Goal: Task Accomplishment & Management: Manage account settings

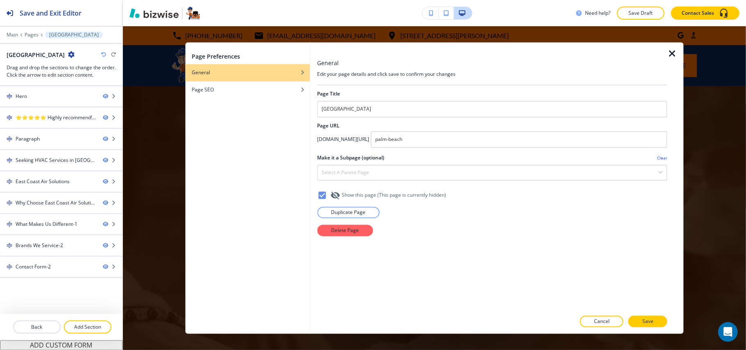
scroll to position [1971, 0]
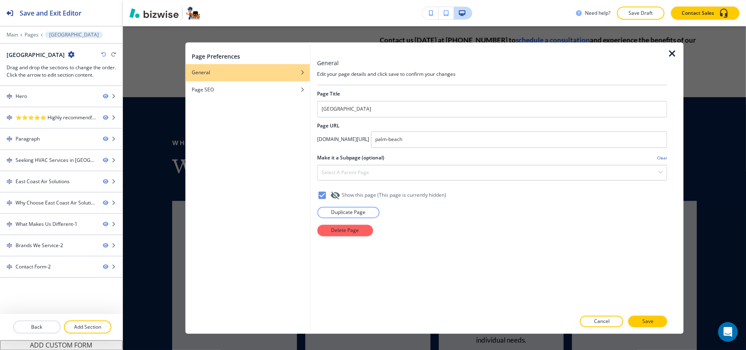
click at [669, 51] on icon "button" at bounding box center [672, 54] width 10 height 10
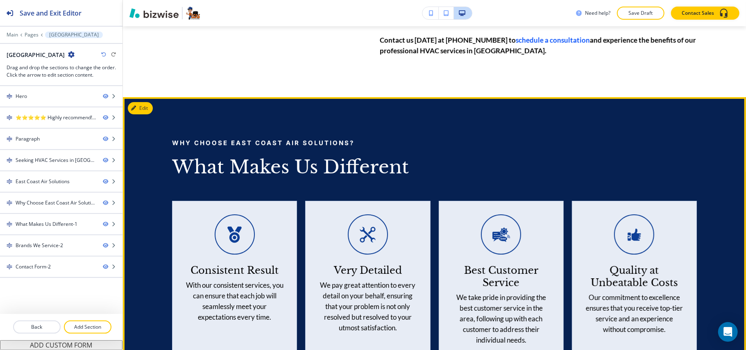
scroll to position [1861, 0]
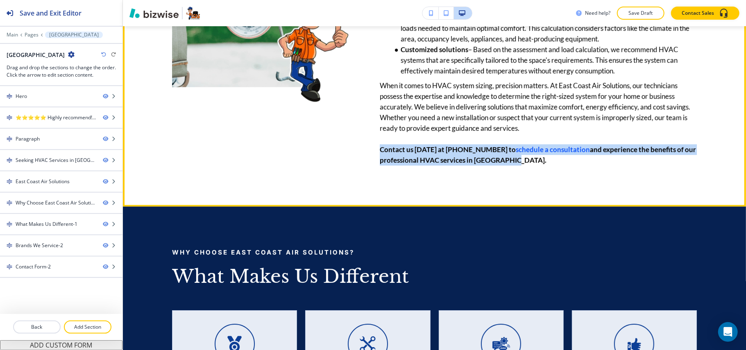
drag, startPoint x: 535, startPoint y: 170, endPoint x: 376, endPoint y: 156, distance: 159.5
copy p "Contact us [DATE] at [PHONE_NUMBER] to schedule a consultation and experience t…"
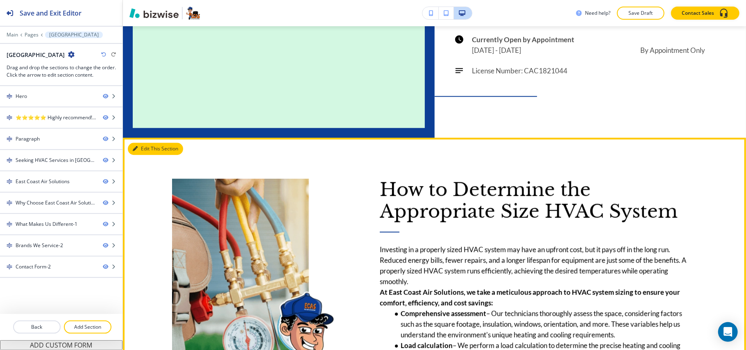
click at [146, 147] on button "Edit This Section" at bounding box center [155, 149] width 55 height 12
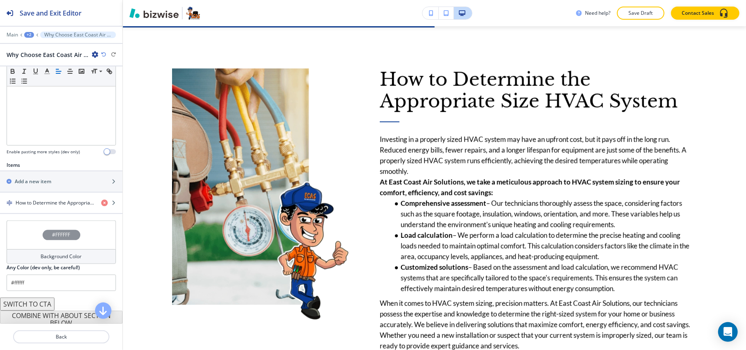
scroll to position [215, 0]
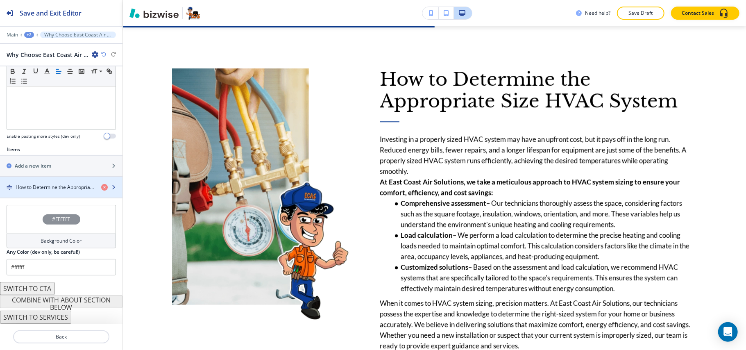
click at [54, 177] on div "button" at bounding box center [61, 180] width 122 height 7
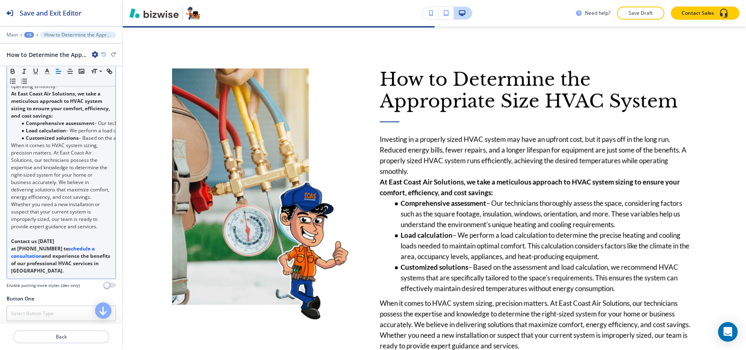
scroll to position [218, 0]
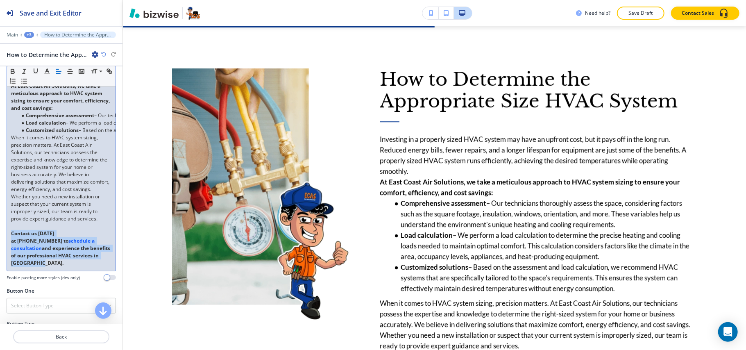
drag, startPoint x: 38, startPoint y: 281, endPoint x: 4, endPoint y: 249, distance: 47.0
click at [4, 249] on div "Body Small Normal Large Huge Investing in a properly sized HVAC system may have…" at bounding box center [61, 137] width 122 height 299
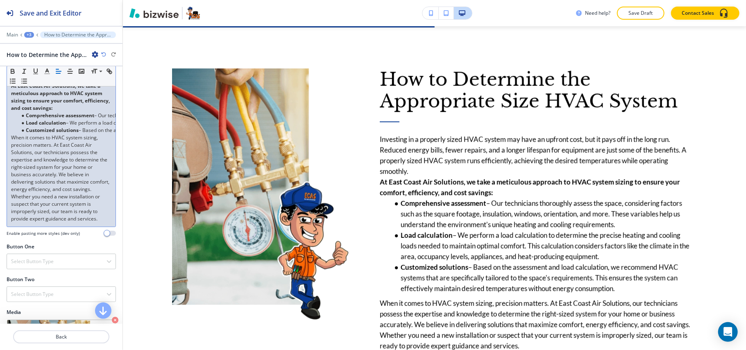
scroll to position [54, 0]
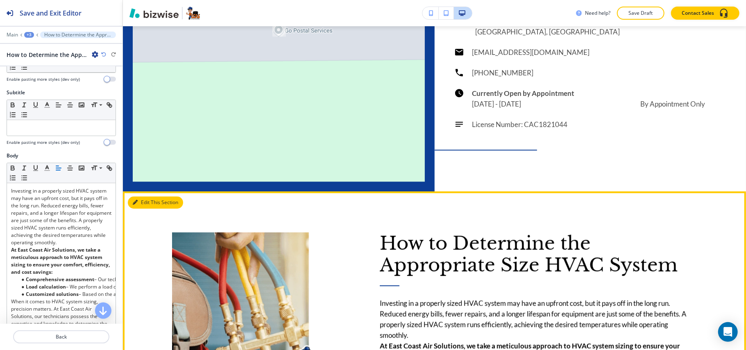
click at [143, 196] on button "Edit This Section" at bounding box center [155, 202] width 55 height 12
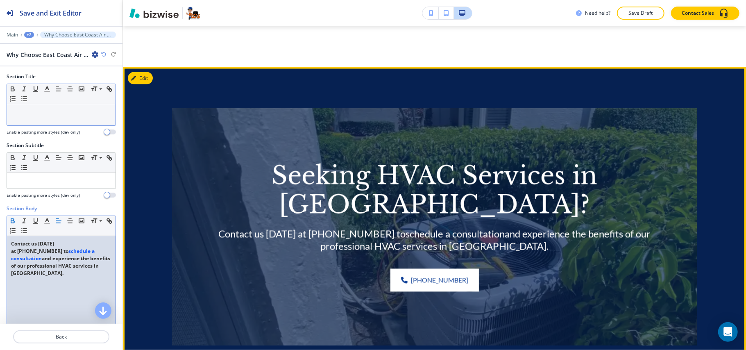
scroll to position [1044, 0]
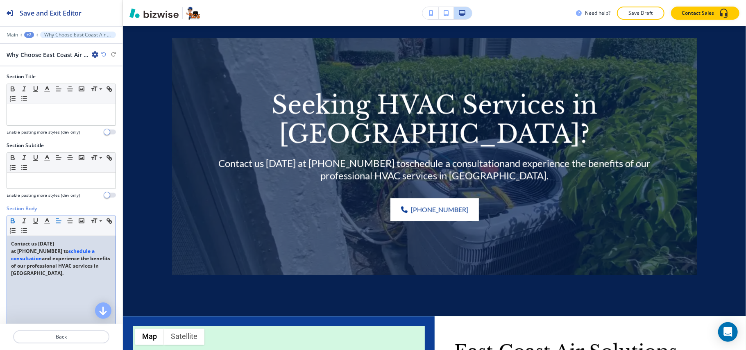
click at [30, 34] on div "+2" at bounding box center [29, 35] width 10 height 6
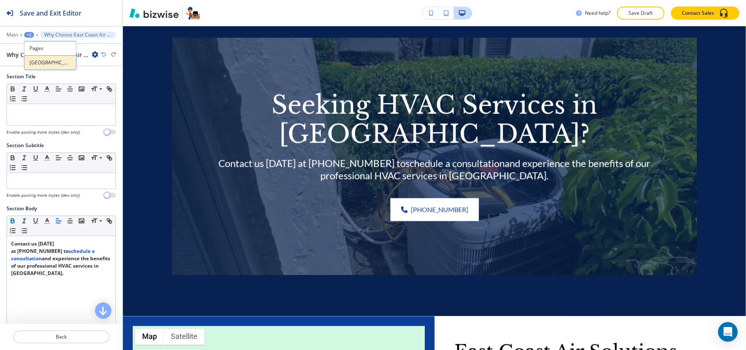
click at [33, 59] on p "[GEOGRAPHIC_DATA]" at bounding box center [50, 62] width 42 height 7
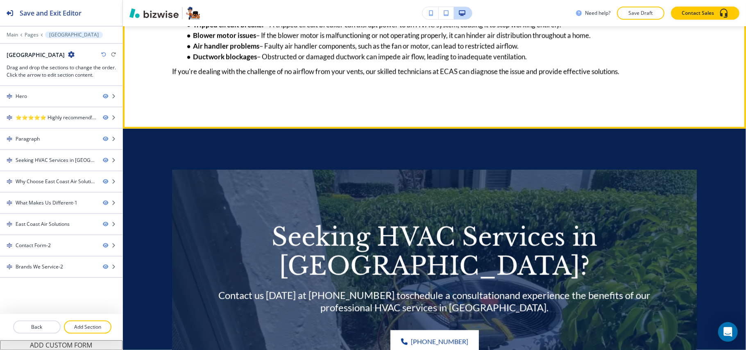
scroll to position [998, 0]
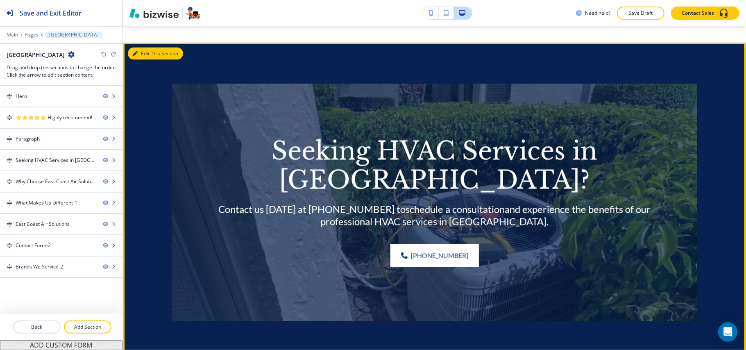
click at [150, 60] on button "Edit This Section" at bounding box center [155, 54] width 55 height 12
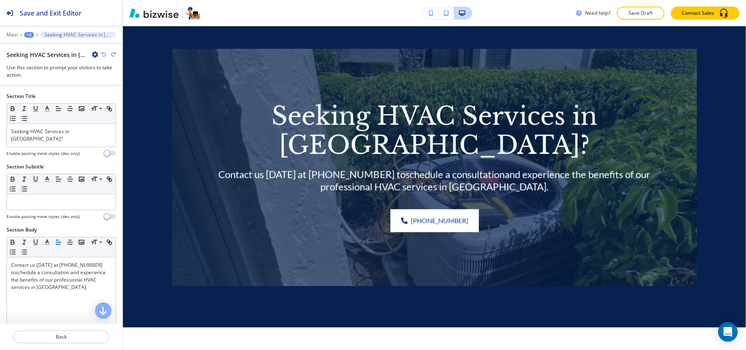
scroll to position [1034, 0]
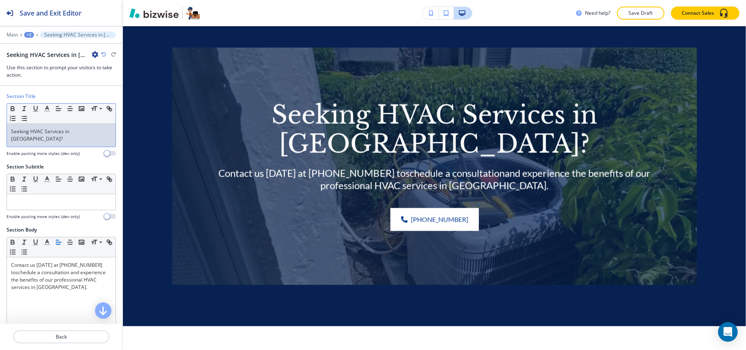
click at [75, 143] on div "Seeking HVAC Services in [GEOGRAPHIC_DATA]?" at bounding box center [61, 135] width 109 height 23
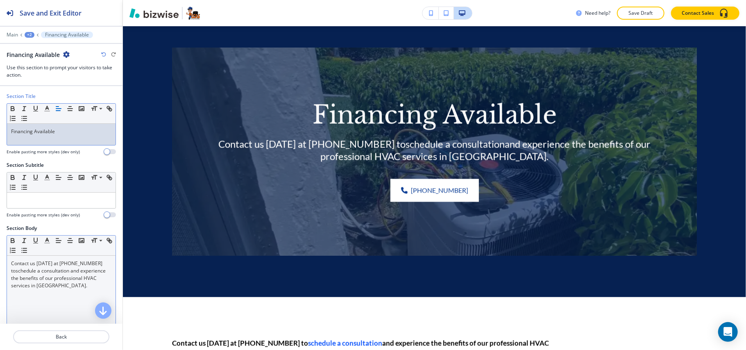
click at [50, 270] on link "schedule a consultation and experience the benefits of our professional HVAC se…" at bounding box center [59, 278] width 96 height 22
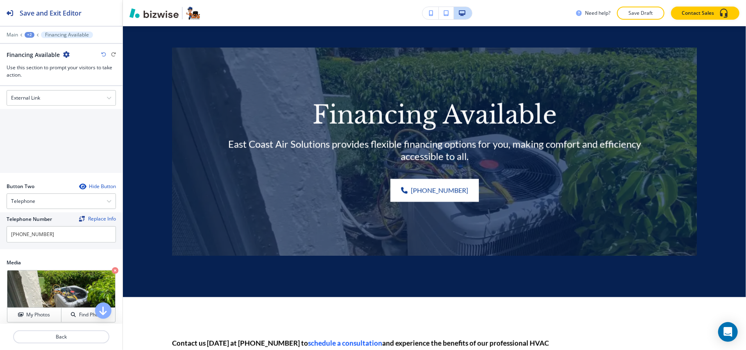
scroll to position [273, 0]
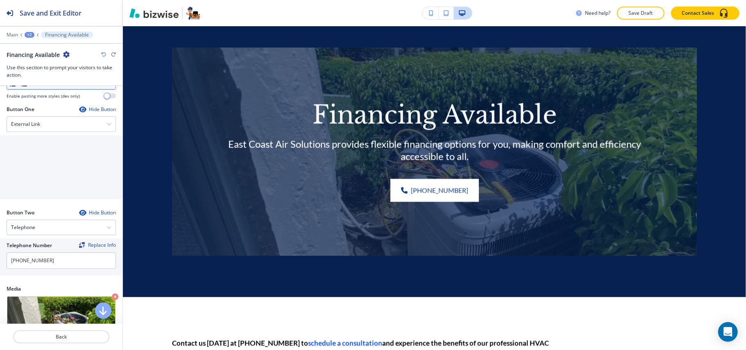
click at [43, 113] on div "Button One Hide Button" at bounding box center [61, 109] width 109 height 7
click at [48, 125] on div "External Link" at bounding box center [61, 124] width 109 height 15
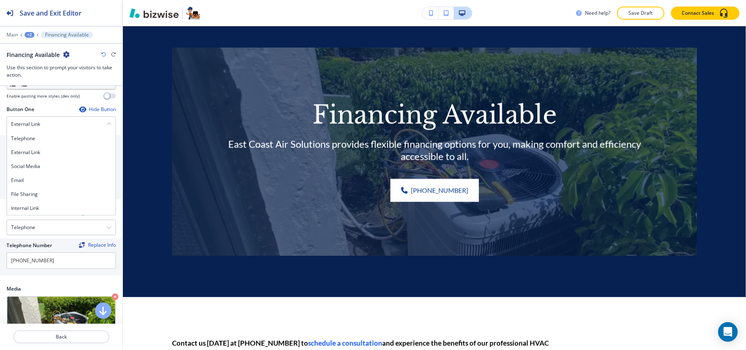
drag, startPoint x: 43, startPoint y: 208, endPoint x: 45, endPoint y: 201, distance: 7.2
click at [43, 209] on h4 "Internal Link" at bounding box center [61, 207] width 100 height 7
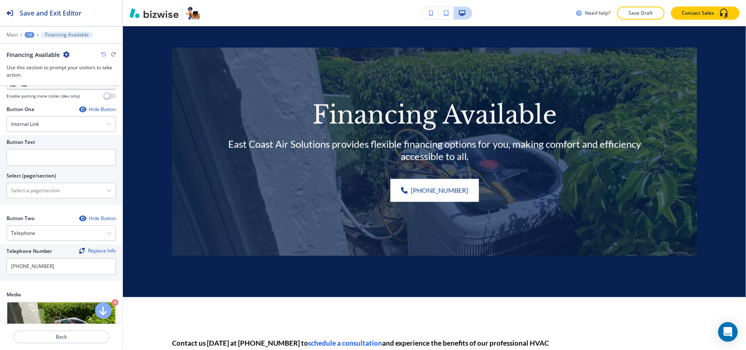
click at [57, 179] on div "Select (page/section)" at bounding box center [61, 175] width 109 height 7
click at [53, 161] on input "text" at bounding box center [61, 157] width 109 height 16
paste input "Learn More"
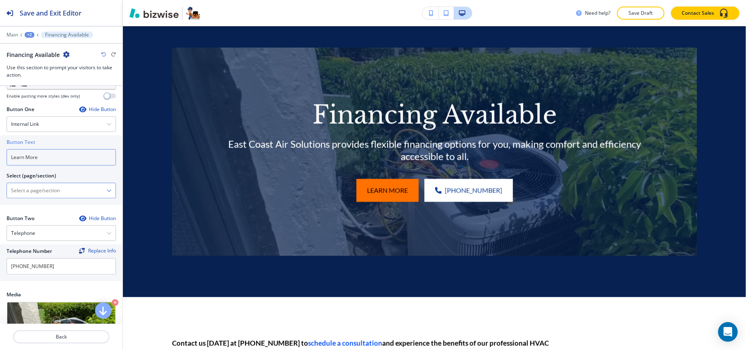
type input "Learn More"
click at [62, 198] on div "HOME HOME | Hero HOME | Contact us [DATE] at [PHONE_NUMBER] or use our convenie…" at bounding box center [61, 191] width 109 height 16
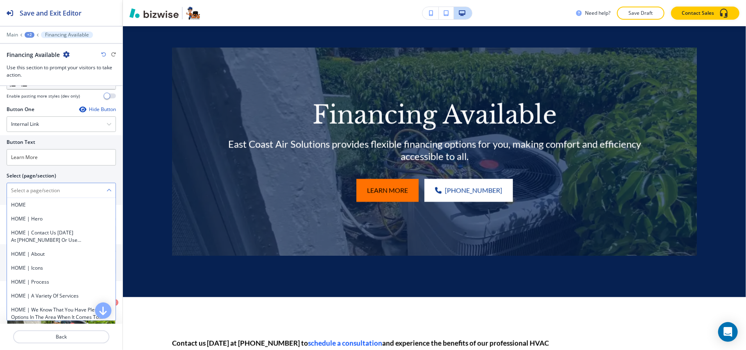
click at [80, 195] on \(page\/section\) "Manual Input" at bounding box center [57, 190] width 100 height 14
click at [51, 194] on \(page\/section\) "Manual Input" at bounding box center [57, 190] width 100 height 14
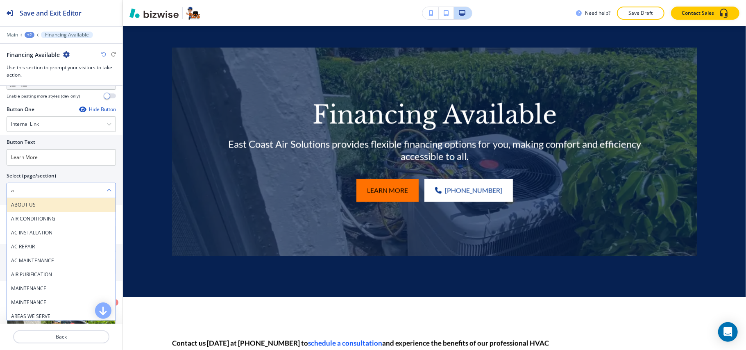
click at [29, 204] on h4 "ABOUT US" at bounding box center [61, 204] width 100 height 7
type \(page\/section\) "ABOUT US"
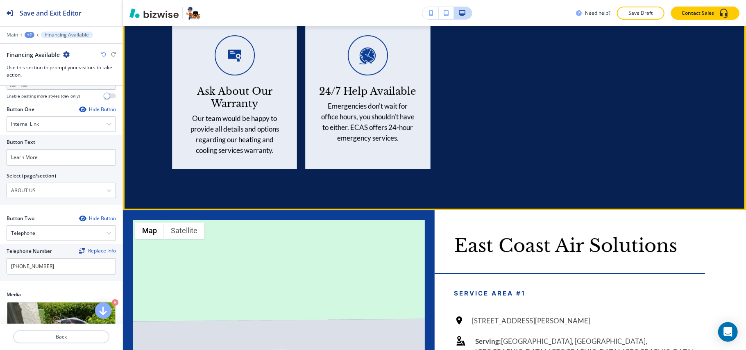
scroll to position [1970, 0]
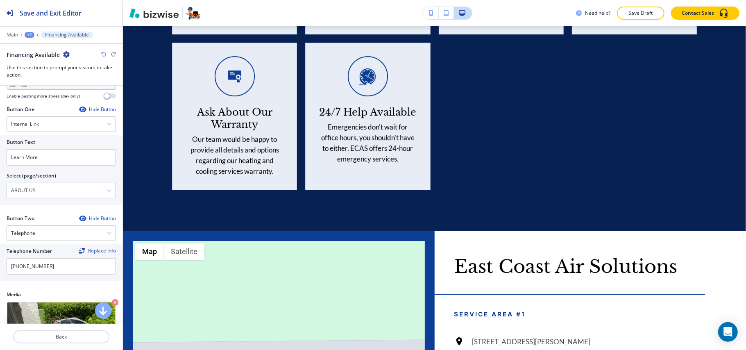
click at [29, 33] on div "+2" at bounding box center [30, 35] width 10 height 6
click at [43, 48] on p "Pages" at bounding box center [51, 48] width 42 height 7
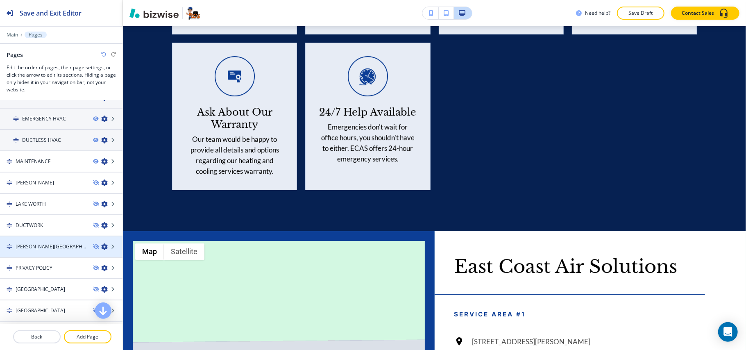
scroll to position [218, 0]
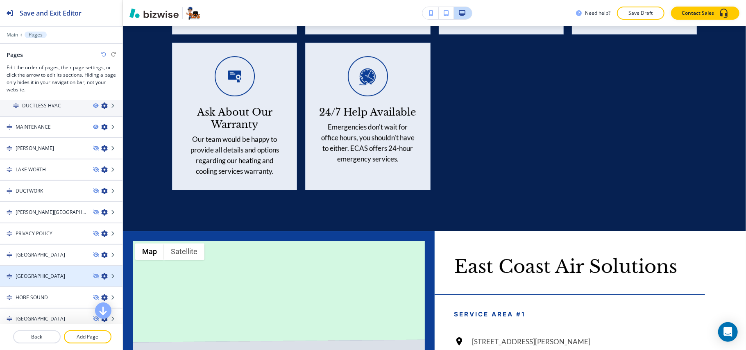
click at [40, 272] on h4 "[GEOGRAPHIC_DATA]" at bounding box center [41, 275] width 50 height 7
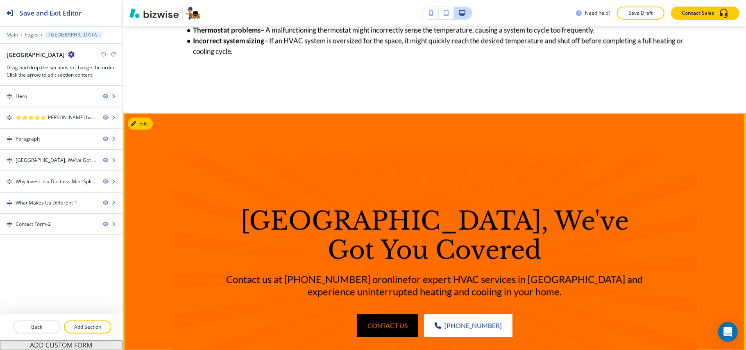
scroll to position [1092, 0]
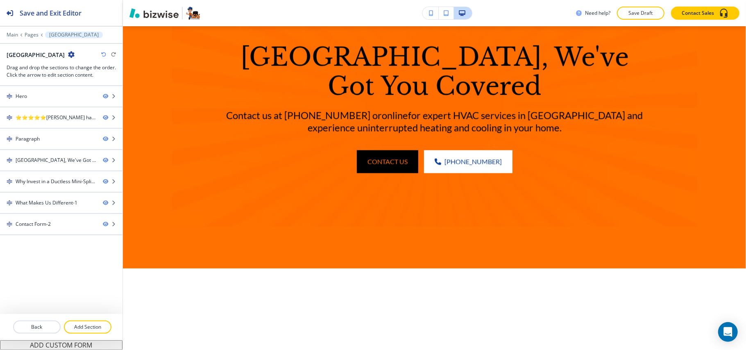
click at [72, 54] on icon "button" at bounding box center [71, 54] width 7 height 7
click at [79, 66] on p "Edit Page Settings" at bounding box center [94, 69] width 42 height 7
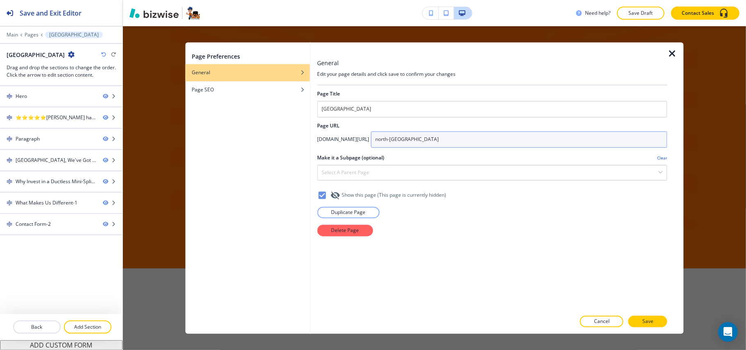
drag, startPoint x: 490, startPoint y: 138, endPoint x: 362, endPoint y: 138, distance: 128.2
click at [362, 138] on div "[DOMAIN_NAME][URL] north-[GEOGRAPHIC_DATA]" at bounding box center [492, 139] width 350 height 16
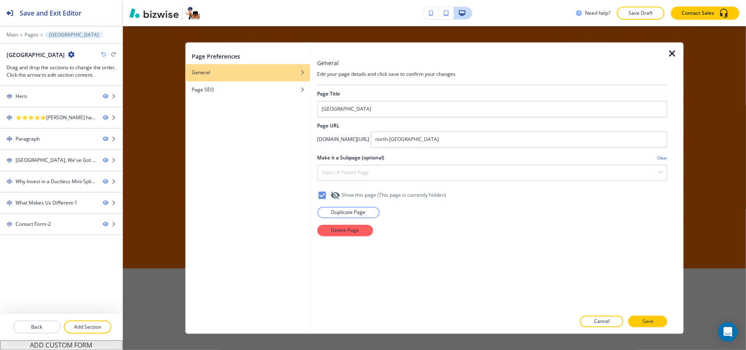
click at [672, 50] on icon "button" at bounding box center [672, 54] width 10 height 10
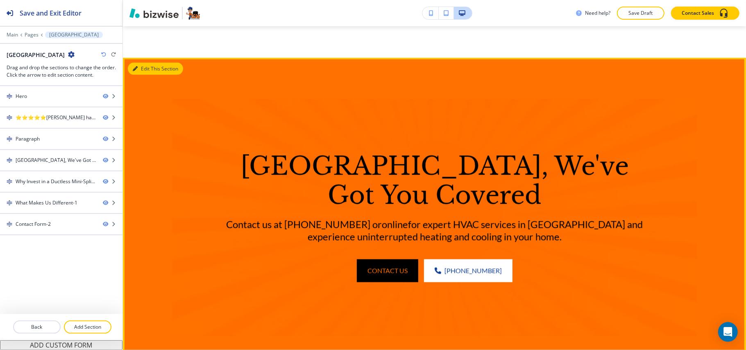
click at [149, 75] on button "Edit This Section" at bounding box center [155, 69] width 55 height 12
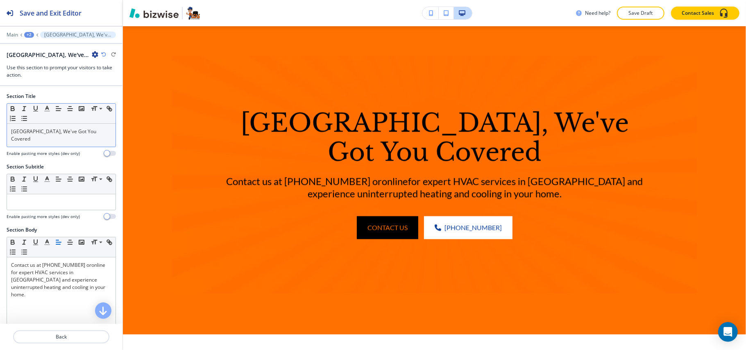
scroll to position [1034, 0]
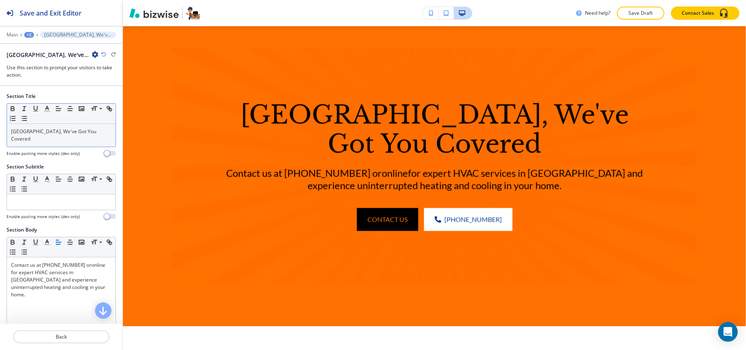
click at [50, 143] on p "[GEOGRAPHIC_DATA], We've Got You Covered" at bounding box center [61, 135] width 100 height 15
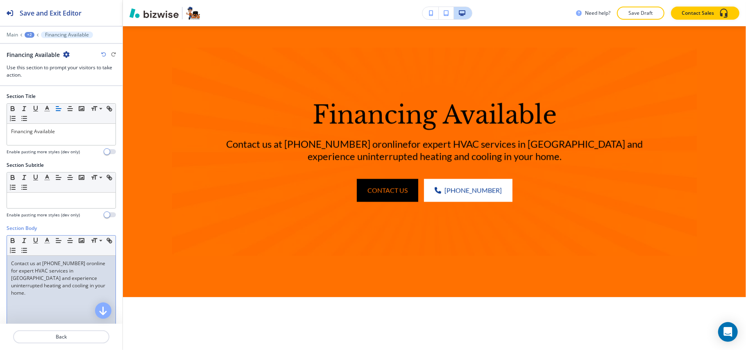
click at [25, 288] on link "online for expert HVAC services in [GEOGRAPHIC_DATA] and experience uninterrupt…" at bounding box center [58, 278] width 95 height 36
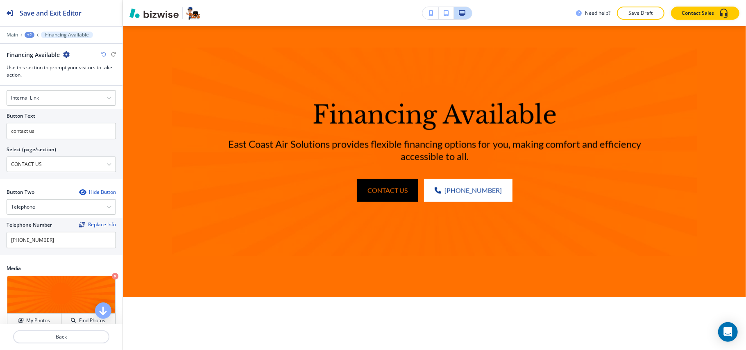
scroll to position [273, 0]
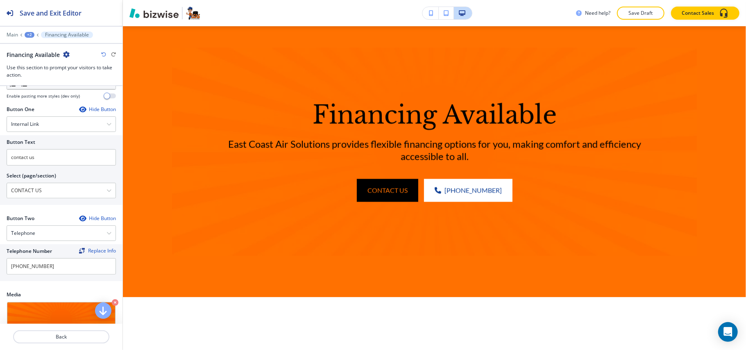
drag, startPoint x: 61, startPoint y: 195, endPoint x: 0, endPoint y: 186, distance: 62.1
click at [0, 186] on div "Button Text contact us Select (page/section) CONTACT US HOME HOME | Hero HOME |…" at bounding box center [61, 170] width 122 height 70
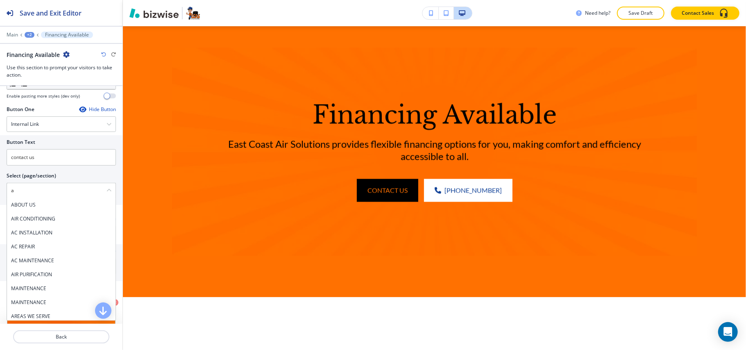
click at [31, 207] on h4 "ABOUT US" at bounding box center [61, 204] width 100 height 7
type \(page\/section\) "ABOUT US"
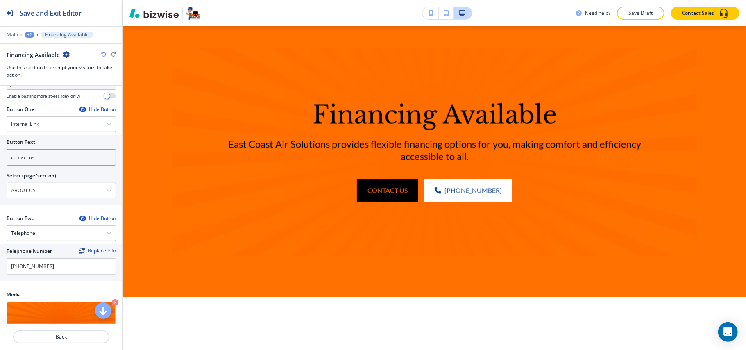
drag, startPoint x: 48, startPoint y: 158, endPoint x: 0, endPoint y: 154, distance: 48.4
click at [0, 154] on div "Button Text contact us Select (page/section) ABOUT US ABOUT US AIR CONDITIONING…" at bounding box center [61, 170] width 122 height 70
paste input "Learn More"
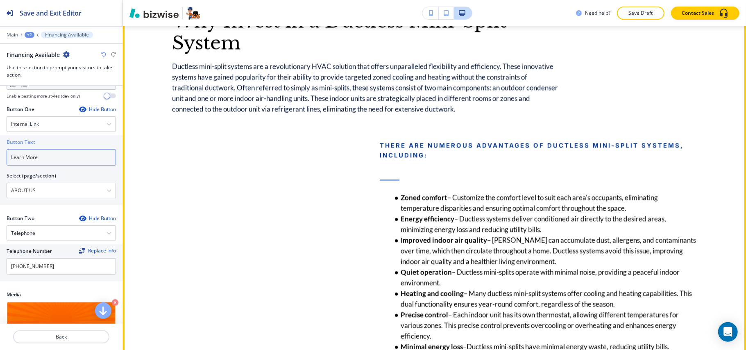
scroll to position [1416, 0]
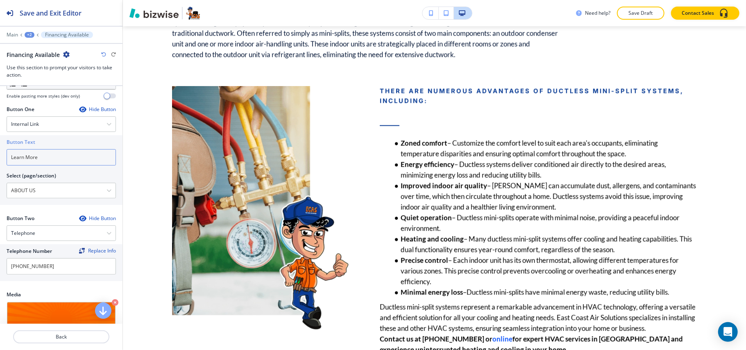
type input "Learn More"
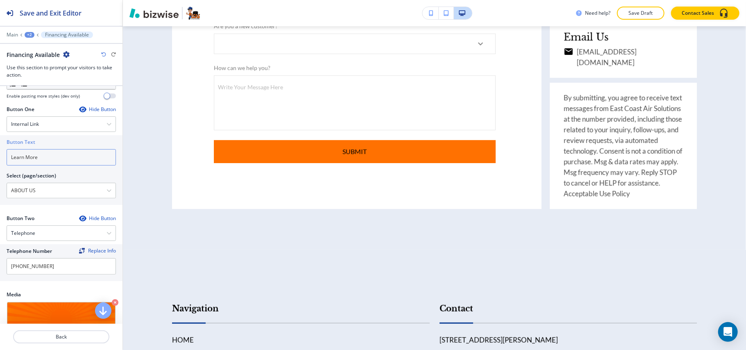
scroll to position [2563, 0]
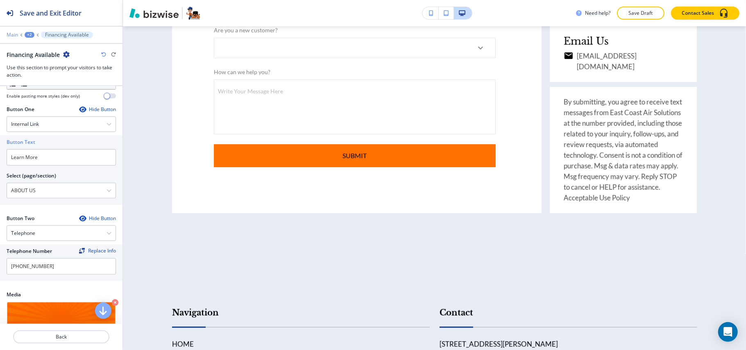
click at [14, 34] on p "Main" at bounding box center [12, 35] width 11 height 6
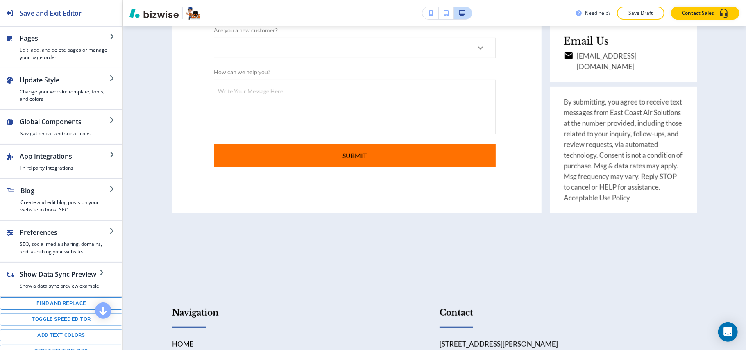
scroll to position [98, 0]
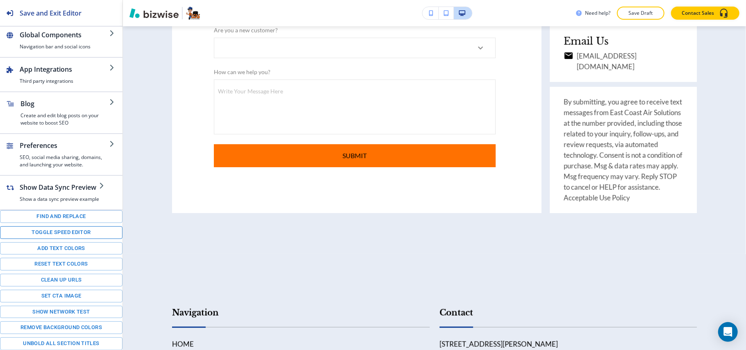
click at [50, 231] on button "Toggle speed editor" at bounding box center [61, 232] width 122 height 13
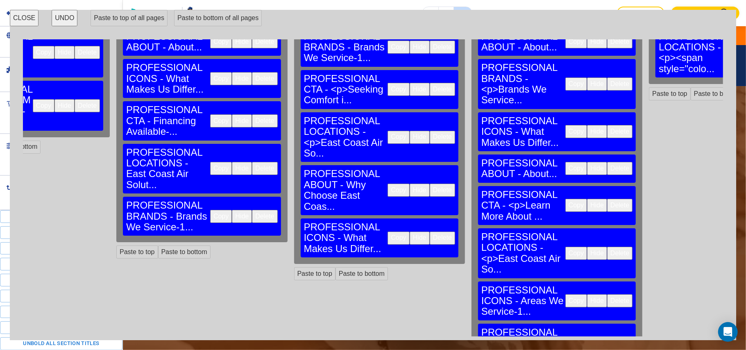
scroll to position [164, 427]
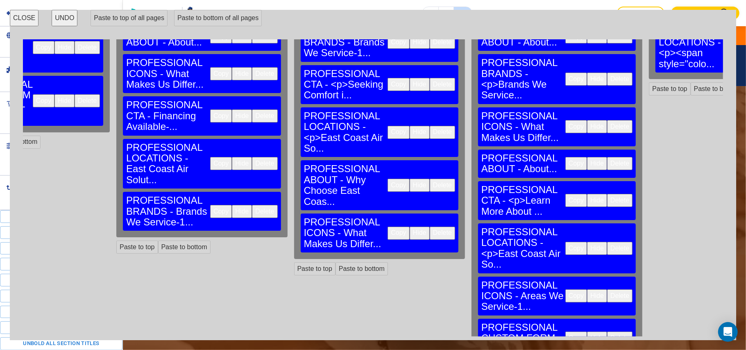
click at [565, 289] on button "Copy" at bounding box center [576, 295] width 22 height 13
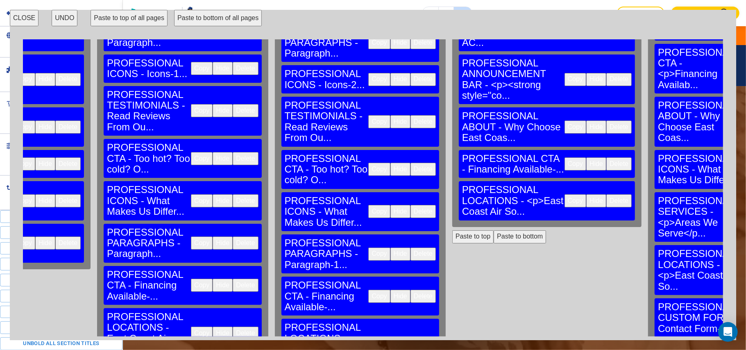
scroll to position [164, 3554]
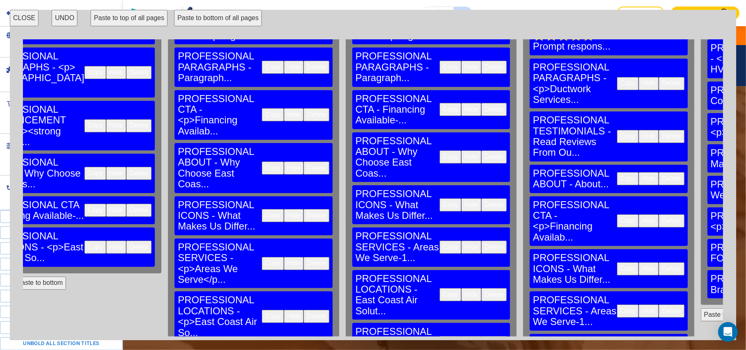
scroll to position [109, 4034]
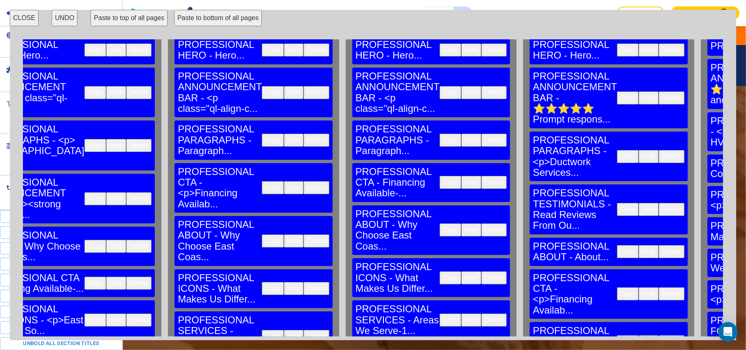
scroll to position [0, 4034]
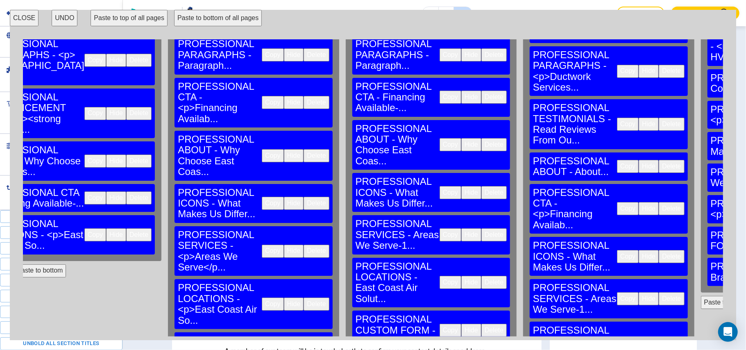
scroll to position [2275, 0]
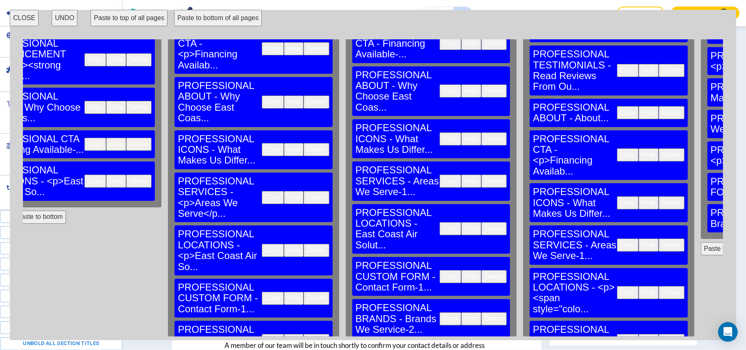
scroll to position [164, 4034]
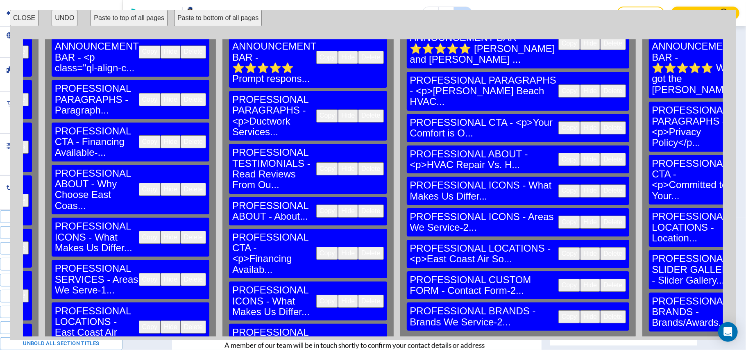
scroll to position [109, 4335]
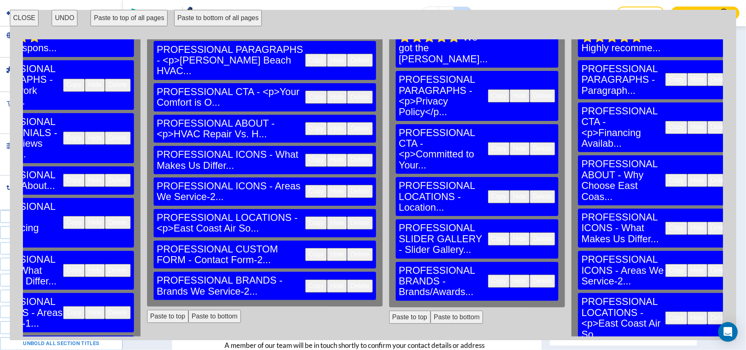
scroll to position [109, 4588]
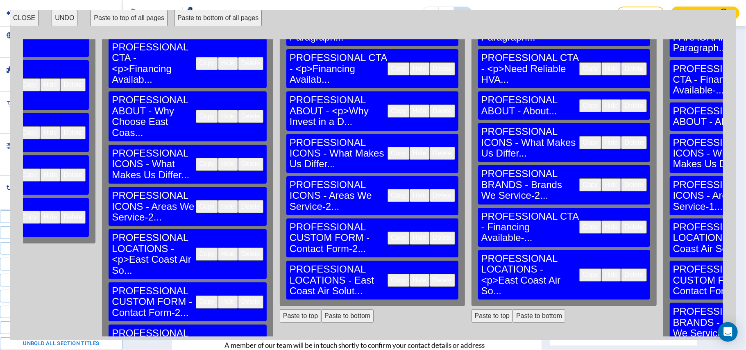
scroll to position [164, 5057]
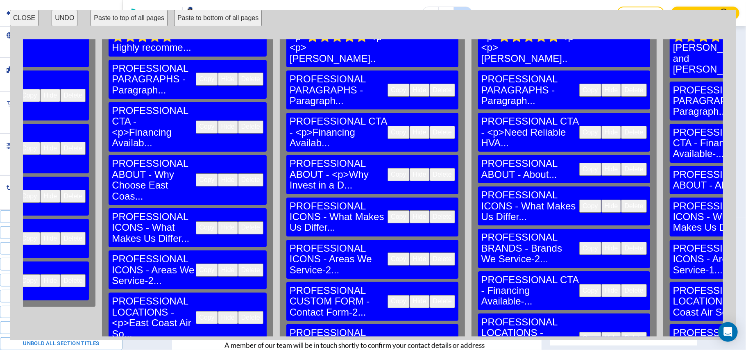
scroll to position [0, 5057]
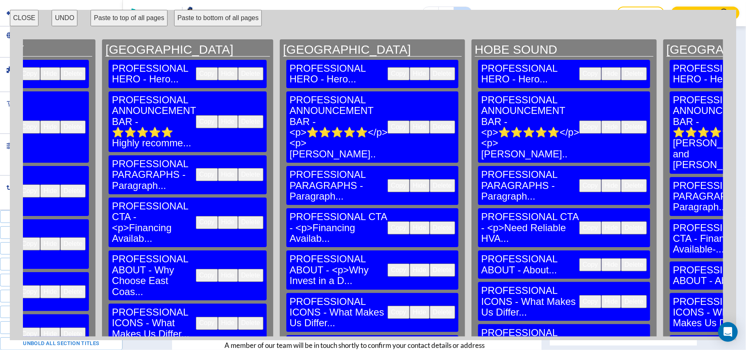
click at [20, 18] on button "CLOSE" at bounding box center [24, 18] width 29 height 16
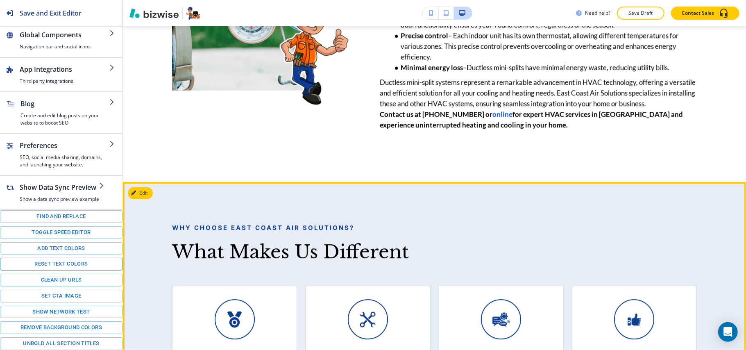
scroll to position [1635, 0]
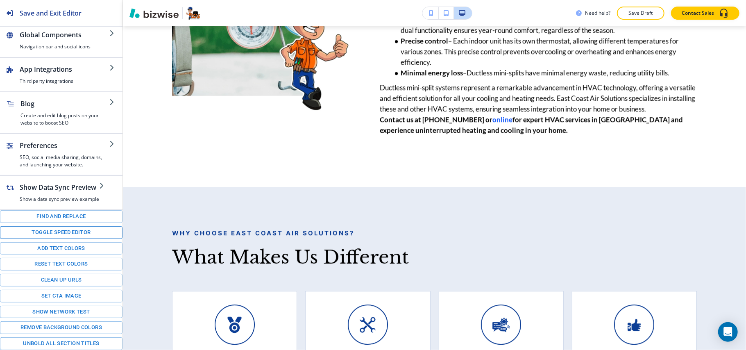
click at [43, 230] on button "Toggle speed editor" at bounding box center [61, 232] width 122 height 13
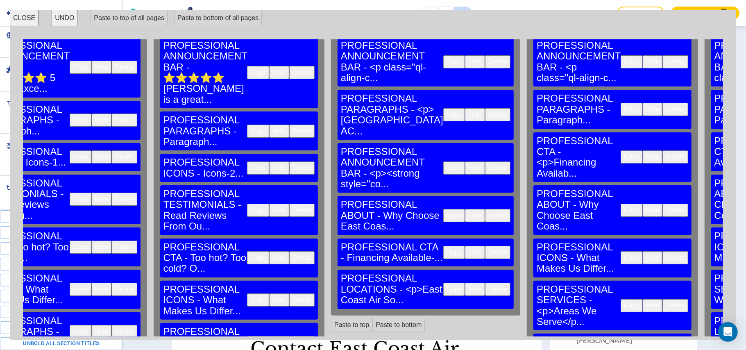
scroll to position [164, 3675]
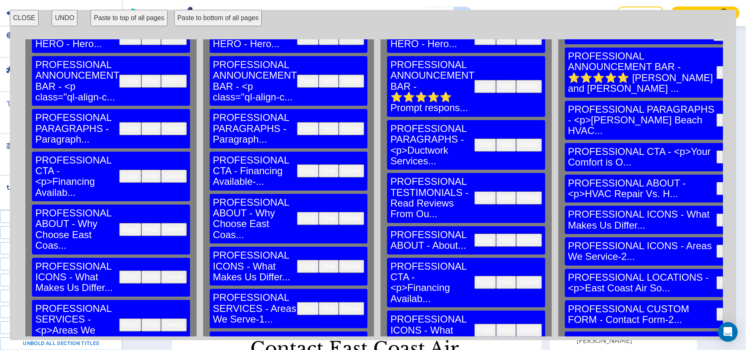
scroll to position [54, 4177]
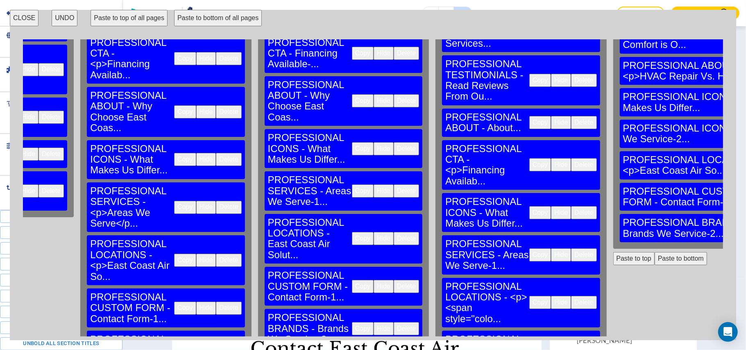
scroll to position [164, 4122]
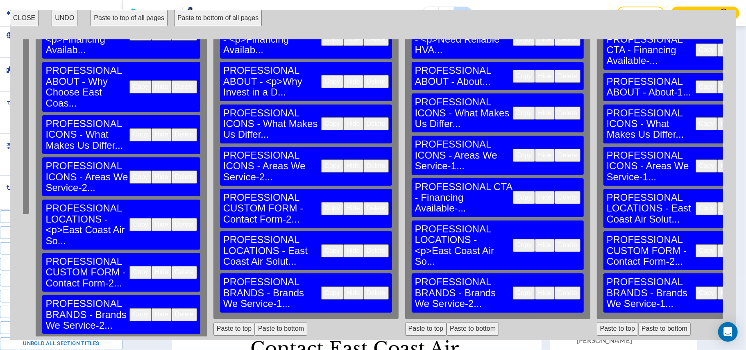
scroll to position [218, 5123]
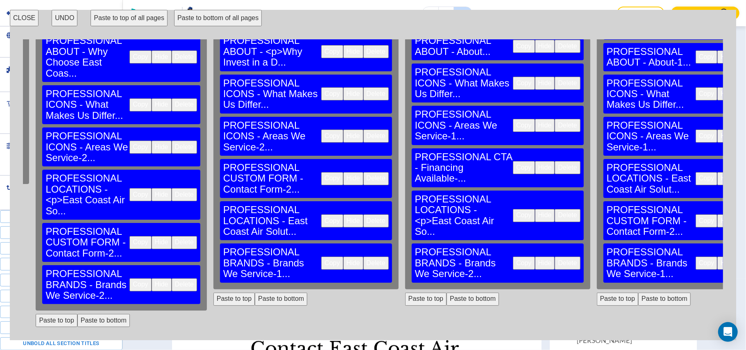
click at [20, 18] on button "CLOSE" at bounding box center [24, 18] width 29 height 16
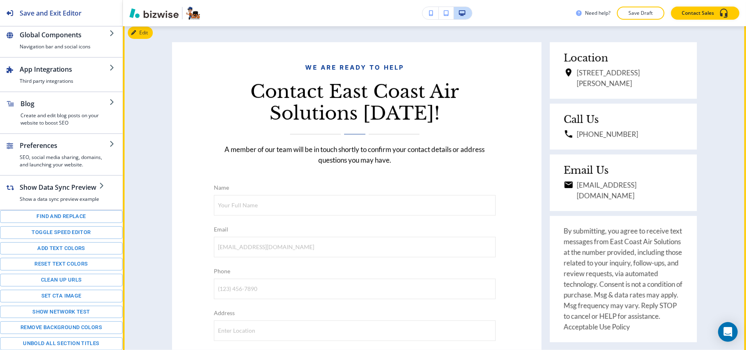
scroll to position [2361, 0]
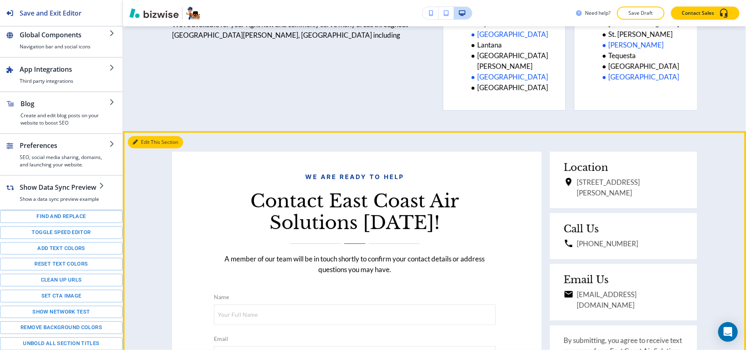
click at [135, 145] on icon "button" at bounding box center [135, 142] width 5 height 5
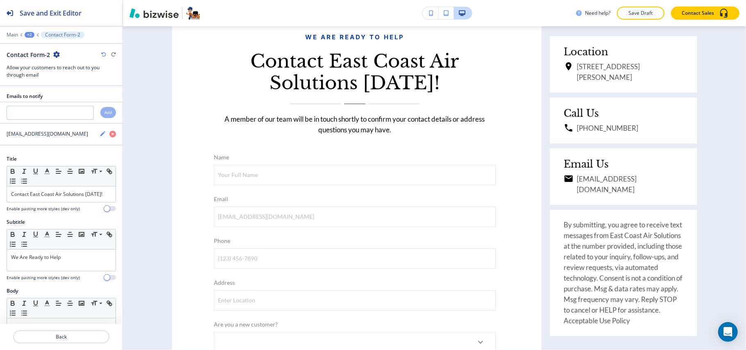
scroll to position [2506, 0]
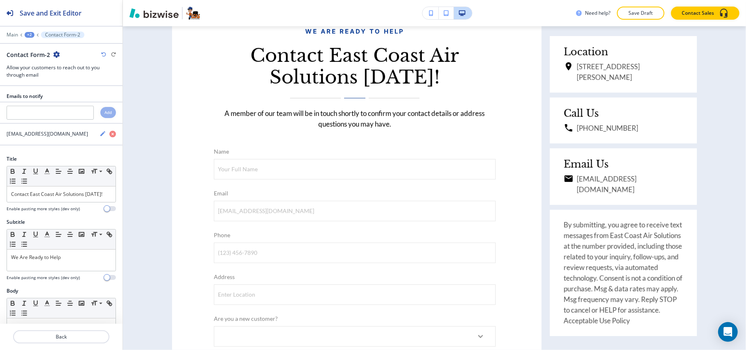
click at [28, 34] on div "+2" at bounding box center [30, 35] width 10 height 6
click at [32, 61] on p "[GEOGRAPHIC_DATA]" at bounding box center [51, 62] width 42 height 7
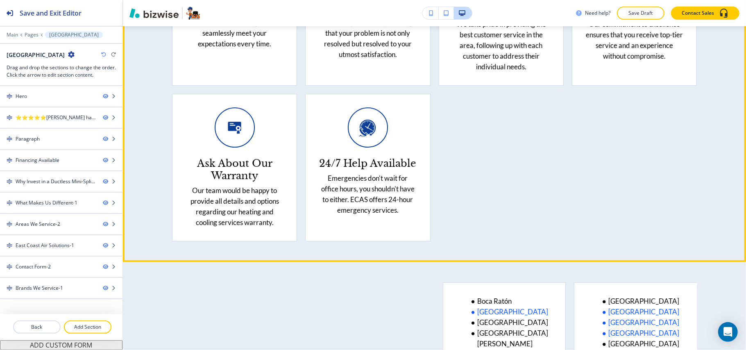
scroll to position [2217, 0]
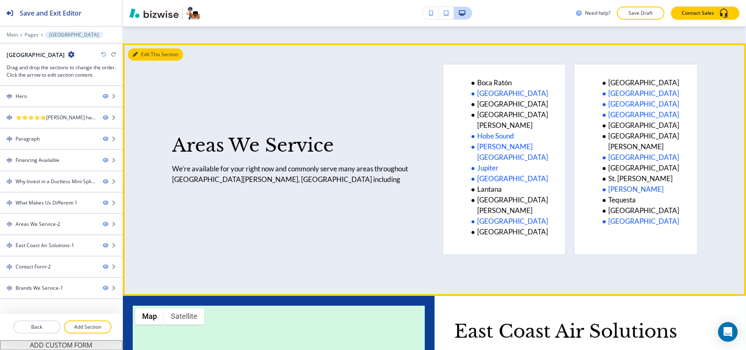
click at [141, 61] on button "Edit This Section" at bounding box center [155, 54] width 55 height 12
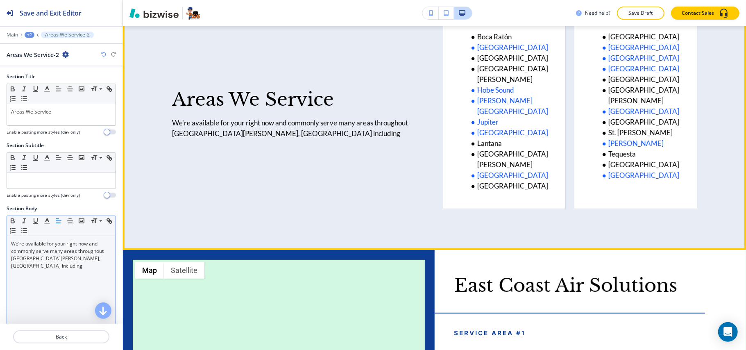
scroll to position [2275, 0]
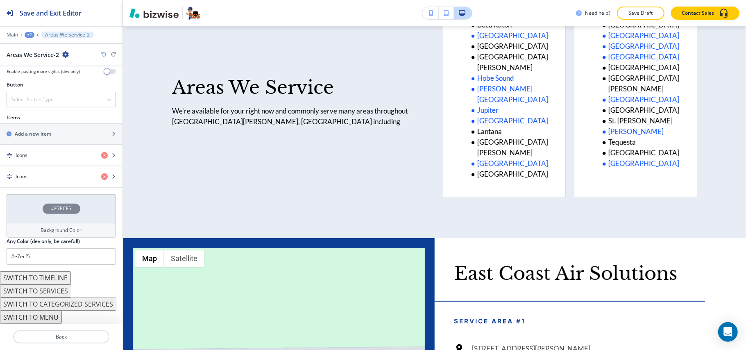
click at [21, 207] on div "#E7ECF5" at bounding box center [61, 208] width 109 height 29
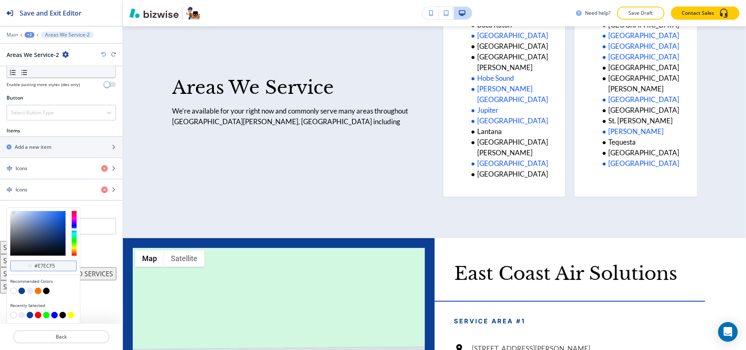
scroll to position [268, 0]
click at [18, 290] on button "button" at bounding box center [21, 291] width 7 height 7
type input "#0c3e96"
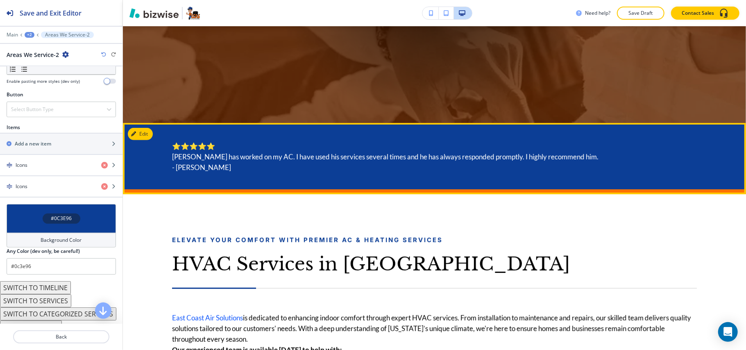
scroll to position [200, 0]
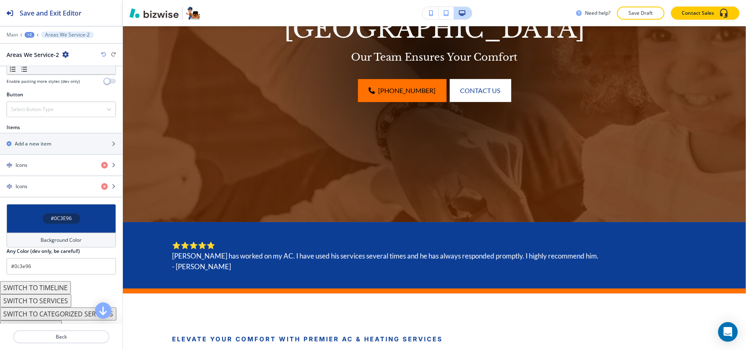
click at [25, 35] on div "+2" at bounding box center [30, 35] width 10 height 6
click at [31, 59] on p "[GEOGRAPHIC_DATA]" at bounding box center [51, 62] width 42 height 7
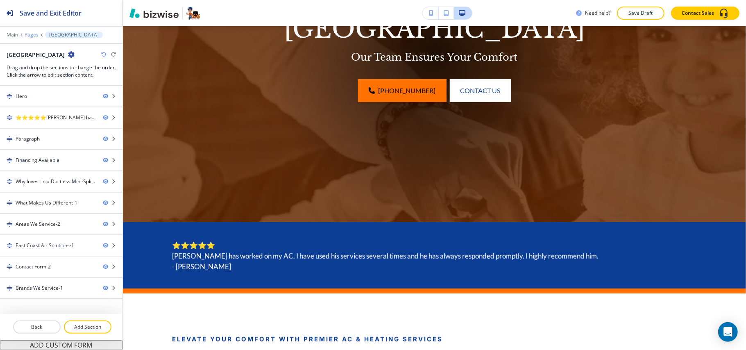
click at [27, 34] on p "Pages" at bounding box center [32, 35] width 14 height 6
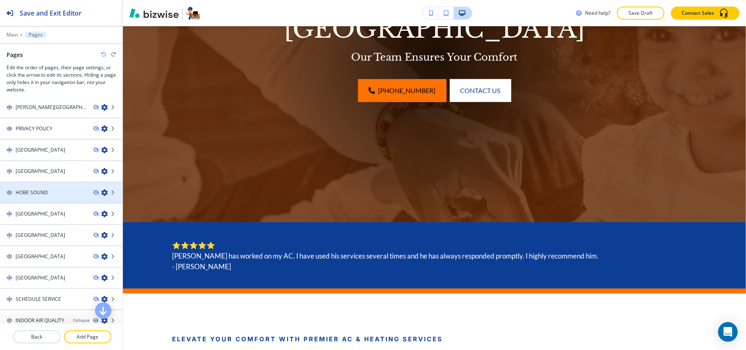
scroll to position [328, 0]
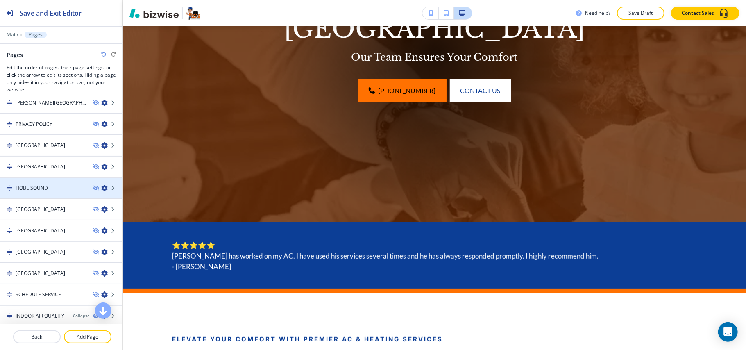
click at [43, 184] on h4 "HOBE SOUND" at bounding box center [32, 187] width 32 height 7
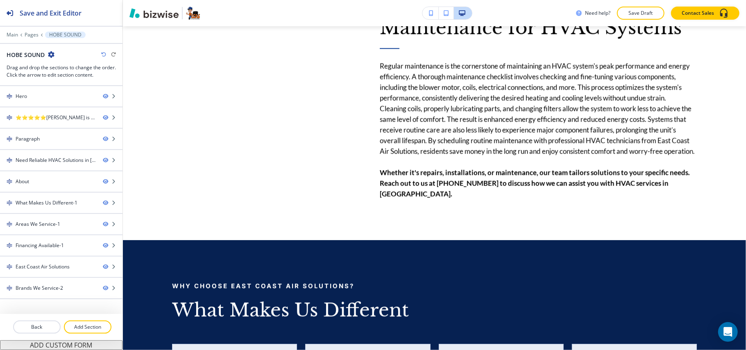
scroll to position [1464, 0]
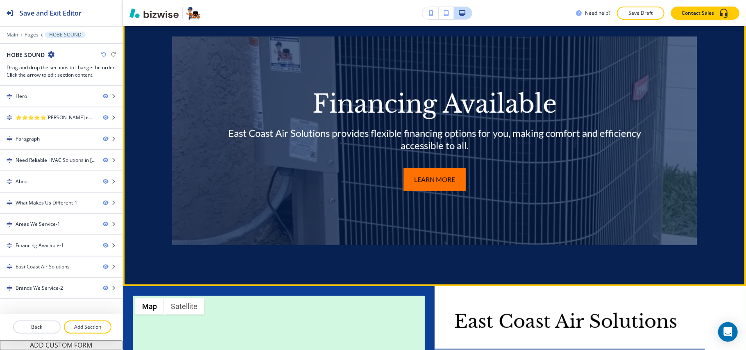
click at [152, 13] on button "Edit This Section" at bounding box center [155, 6] width 55 height 12
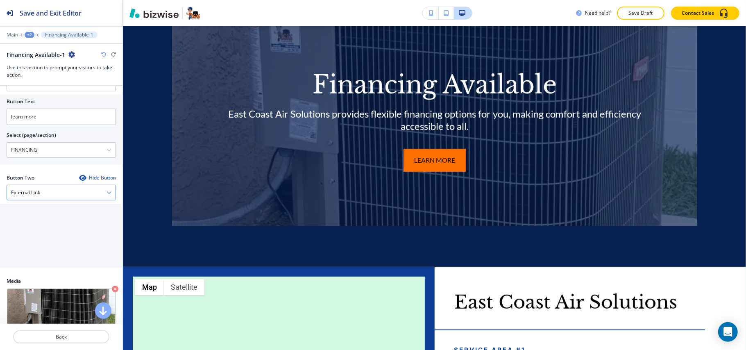
scroll to position [328, 0]
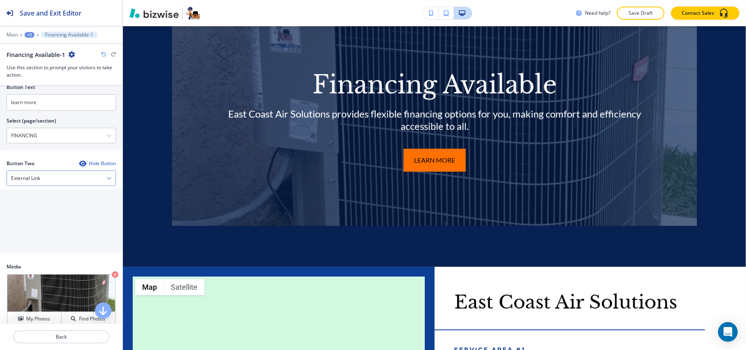
click at [40, 182] on h4 "External Link" at bounding box center [25, 177] width 29 height 7
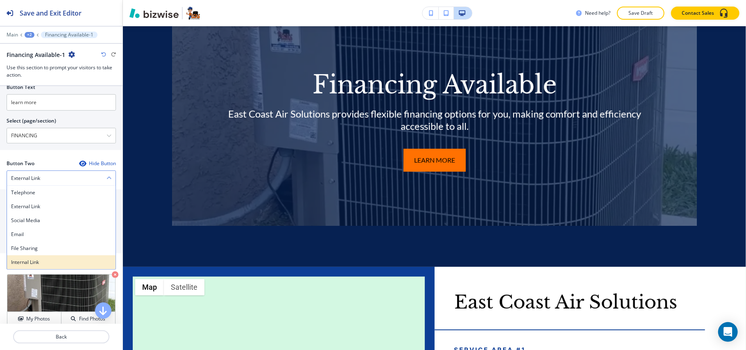
click at [35, 262] on h4 "Internal Link" at bounding box center [61, 261] width 100 height 7
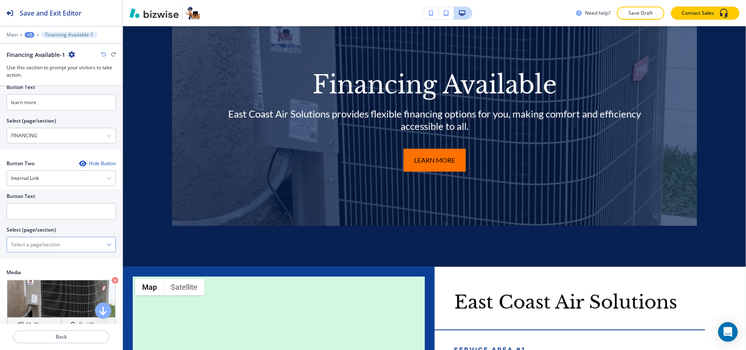
click at [40, 252] on div "HOME HOME | Hero HOME | Contact us [DATE] at [PHONE_NUMBER] or use our convenie…" at bounding box center [61, 245] width 109 height 16
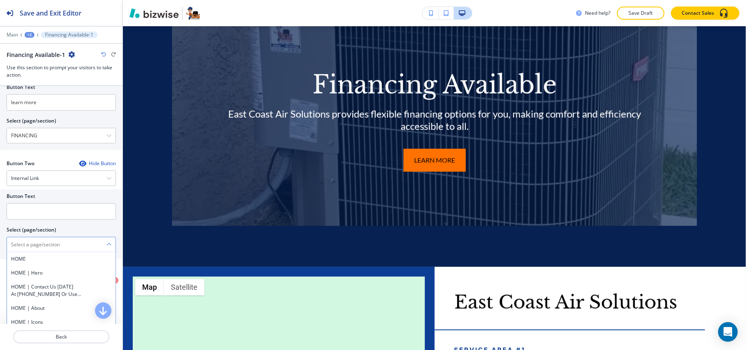
click at [45, 251] on \(page\/section\) "Manual Input" at bounding box center [57, 245] width 100 height 14
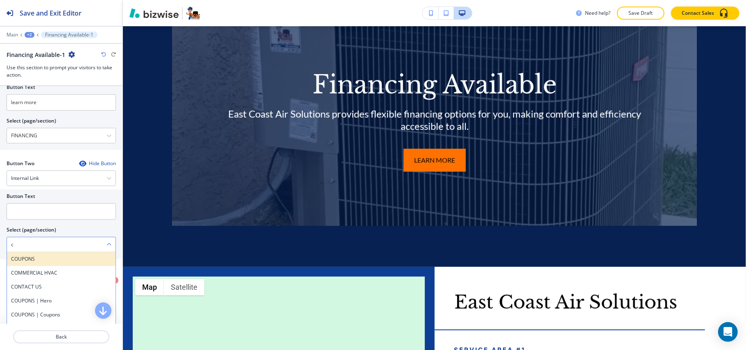
click at [36, 263] on h4 "COUPONS" at bounding box center [61, 258] width 100 height 7
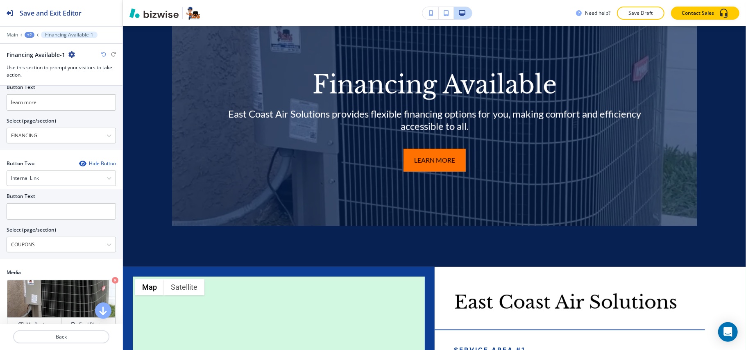
click at [36, 262] on div "Button Two Hide Button Internal Link Telephone External Link Social Media Email…" at bounding box center [61, 211] width 109 height 102
drag, startPoint x: 34, startPoint y: 248, endPoint x: 0, endPoint y: 243, distance: 34.8
click at [0, 243] on div "Button Text Select (page/section) COUPONS COUPONS COMMERCIAL HVAC CONTACT US CO…" at bounding box center [61, 224] width 122 height 70
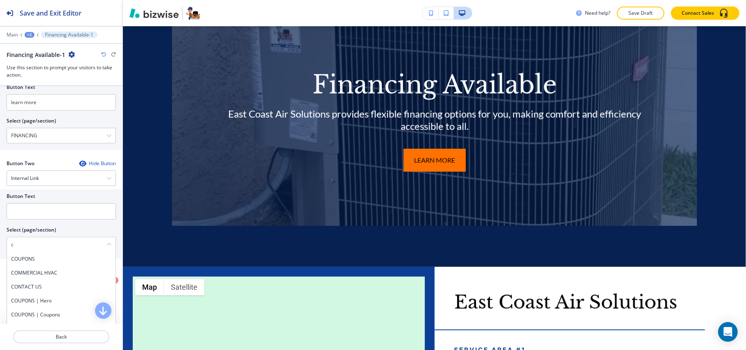
click at [38, 288] on h4 "CONTACT US" at bounding box center [61, 286] width 100 height 7
type \(page\/section\) "CONTACT US"
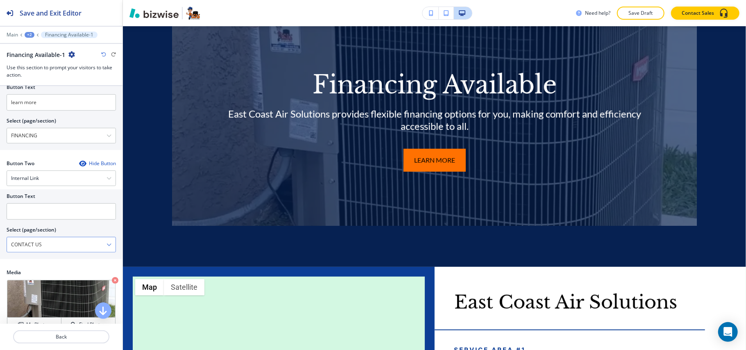
click at [43, 247] on \(page\/section\) "CONTACT US" at bounding box center [57, 245] width 100 height 14
click at [27, 213] on input "text" at bounding box center [61, 211] width 109 height 16
paste input "CONTACT US"
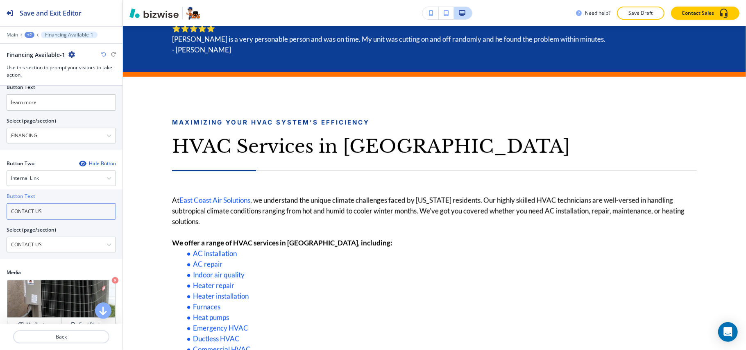
scroll to position [0, 0]
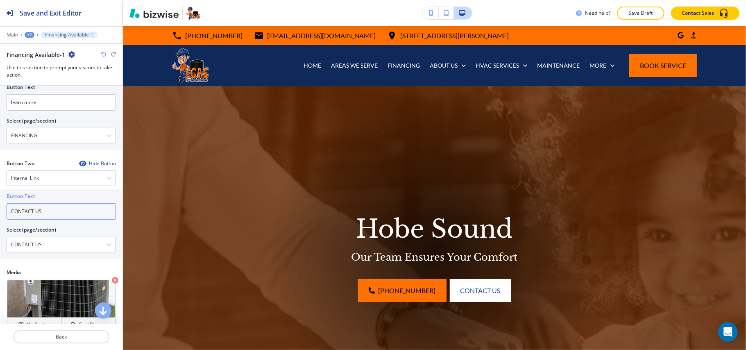
type input "CONTACT US"
click at [27, 36] on div "+2" at bounding box center [30, 35] width 10 height 6
click at [34, 48] on p "Pages" at bounding box center [51, 48] width 42 height 7
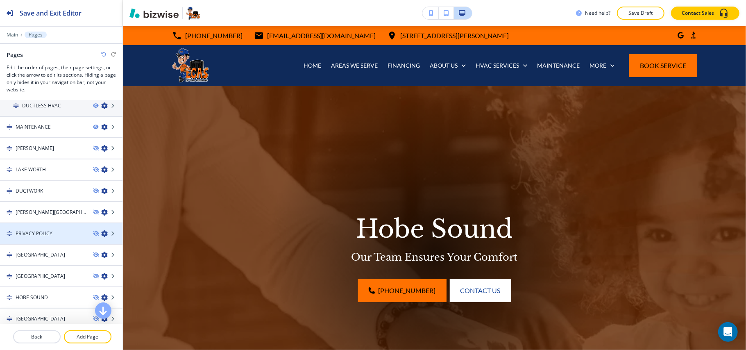
scroll to position [273, 0]
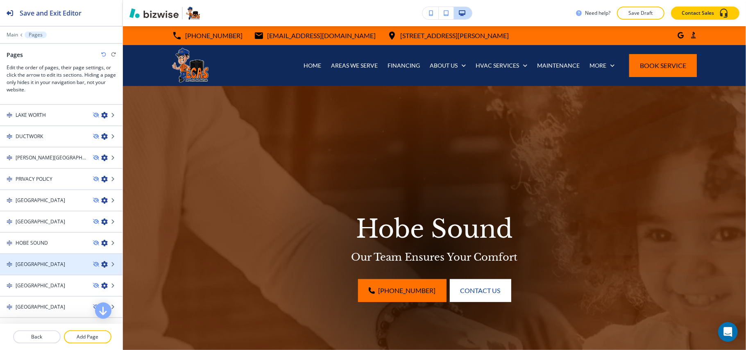
click at [31, 268] on div at bounding box center [61, 271] width 122 height 7
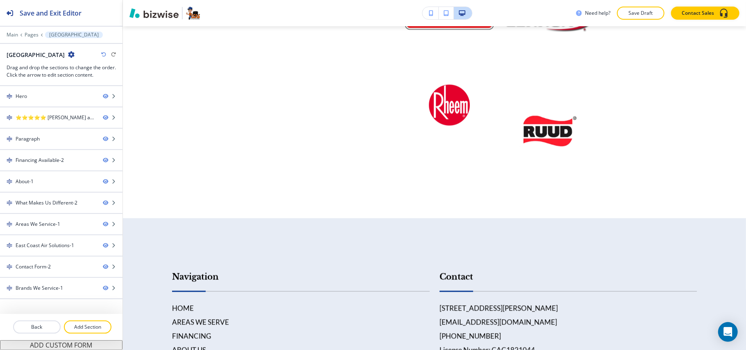
scroll to position [3822, 0]
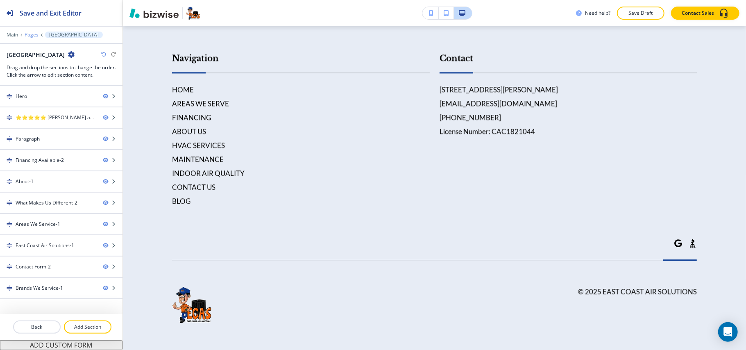
click at [32, 34] on p "Pages" at bounding box center [32, 35] width 14 height 6
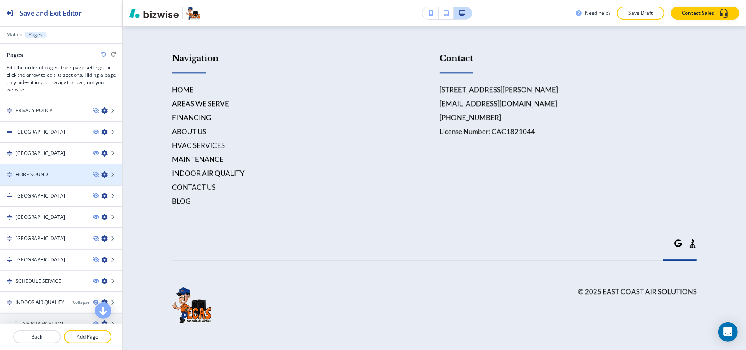
scroll to position [382, 0]
click at [40, 172] on h4 "[GEOGRAPHIC_DATA]" at bounding box center [41, 175] width 50 height 7
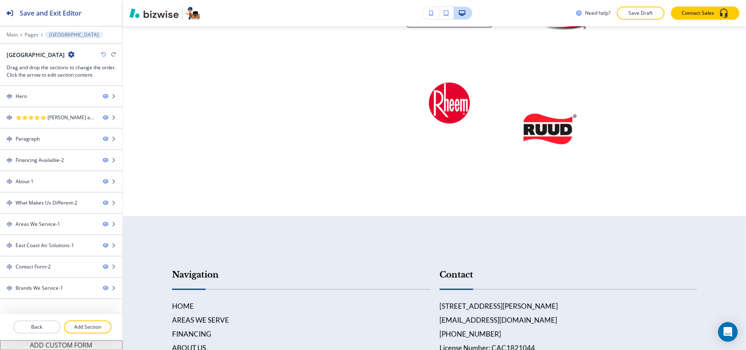
scroll to position [3644, 0]
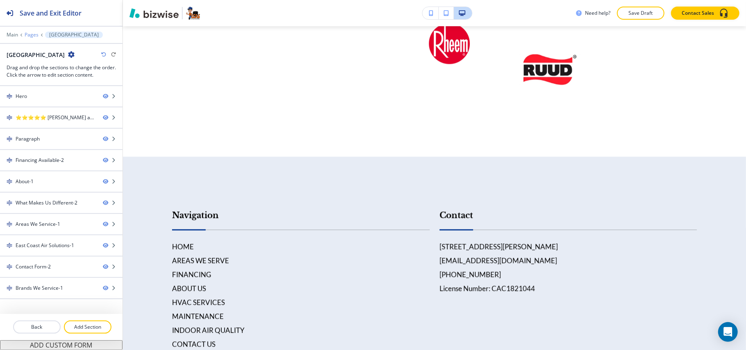
click at [27, 34] on p "Pages" at bounding box center [32, 35] width 14 height 6
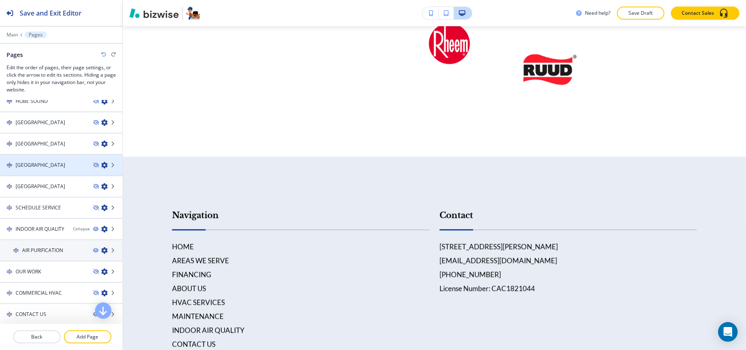
scroll to position [429, 0]
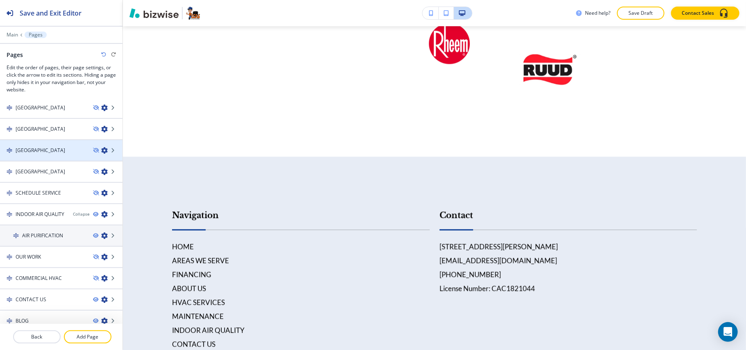
click at [30, 147] on h4 "[GEOGRAPHIC_DATA]" at bounding box center [41, 150] width 50 height 7
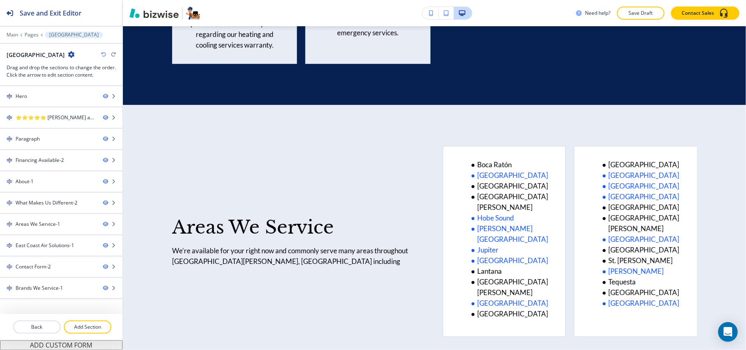
scroll to position [2030, 0]
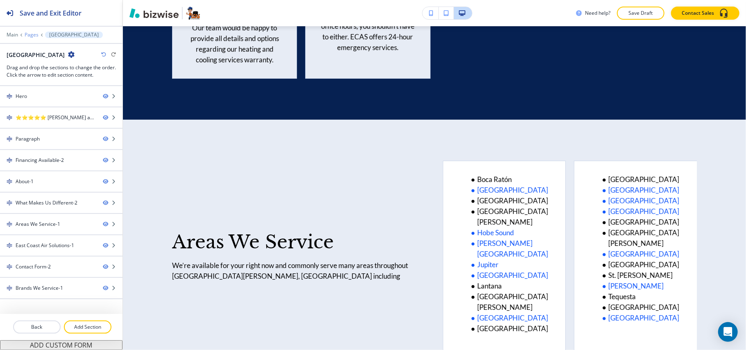
click at [33, 34] on p "Pages" at bounding box center [32, 35] width 14 height 6
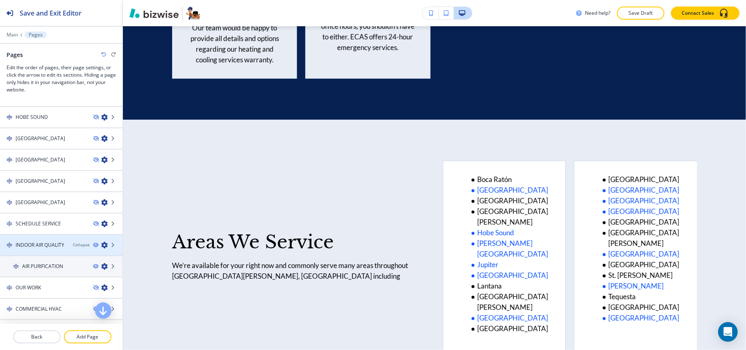
scroll to position [374, 0]
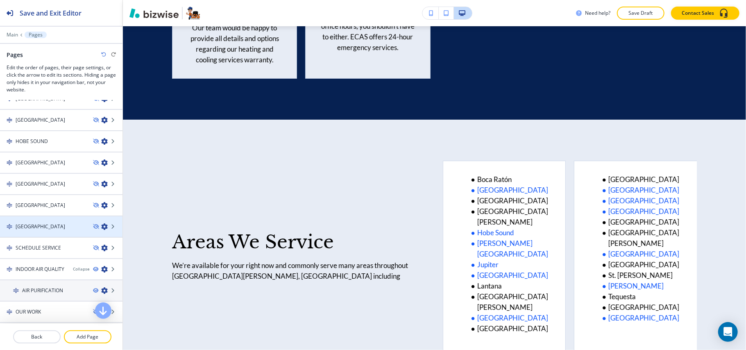
click at [45, 230] on div at bounding box center [61, 233] width 122 height 7
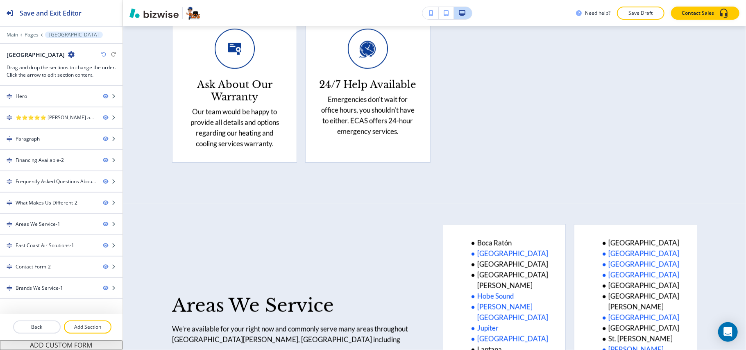
scroll to position [2932, 0]
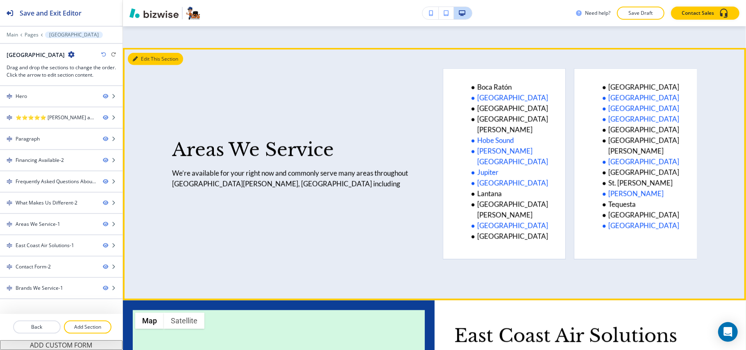
click at [149, 57] on button "Edit This Section" at bounding box center [155, 59] width 55 height 12
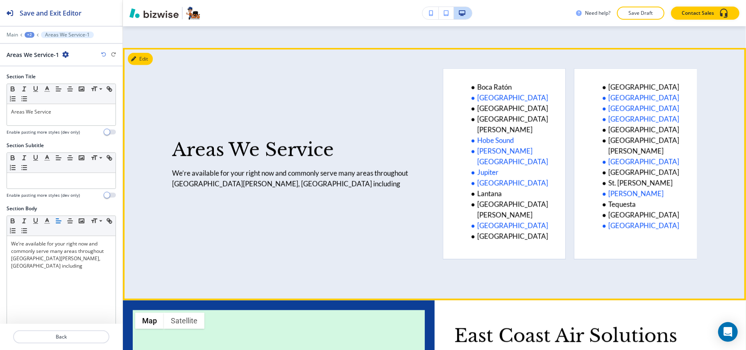
scroll to position [2951, 0]
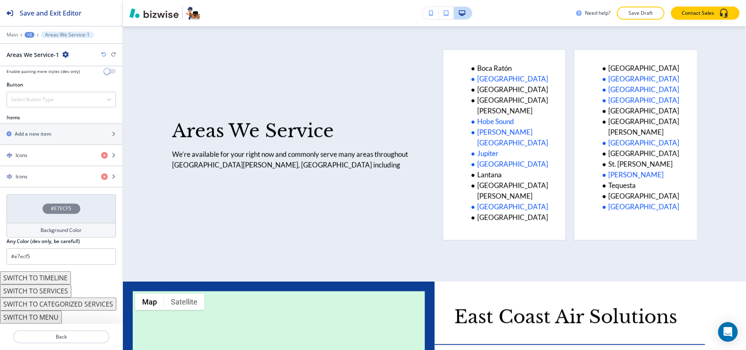
click at [24, 194] on div "#E7ECF5" at bounding box center [61, 208] width 109 height 29
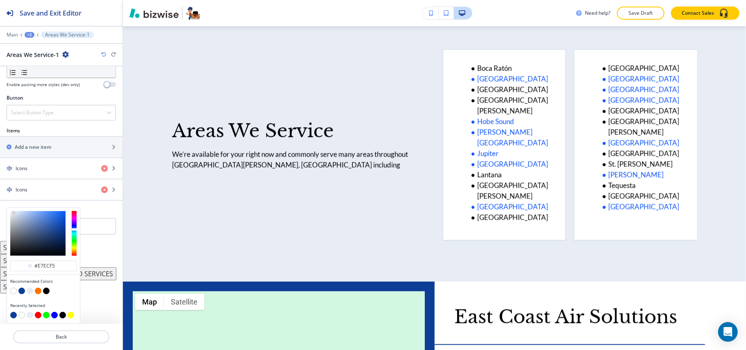
drag, startPoint x: 21, startPoint y: 293, endPoint x: 32, endPoint y: 281, distance: 16.3
click at [21, 292] on button "button" at bounding box center [21, 291] width 7 height 7
type input "#0c3e96"
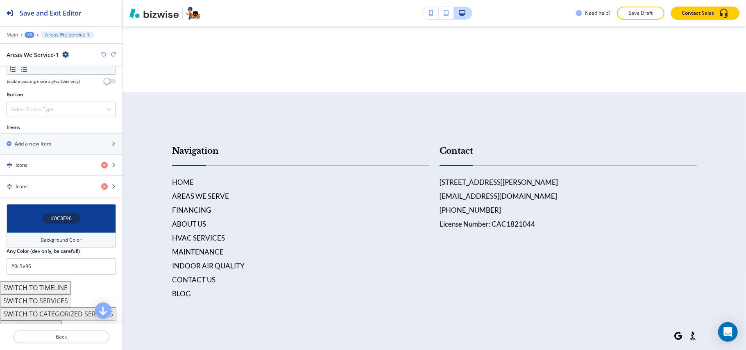
scroll to position [4518, 0]
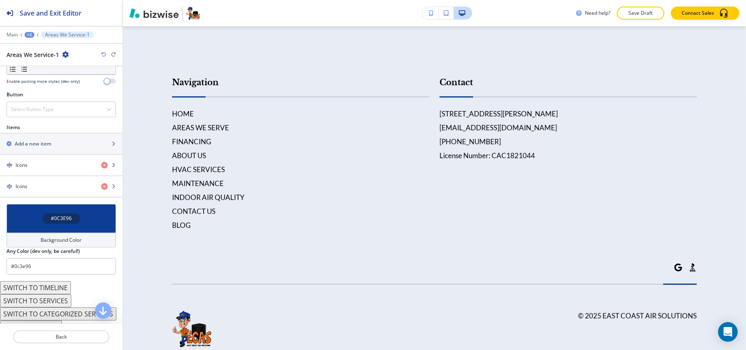
click at [25, 32] on div "Main +2 Areas We Service-1" at bounding box center [61, 35] width 109 height 7
click at [30, 36] on div "+2" at bounding box center [30, 35] width 10 height 6
click at [35, 46] on p "Pages" at bounding box center [51, 48] width 42 height 7
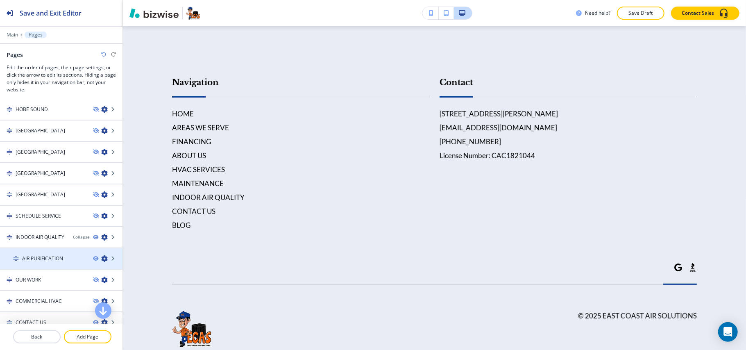
scroll to position [429, 0]
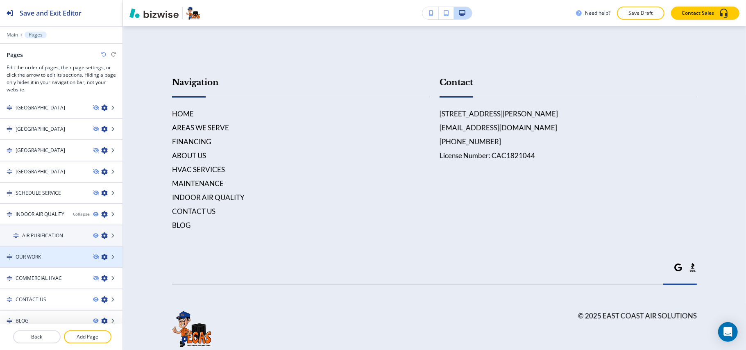
click at [41, 253] on h4 "OUR WORK" at bounding box center [28, 256] width 25 height 7
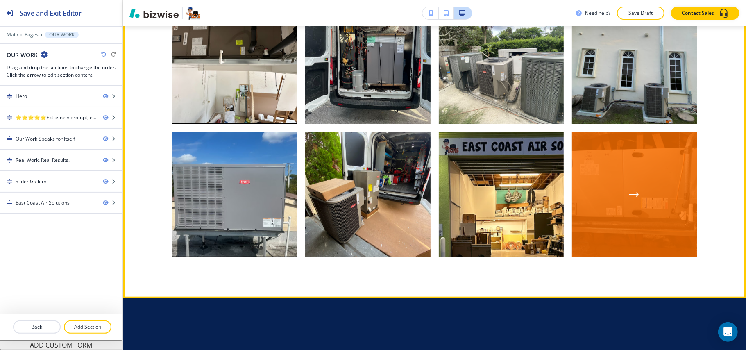
scroll to position [437, 0]
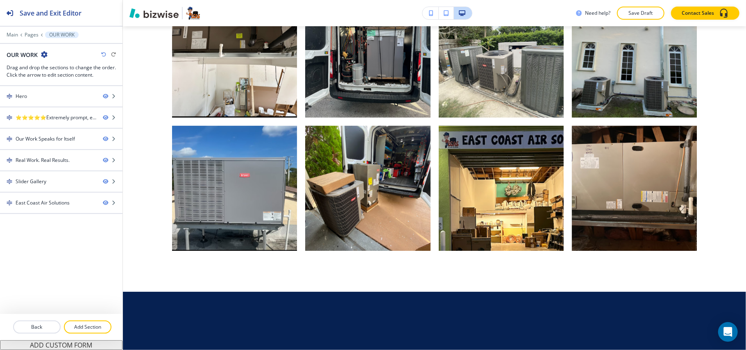
click at [44, 53] on icon "button" at bounding box center [44, 54] width 7 height 7
click at [54, 70] on p "Edit Page Settings" at bounding box center [67, 69] width 42 height 7
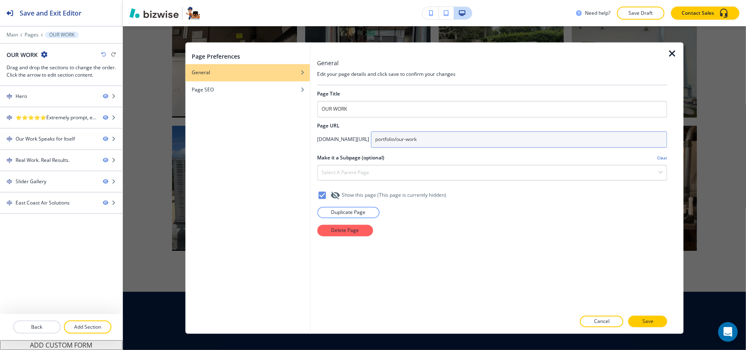
drag, startPoint x: 494, startPoint y: 143, endPoint x: 343, endPoint y: 140, distance: 150.7
click at [343, 140] on div "app.bizwise.com/preview?id=005uj71s7m99/ portfolio/our-work" at bounding box center [492, 139] width 350 height 16
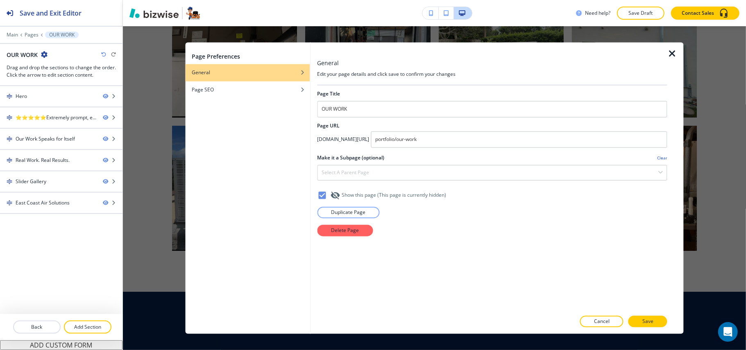
click at [672, 50] on icon "button" at bounding box center [672, 54] width 10 height 10
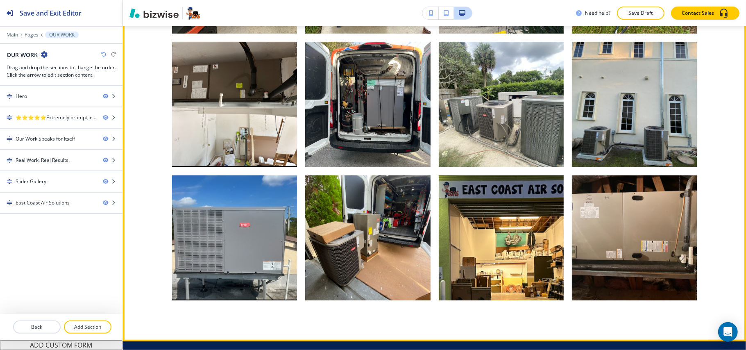
scroll to position [328, 0]
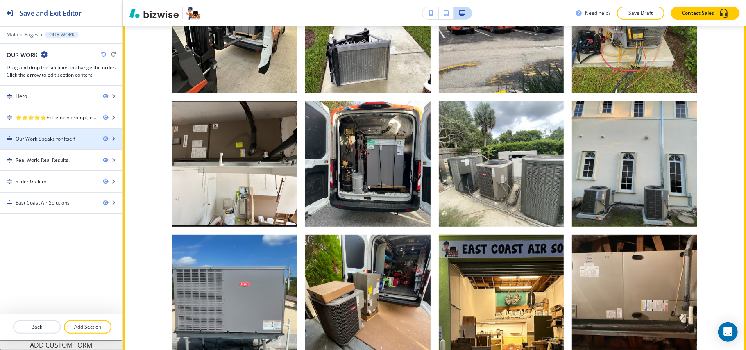
click at [36, 140] on div "Our Work Speaks for Itself" at bounding box center [45, 138] width 59 height 7
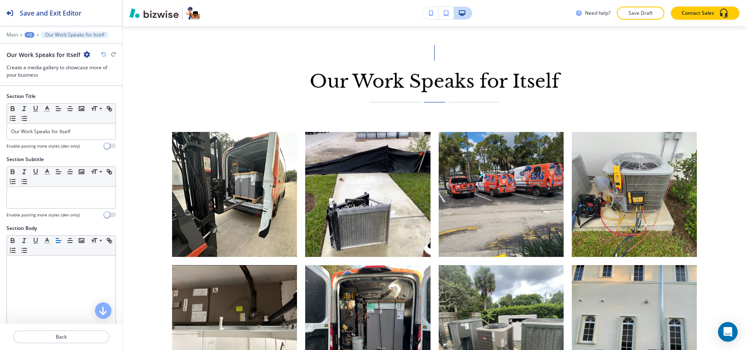
scroll to position [142, 0]
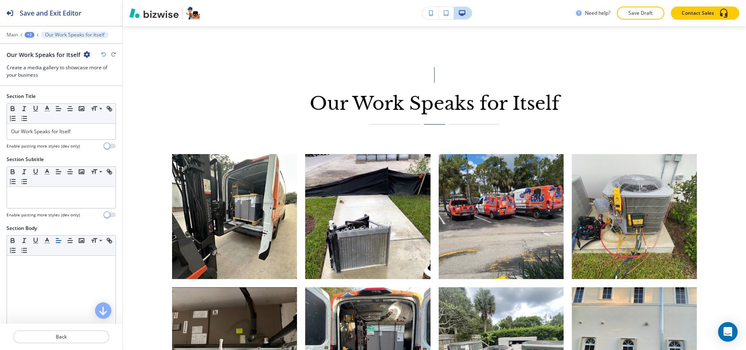
drag, startPoint x: 87, startPoint y: 53, endPoint x: 87, endPoint y: 61, distance: 8.2
click at [87, 61] on div "Our Work Speaks for Itself Create a media gallery to showcase more of your busi…" at bounding box center [61, 64] width 109 height 28
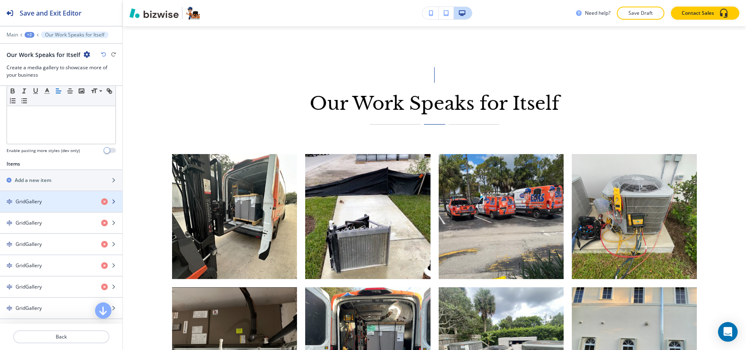
scroll to position [273, 0]
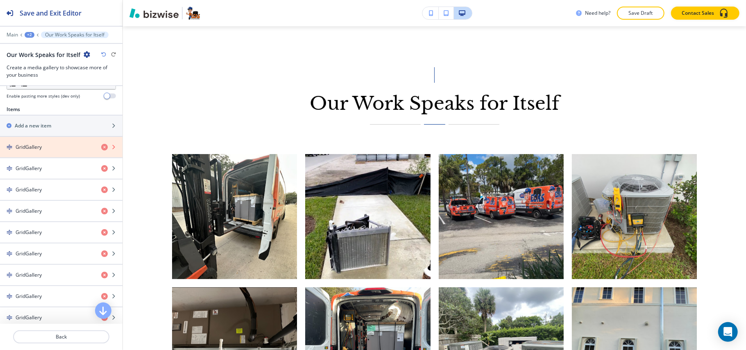
click at [101, 148] on icon "button" at bounding box center [104, 147] width 7 height 7
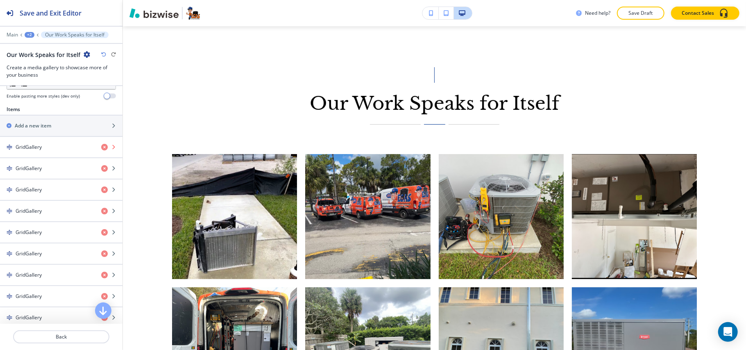
click at [101, 148] on icon "button" at bounding box center [104, 147] width 7 height 7
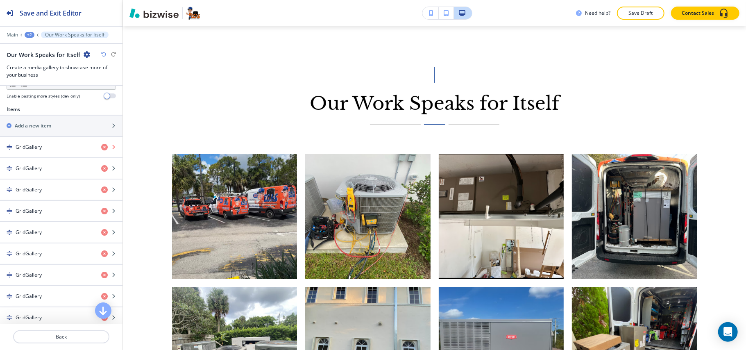
click at [101, 148] on icon "button" at bounding box center [104, 147] width 7 height 7
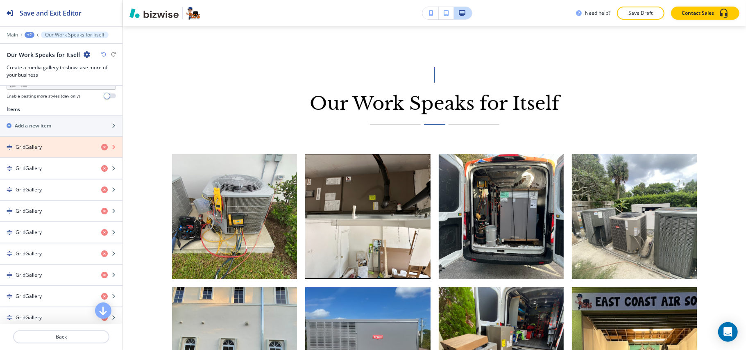
click at [101, 148] on icon "button" at bounding box center [104, 147] width 7 height 7
click at [101, 165] on icon "button" at bounding box center [104, 168] width 7 height 7
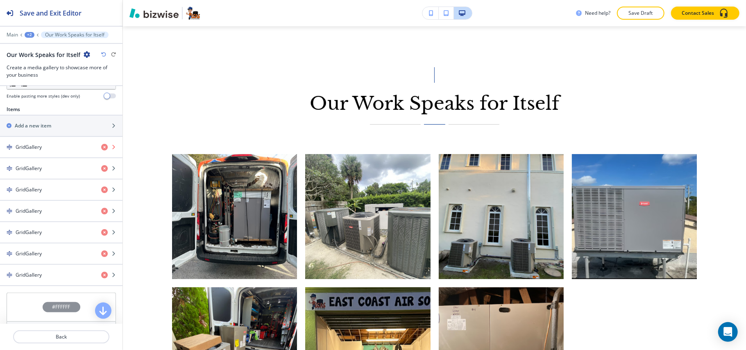
click at [101, 148] on icon "button" at bounding box center [104, 147] width 7 height 7
click at [101, 165] on icon "button" at bounding box center [104, 168] width 7 height 7
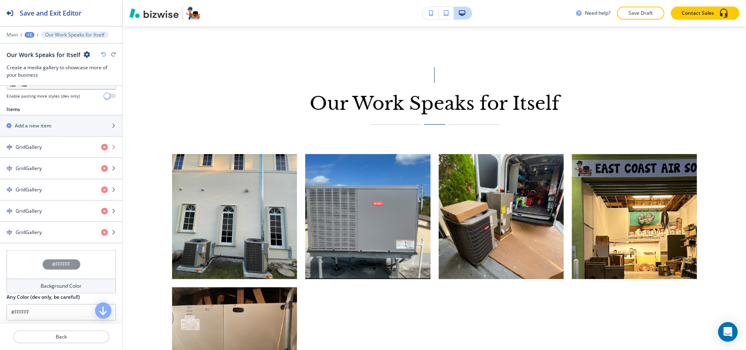
click at [101, 148] on icon "button" at bounding box center [104, 147] width 7 height 7
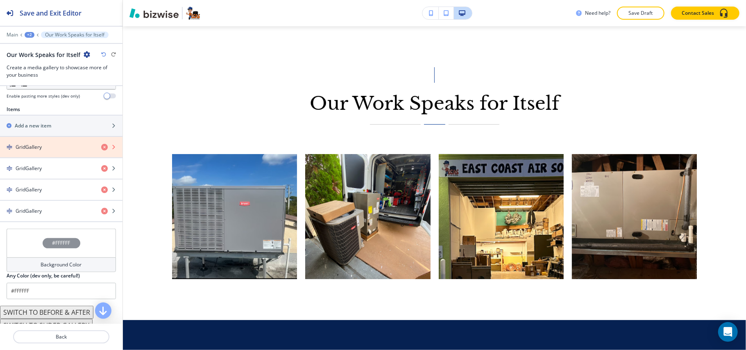
click at [101, 148] on icon "button" at bounding box center [104, 147] width 7 height 7
click at [101, 165] on icon "button" at bounding box center [104, 168] width 7 height 7
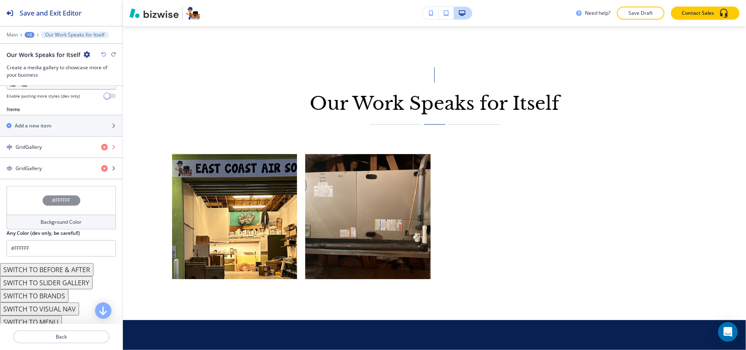
click at [101, 148] on icon "button" at bounding box center [104, 147] width 7 height 7
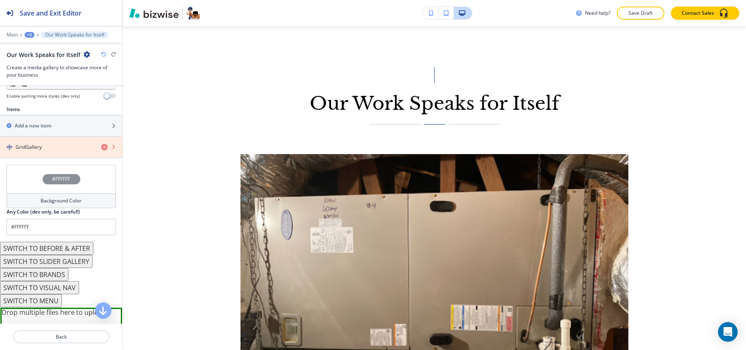
click at [101, 148] on icon "button" at bounding box center [104, 147] width 7 height 7
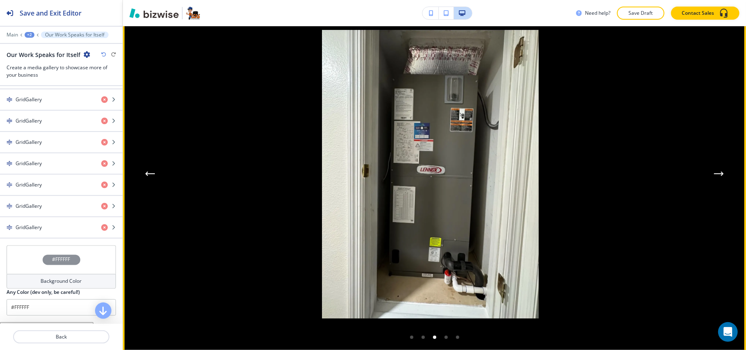
scroll to position [2250, 0]
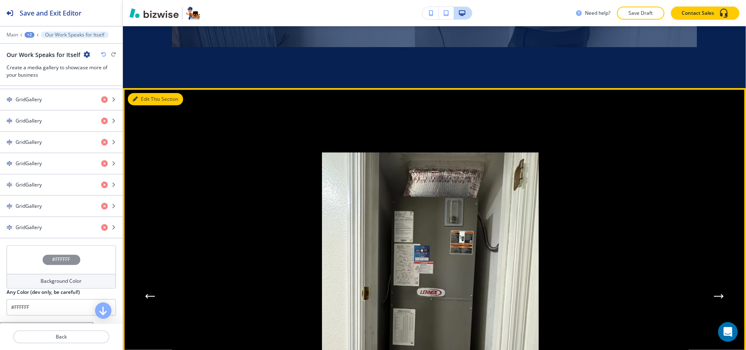
click at [147, 93] on button "Edit This Section" at bounding box center [155, 99] width 55 height 12
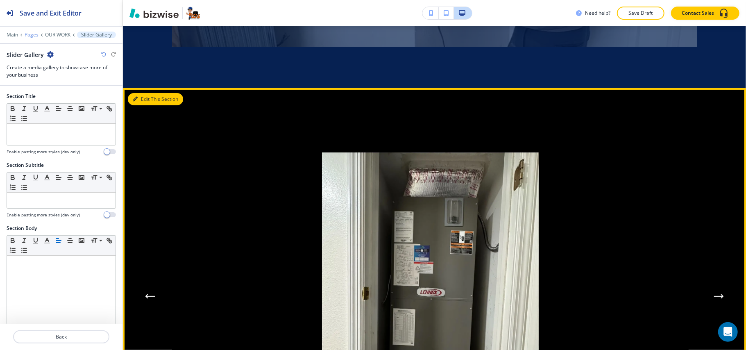
scroll to position [2286, 0]
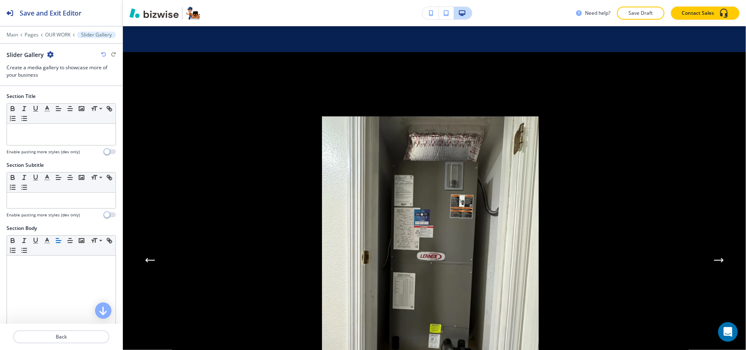
click at [50, 53] on icon "button" at bounding box center [50, 54] width 7 height 7
click at [69, 97] on p "Delete Section" at bounding box center [73, 97] width 42 height 7
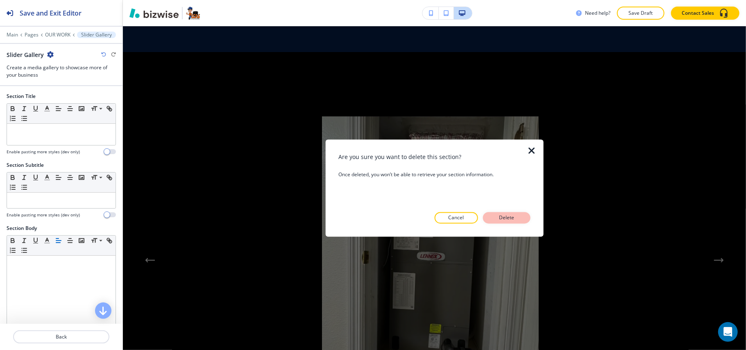
click at [508, 218] on p "Delete" at bounding box center [507, 217] width 20 height 7
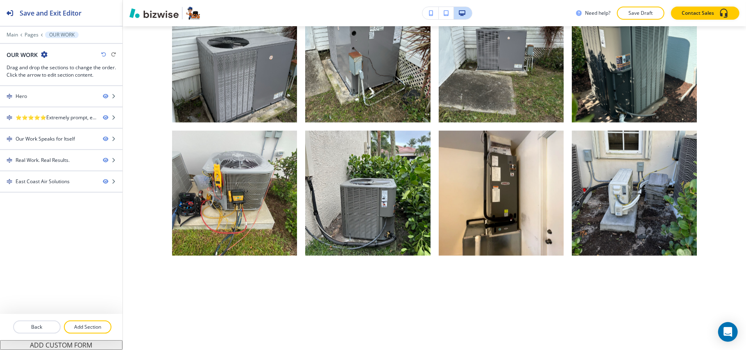
scroll to position [0, 0]
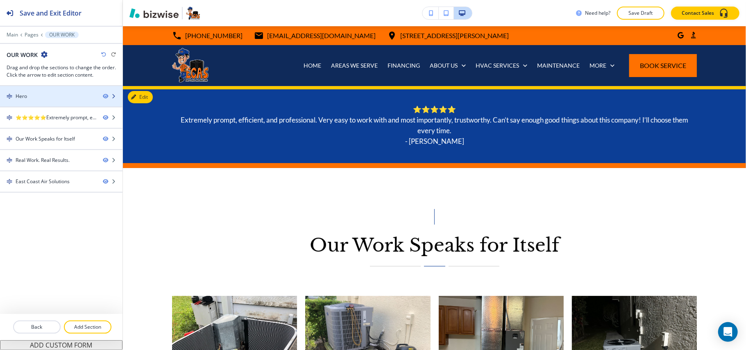
click at [58, 95] on div "Hero" at bounding box center [48, 96] width 96 height 7
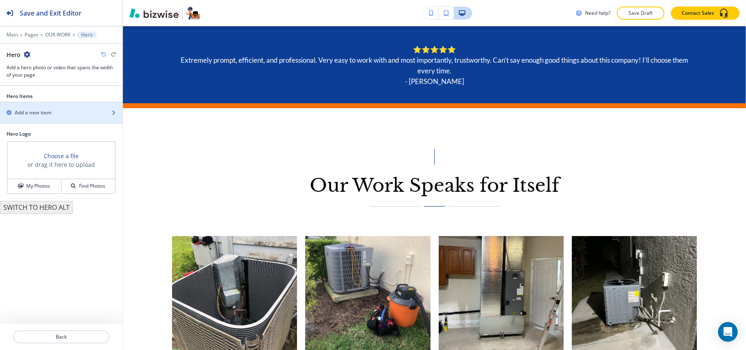
click at [46, 110] on h2 "Add a new item" at bounding box center [33, 112] width 36 height 7
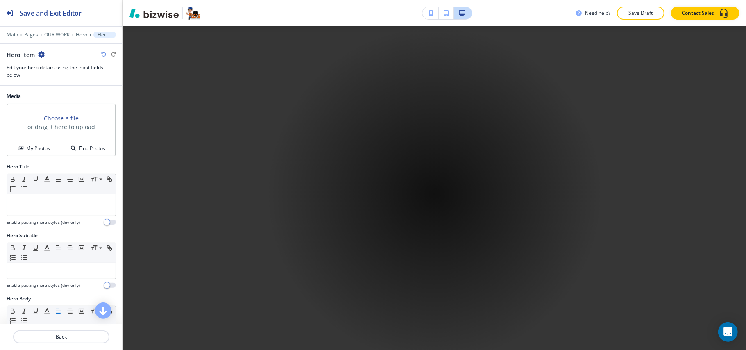
scroll to position [396, 0]
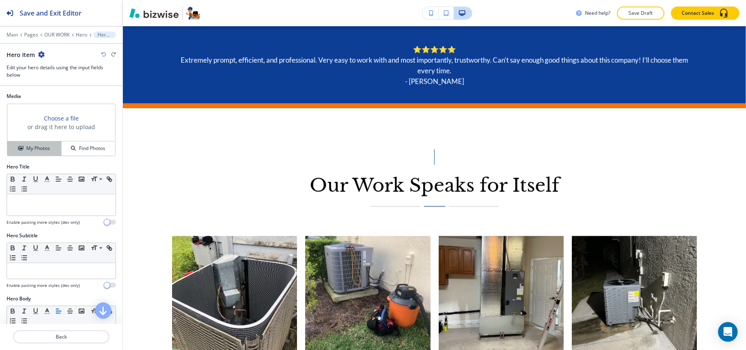
click at [40, 149] on h4 "My Photos" at bounding box center [38, 148] width 24 height 7
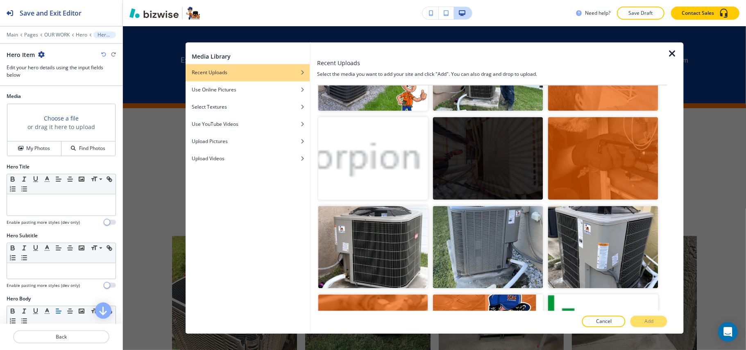
scroll to position [6358, 0]
click at [381, 295] on img "button" at bounding box center [373, 336] width 110 height 83
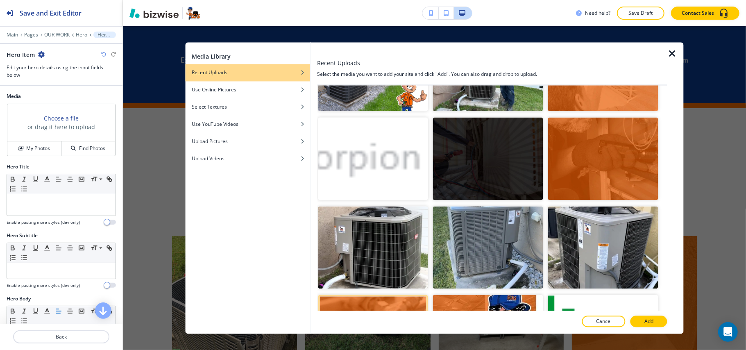
click at [651, 323] on p "Add" at bounding box center [648, 321] width 9 height 7
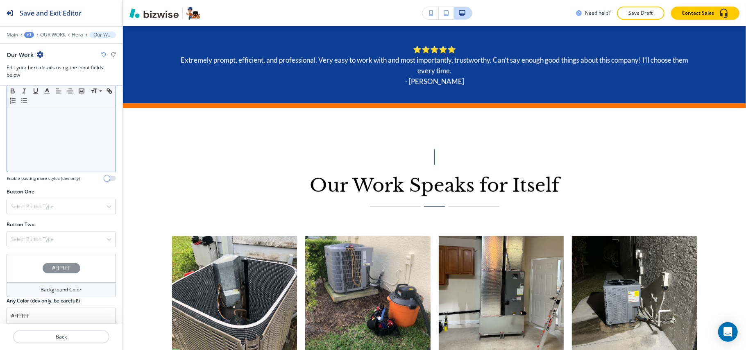
scroll to position [271, 0]
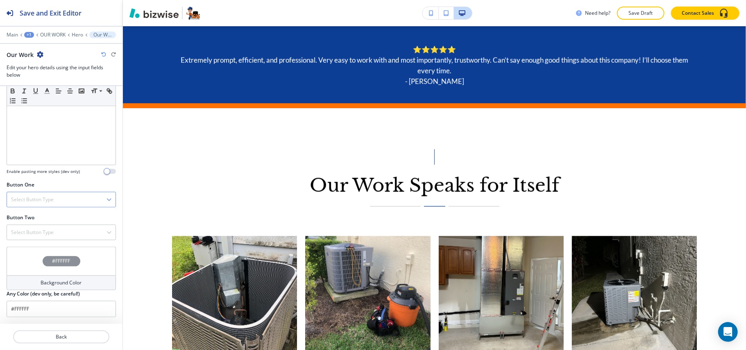
click at [47, 201] on h4 "Select Button Type" at bounding box center [32, 199] width 43 height 7
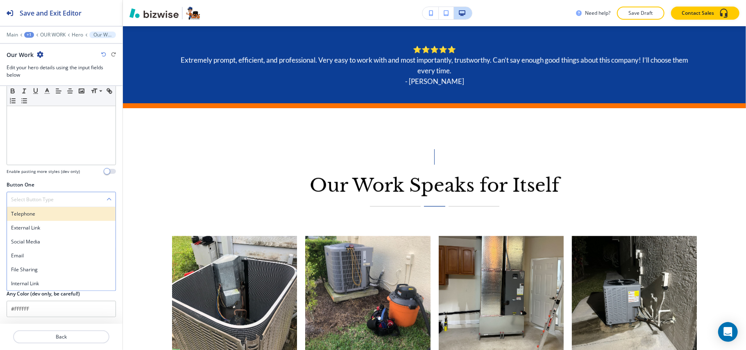
click at [46, 215] on h4 "Telephone" at bounding box center [61, 213] width 100 height 7
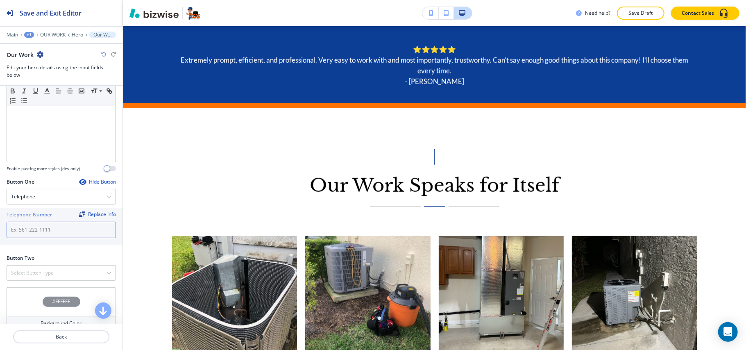
click at [16, 229] on input "text" at bounding box center [61, 230] width 109 height 16
paste input "772-272-3227"
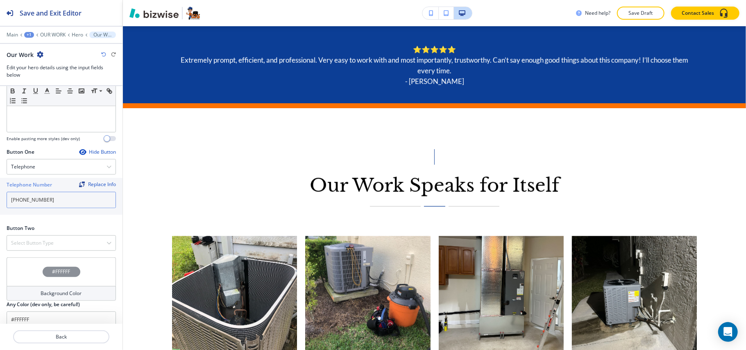
scroll to position [315, 0]
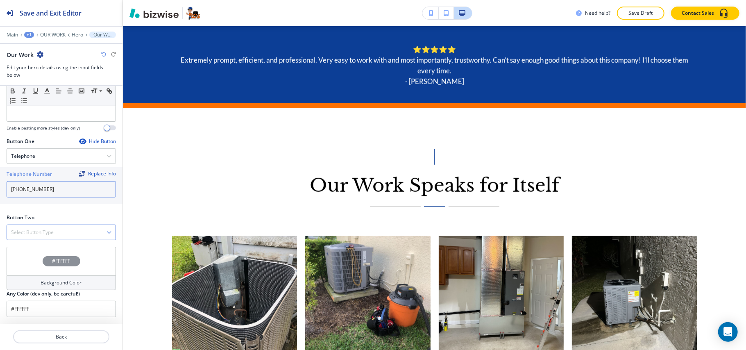
type input "772-272-3227"
click at [31, 233] on h4 "Select Button Type" at bounding box center [32, 232] width 43 height 7
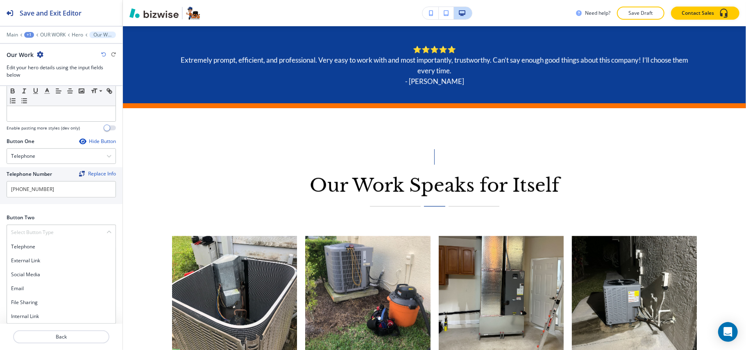
click at [28, 315] on h4 "Internal Link" at bounding box center [61, 315] width 100 height 7
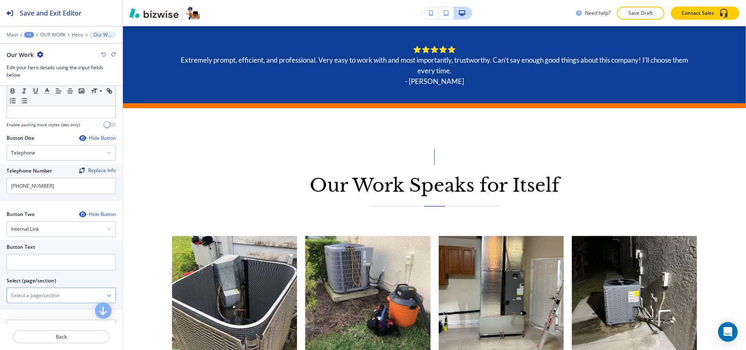
click at [31, 293] on \(page\/section\) "Manual Input" at bounding box center [57, 295] width 100 height 14
click at [41, 313] on h4 "CONTACT US" at bounding box center [61, 309] width 100 height 7
type \(page\/section\) "CONTACT US"
drag, startPoint x: 48, startPoint y: 295, endPoint x: 35, endPoint y: 289, distance: 14.1
click at [2, 294] on div "Button Text Select (page/section) CONTACT US CONTACT US CONTACT US | Hero CONTA…" at bounding box center [61, 275] width 122 height 70
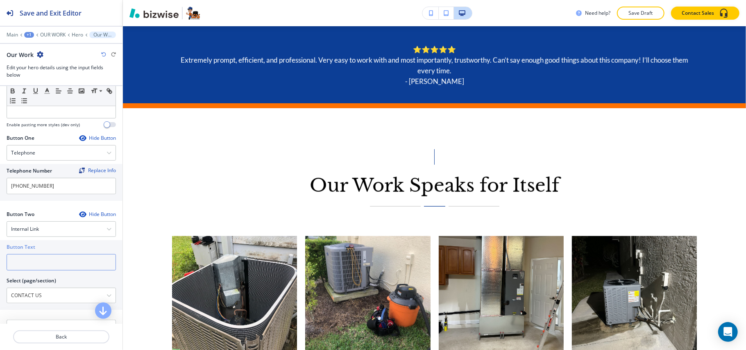
click at [28, 270] on input "text" at bounding box center [61, 262] width 109 height 16
paste input "CONTACT US"
type input "CONTACT US"
click at [76, 32] on div "Main +1 OUR WORK Hero Our Work" at bounding box center [61, 35] width 109 height 7
click at [76, 35] on p "Hero" at bounding box center [77, 35] width 11 height 6
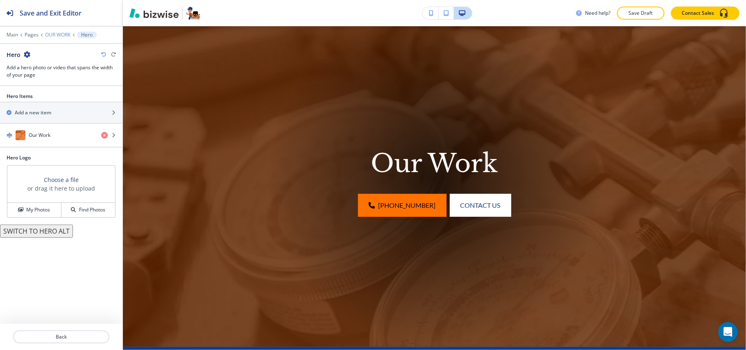
scroll to position [60, 0]
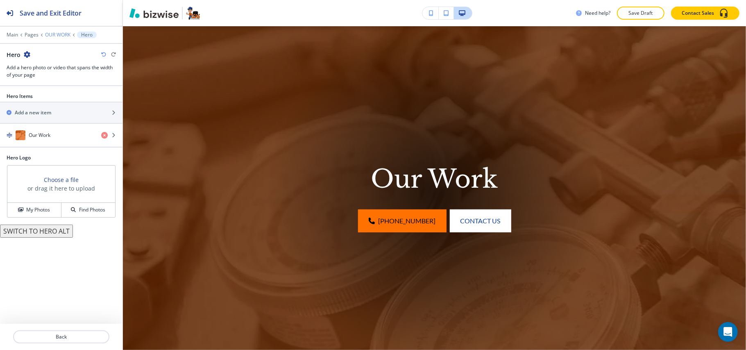
click at [59, 34] on p "OUR WORK" at bounding box center [57, 35] width 25 height 6
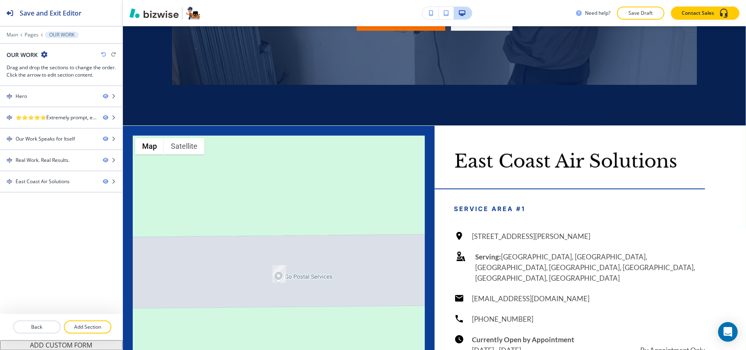
scroll to position [2520, 0]
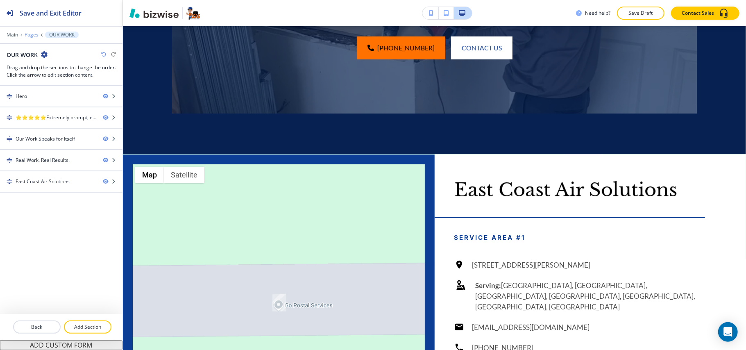
click at [32, 35] on p "Pages" at bounding box center [32, 35] width 14 height 6
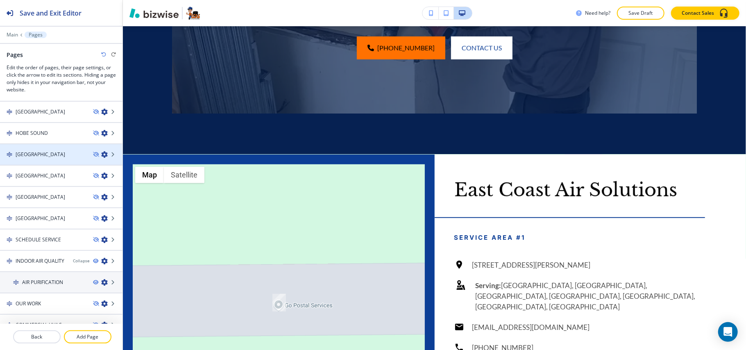
scroll to position [429, 0]
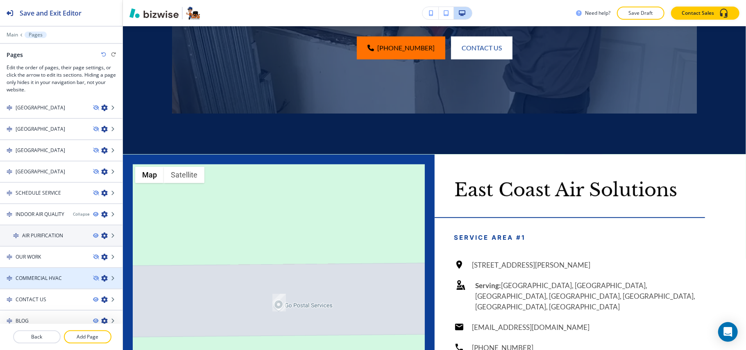
click at [43, 282] on div at bounding box center [61, 285] width 122 height 7
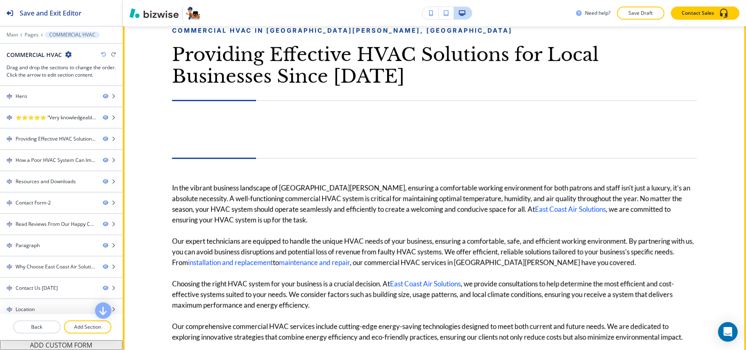
scroll to position [491, 0]
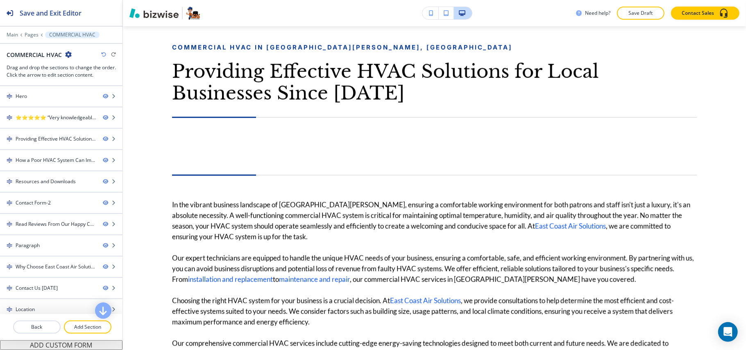
click at [66, 54] on icon "button" at bounding box center [68, 54] width 7 height 7
click at [85, 70] on p "Edit Page Settings" at bounding box center [91, 69] width 42 height 7
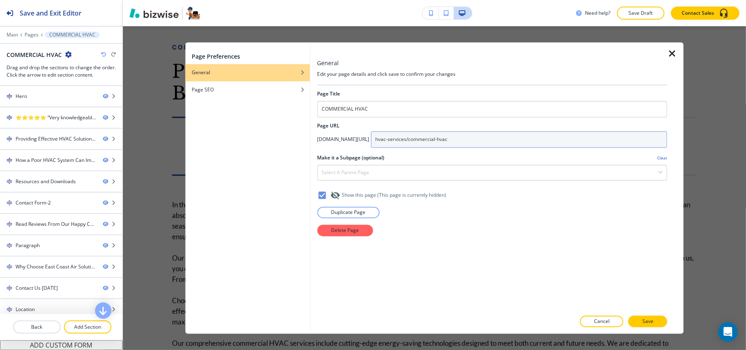
drag, startPoint x: 497, startPoint y: 141, endPoint x: 425, endPoint y: 141, distance: 71.7
click at [425, 141] on input "hvac-services/commercial-hvac" at bounding box center [519, 139] width 297 height 16
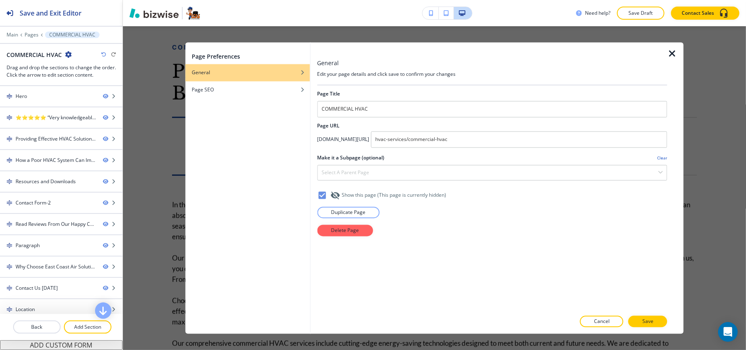
click at [672, 52] on icon "button" at bounding box center [672, 54] width 10 height 10
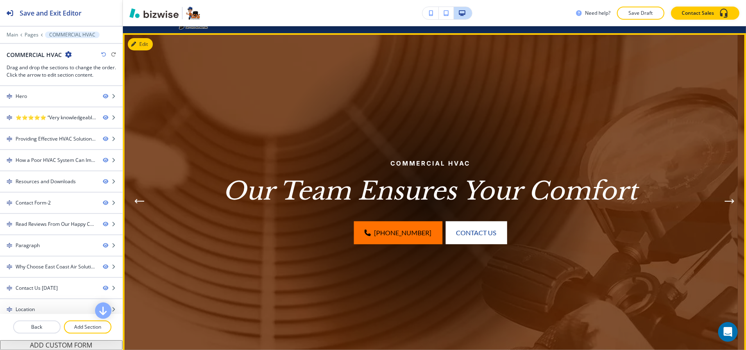
scroll to position [0, 0]
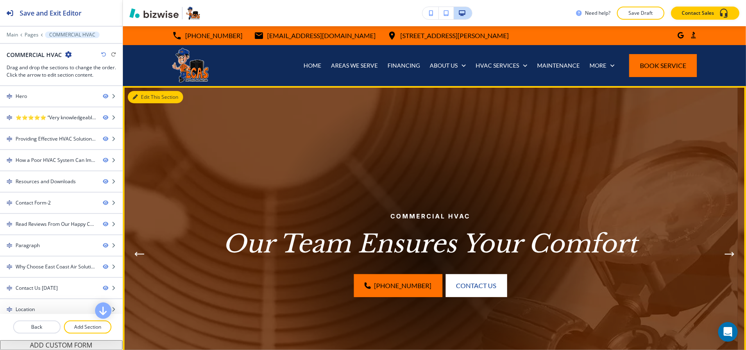
click at [145, 90] on div "Edit This Section Commercial HVAC Our Team Ensures Your Comfort (772) 272-3227 …" at bounding box center [434, 254] width 623 height 336
click at [151, 96] on button "Edit This Section" at bounding box center [155, 97] width 55 height 12
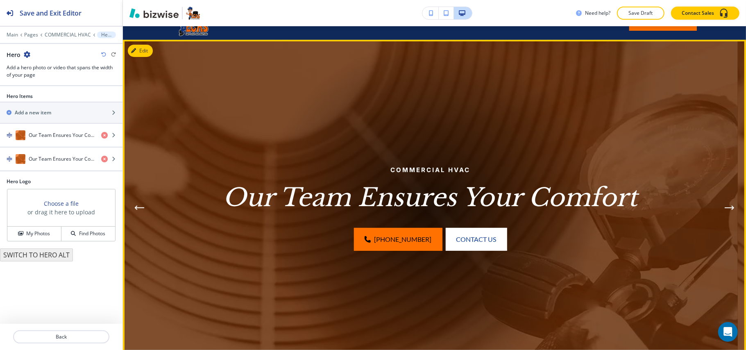
scroll to position [60, 0]
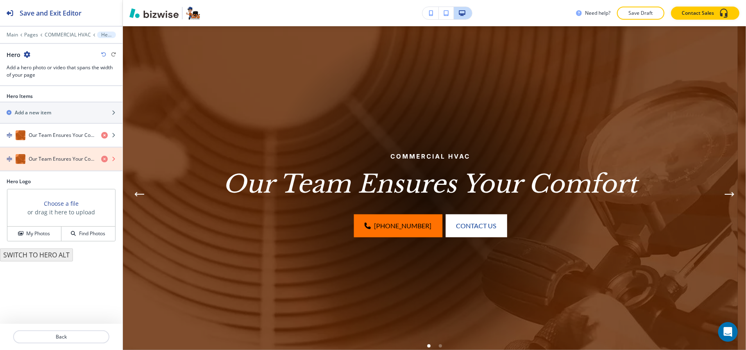
click at [102, 161] on icon "button" at bounding box center [104, 159] width 7 height 7
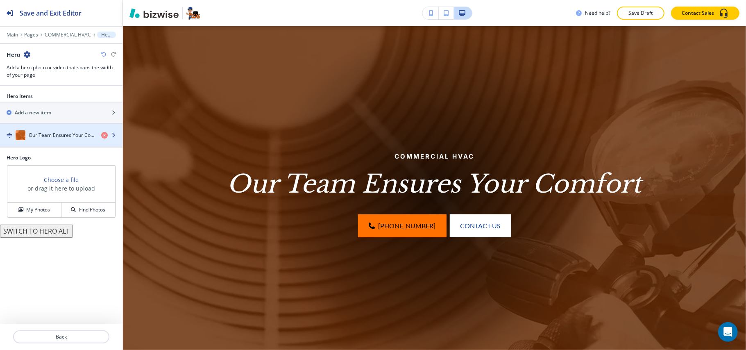
click at [51, 136] on h4 "Our Team Ensures Your Comfort" at bounding box center [62, 134] width 66 height 7
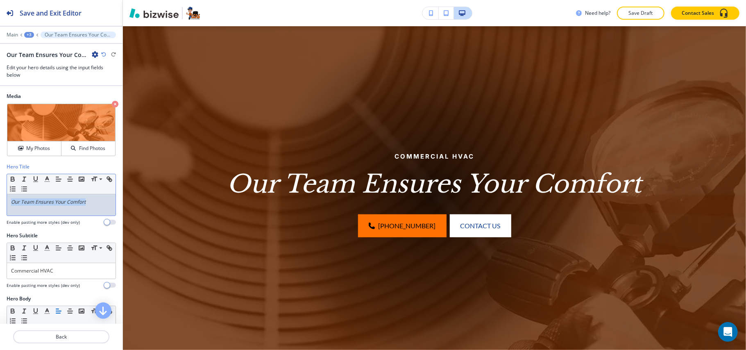
drag, startPoint x: 95, startPoint y: 202, endPoint x: 0, endPoint y: 201, distance: 95.4
click at [0, 201] on div "Hero Title Small Normal Large Huge Our Team Ensures Your Comfort Enable pasting…" at bounding box center [61, 197] width 122 height 69
click at [24, 181] on line "button" at bounding box center [24, 179] width 1 height 4
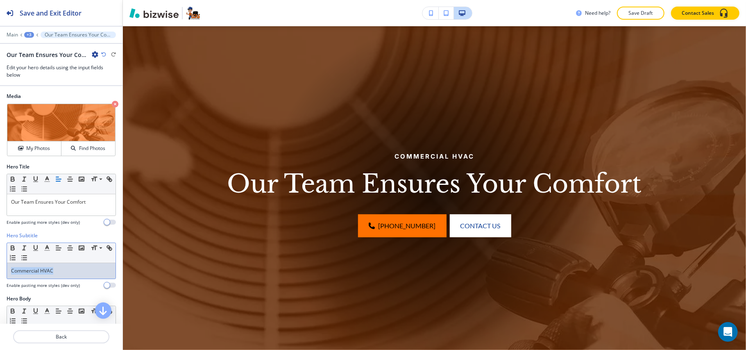
drag, startPoint x: 68, startPoint y: 271, endPoint x: 0, endPoint y: 271, distance: 68.0
click at [0, 271] on div "Hero Subtitle Small Normal Large Huge Commercial HVAC Enable pasting more style…" at bounding box center [61, 263] width 122 height 63
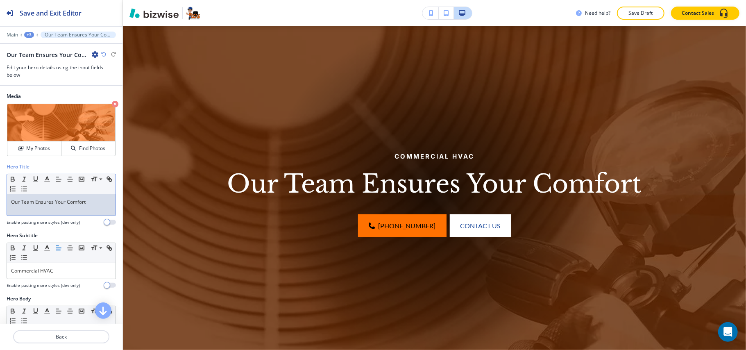
click at [55, 203] on p "Our Team Ensures Your Comfort" at bounding box center [61, 201] width 100 height 7
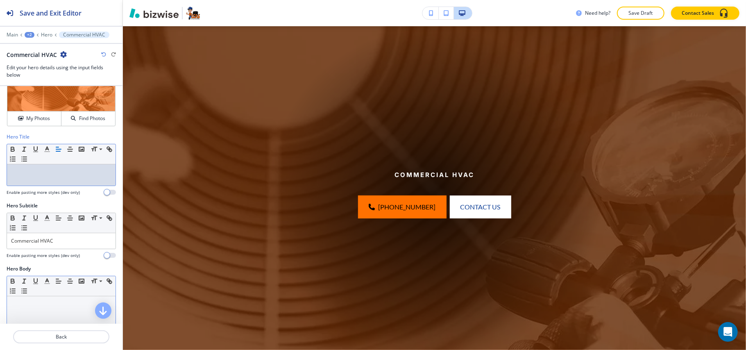
scroll to position [109, 0]
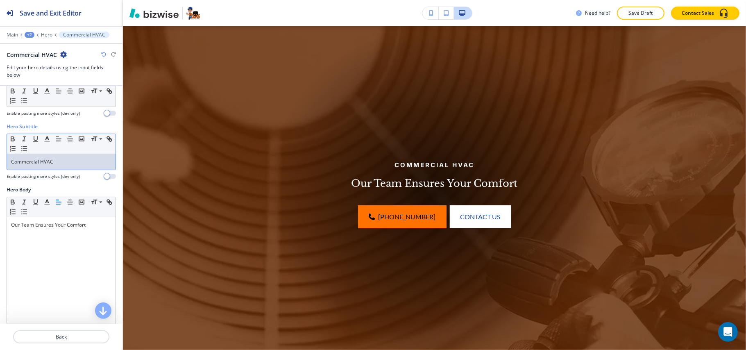
click at [65, 158] on div "Commercial HVAC" at bounding box center [61, 162] width 109 height 16
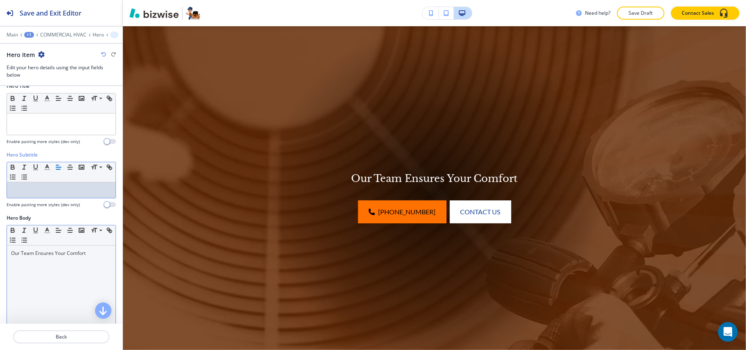
scroll to position [54, 0]
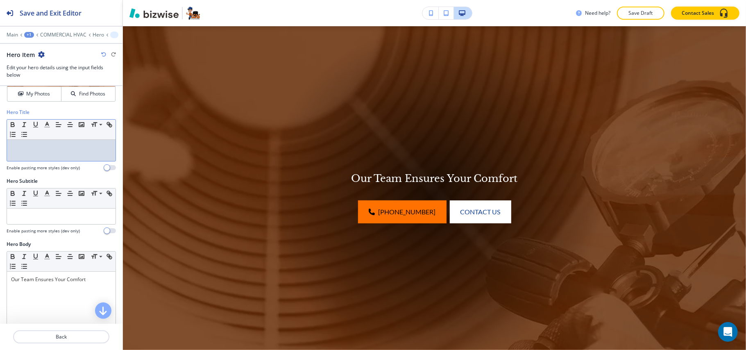
drag, startPoint x: 38, startPoint y: 163, endPoint x: 17, endPoint y: 153, distance: 22.5
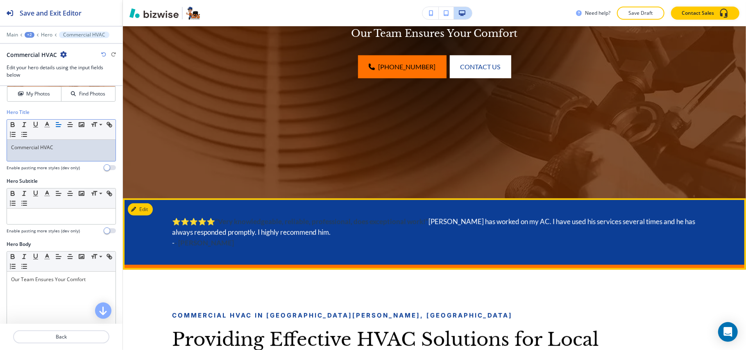
scroll to position [387, 0]
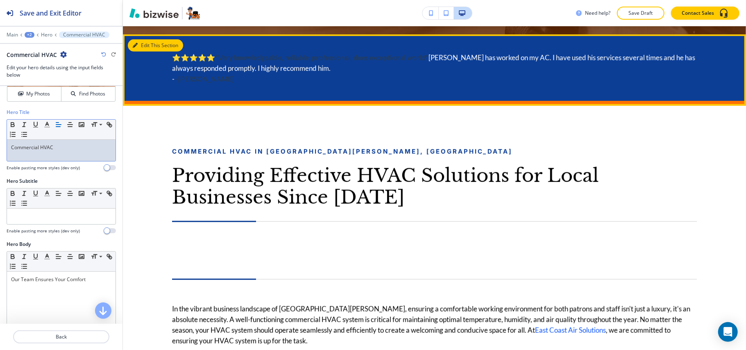
click at [141, 44] on button "Edit This Section" at bounding box center [155, 45] width 55 height 12
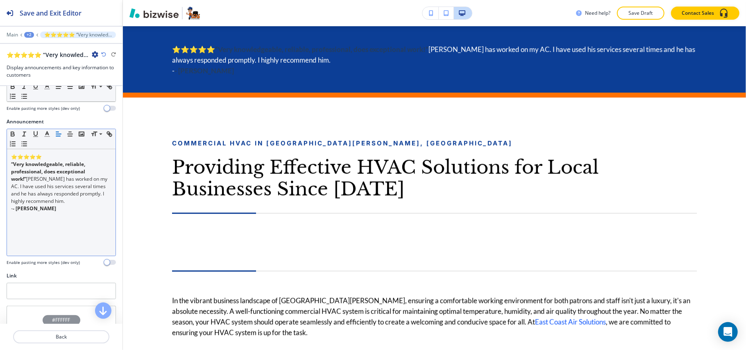
scroll to position [109, 0]
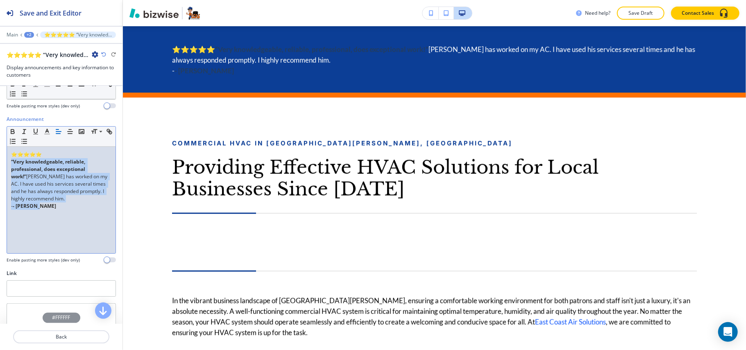
drag, startPoint x: 2, startPoint y: 169, endPoint x: 0, endPoint y: 160, distance: 9.2
click at [0, 160] on div "Announcement Small Normal Large Huge ⭐⭐⭐⭐⭐ “Very knowledgeable, reliable, profe…" at bounding box center [61, 192] width 122 height 154
click at [12, 132] on icon "button" at bounding box center [12, 131] width 7 height 7
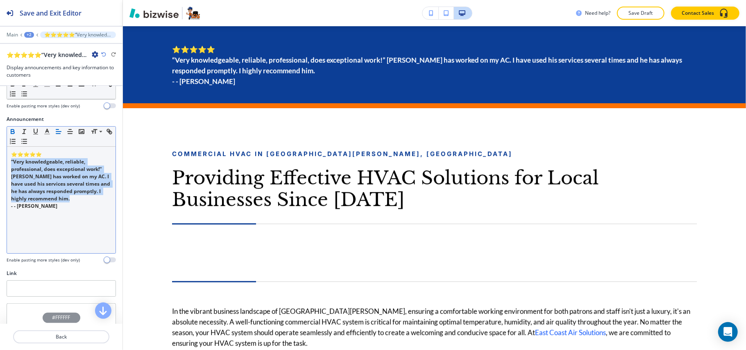
click at [14, 131] on icon "button" at bounding box center [12, 130] width 3 height 2
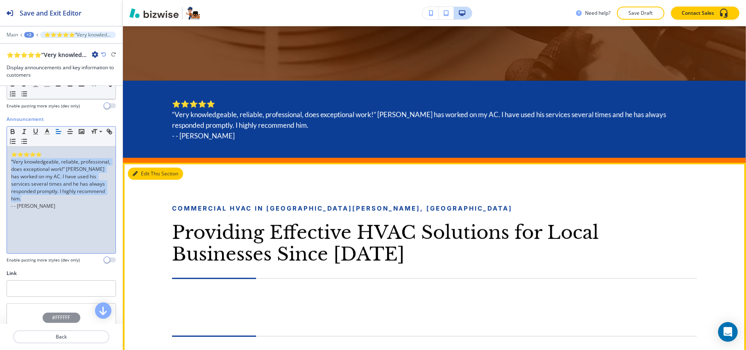
click at [148, 176] on button "Edit This Section" at bounding box center [155, 174] width 55 height 12
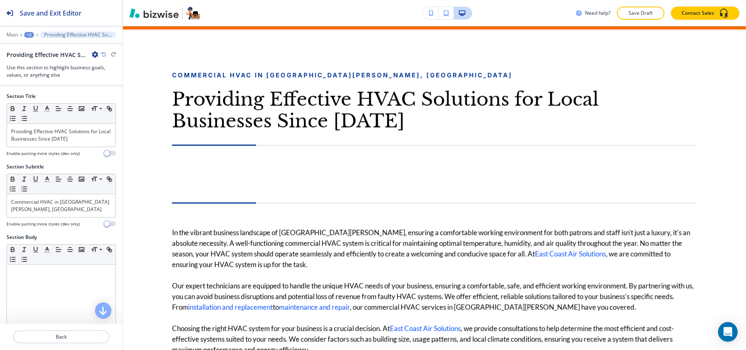
scroll to position [478, 0]
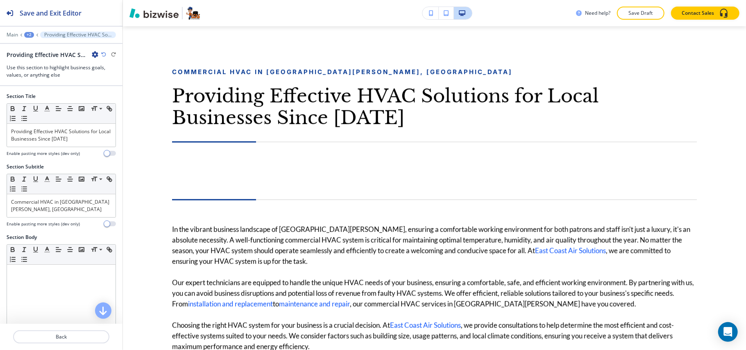
click at [95, 53] on icon "button" at bounding box center [95, 54] width 7 height 7
click at [104, 94] on button "Delete Section" at bounding box center [118, 98] width 52 height 15
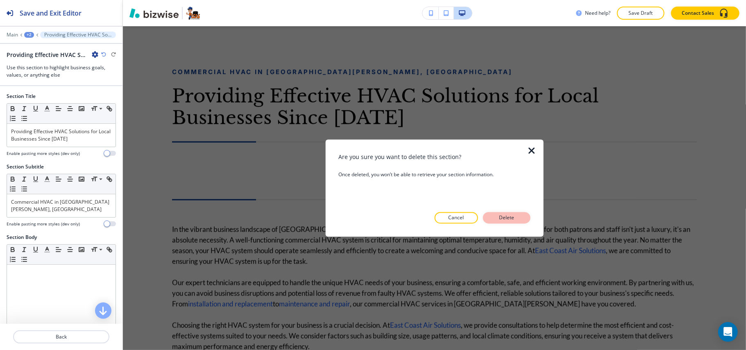
click at [509, 217] on p "Delete" at bounding box center [507, 217] width 20 height 7
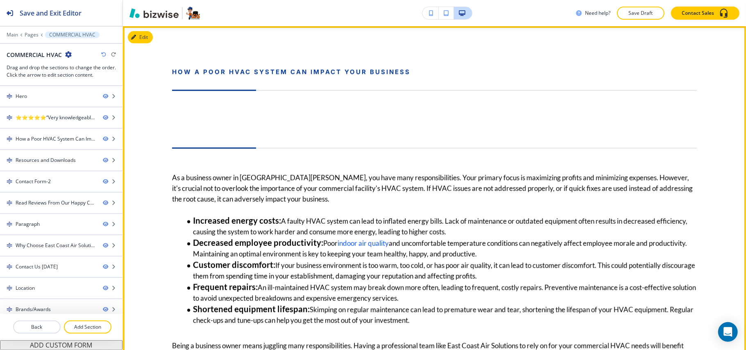
drag, startPoint x: 143, startPoint y: 45, endPoint x: 145, endPoint y: 38, distance: 6.7
click at [143, 44] on div "How a Poor HVAC System Can Impact Your Business As a business owner in Port St.…" at bounding box center [434, 332] width 623 height 613
click at [145, 38] on button "Edit This Section" at bounding box center [155, 37] width 55 height 12
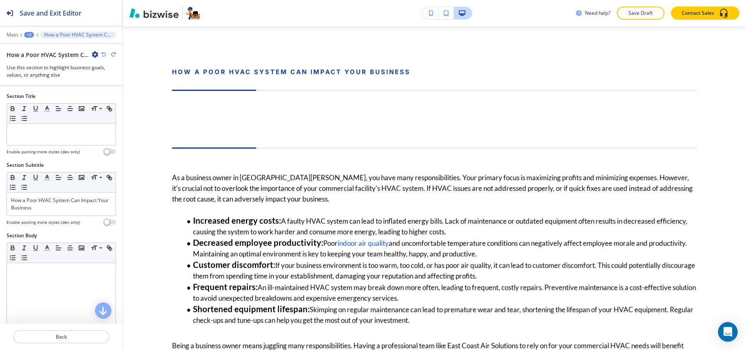
click at [93, 52] on icon "button" at bounding box center [95, 54] width 7 height 7
click at [110, 102] on button "Delete Section" at bounding box center [118, 98] width 52 height 15
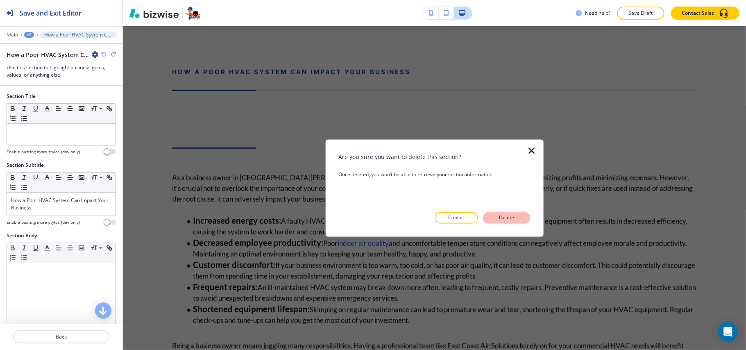
click at [510, 221] on p "Delete" at bounding box center [507, 217] width 20 height 7
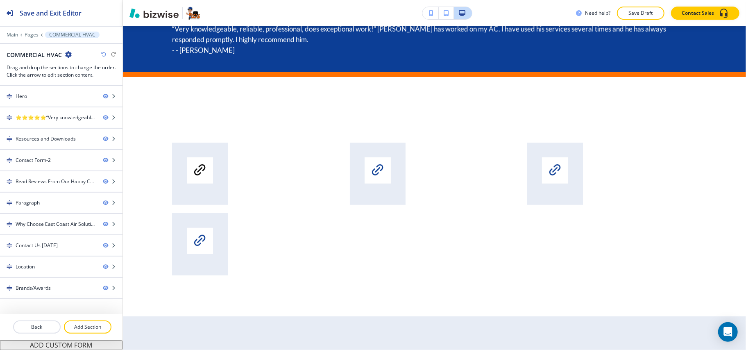
scroll to position [369, 0]
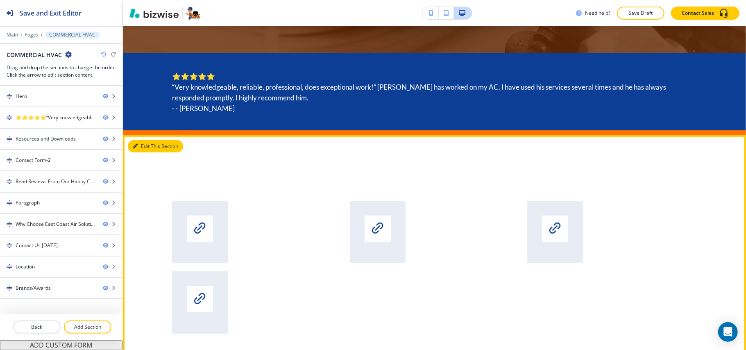
click at [142, 146] on button "Edit This Section" at bounding box center [155, 146] width 55 height 12
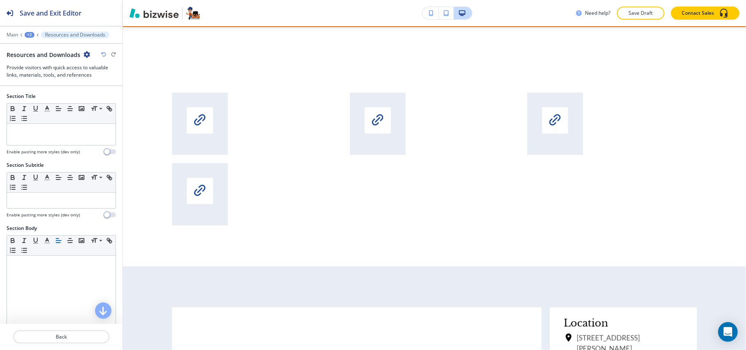
scroll to position [478, 0]
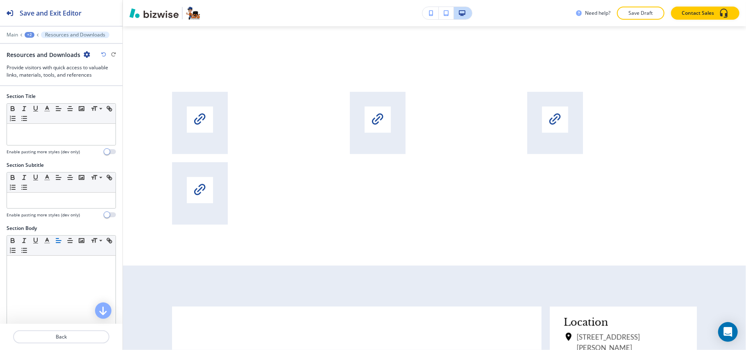
click at [84, 51] on icon "button" at bounding box center [87, 54] width 7 height 7
click at [98, 98] on p "Delete Section" at bounding box center [109, 97] width 42 height 7
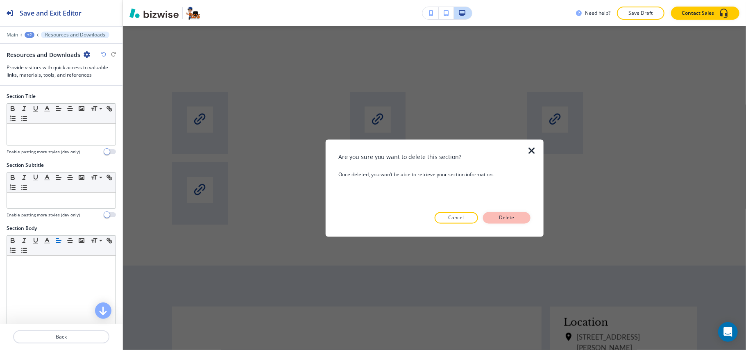
click at [508, 222] on button "Delete" at bounding box center [507, 217] width 48 height 11
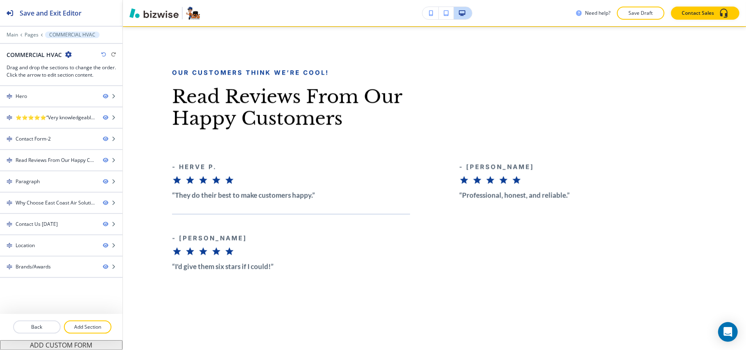
scroll to position [1057, 0]
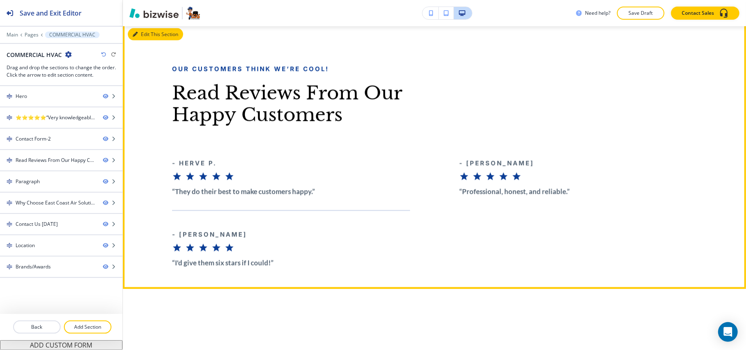
click at [143, 35] on button "Edit This Section" at bounding box center [155, 34] width 55 height 12
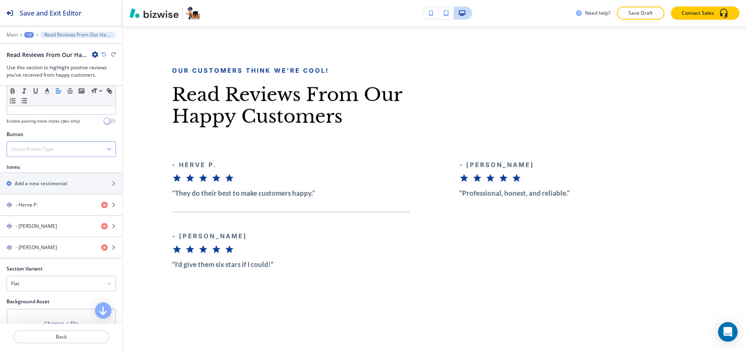
scroll to position [328, 0]
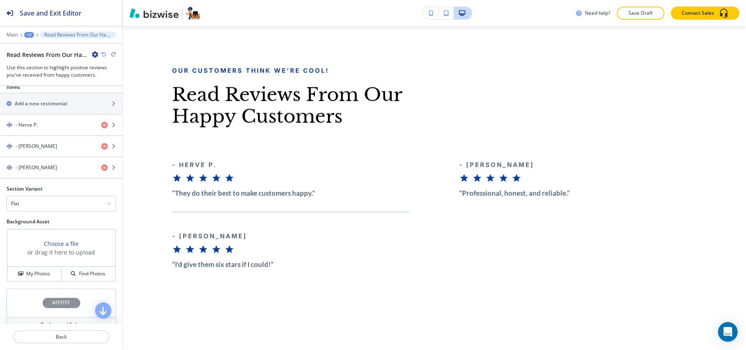
click at [20, 313] on div "#FFFFFF" at bounding box center [61, 302] width 109 height 29
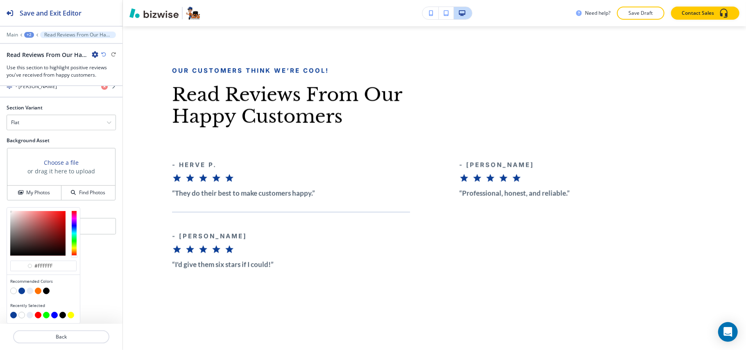
click at [22, 292] on button "button" at bounding box center [21, 291] width 7 height 7
type input "#0c3e96"
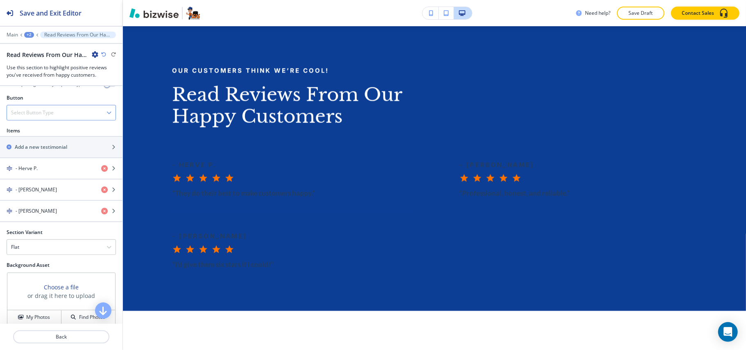
scroll to position [156, 0]
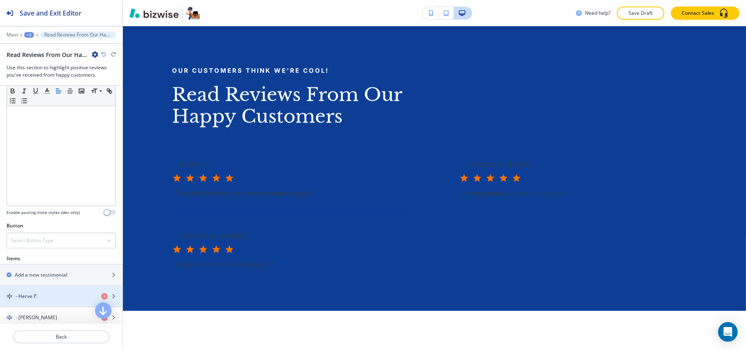
click at [33, 300] on h4 "- Herve P." at bounding box center [27, 295] width 22 height 7
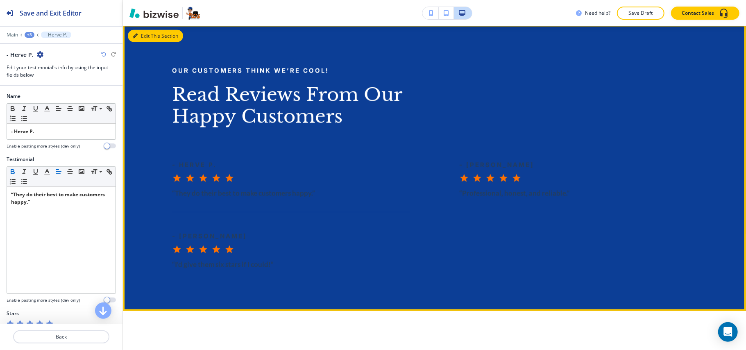
click at [151, 38] on button "Edit This Section" at bounding box center [155, 36] width 55 height 12
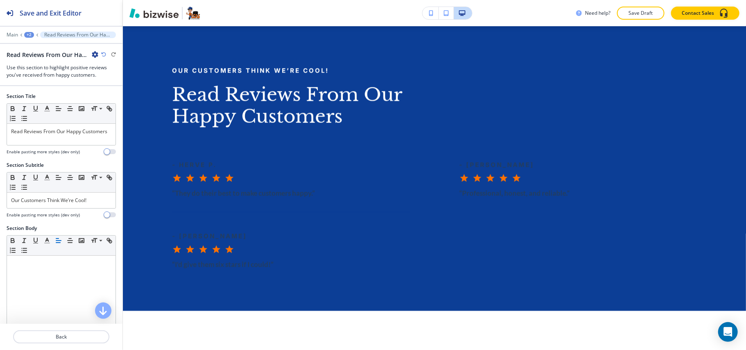
click at [94, 54] on icon "button" at bounding box center [95, 54] width 7 height 7
click at [117, 102] on button "Delete Section" at bounding box center [118, 98] width 52 height 15
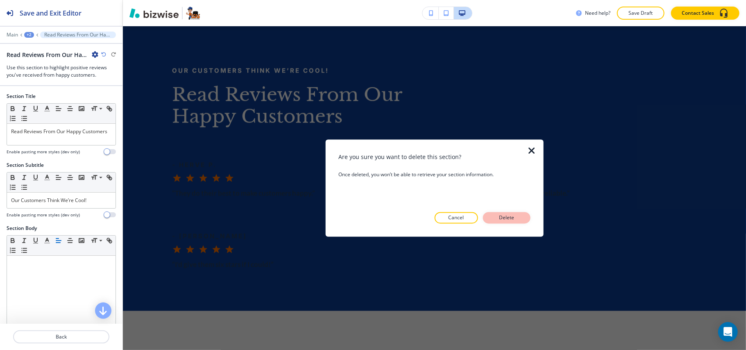
click at [516, 220] on p "Delete" at bounding box center [507, 217] width 20 height 7
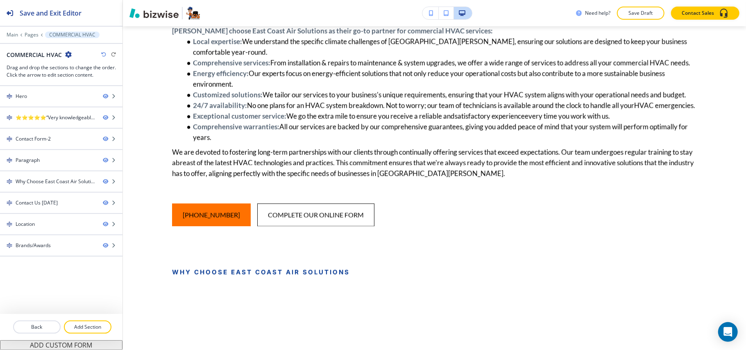
scroll to position [1056, 0]
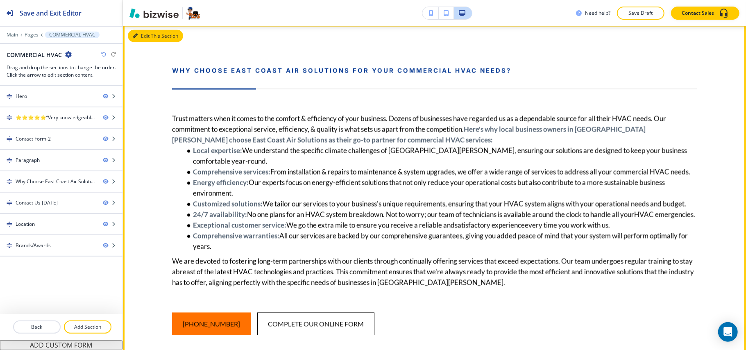
click at [145, 38] on button "Edit This Section" at bounding box center [155, 36] width 55 height 12
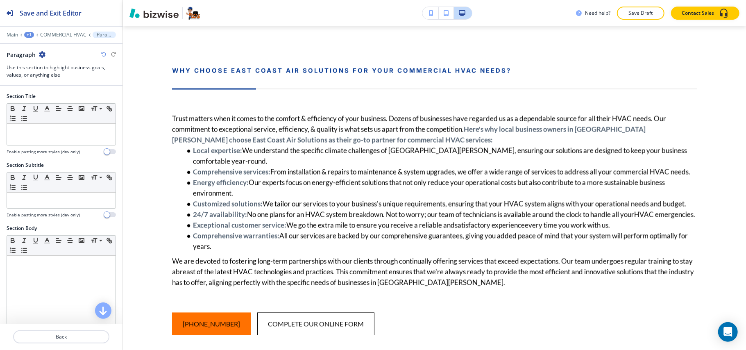
click at [44, 55] on icon "button" at bounding box center [42, 54] width 7 height 7
click at [57, 100] on p "Delete Section" at bounding box center [65, 97] width 42 height 7
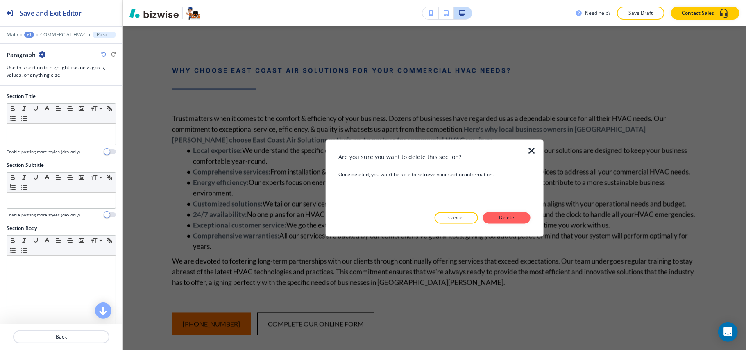
click at [492, 214] on button "Delete" at bounding box center [507, 217] width 48 height 11
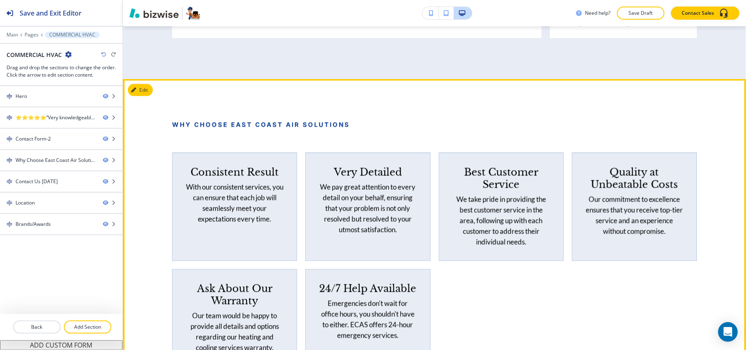
scroll to position [1001, 0]
click at [145, 92] on button "Edit This Section" at bounding box center [155, 90] width 55 height 12
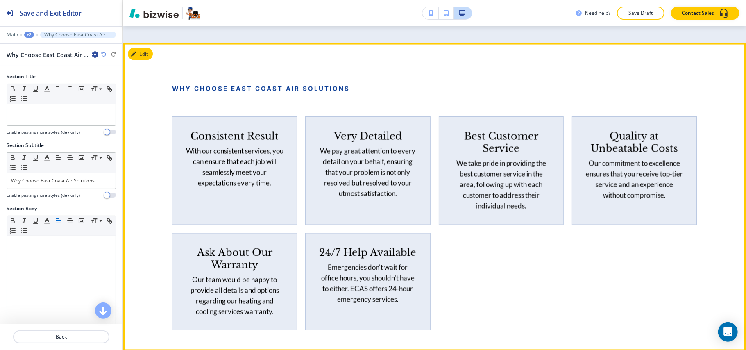
scroll to position [1056, 0]
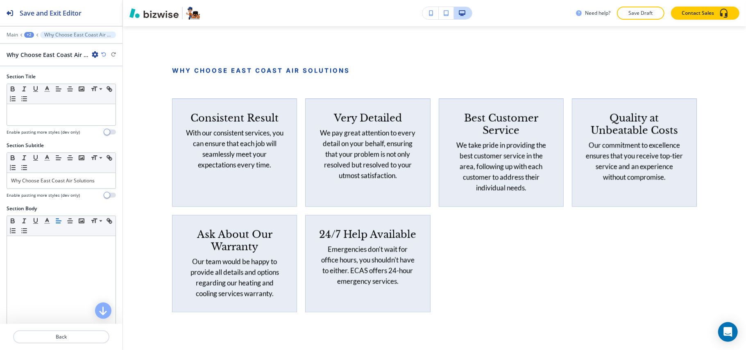
click at [94, 55] on icon "button" at bounding box center [95, 54] width 7 height 7
click at [113, 97] on p "Delete Section" at bounding box center [118, 97] width 42 height 7
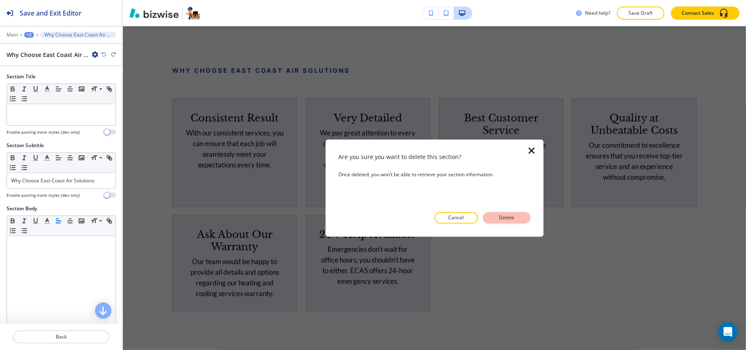
click at [502, 222] on button "Delete" at bounding box center [507, 217] width 48 height 11
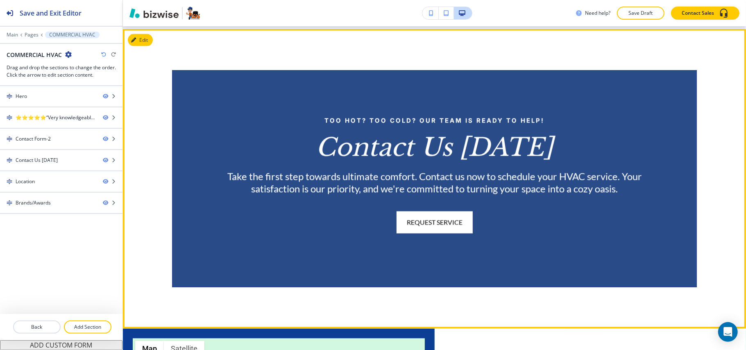
scroll to position [947, 0]
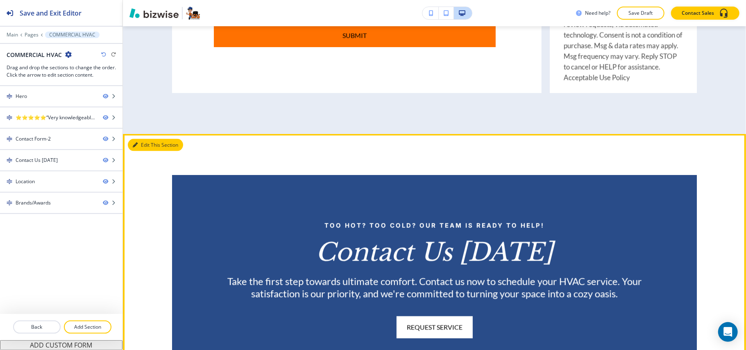
click at [140, 144] on button "Edit This Section" at bounding box center [155, 145] width 55 height 12
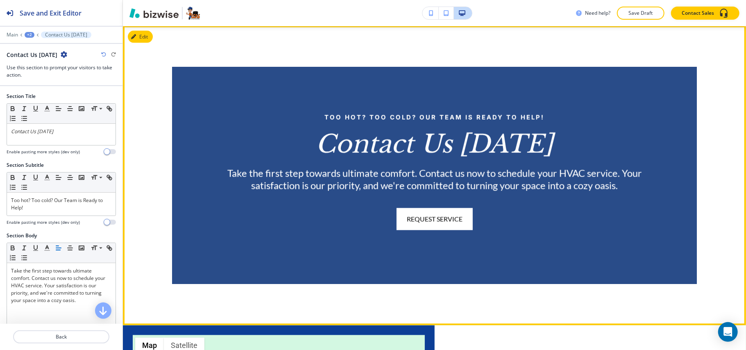
scroll to position [1056, 0]
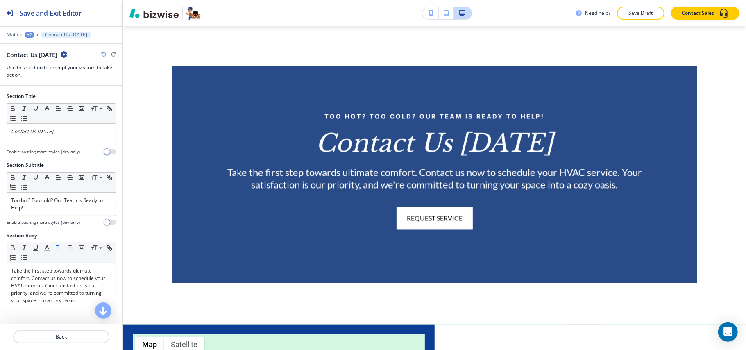
click at [63, 54] on icon "button" at bounding box center [64, 54] width 7 height 7
click at [76, 100] on p "Delete Section" at bounding box center [84, 97] width 42 height 7
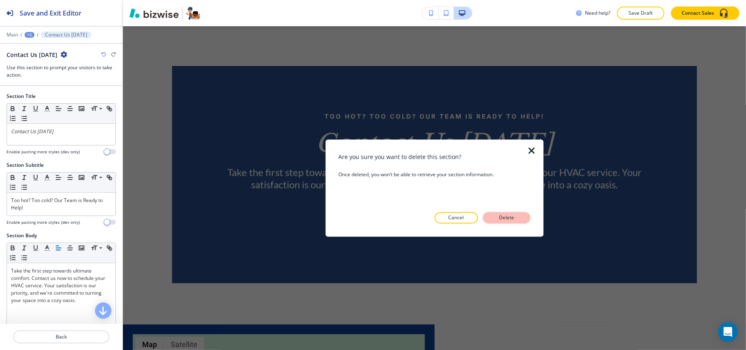
click at [500, 214] on p "Delete" at bounding box center [507, 217] width 20 height 7
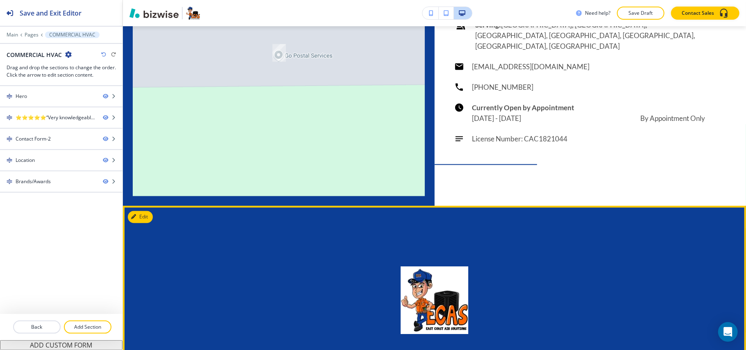
scroll to position [1001, 0]
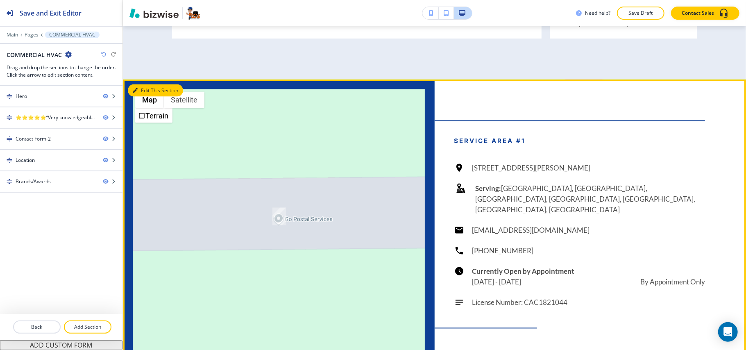
click at [150, 91] on button "Edit This Section" at bounding box center [155, 90] width 55 height 12
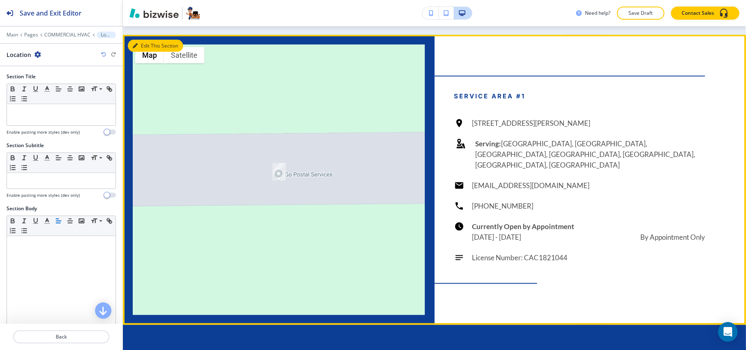
scroll to position [1056, 0]
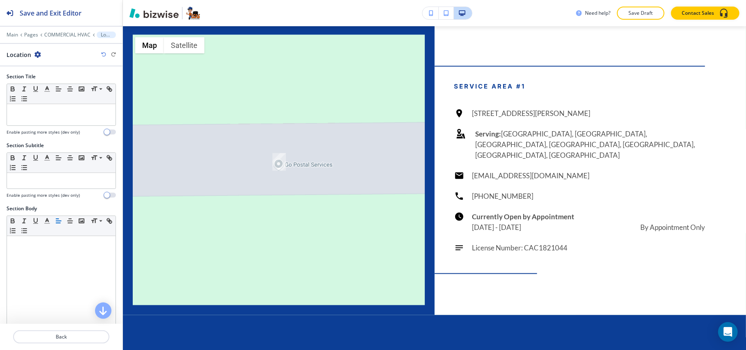
click at [38, 53] on icon "button" at bounding box center [37, 54] width 7 height 7
click at [61, 99] on p "Delete Section" at bounding box center [60, 97] width 42 height 7
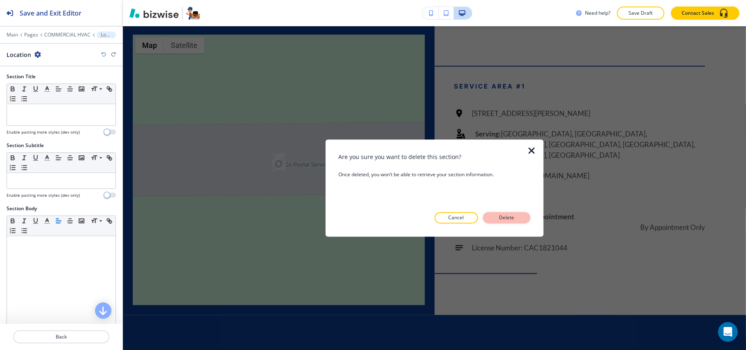
click at [497, 217] on p "Delete" at bounding box center [507, 217] width 20 height 7
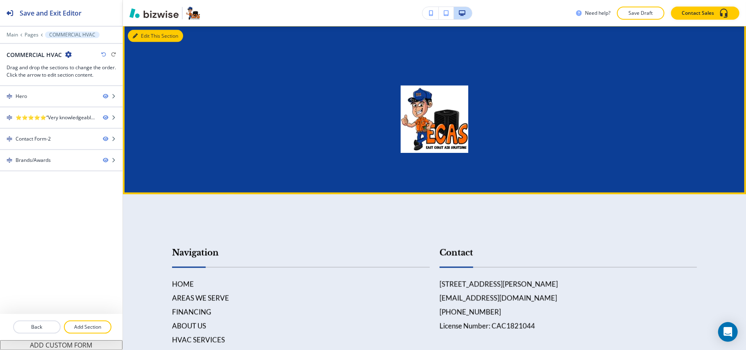
click at [147, 35] on button "Edit This Section" at bounding box center [155, 36] width 55 height 12
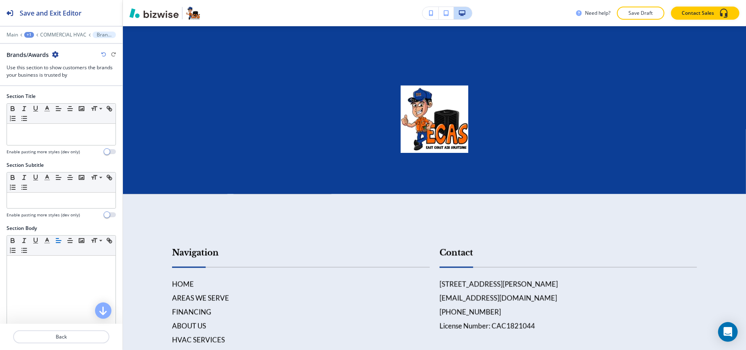
click at [57, 56] on icon "button" at bounding box center [55, 54] width 7 height 7
click at [73, 102] on button "Delete Section" at bounding box center [78, 98] width 52 height 15
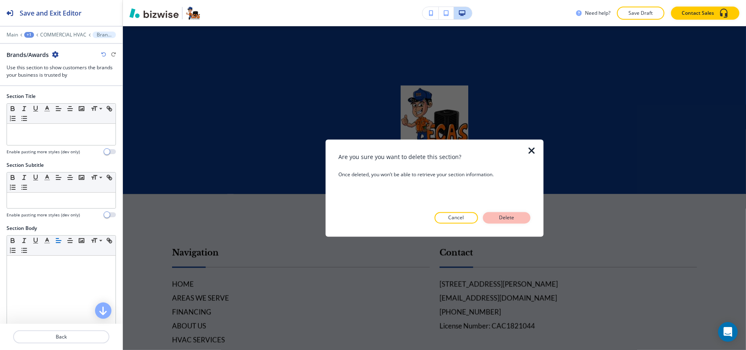
click at [500, 217] on p "Delete" at bounding box center [507, 217] width 20 height 7
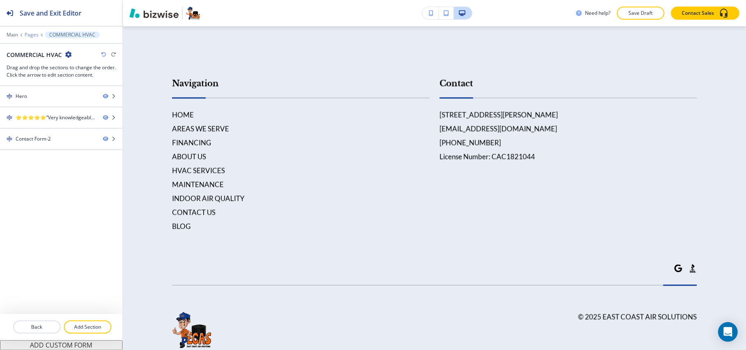
click at [31, 33] on p "Pages" at bounding box center [32, 35] width 14 height 6
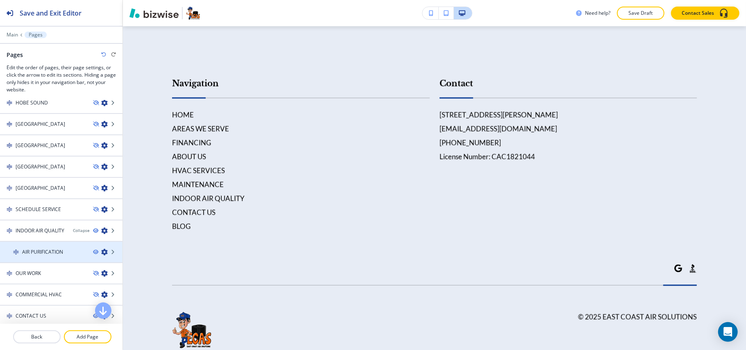
scroll to position [429, 0]
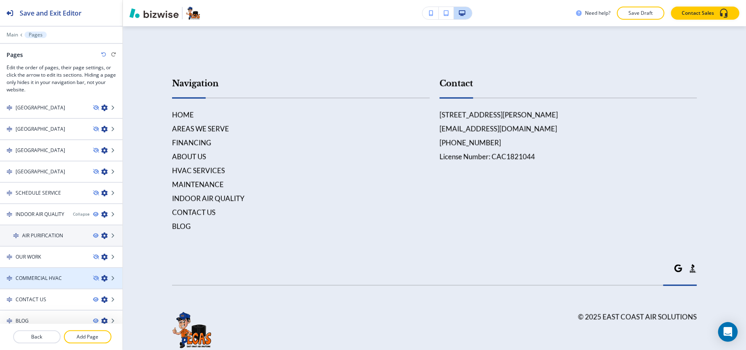
click at [101, 275] on icon "button" at bounding box center [104, 278] width 7 height 7
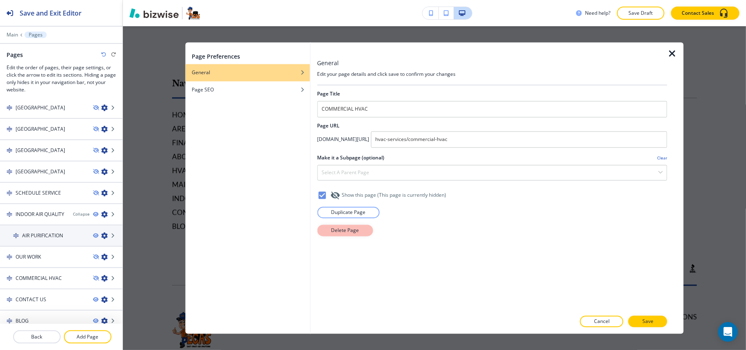
click at [346, 232] on p "Delete Page" at bounding box center [345, 230] width 28 height 7
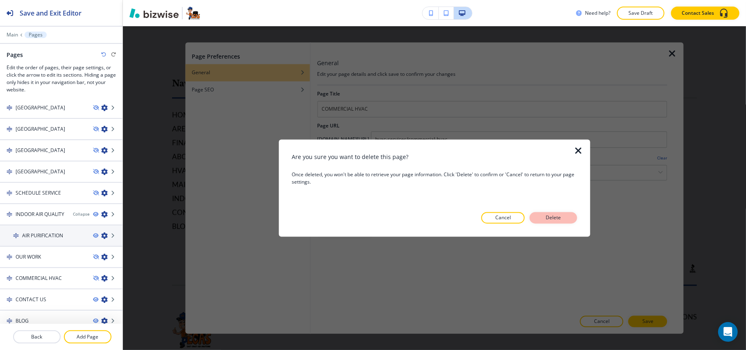
click at [554, 216] on p "Delete" at bounding box center [553, 217] width 20 height 7
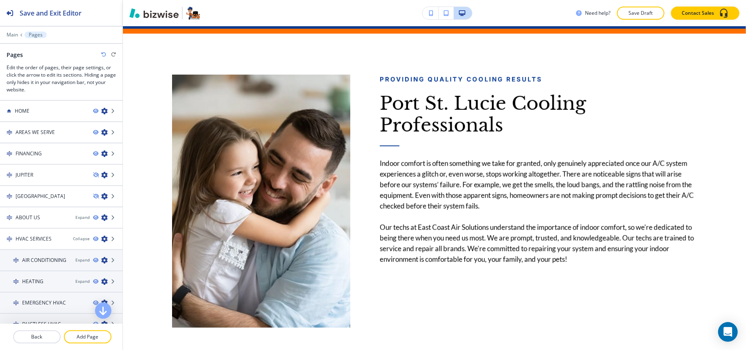
scroll to position [0, 0]
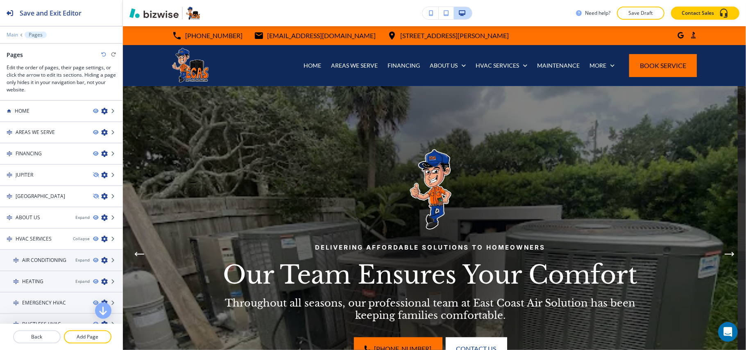
click at [14, 33] on p "Main" at bounding box center [12, 35] width 11 height 6
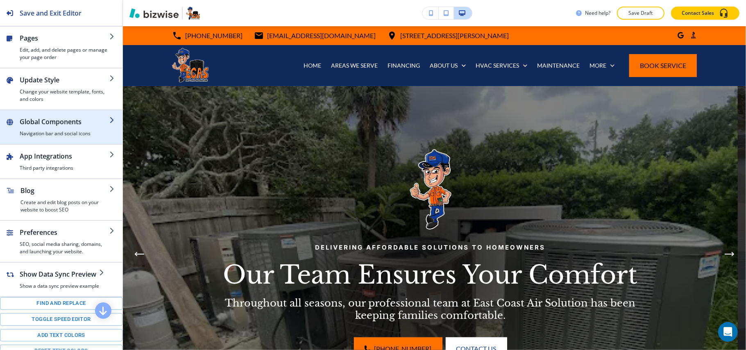
click at [46, 133] on h4 "Navigation bar and social icons" at bounding box center [65, 133] width 90 height 7
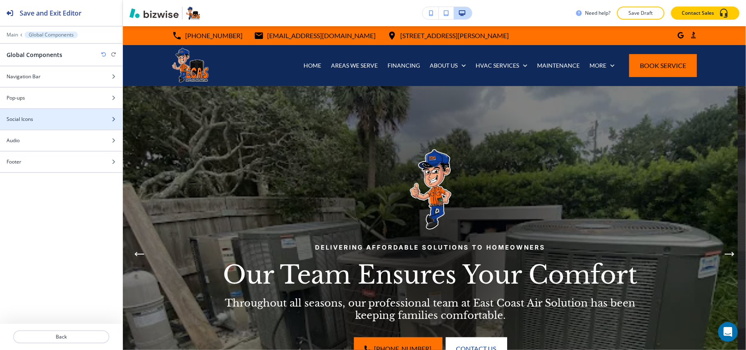
click at [27, 120] on h4 "Social Icons" at bounding box center [20, 118] width 27 height 7
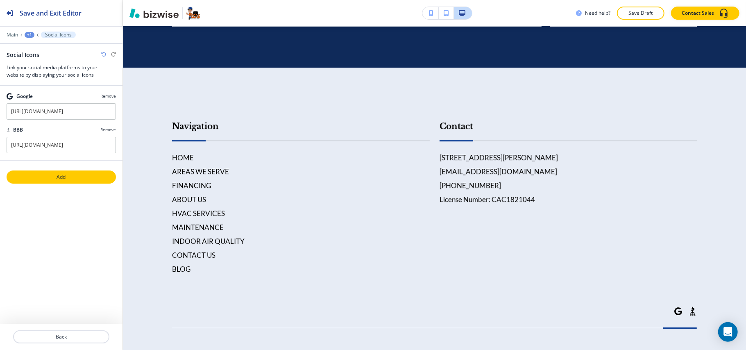
scroll to position [4170, 0]
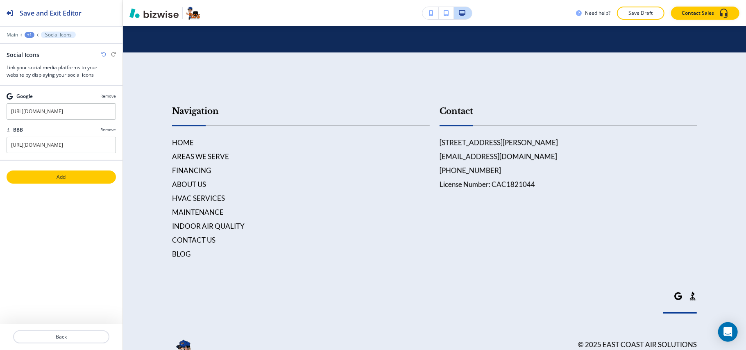
click at [71, 179] on p "Add" at bounding box center [61, 176] width 108 height 7
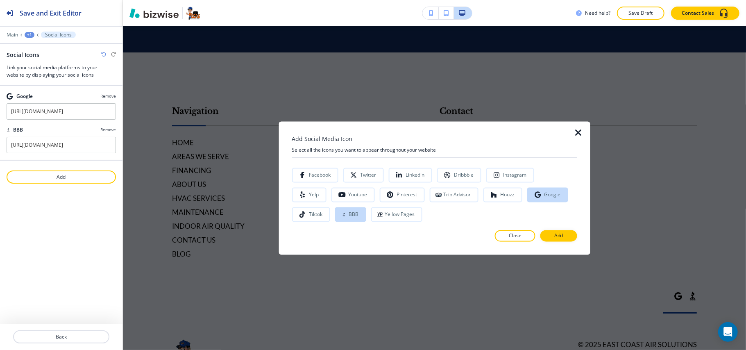
click at [579, 130] on icon "button" at bounding box center [579, 133] width 10 height 10
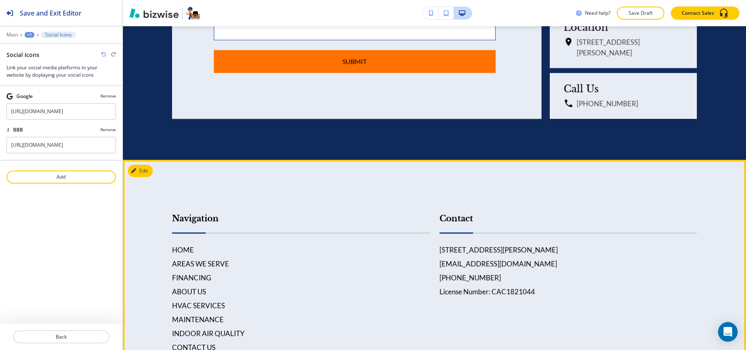
scroll to position [3982, 0]
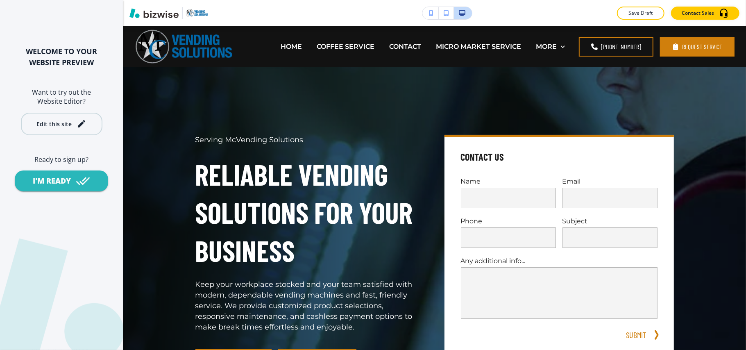
click at [54, 122] on div "Edit this site" at bounding box center [53, 124] width 35 height 6
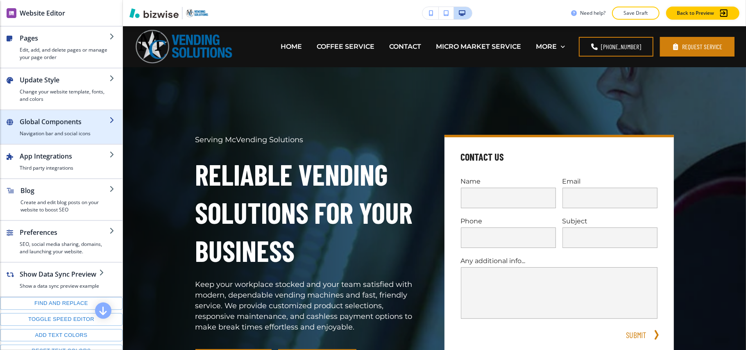
click at [56, 130] on div "button" at bounding box center [65, 128] width 90 height 3
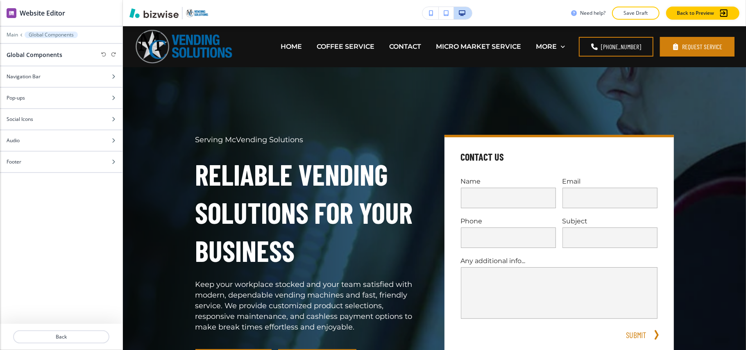
click at [12, 31] on div at bounding box center [61, 29] width 122 height 5
click at [12, 34] on p "Main" at bounding box center [12, 35] width 11 height 6
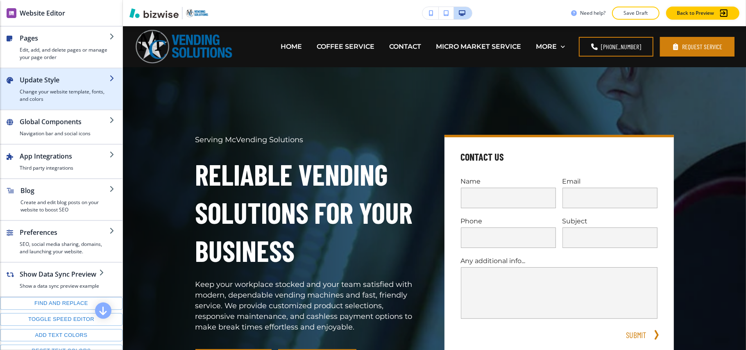
click at [57, 94] on h4 "Change your website template, fonts, and colors" at bounding box center [65, 95] width 90 height 15
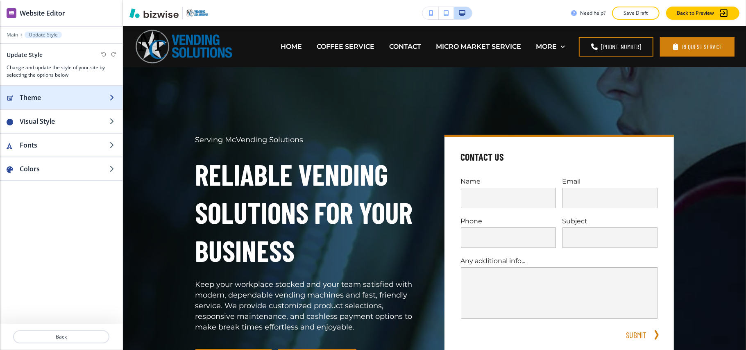
click at [53, 92] on div "button" at bounding box center [61, 89] width 122 height 7
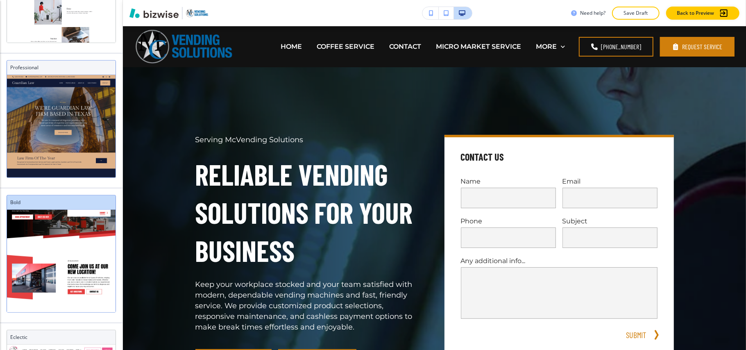
scroll to position [52, 0]
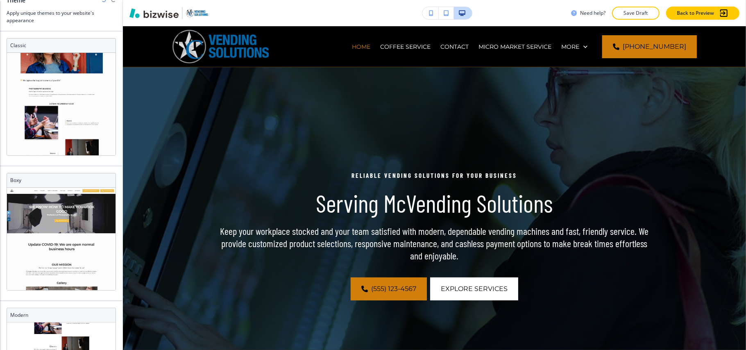
scroll to position [96, 0]
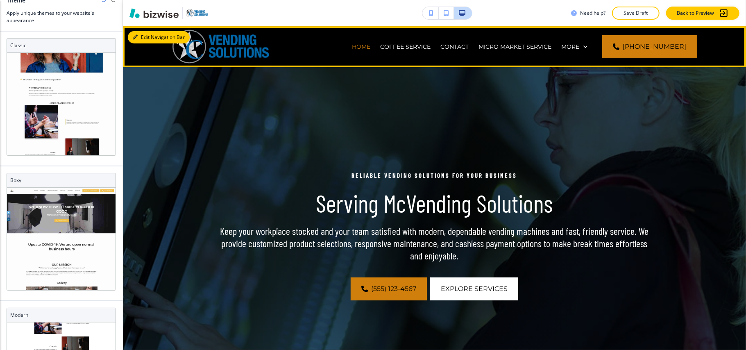
click at [143, 34] on button "Edit Navigation Bar" at bounding box center [159, 37] width 62 height 12
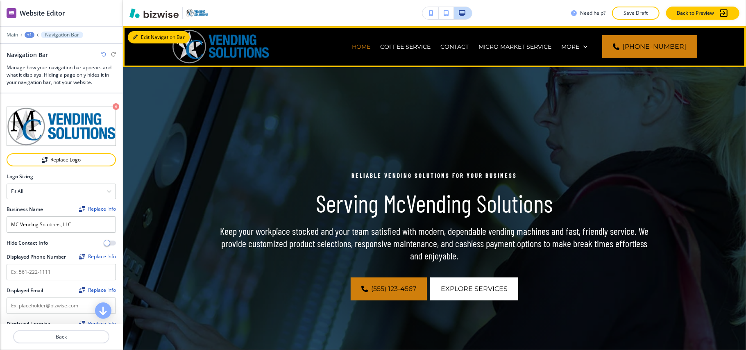
scroll to position [0, 0]
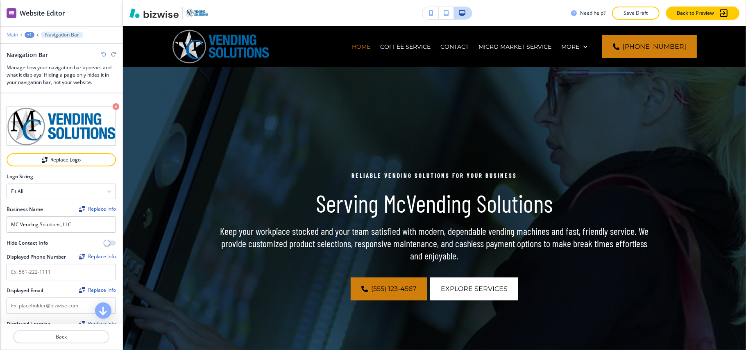
click at [17, 35] on p "Main" at bounding box center [12, 35] width 11 height 6
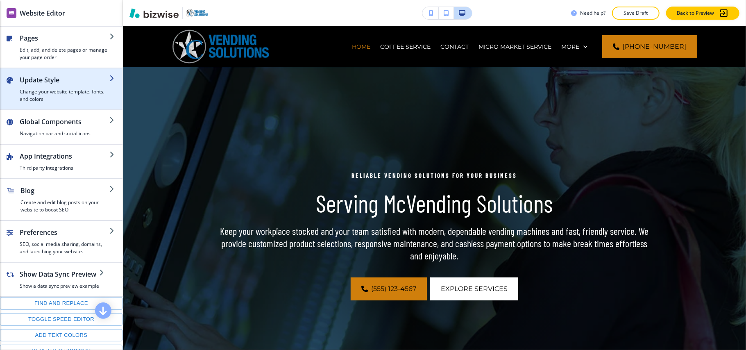
click at [50, 95] on h4 "Change your website template, fonts, and colors" at bounding box center [65, 95] width 90 height 15
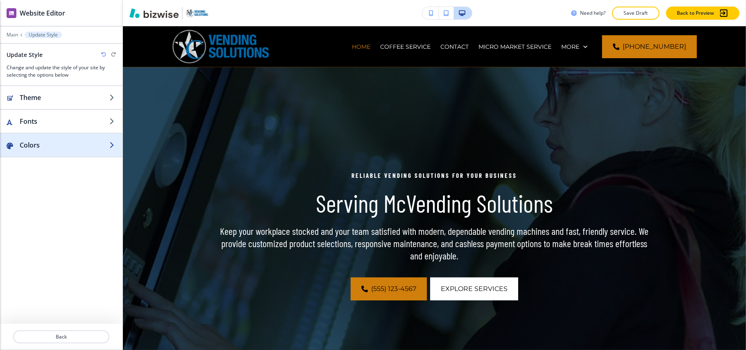
click at [46, 145] on h2 "Colors" at bounding box center [65, 145] width 90 height 10
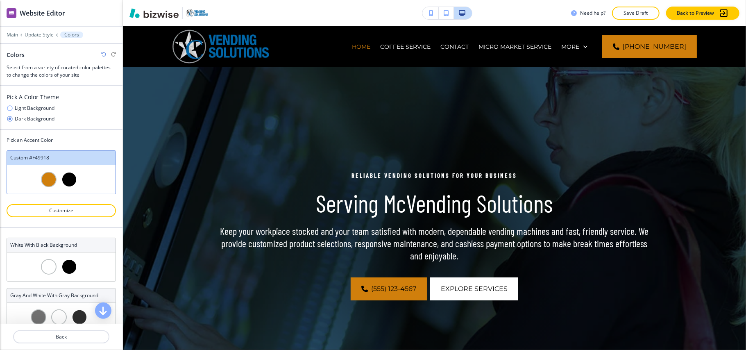
click at [8, 108] on icon "button" at bounding box center [10, 108] width 7 height 7
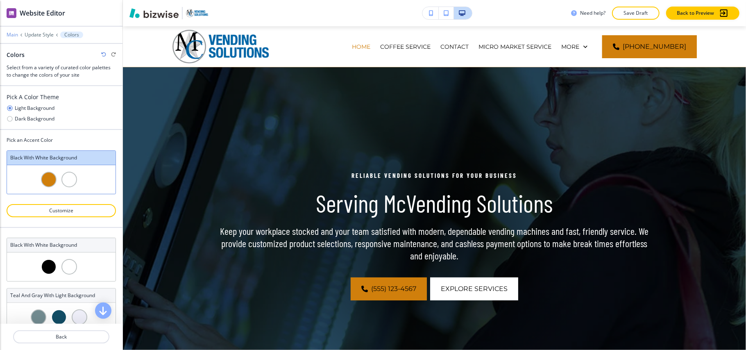
click at [16, 35] on p "Main" at bounding box center [12, 35] width 11 height 6
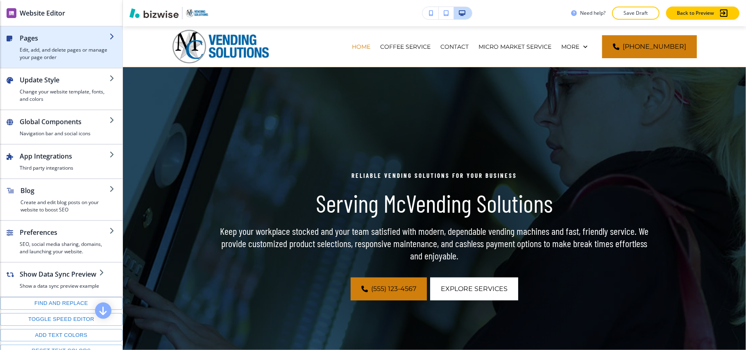
click at [44, 50] on h4 "Edit, add, and delete pages or manage your page order" at bounding box center [65, 53] width 90 height 15
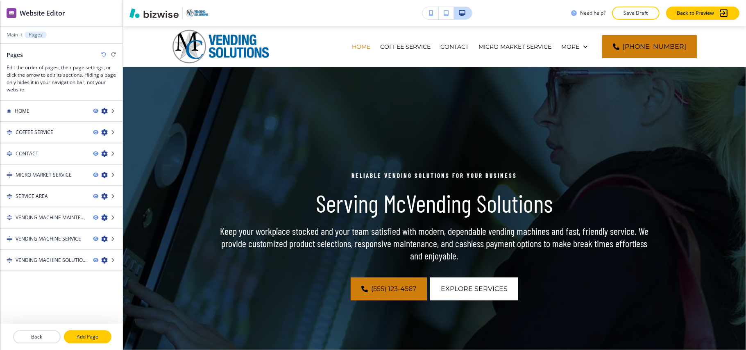
click at [86, 333] on p "Add Page" at bounding box center [88, 336] width 46 height 7
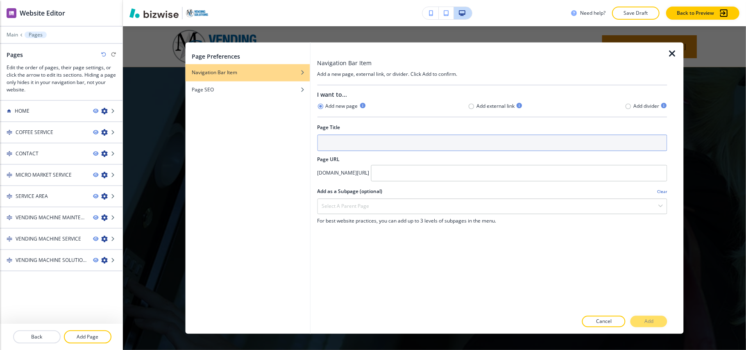
click at [366, 143] on input "text" at bounding box center [492, 143] width 350 height 16
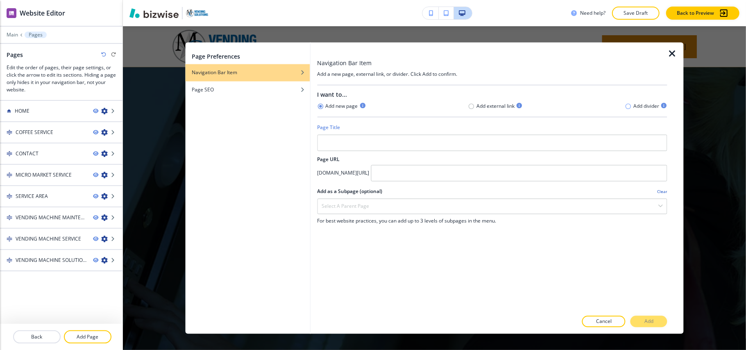
click at [631, 107] on icon "button" at bounding box center [628, 106] width 7 height 7
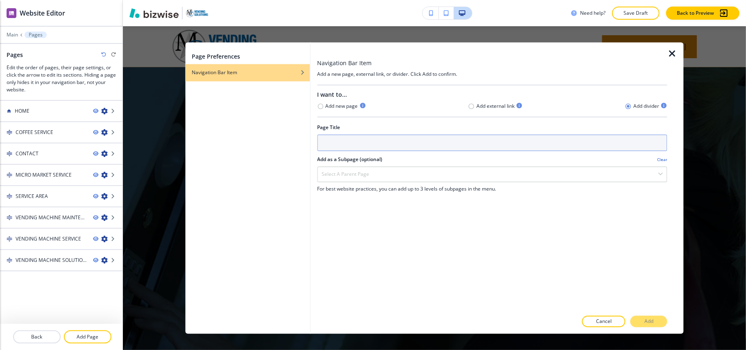
click at [348, 139] on input "text" at bounding box center [492, 143] width 350 height 16
type input "s"
type input "SERVICES"
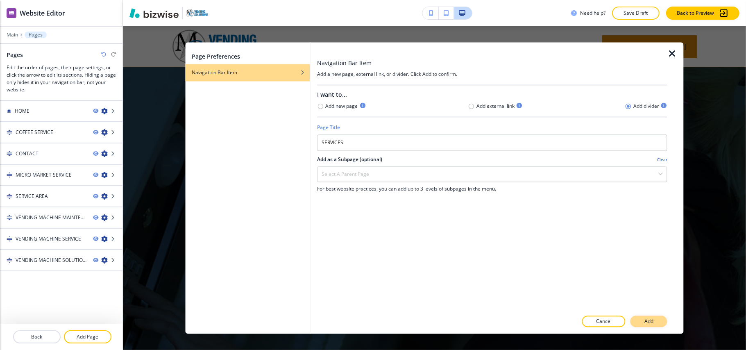
click at [652, 316] on button "Add" at bounding box center [648, 321] width 37 height 11
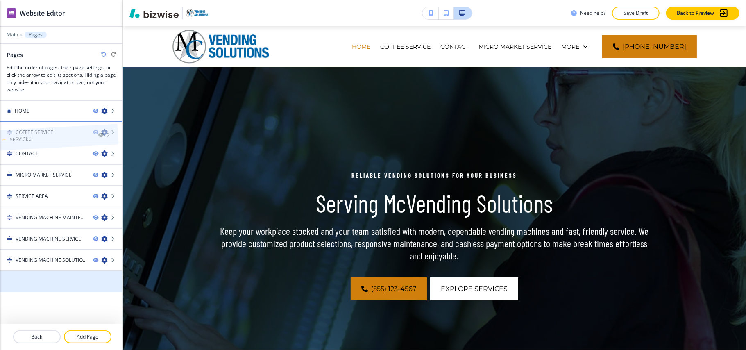
drag, startPoint x: 42, startPoint y: 248, endPoint x: 38, endPoint y: 121, distance: 127.0
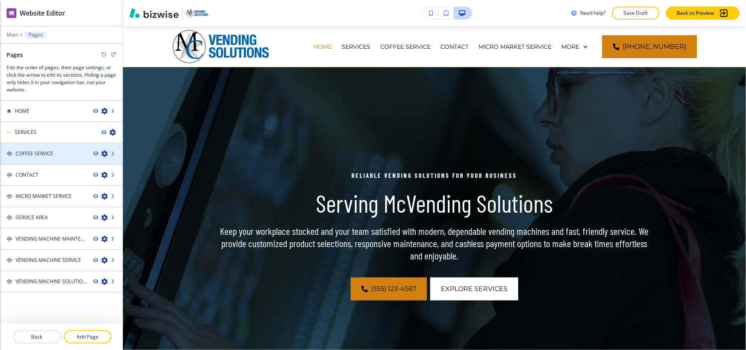
click at [101, 152] on icon "button" at bounding box center [104, 153] width 7 height 7
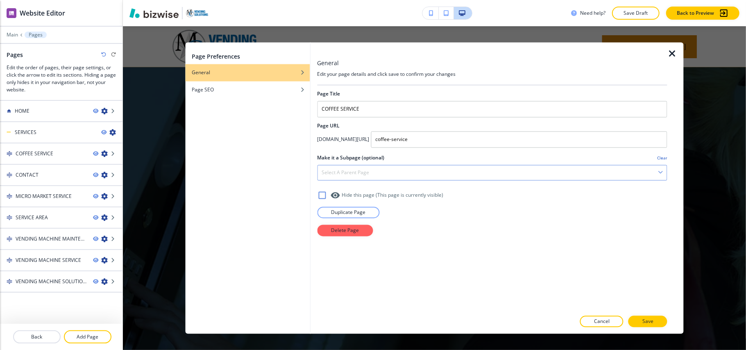
click at [407, 167] on div "Select a parent page" at bounding box center [491, 172] width 349 height 15
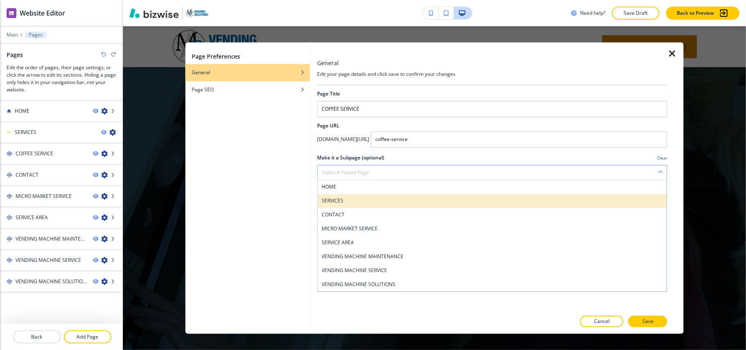
click at [333, 201] on h4 "SERVICES" at bounding box center [491, 200] width 341 height 7
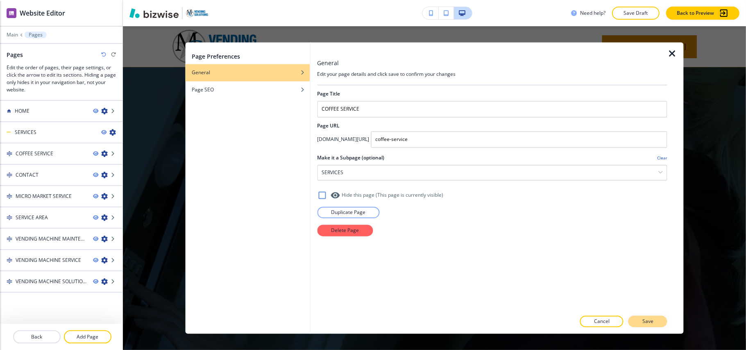
click at [634, 318] on button "Save" at bounding box center [647, 321] width 39 height 11
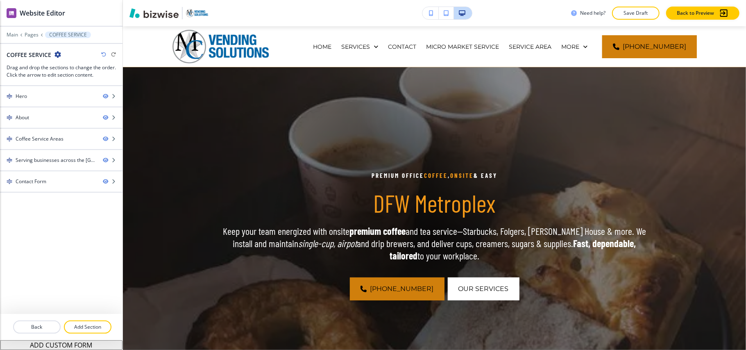
click at [23, 31] on div at bounding box center [61, 29] width 122 height 5
click at [27, 34] on p "Pages" at bounding box center [32, 35] width 14 height 6
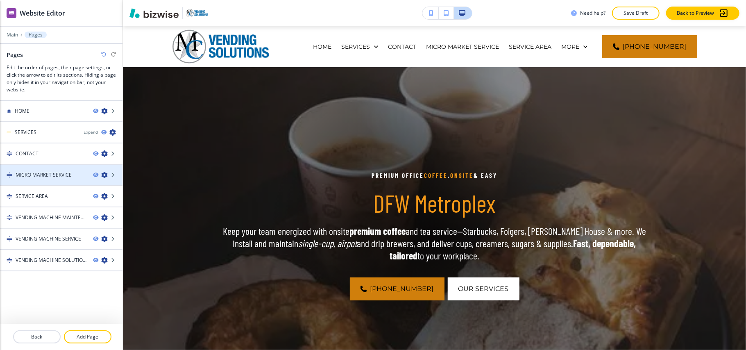
click at [102, 172] on icon "button" at bounding box center [104, 175] width 7 height 7
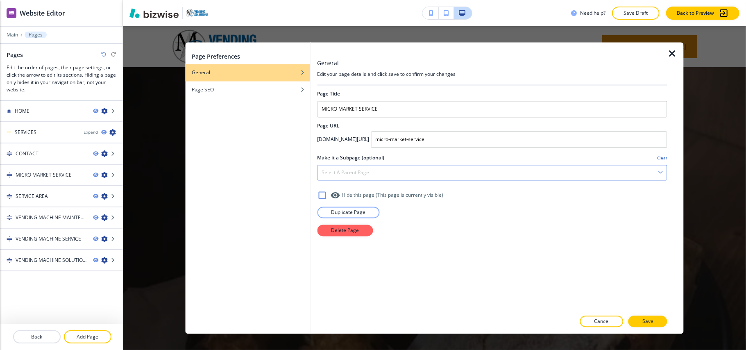
click at [392, 172] on div "Select a parent page" at bounding box center [491, 172] width 349 height 15
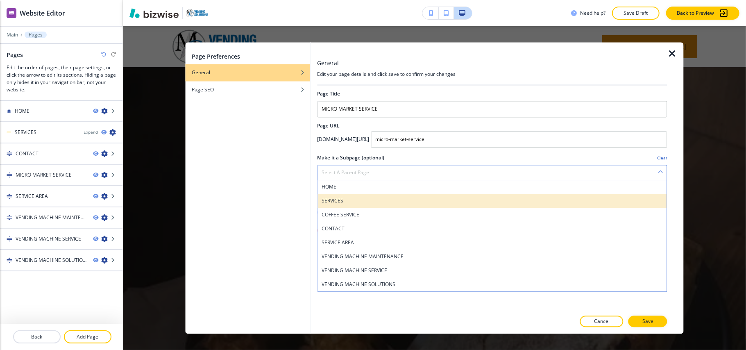
click at [346, 201] on h4 "SERVICES" at bounding box center [491, 200] width 341 height 7
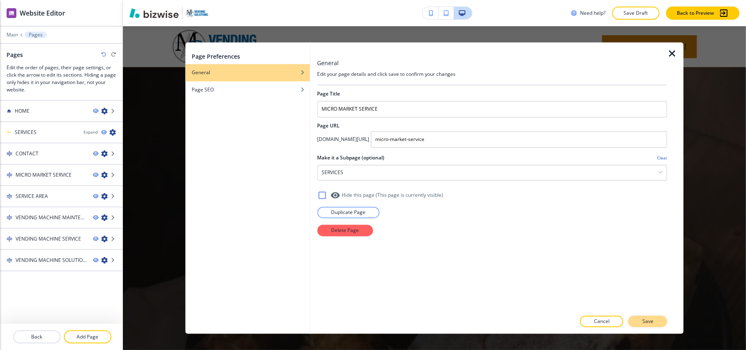
click at [644, 321] on p "Save" at bounding box center [647, 321] width 11 height 7
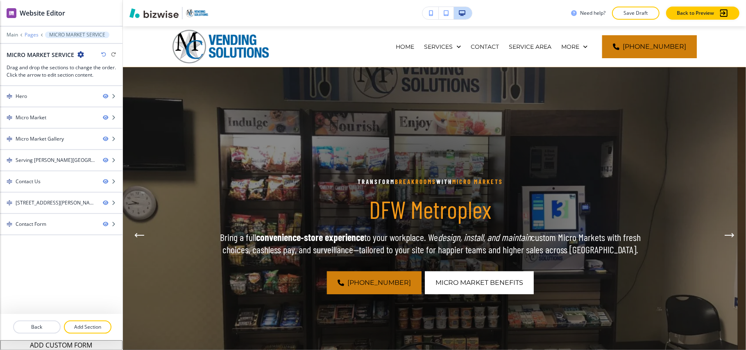
click at [34, 36] on p "Pages" at bounding box center [32, 35] width 14 height 6
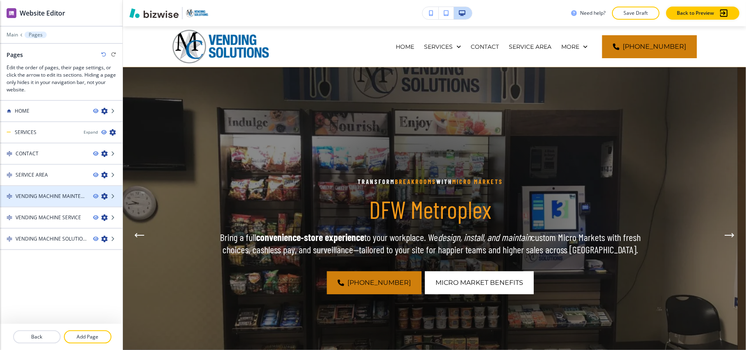
click at [105, 195] on icon "button" at bounding box center [104, 196] width 7 height 7
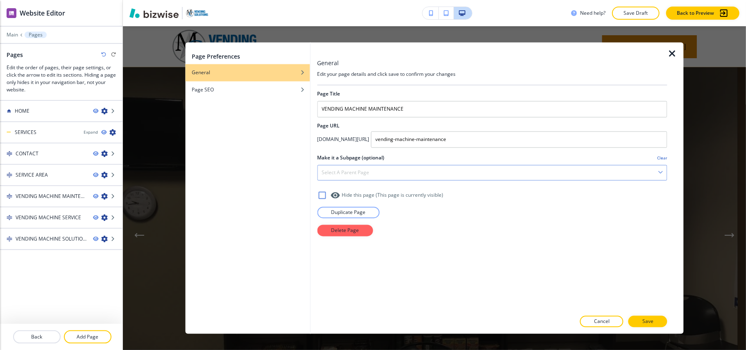
click at [359, 172] on h4 "Select a parent page" at bounding box center [345, 172] width 48 height 7
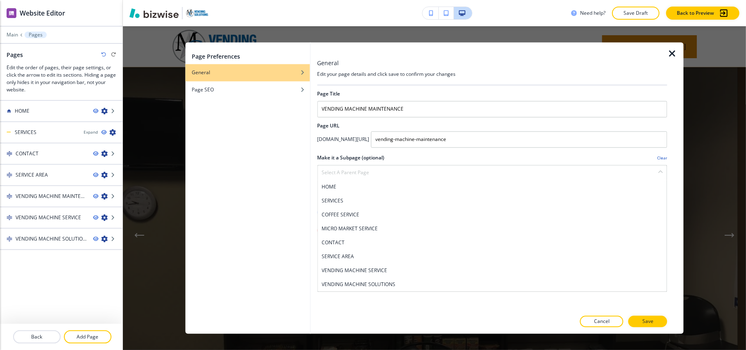
drag, startPoint x: 349, startPoint y: 205, endPoint x: 360, endPoint y: 204, distance: 11.5
click at [349, 204] on h4 "SERVICES" at bounding box center [491, 200] width 341 height 7
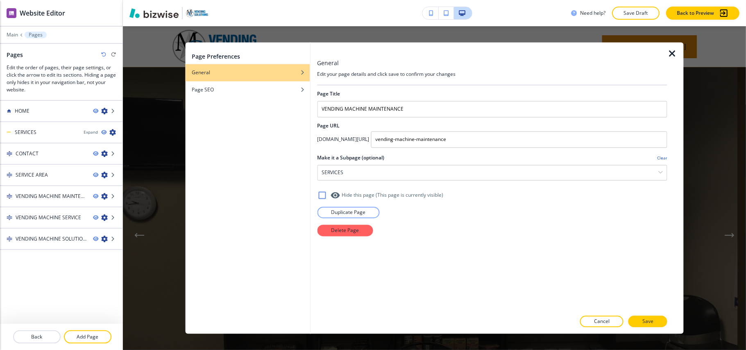
click at [648, 328] on div at bounding box center [492, 330] width 350 height 7
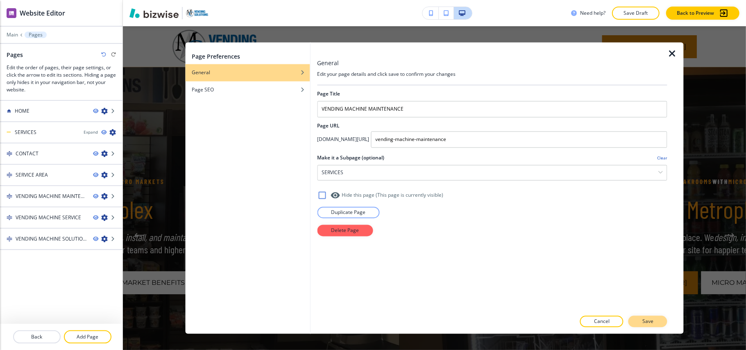
click at [650, 318] on p "Save" at bounding box center [647, 321] width 11 height 7
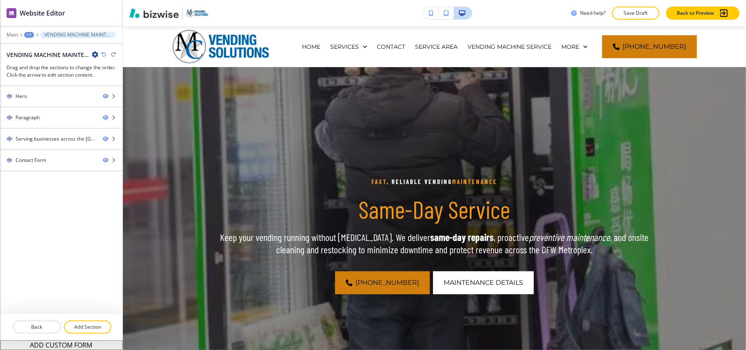
click at [30, 33] on div "+1" at bounding box center [29, 35] width 10 height 6
click at [34, 45] on p "Pages" at bounding box center [50, 48] width 42 height 7
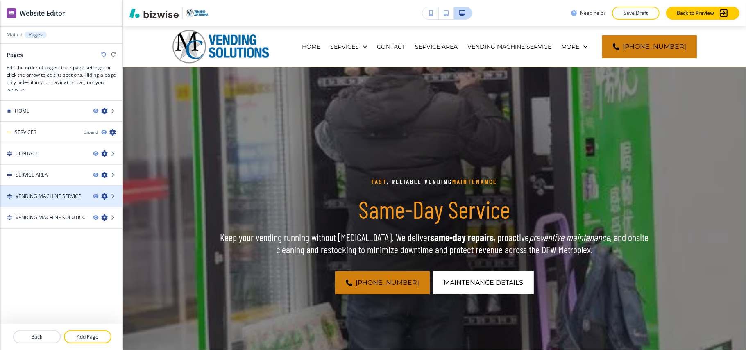
click at [105, 197] on icon "button" at bounding box center [104, 196] width 7 height 7
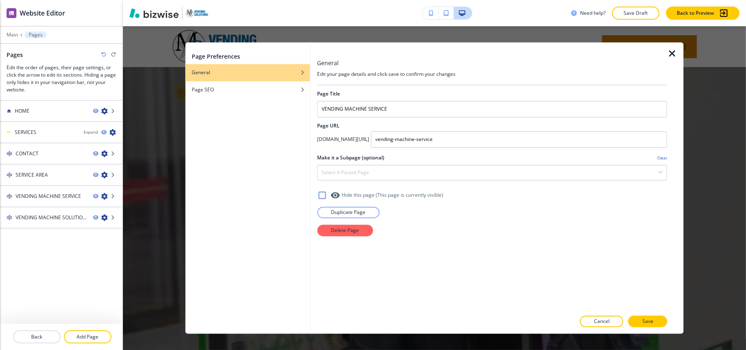
click at [670, 51] on icon "button" at bounding box center [672, 54] width 10 height 10
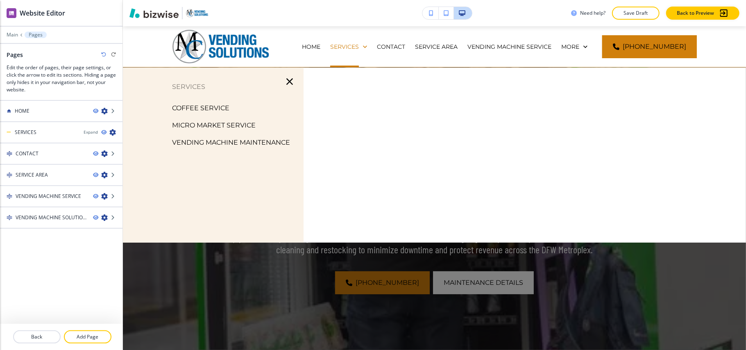
click at [287, 79] on icon "button" at bounding box center [289, 81] width 11 height 11
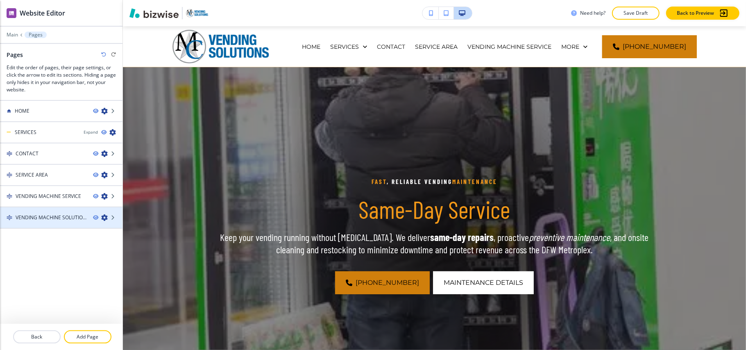
click at [104, 216] on icon "button" at bounding box center [104, 217] width 7 height 7
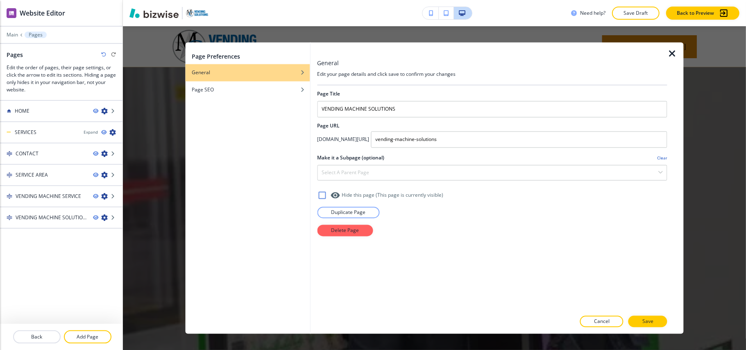
click at [670, 54] on icon "button" at bounding box center [672, 54] width 10 height 10
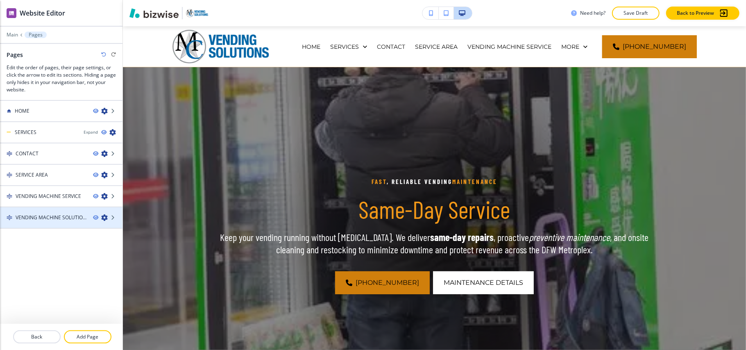
click at [38, 215] on h4 "VENDING MACHINE SOLUTIONS" at bounding box center [51, 217] width 71 height 7
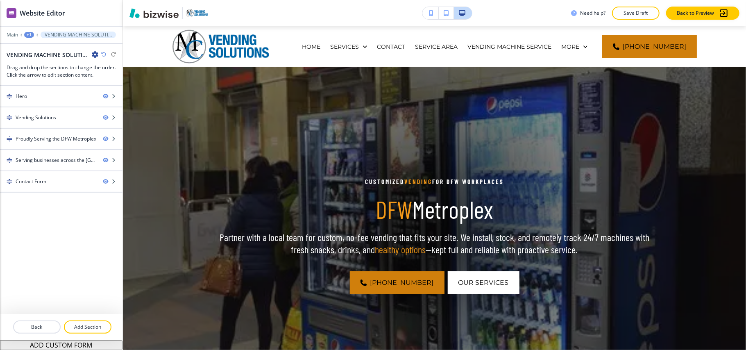
click at [27, 33] on div "+1" at bounding box center [29, 35] width 10 height 6
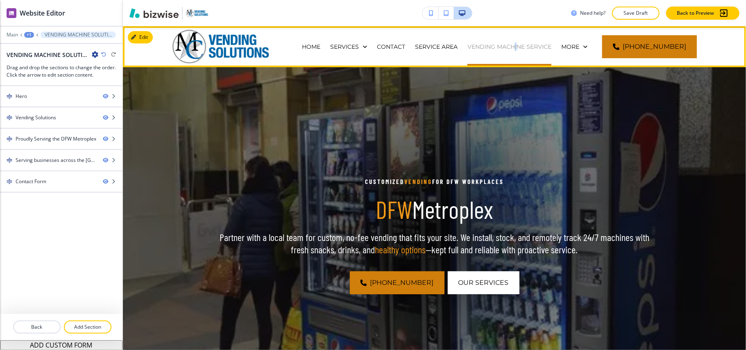
click at [523, 45] on p "VENDING MACHINE SERVICE" at bounding box center [509, 47] width 84 height 8
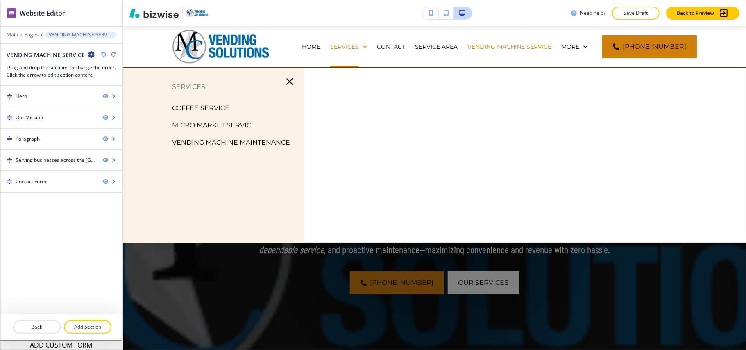
click at [249, 142] on p "VENDING MACHINE MAINTENANCE" at bounding box center [231, 142] width 118 height 12
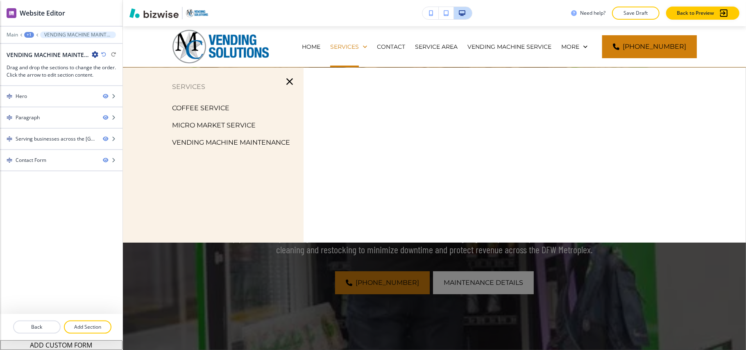
click at [204, 125] on p "MICRO MARKET SERVICE" at bounding box center [214, 125] width 84 height 12
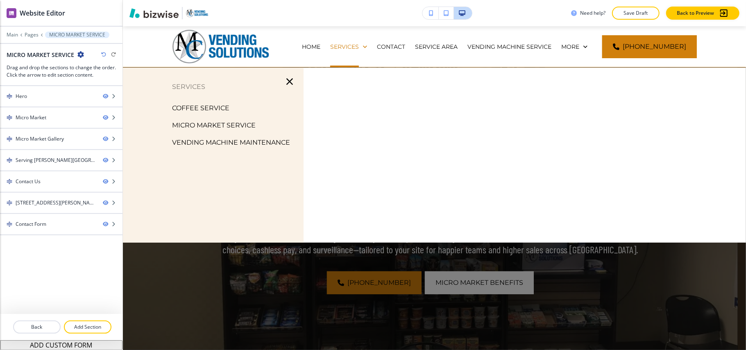
click at [224, 141] on p "VENDING MACHINE MAINTENANCE" at bounding box center [231, 142] width 118 height 12
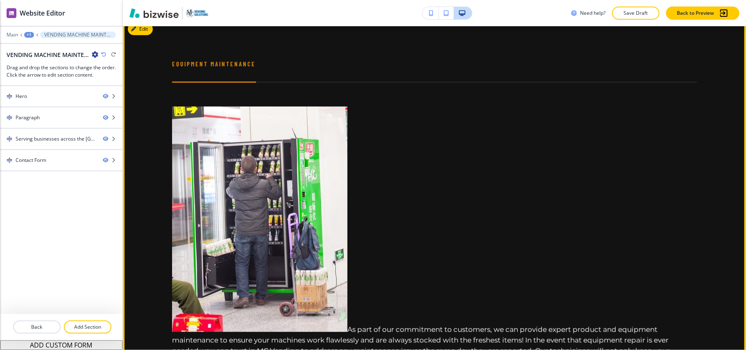
scroll to position [382, 0]
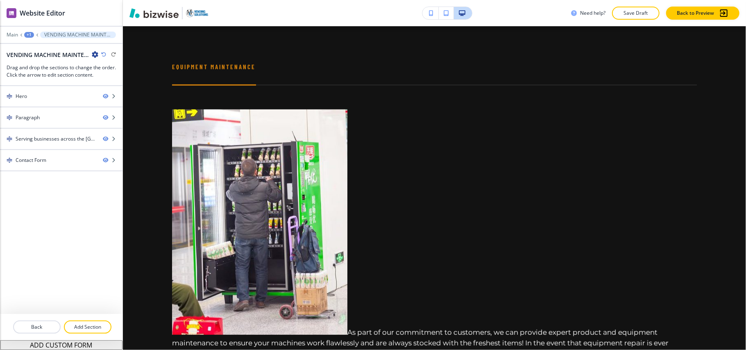
click at [31, 34] on div "+1" at bounding box center [29, 35] width 10 height 6
click at [45, 46] on p "Pages" at bounding box center [50, 48] width 42 height 7
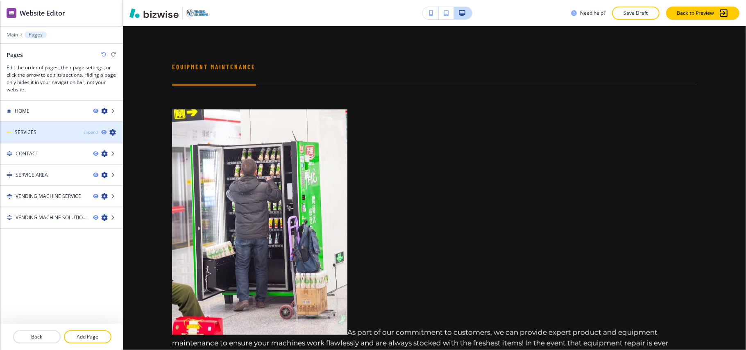
click at [86, 130] on div "Expand" at bounding box center [91, 132] width 14 height 6
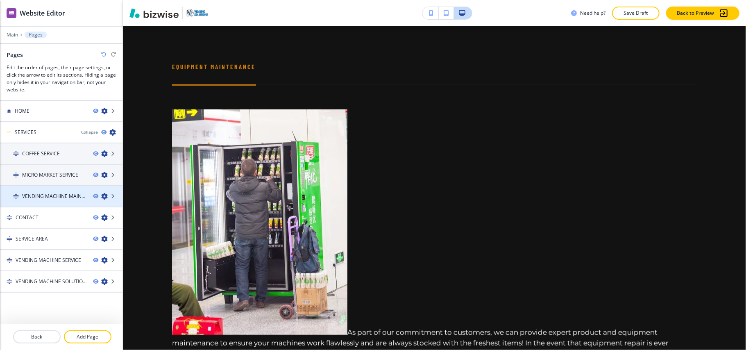
click at [101, 195] on icon "button" at bounding box center [104, 196] width 7 height 7
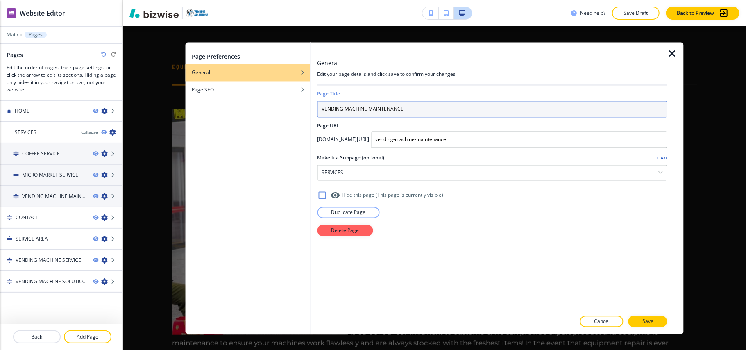
drag, startPoint x: 422, startPoint y: 103, endPoint x: 263, endPoint y: 102, distance: 158.9
click at [263, 102] on div "Page Preferences General Page SEO General Edit your page details and click save…" at bounding box center [434, 188] width 498 height 291
paste input "Equipment Maintenance"
type input "Equipment Maintenance"
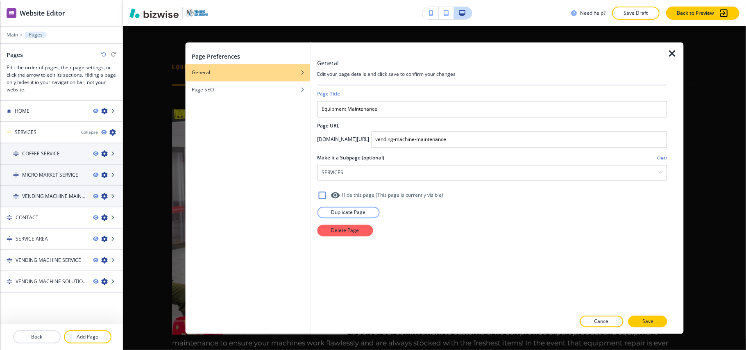
click at [649, 321] on p "Save" at bounding box center [647, 321] width 11 height 7
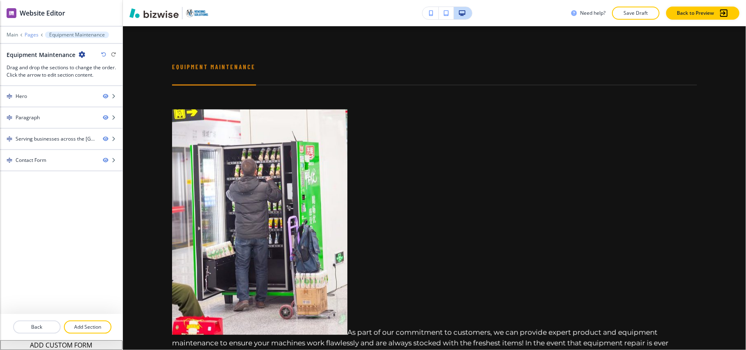
click at [29, 35] on p "Pages" at bounding box center [32, 35] width 14 height 6
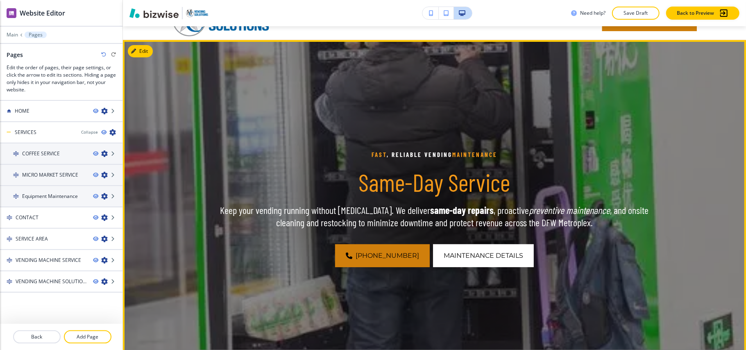
scroll to position [0, 0]
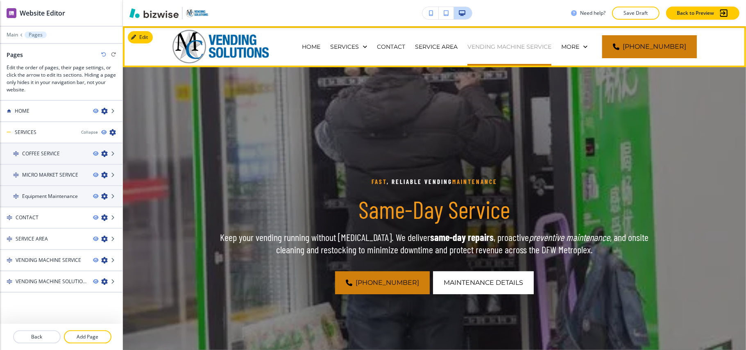
click at [500, 48] on p "VENDING MACHINE SERVICE" at bounding box center [509, 47] width 84 height 8
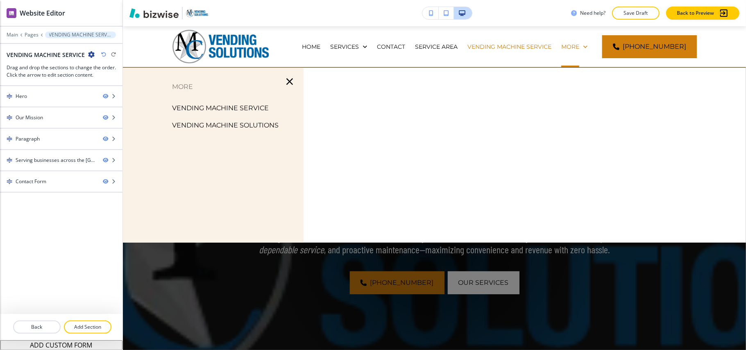
click at [218, 104] on p "VENDING MACHINE SERVICE" at bounding box center [220, 108] width 97 height 12
click at [214, 106] on p "VENDING MACHINE SERVICE" at bounding box center [220, 108] width 97 height 12
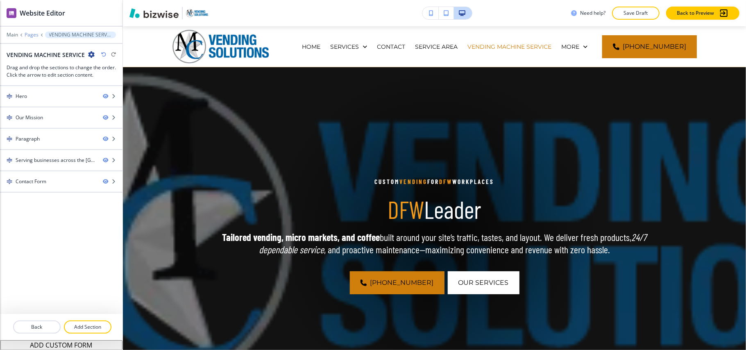
click at [33, 33] on p "Pages" at bounding box center [32, 35] width 14 height 6
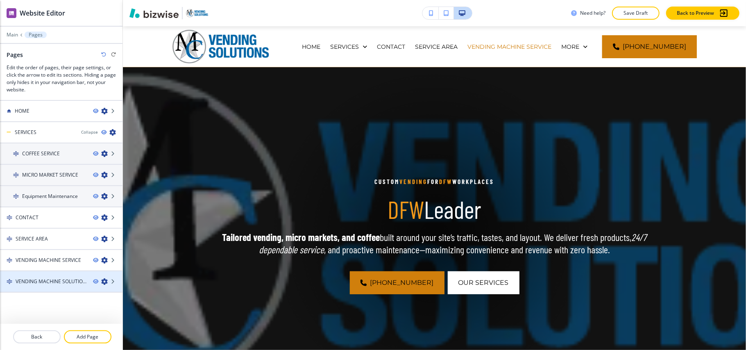
click at [42, 278] on h4 "VENDING MACHINE SOLUTIONS" at bounding box center [51, 281] width 71 height 7
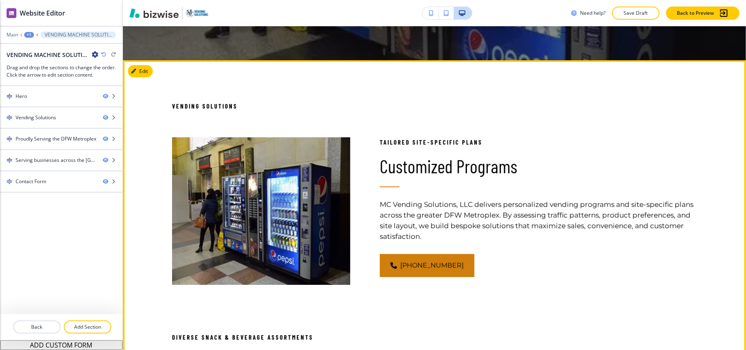
scroll to position [328, 0]
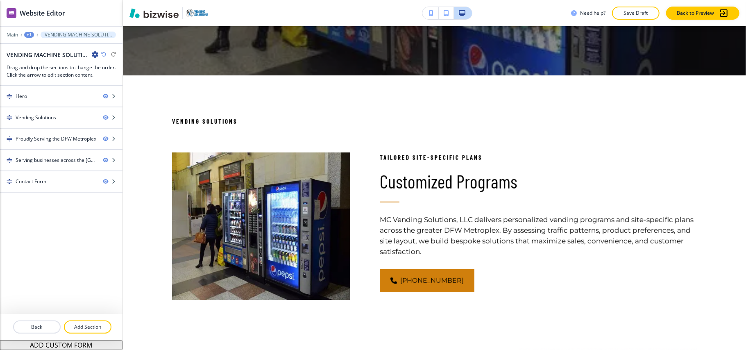
click at [96, 54] on icon "button" at bounding box center [95, 54] width 7 height 7
click at [102, 66] on p "Edit Page Settings" at bounding box center [118, 69] width 42 height 7
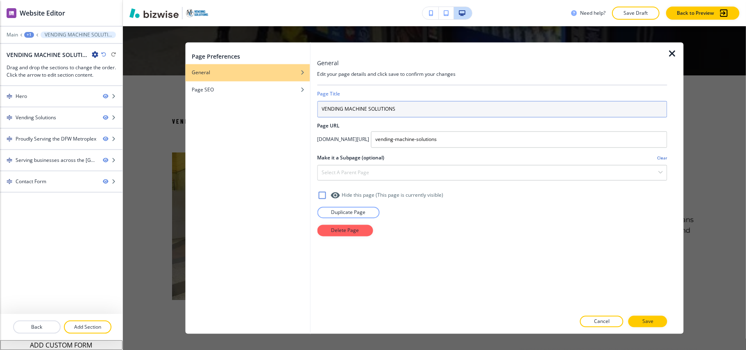
drag, startPoint x: 417, startPoint y: 110, endPoint x: 269, endPoint y: 107, distance: 147.9
click at [269, 107] on div "Page Preferences General Page SEO General Edit your page details and click save…" at bounding box center [434, 188] width 498 height 291
paste input "ending Solutions"
drag, startPoint x: 387, startPoint y: 107, endPoint x: 267, endPoint y: 109, distance: 120.0
click at [267, 109] on div "Page Preferences General Page SEO General Edit your page details and click save…" at bounding box center [434, 188] width 498 height 291
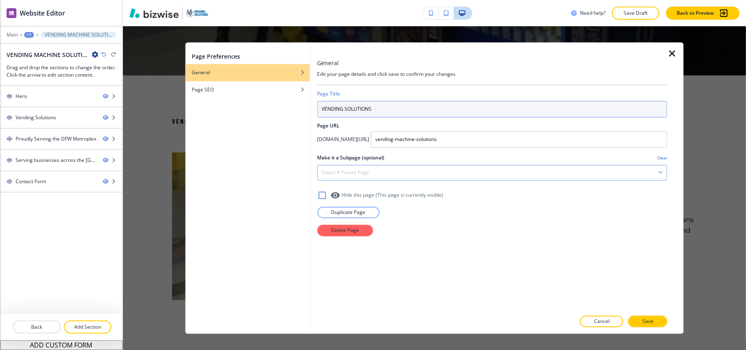
type input "VENDING SOLUTIONS"
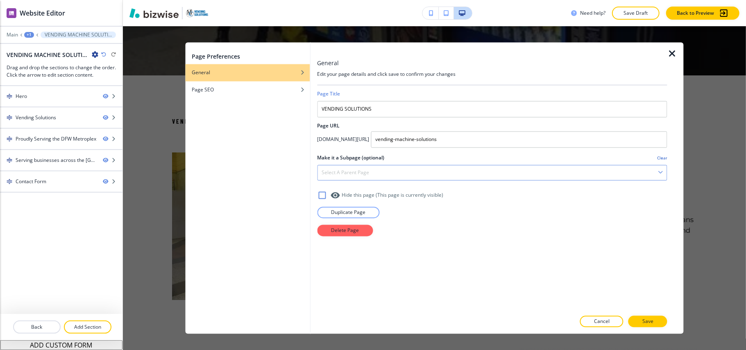
click at [351, 178] on div "Select a parent page" at bounding box center [491, 172] width 349 height 15
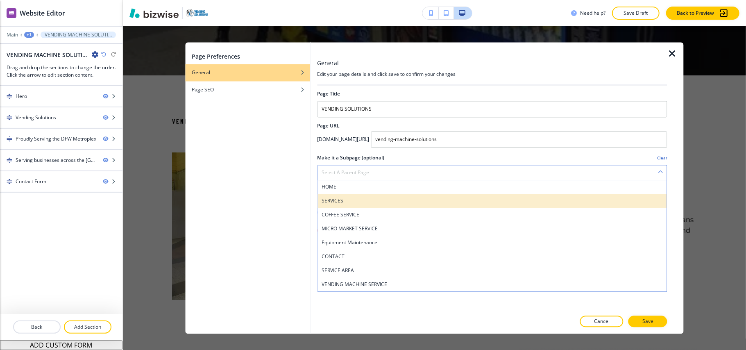
click at [349, 199] on h4 "SERVICES" at bounding box center [491, 200] width 341 height 7
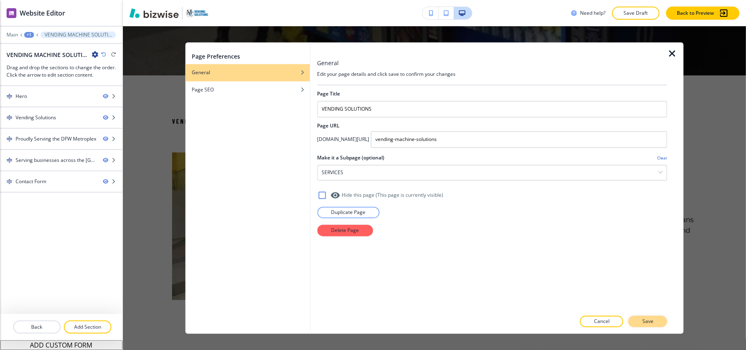
click at [645, 320] on p "Save" at bounding box center [647, 321] width 11 height 7
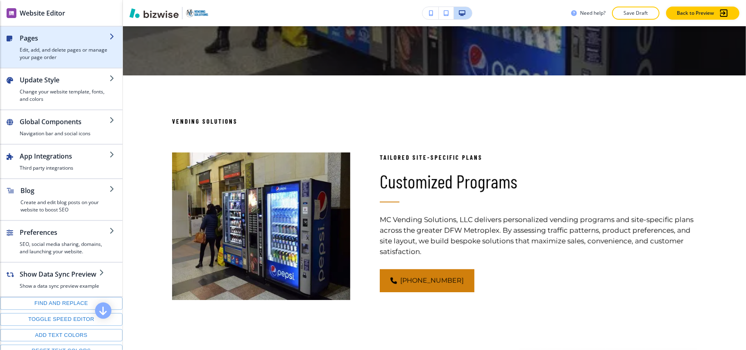
click at [30, 39] on h2 "Pages" at bounding box center [65, 38] width 90 height 10
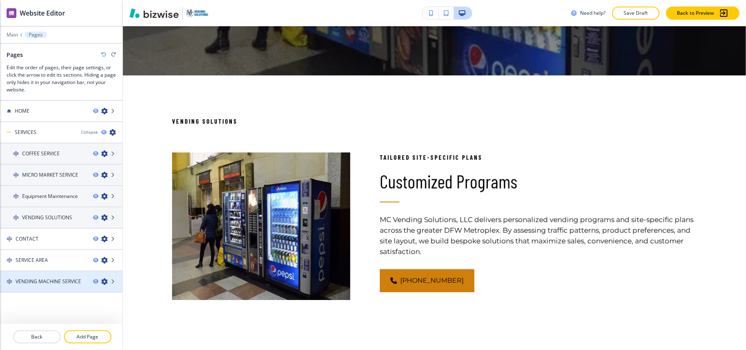
click at [55, 278] on h4 "VENDING MACHINE SERVICE" at bounding box center [49, 281] width 66 height 7
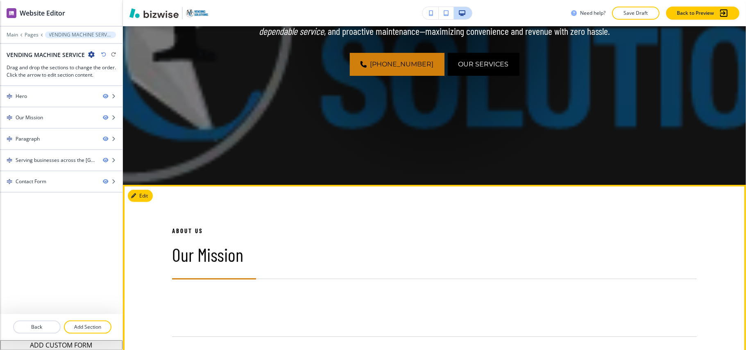
scroll to position [437, 0]
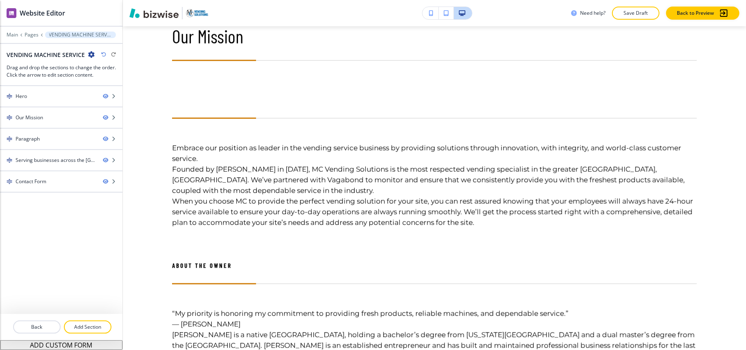
click at [92, 53] on icon "button" at bounding box center [91, 54] width 7 height 7
click at [115, 69] on p "Edit Page Settings" at bounding box center [114, 69] width 42 height 7
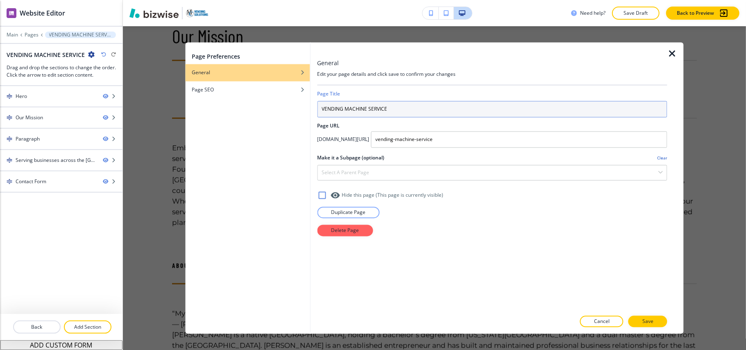
drag, startPoint x: 414, startPoint y: 110, endPoint x: 227, endPoint y: 102, distance: 187.8
click at [227, 102] on div "Page Preferences General Page SEO General Edit your page details and click save…" at bounding box center [434, 188] width 498 height 291
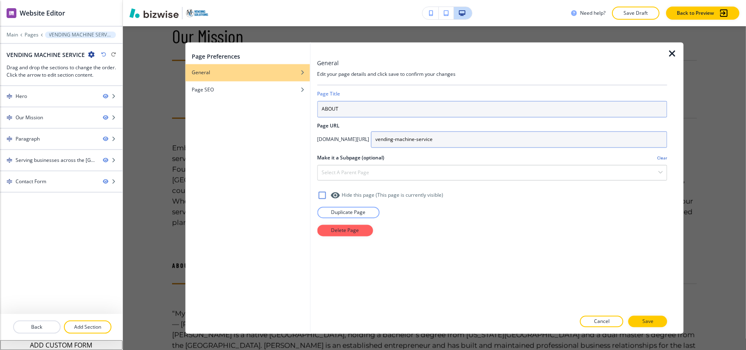
type input "ABOUT"
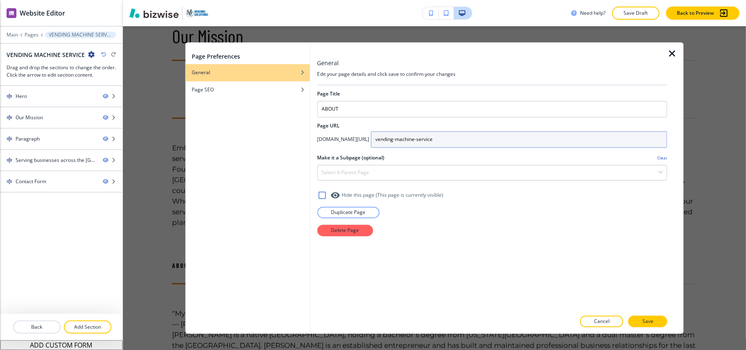
drag, startPoint x: 505, startPoint y: 141, endPoint x: 367, endPoint y: 133, distance: 137.9
click at [367, 143] on div "app.bizwise.com/preview?id=oe0fj62t91tx/ vending-machine-service" at bounding box center [492, 139] width 350 height 16
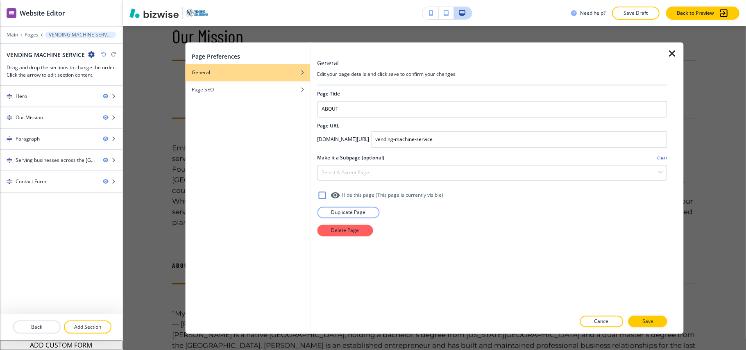
click at [641, 310] on div "Page Title ABOUT Page URL app.bizwise.com/preview?id=oe0fj62t91tx/ vending-mach…" at bounding box center [492, 198] width 350 height 225
click at [640, 320] on button "Save" at bounding box center [647, 321] width 39 height 11
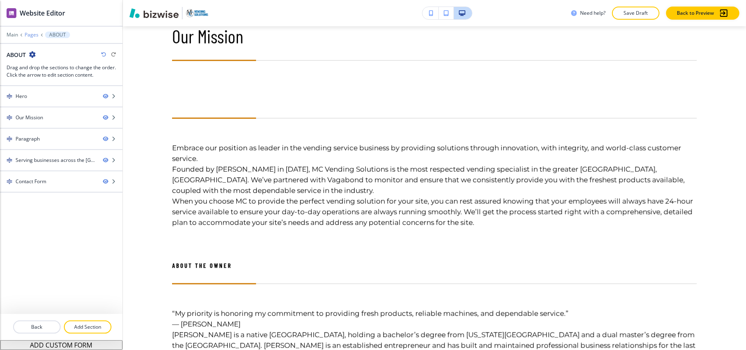
click at [29, 35] on p "Pages" at bounding box center [32, 35] width 14 height 6
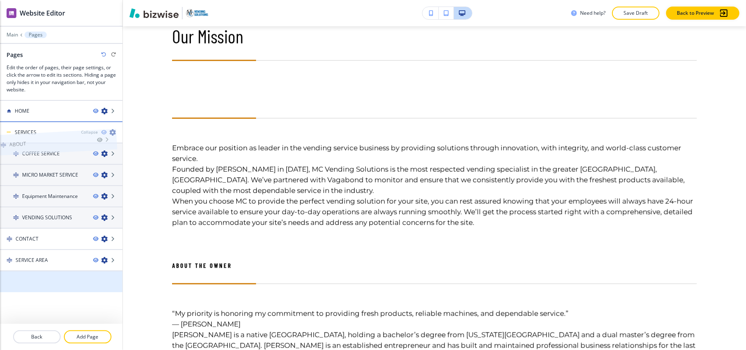
drag, startPoint x: 31, startPoint y: 233, endPoint x: 28, endPoint y: 127, distance: 106.9
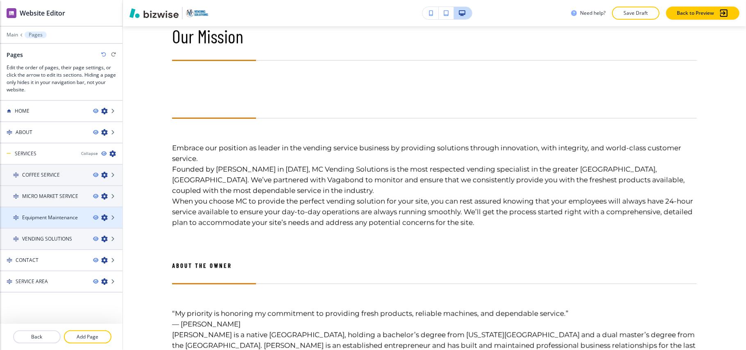
click at [101, 216] on icon "button" at bounding box center [104, 217] width 7 height 7
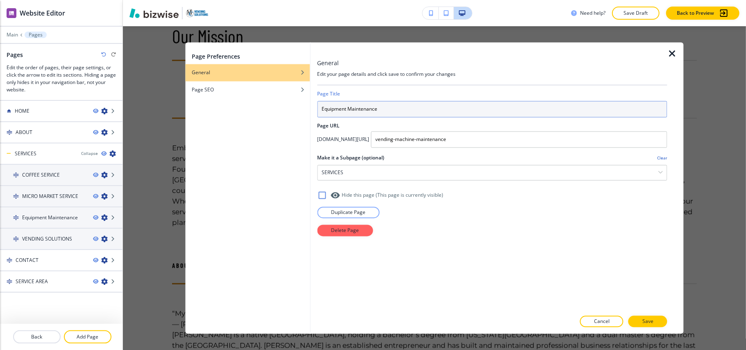
drag, startPoint x: 378, startPoint y: 110, endPoint x: 260, endPoint y: 109, distance: 118.8
click at [260, 109] on div "Page Preferences General Page SEO General Edit your page details and click save…" at bounding box center [434, 188] width 498 height 291
type input "EQUIPTMENT MAINTENANCE"
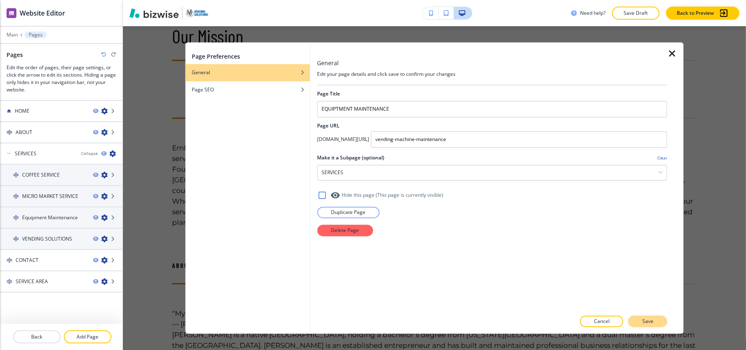
click at [640, 318] on button "Save" at bounding box center [647, 321] width 39 height 11
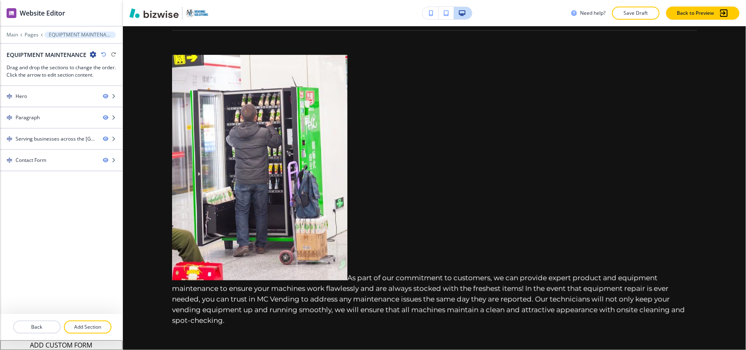
scroll to position [0, 0]
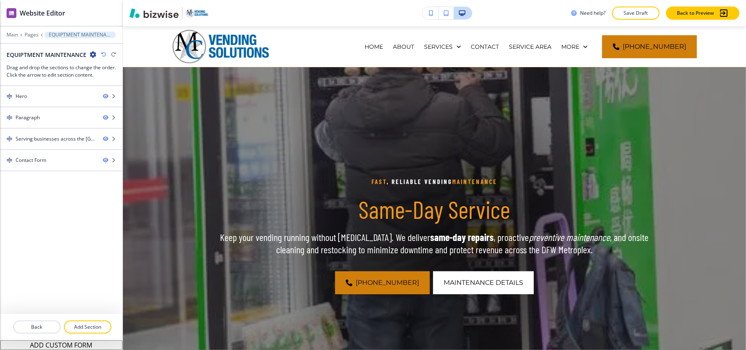
click at [29, 31] on div at bounding box center [61, 29] width 122 height 5
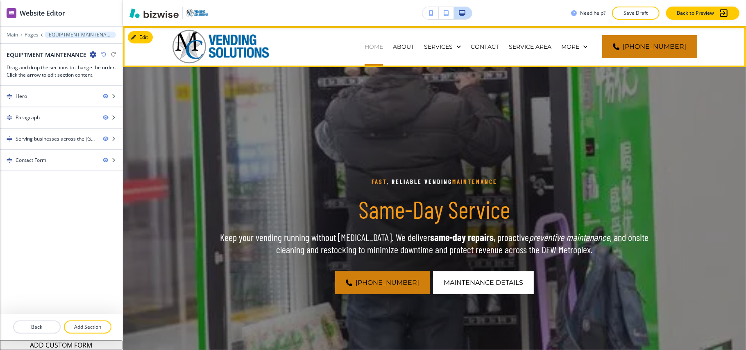
click at [378, 45] on p "HOME" at bounding box center [373, 47] width 18 height 8
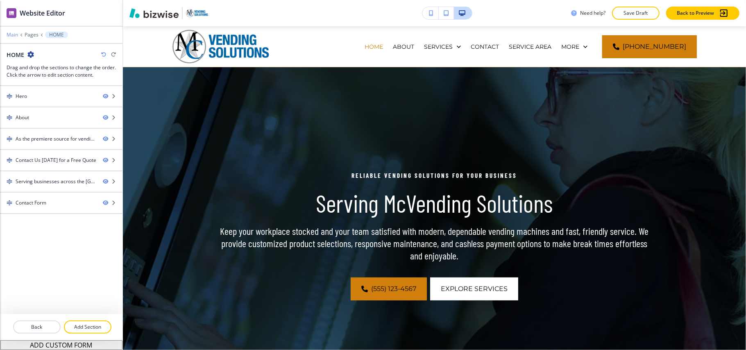
click at [10, 33] on p "Main" at bounding box center [12, 35] width 11 height 6
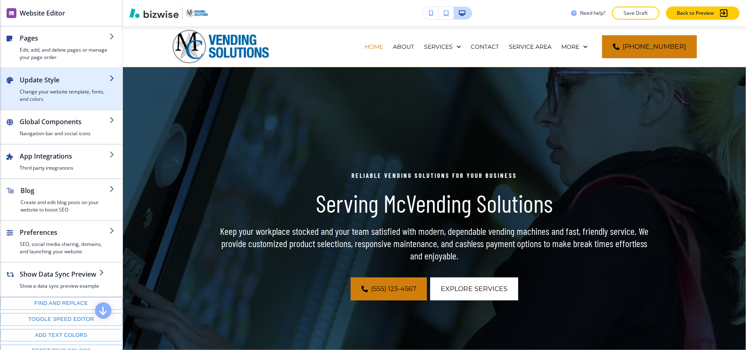
click at [51, 97] on h4 "Change your website template, fonts, and colors" at bounding box center [65, 95] width 90 height 15
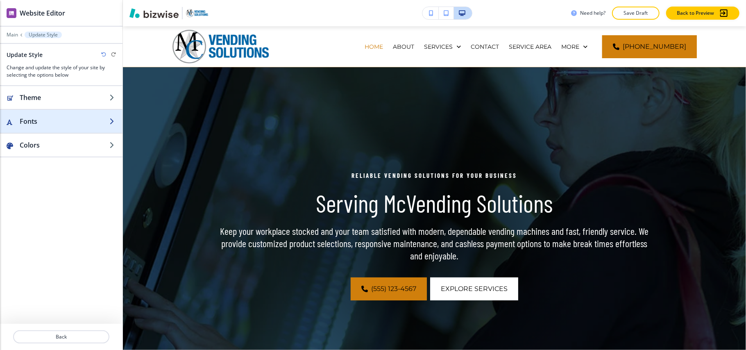
click at [51, 120] on h2 "Fonts" at bounding box center [65, 121] width 90 height 10
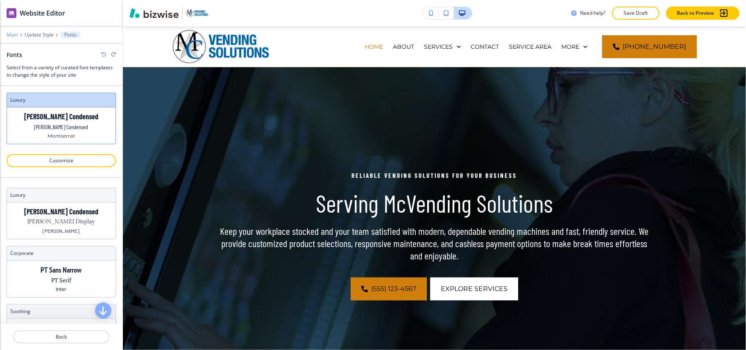
click at [12, 33] on p "Main" at bounding box center [12, 35] width 11 height 6
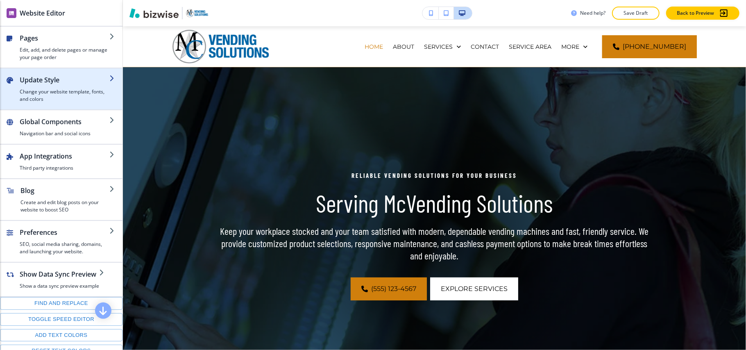
click at [53, 93] on h4 "Change your website template, fonts, and colors" at bounding box center [65, 95] width 90 height 15
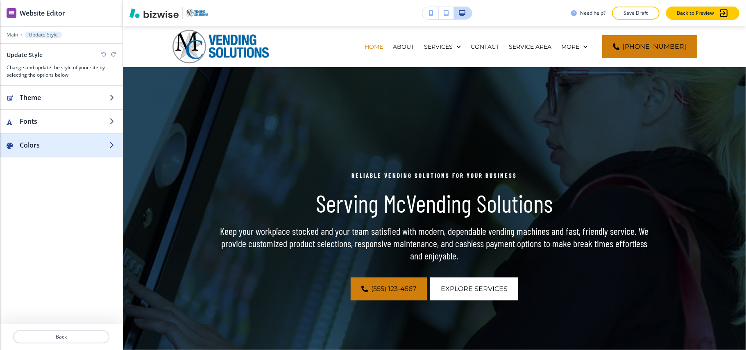
click at [50, 148] on h2 "Colors" at bounding box center [65, 145] width 90 height 10
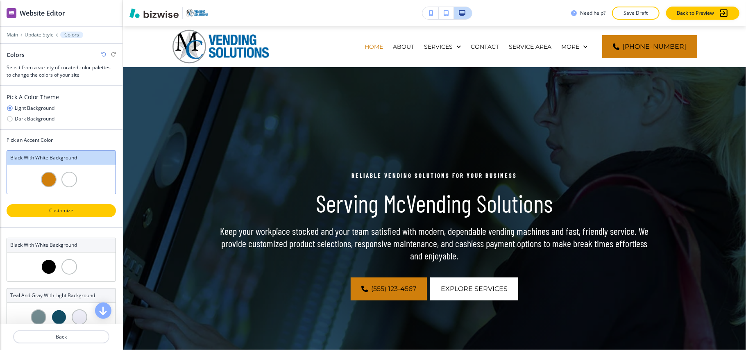
click at [51, 214] on p "Customize" at bounding box center [61, 210] width 88 height 7
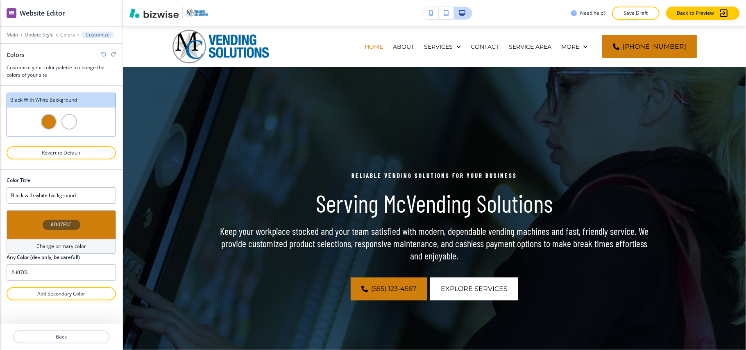
click at [23, 224] on div "#D07F0C" at bounding box center [61, 224] width 109 height 29
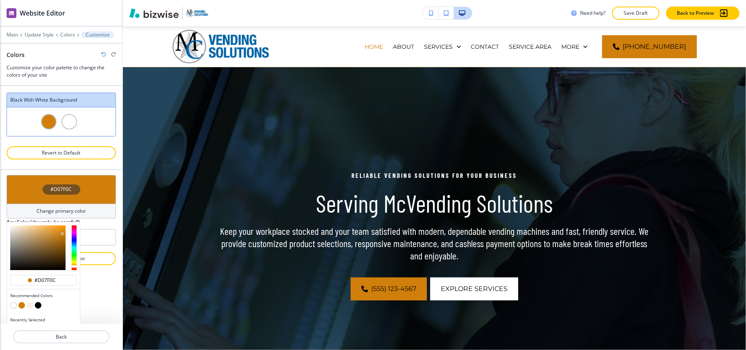
scroll to position [51, 0]
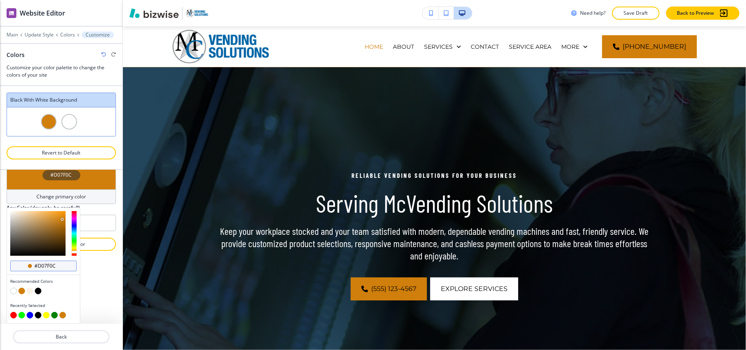
click at [59, 263] on input "#d07f0c" at bounding box center [48, 266] width 29 height 7
click at [59, 264] on input "#d07f0c" at bounding box center [48, 266] width 29 height 7
paste input "0066a8"
type input "#0066a8"
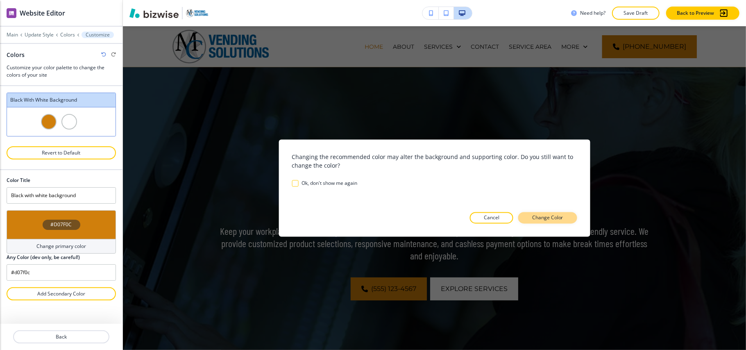
scroll to position [0, 0]
click at [546, 220] on p "Change Color" at bounding box center [547, 217] width 31 height 7
type input "Custom Black with white background"
type input "#0066a8"
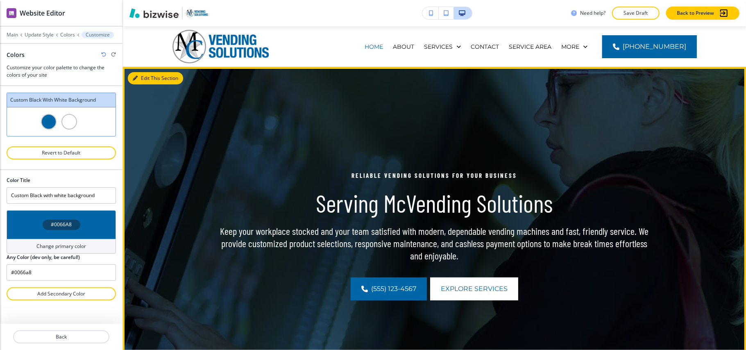
click at [140, 76] on button "Edit This Section" at bounding box center [155, 78] width 55 height 12
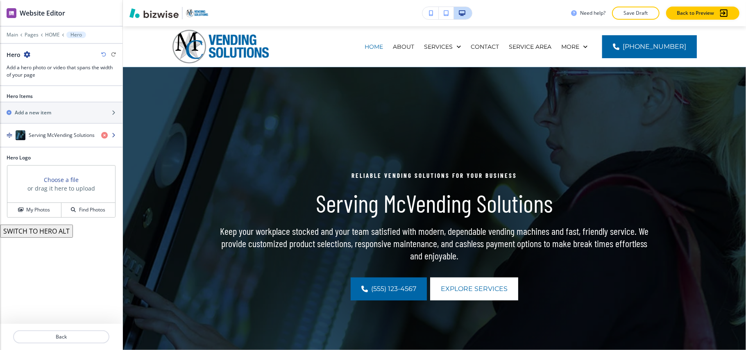
click at [51, 132] on div "Serving McVending Solutions" at bounding box center [47, 135] width 95 height 10
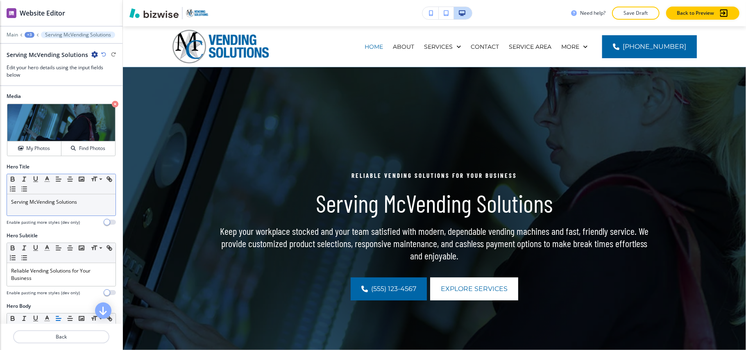
click at [54, 200] on p "Serving McVending Solutions" at bounding box center [61, 201] width 100 height 7
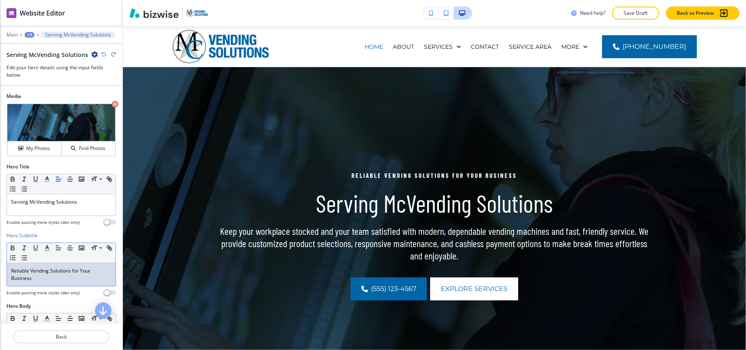
drag, startPoint x: 54, startPoint y: 200, endPoint x: 27, endPoint y: 279, distance: 83.3
click at [27, 279] on p "Reliable Vending Solutions for Your Business" at bounding box center [61, 274] width 100 height 15
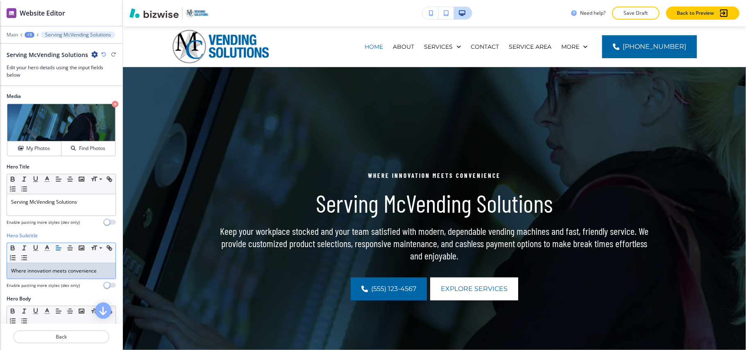
click at [63, 270] on p "Where innovation meets convenience" at bounding box center [61, 270] width 100 height 7
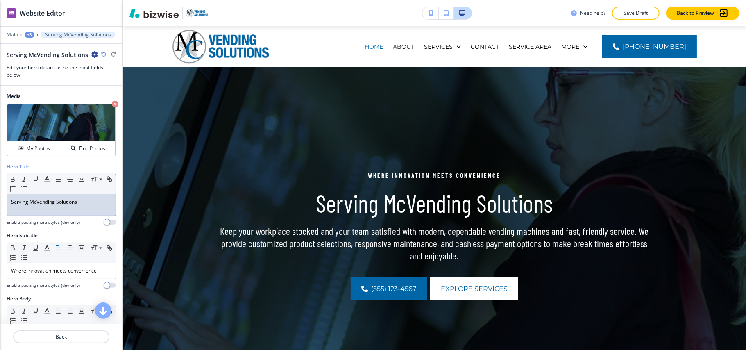
click at [52, 201] on p "Serving McVending Solutions" at bounding box center [61, 201] width 100 height 7
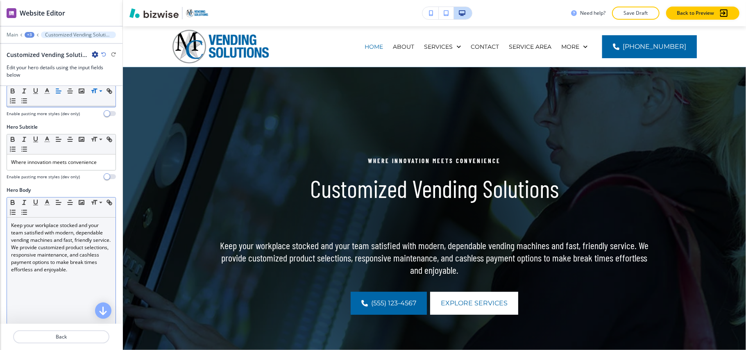
scroll to position [109, 0]
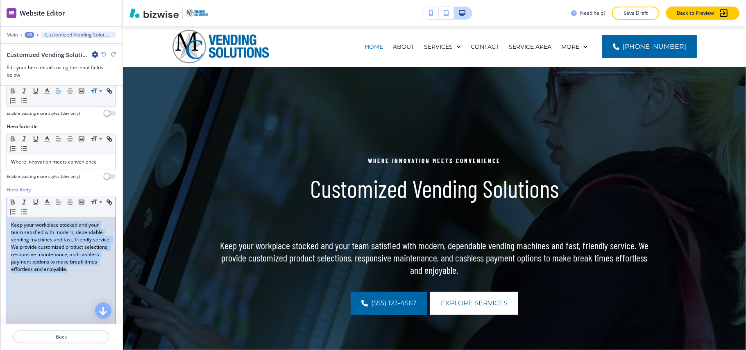
drag, startPoint x: 57, startPoint y: 299, endPoint x: 0, endPoint y: 217, distance: 99.6
click at [0, 217] on div "Hero Body Small Normal Large Huge Keep your workplace stocked and your team sat…" at bounding box center [61, 263] width 122 height 154
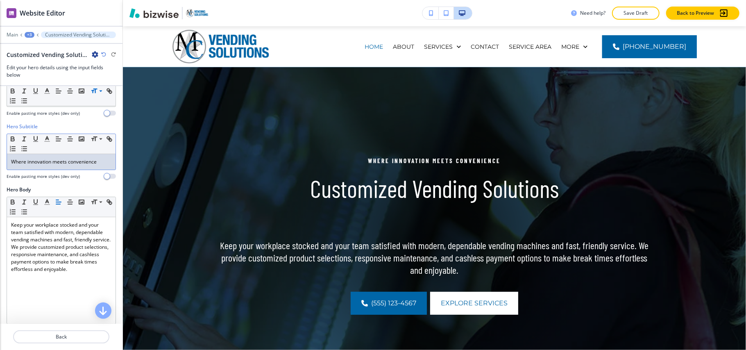
click at [104, 161] on div "Where innovation meets convenience" at bounding box center [61, 162] width 109 height 16
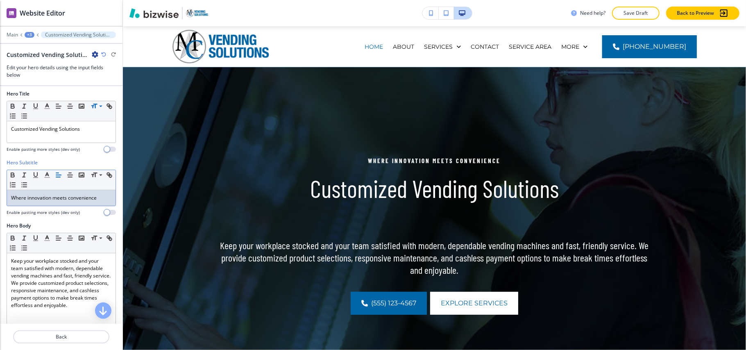
scroll to position [54, 0]
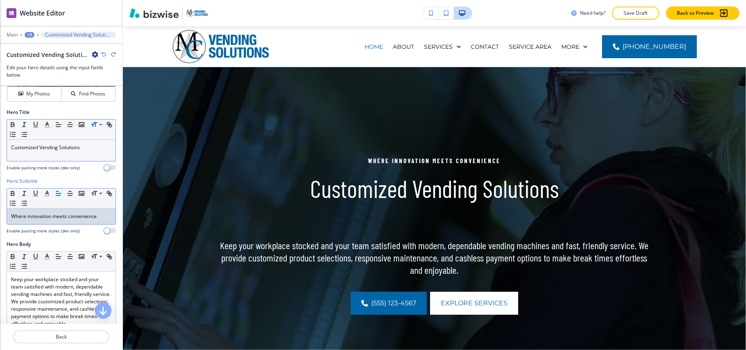
click at [98, 148] on p "Customized Vending Solutions" at bounding box center [61, 147] width 100 height 7
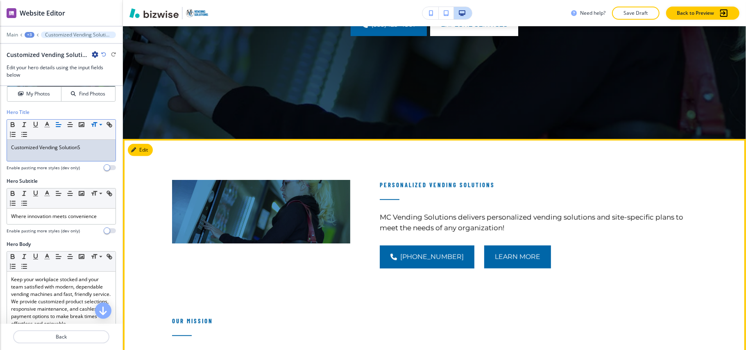
scroll to position [328, 0]
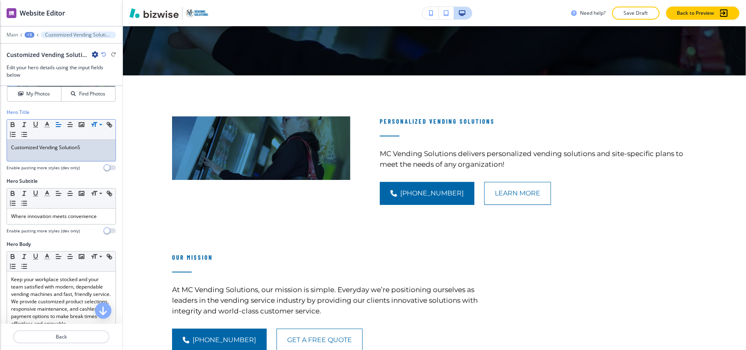
click at [28, 35] on div "+3" at bounding box center [30, 35] width 10 height 6
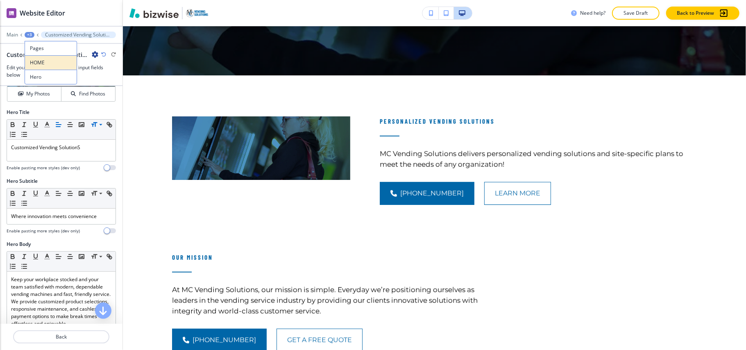
click at [43, 60] on p "HOME" at bounding box center [51, 62] width 42 height 7
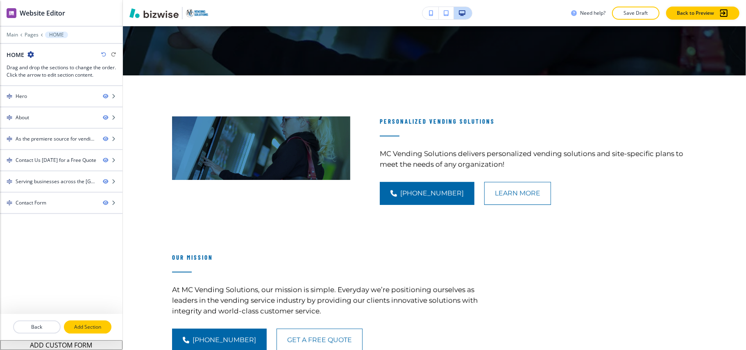
click at [85, 328] on p "Add Section" at bounding box center [88, 326] width 46 height 7
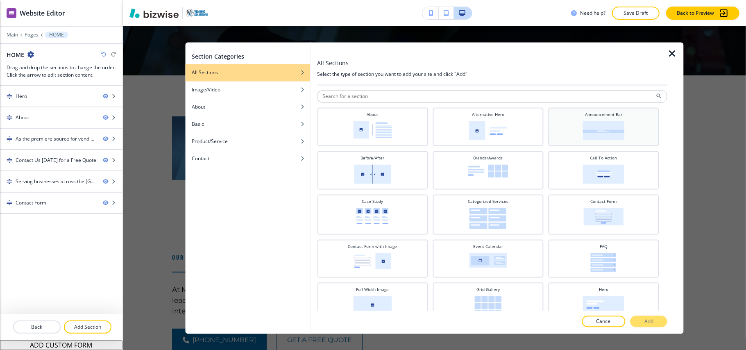
click at [631, 122] on div "Announcement Bar" at bounding box center [603, 126] width 102 height 29
click at [639, 323] on button "Add" at bounding box center [648, 321] width 37 height 11
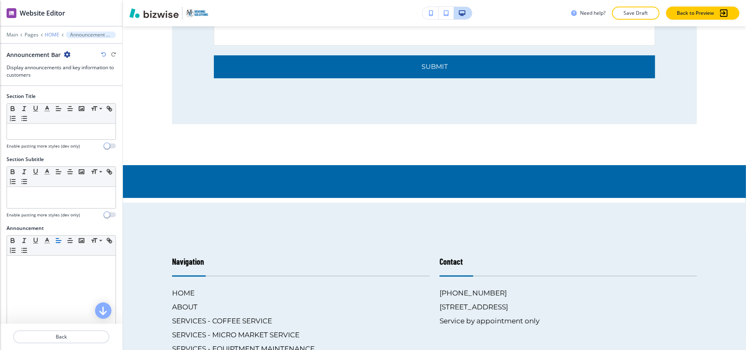
scroll to position [2295, 0]
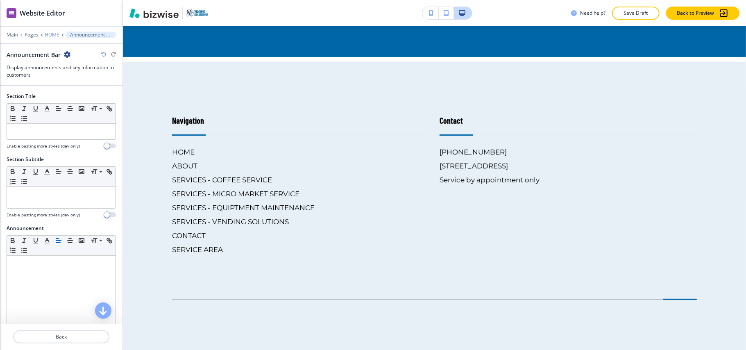
click at [49, 35] on p "HOME" at bounding box center [52, 35] width 15 height 6
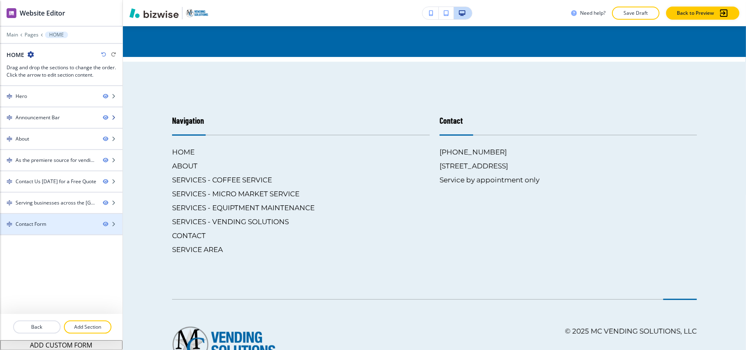
scroll to position [377, 0]
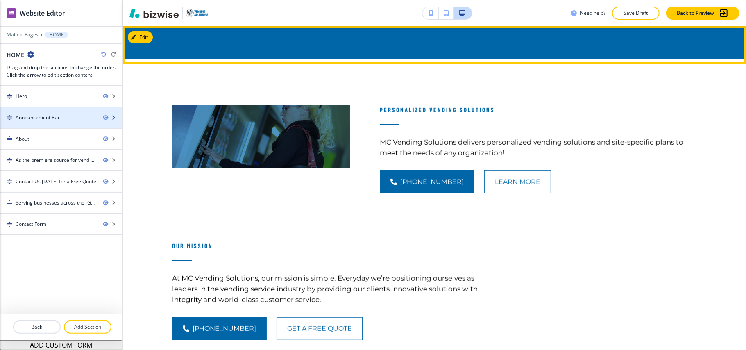
click at [56, 115] on div "Announcement Bar" at bounding box center [38, 117] width 44 height 7
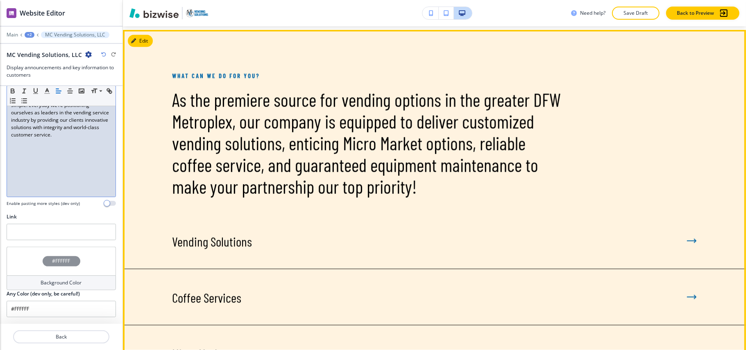
scroll to position [813, 0]
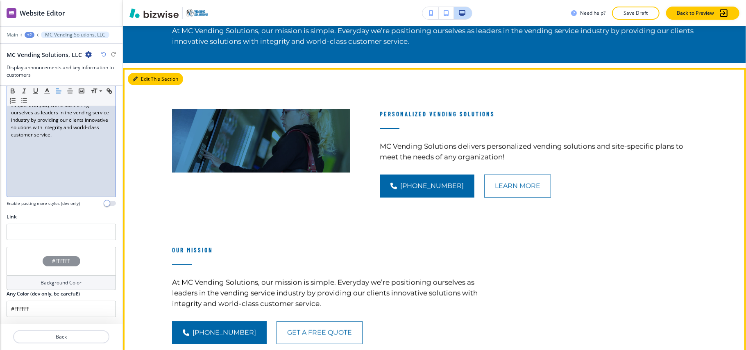
click at [141, 75] on button "Edit This Section" at bounding box center [155, 79] width 55 height 12
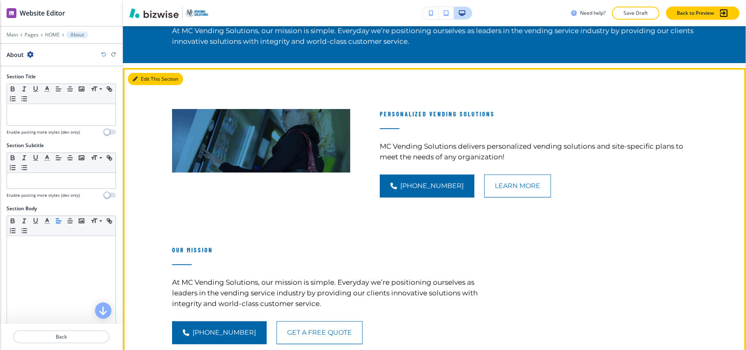
scroll to position [473, 0]
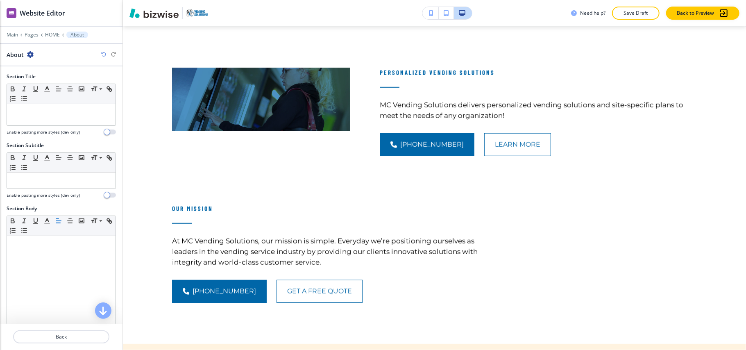
click at [32, 53] on icon "button" at bounding box center [30, 54] width 7 height 7
drag, startPoint x: 46, startPoint y: 98, endPoint x: 97, endPoint y: 107, distance: 52.0
click at [47, 98] on p "Delete Section" at bounding box center [53, 97] width 42 height 7
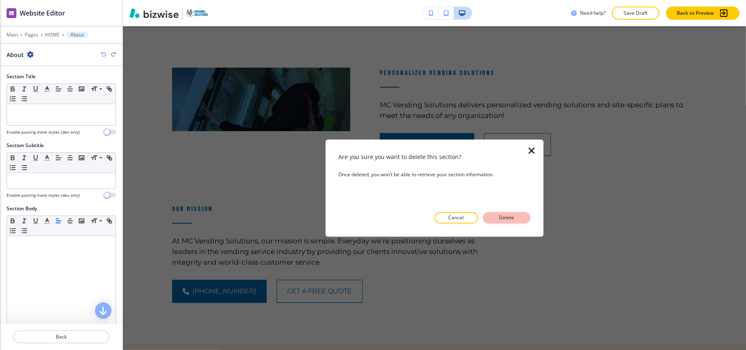
click at [518, 221] on button "Delete" at bounding box center [507, 217] width 48 height 11
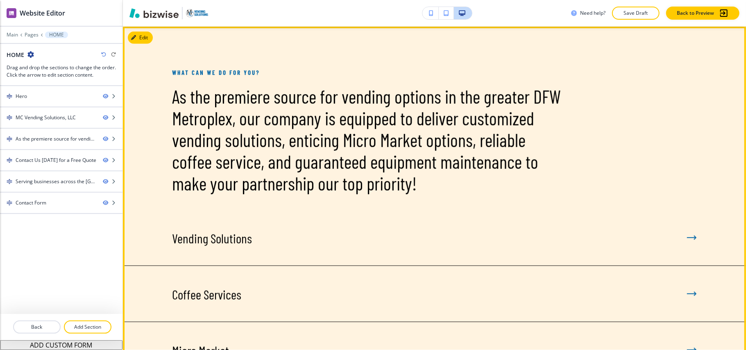
click at [154, 39] on div "What can we do for you? As the premiere source for vending options in the great…" at bounding box center [434, 111] width 623 height 168
click at [150, 36] on button "Edit This Section" at bounding box center [155, 38] width 55 height 12
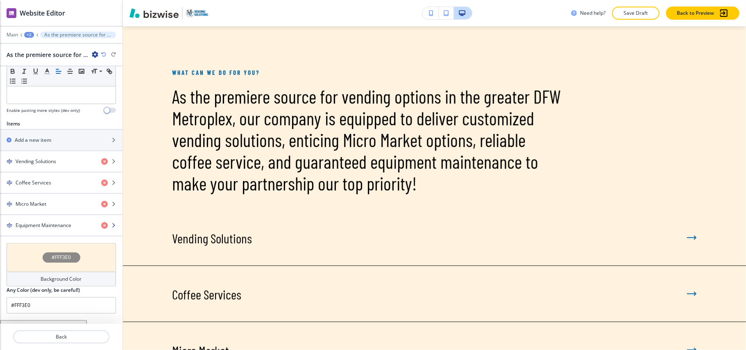
scroll to position [252, 0]
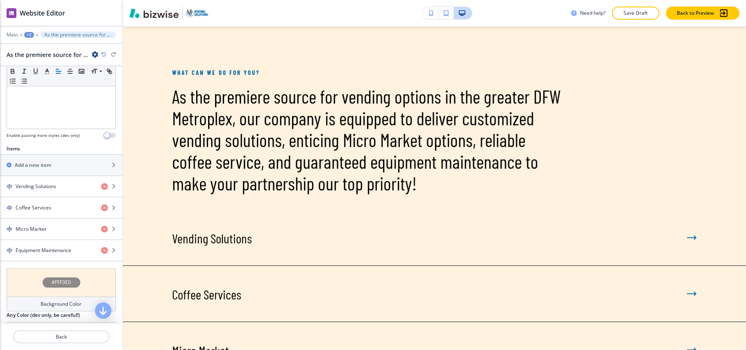
click at [95, 54] on icon "button" at bounding box center [95, 54] width 7 height 7
click at [133, 94] on p "Delete Section" at bounding box center [118, 97] width 42 height 7
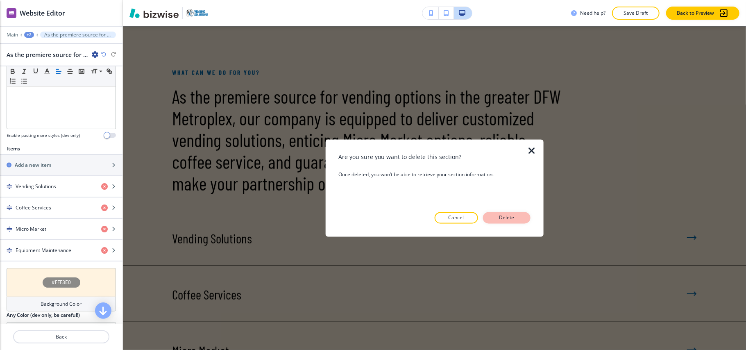
click at [518, 213] on button "Delete" at bounding box center [507, 217] width 48 height 11
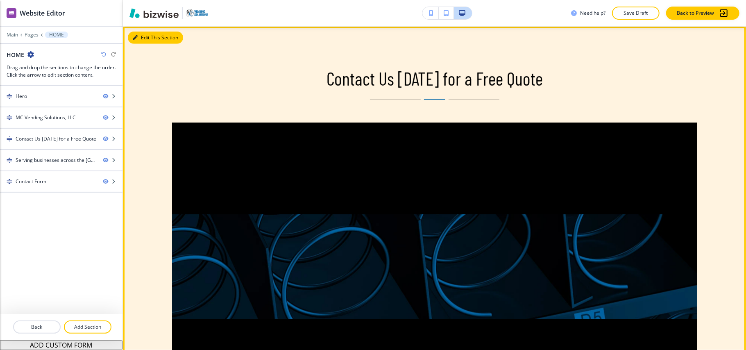
click at [146, 38] on button "Edit This Section" at bounding box center [155, 38] width 55 height 12
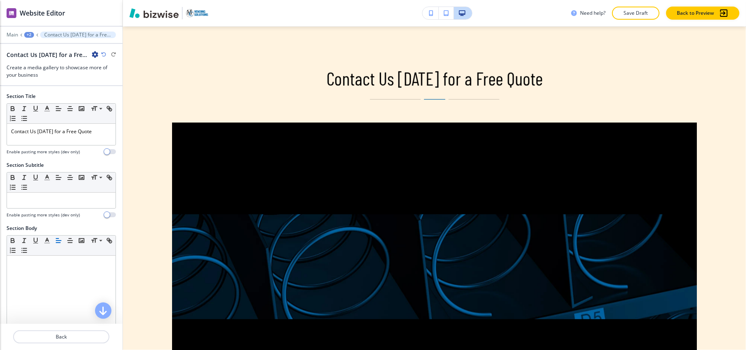
click at [96, 54] on icon "button" at bounding box center [95, 54] width 7 height 7
click at [106, 97] on p "Delete Section" at bounding box center [118, 97] width 42 height 7
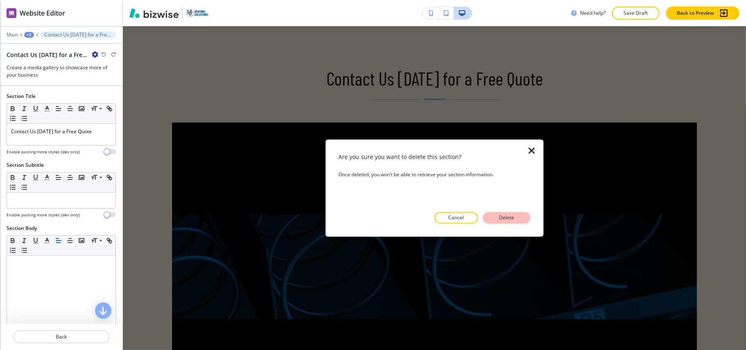
click at [510, 215] on p "Delete" at bounding box center [507, 217] width 20 height 7
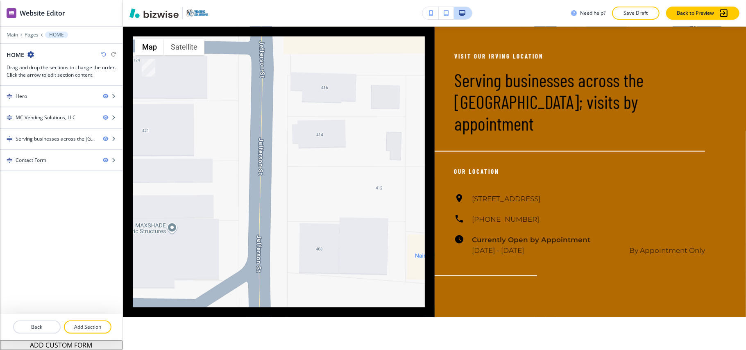
click at [98, 315] on div at bounding box center [61, 317] width 122 height 7
click at [99, 321] on button "Add Section" at bounding box center [88, 326] width 48 height 13
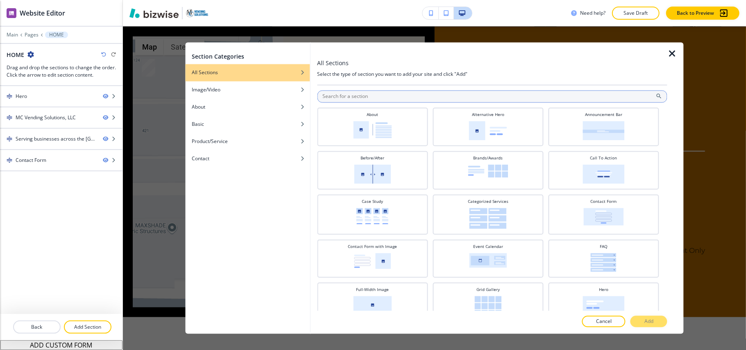
click at [417, 98] on input "text" at bounding box center [492, 97] width 350 height 12
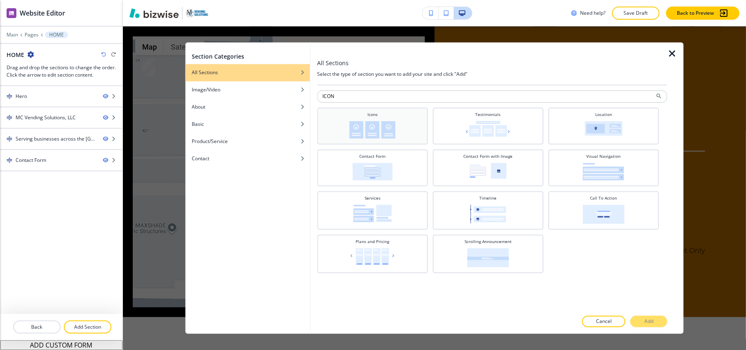
type input "ICON"
click at [408, 108] on div "Icons" at bounding box center [372, 126] width 111 height 37
click at [652, 322] on p "Add" at bounding box center [648, 321] width 9 height 7
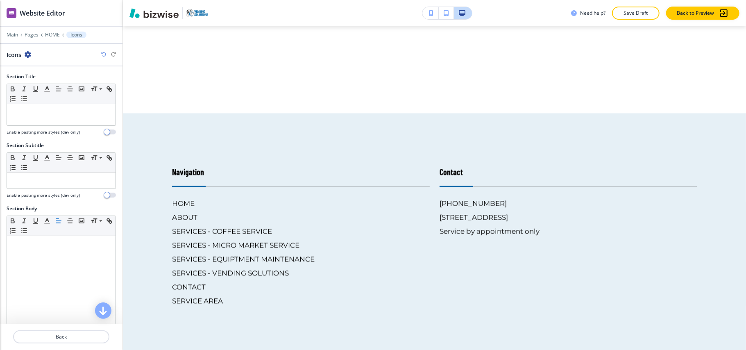
scroll to position [1241, 0]
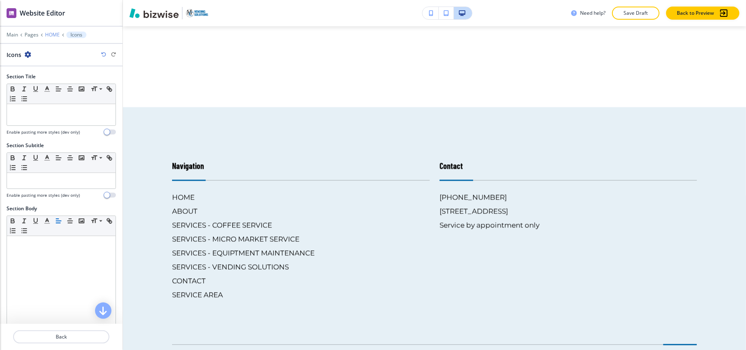
click at [53, 35] on p "HOME" at bounding box center [52, 35] width 15 height 6
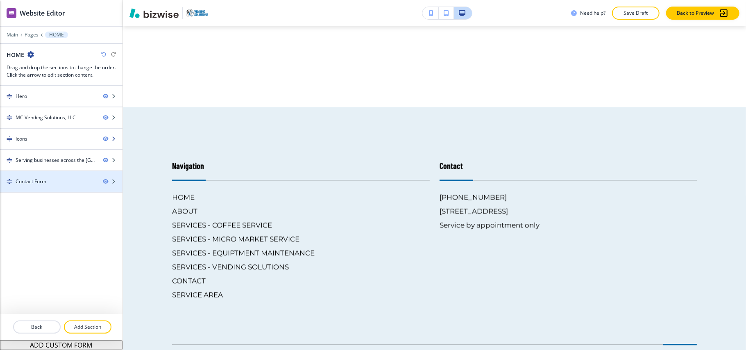
scroll to position [473, 0]
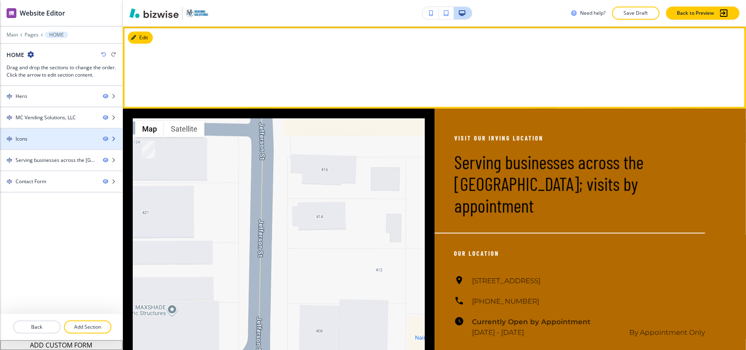
click at [57, 145] on div at bounding box center [61, 146] width 122 height 7
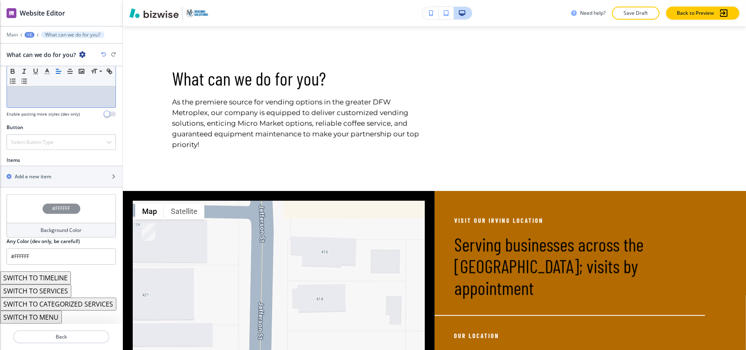
scroll to position [240, 0]
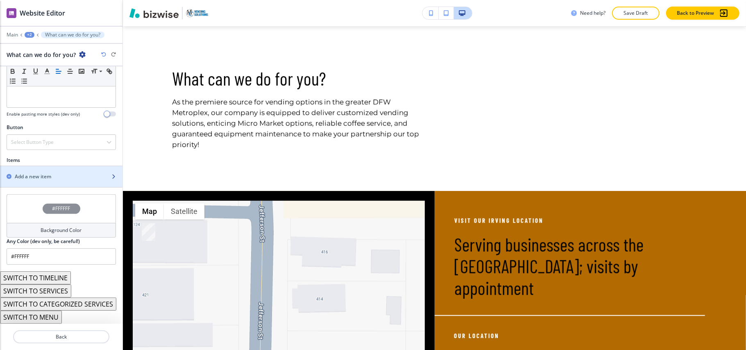
click at [47, 169] on div "button" at bounding box center [61, 169] width 122 height 7
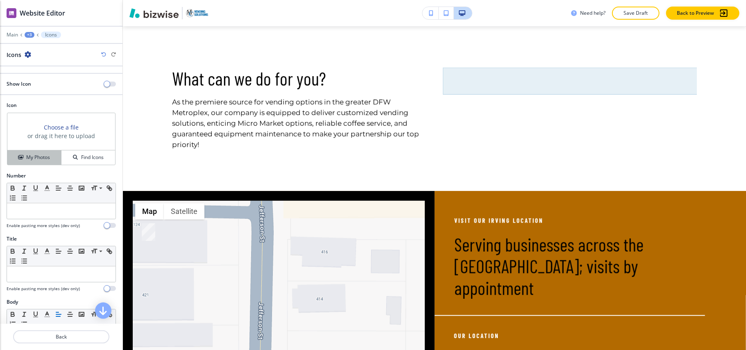
click at [36, 161] on h4 "My Photos" at bounding box center [38, 157] width 24 height 7
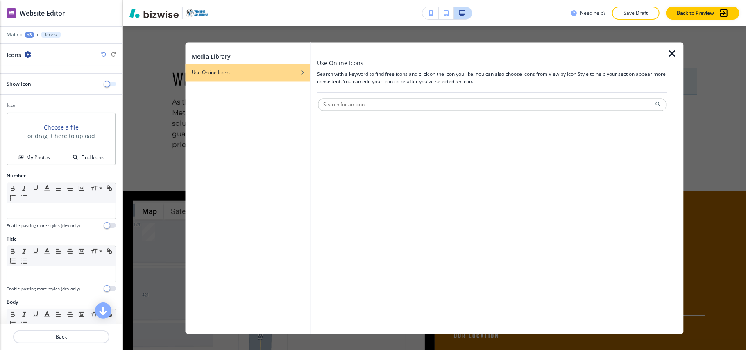
click at [104, 84] on button "button" at bounding box center [109, 83] width 11 height 5
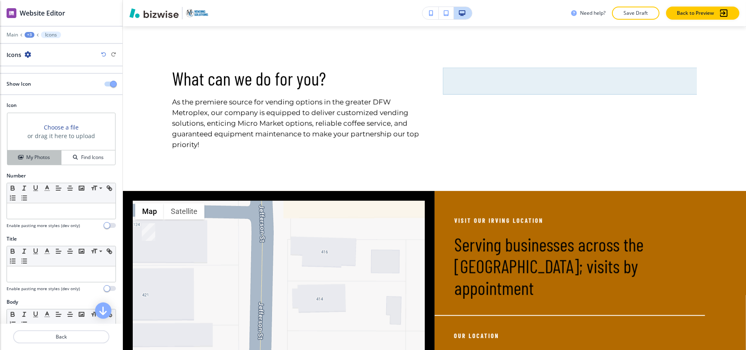
click at [27, 156] on h4 "My Photos" at bounding box center [38, 157] width 24 height 7
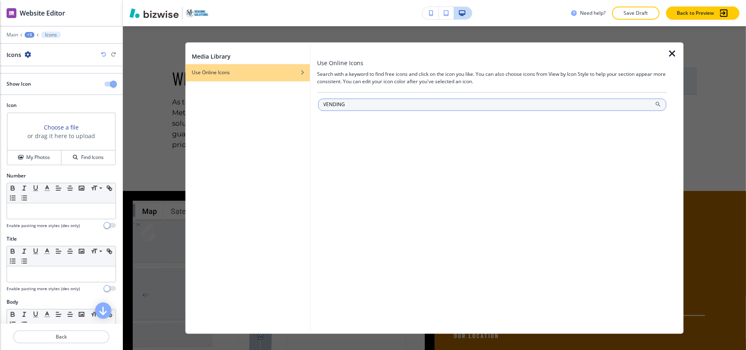
type input "VENDING"
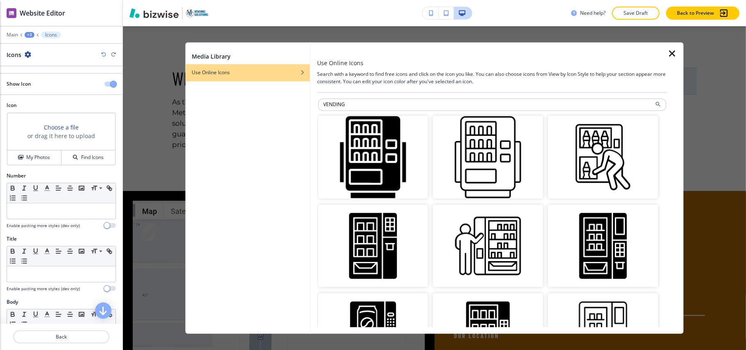
click at [607, 232] on img "button" at bounding box center [603, 245] width 110 height 83
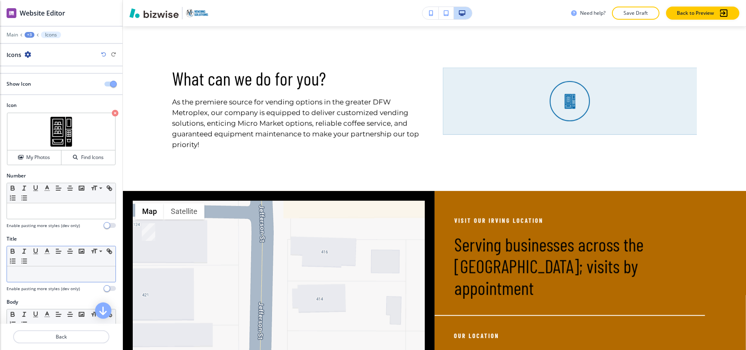
click at [35, 274] on p at bounding box center [61, 273] width 100 height 7
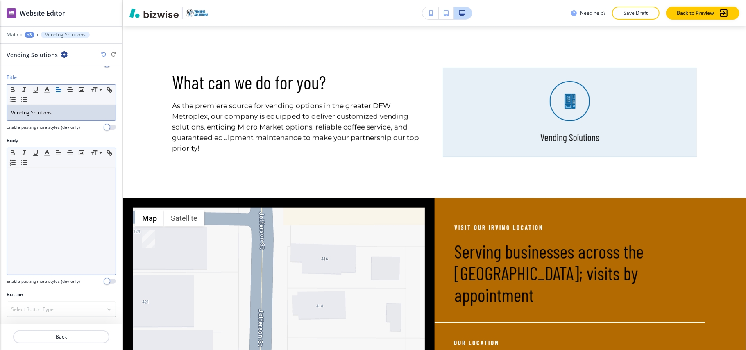
scroll to position [164, 0]
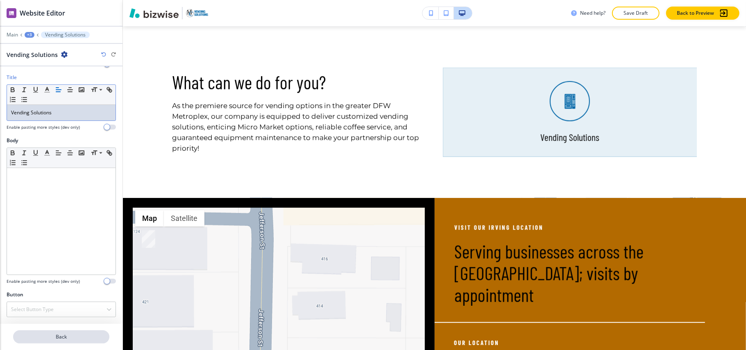
click at [63, 341] on button "Back" at bounding box center [61, 336] width 96 height 13
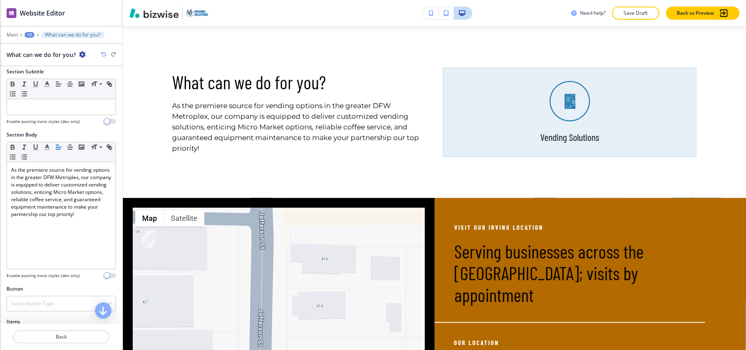
scroll to position [218, 0]
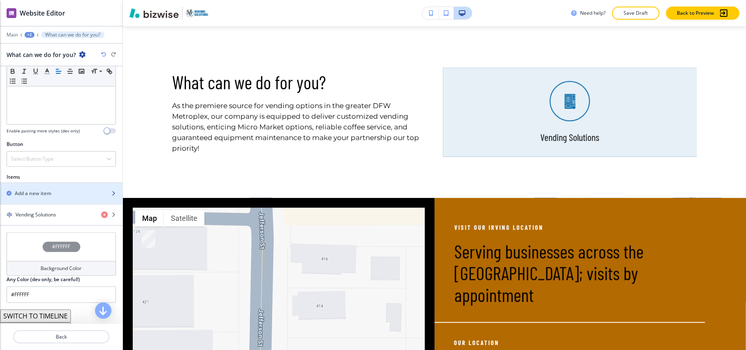
click at [36, 190] on div "button" at bounding box center [61, 186] width 122 height 7
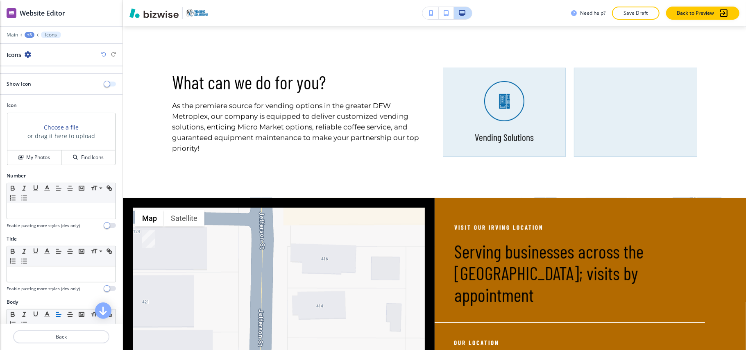
click at [104, 86] on button "button" at bounding box center [109, 83] width 11 height 5
click at [46, 152] on button "My Photos" at bounding box center [34, 157] width 54 height 14
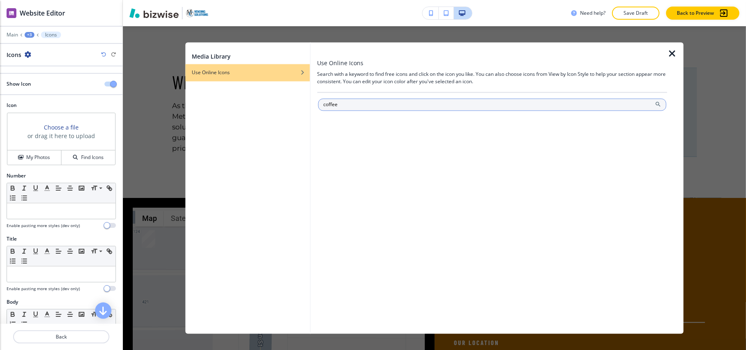
type input "coffee"
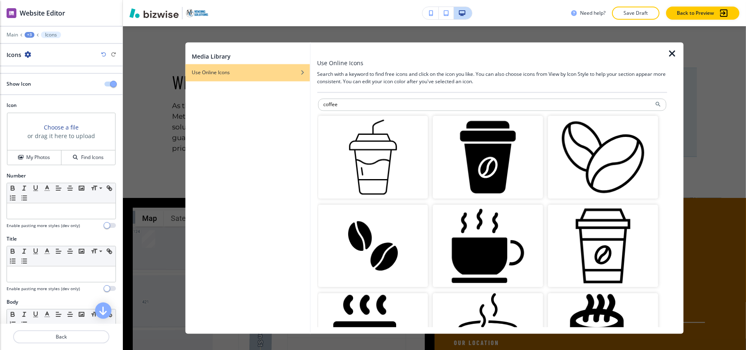
click at [467, 243] on img "button" at bounding box center [488, 245] width 110 height 83
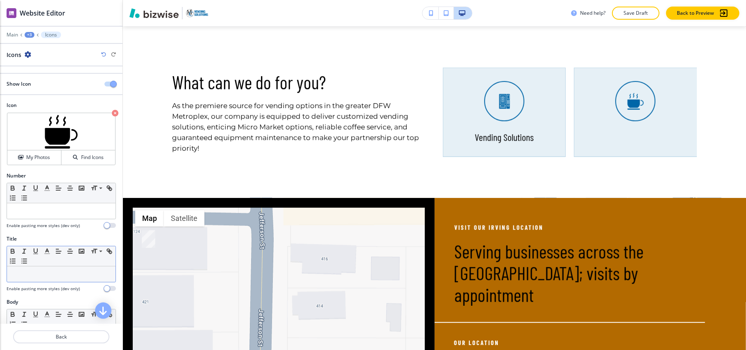
click at [28, 277] on p at bounding box center [61, 273] width 100 height 7
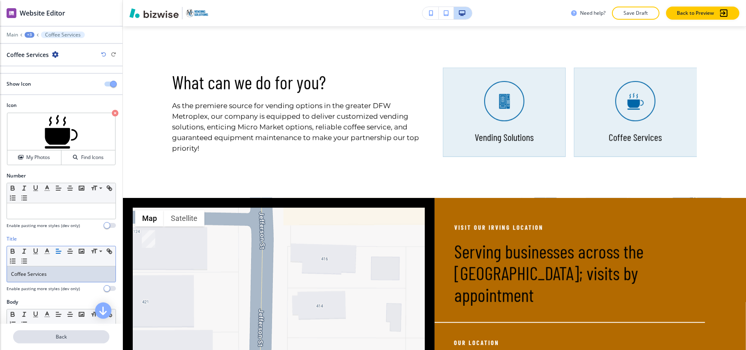
click at [54, 335] on p "Back" at bounding box center [61, 336] width 95 height 7
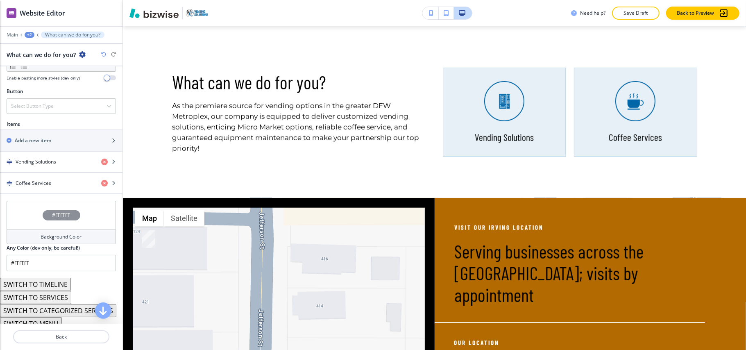
scroll to position [273, 0]
click at [42, 146] on div "button" at bounding box center [61, 146] width 122 height 7
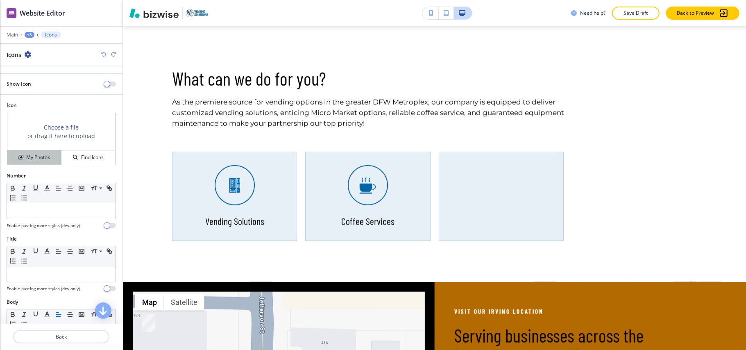
click at [36, 156] on h4 "My Photos" at bounding box center [38, 157] width 24 height 7
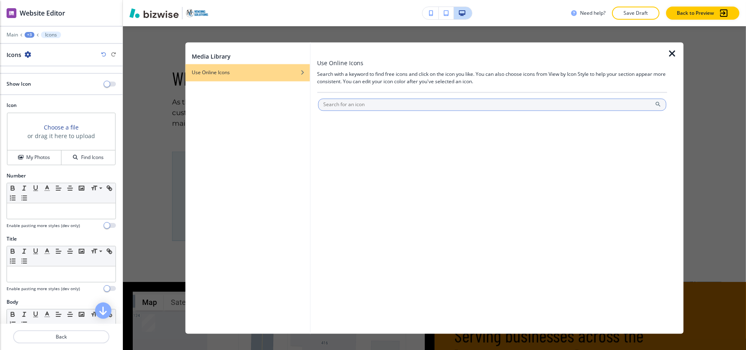
click at [350, 102] on input "text" at bounding box center [492, 105] width 349 height 12
type input "market"
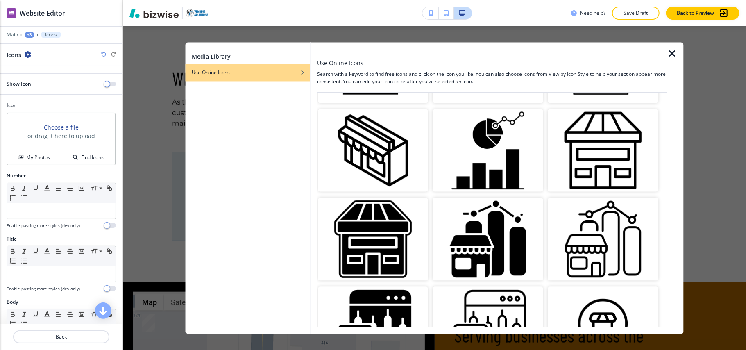
scroll to position [382, 0]
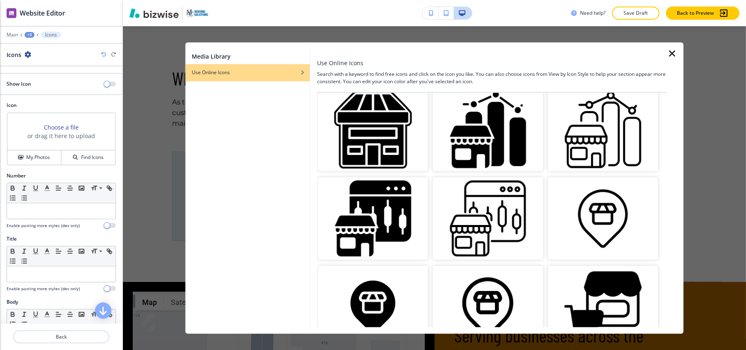
click at [382, 143] on img "button" at bounding box center [373, 129] width 110 height 83
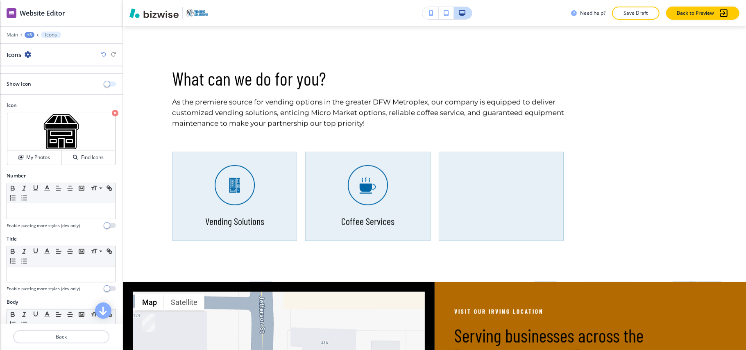
click at [104, 86] on span "button" at bounding box center [107, 84] width 7 height 7
click at [52, 217] on div at bounding box center [61, 211] width 109 height 16
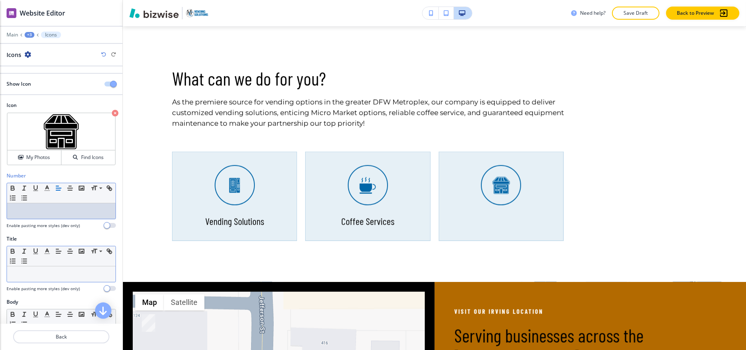
click at [42, 273] on p at bounding box center [61, 273] width 100 height 7
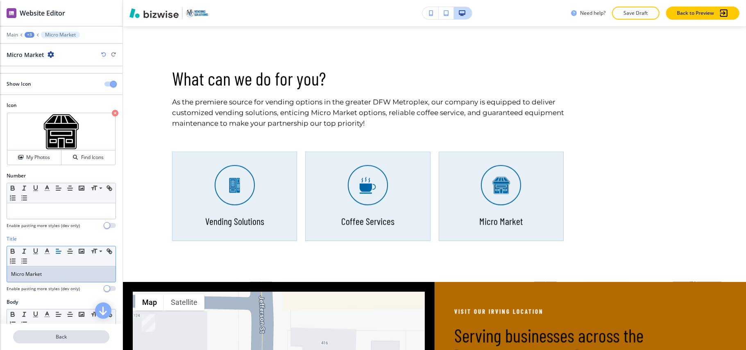
click at [30, 335] on p "Back" at bounding box center [61, 336] width 95 height 7
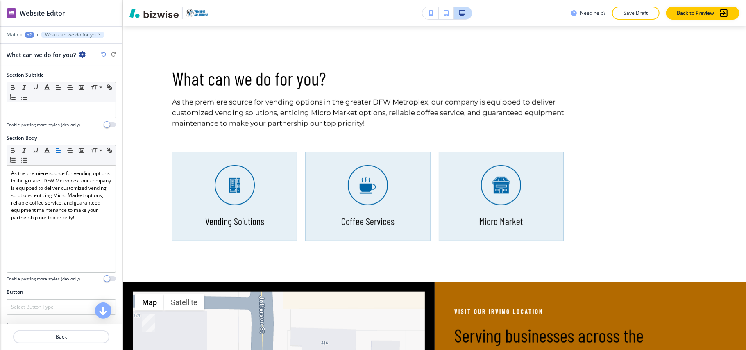
scroll to position [218, 0]
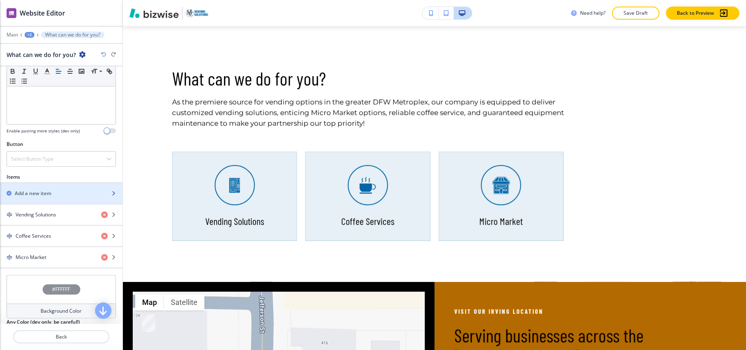
click at [39, 194] on h2 "Add a new item" at bounding box center [33, 193] width 36 height 7
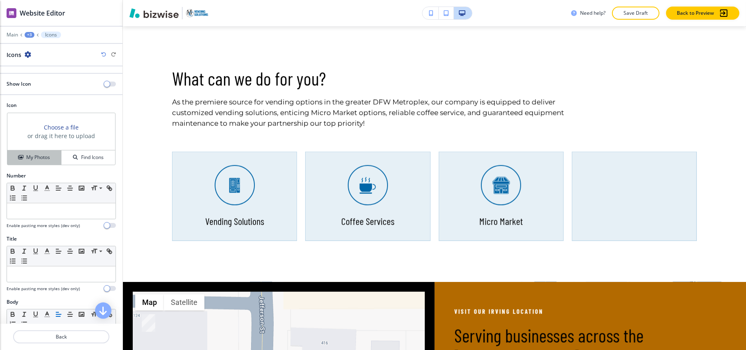
click at [33, 158] on h4 "My Photos" at bounding box center [38, 157] width 24 height 7
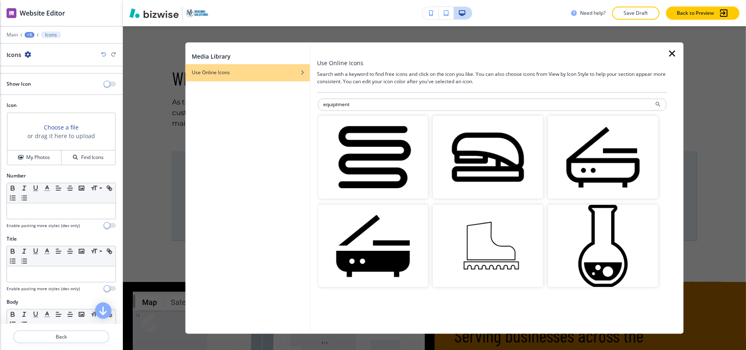
drag, startPoint x: 372, startPoint y: 107, endPoint x: 282, endPoint y: 106, distance: 90.5
click at [283, 106] on div "Media Library Use Online Icons Use Online Icons Search with a keyword to find f…" at bounding box center [434, 188] width 498 height 291
type input "tools"
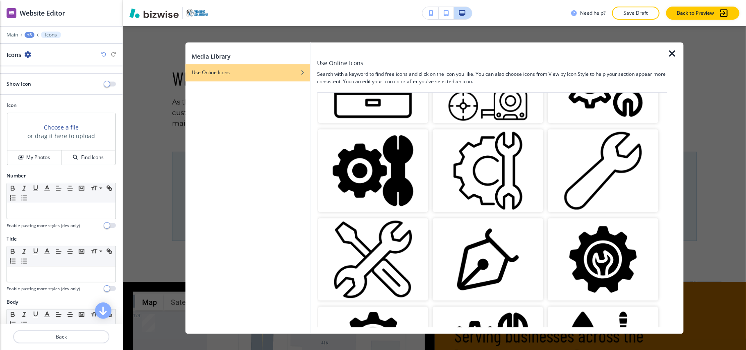
scroll to position [54, 0]
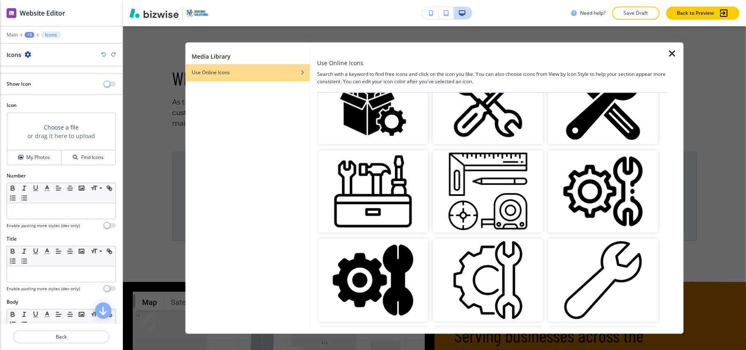
click at [585, 102] on img "button" at bounding box center [603, 102] width 110 height 83
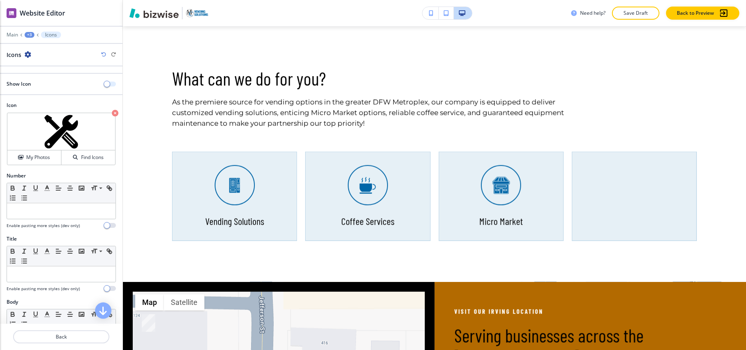
click at [104, 84] on span "button" at bounding box center [107, 84] width 7 height 7
click at [41, 206] on div at bounding box center [61, 211] width 109 height 16
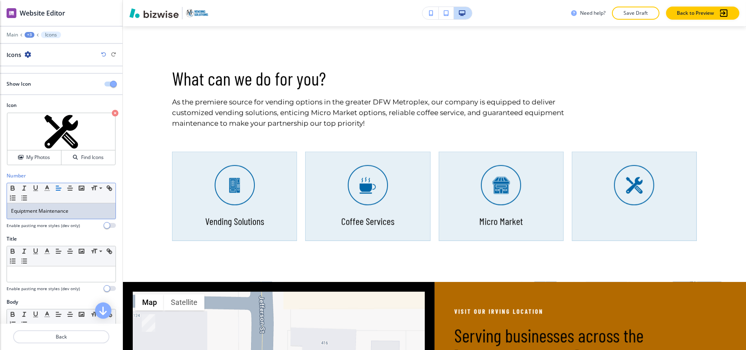
click at [24, 213] on p "Equiptment Maintenance" at bounding box center [61, 210] width 100 height 7
click at [35, 276] on p at bounding box center [61, 273] width 100 height 7
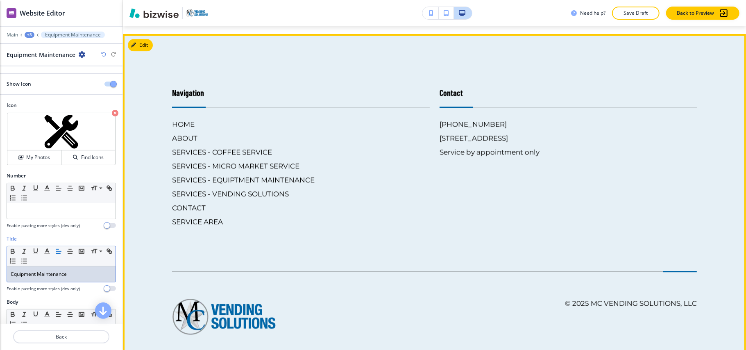
scroll to position [1503, 0]
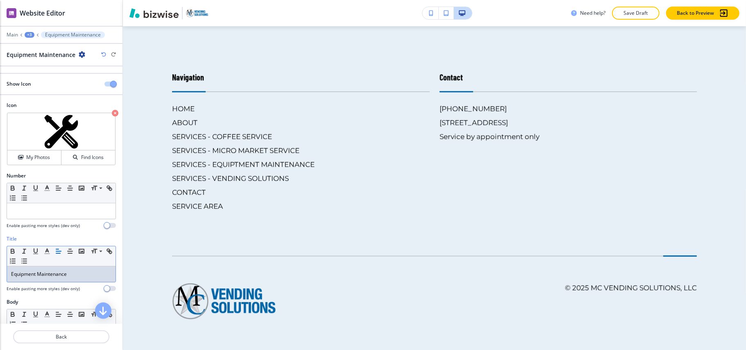
click at [28, 35] on div "+3" at bounding box center [30, 35] width 10 height 6
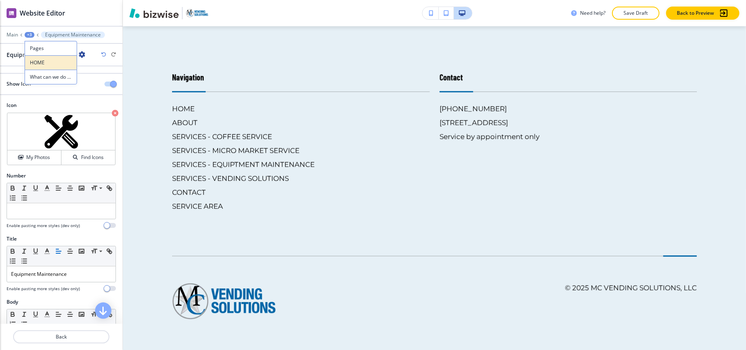
click at [36, 61] on p "HOME" at bounding box center [51, 62] width 42 height 7
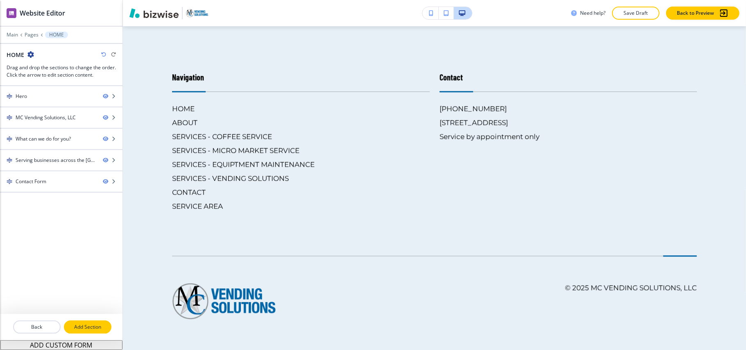
click at [84, 323] on p "Add Section" at bounding box center [88, 326] width 46 height 7
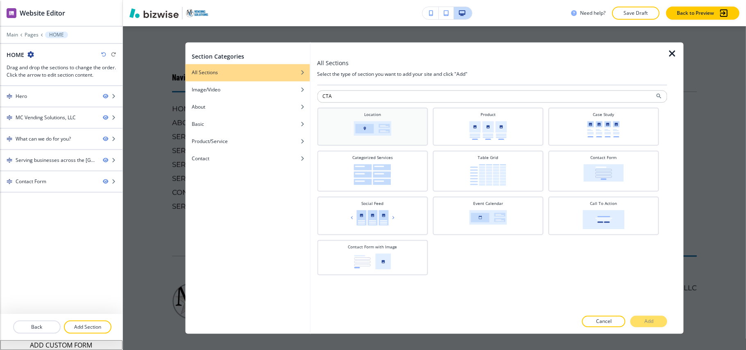
type input "CTA"
click at [371, 115] on h4 "Location" at bounding box center [372, 115] width 17 height 6
click at [648, 319] on p "Add" at bounding box center [648, 321] width 9 height 7
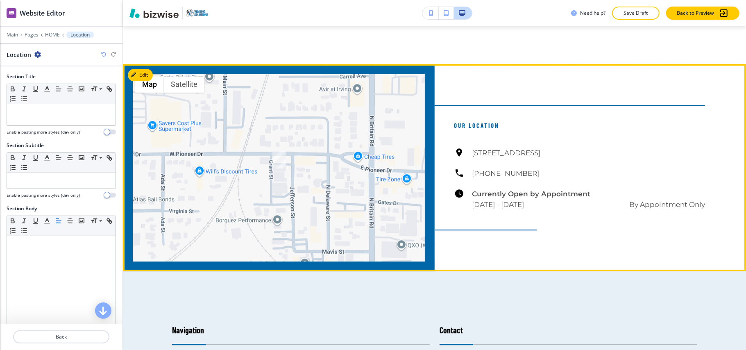
scroll to position [1441, 0]
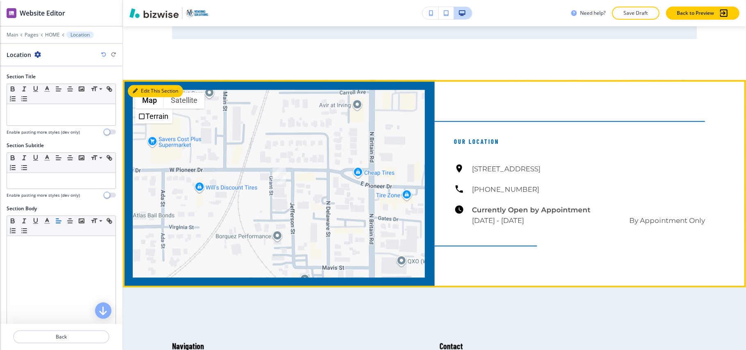
click at [146, 92] on button "Edit This Section" at bounding box center [155, 91] width 55 height 12
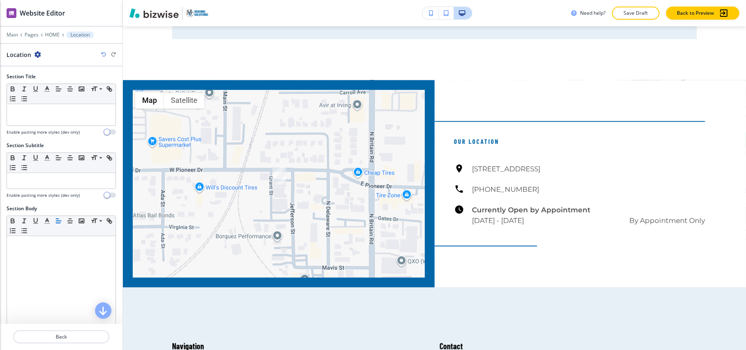
click at [35, 52] on icon "button" at bounding box center [37, 54] width 7 height 7
click at [45, 100] on p "Delete Section" at bounding box center [60, 97] width 42 height 7
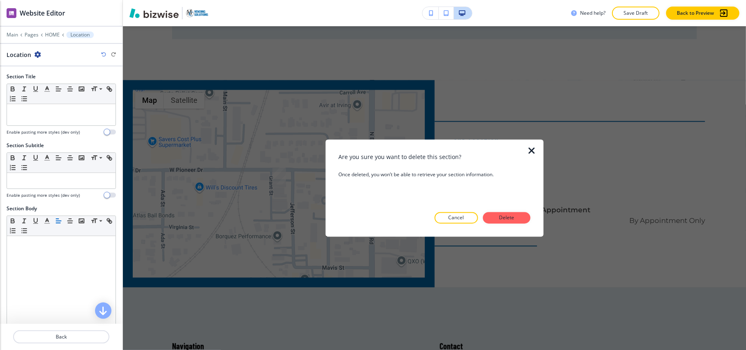
click at [533, 221] on div at bounding box center [536, 188] width 13 height 97
click at [519, 217] on button "Delete" at bounding box center [507, 217] width 48 height 11
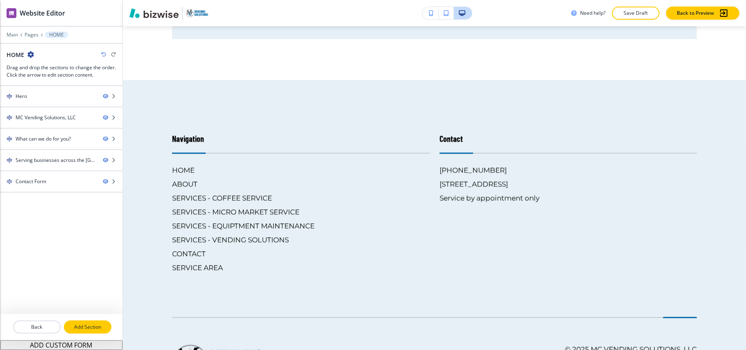
click at [93, 328] on p "Add Section" at bounding box center [88, 326] width 46 height 7
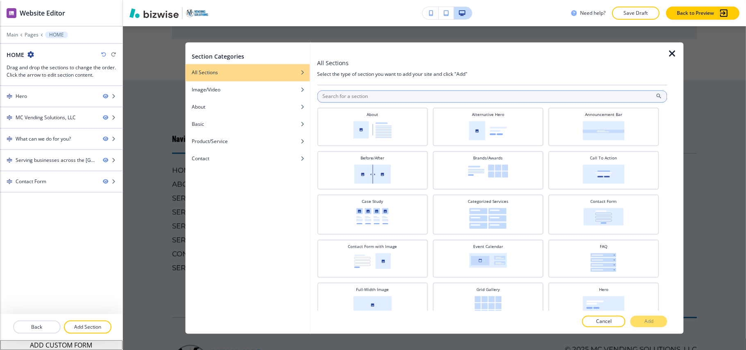
click at [348, 97] on input "text" at bounding box center [492, 97] width 350 height 12
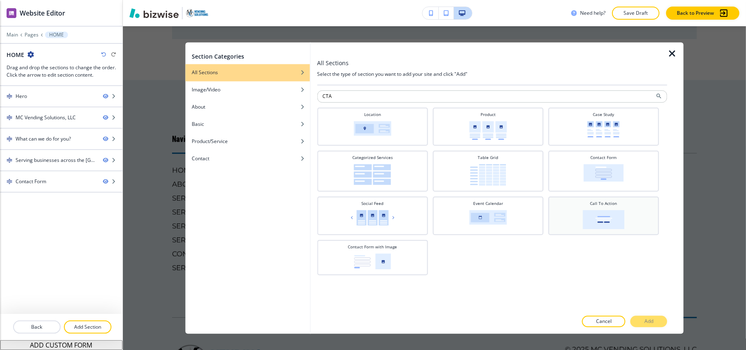
type input "CTA"
click at [605, 230] on div "Call To Action" at bounding box center [603, 216] width 111 height 38
click at [645, 318] on p "Add" at bounding box center [648, 321] width 9 height 7
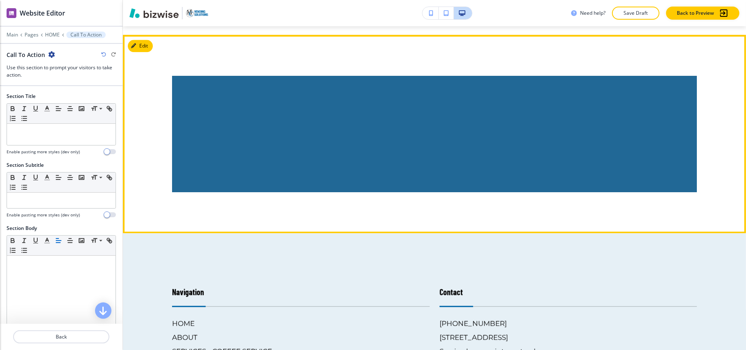
scroll to position [1496, 0]
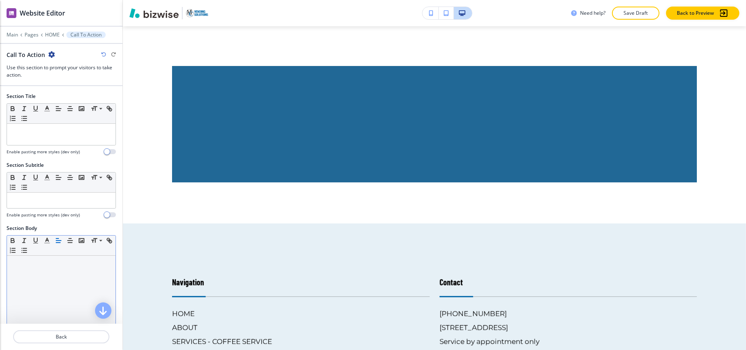
drag, startPoint x: 14, startPoint y: 279, endPoint x: 28, endPoint y: 293, distance: 20.0
click at [28, 293] on div at bounding box center [61, 309] width 109 height 106
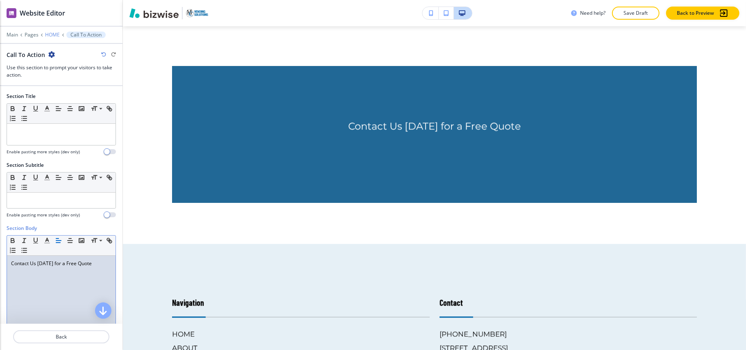
click at [46, 33] on p "HOME" at bounding box center [52, 35] width 15 height 6
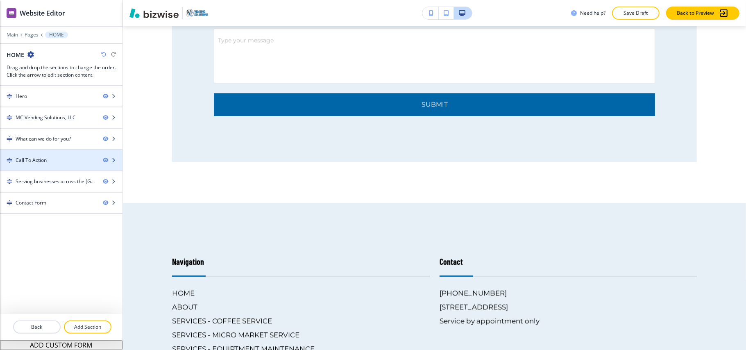
scroll to position [708, 0]
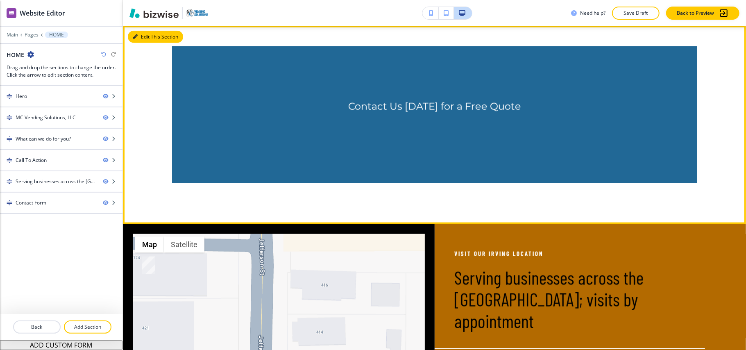
click at [148, 34] on button "Edit This Section" at bounding box center [155, 37] width 55 height 12
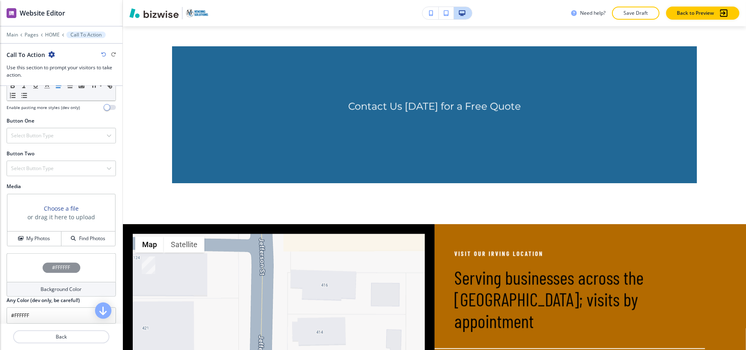
scroll to position [242, 0]
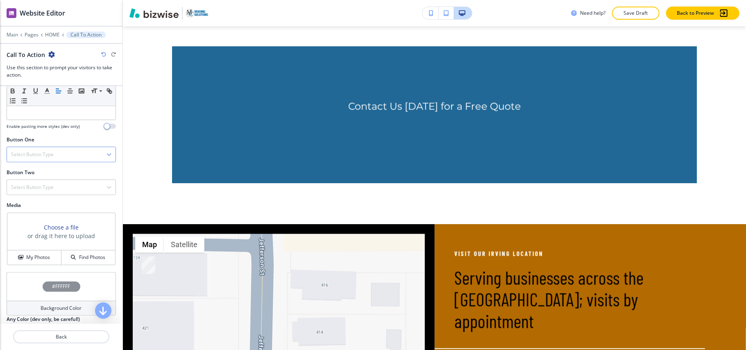
click at [50, 150] on div "Select Button Type" at bounding box center [61, 154] width 109 height 15
click at [30, 238] on h4 "Internal Link" at bounding box center [61, 238] width 100 height 7
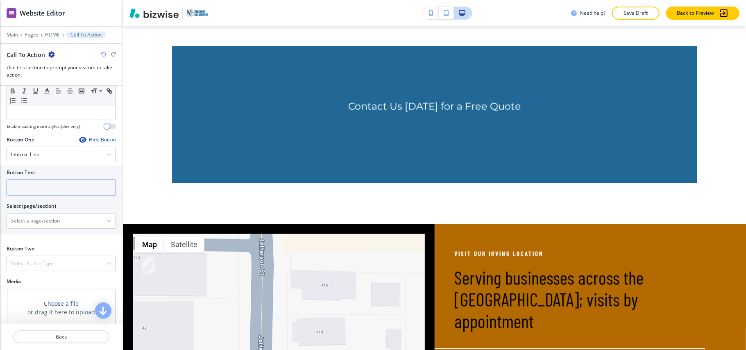
click at [43, 191] on input "text" at bounding box center [61, 187] width 109 height 16
paste input "- Learn More -"
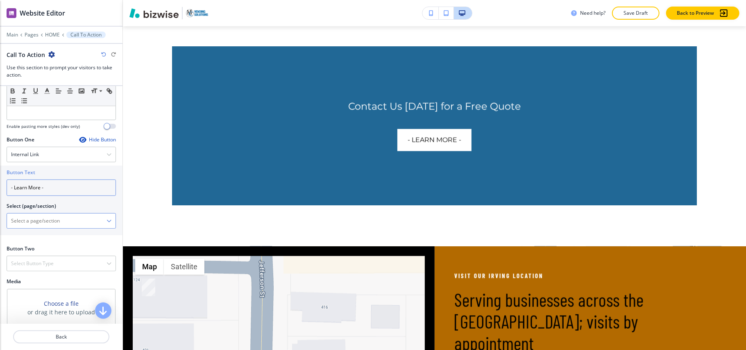
type input "- Learn More -"
click at [45, 223] on \(page\/section\) "Manual Input" at bounding box center [57, 221] width 100 height 14
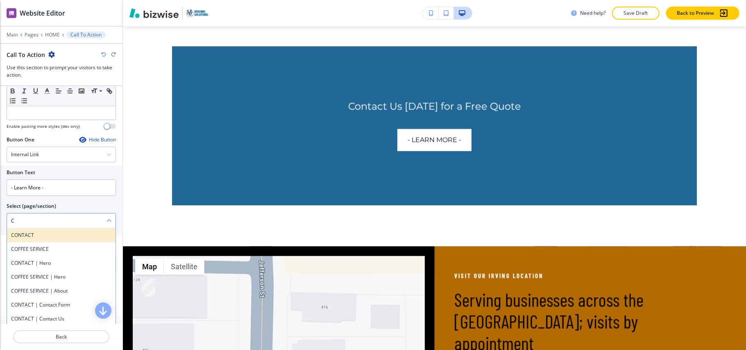
click at [36, 239] on h4 "CONTACT" at bounding box center [61, 234] width 100 height 7
type \(page\/section\) "CONTACT"
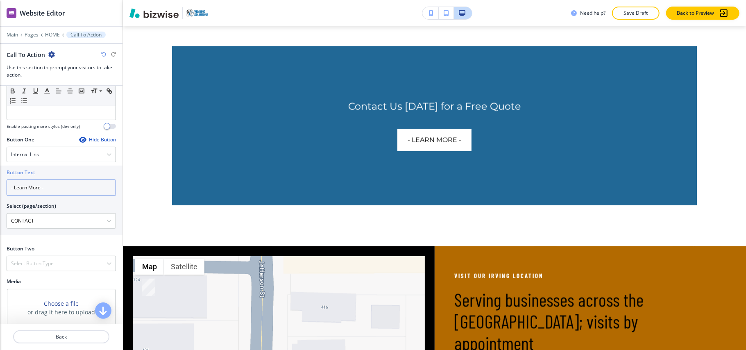
drag, startPoint x: 16, startPoint y: 190, endPoint x: 0, endPoint y: 192, distance: 15.6
click at [0, 192] on div "Button Text - Learn More - Select (page/section) CONTACT CONTACT COFFEE SERVICE…" at bounding box center [61, 200] width 122 height 70
click at [20, 189] on input "- Learn More -" at bounding box center [61, 187] width 109 height 16
drag, startPoint x: 13, startPoint y: 189, endPoint x: 0, endPoint y: 188, distance: 13.1
click at [0, 188] on div "Button Text - Learn More - Select (page/section) CONTACT CONTACT COFFEE SERVICE…" at bounding box center [61, 200] width 122 height 70
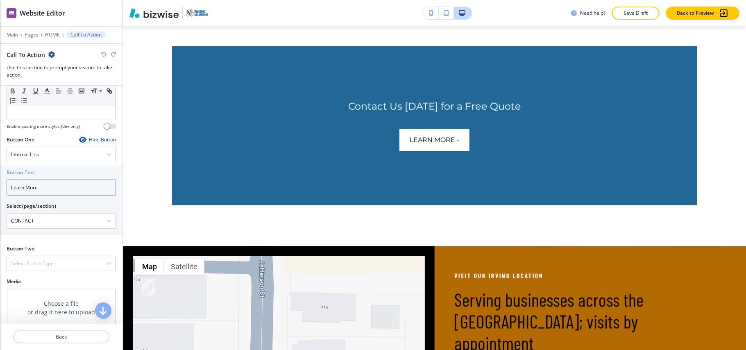
click at [12, 191] on input "Learn More -" at bounding box center [61, 187] width 109 height 16
click at [45, 190] on input "Learn More -" at bounding box center [61, 187] width 109 height 16
type input "Learn More"
click at [60, 269] on div "Select Button Type" at bounding box center [61, 263] width 109 height 15
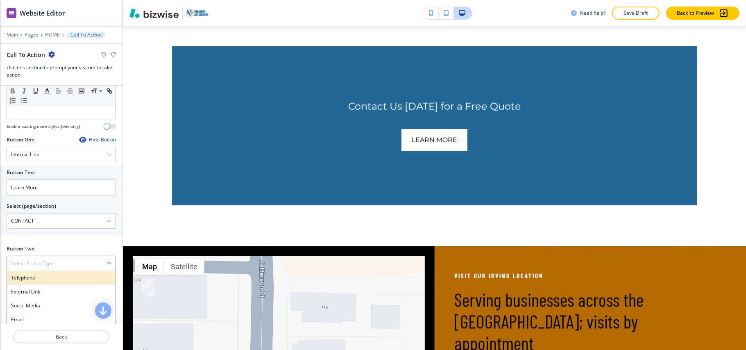
click at [43, 281] on h4 "Telephone" at bounding box center [61, 277] width 100 height 7
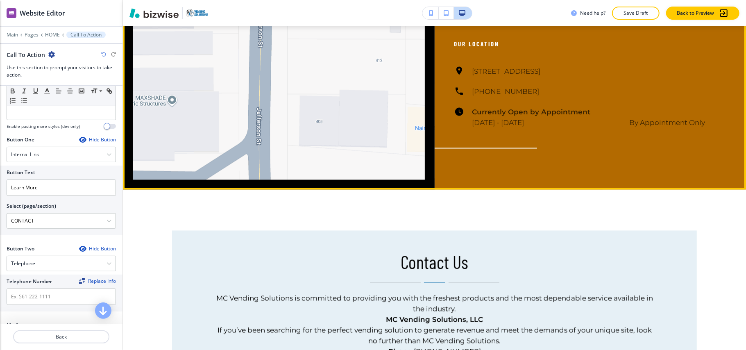
scroll to position [1036, 0]
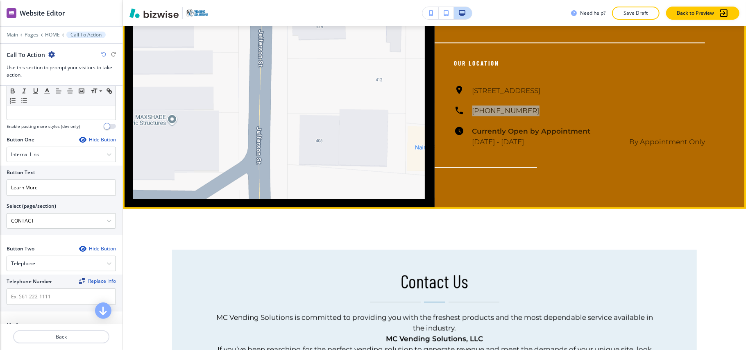
drag, startPoint x: 498, startPoint y: 111, endPoint x: 466, endPoint y: 112, distance: 32.4
click at [466, 112] on div "126 E Pioneer Dr, Irving, TX 75061, USA (214) 773-0969 Currently Open by Appoin…" at bounding box center [579, 116] width 251 height 62
copy h6 "(214) 773-0969"
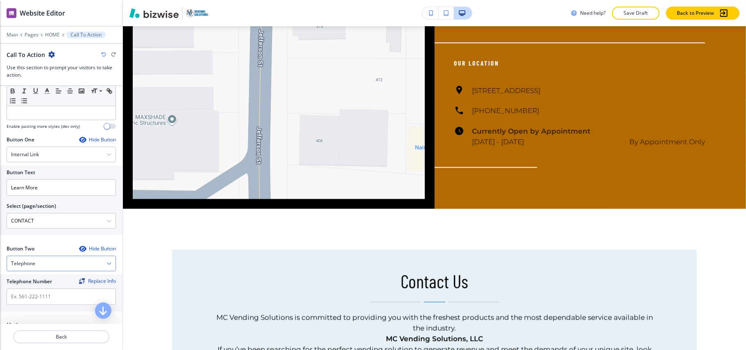
click at [50, 262] on div "Telephone" at bounding box center [61, 263] width 109 height 15
click at [51, 261] on div "Telephone" at bounding box center [61, 263] width 109 height 15
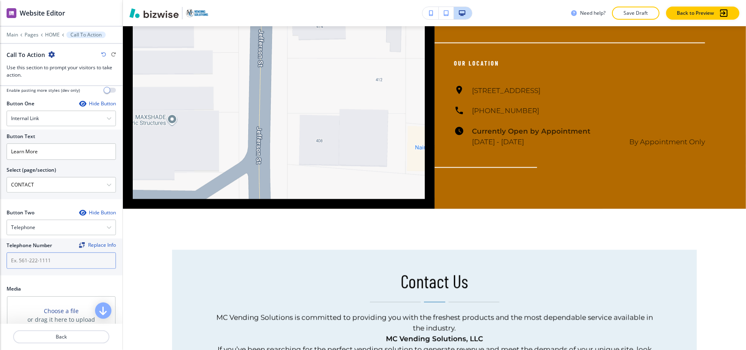
scroll to position [297, 0]
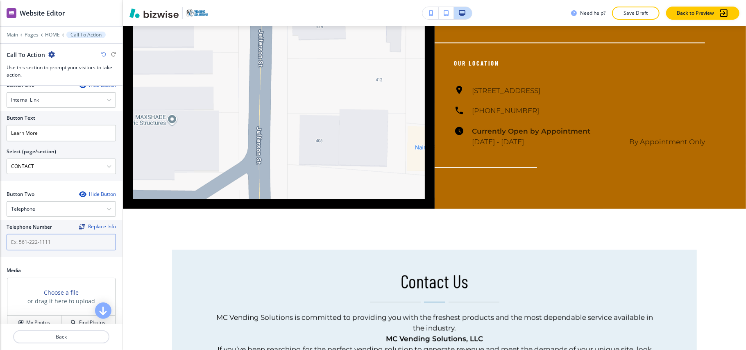
click at [39, 248] on input "text" at bounding box center [61, 242] width 109 height 16
paste input "(214) 773-0969"
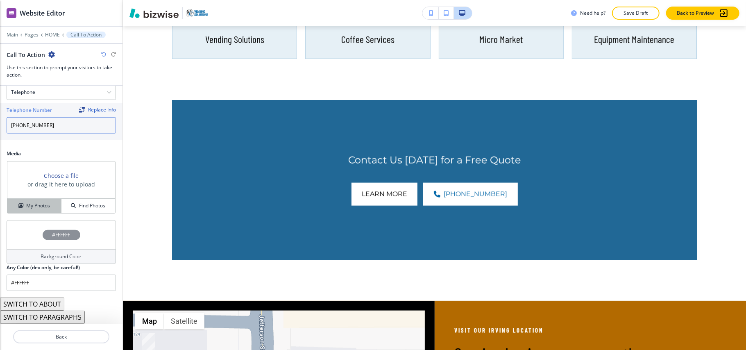
scroll to position [417, 0]
type input "(214) 773-0969"
click at [28, 202] on h4 "My Photos" at bounding box center [38, 205] width 24 height 7
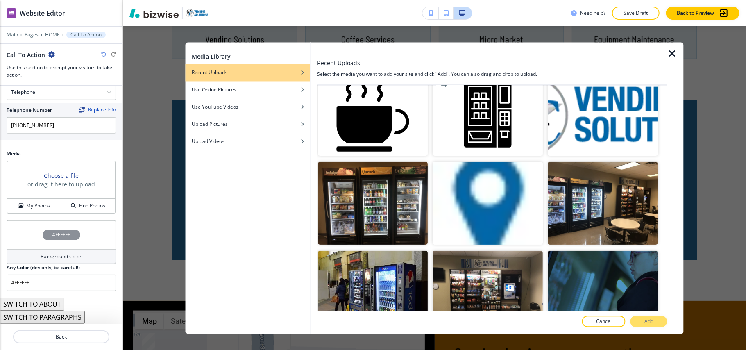
scroll to position [0, 0]
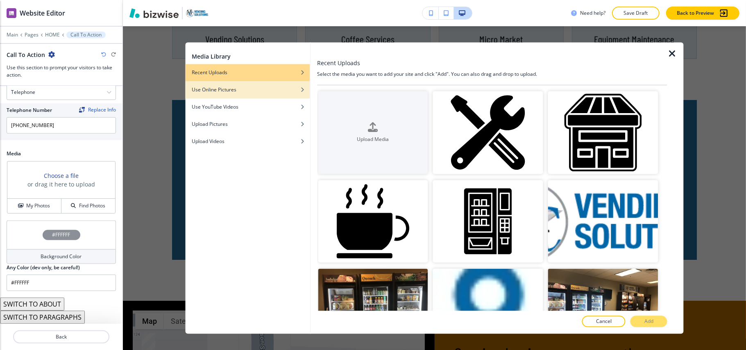
click at [234, 93] on h4 "Use Online Pictures" at bounding box center [214, 89] width 45 height 7
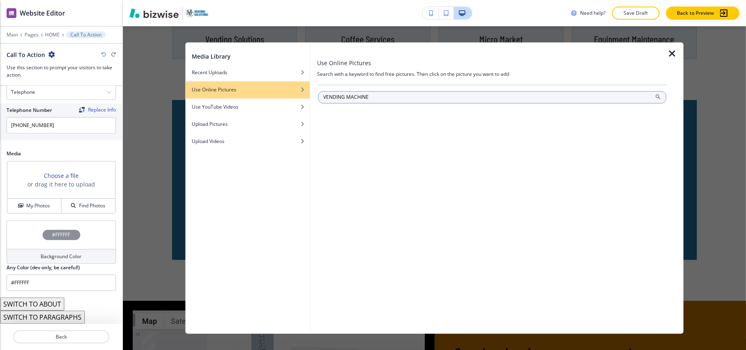
type input "VENDING MACHINE"
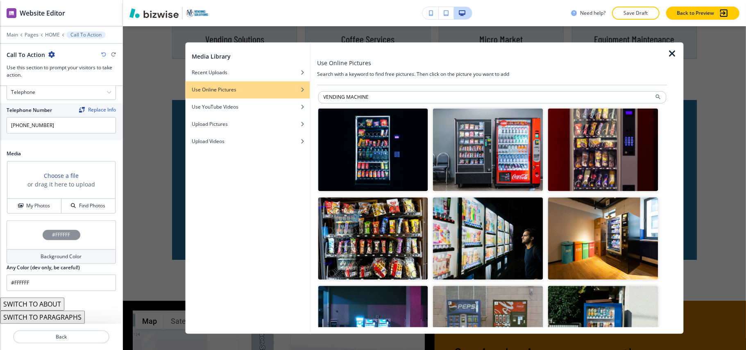
click at [488, 231] on img "button" at bounding box center [488, 238] width 110 height 83
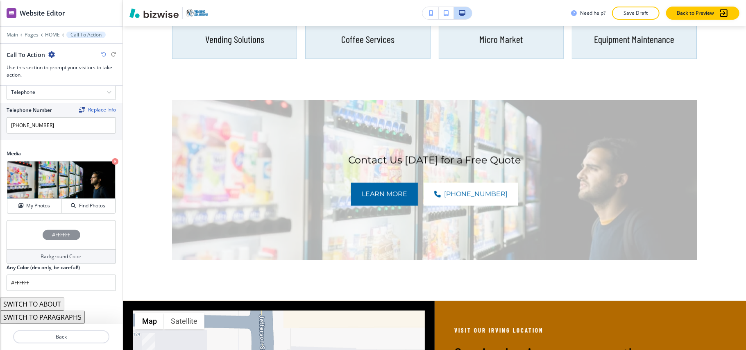
click at [14, 230] on div "#FFFFFF" at bounding box center [61, 234] width 109 height 29
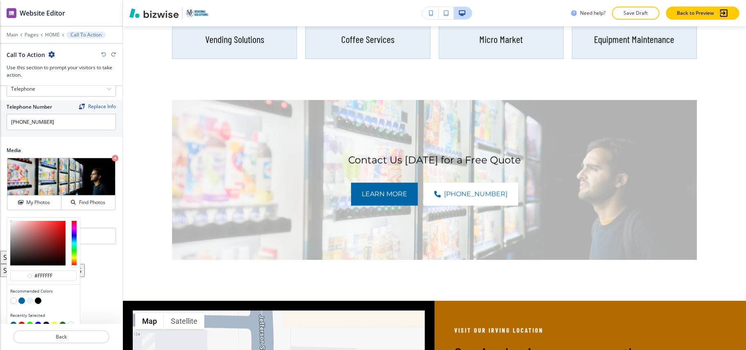
scroll to position [431, 0]
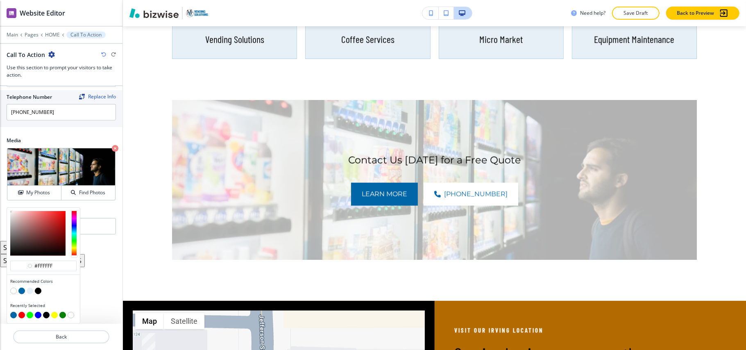
click at [21, 290] on button "button" at bounding box center [21, 291] width 7 height 7
type input "#0066a8"
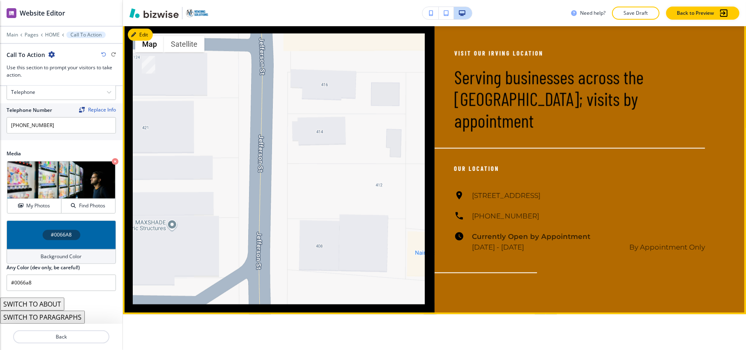
scroll to position [928, 0]
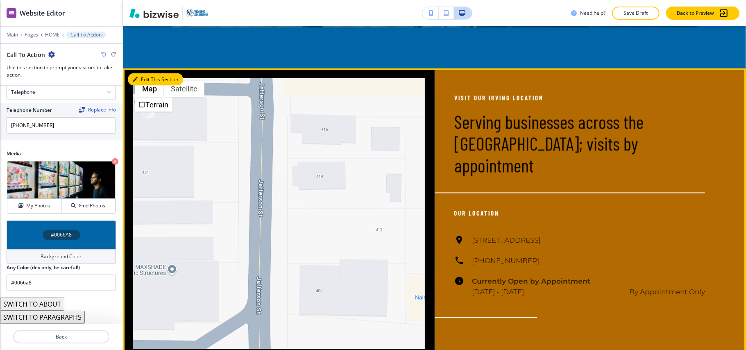
click at [149, 81] on button "Edit This Section" at bounding box center [155, 79] width 55 height 12
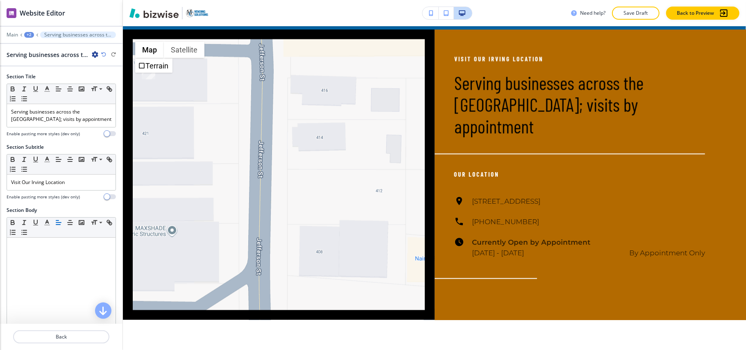
scroll to position [970, 0]
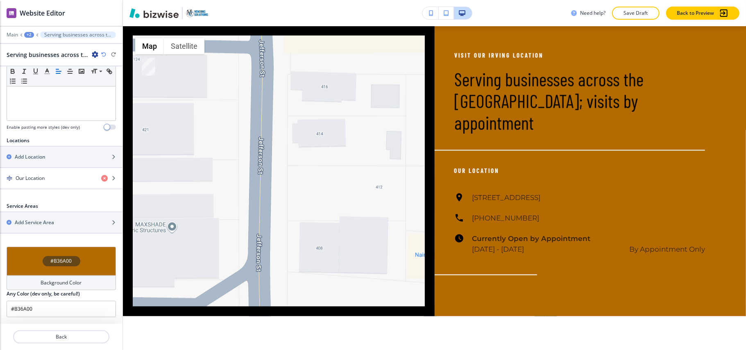
click at [20, 256] on div "#B36A00" at bounding box center [61, 261] width 109 height 29
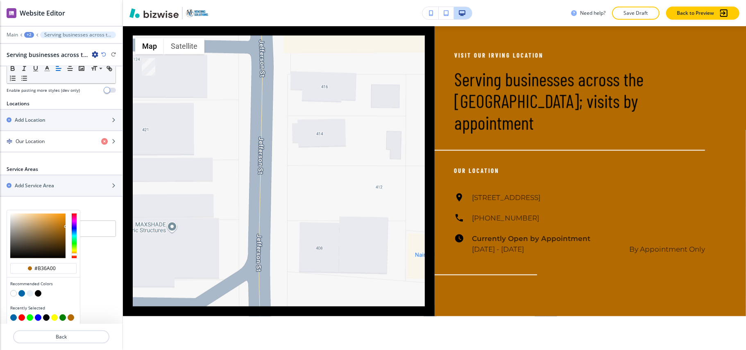
scroll to position [274, 0]
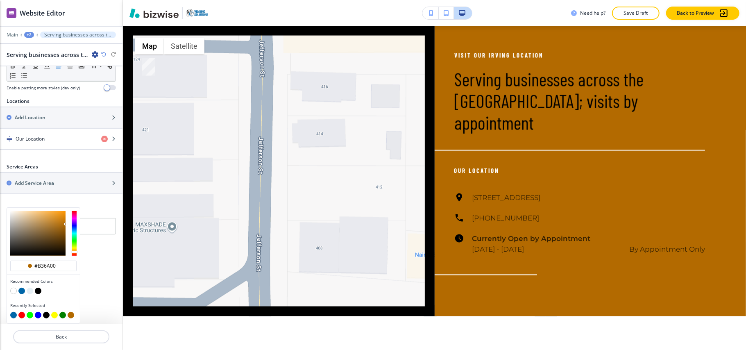
click at [31, 290] on button "button" at bounding box center [30, 291] width 7 height 7
type input "#e6f0f6"
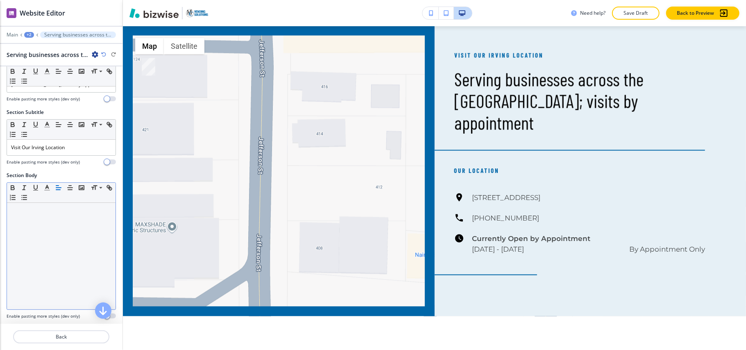
scroll to position [0, 0]
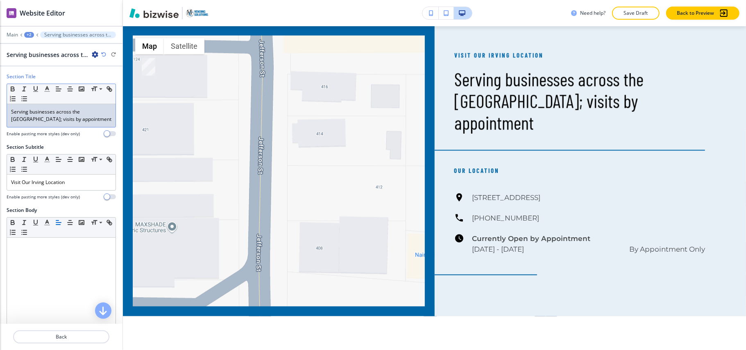
click at [58, 123] on p "Serving businesses across the Dallas-Fort Worth Metroplex; visits by appointment" at bounding box center [61, 115] width 100 height 15
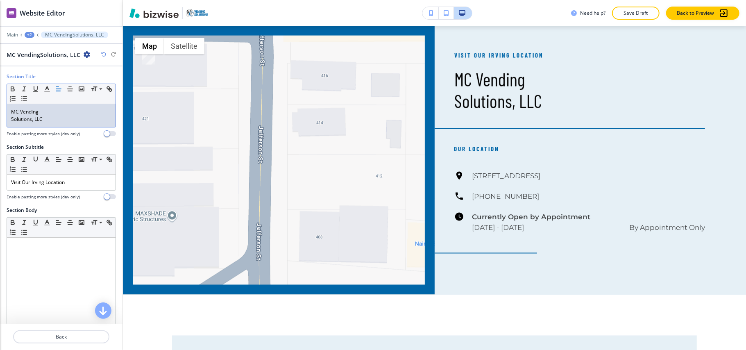
click at [9, 120] on div "MC Vending Solutions, LLC" at bounding box center [61, 115] width 109 height 23
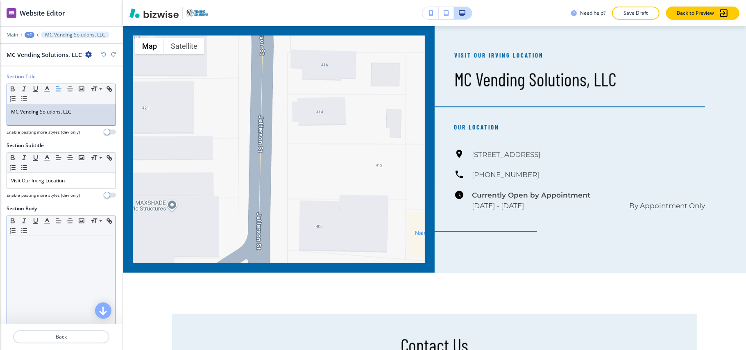
click at [30, 267] on div at bounding box center [61, 289] width 109 height 106
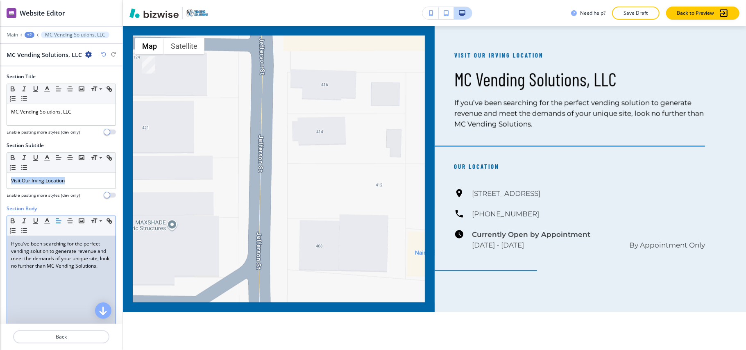
drag, startPoint x: 86, startPoint y: 180, endPoint x: 0, endPoint y: 179, distance: 86.0
click at [0, 179] on div "Section Subtitle Small Normal Large Huge Visit Our Irving Location Enable pasti…" at bounding box center [61, 173] width 122 height 63
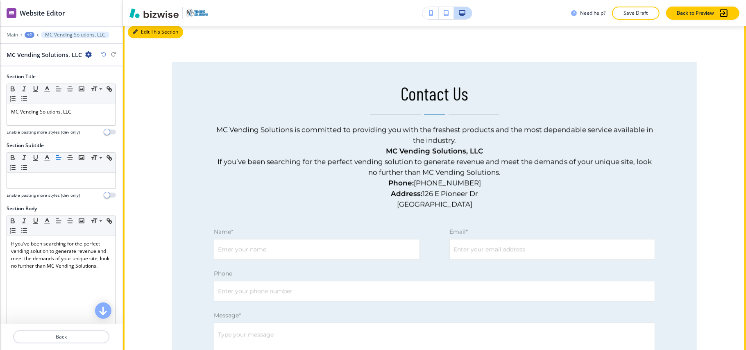
click at [143, 31] on button "Edit This Section" at bounding box center [155, 32] width 55 height 12
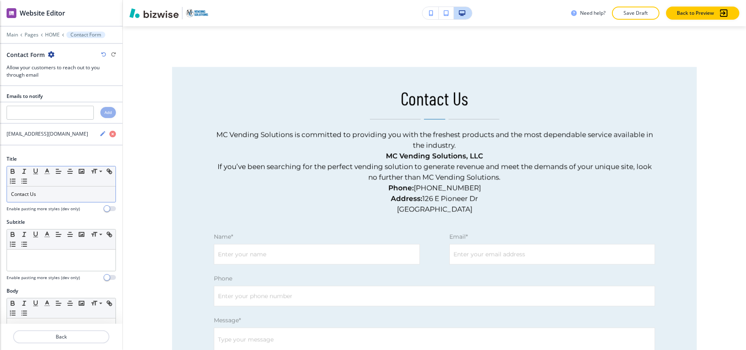
click at [43, 194] on p "Contact Us" at bounding box center [61, 193] width 100 height 7
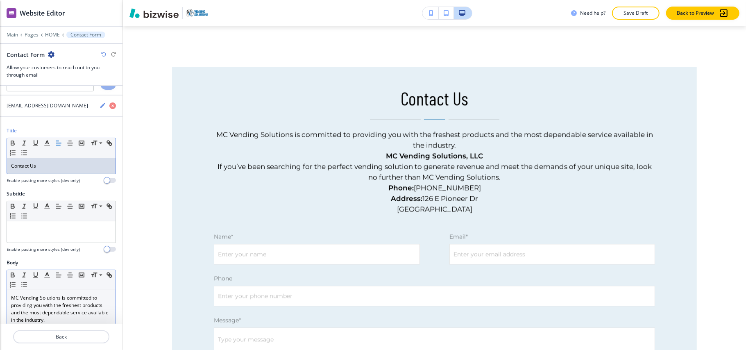
scroll to position [54, 0]
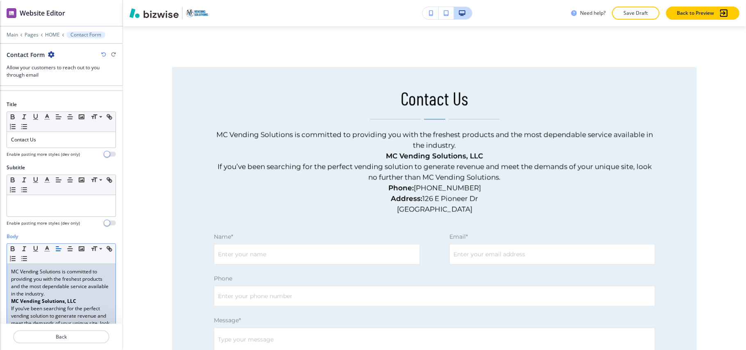
drag, startPoint x: 34, startPoint y: 312, endPoint x: 21, endPoint y: 297, distance: 18.9
click at [21, 297] on p "MC Vending Solutions is committed to providing you with the freshest products a…" at bounding box center [61, 282] width 100 height 29
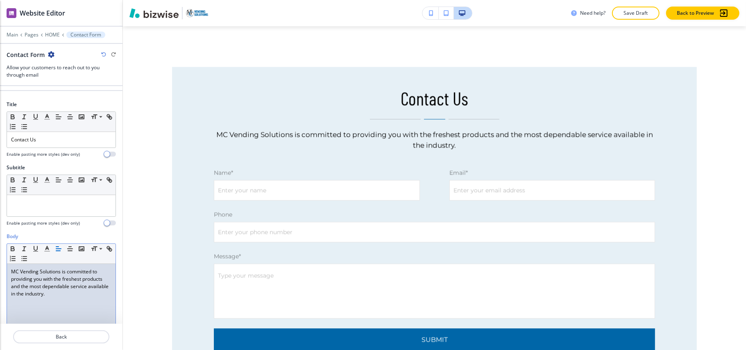
click at [7, 30] on div at bounding box center [61, 29] width 122 height 5
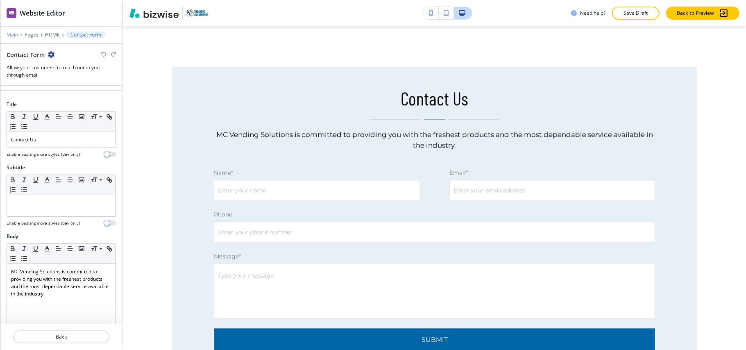
click at [10, 35] on p "Main" at bounding box center [12, 35] width 11 height 6
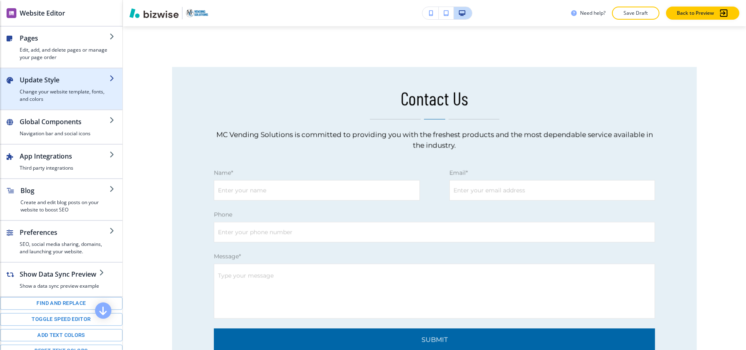
click at [67, 88] on div "button" at bounding box center [65, 86] width 90 height 3
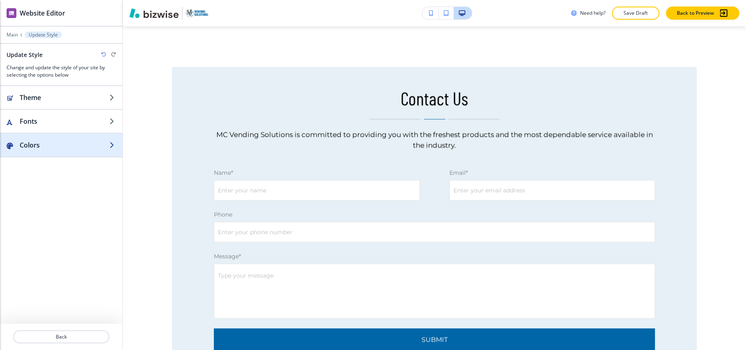
click at [43, 146] on h2 "Colors" at bounding box center [65, 145] width 90 height 10
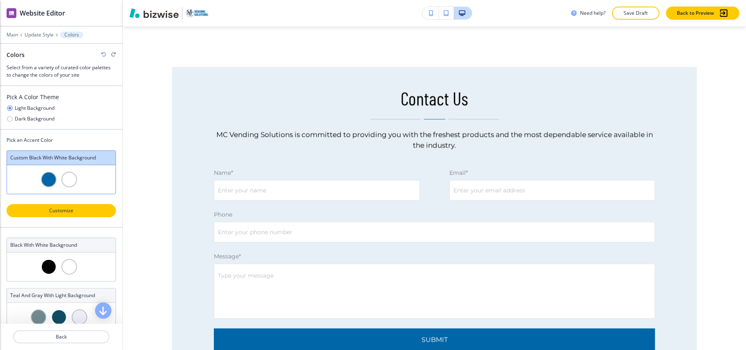
click at [63, 210] on p "Customize" at bounding box center [61, 210] width 88 height 7
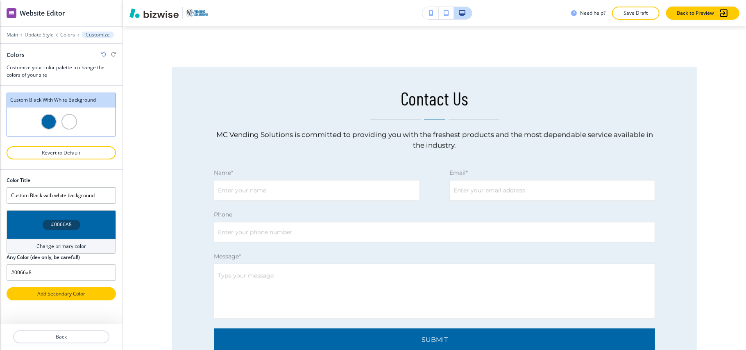
click at [58, 295] on p "Add Secondary Color" at bounding box center [61, 293] width 88 height 7
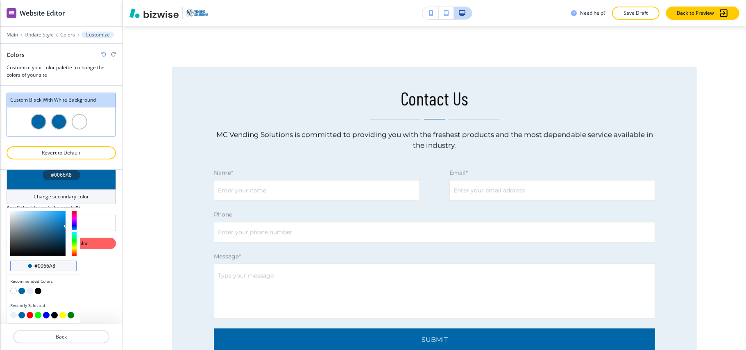
scroll to position [129, 0]
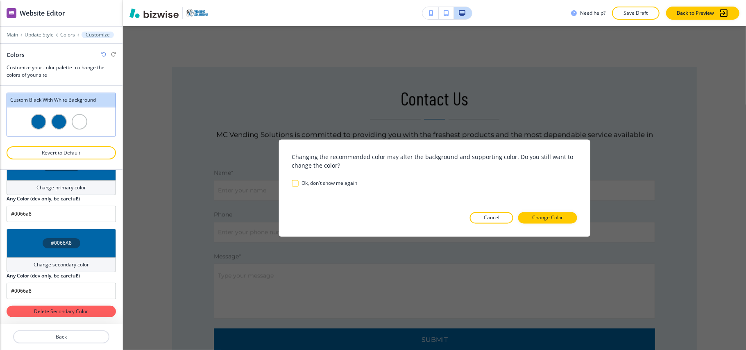
click at [30, 180] on div "Color Title Custom Black with white background #0066A8 Change primary color Any…" at bounding box center [61, 217] width 109 height 212
click at [546, 217] on p "Change Color" at bounding box center [547, 217] width 31 height 7
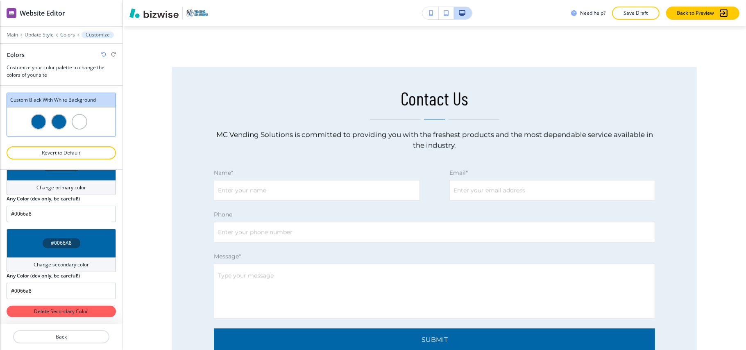
click at [29, 243] on div "#0066A8" at bounding box center [61, 243] width 109 height 29
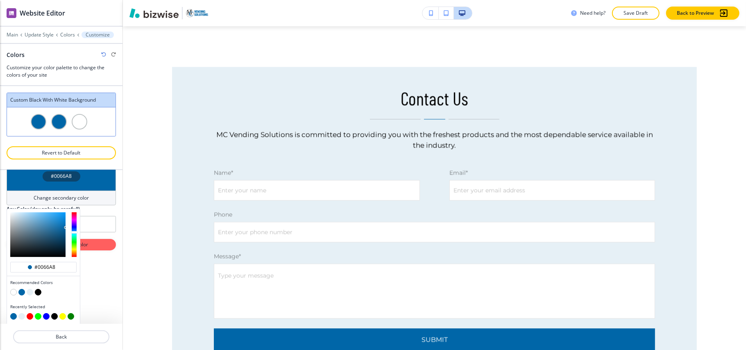
scroll to position [129, 0]
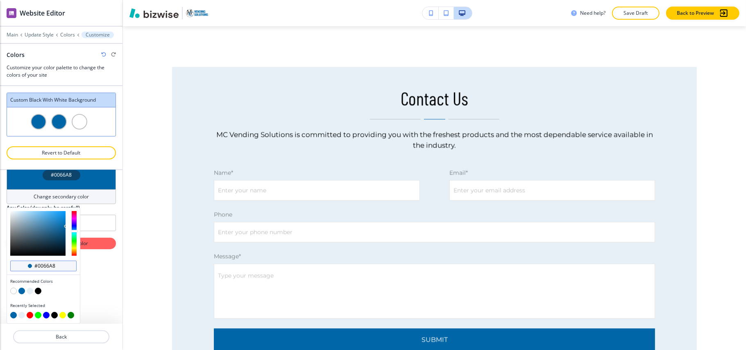
click at [62, 267] on input "#0066a8" at bounding box center [48, 266] width 29 height 7
paste input "f4991"
type input "#f49918"
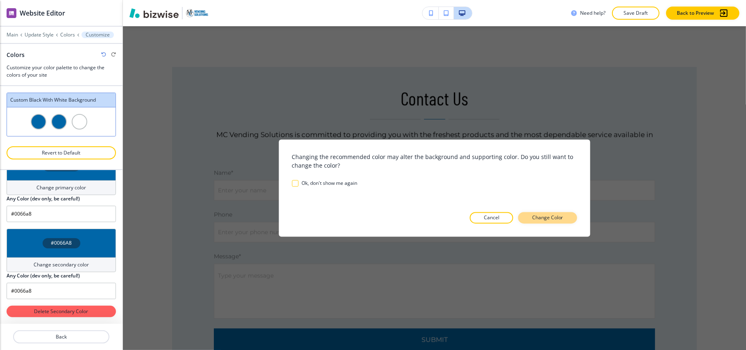
click at [560, 220] on p "Change Color" at bounding box center [547, 217] width 31 height 7
type input "#f49918"
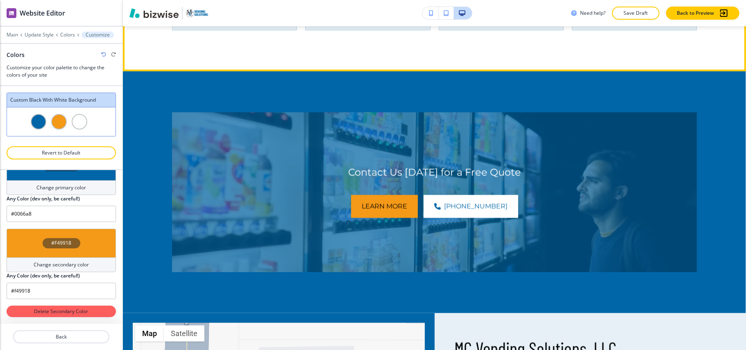
scroll to position [692, 0]
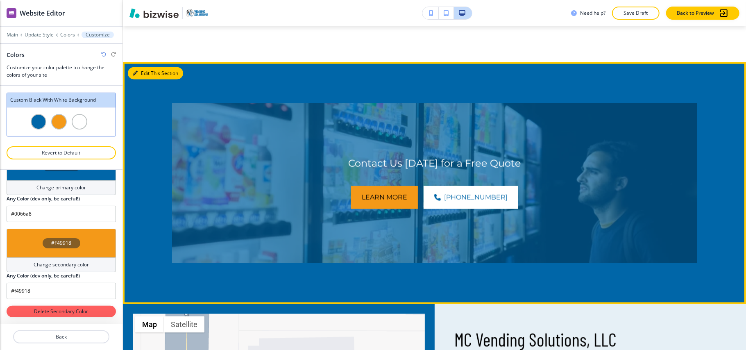
click at [141, 72] on button "Edit This Section" at bounding box center [155, 73] width 55 height 12
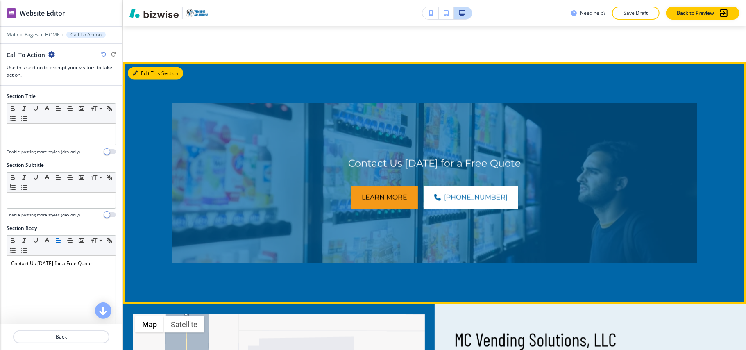
scroll to position [728, 0]
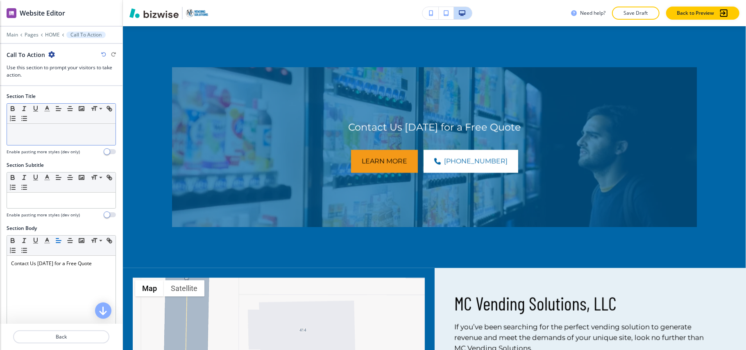
click at [58, 138] on div at bounding box center [61, 134] width 109 height 21
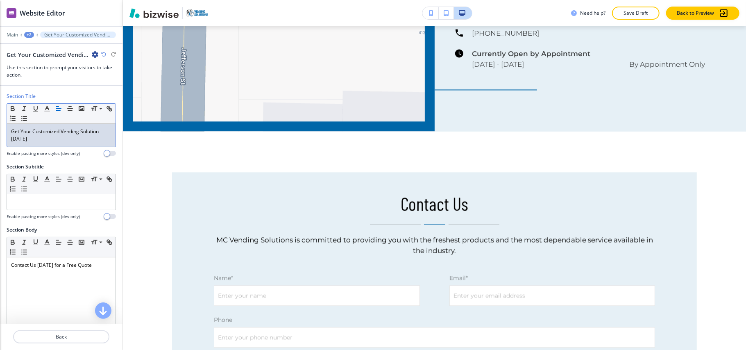
scroll to position [1267, 0]
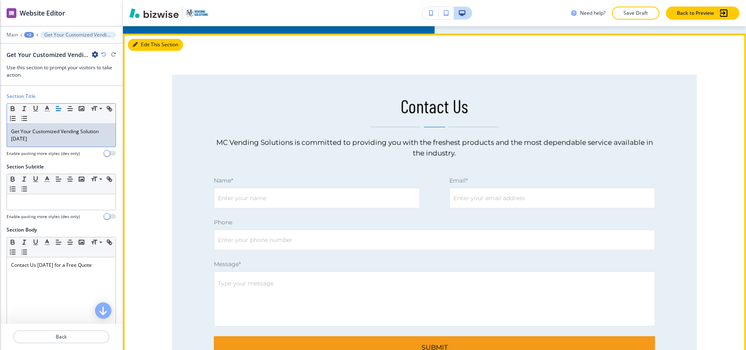
click at [148, 41] on button "Edit This Section" at bounding box center [155, 44] width 55 height 12
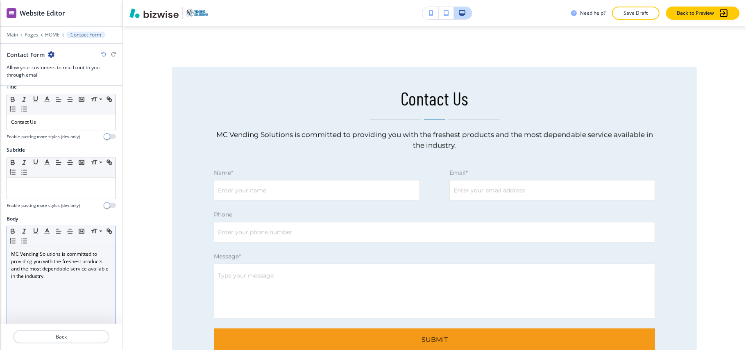
scroll to position [0, 0]
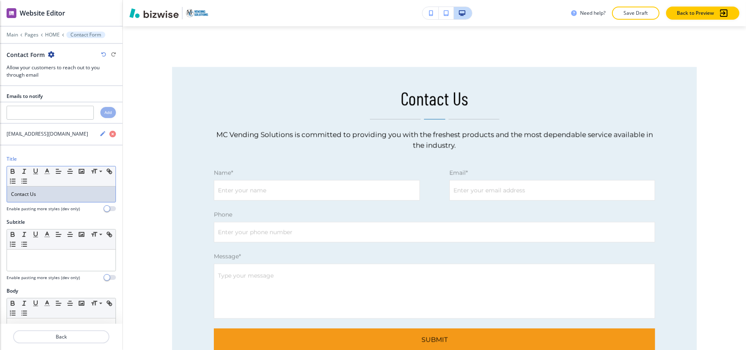
click at [51, 190] on div "Contact Us" at bounding box center [61, 194] width 109 height 16
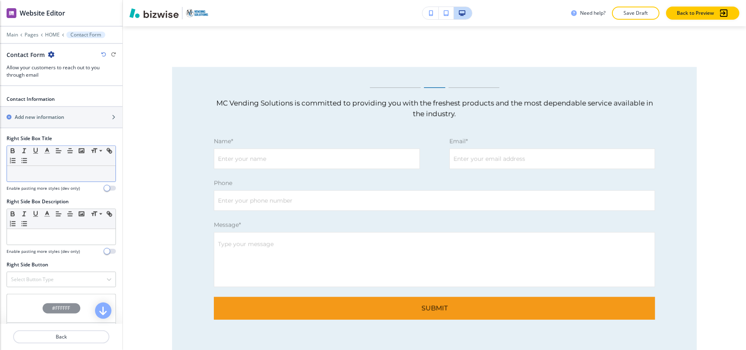
scroll to position [572, 0]
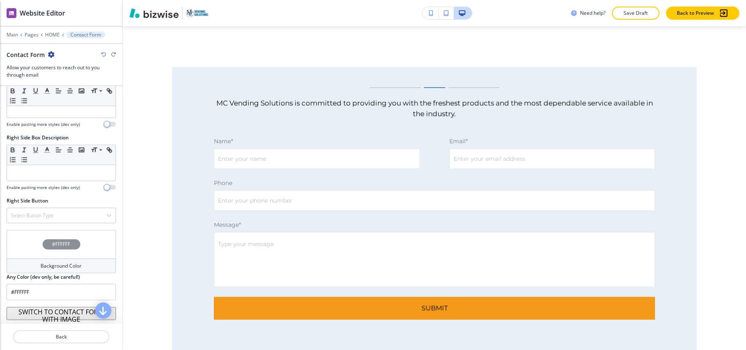
click at [47, 317] on button "SWITCH TO CONTACT FORM WITH IMAGE" at bounding box center [61, 313] width 109 height 13
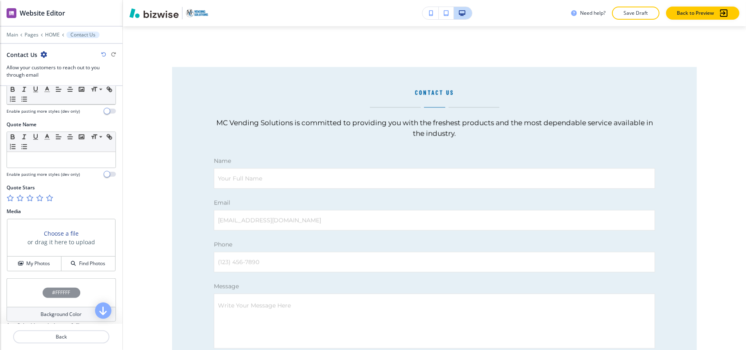
scroll to position [436, 0]
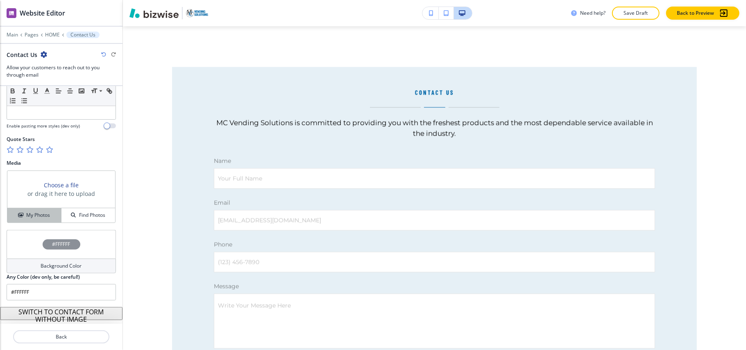
click at [40, 217] on h4 "My Photos" at bounding box center [38, 214] width 24 height 7
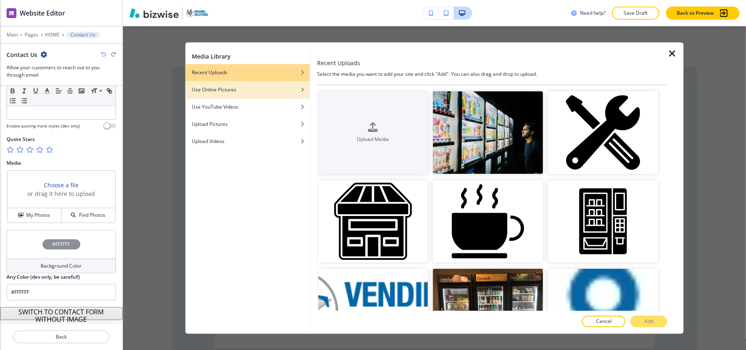
click at [233, 92] on h4 "Use Online Pictures" at bounding box center [214, 89] width 45 height 7
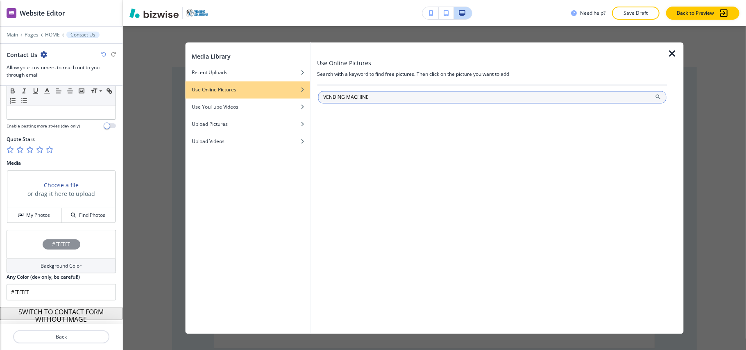
type input "VENDING MACHINE"
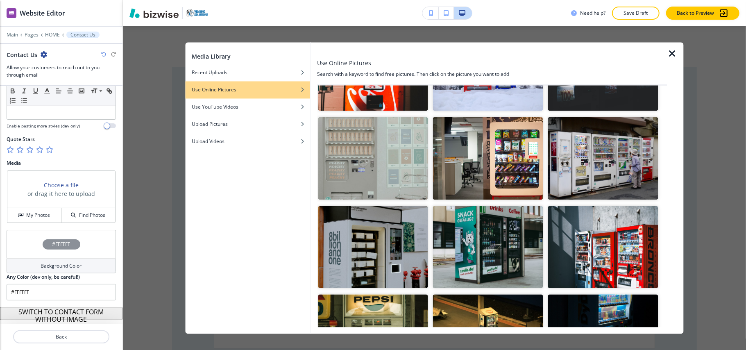
scroll to position [544, 0]
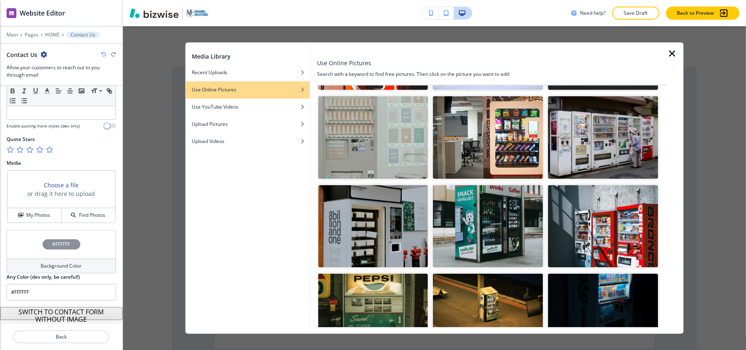
click at [490, 197] on img "button" at bounding box center [488, 226] width 110 height 83
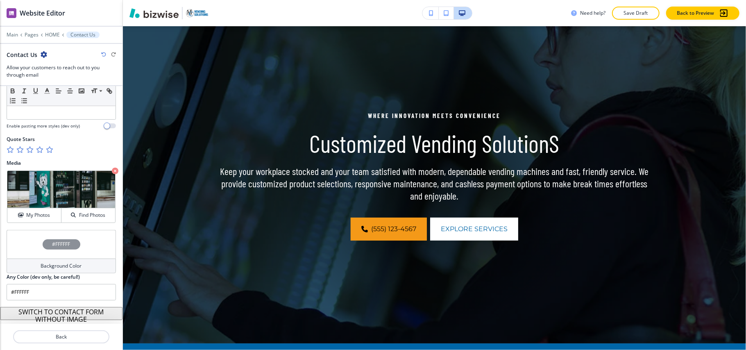
scroll to position [0, 0]
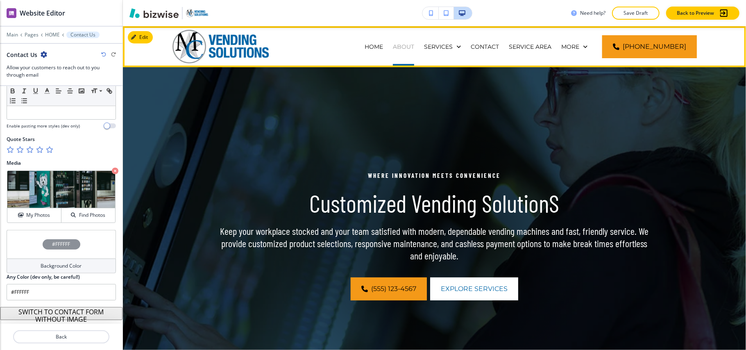
click at [414, 48] on p "ABOUT" at bounding box center [403, 47] width 21 height 8
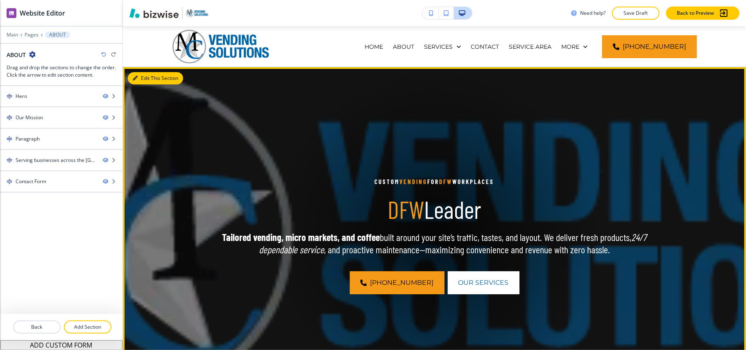
click at [158, 74] on button "Edit This Section" at bounding box center [155, 78] width 55 height 12
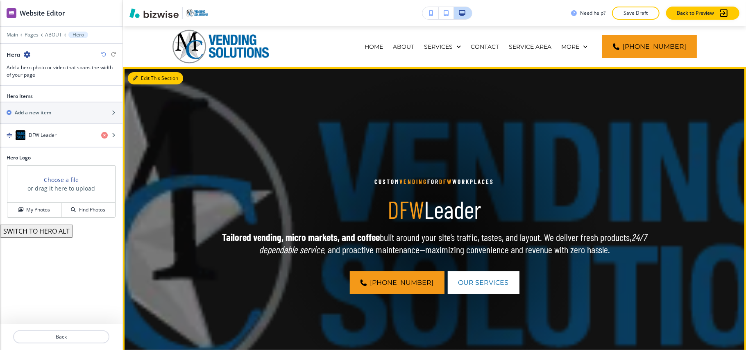
scroll to position [41, 0]
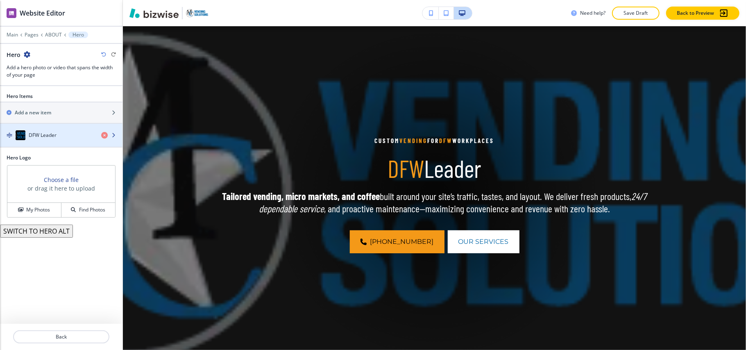
click at [48, 137] on h4 "DFW Leader" at bounding box center [43, 134] width 28 height 7
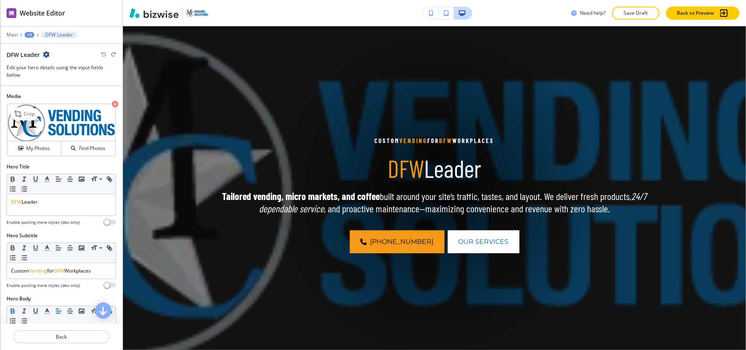
click at [112, 102] on icon "button" at bounding box center [115, 104] width 7 height 7
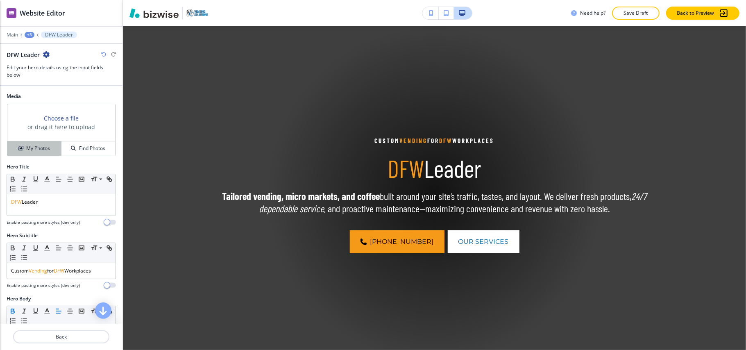
click at [26, 151] on h4 "My Photos" at bounding box center [38, 148] width 24 height 7
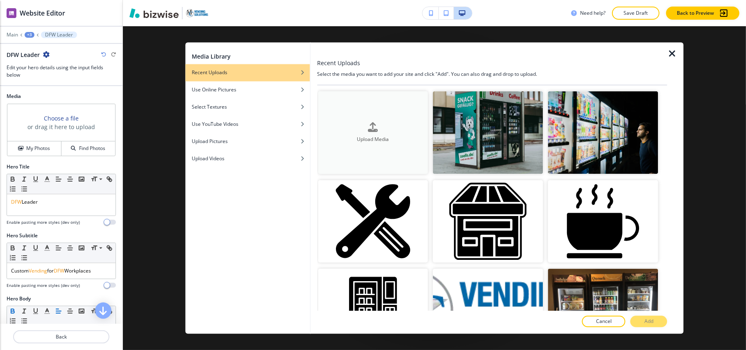
click at [394, 106] on button "Upload Media" at bounding box center [373, 132] width 110 height 83
click at [244, 94] on div "button" at bounding box center [247, 96] width 125 height 5
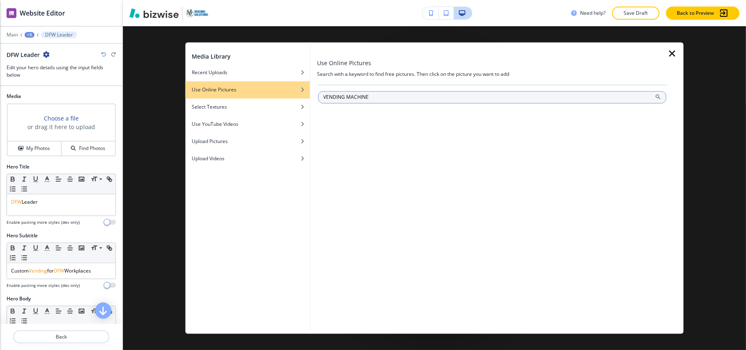
type input "VENDING MACHINE"
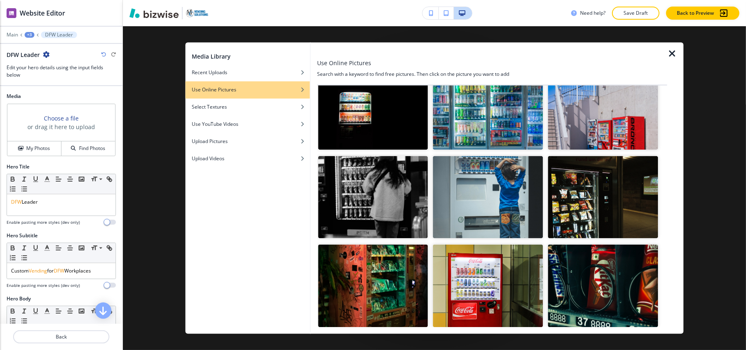
scroll to position [874, 0]
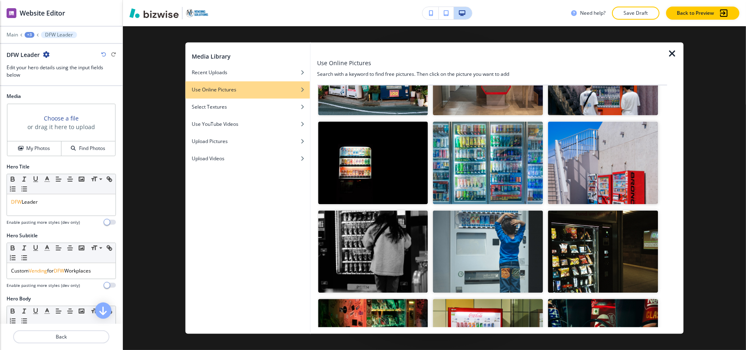
click at [505, 136] on img "button" at bounding box center [488, 163] width 110 height 83
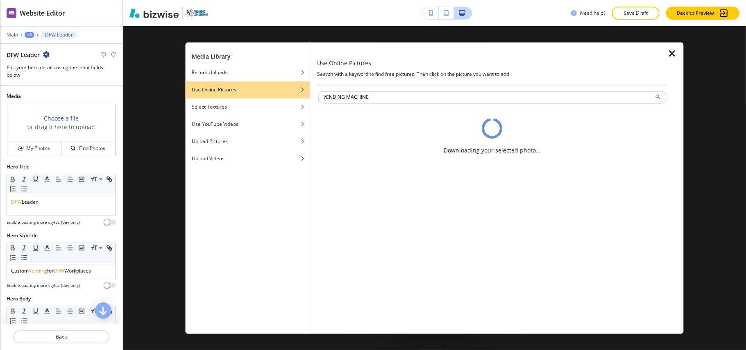
scroll to position [0, 0]
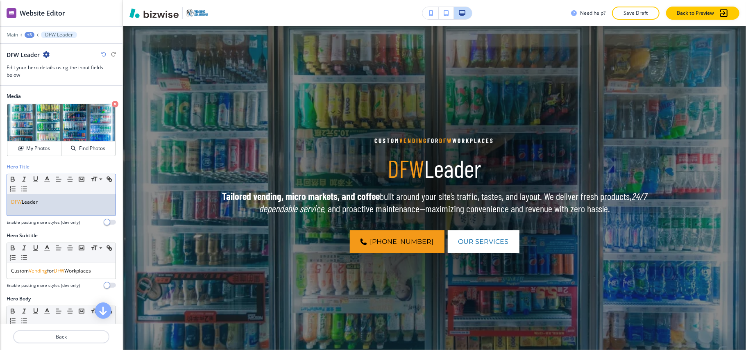
drag, startPoint x: 51, startPoint y: 205, endPoint x: 0, endPoint y: 202, distance: 50.8
click at [0, 202] on div "Hero Title Small Normal Large Huge DFW Leader Enable pasting more styles (dev o…" at bounding box center [61, 197] width 122 height 69
paste div
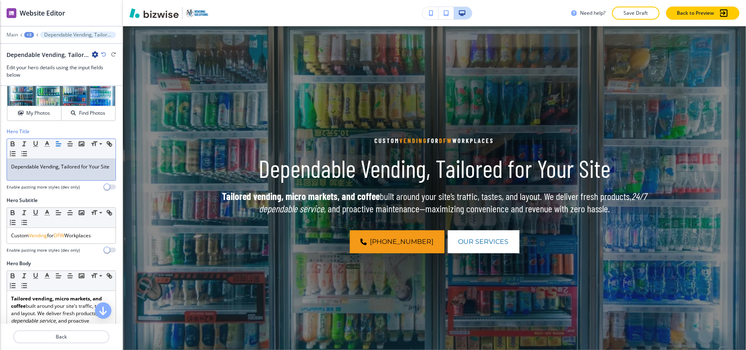
scroll to position [54, 0]
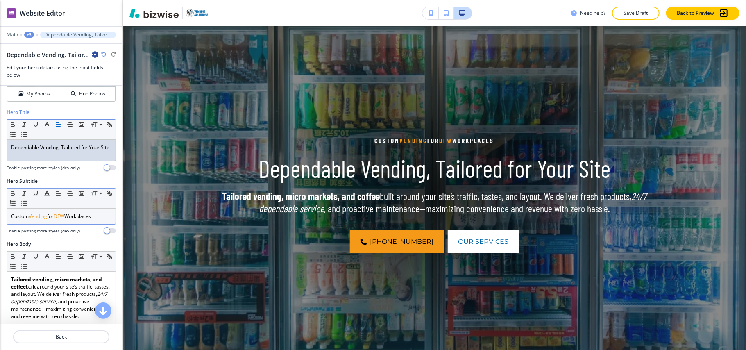
click at [42, 220] on span "Vending" at bounding box center [38, 216] width 18 height 7
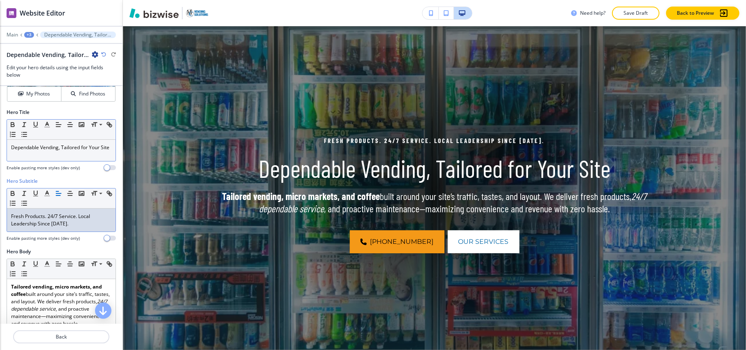
scroll to position [164, 0]
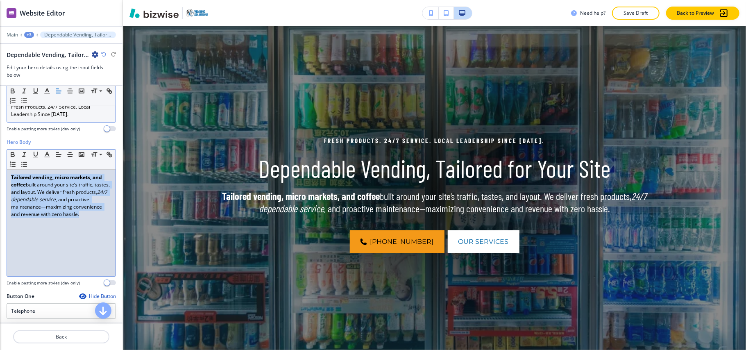
drag, startPoint x: 71, startPoint y: 236, endPoint x: 0, endPoint y: 175, distance: 93.6
click at [0, 175] on div "Hero Body Small Normal Large Huge Tailored vending, micro markets, and coffee b…" at bounding box center [61, 215] width 122 height 154
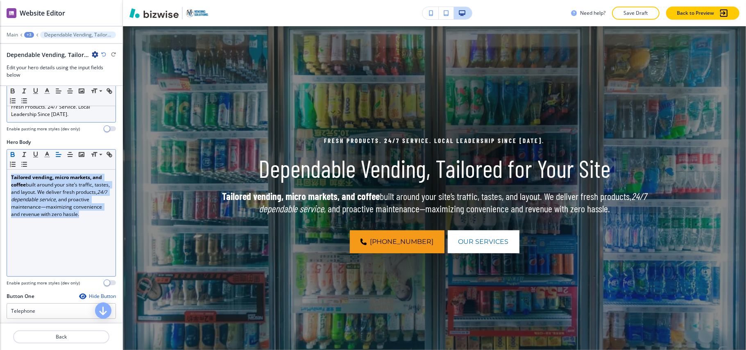
click at [10, 158] on icon "button" at bounding box center [12, 154] width 7 height 7
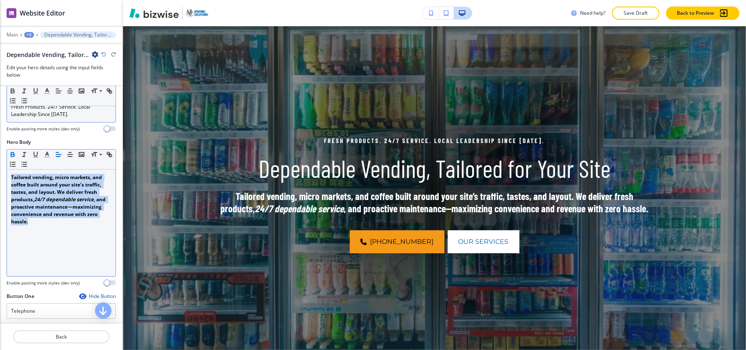
click at [14, 154] on icon "button" at bounding box center [12, 153] width 3 height 2
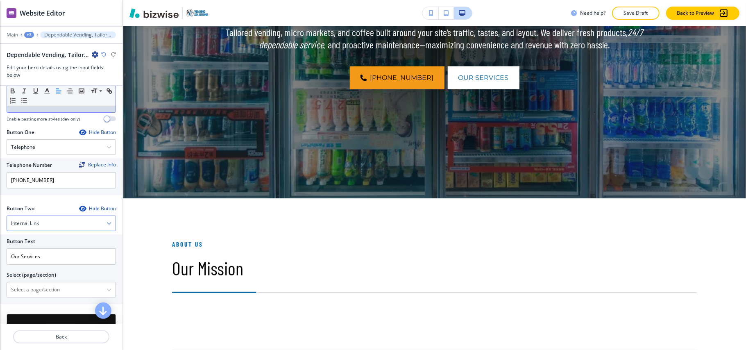
scroll to position [382, 0]
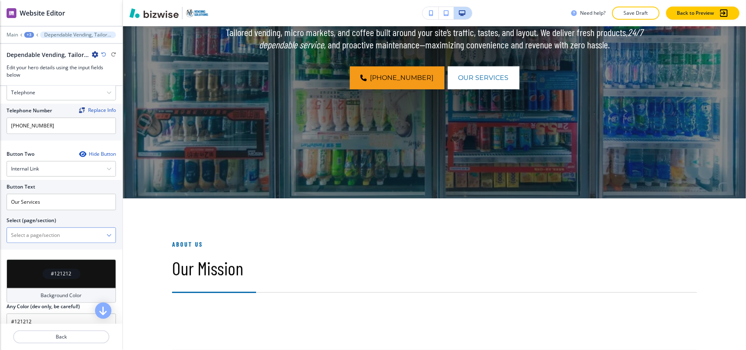
click at [54, 238] on \(page\/section\) "Manual Input" at bounding box center [57, 235] width 100 height 14
click at [23, 172] on h4 "Internal Link" at bounding box center [25, 168] width 28 height 7
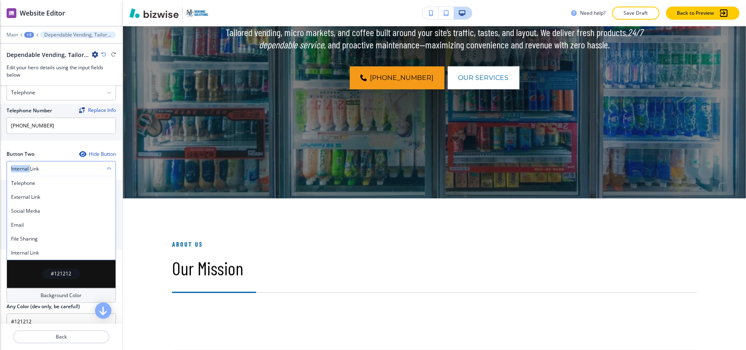
click at [23, 172] on h4 "Internal Link" at bounding box center [25, 168] width 28 height 7
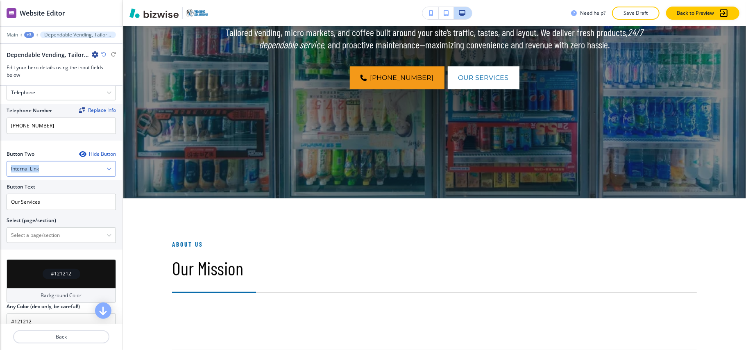
click at [23, 172] on h4 "Internal Link" at bounding box center [25, 168] width 28 height 7
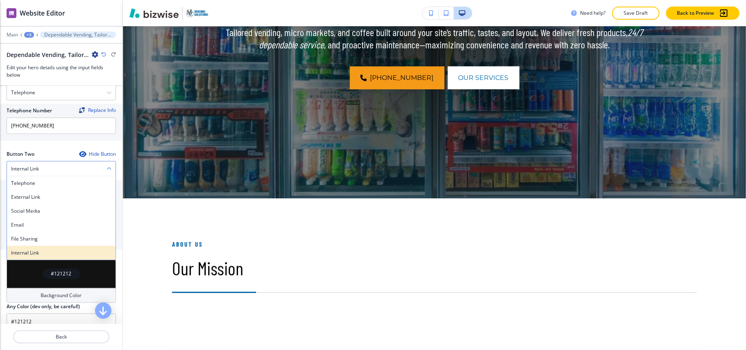
click at [23, 254] on h4 "Internal Link" at bounding box center [61, 252] width 100 height 7
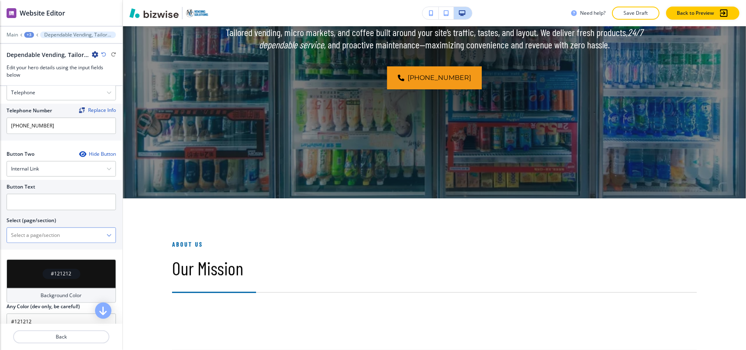
click at [45, 242] on \(page\/section\) "Manual Input" at bounding box center [57, 235] width 100 height 14
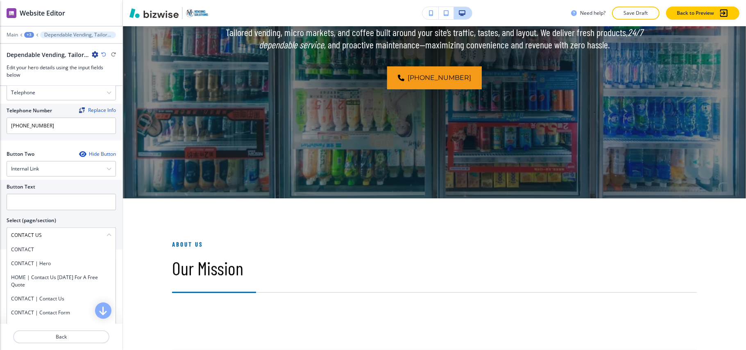
click at [32, 256] on div "CONTACT" at bounding box center [61, 249] width 109 height 14
type \(page\/section\) "CONTACT"
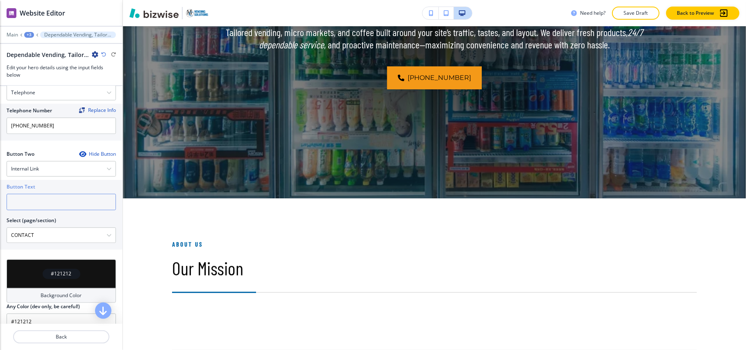
click at [36, 207] on input "text" at bounding box center [61, 202] width 109 height 16
paste input "CONTACT US"
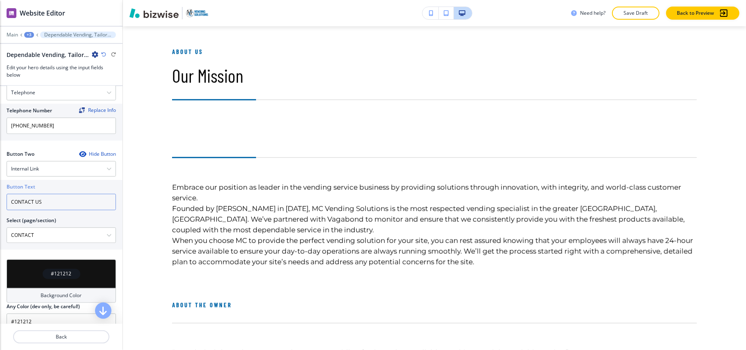
scroll to position [423, 0]
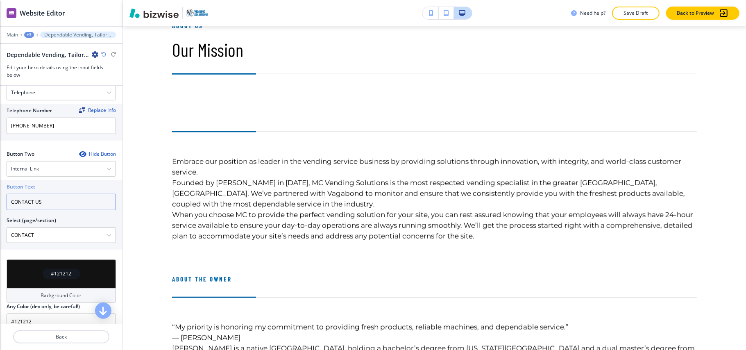
type input "CONTACT US"
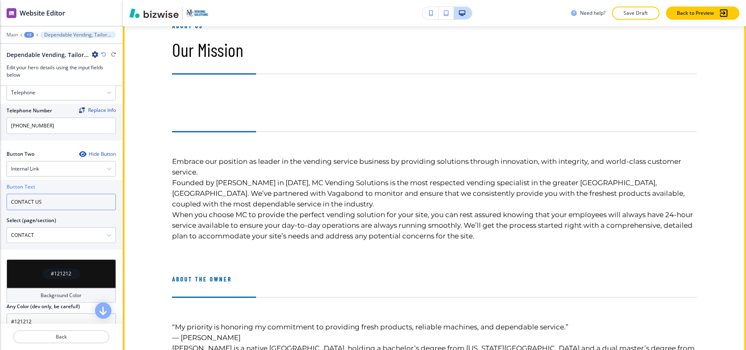
scroll to position [369, 0]
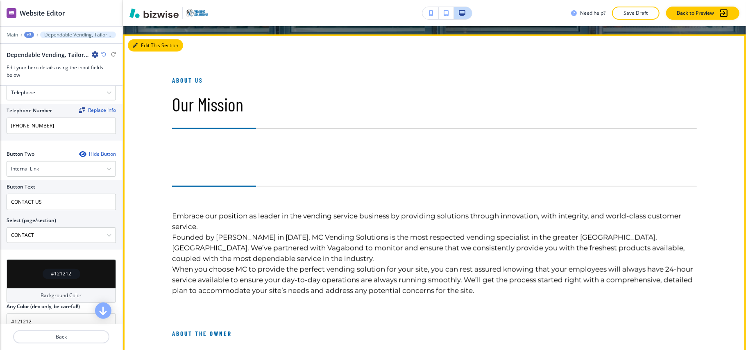
click at [147, 45] on button "Edit This Section" at bounding box center [155, 45] width 55 height 12
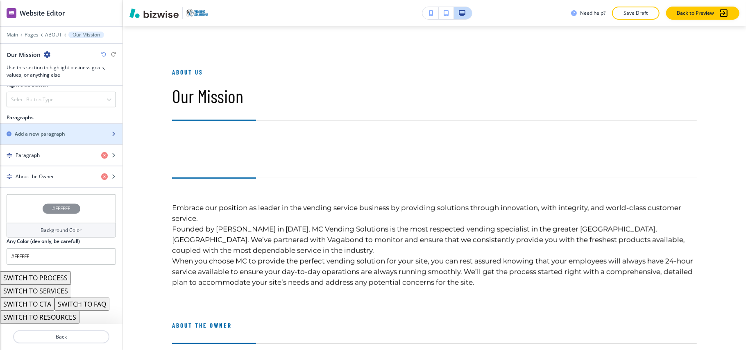
scroll to position [474, 0]
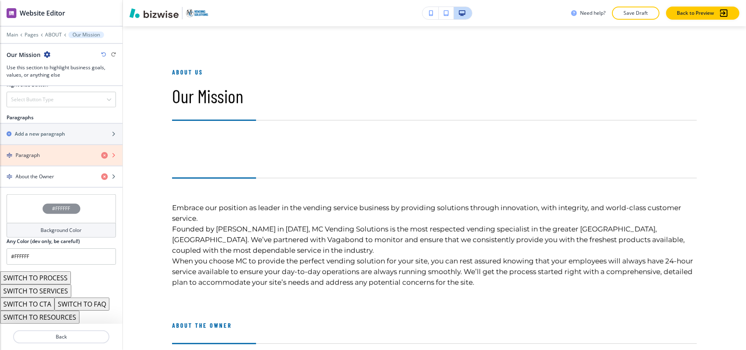
click at [101, 154] on icon "button" at bounding box center [104, 155] width 7 height 7
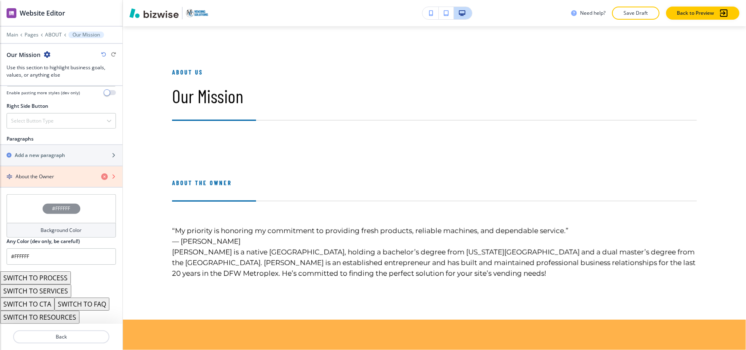
click at [101, 174] on icon "button" at bounding box center [104, 176] width 7 height 7
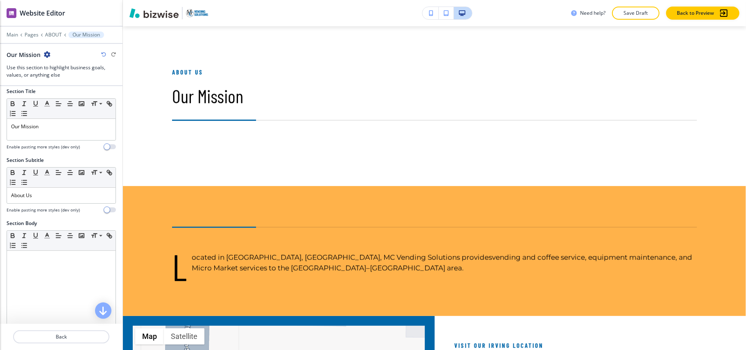
scroll to position [0, 0]
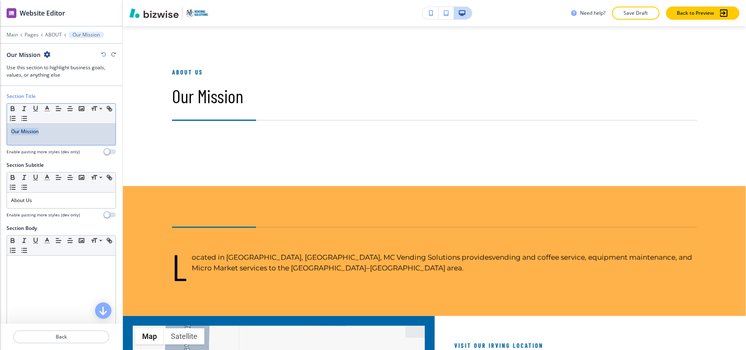
drag, startPoint x: 64, startPoint y: 131, endPoint x: 56, endPoint y: 131, distance: 8.6
click at [0, 134] on div "Section Title Small Normal Large Huge Our Mission Enable pasting more styles (d…" at bounding box center [61, 127] width 122 height 69
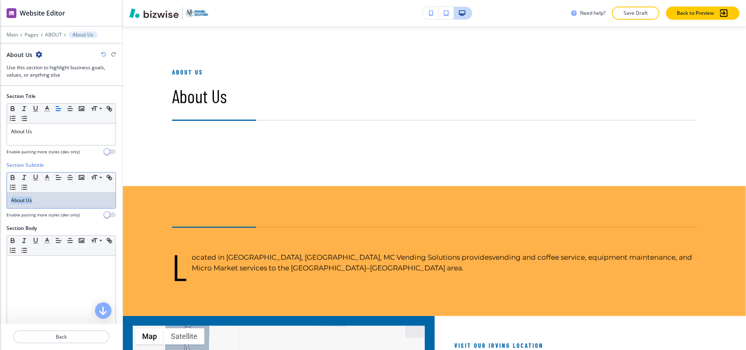
click at [0, 198] on div "Section Subtitle Small Normal Large Huge About Us Enable pasting more styles (d…" at bounding box center [61, 192] width 122 height 63
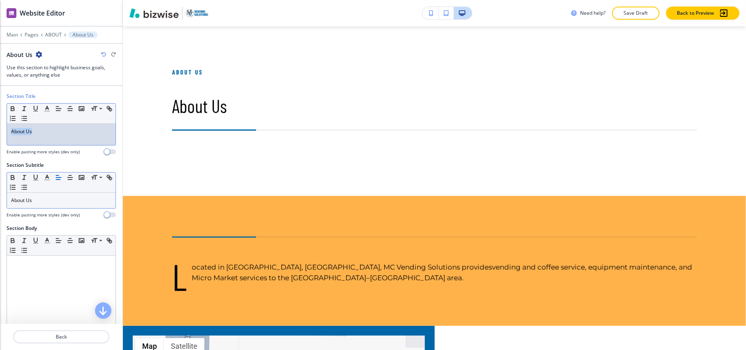
drag, startPoint x: 15, startPoint y: 132, endPoint x: 0, endPoint y: 132, distance: 15.2
click at [0, 132] on div "Section Title Small Normal Large Huge About Us Enable pasting more styles (dev …" at bounding box center [61, 127] width 122 height 69
click at [0, 140] on div "Section Title Small Normal Large Huge Our Mission Enable pasting more styles (d…" at bounding box center [61, 127] width 122 height 69
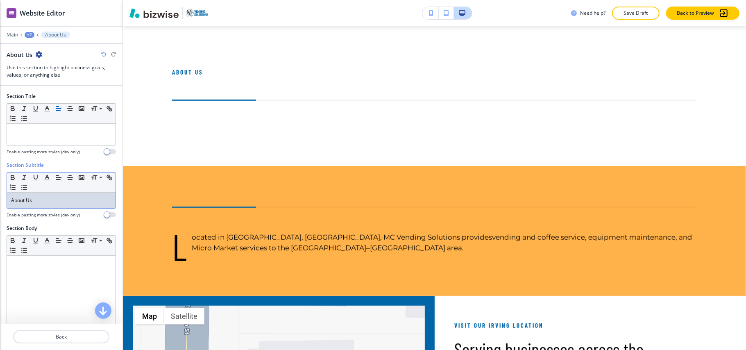
click at [31, 201] on p "About Us" at bounding box center [61, 200] width 100 height 7
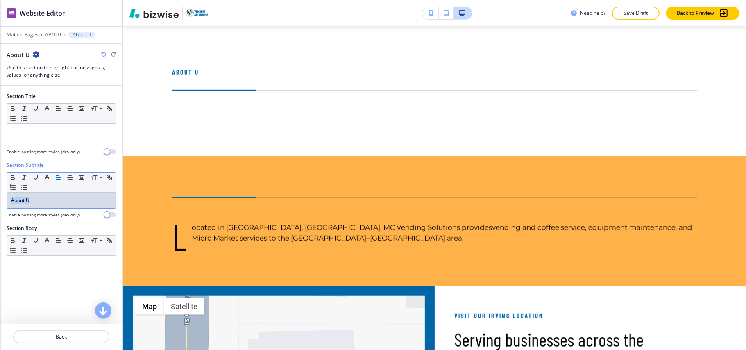
drag, startPoint x: 10, startPoint y: 203, endPoint x: 0, endPoint y: 204, distance: 10.2
click at [0, 204] on div "Section Subtitle Small Normal Large Huge About U Enable pasting more styles (de…" at bounding box center [61, 192] width 122 height 63
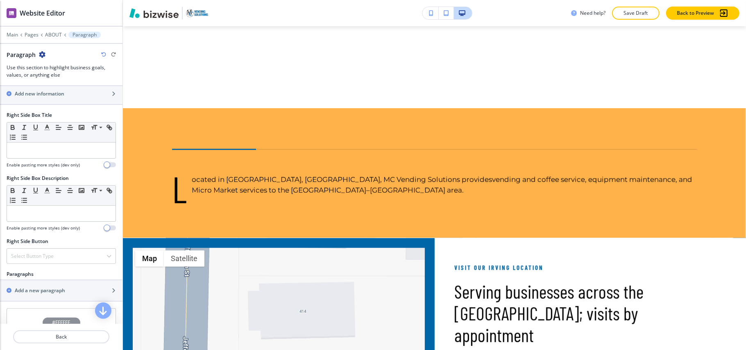
scroll to position [382, 0]
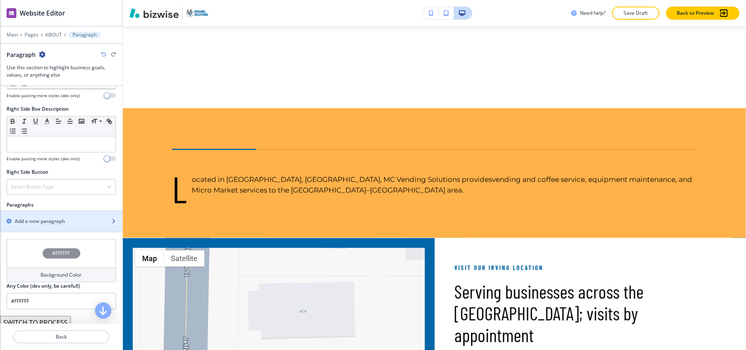
click at [45, 225] on h2 "Add a new paragraph" at bounding box center [40, 220] width 50 height 7
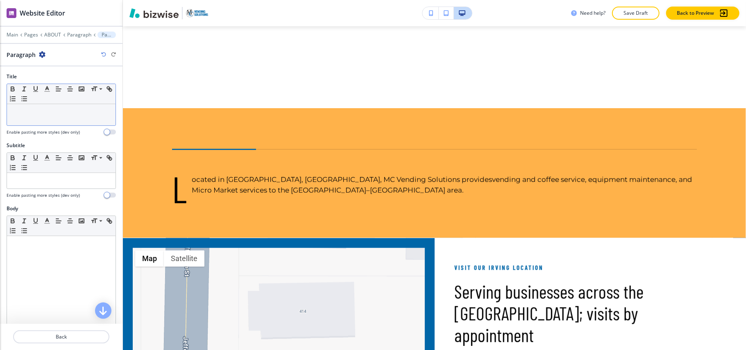
drag, startPoint x: 33, startPoint y: 129, endPoint x: 16, endPoint y: 115, distance: 22.2
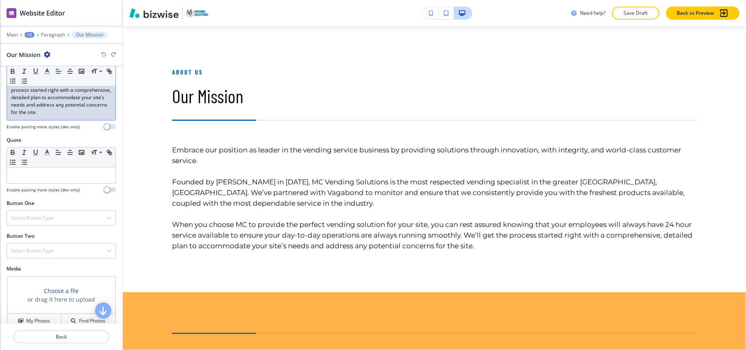
scroll to position [328, 0]
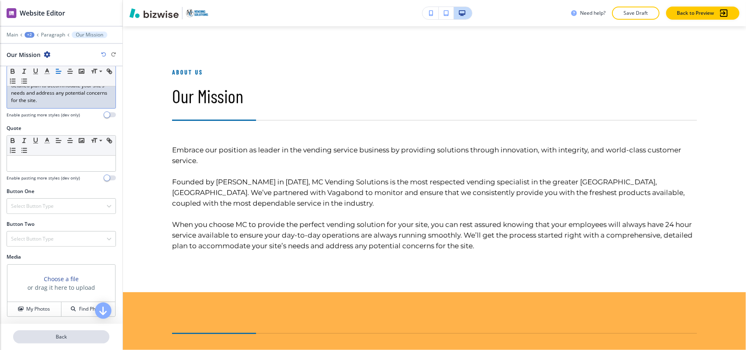
click at [64, 337] on p "Back" at bounding box center [61, 336] width 95 height 7
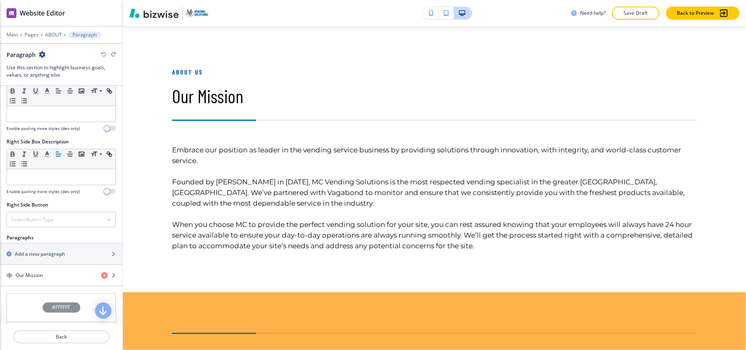
scroll to position [437, 0]
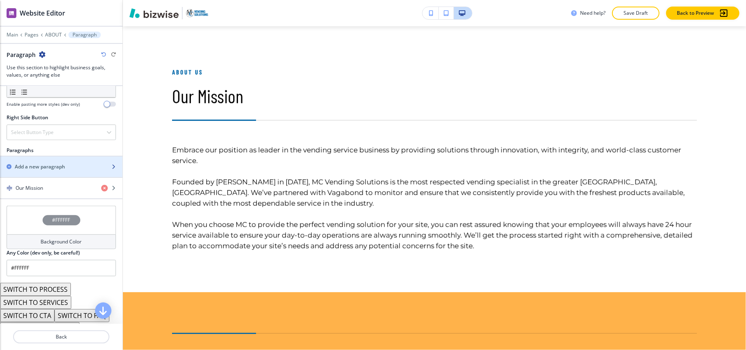
click at [40, 163] on div "button" at bounding box center [61, 159] width 122 height 7
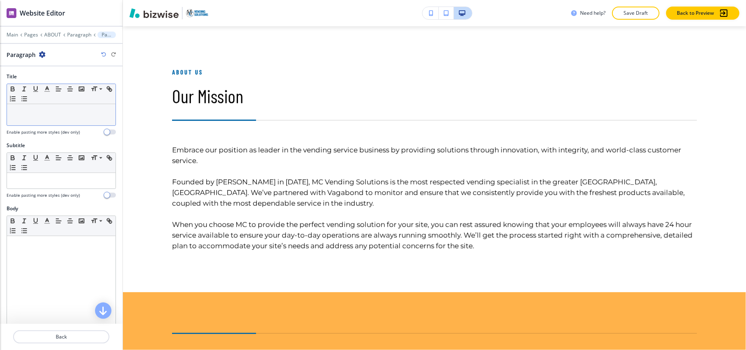
drag, startPoint x: 38, startPoint y: 104, endPoint x: 25, endPoint y: 111, distance: 15.0
click at [26, 112] on p at bounding box center [61, 111] width 100 height 7
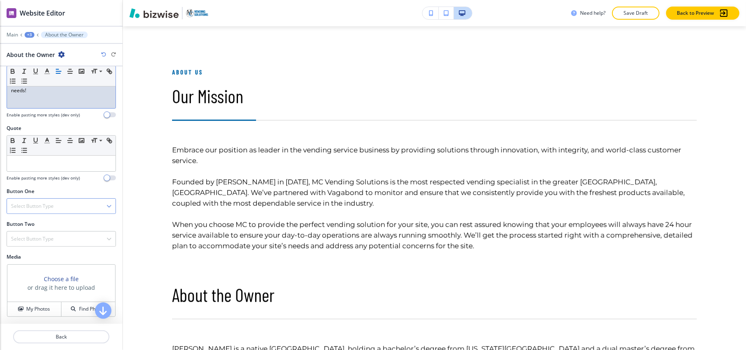
scroll to position [237, 0]
click at [33, 164] on p at bounding box center [61, 163] width 100 height 7
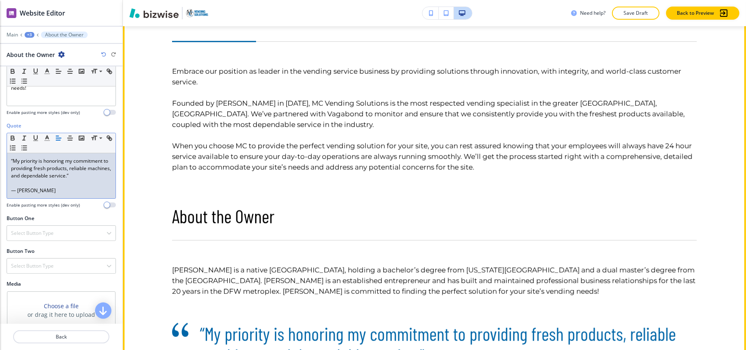
scroll to position [595, 0]
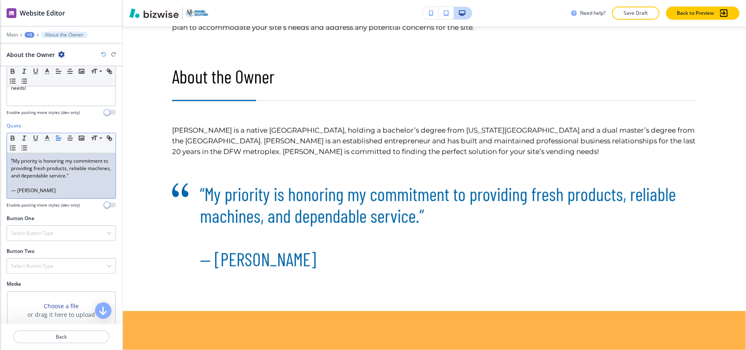
drag, startPoint x: 14, startPoint y: 161, endPoint x: 0, endPoint y: 162, distance: 13.5
click at [0, 162] on div "Quote Small Normal Large Huge “My priority is honoring my commitment to providi…" at bounding box center [61, 168] width 122 height 93
click at [99, 174] on p "My priority is honoring my commitment to providing fresh products, reliable mac…" at bounding box center [61, 168] width 100 height 22
click at [98, 177] on p "My priority is honoring my commitment to providing fresh products, reliable mac…" at bounding box center [61, 168] width 100 height 22
click at [31, 183] on p at bounding box center [61, 182] width 100 height 7
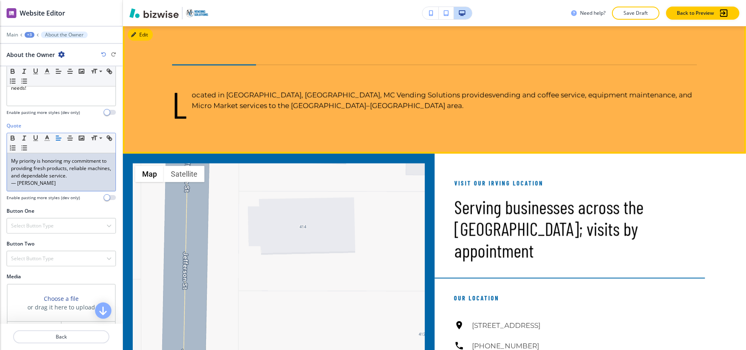
scroll to position [868, 0]
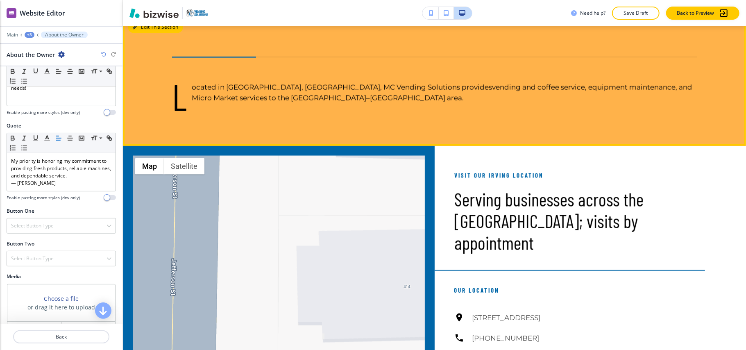
click at [145, 27] on button "Edit This Section" at bounding box center [155, 27] width 55 height 12
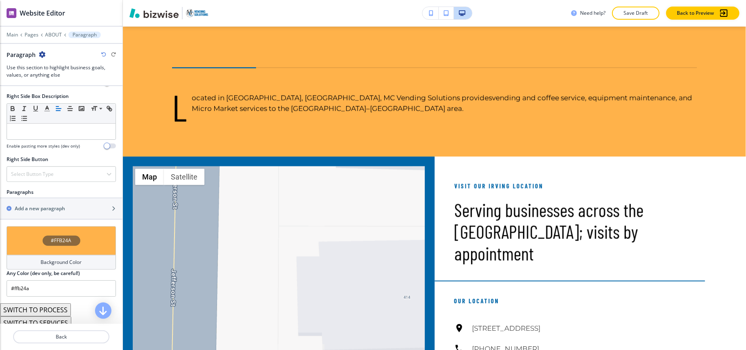
scroll to position [431, 0]
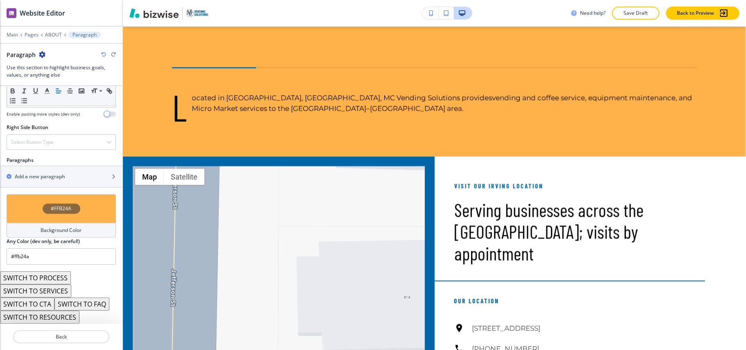
click at [49, 292] on button "SWITCH TO SERVICES" at bounding box center [35, 290] width 71 height 13
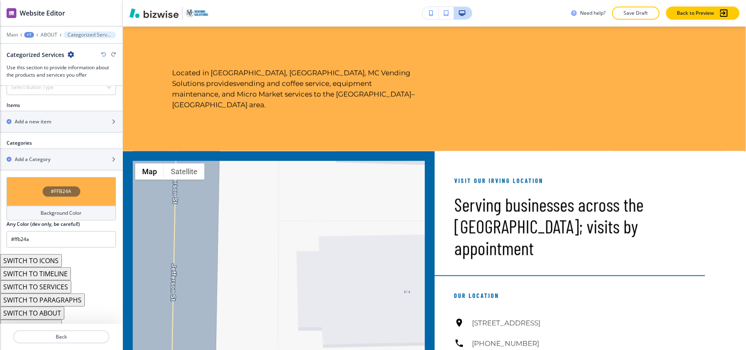
scroll to position [322, 0]
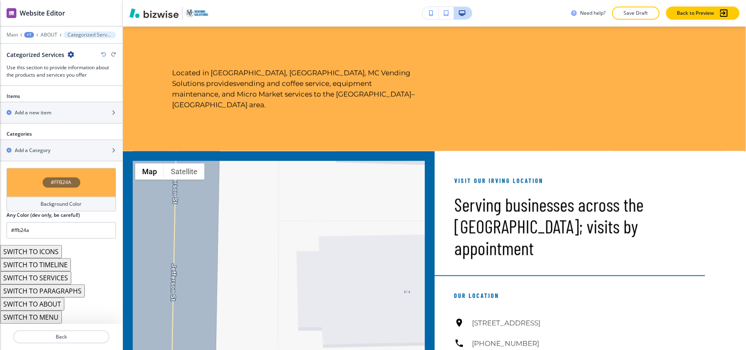
click at [52, 265] on button "SWITCH TO TIMELINE" at bounding box center [35, 264] width 71 height 13
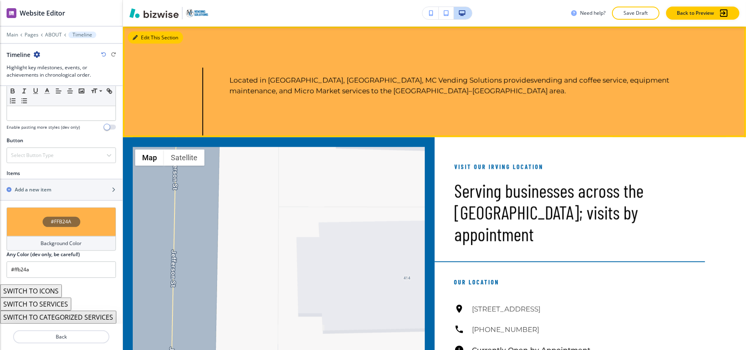
click at [131, 36] on button "Edit This Section" at bounding box center [155, 38] width 55 height 12
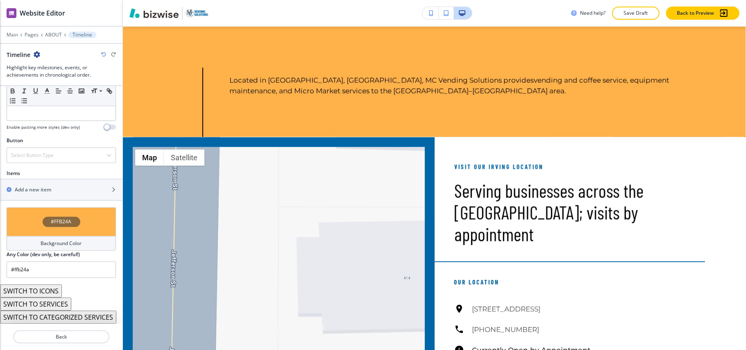
click at [36, 53] on icon "button" at bounding box center [37, 54] width 7 height 7
click at [59, 100] on p "Delete Section" at bounding box center [60, 97] width 42 height 7
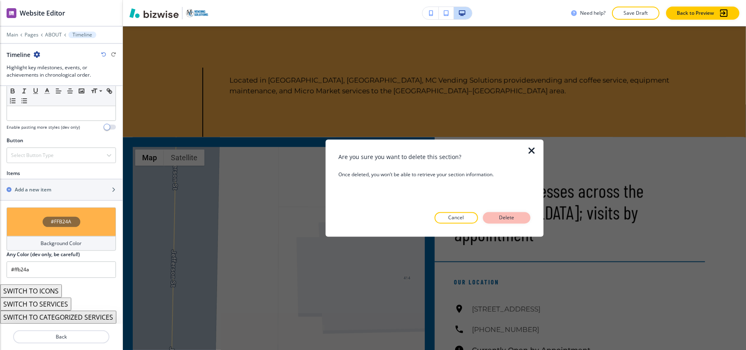
click at [515, 219] on p "Delete" at bounding box center [507, 217] width 20 height 7
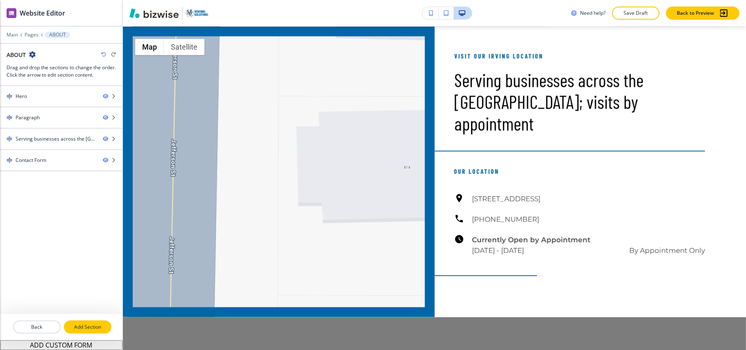
click at [90, 326] on p "Add Section" at bounding box center [88, 326] width 46 height 7
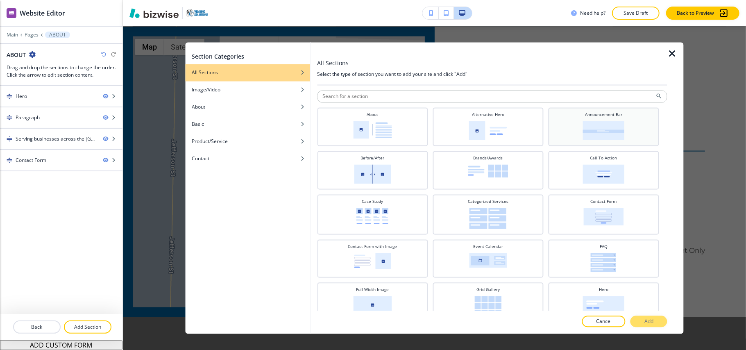
click at [591, 123] on img at bounding box center [603, 130] width 42 height 19
click at [648, 320] on p "Add" at bounding box center [648, 321] width 9 height 7
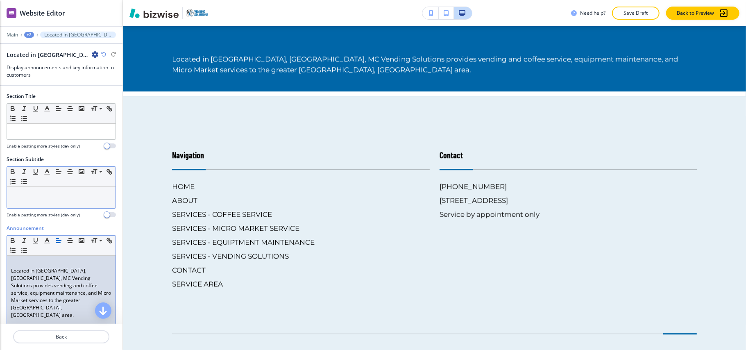
scroll to position [0, 0]
click at [29, 36] on div "+2" at bounding box center [29, 35] width 10 height 6
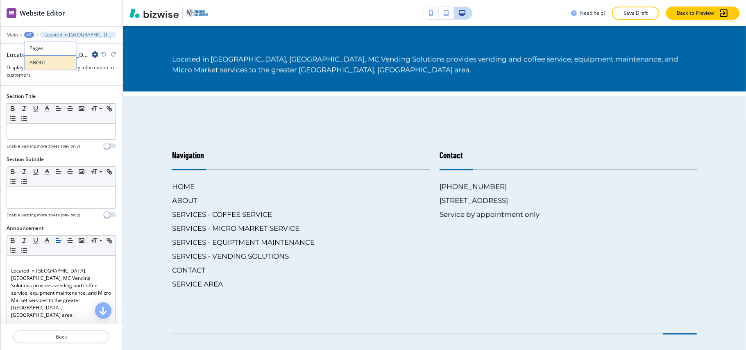
click at [35, 61] on p "ABOUT" at bounding box center [50, 62] width 42 height 7
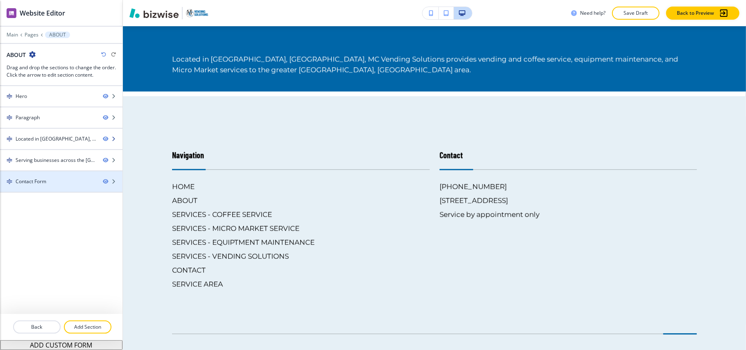
scroll to position [858, 0]
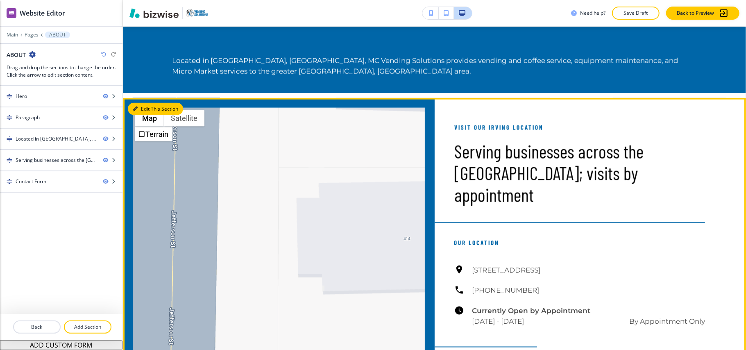
click at [141, 109] on button "Edit This Section" at bounding box center [155, 109] width 55 height 12
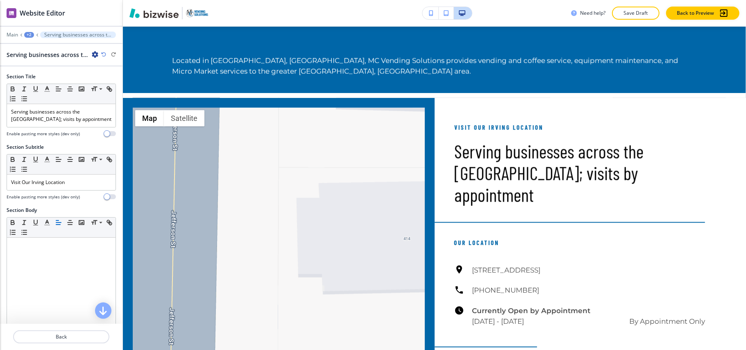
scroll to position [929, 0]
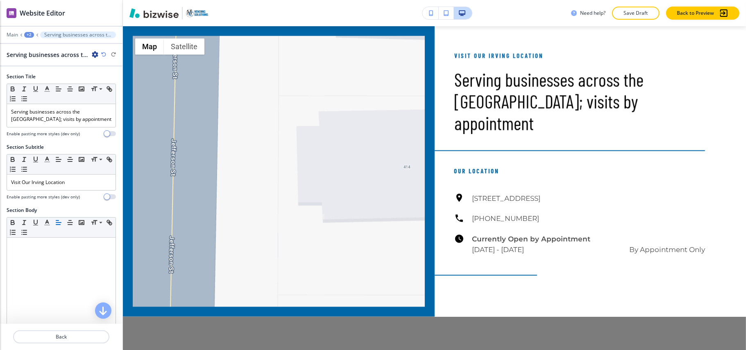
click at [92, 54] on icon "button" at bounding box center [95, 54] width 7 height 7
click at [109, 103] on button "Delete Section" at bounding box center [118, 98] width 52 height 15
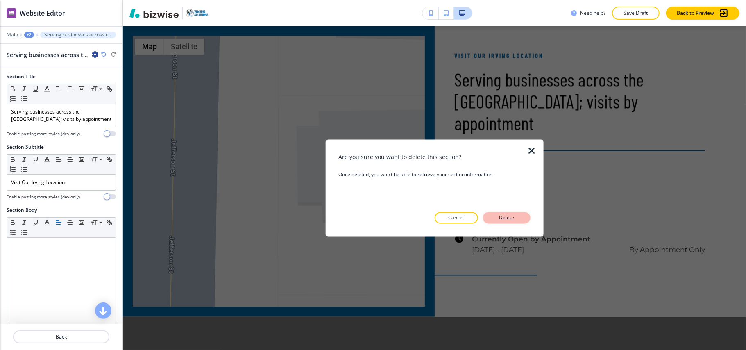
click at [505, 218] on p "Delete" at bounding box center [507, 217] width 20 height 7
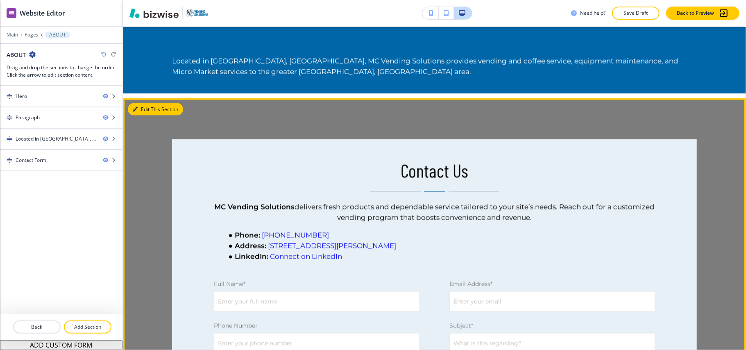
click at [136, 113] on button "Edit This Section" at bounding box center [155, 109] width 55 height 12
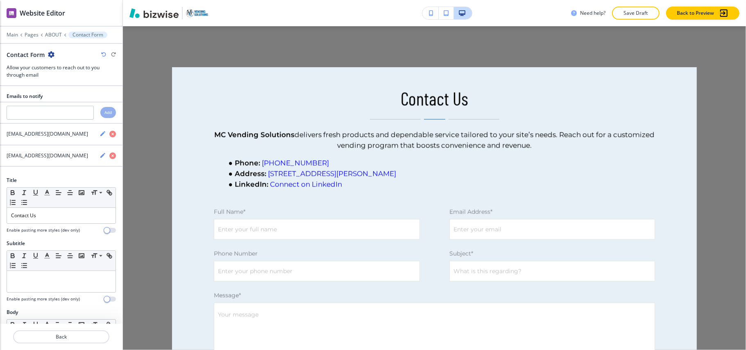
click at [50, 54] on icon "button" at bounding box center [51, 54] width 7 height 7
click at [77, 107] on input "text" at bounding box center [50, 113] width 87 height 14
click at [50, 56] on icon "button" at bounding box center [51, 54] width 7 height 7
click at [68, 97] on p "Delete Section" at bounding box center [74, 97] width 42 height 7
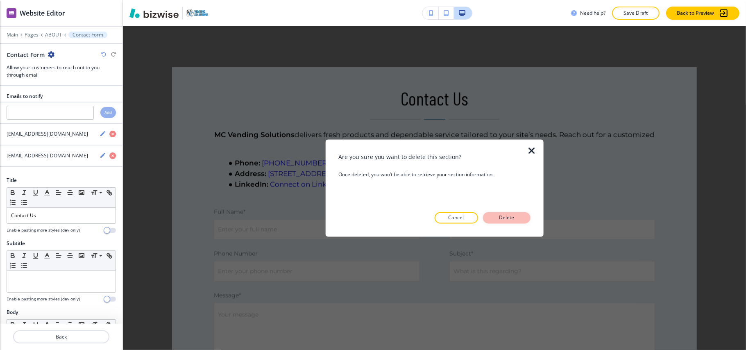
click at [503, 219] on p "Delete" at bounding box center [507, 217] width 20 height 7
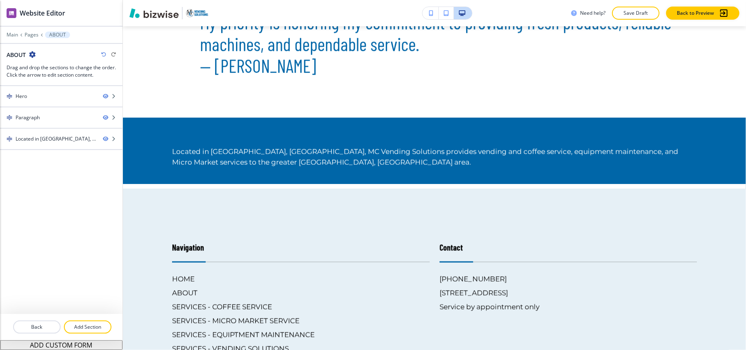
scroll to position [765, 0]
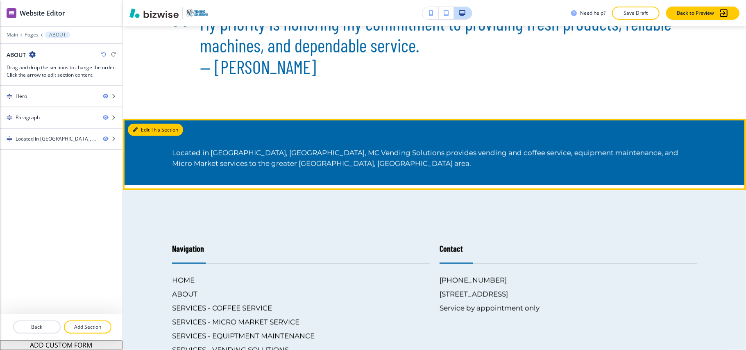
click at [143, 128] on button "Edit This Section" at bounding box center [155, 130] width 55 height 12
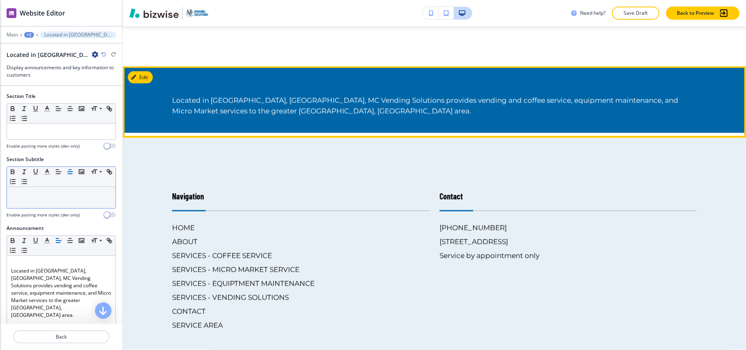
scroll to position [858, 0]
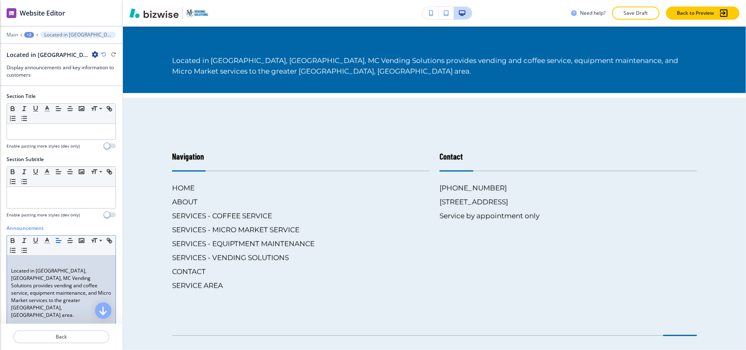
click at [49, 297] on p "Located in Irving, TX, MC Vending Solutions provides vending and coffee service…" at bounding box center [61, 293] width 100 height 52
click at [7, 273] on div "Located in Irving, TX, MC Vending Solutions provides vending and coffee service…" at bounding box center [61, 309] width 109 height 106
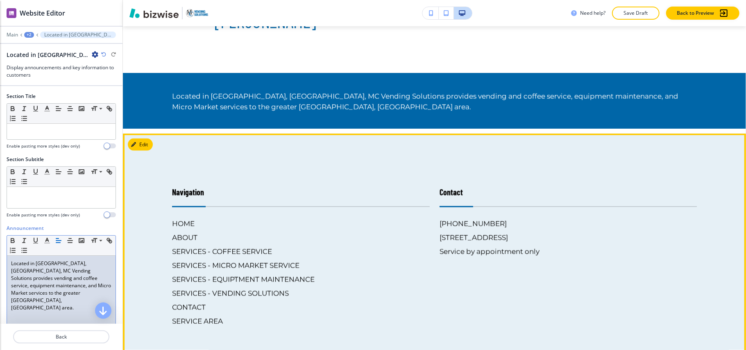
scroll to position [694, 0]
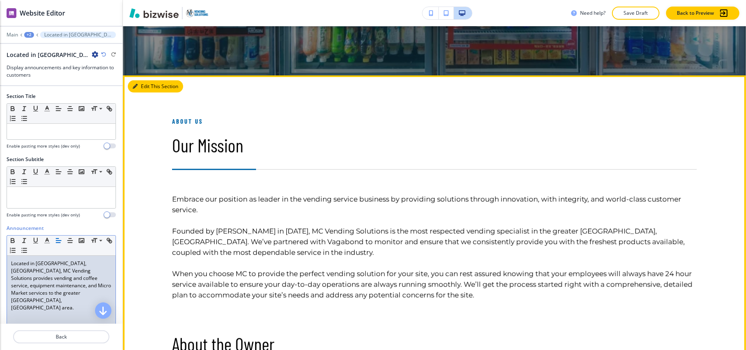
click at [150, 84] on button "Edit This Section" at bounding box center [155, 86] width 55 height 12
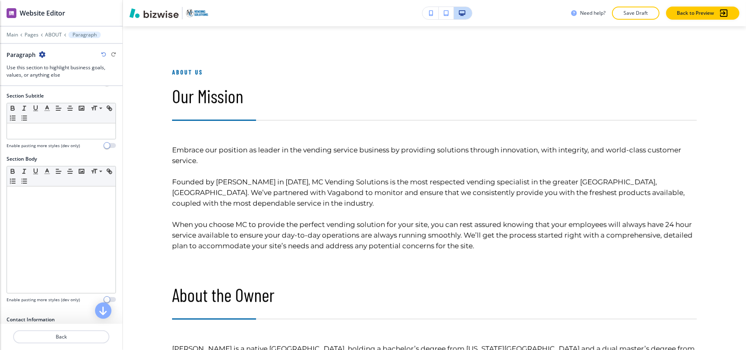
scroll to position [218, 0]
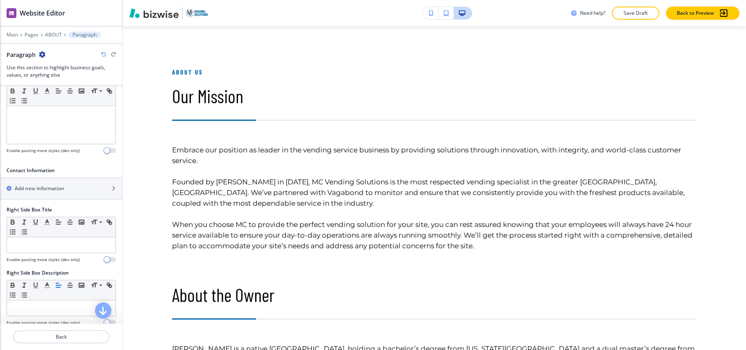
click at [50, 178] on div at bounding box center [61, 177] width 122 height 1
click at [51, 187] on h2 "Add new information" at bounding box center [40, 188] width 50 height 7
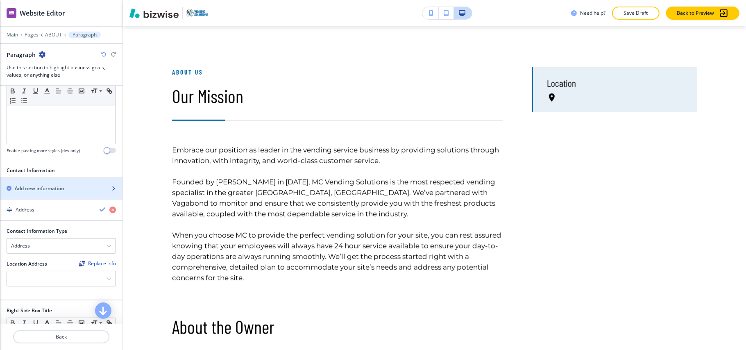
click at [53, 188] on h2 "Add new information" at bounding box center [40, 188] width 50 height 7
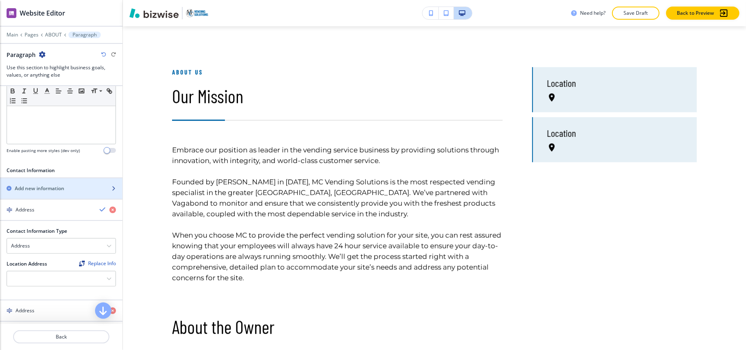
click at [53, 188] on h2 "Add new information" at bounding box center [40, 188] width 50 height 7
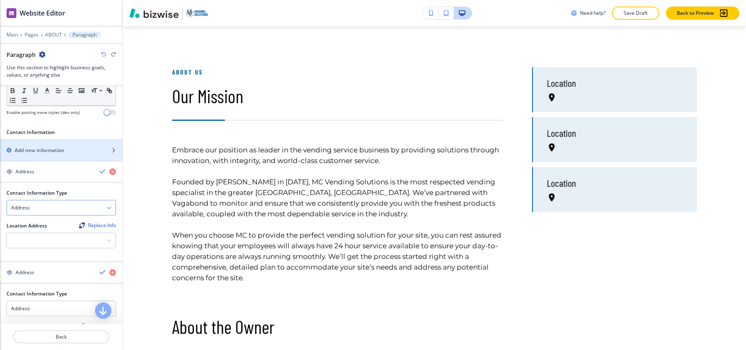
scroll to position [273, 0]
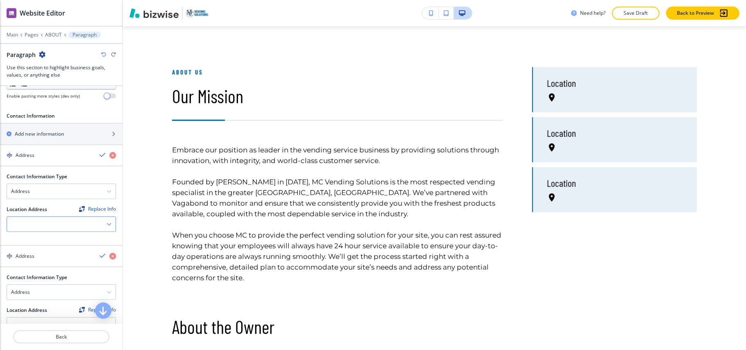
click at [40, 227] on div at bounding box center [61, 224] width 109 height 15
click at [39, 241] on h4 "126 E Pioneer Dr, Irving, TX 75061, USA" at bounding box center [61, 238] width 100 height 7
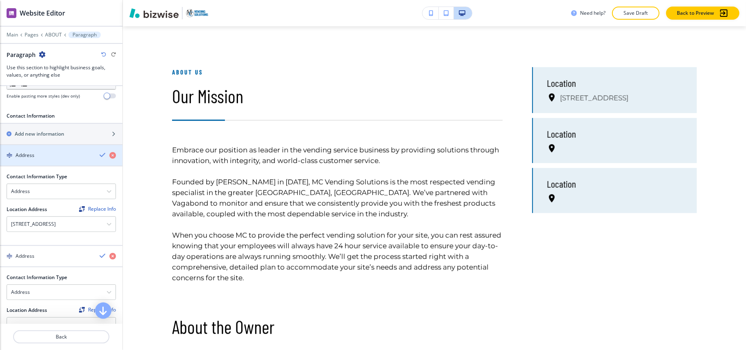
click at [43, 159] on div "Address" at bounding box center [46, 155] width 93 height 7
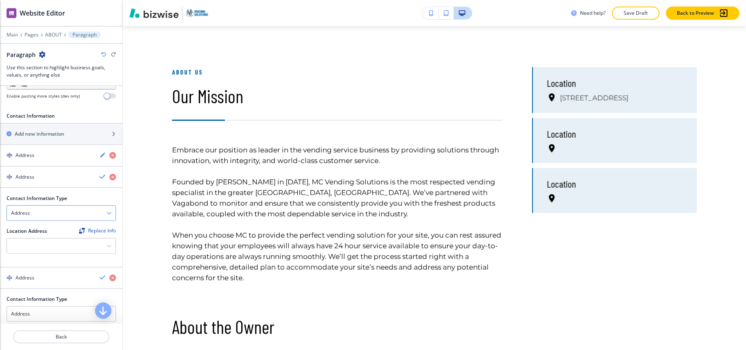
click at [48, 214] on div "Address" at bounding box center [61, 213] width 109 height 15
click at [47, 231] on h4 "Email Address" at bounding box center [61, 227] width 100 height 7
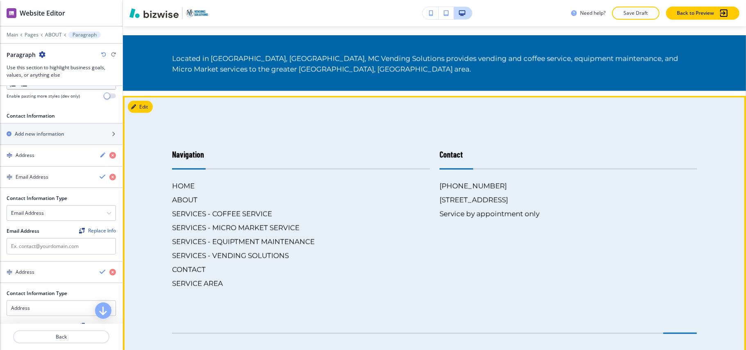
scroll to position [1001, 0]
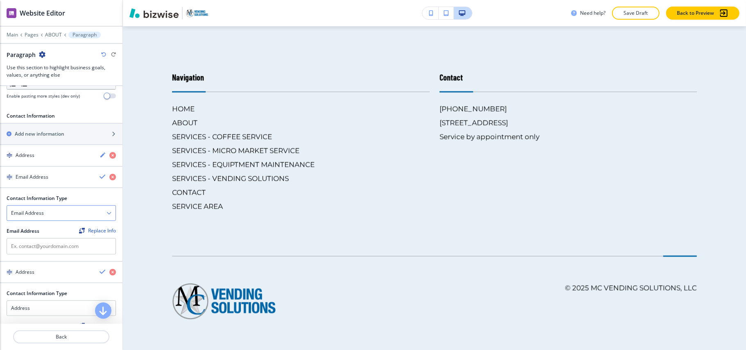
click at [33, 215] on h4 "Email Address" at bounding box center [27, 212] width 33 height 7
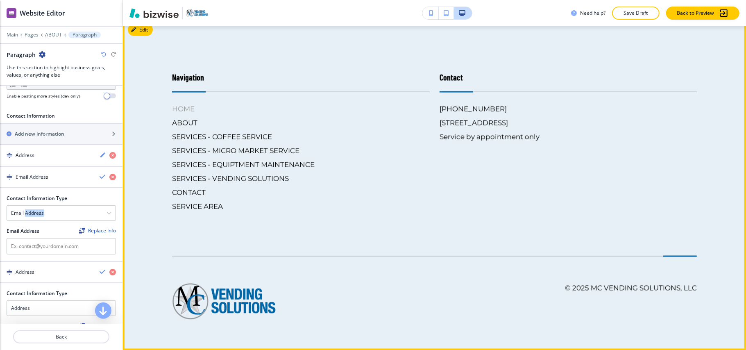
drag, startPoint x: 505, startPoint y: 106, endPoint x: 425, endPoint y: 109, distance: 80.3
click at [425, 109] on div "Navigation HOME ABOUT SERVICES - COFFEE SERVICE SERVICES - MICRO MARKET SERVICE…" at bounding box center [429, 133] width 534 height 157
click at [525, 105] on div "(214) 773-0969 126 E Pioneer Dr, Irving, TX 75061, USA Service by appointment o…" at bounding box center [568, 123] width 258 height 38
drag, startPoint x: 493, startPoint y: 106, endPoint x: 431, endPoint y: 109, distance: 62.3
click at [431, 109] on div "Contact (214) 773-0969 126 E Pioneer Dr, Irving, TX 75061, USA Service by appoi…" at bounding box center [563, 133] width 267 height 157
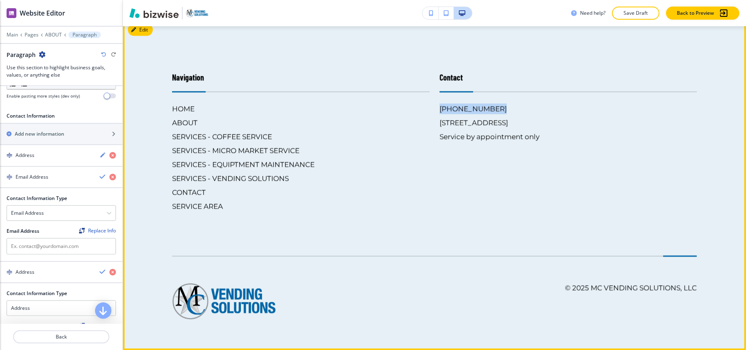
copy h6 "(214) 773-0969"
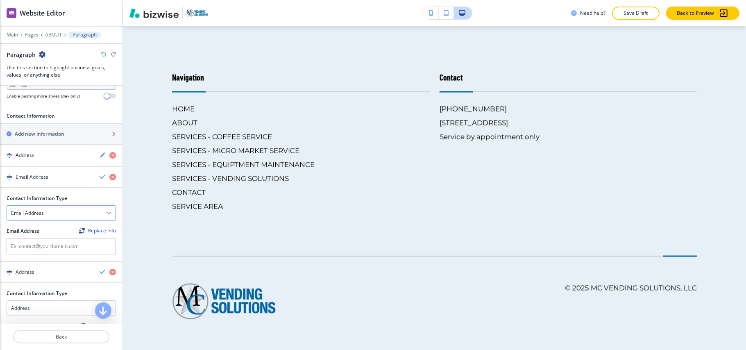
click at [33, 215] on h4 "Email Address" at bounding box center [27, 212] width 33 height 7
click at [35, 227] on h4 "Address" at bounding box center [61, 227] width 100 height 7
click at [43, 215] on div "Address" at bounding box center [61, 213] width 109 height 15
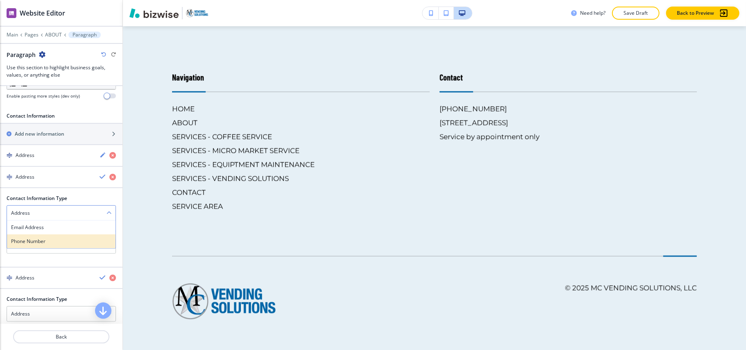
click at [38, 244] on h4 "Phone Number" at bounding box center [61, 241] width 100 height 7
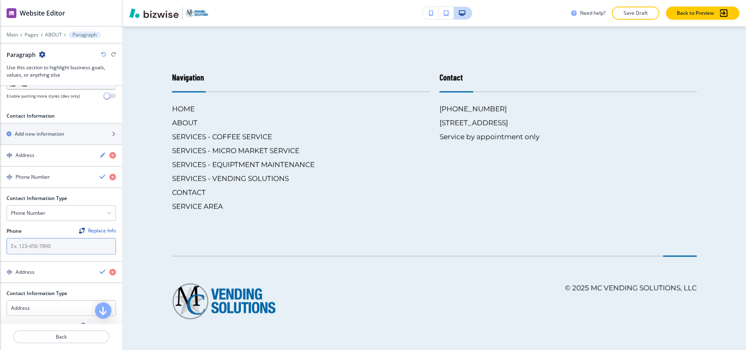
click at [38, 251] on input "text" at bounding box center [61, 246] width 109 height 16
paste input "(214) 773-0969"
type input "(214) 773-0969"
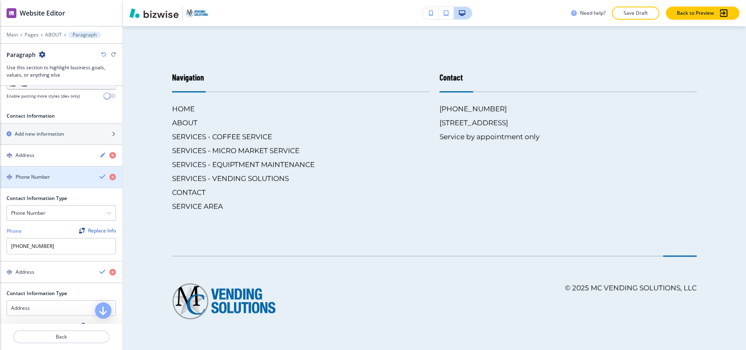
click at [43, 181] on h4 "Phone Number" at bounding box center [33, 176] width 34 height 7
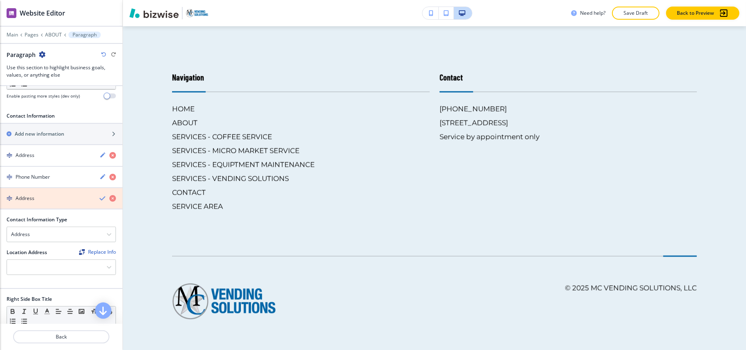
click at [109, 201] on icon "button" at bounding box center [112, 198] width 7 height 7
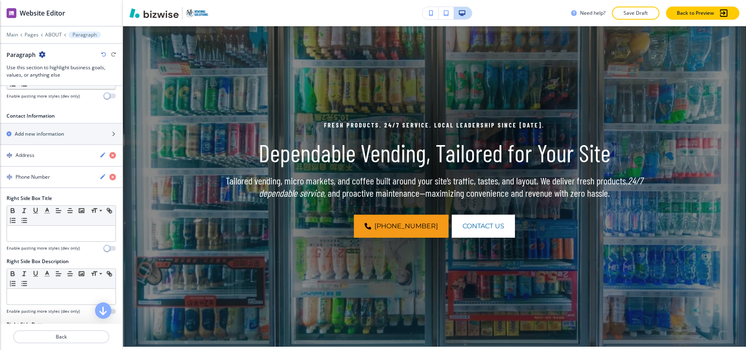
scroll to position [0, 0]
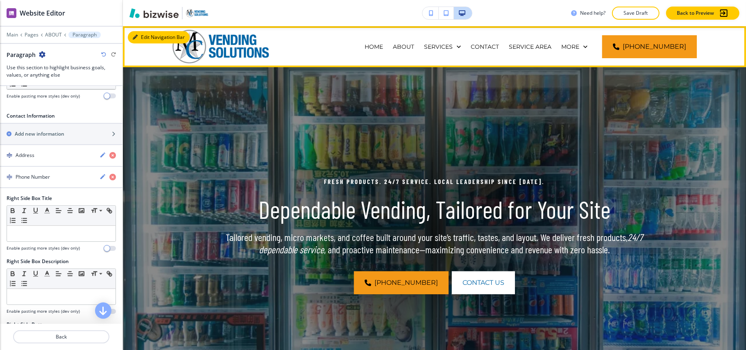
click at [142, 36] on button "Edit Navigation Bar" at bounding box center [159, 37] width 62 height 12
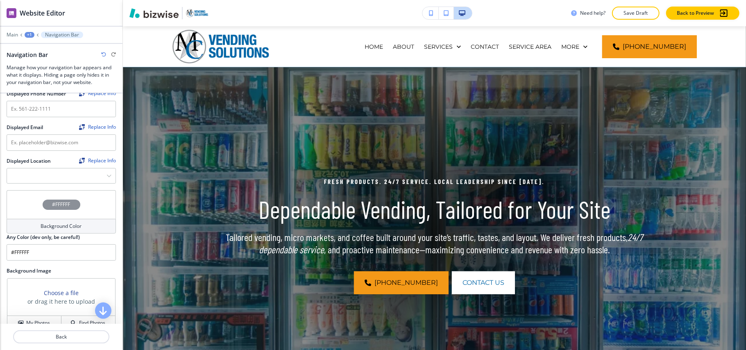
scroll to position [164, 0]
click at [48, 109] on input "text" at bounding box center [61, 108] width 109 height 16
paste input "(214) 773-0969"
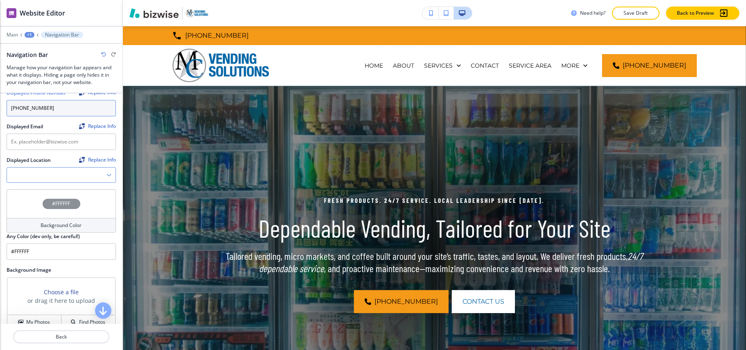
type input "(214) 773-0969"
drag, startPoint x: 72, startPoint y: 177, endPoint x: 77, endPoint y: 177, distance: 4.9
click at [72, 177] on Location "Manual Input" at bounding box center [57, 175] width 100 height 14
click at [106, 174] on icon "button" at bounding box center [108, 174] width 5 height 5
click at [95, 177] on Location "Manual Input" at bounding box center [57, 175] width 100 height 14
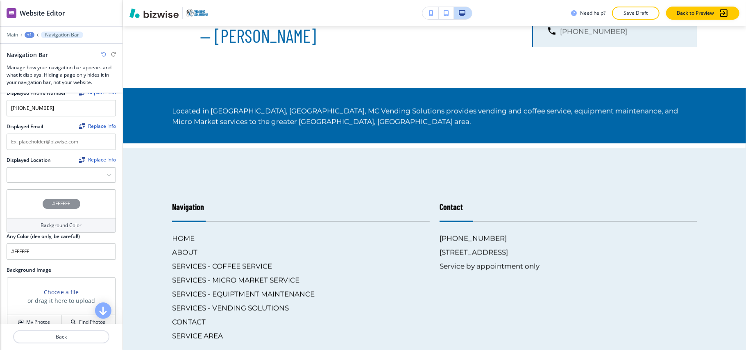
scroll to position [898, 0]
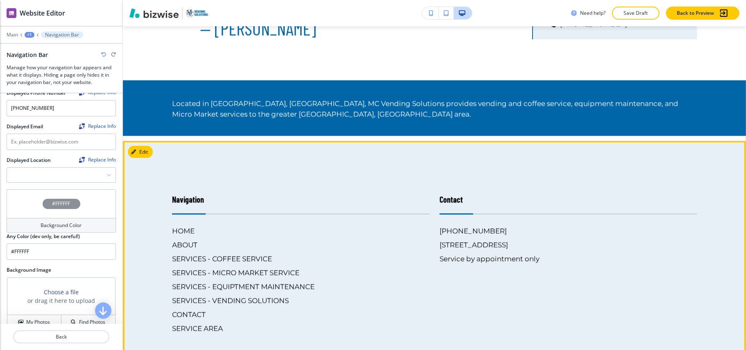
drag, startPoint x: 588, startPoint y: 242, endPoint x: 434, endPoint y: 244, distance: 154.0
click at [434, 244] on div "Contact (214) 773-0969 126 E Pioneer Dr, Irving, TX 75061, USA Service by appoi…" at bounding box center [563, 255] width 267 height 157
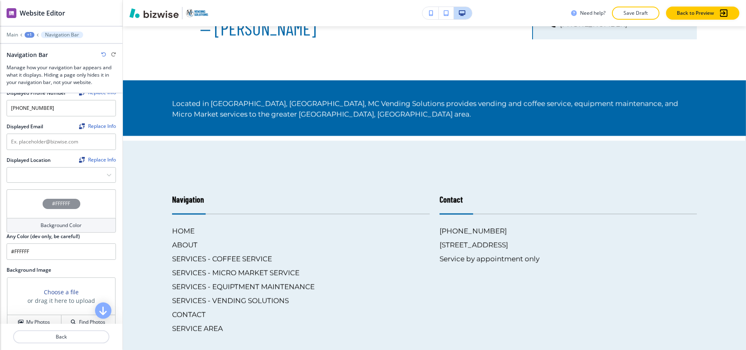
copy h6 "126 E Pioneer Dr, Irving, TX 75061, USA"
click at [29, 176] on Location "Manual Input" at bounding box center [57, 175] width 100 height 14
paste Location "126 E Pioneer Dr, Irving, TX 75061, USA"
type Location "126 E Pioneer Dr, Irving, TX 75061, USA"
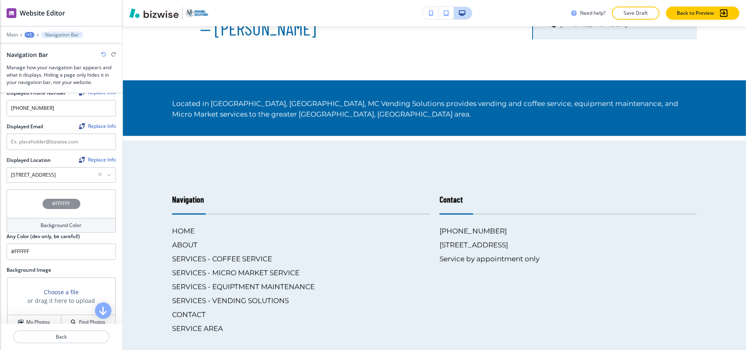
click at [106, 176] on icon "button" at bounding box center [108, 174] width 5 height 5
click at [81, 186] on h4 "126 E Pioneer Dr, Irving, TX 75061, USA" at bounding box center [61, 189] width 100 height 7
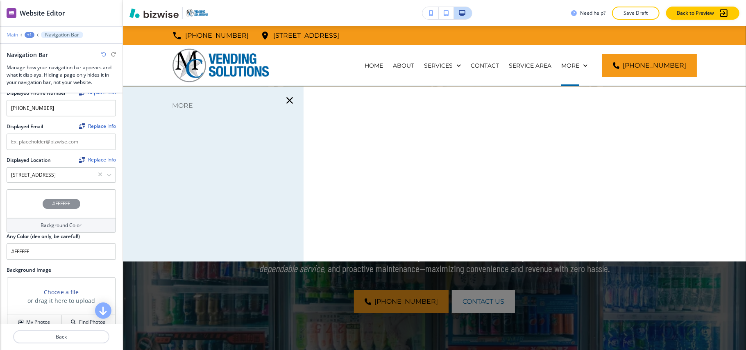
click at [11, 34] on p "Main" at bounding box center [12, 35] width 11 height 6
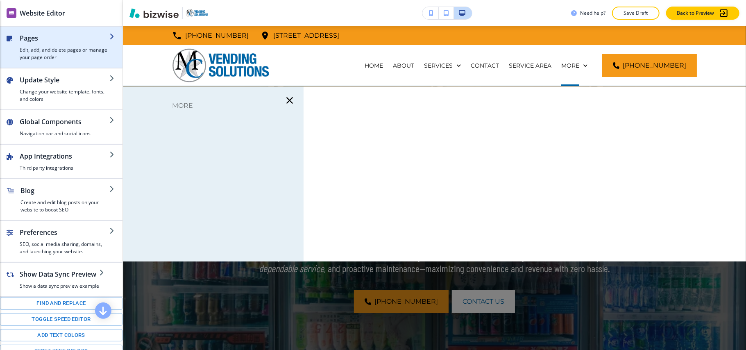
click at [36, 48] on h4 "Edit, add, and delete pages or manage your page order" at bounding box center [65, 53] width 90 height 15
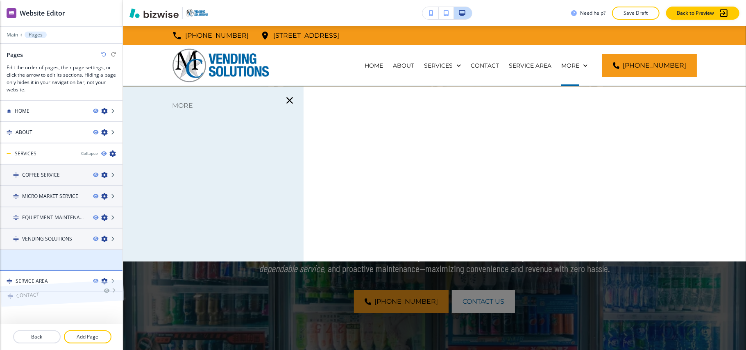
drag, startPoint x: 48, startPoint y: 258, endPoint x: 48, endPoint y: 276, distance: 17.6
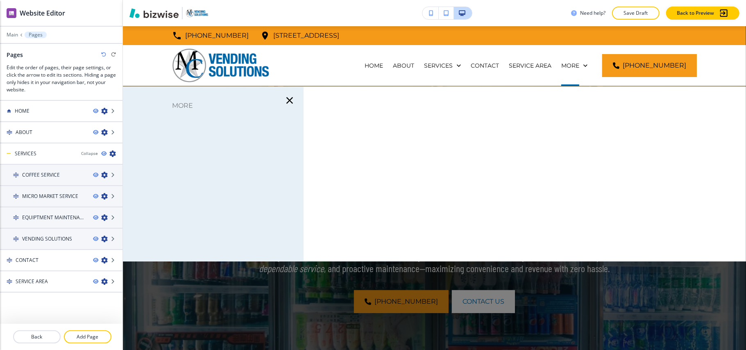
click at [287, 102] on icon "button" at bounding box center [289, 100] width 11 height 11
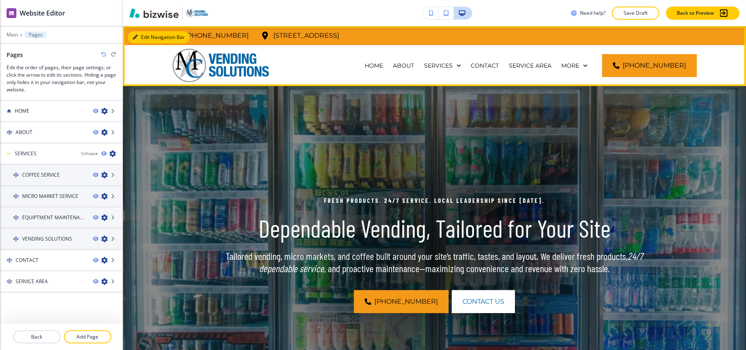
click at [143, 35] on button "Edit Navigation Bar" at bounding box center [159, 37] width 62 height 12
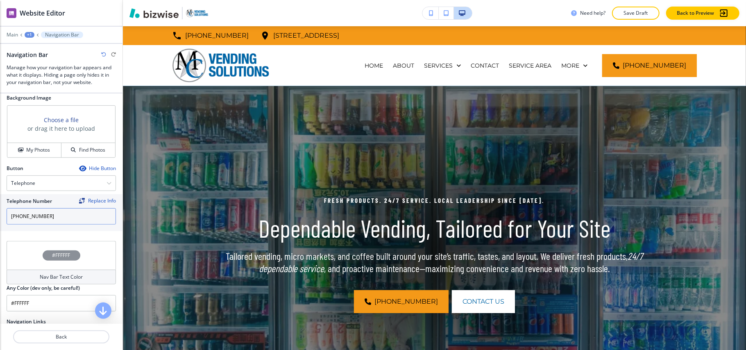
scroll to position [328, 0]
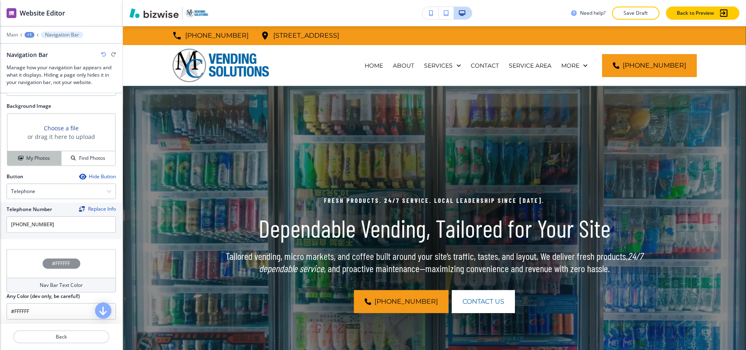
click at [30, 159] on h4 "My Photos" at bounding box center [38, 157] width 24 height 7
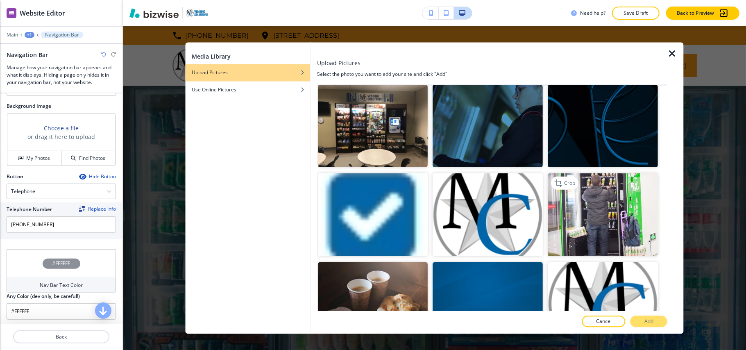
scroll to position [164, 0]
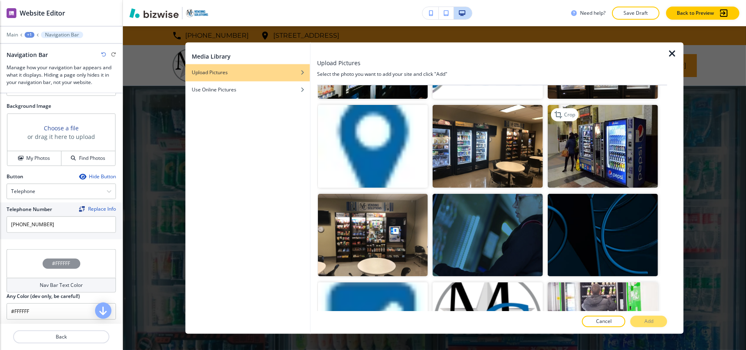
click at [590, 142] on img "button" at bounding box center [603, 146] width 110 height 83
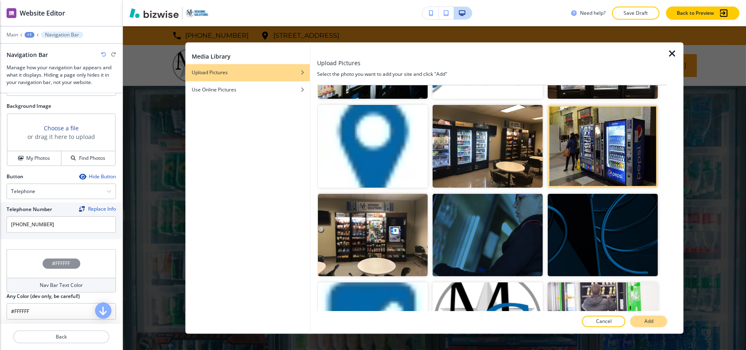
click at [643, 321] on button "Add" at bounding box center [648, 321] width 37 height 11
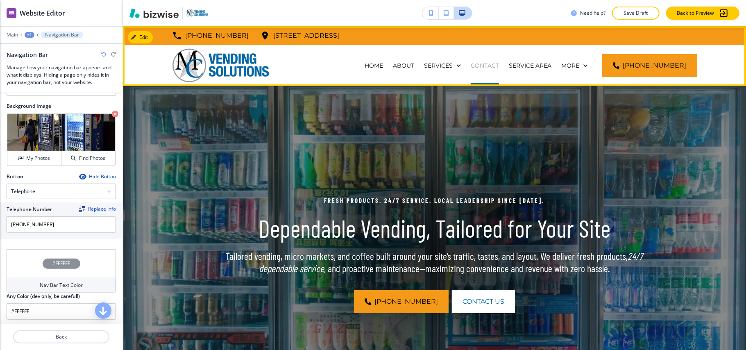
click at [497, 64] on p "CONTACT" at bounding box center [485, 65] width 28 height 8
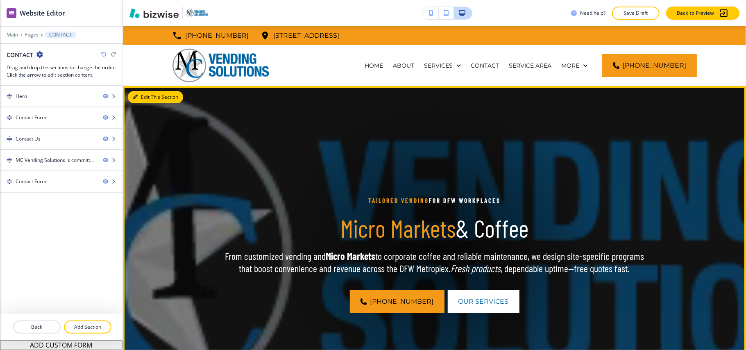
click at [138, 95] on button "Edit This Section" at bounding box center [155, 97] width 55 height 12
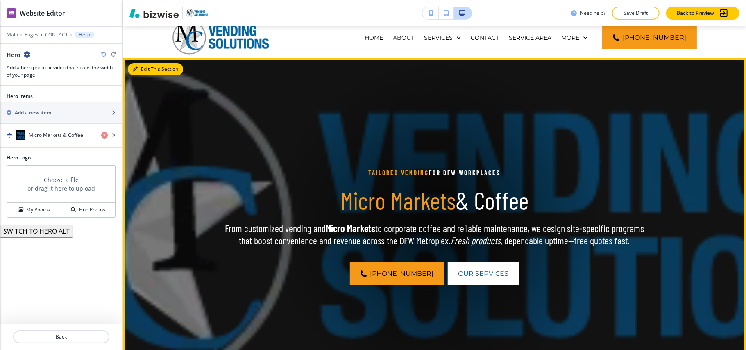
scroll to position [60, 0]
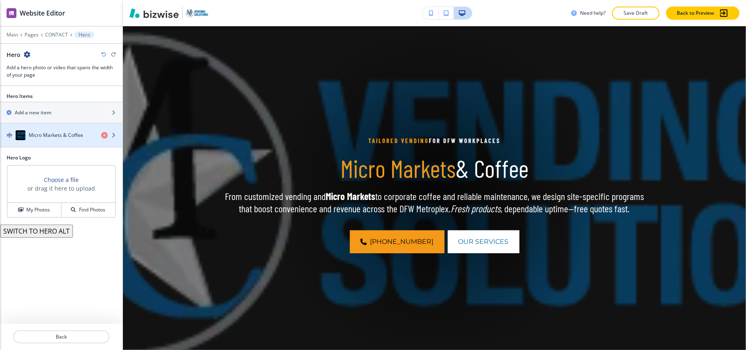
click at [68, 136] on h4 "Micro Markets & Coffee" at bounding box center [56, 134] width 54 height 7
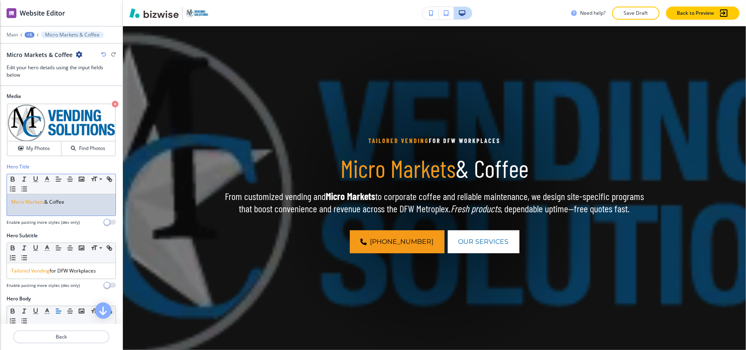
drag, startPoint x: 36, startPoint y: 204, endPoint x: 0, endPoint y: 204, distance: 36.4
click at [0, 204] on div "Hero Title Small Normal Large Huge Micro Markets & Coffee Enable pasting more s…" at bounding box center [61, 197] width 122 height 69
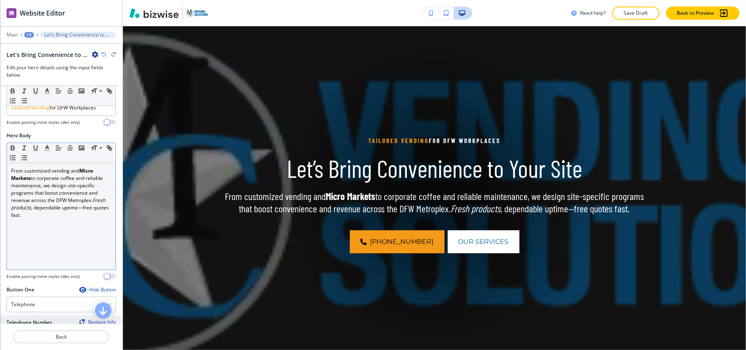
scroll to position [164, 0]
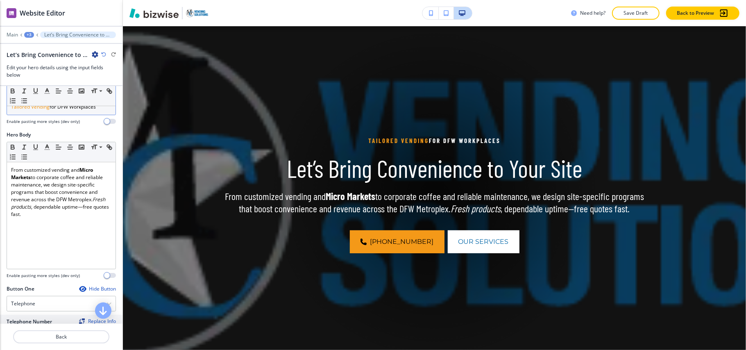
click at [59, 111] on p "Tailored Vending for DFW Workplaces" at bounding box center [61, 106] width 100 height 7
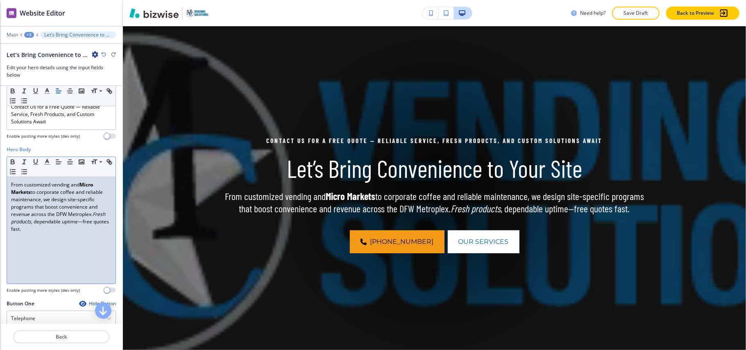
click at [79, 235] on div "From customized vending and Micro Markets to corporate coffee and reliable main…" at bounding box center [61, 230] width 109 height 106
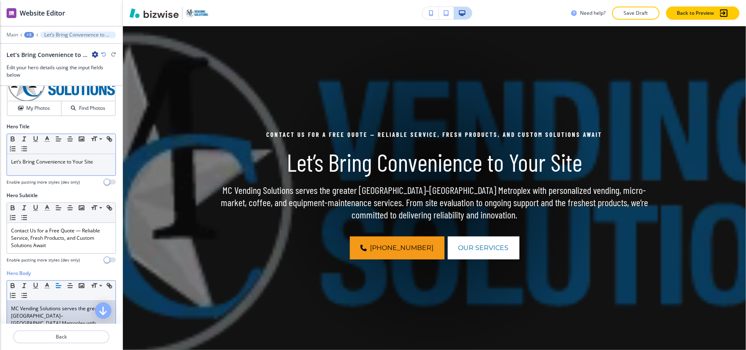
scroll to position [0, 0]
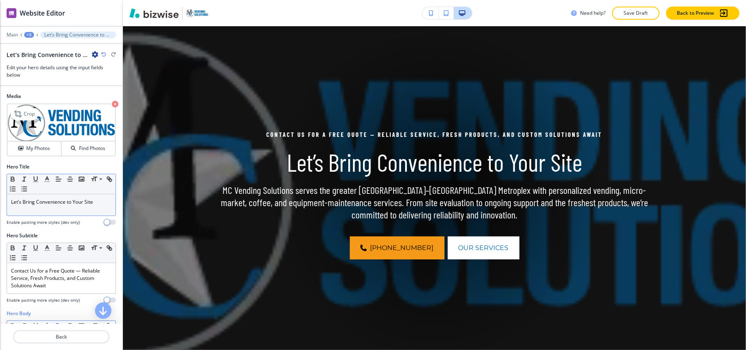
click at [112, 102] on icon "button" at bounding box center [115, 104] width 7 height 7
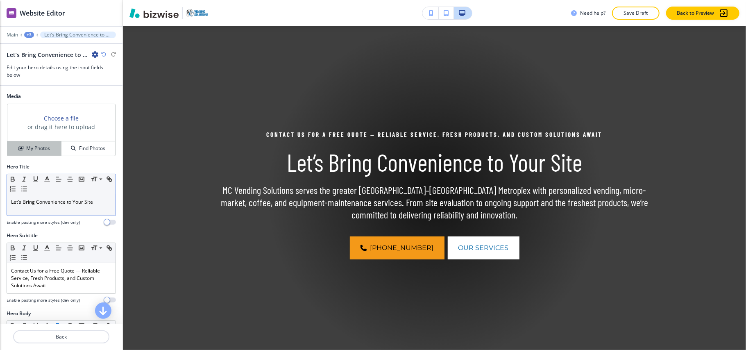
click at [36, 151] on h4 "My Photos" at bounding box center [38, 148] width 24 height 7
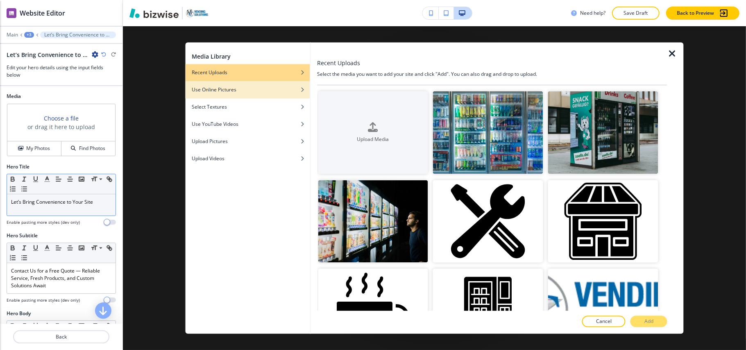
click at [261, 91] on div "Use Online Pictures" at bounding box center [247, 89] width 125 height 7
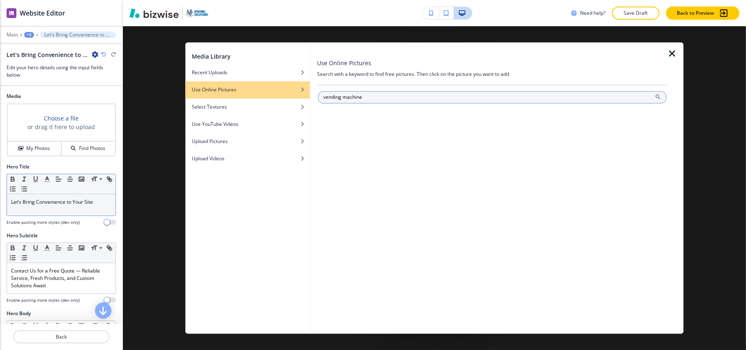
type input "vending machine"
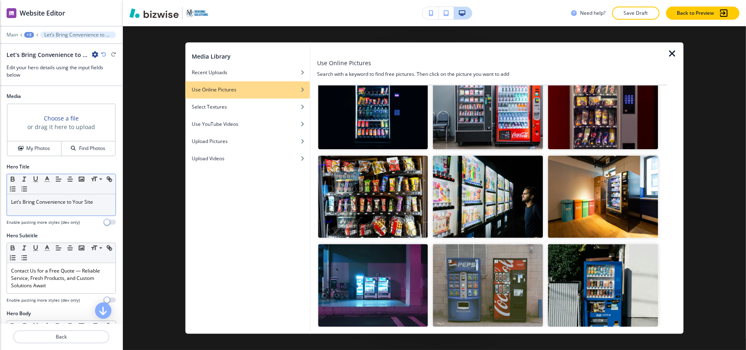
scroll to position [164, 0]
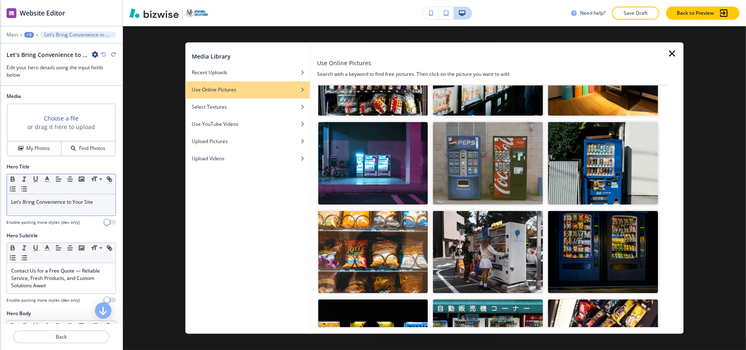
click at [356, 171] on img "button" at bounding box center [373, 163] width 110 height 83
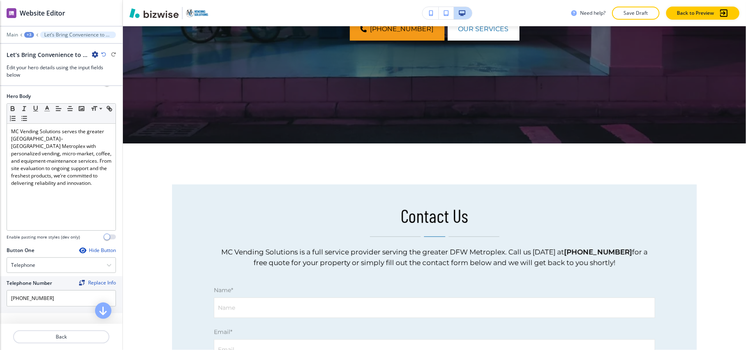
scroll to position [273, 0]
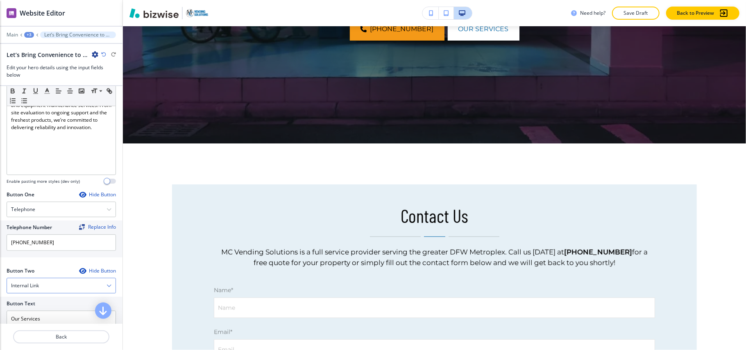
click at [37, 285] on h4 "Internal Link" at bounding box center [25, 285] width 28 height 7
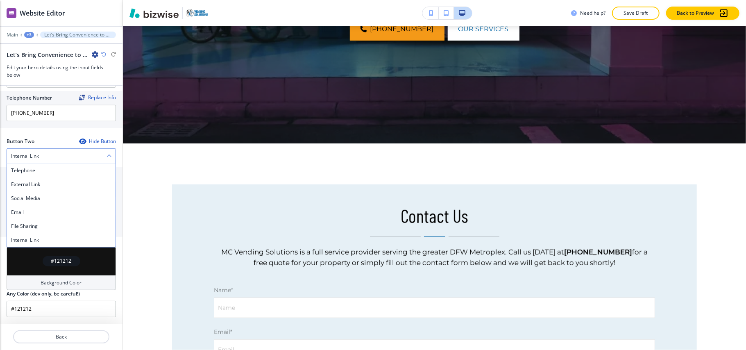
click at [39, 156] on h4 "Internal Link" at bounding box center [25, 155] width 28 height 7
click at [79, 138] on icon "button" at bounding box center [82, 141] width 7 height 7
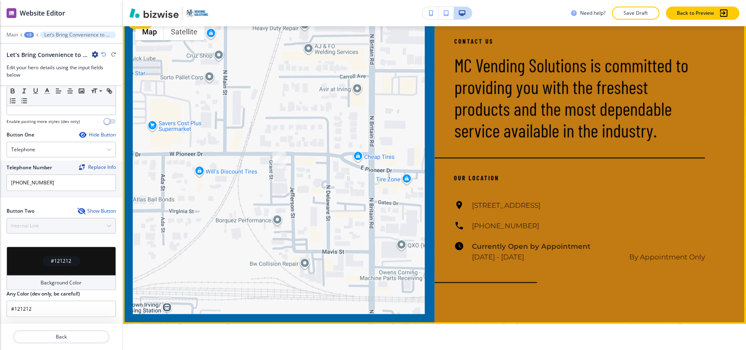
scroll to position [988, 0]
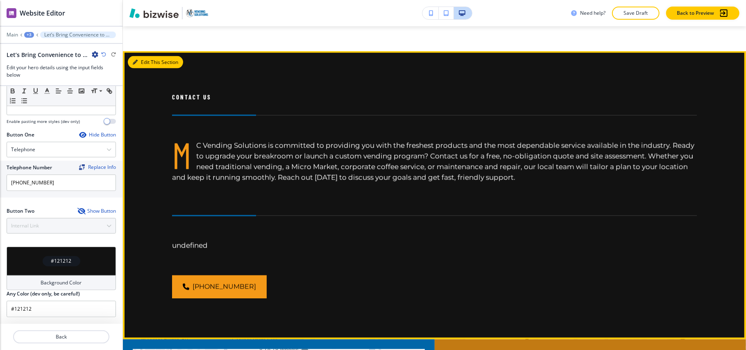
click at [140, 59] on button "Edit This Section" at bounding box center [155, 62] width 55 height 12
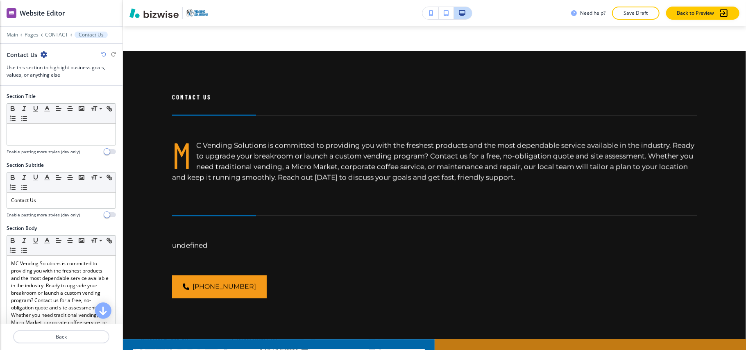
scroll to position [851, 0]
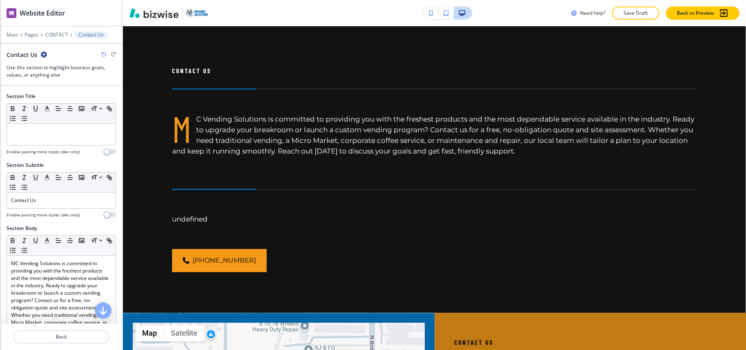
click at [42, 54] on icon "button" at bounding box center [44, 54] width 7 height 7
click at [58, 99] on p "Delete Section" at bounding box center [66, 97] width 42 height 7
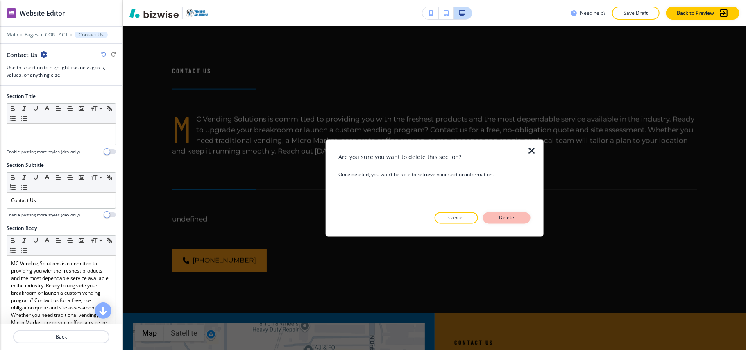
click at [512, 215] on p "Delete" at bounding box center [507, 217] width 20 height 7
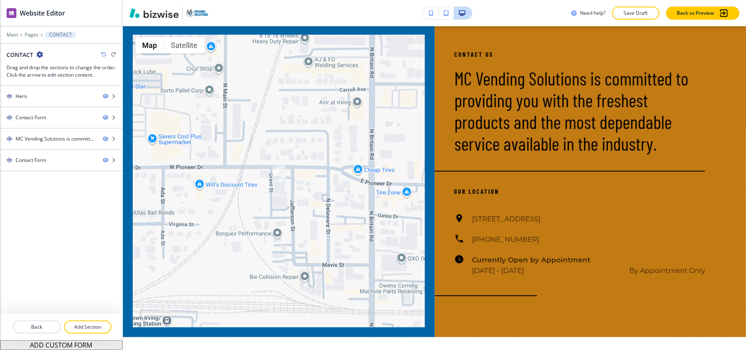
scroll to position [562, 0]
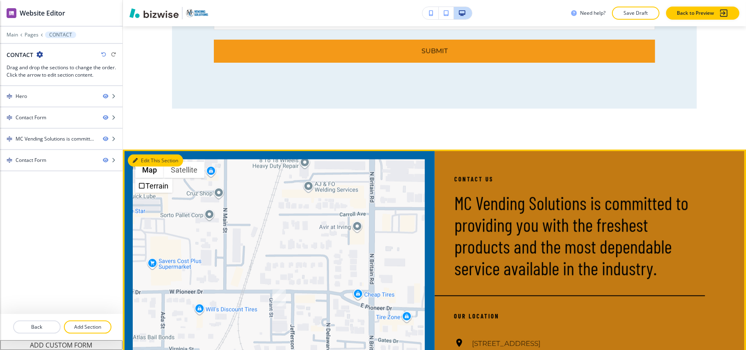
click at [143, 163] on button "Edit This Section" at bounding box center [155, 160] width 55 height 12
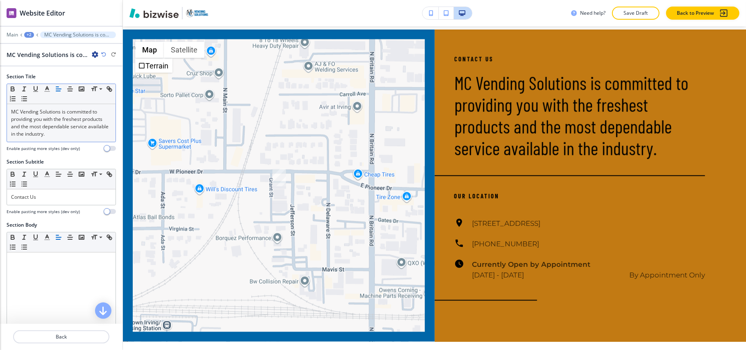
scroll to position [851, 0]
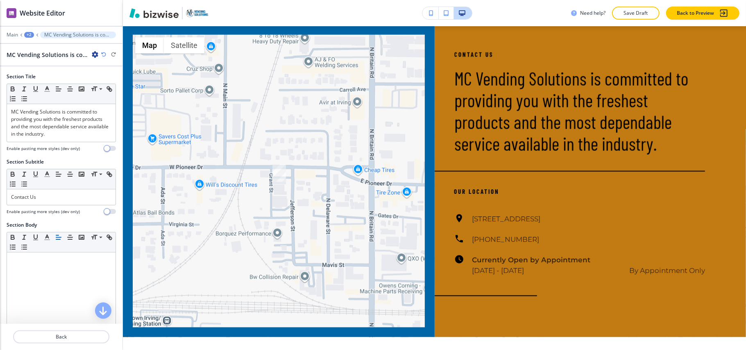
click at [94, 51] on div "MC Vending Solutions is committed to providing you with the freshest products a…" at bounding box center [53, 54] width 92 height 9
click at [94, 56] on icon "button" at bounding box center [95, 54] width 7 height 7
click at [117, 99] on p "Delete Section" at bounding box center [118, 97] width 42 height 7
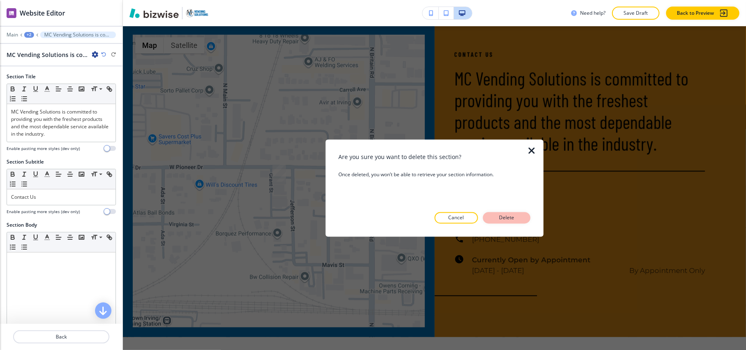
click at [516, 218] on p "Delete" at bounding box center [507, 217] width 20 height 7
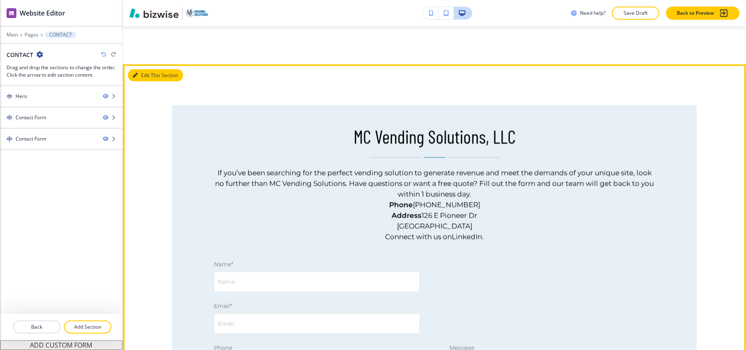
click at [148, 76] on button "Edit This Section" at bounding box center [155, 75] width 55 height 12
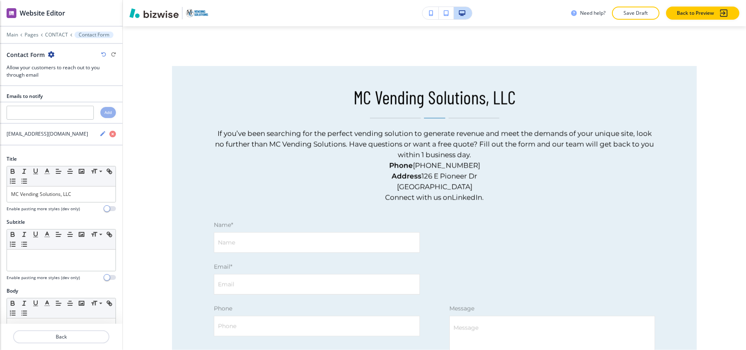
click at [52, 53] on icon "button" at bounding box center [51, 54] width 7 height 7
click at [74, 97] on p "Delete Section" at bounding box center [74, 97] width 42 height 7
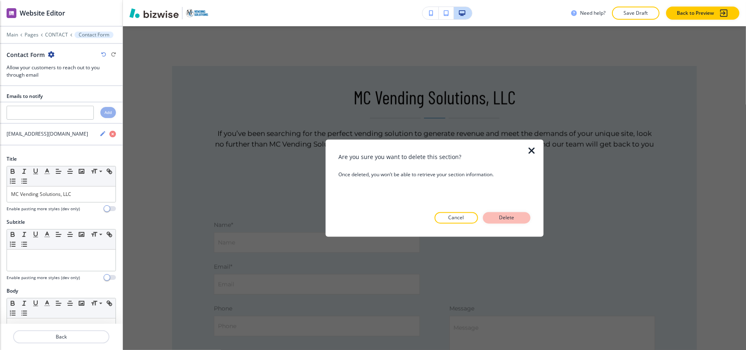
click at [509, 217] on p "Delete" at bounding box center [507, 217] width 20 height 7
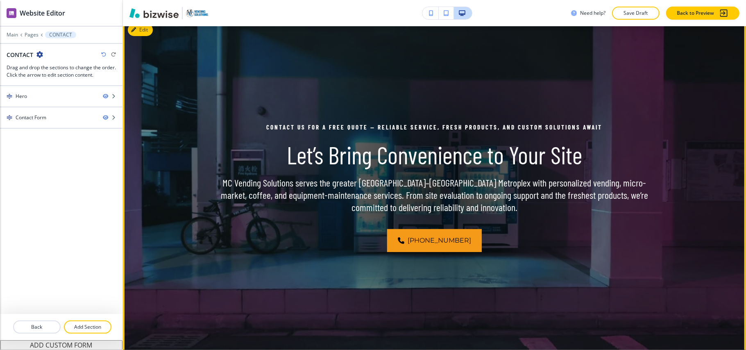
scroll to position [0, 0]
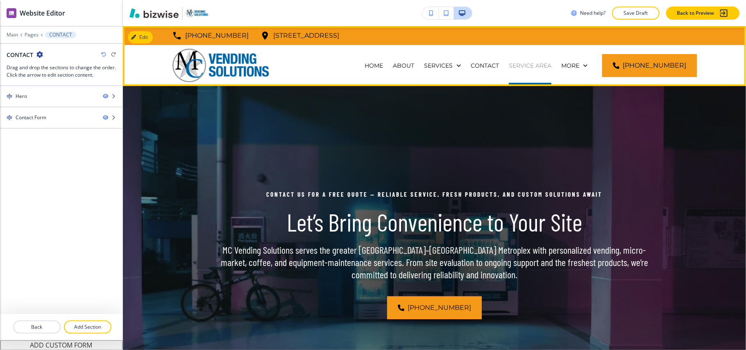
click at [537, 66] on p "SERVICE AREA" at bounding box center [530, 65] width 43 height 8
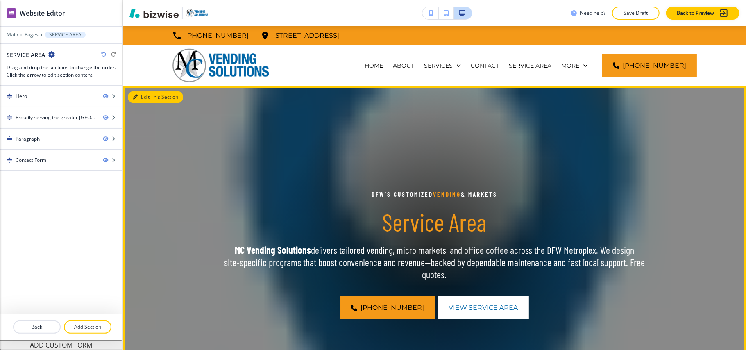
click at [148, 94] on button "Edit This Section" at bounding box center [155, 97] width 55 height 12
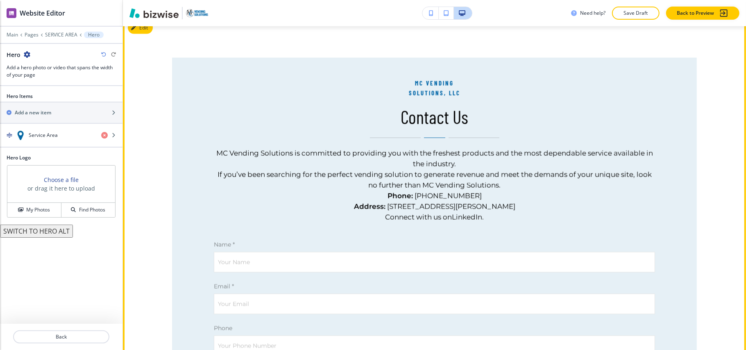
scroll to position [1098, 0]
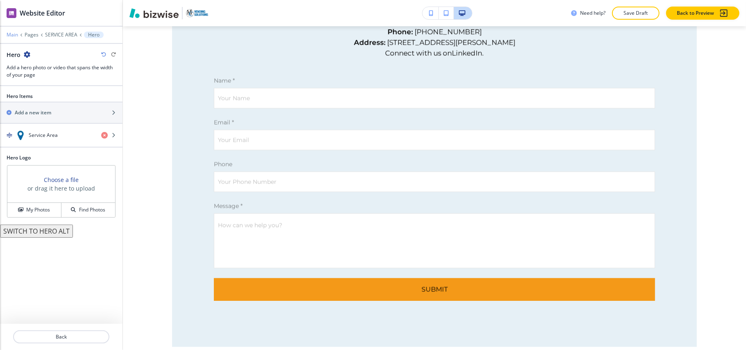
click at [9, 34] on p "Main" at bounding box center [12, 35] width 11 height 6
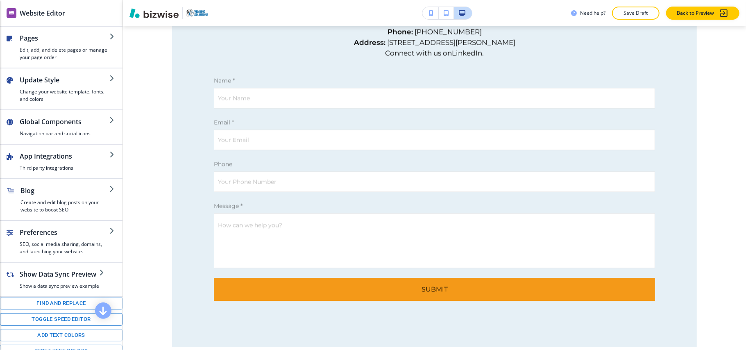
click at [64, 326] on button "Toggle speed editor" at bounding box center [61, 319] width 122 height 13
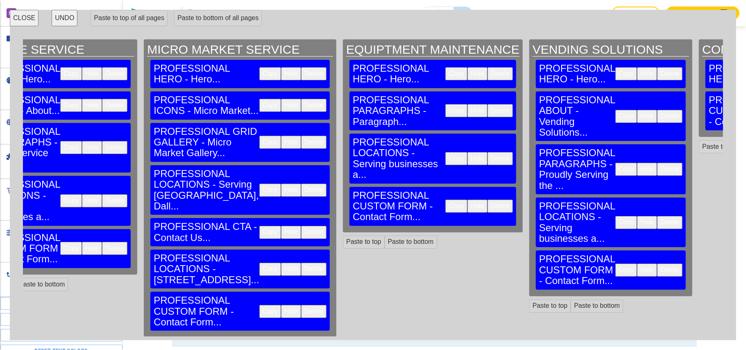
scroll to position [0, 575]
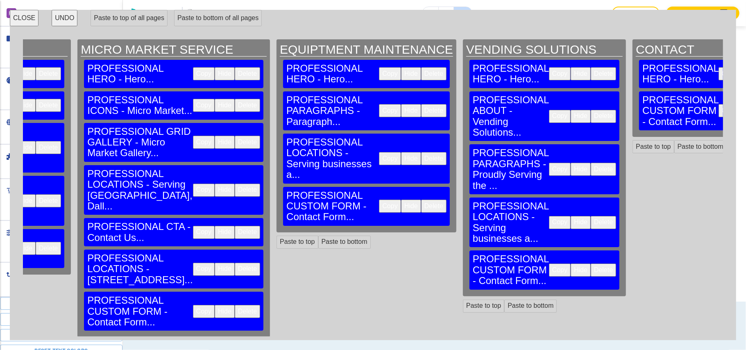
click at [591, 263] on button "Delete" at bounding box center [603, 269] width 25 height 13
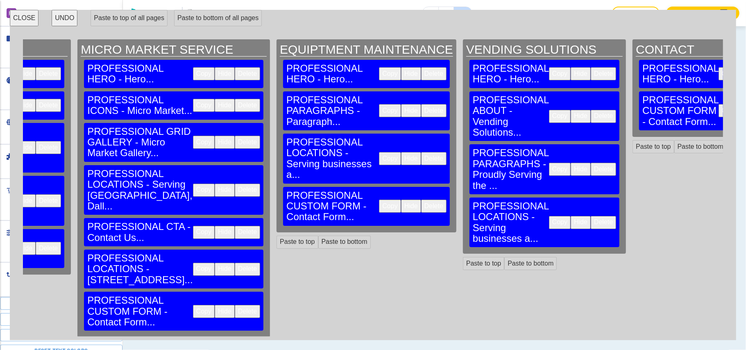
click at [591, 216] on button "Delete" at bounding box center [603, 222] width 25 height 13
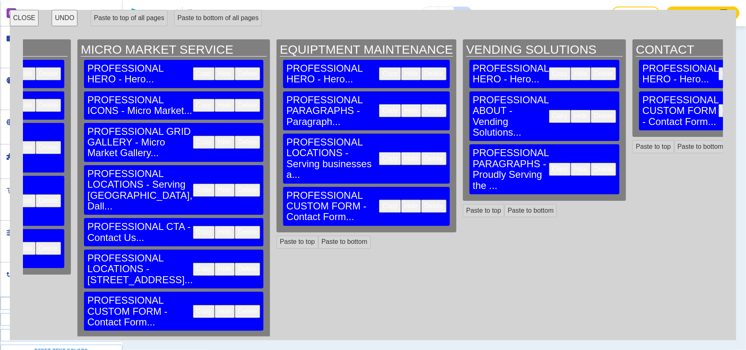
click at [421, 199] on button "Delete" at bounding box center [433, 205] width 25 height 13
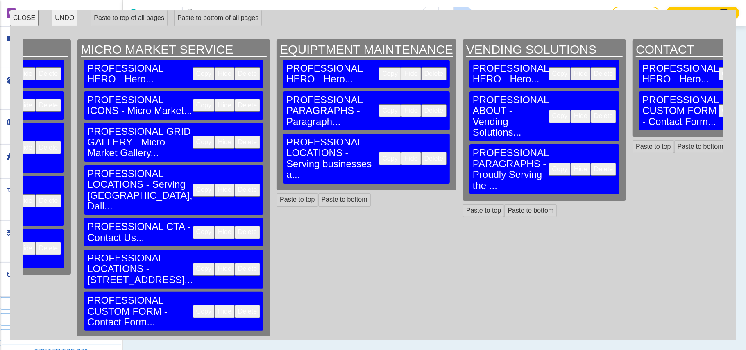
click at [421, 152] on button "Delete" at bounding box center [433, 158] width 25 height 13
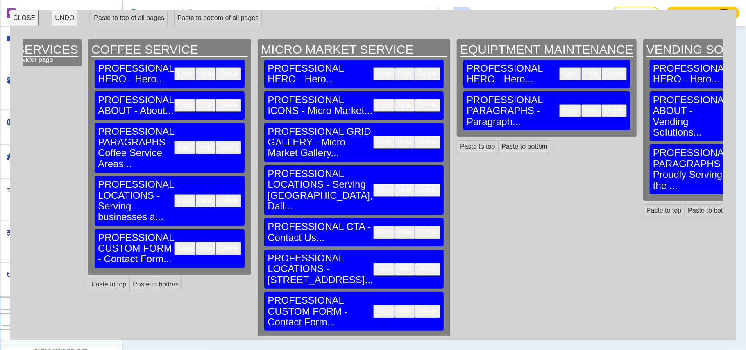
scroll to position [0, 379]
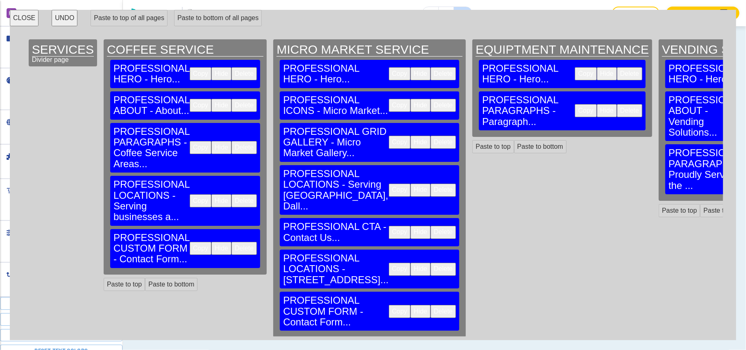
click at [430, 305] on button "Delete" at bounding box center [442, 311] width 25 height 13
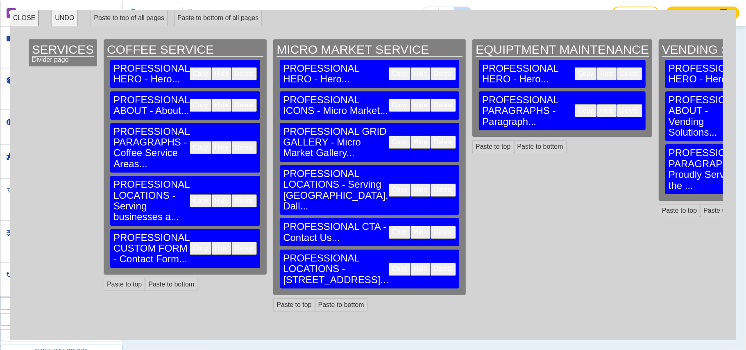
click at [430, 263] on button "Delete" at bounding box center [442, 269] width 25 height 13
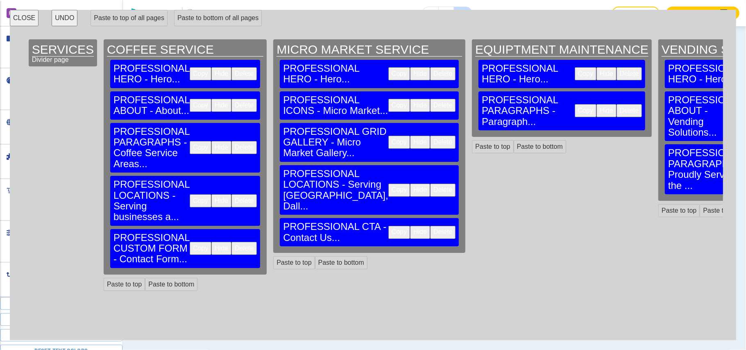
scroll to position [0, 357]
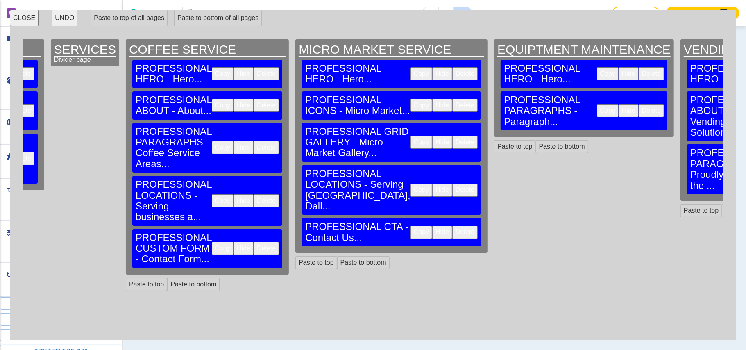
click at [452, 183] on button "Delete" at bounding box center [464, 189] width 25 height 13
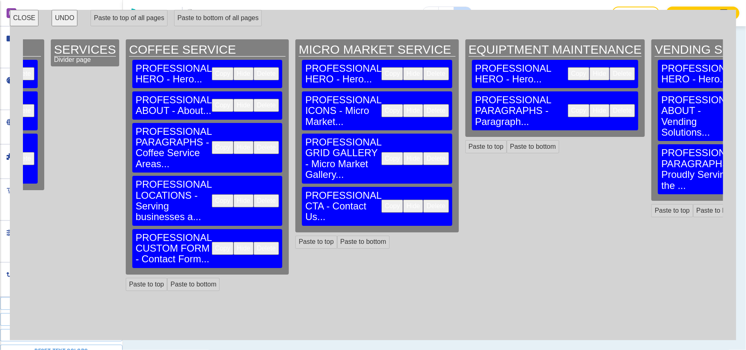
click at [254, 242] on button "Delete" at bounding box center [266, 248] width 25 height 13
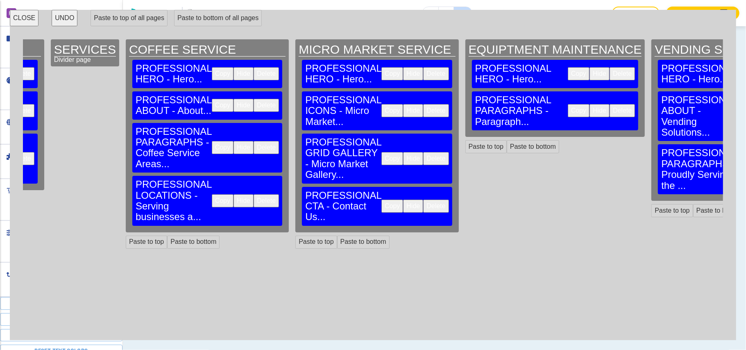
click at [254, 194] on button "Delete" at bounding box center [266, 200] width 25 height 13
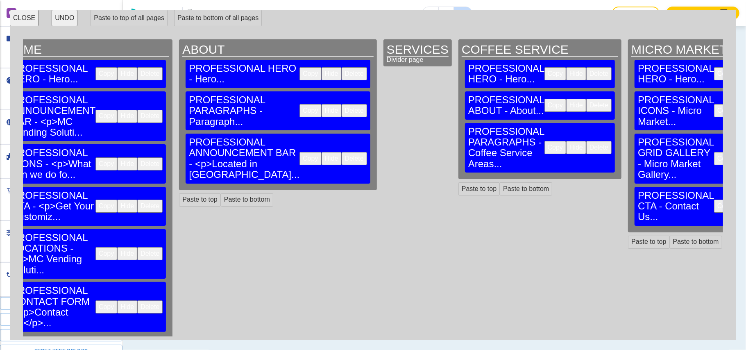
scroll to position [0, 0]
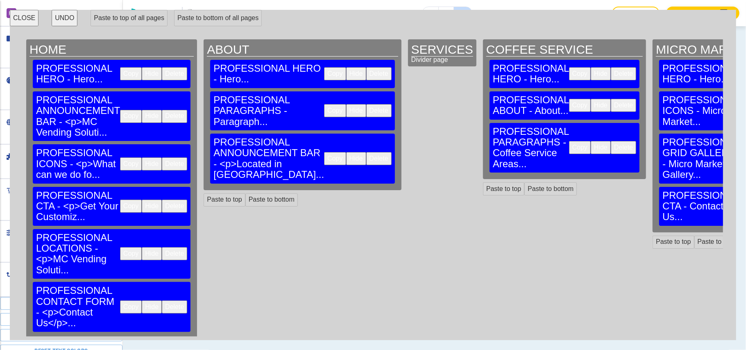
click at [120, 247] on button "Copy" at bounding box center [131, 253] width 22 height 13
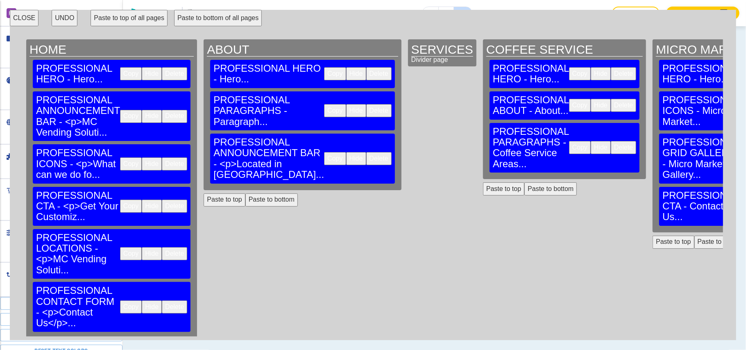
click at [247, 193] on button "Paste to bottom" at bounding box center [271, 199] width 52 height 13
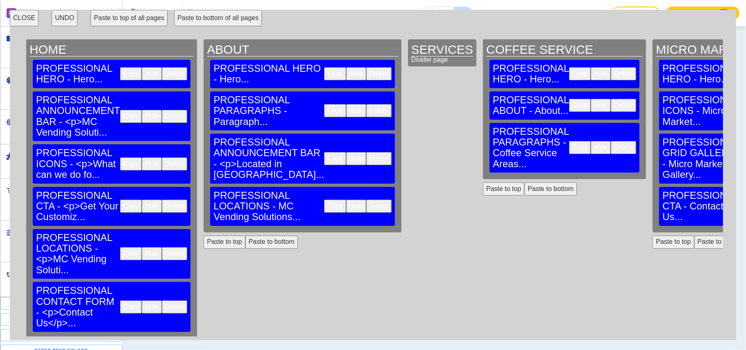
click at [524, 182] on button "Paste to bottom" at bounding box center [550, 188] width 52 height 13
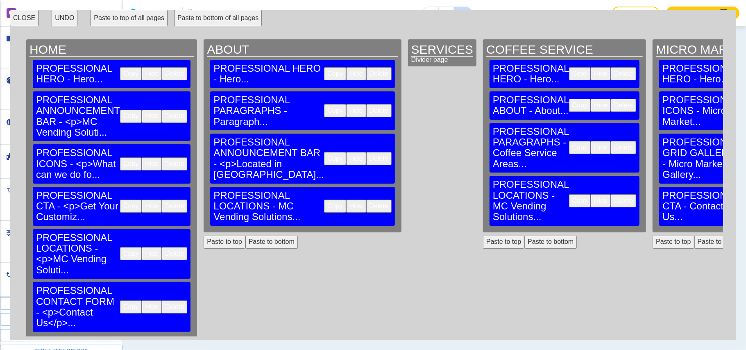
click at [694, 235] on button "Paste to bottom" at bounding box center [720, 241] width 52 height 13
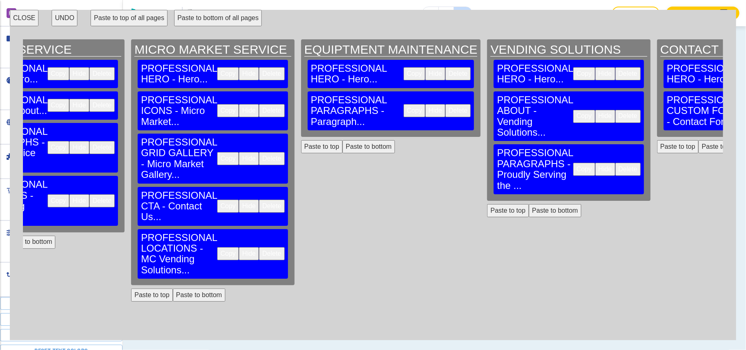
scroll to position [0, 531]
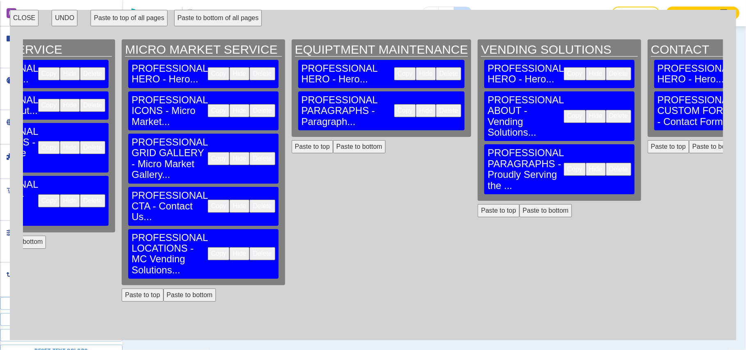
click at [333, 140] on button "Paste to bottom" at bounding box center [359, 146] width 52 height 13
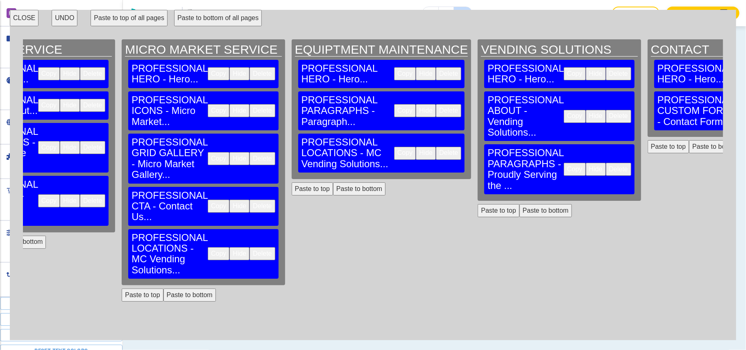
click at [519, 204] on button "Paste to bottom" at bounding box center [545, 210] width 52 height 13
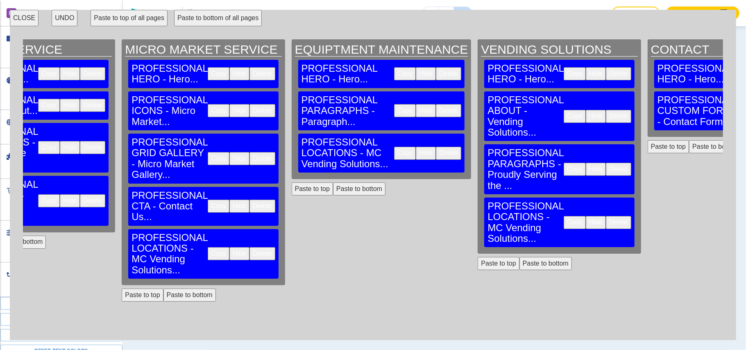
click at [689, 140] on button "Paste to bottom" at bounding box center [715, 146] width 52 height 13
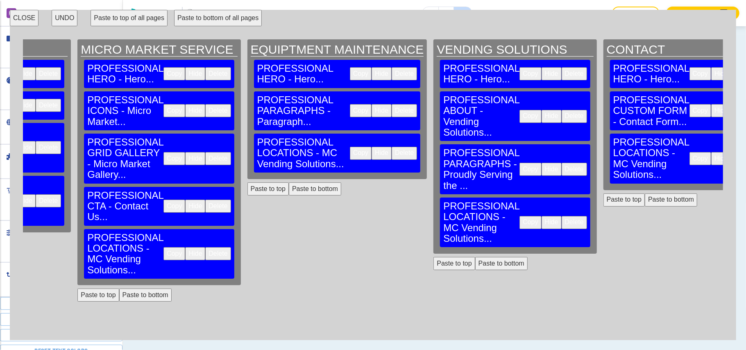
scroll to position [0, 0]
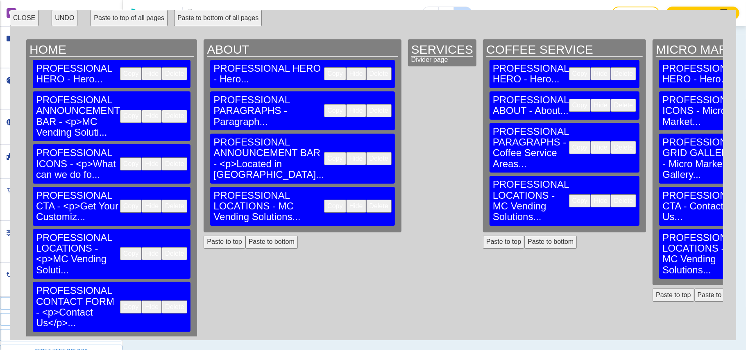
click at [120, 300] on button "Copy" at bounding box center [131, 306] width 22 height 13
click at [245, 235] on button "Paste to bottom" at bounding box center [271, 241] width 52 height 13
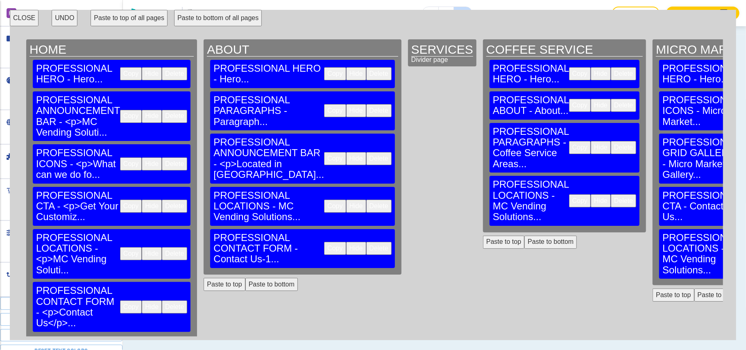
click at [524, 235] on button "Paste to bottom" at bounding box center [550, 241] width 52 height 13
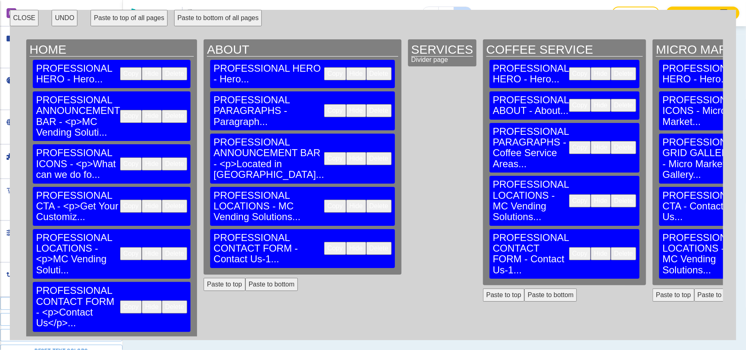
click at [694, 288] on button "Paste to bottom" at bounding box center [720, 294] width 52 height 13
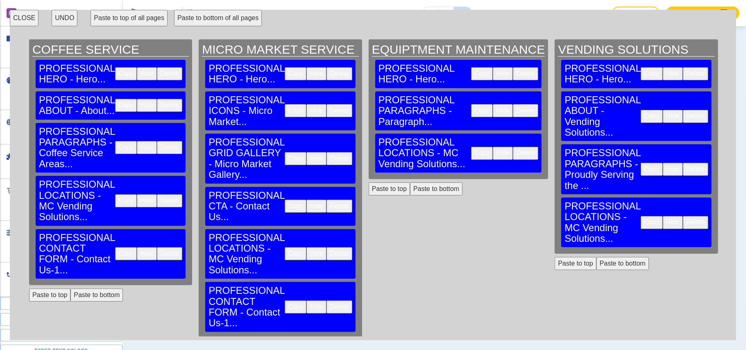
scroll to position [0, 457]
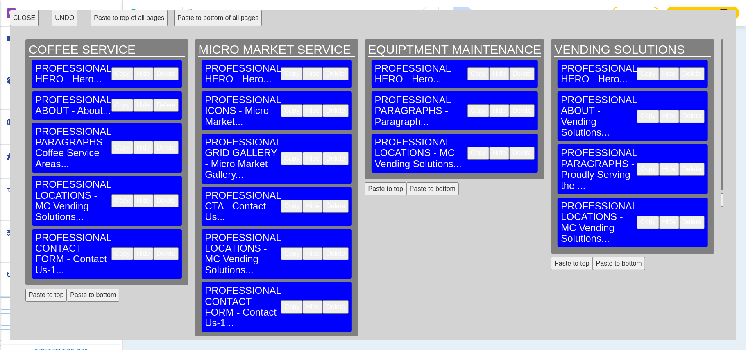
click at [406, 182] on button "Paste to bottom" at bounding box center [432, 188] width 52 height 13
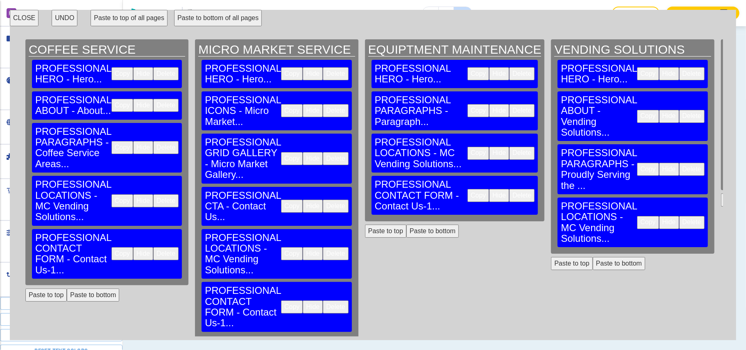
click at [593, 257] on button "Paste to bottom" at bounding box center [619, 263] width 52 height 13
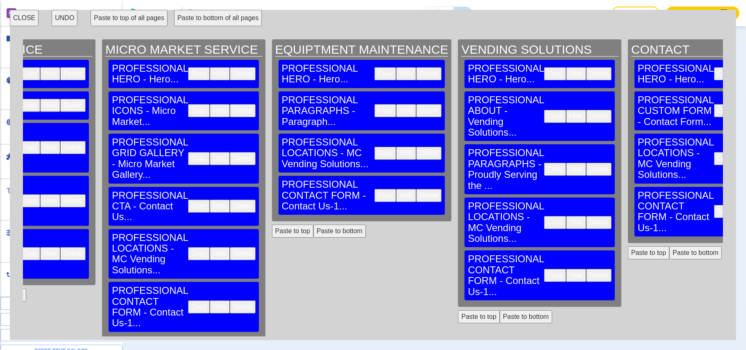
scroll to position [0, 575]
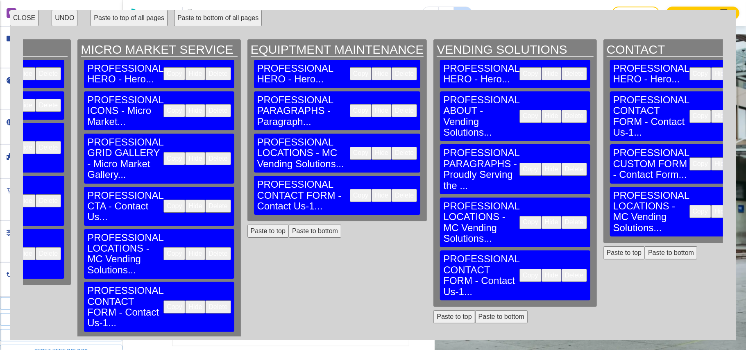
click at [18, 18] on button "CLOSE" at bounding box center [24, 18] width 29 height 16
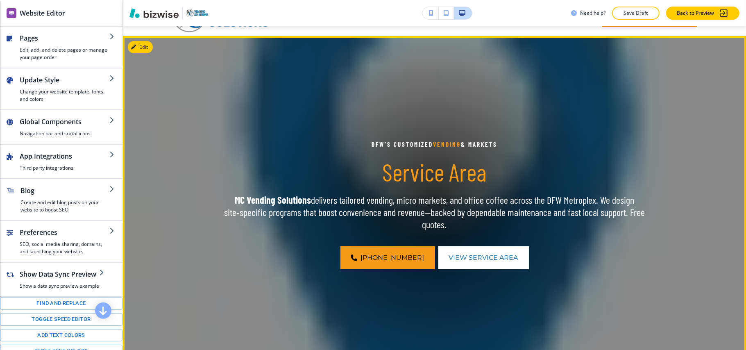
scroll to position [0, 0]
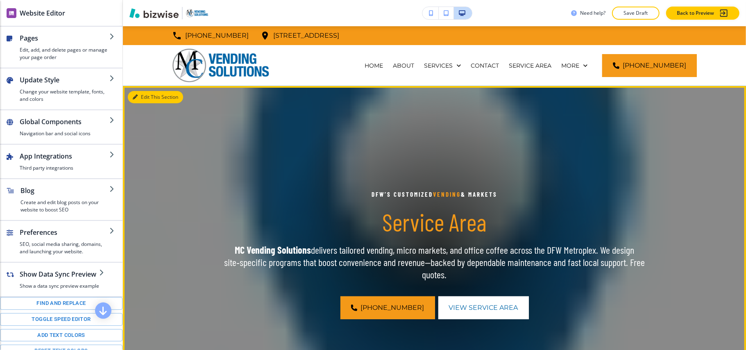
click at [140, 95] on button "Edit This Section" at bounding box center [155, 97] width 55 height 12
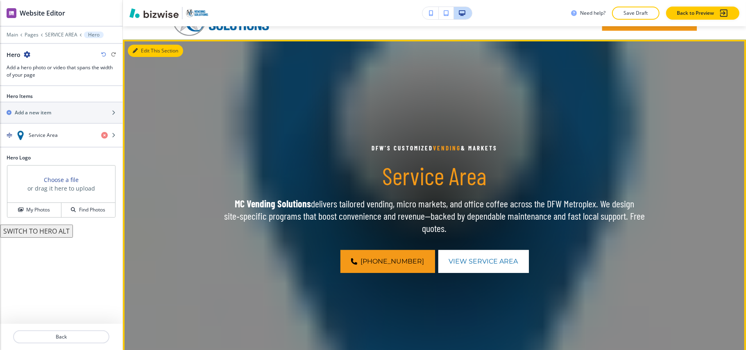
scroll to position [60, 0]
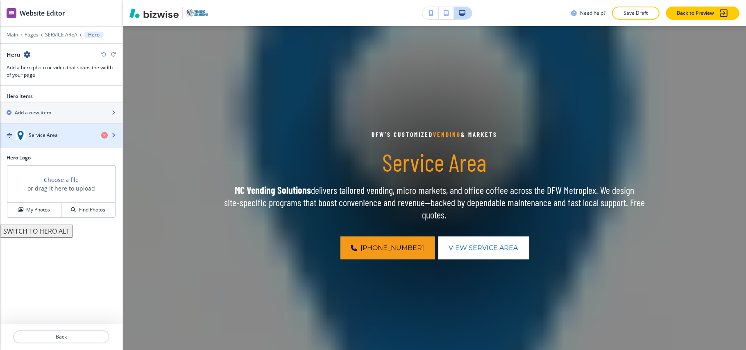
click at [41, 133] on h4 "Service Area" at bounding box center [43, 134] width 29 height 7
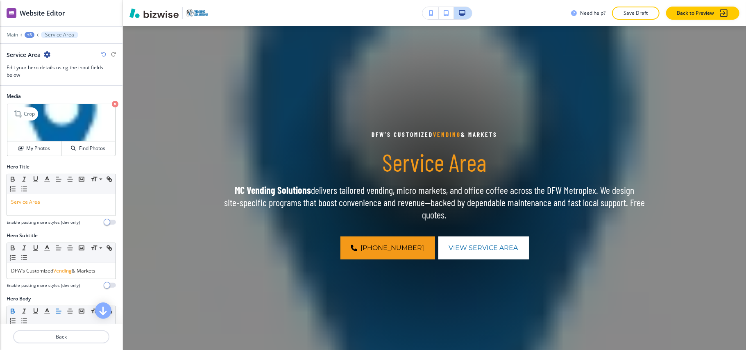
click at [112, 102] on icon "button" at bounding box center [115, 104] width 7 height 7
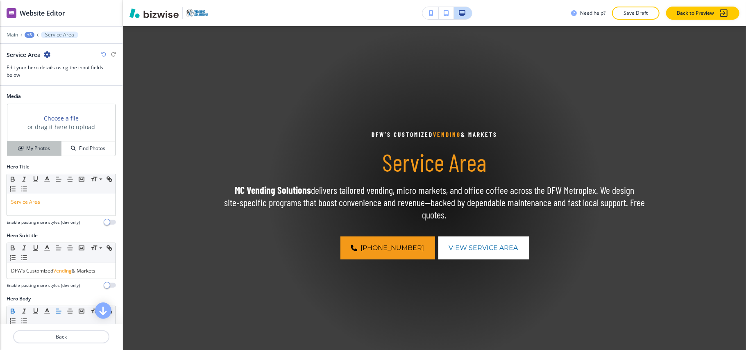
click at [34, 147] on h4 "My Photos" at bounding box center [38, 148] width 24 height 7
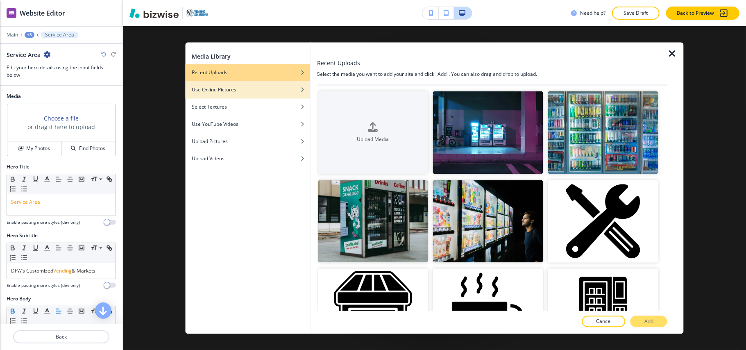
click at [245, 91] on div "Use Online Pictures" at bounding box center [247, 89] width 125 height 7
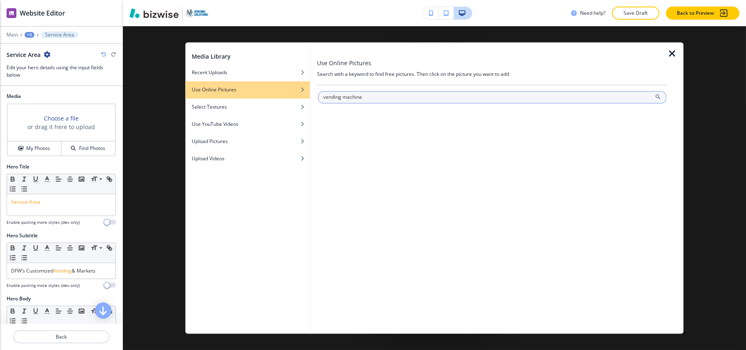
type input "vending machine"
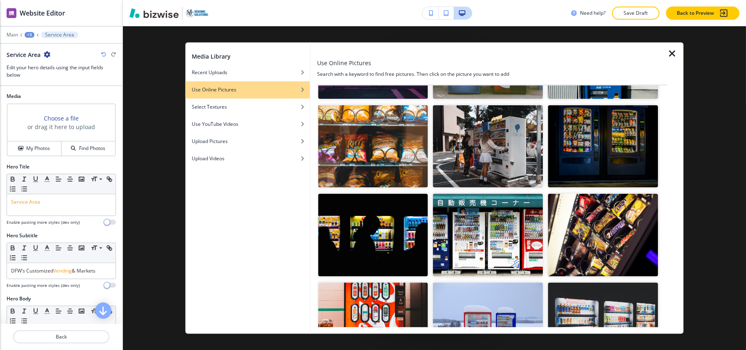
scroll to position [273, 0]
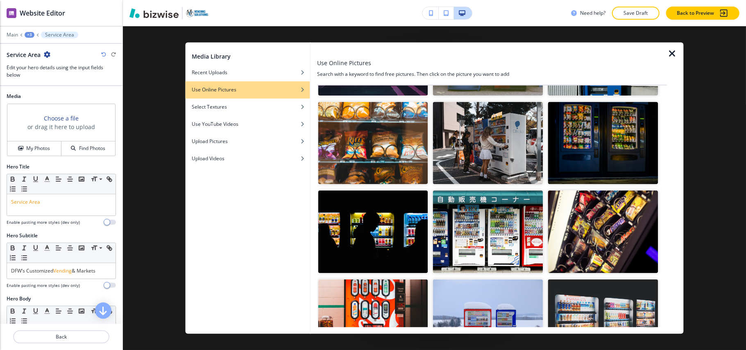
click at [593, 149] on img "button" at bounding box center [603, 143] width 110 height 83
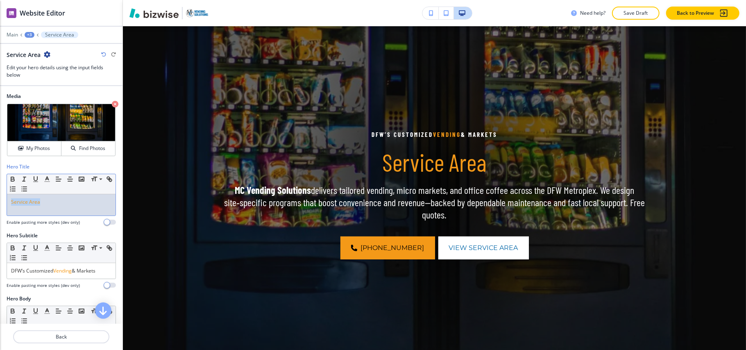
drag, startPoint x: 53, startPoint y: 202, endPoint x: 0, endPoint y: 200, distance: 53.3
click at [0, 200] on div "Hero Title Small Normal Large Huge Service Area Enable pasting more styles (dev…" at bounding box center [61, 197] width 122 height 69
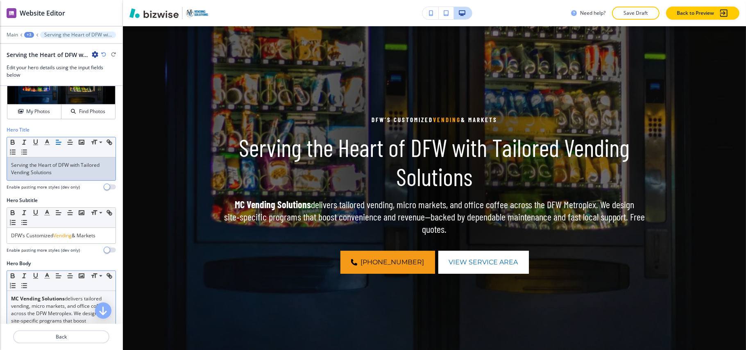
scroll to position [54, 0]
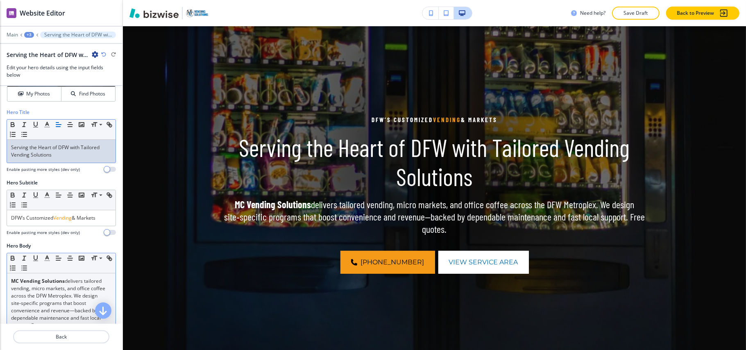
click at [45, 296] on p "MC Vending Solutions delivers tailored vending, micro markets, and office coffe…" at bounding box center [61, 303] width 100 height 52
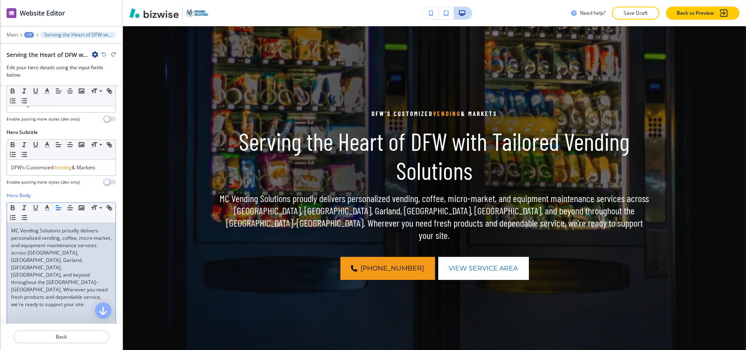
scroll to position [14, 0]
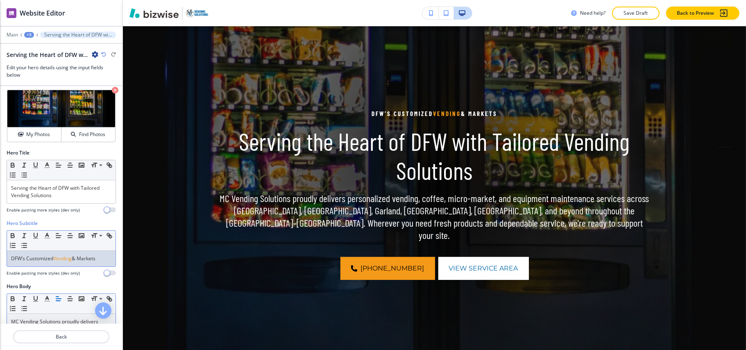
click at [58, 258] on span "Vending" at bounding box center [62, 258] width 18 height 7
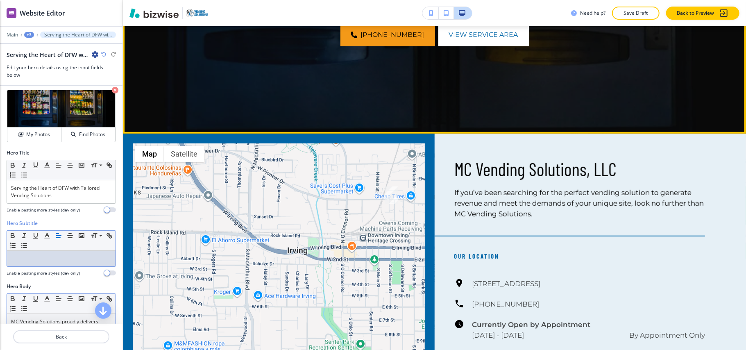
scroll to position [387, 0]
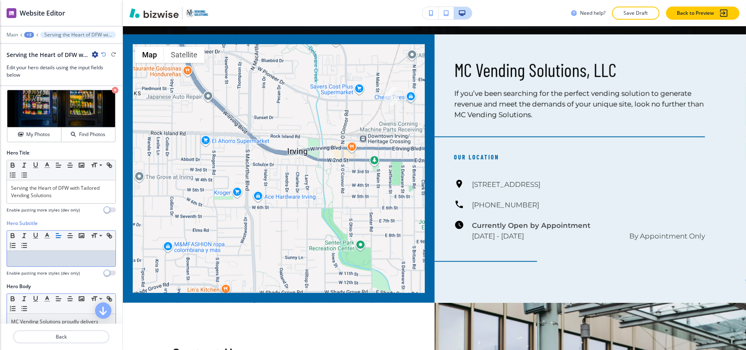
click at [28, 34] on div "+3" at bounding box center [29, 35] width 10 height 6
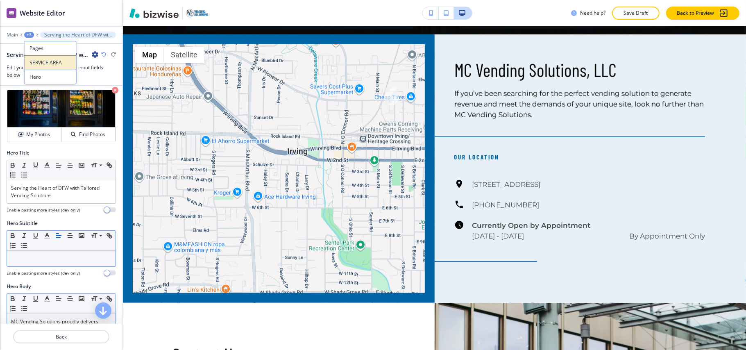
click at [33, 63] on p "SERVICE AREA" at bounding box center [50, 62] width 42 height 7
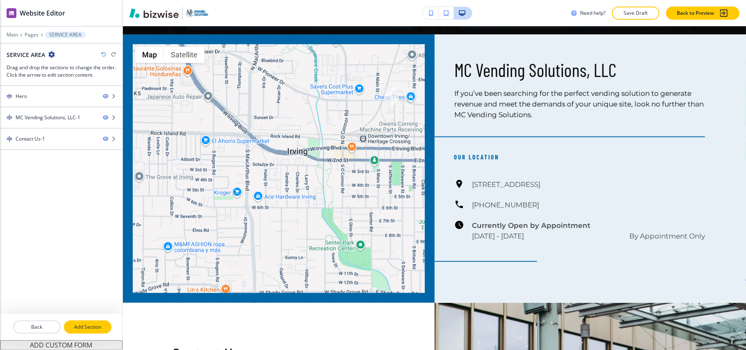
click at [101, 330] on p "Add Section" at bounding box center [88, 326] width 46 height 7
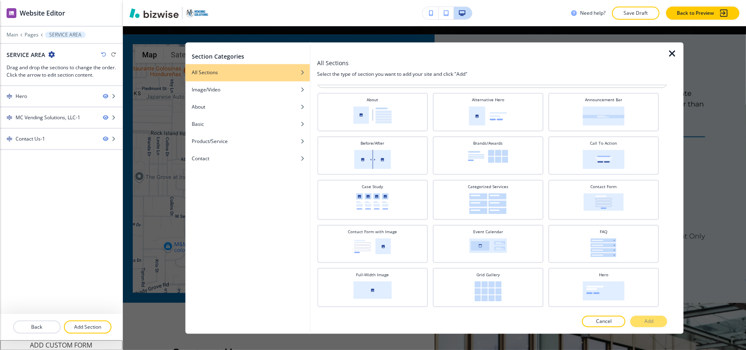
scroll to position [0, 0]
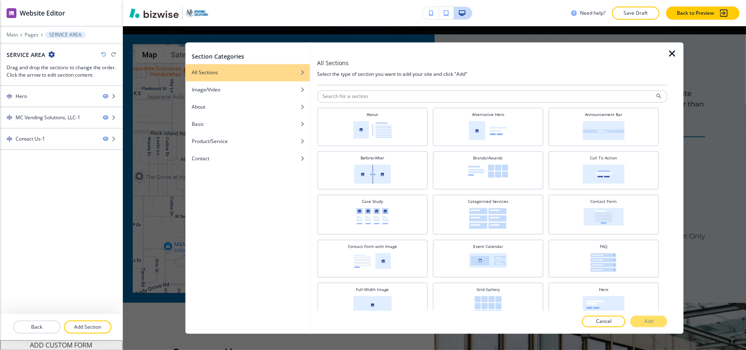
click at [359, 89] on div at bounding box center [492, 88] width 350 height 5
click at [356, 100] on input "text" at bounding box center [492, 97] width 350 height 12
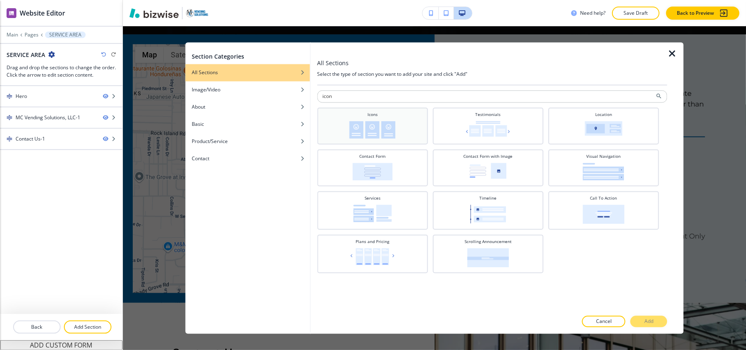
type input "icon"
click at [384, 122] on img at bounding box center [372, 130] width 46 height 18
click at [649, 321] on p "Add" at bounding box center [648, 321] width 9 height 7
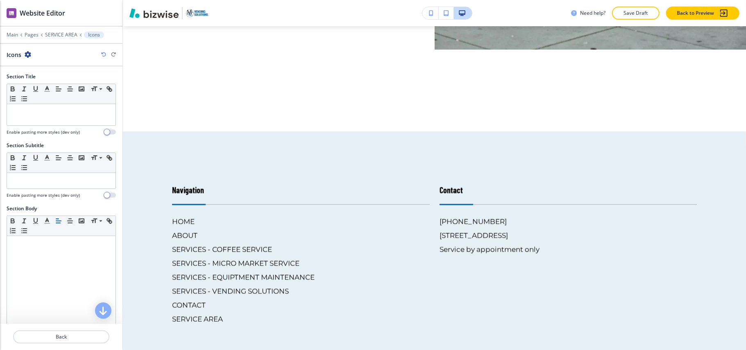
scroll to position [1050, 0]
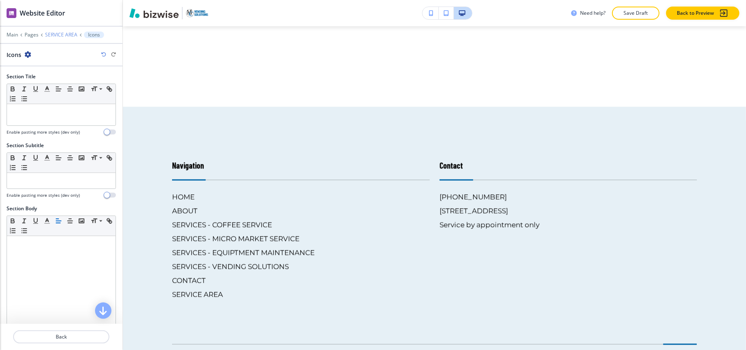
click at [50, 38] on p "SERVICE AREA" at bounding box center [61, 35] width 32 height 6
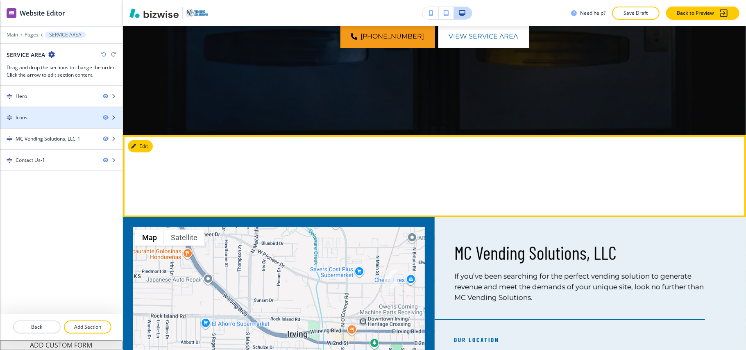
click at [34, 117] on div "Icons" at bounding box center [48, 117] width 96 height 7
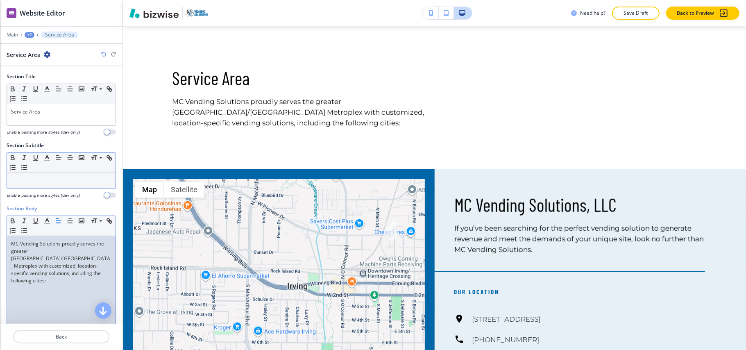
scroll to position [218, 0]
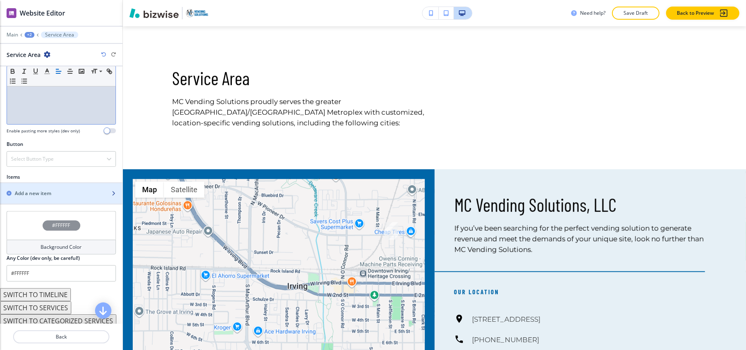
click at [29, 197] on h2 "Add a new item" at bounding box center [33, 193] width 36 height 7
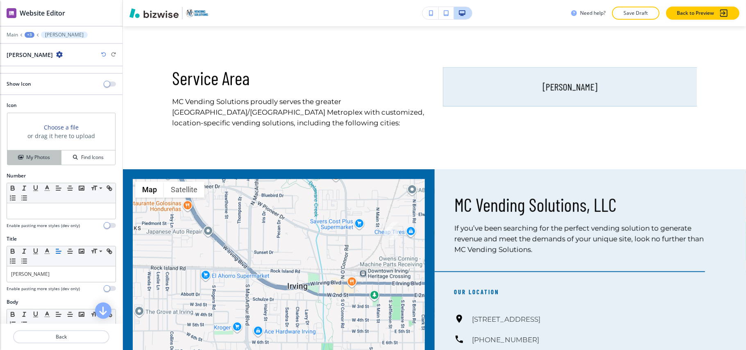
click at [18, 158] on icon "button" at bounding box center [20, 157] width 5 height 5
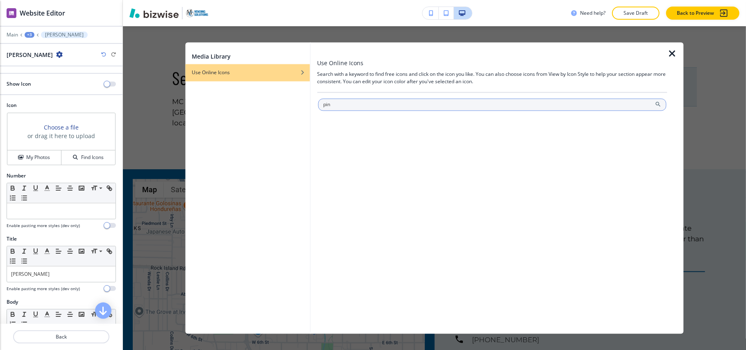
type input "pin"
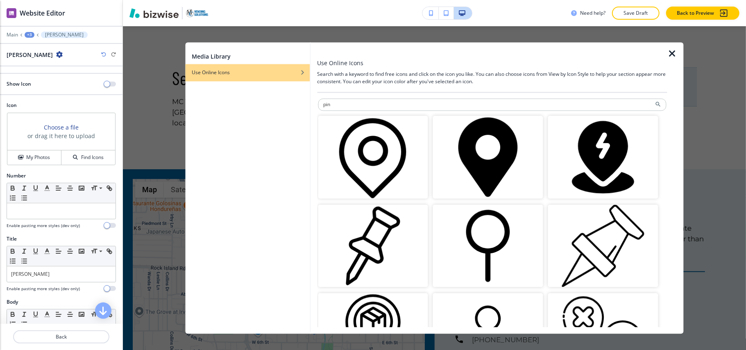
click at [480, 171] on img "button" at bounding box center [488, 157] width 110 height 83
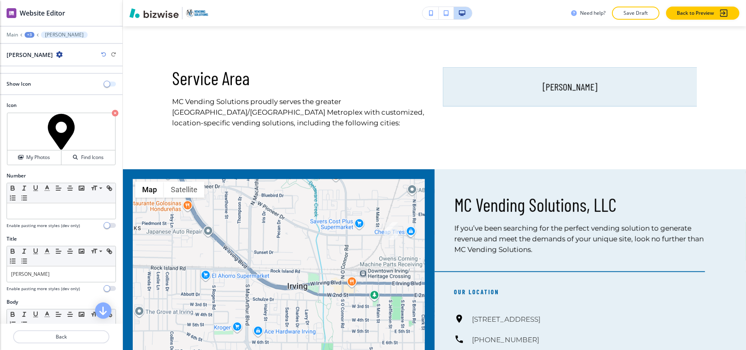
click at [104, 84] on span "button" at bounding box center [107, 84] width 7 height 7
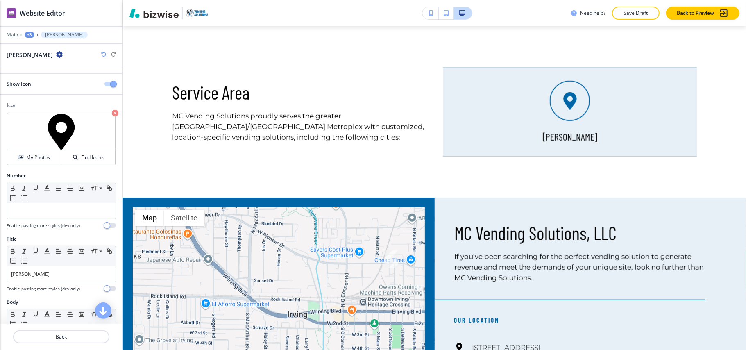
click at [56, 54] on icon "button" at bounding box center [59, 54] width 7 height 7
click at [38, 82] on p "Duplicate Irving" at bounding box center [52, 83] width 42 height 7
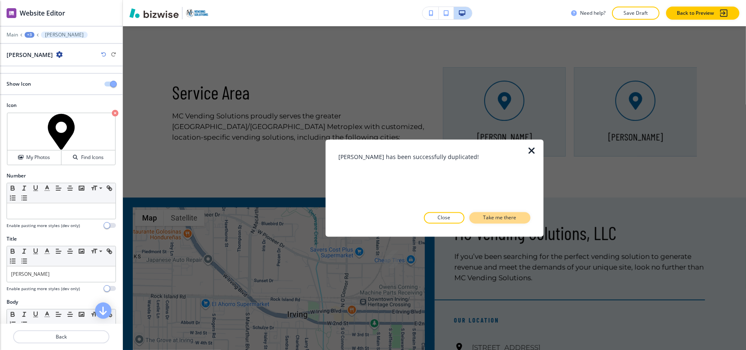
click at [514, 219] on p "Take me there" at bounding box center [499, 217] width 33 height 7
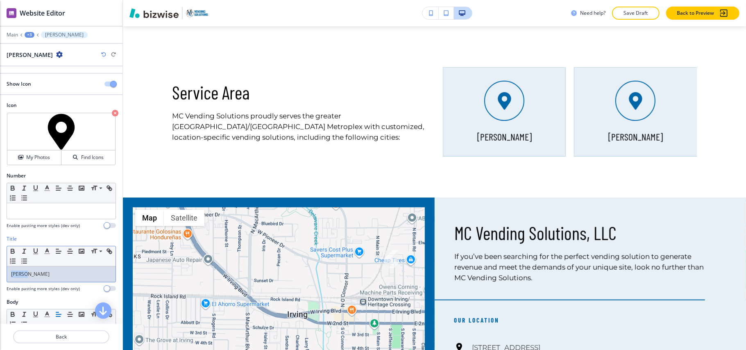
drag, startPoint x: 50, startPoint y: 277, endPoint x: 0, endPoint y: 278, distance: 49.6
click at [0, 278] on div "Title Small Normal Large Huge Irving Enable pasting more styles (dev only)" at bounding box center [61, 266] width 122 height 63
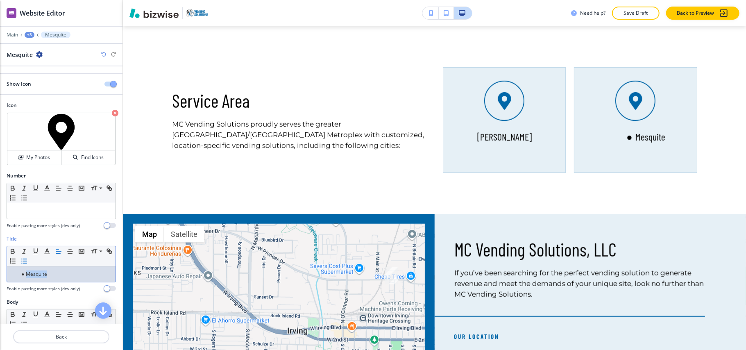
click at [28, 262] on icon "button" at bounding box center [23, 260] width 7 height 7
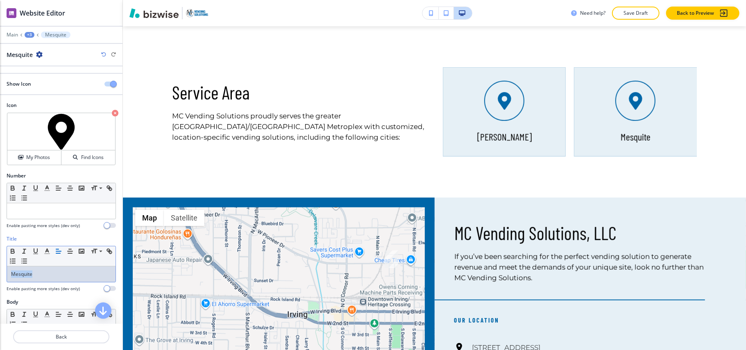
click at [36, 54] on icon "button" at bounding box center [39, 54] width 7 height 7
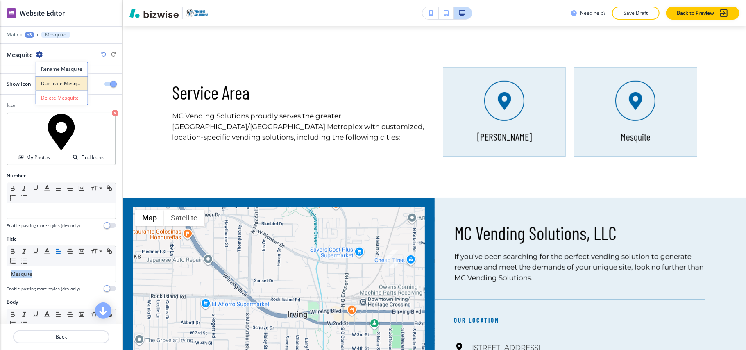
click at [48, 81] on p "Duplicate Mesquite" at bounding box center [62, 83] width 42 height 7
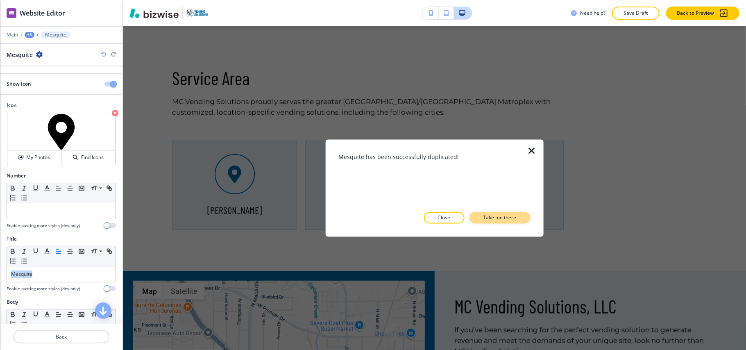
click at [518, 217] on button "Take me there" at bounding box center [499, 217] width 61 height 11
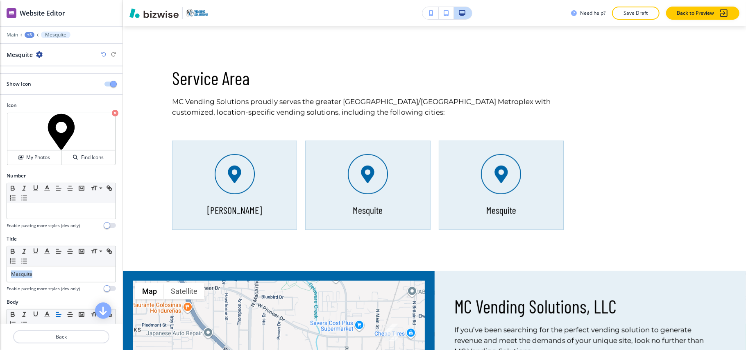
click at [0, 274] on div "Title Small Normal Large Huge Mesquite Enable pasting more styles (dev only)" at bounding box center [61, 266] width 122 height 63
click at [35, 54] on icon "button" at bounding box center [35, 54] width 7 height 7
click at [41, 81] on p "Duplicate Garland" at bounding box center [58, 83] width 42 height 7
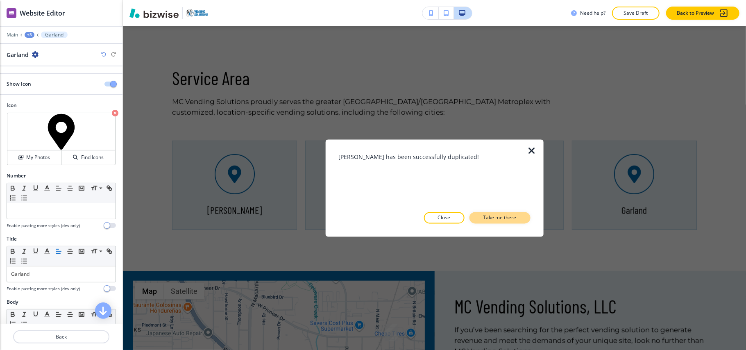
click at [509, 218] on p "Take me there" at bounding box center [499, 217] width 33 height 7
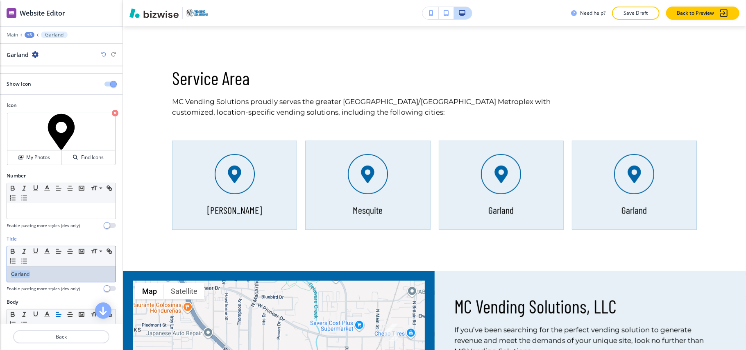
drag, startPoint x: 50, startPoint y: 275, endPoint x: 0, endPoint y: 269, distance: 50.0
click at [0, 269] on div "Title Small Normal Large Huge Garland Enable pasting more styles (dev only)" at bounding box center [61, 266] width 122 height 63
click at [56, 54] on icon "button" at bounding box center [59, 54] width 7 height 7
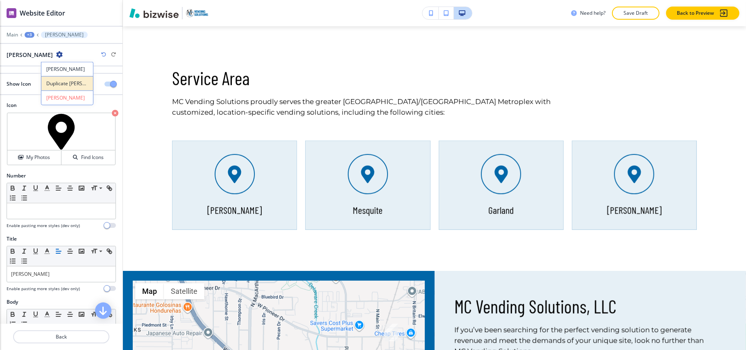
click at [55, 82] on p "Duplicate Richardson" at bounding box center [67, 83] width 42 height 7
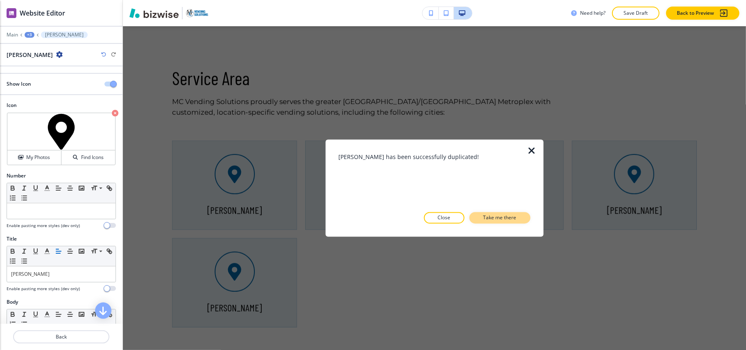
click at [500, 219] on p "Take me there" at bounding box center [499, 217] width 33 height 7
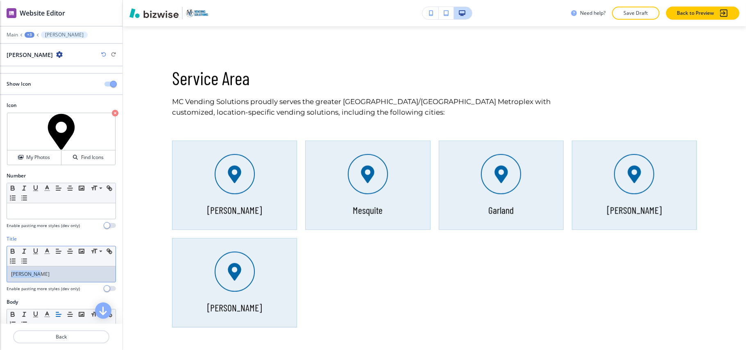
drag, startPoint x: 65, startPoint y: 269, endPoint x: 0, endPoint y: 273, distance: 64.8
click at [0, 273] on div "Title Small Normal Large Huge Richardson Enable pasting more styles (dev only)" at bounding box center [61, 266] width 122 height 63
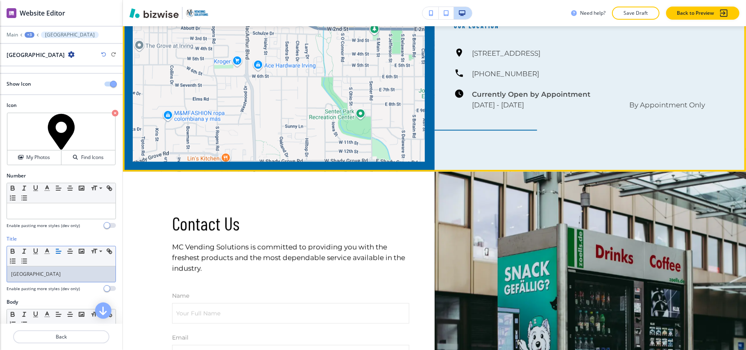
scroll to position [942, 0]
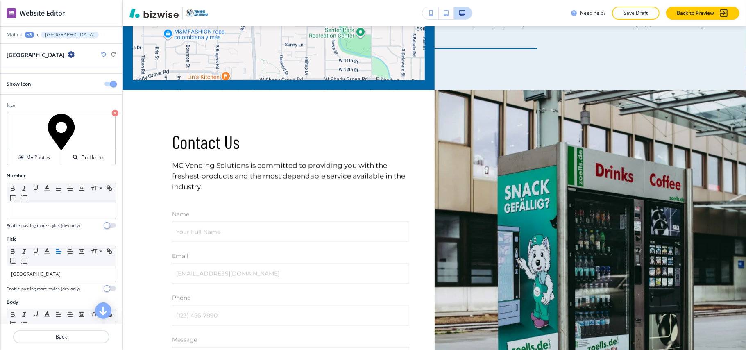
click at [30, 36] on div "+3" at bounding box center [30, 35] width 10 height 6
click at [40, 61] on p "SERVICE AREA" at bounding box center [51, 62] width 42 height 7
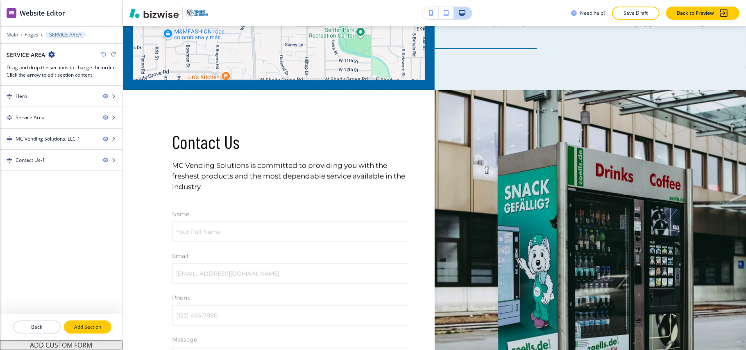
click at [89, 326] on p "Add Section" at bounding box center [88, 326] width 46 height 7
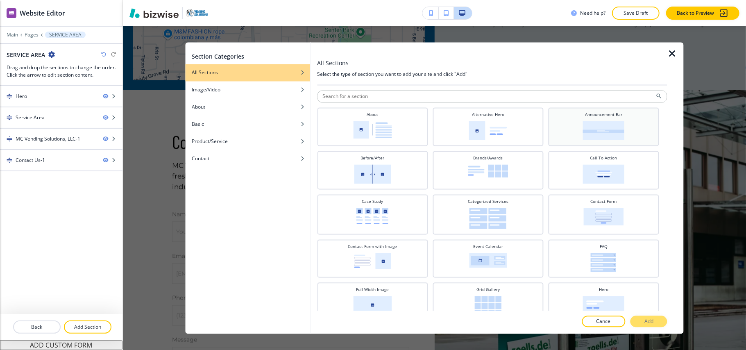
click at [572, 127] on div "Announcement Bar" at bounding box center [603, 126] width 102 height 29
click at [639, 324] on button "Add" at bounding box center [648, 321] width 37 height 11
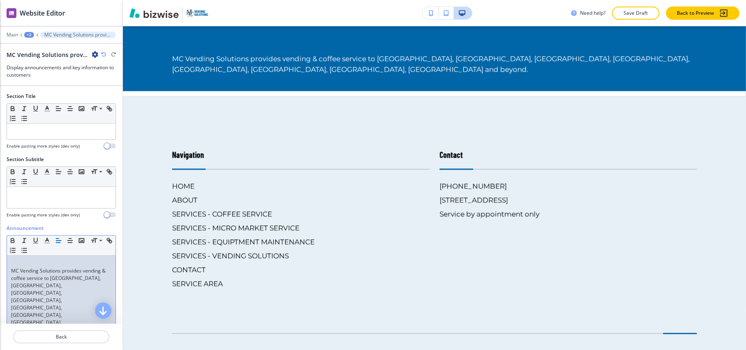
scroll to position [0, 0]
click at [10, 276] on div "MC Vending Solutions provides vending & coffee service to Irving, Dallas, Fort …" at bounding box center [61, 309] width 109 height 106
click at [9, 268] on div "MC Vending Solutions provides vending & coffee service to Irving, Dallas, Fort …" at bounding box center [61, 309] width 109 height 106
click at [9, 271] on div "MC Vending Solutions provides vending & coffee service to Irving, Dallas, Fort …" at bounding box center [61, 309] width 109 height 106
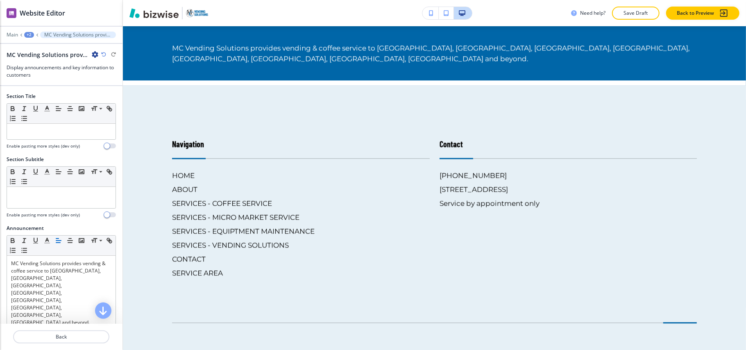
click at [30, 31] on div at bounding box center [61, 29] width 122 height 5
click at [30, 33] on div "+2" at bounding box center [29, 35] width 10 height 6
click at [33, 57] on button "SERVICE AREA" at bounding box center [50, 62] width 52 height 15
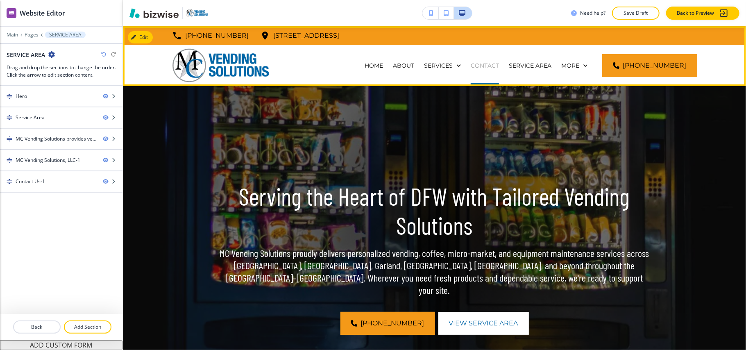
click at [495, 64] on p "CONTACT" at bounding box center [485, 65] width 28 height 8
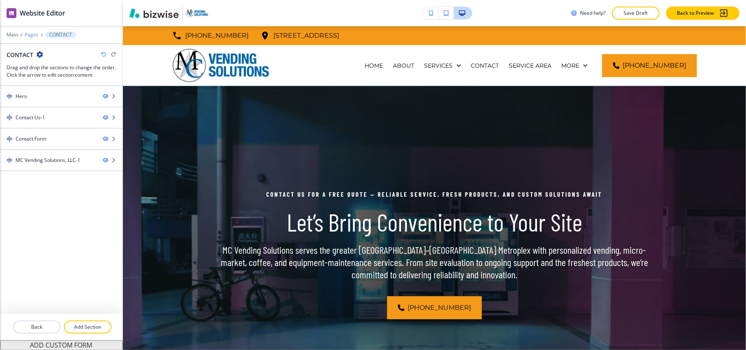
click at [33, 33] on p "Pages" at bounding box center [32, 35] width 14 height 6
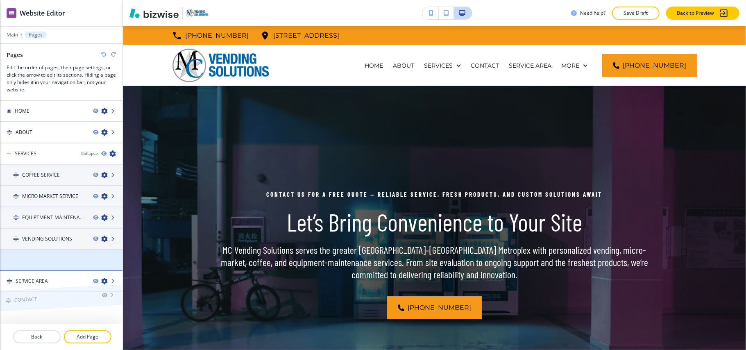
scroll to position [7, 0]
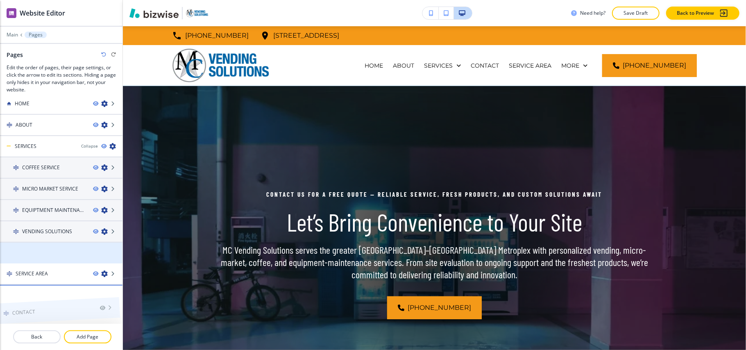
drag, startPoint x: 57, startPoint y: 258, endPoint x: 51, endPoint y: 291, distance: 33.2
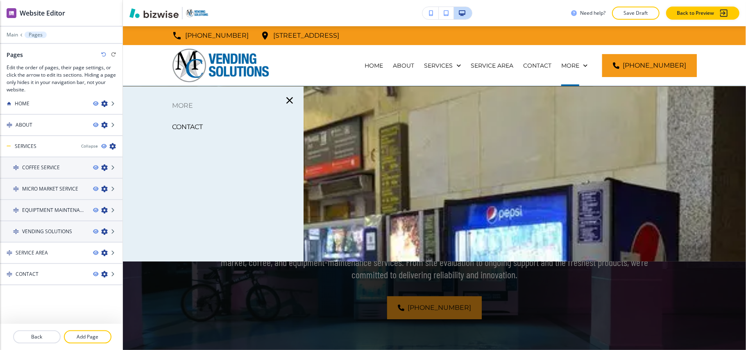
click at [180, 121] on p "CONTACT" at bounding box center [187, 127] width 31 height 12
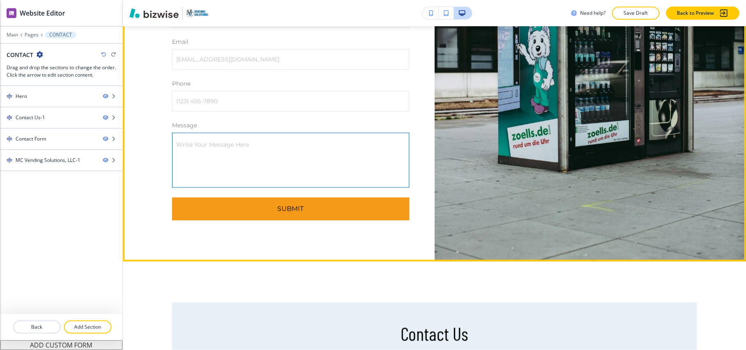
scroll to position [764, 0]
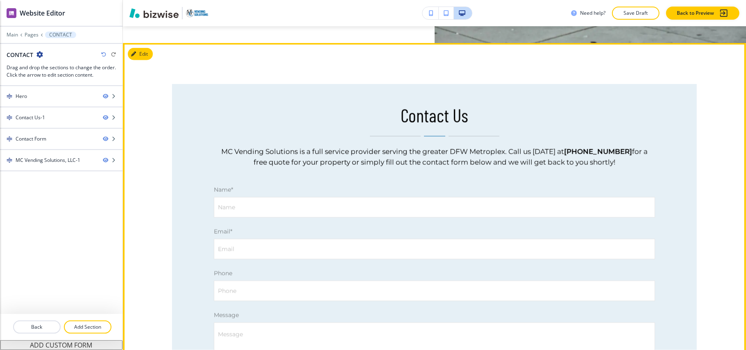
drag, startPoint x: 210, startPoint y: 145, endPoint x: 617, endPoint y: 161, distance: 407.0
click at [617, 161] on div "Contact Us MC Vending Solutions is a full service provider serving the greater …" at bounding box center [434, 270] width 525 height 372
copy p "MC Vending Solutions is a full service provider serving the greater DFW Metropl…"
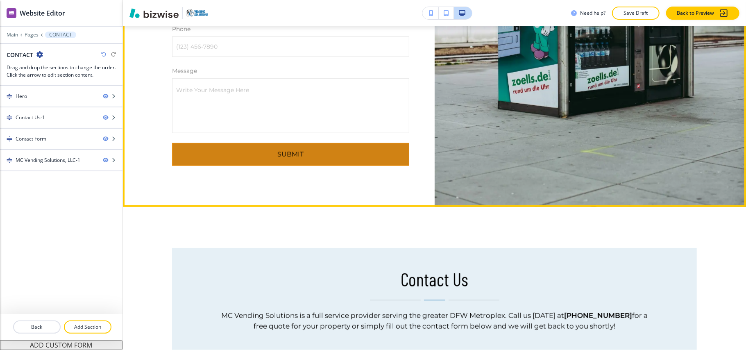
scroll to position [382, 0]
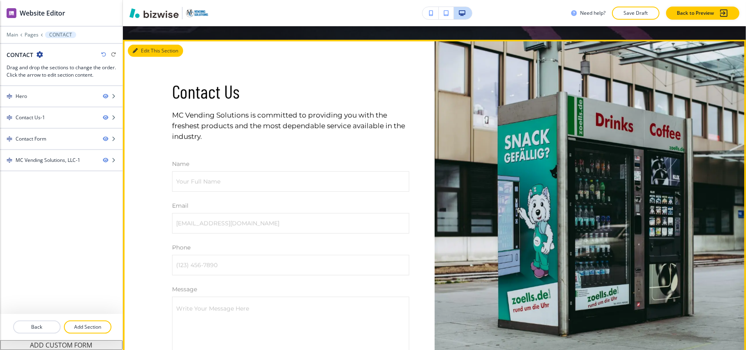
click at [147, 53] on button "Edit This Section" at bounding box center [155, 51] width 55 height 12
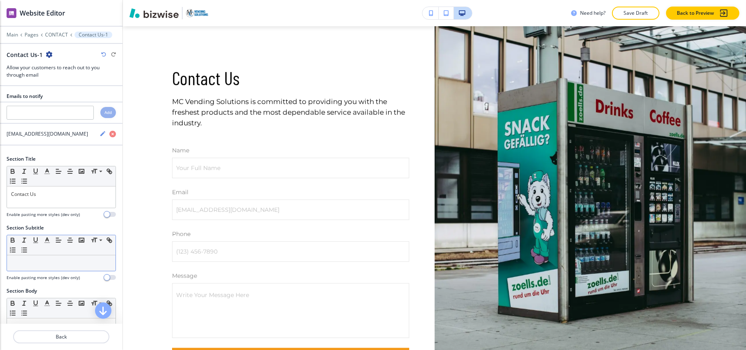
scroll to position [164, 0]
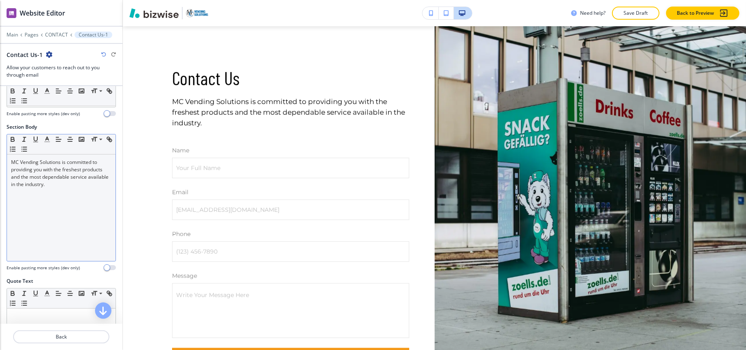
click at [76, 210] on div "MC Vending Solutions is committed to providing you with the freshest products a…" at bounding box center [61, 207] width 109 height 106
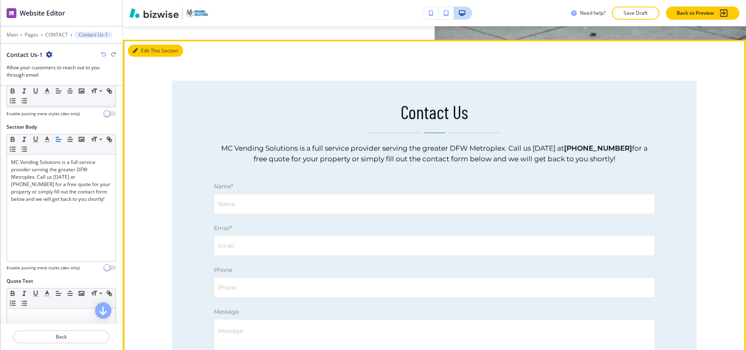
click at [145, 53] on button "Edit This Section" at bounding box center [155, 51] width 55 height 12
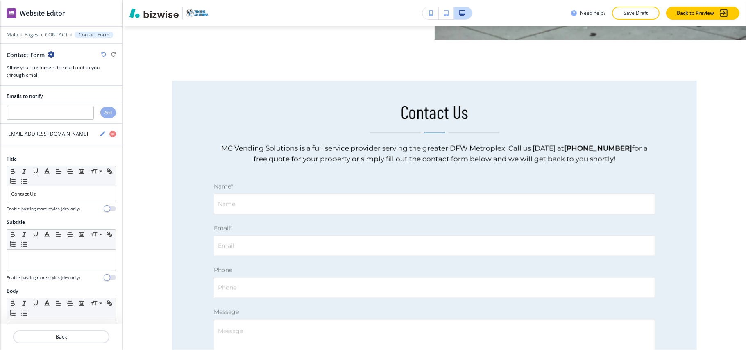
scroll to position [793, 0]
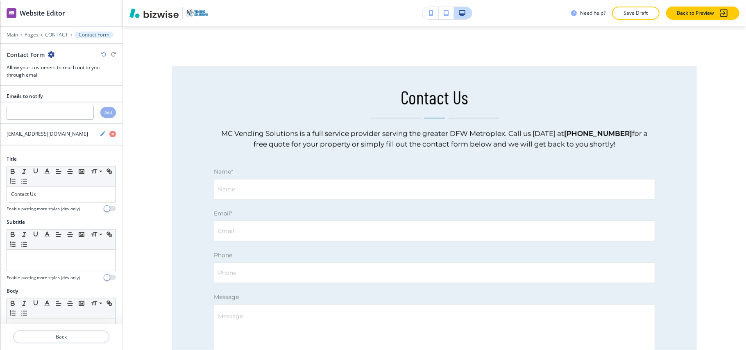
click at [52, 54] on icon "button" at bounding box center [51, 54] width 7 height 7
click at [66, 104] on button "Delete Section" at bounding box center [74, 98] width 52 height 15
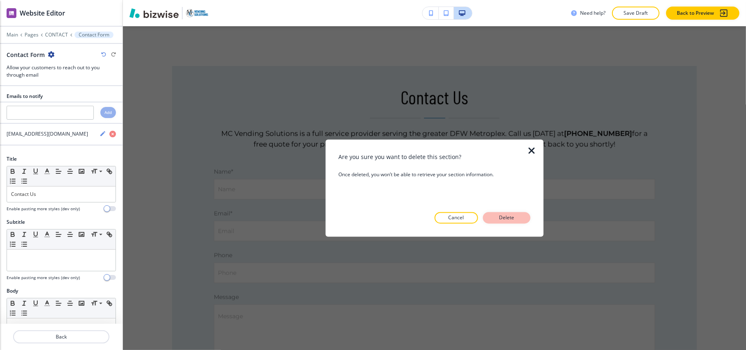
click at [509, 223] on button "Delete" at bounding box center [507, 217] width 48 height 11
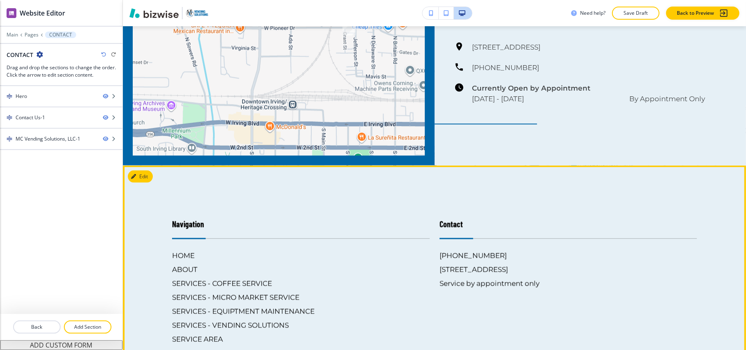
scroll to position [1011, 0]
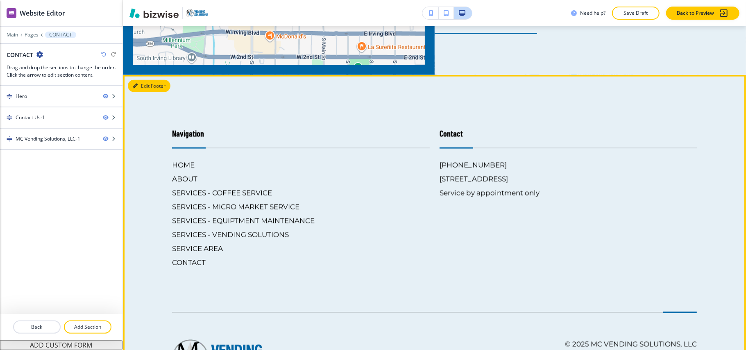
click at [140, 88] on button "Edit Footer" at bounding box center [149, 86] width 43 height 12
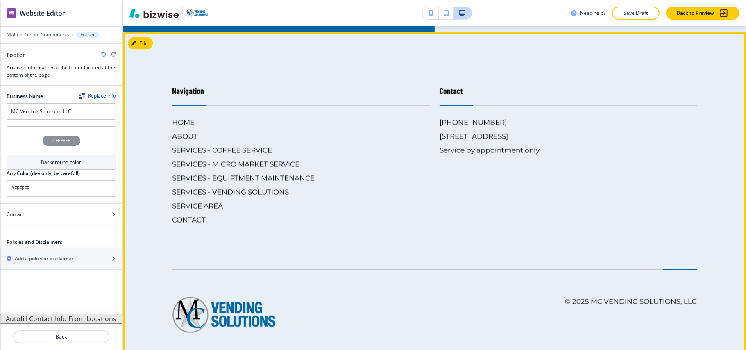
scroll to position [1062, 0]
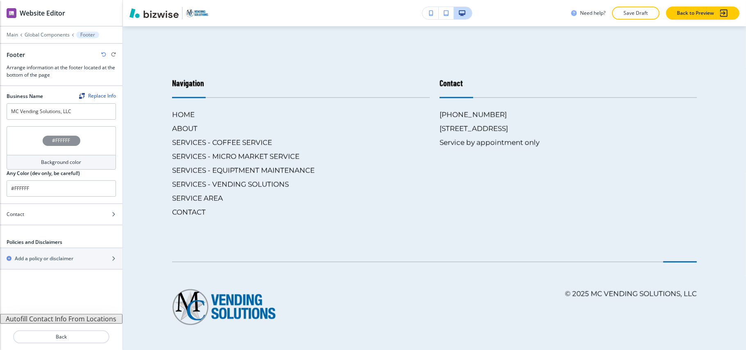
click at [23, 140] on div "#FFFFFF" at bounding box center [61, 140] width 109 height 29
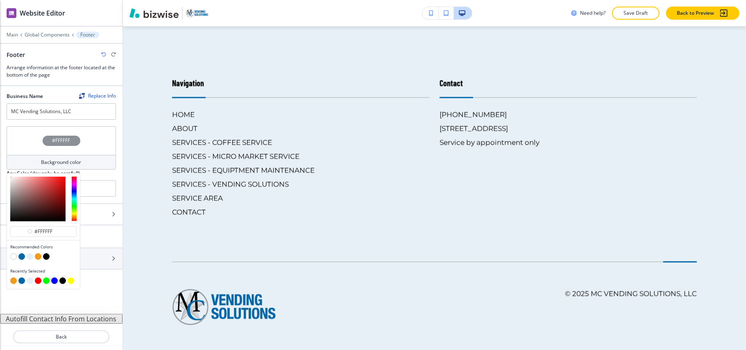
click at [18, 257] on div at bounding box center [43, 257] width 66 height 8
click at [25, 259] on button "button" at bounding box center [21, 256] width 7 height 7
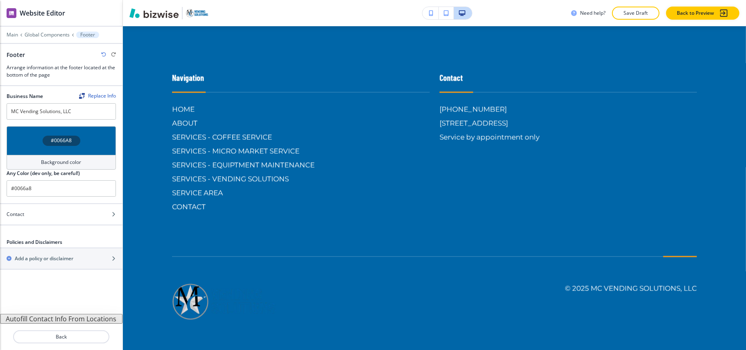
scroll to position [1069, 0]
click at [19, 147] on div "#0066A8" at bounding box center [61, 140] width 109 height 29
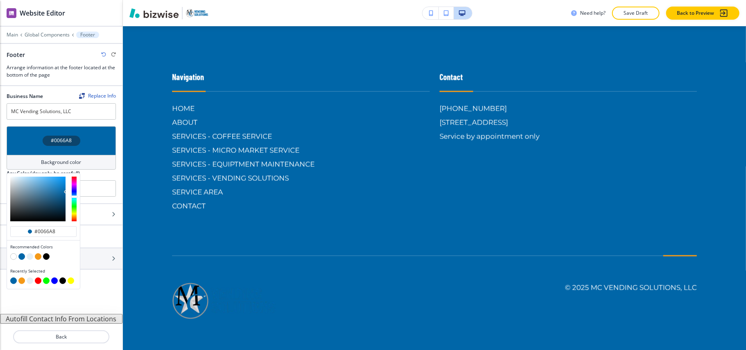
click at [31, 256] on button "button" at bounding box center [30, 256] width 7 height 7
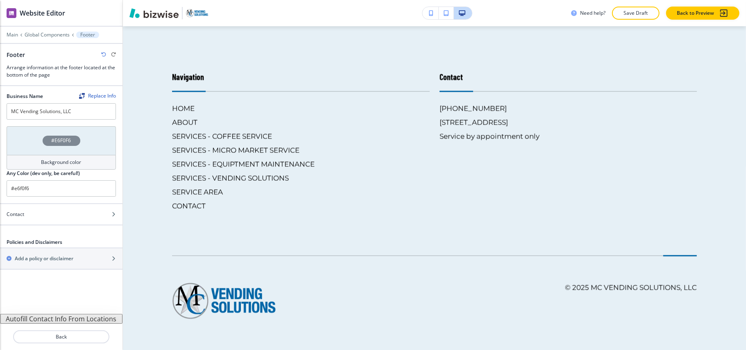
click at [26, 147] on div "#E6F0F6" at bounding box center [61, 140] width 109 height 29
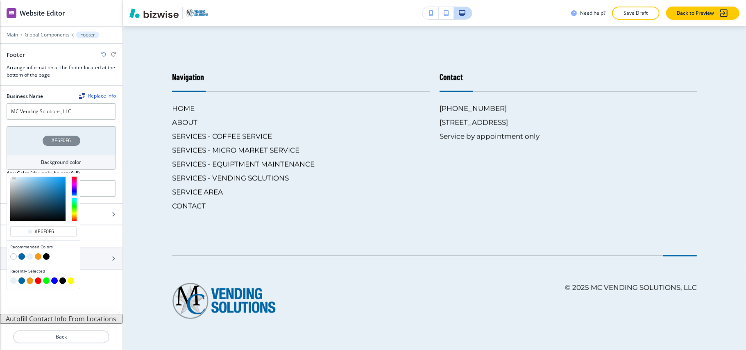
click at [36, 257] on button "button" at bounding box center [38, 256] width 7 height 7
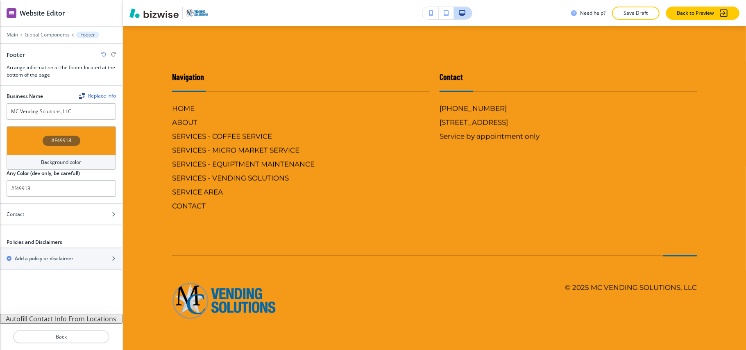
click at [21, 138] on div "#F49918" at bounding box center [61, 140] width 109 height 29
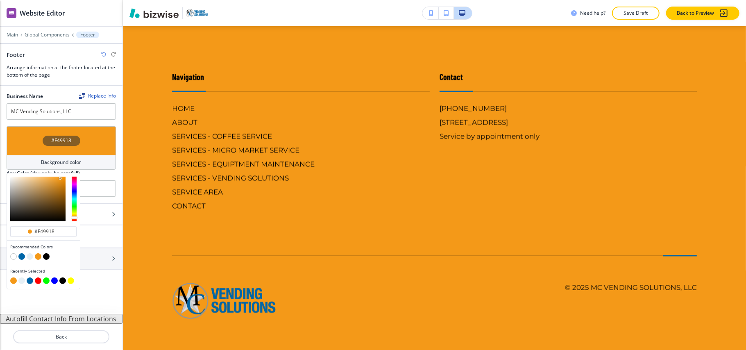
click at [44, 258] on button "button" at bounding box center [46, 256] width 7 height 7
type input "#000000"
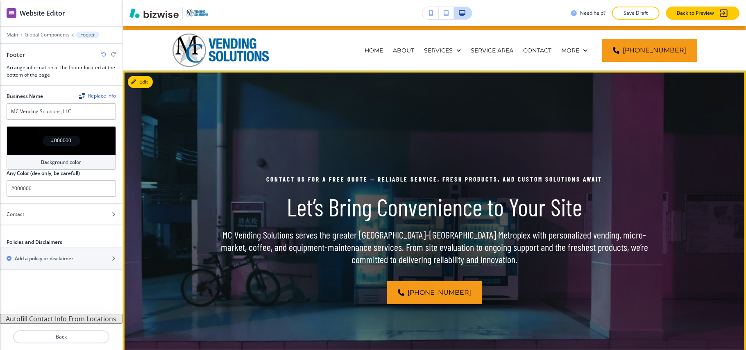
scroll to position [0, 0]
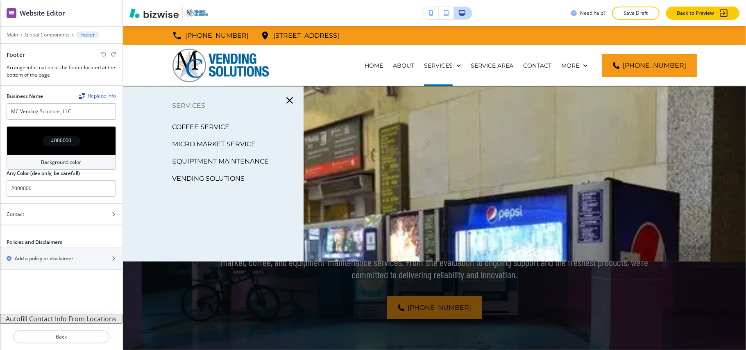
click at [191, 125] on p "COFFEE SERVICE" at bounding box center [200, 127] width 57 height 12
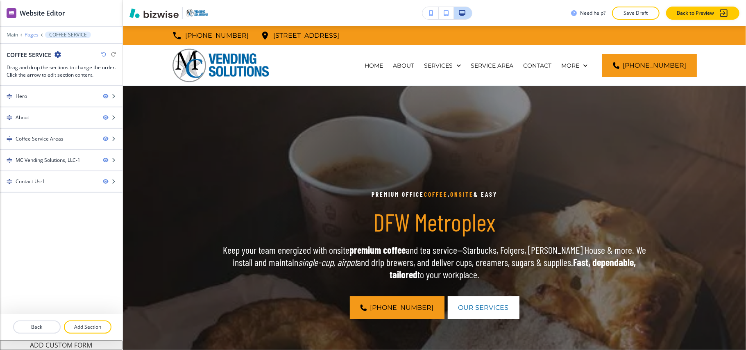
click at [34, 34] on p "Pages" at bounding box center [32, 35] width 14 height 6
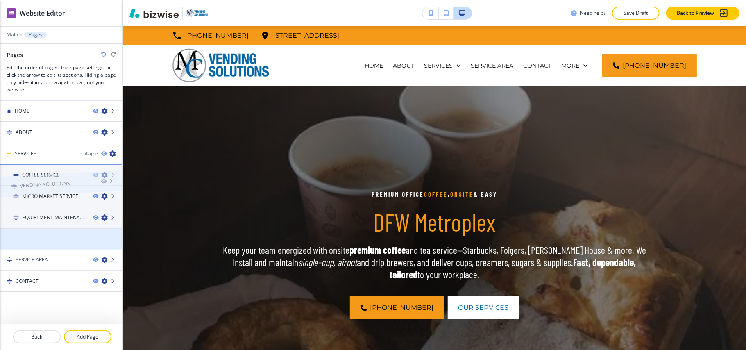
drag, startPoint x: 46, startPoint y: 240, endPoint x: 43, endPoint y: 170, distance: 70.5
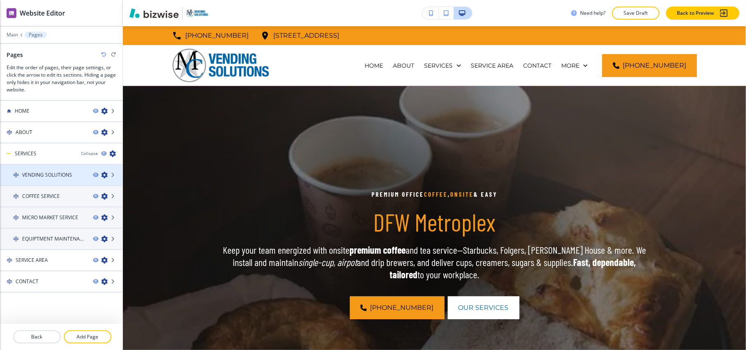
click at [43, 176] on h4 "VENDING SOLUTIONS" at bounding box center [47, 174] width 50 height 7
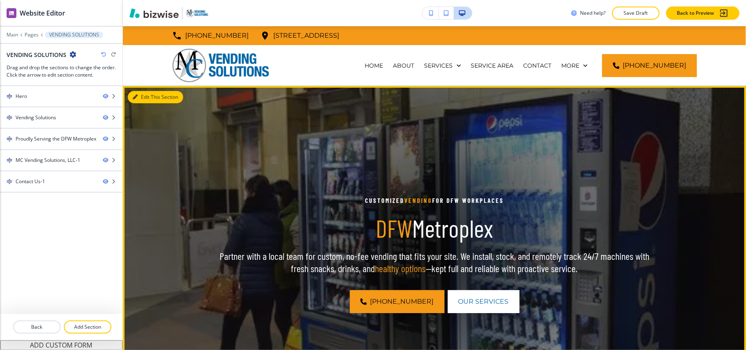
click at [147, 95] on button "Edit This Section" at bounding box center [155, 97] width 55 height 12
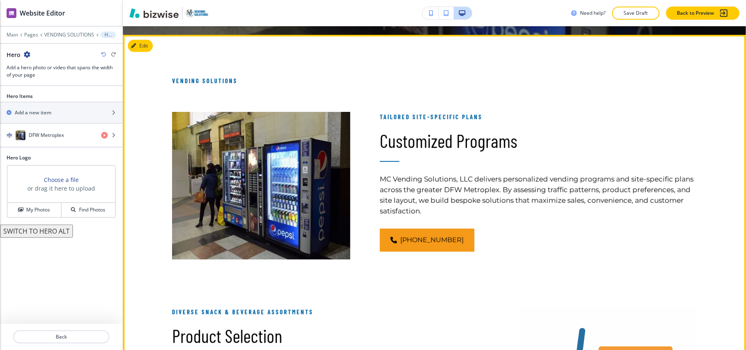
scroll to position [278, 0]
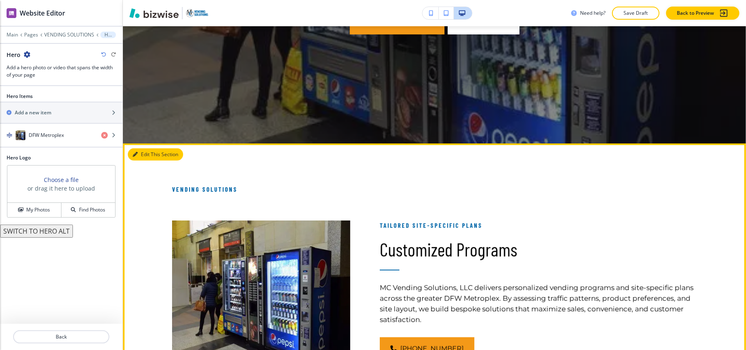
click at [149, 153] on button "Edit This Section" at bounding box center [155, 154] width 55 height 12
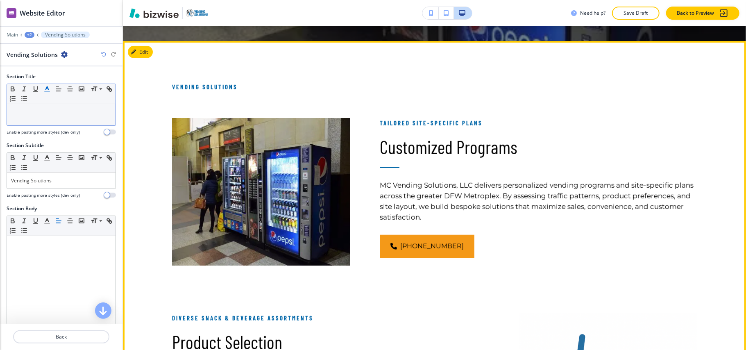
scroll to position [396, 0]
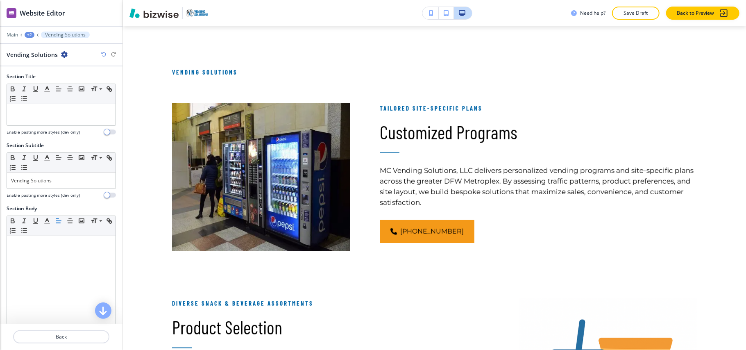
click at [61, 54] on icon "button" at bounding box center [64, 54] width 7 height 7
click at [77, 95] on p "Delete Section" at bounding box center [86, 97] width 42 height 7
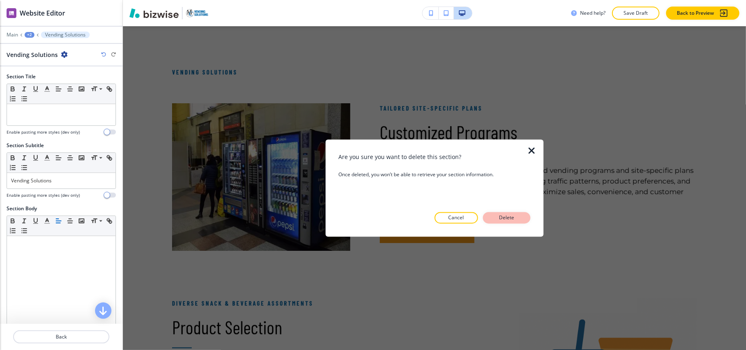
click at [518, 217] on button "Delete" at bounding box center [507, 217] width 48 height 11
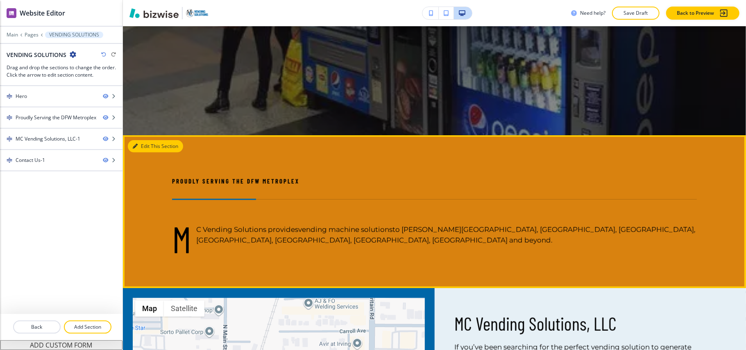
click at [140, 147] on button "Edit This Section" at bounding box center [155, 146] width 55 height 12
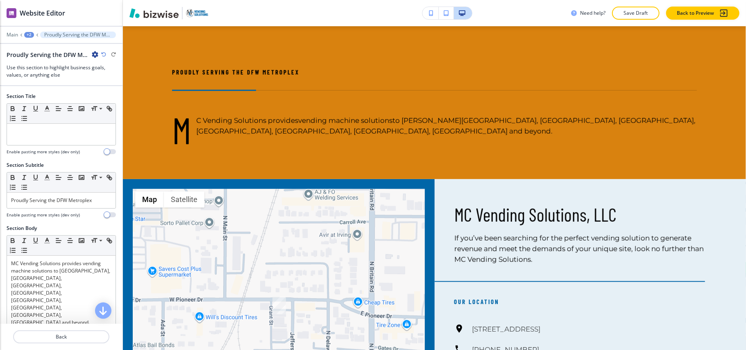
click at [91, 54] on div "Proudly Serving the DFW Metroplex" at bounding box center [53, 54] width 92 height 9
click at [95, 59] on div at bounding box center [61, 61] width 109 height 5
click at [93, 56] on icon "button" at bounding box center [95, 54] width 7 height 7
drag, startPoint x: 114, startPoint y: 102, endPoint x: 122, endPoint y: 103, distance: 8.0
click at [114, 101] on p "Delete Section" at bounding box center [118, 97] width 42 height 7
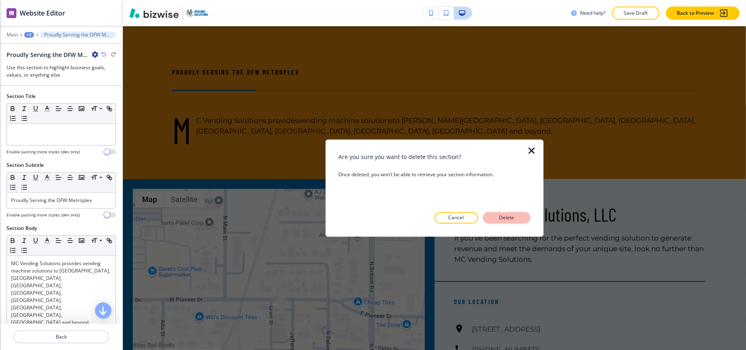
click at [507, 221] on p "Delete" at bounding box center [507, 217] width 20 height 7
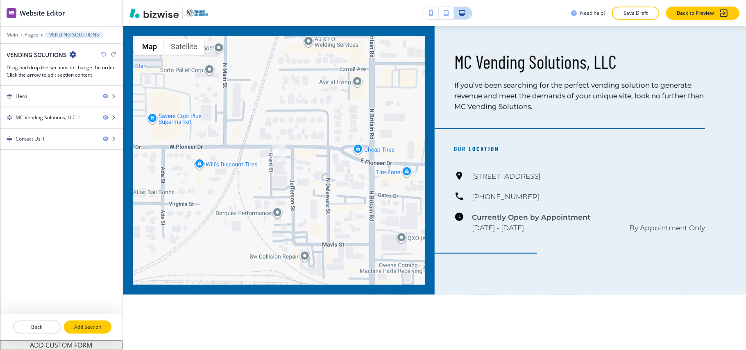
click at [88, 331] on p "Add Section" at bounding box center [88, 326] width 46 height 7
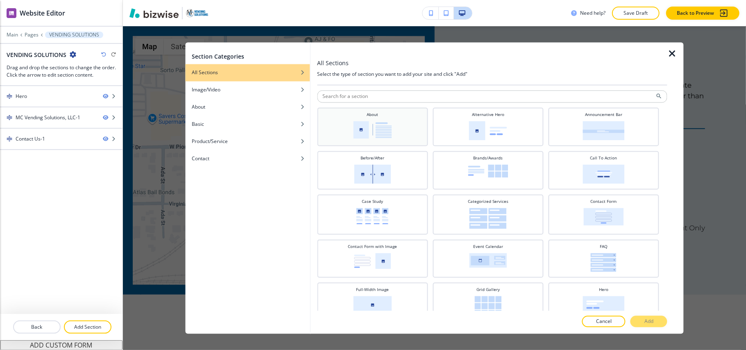
click at [398, 124] on div "About" at bounding box center [372, 126] width 102 height 29
click at [646, 320] on p "Add" at bounding box center [648, 321] width 9 height 7
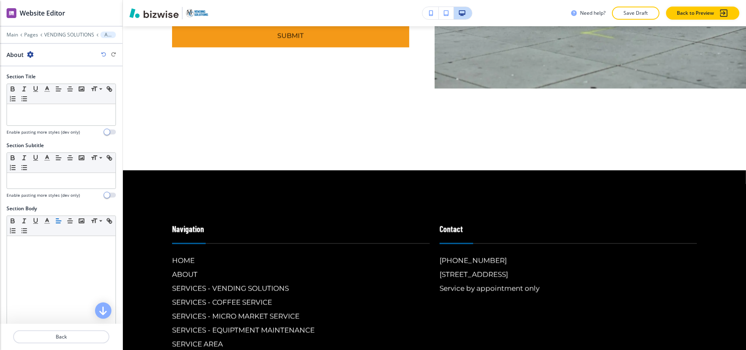
scroll to position [1050, 0]
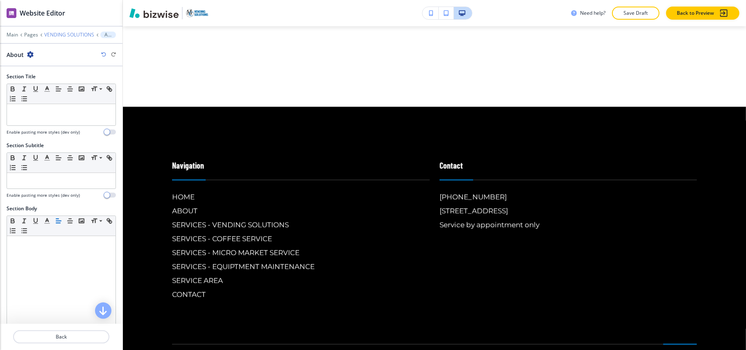
click at [63, 35] on p "VENDING SOLUTIONS" at bounding box center [69, 35] width 50 height 6
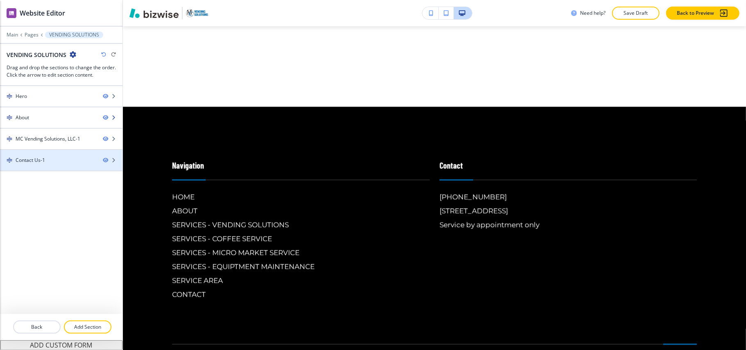
scroll to position [396, 0]
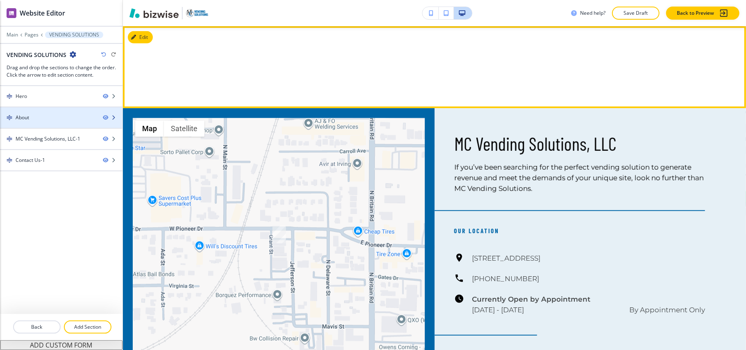
click at [45, 123] on div at bounding box center [61, 124] width 122 height 7
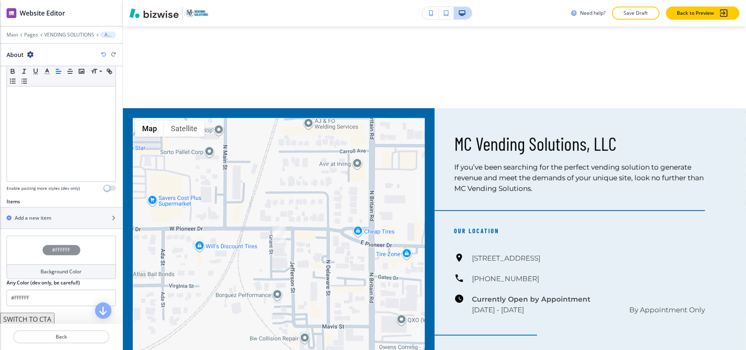
scroll to position [164, 0]
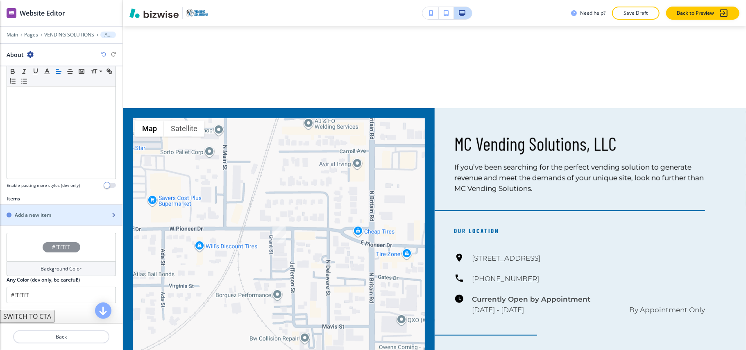
click at [33, 219] on h2 "Add a new item" at bounding box center [33, 214] width 36 height 7
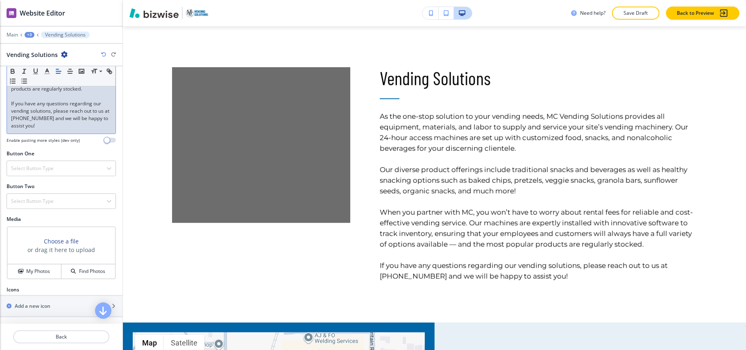
scroll to position [342, 0]
click at [36, 274] on h4 "My Photos" at bounding box center [38, 270] width 24 height 7
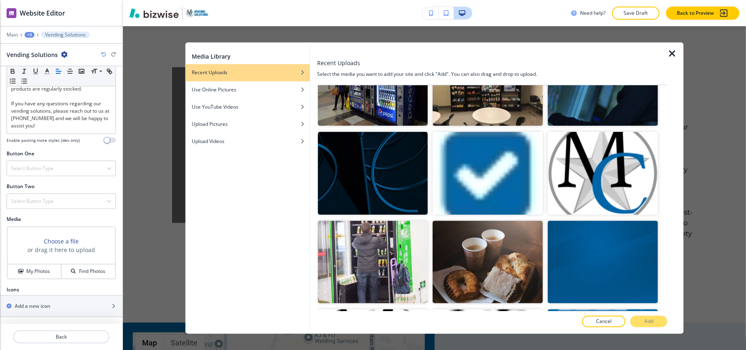
scroll to position [382, 0]
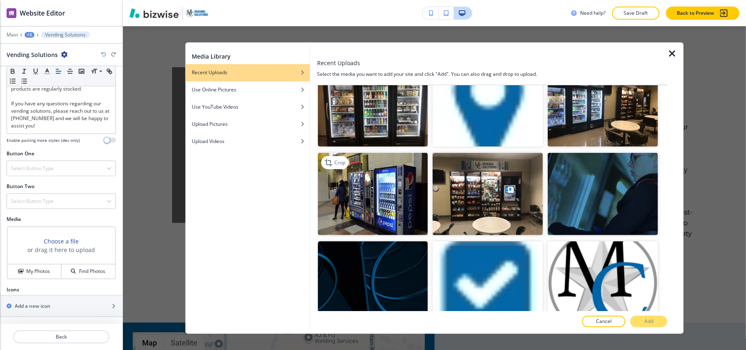
click at [375, 158] on img "button" at bounding box center [373, 193] width 110 height 83
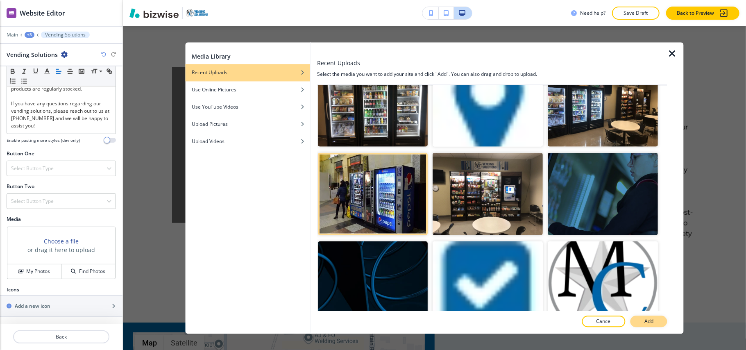
click at [650, 319] on p "Add" at bounding box center [648, 321] width 9 height 7
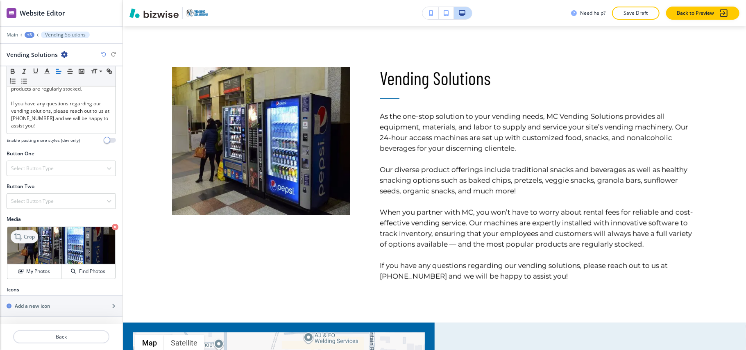
click at [34, 233] on p "Crop" at bounding box center [29, 236] width 11 height 7
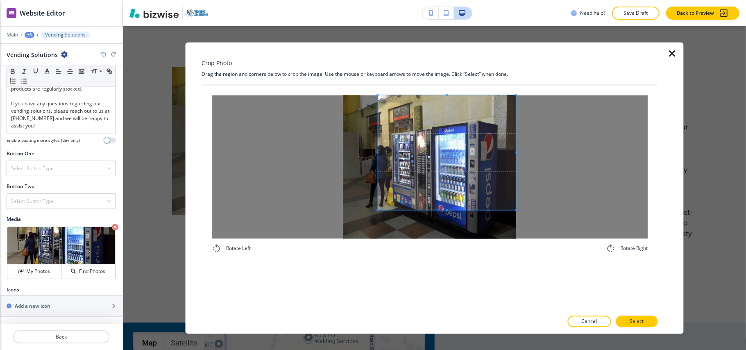
click at [469, 134] on span at bounding box center [447, 152] width 138 height 115
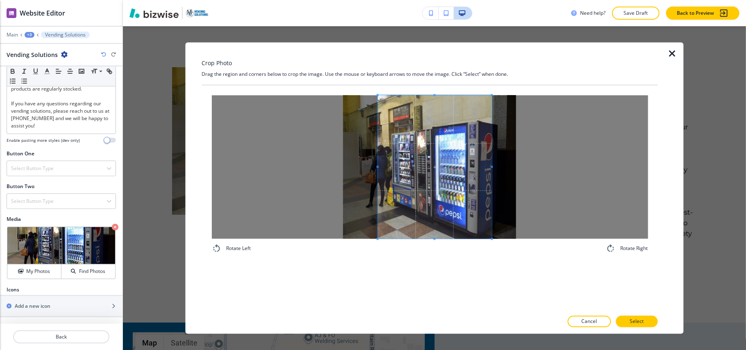
click at [491, 256] on div "Rotate Left Rotate Right" at bounding box center [429, 175] width 456 height 178
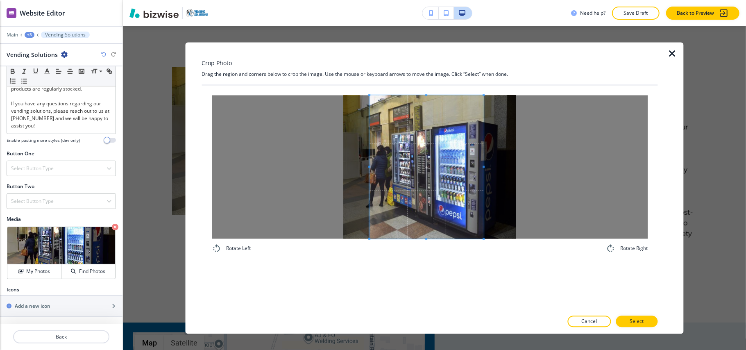
click at [460, 210] on span at bounding box center [426, 166] width 114 height 143
click at [638, 320] on p "Select" at bounding box center [636, 321] width 14 height 7
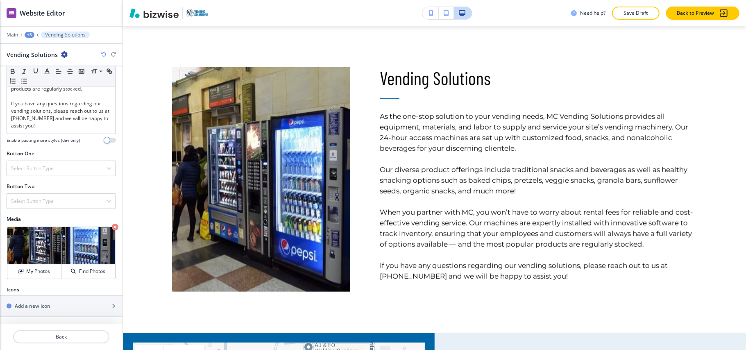
click at [30, 36] on div "+3" at bounding box center [30, 35] width 10 height 6
click at [33, 63] on p "VENDING SOLUTIONS" at bounding box center [51, 62] width 42 height 7
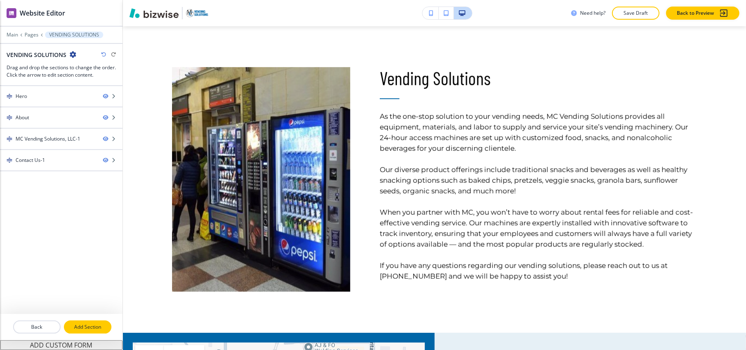
click at [91, 325] on p "Add Section" at bounding box center [88, 326] width 46 height 7
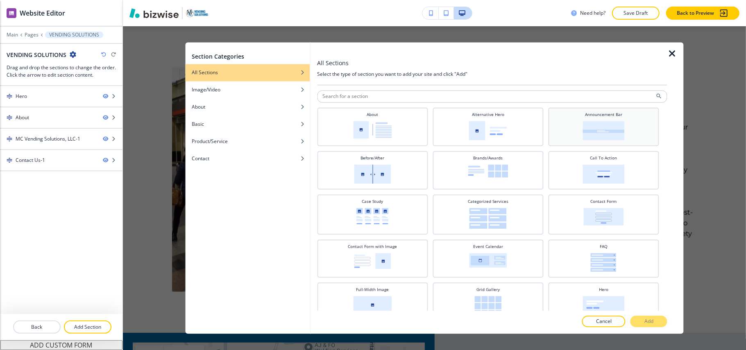
click at [587, 123] on img at bounding box center [603, 130] width 42 height 19
click at [646, 320] on p "Add" at bounding box center [648, 321] width 9 height 7
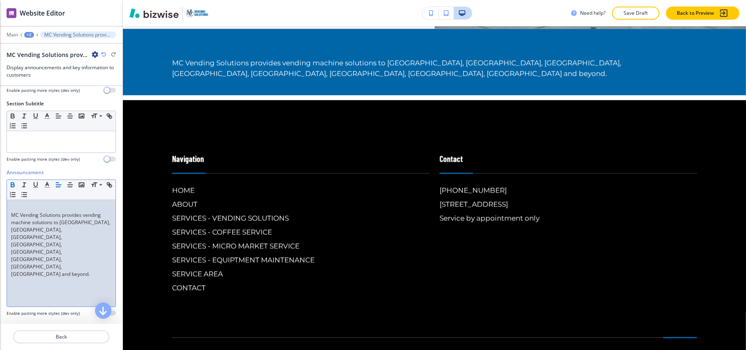
scroll to position [54, 0]
click at [11, 215] on div "MC Vending Solutions provides vending machine solutions to Irving, Dallas, Fort…" at bounding box center [61, 254] width 109 height 106
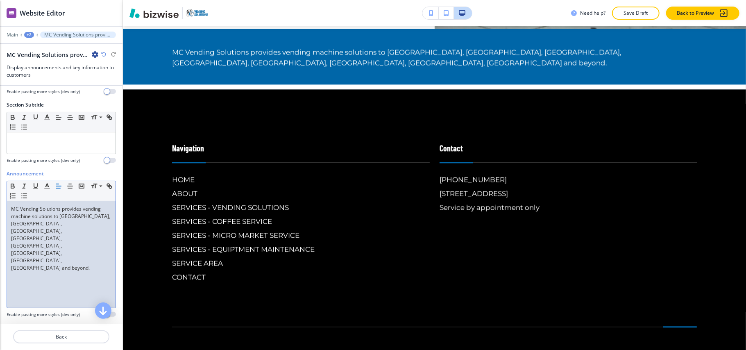
click at [32, 33] on div "+2" at bounding box center [29, 35] width 10 height 6
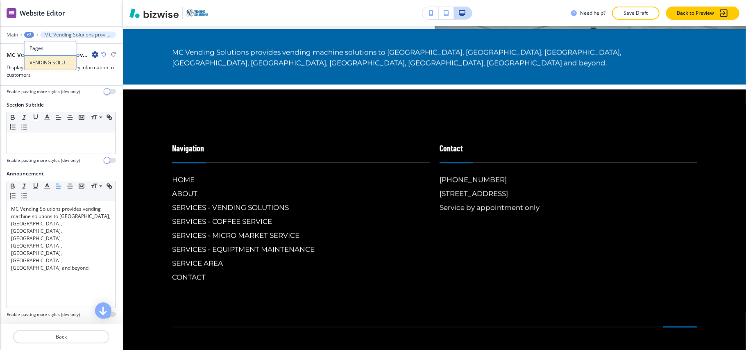
click at [32, 61] on p "VENDING SOLUTIONS" at bounding box center [50, 62] width 42 height 7
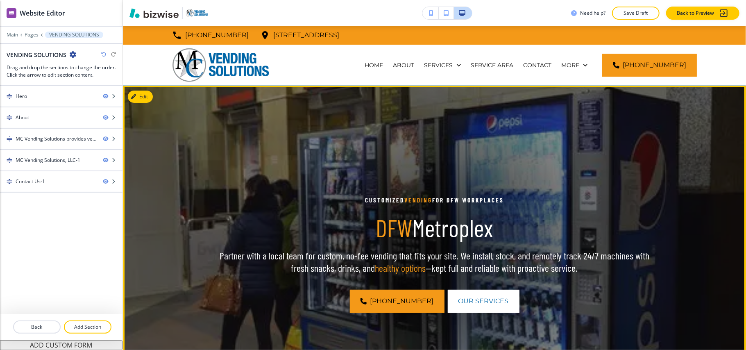
scroll to position [0, 0]
click at [150, 101] on button "Edit This Section" at bounding box center [155, 97] width 55 height 12
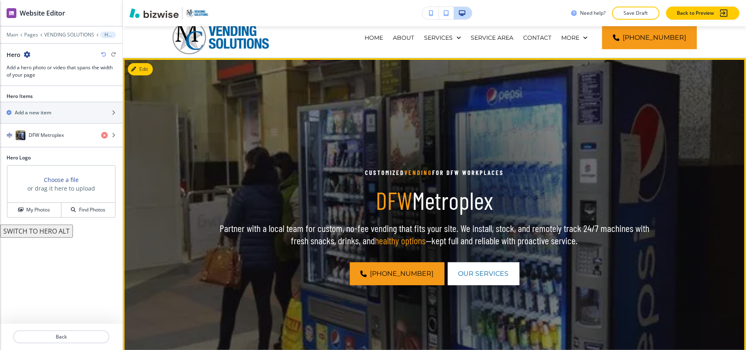
scroll to position [60, 0]
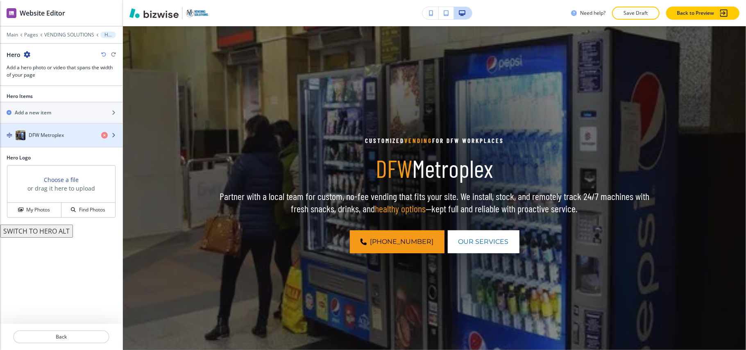
click at [60, 135] on h4 "DFW Metroplex" at bounding box center [46, 134] width 35 height 7
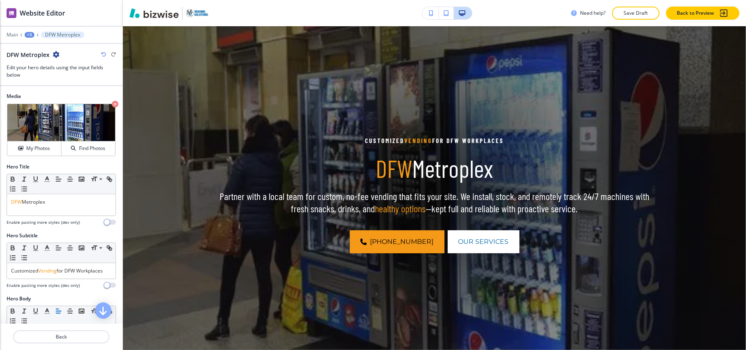
click at [112, 102] on icon "button" at bounding box center [115, 104] width 7 height 7
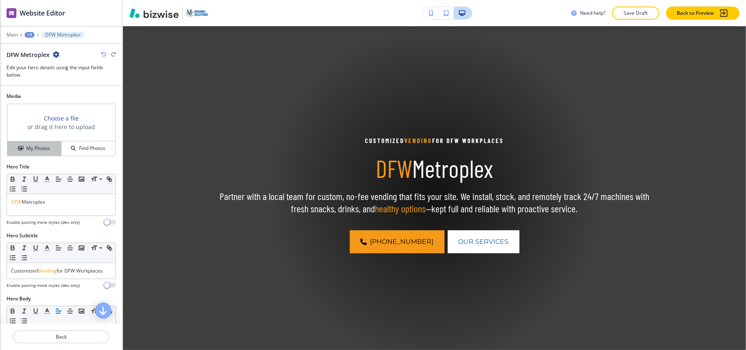
click at [41, 147] on h4 "My Photos" at bounding box center [38, 148] width 24 height 7
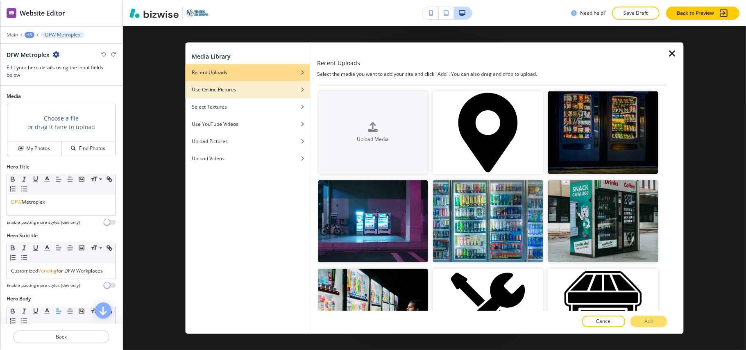
drag, startPoint x: 252, startPoint y: 99, endPoint x: 253, endPoint y: 93, distance: 5.7
click at [252, 99] on div "button" at bounding box center [247, 101] width 125 height 5
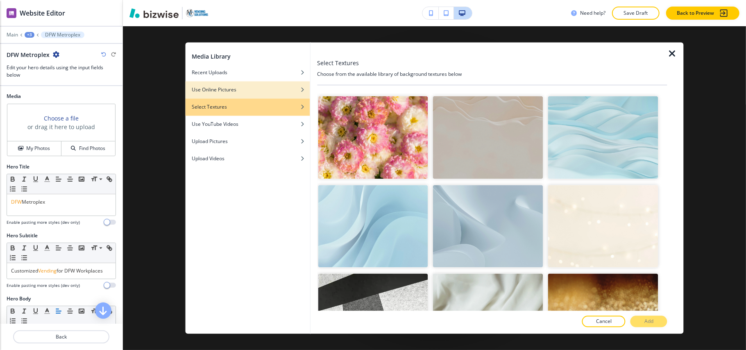
click at [255, 90] on div "Use Online Pictures" at bounding box center [247, 89] width 125 height 7
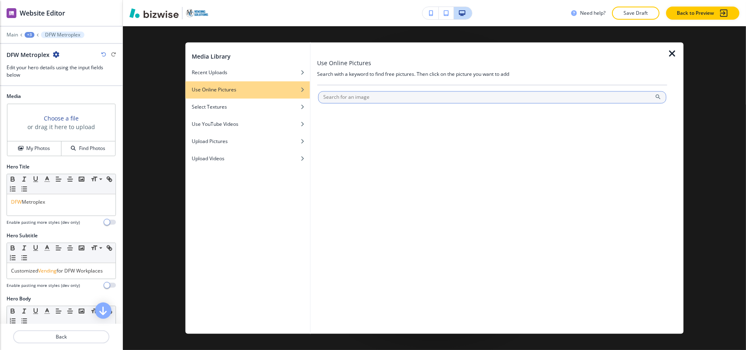
click at [379, 100] on input "text" at bounding box center [492, 97] width 349 height 12
type input "vending machine"
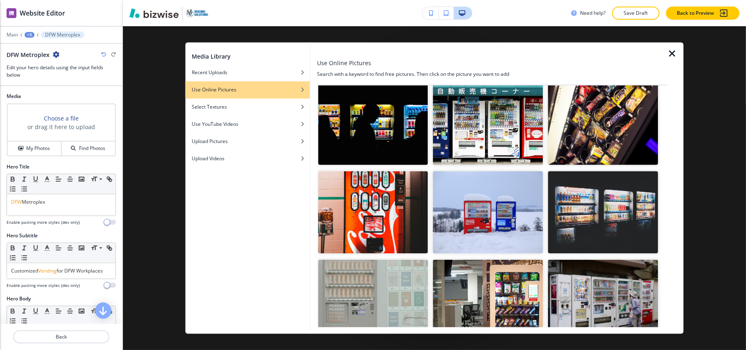
scroll to position [382, 0]
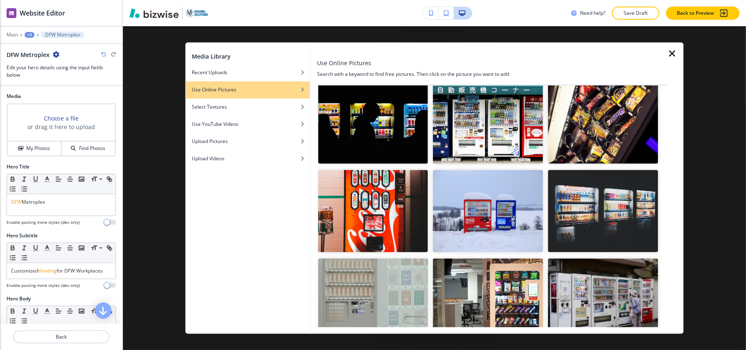
click at [611, 200] on img "button" at bounding box center [603, 211] width 110 height 83
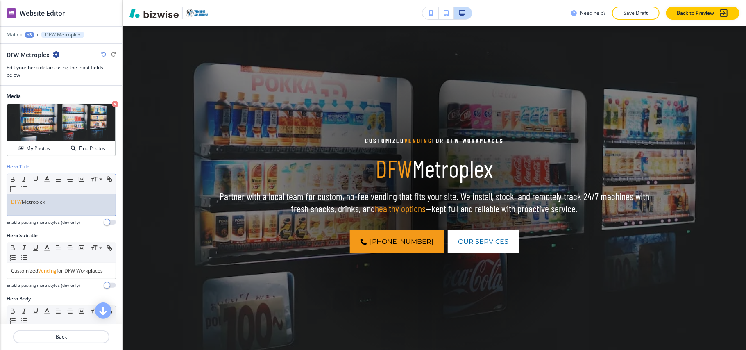
drag, startPoint x: 54, startPoint y: 208, endPoint x: 35, endPoint y: 203, distance: 20.3
click at [0, 201] on div "Hero Title Small Normal Large Huge DFW Metroplex Enable pasting more styles (de…" at bounding box center [61, 197] width 122 height 69
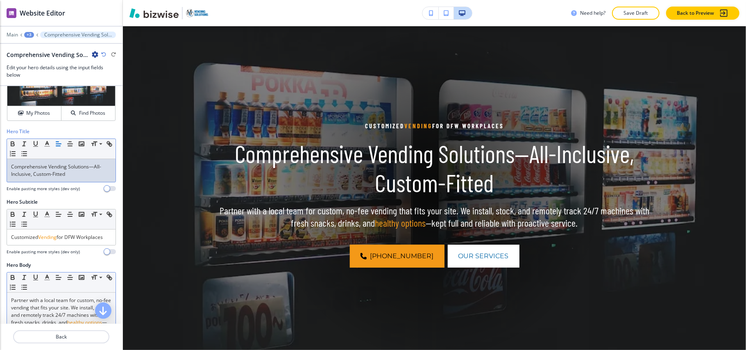
scroll to position [54, 0]
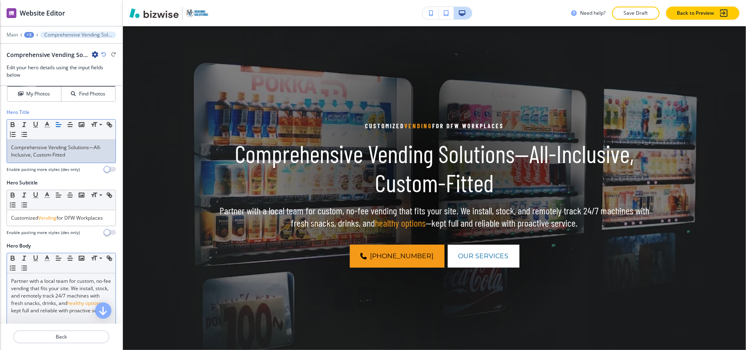
click at [59, 283] on div "Partner with a local team for custom, no-fee vending that fits your site. We in…" at bounding box center [61, 326] width 109 height 106
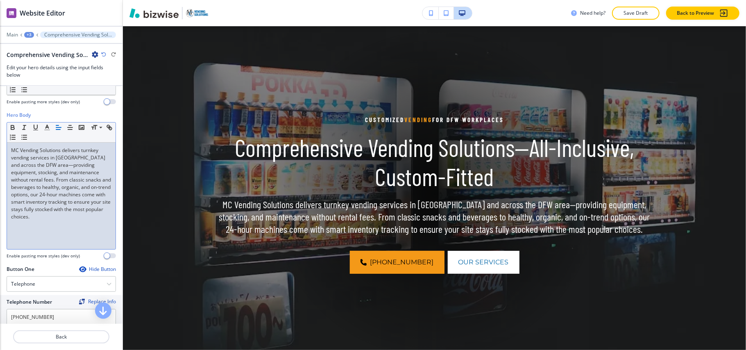
scroll to position [21, 0]
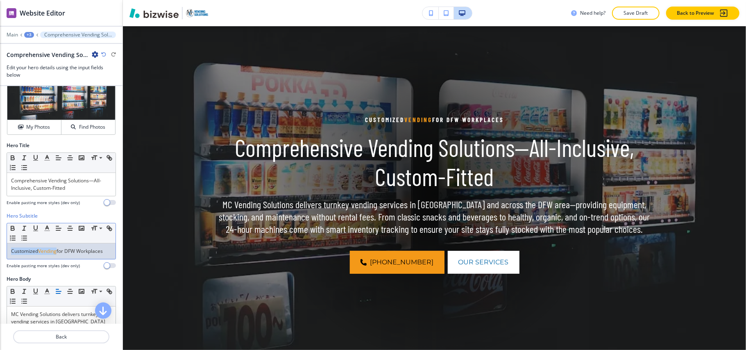
drag, startPoint x: 56, startPoint y: 254, endPoint x: 0, endPoint y: 241, distance: 57.5
click at [0, 241] on div "Hero Subtitle Small Normal Large Huge Customized Vending for DFW Workplaces Ena…" at bounding box center [61, 243] width 122 height 63
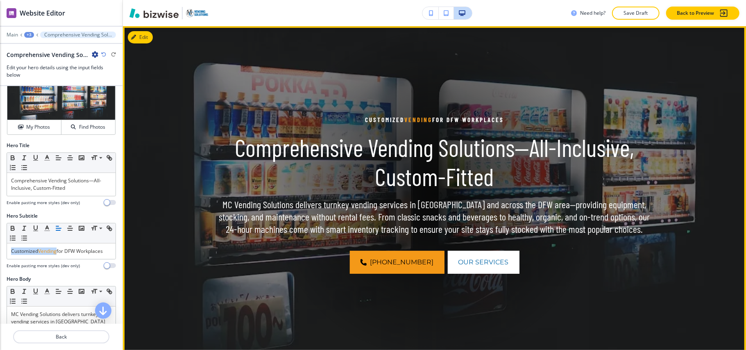
click at [176, 75] on img at bounding box center [434, 194] width 623 height 336
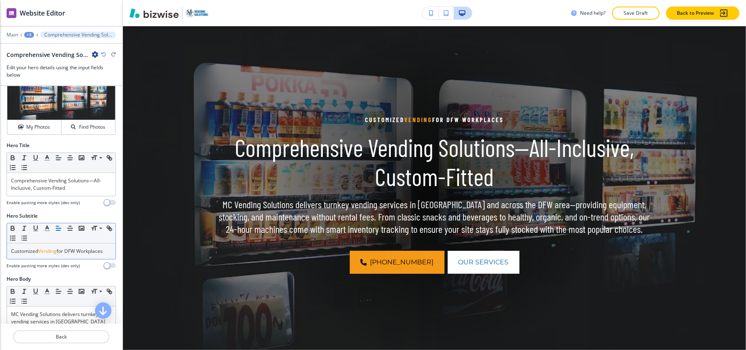
click at [53, 255] on p "Customized Vending for DFW Workplaces" at bounding box center [61, 250] width 100 height 7
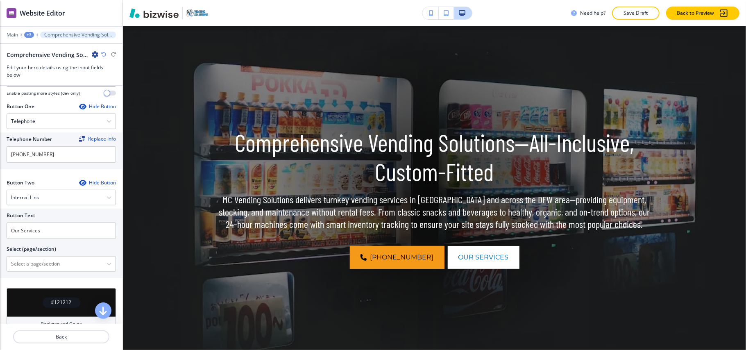
scroll to position [349, 0]
click at [35, 200] on h4 "Internal Link" at bounding box center [25, 195] width 28 height 7
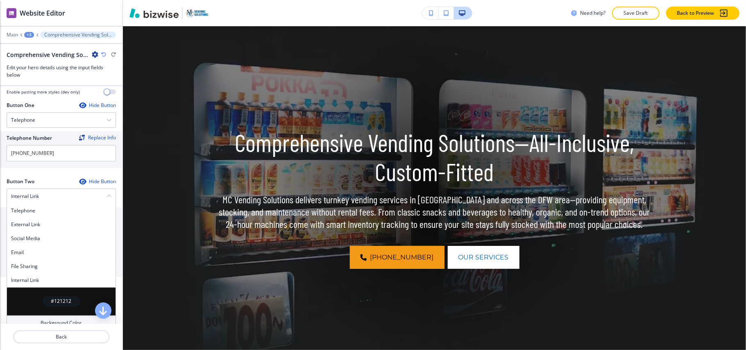
click at [43, 178] on div "Button One Hide Button Telephone Telephone External Link Social Media Email Fil…" at bounding box center [61, 140] width 122 height 76
click at [44, 269] on \(page\/section\) "Manual Input" at bounding box center [57, 263] width 100 height 14
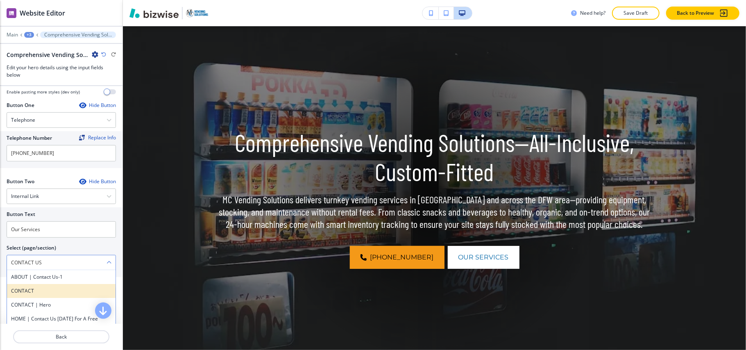
click at [32, 294] on h4 "CONTACT" at bounding box center [61, 290] width 100 height 7
type \(page\/section\) "CONTACT"
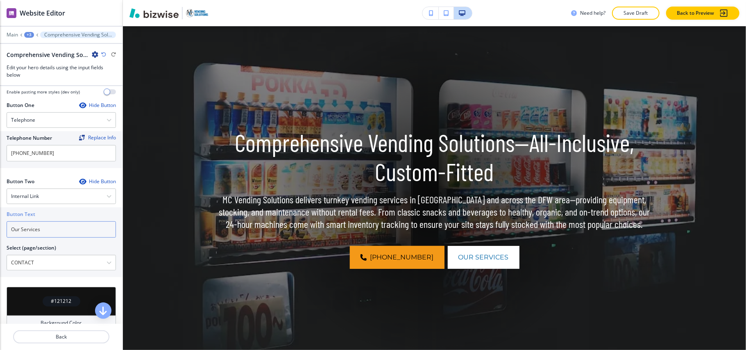
drag, startPoint x: 54, startPoint y: 236, endPoint x: 0, endPoint y: 229, distance: 55.0
click at [0, 229] on div "Button Text Our Services Select (page/section) CONTACT ABOUT | Contact Us-1 CON…" at bounding box center [61, 242] width 122 height 70
paste input "CONTACT US"
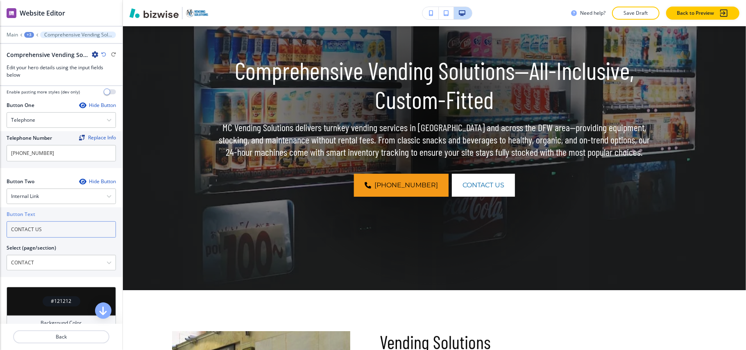
scroll to position [0, 0]
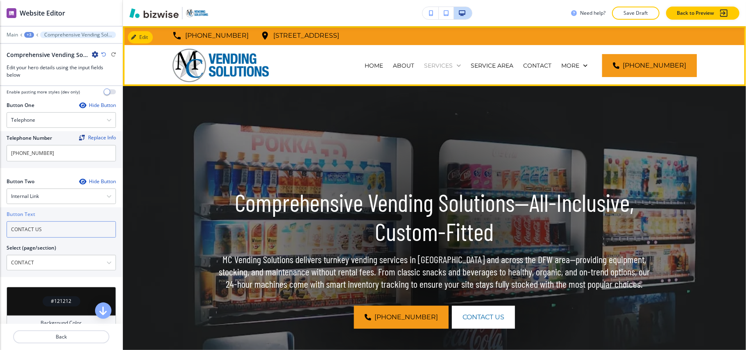
type input "CONTACT US"
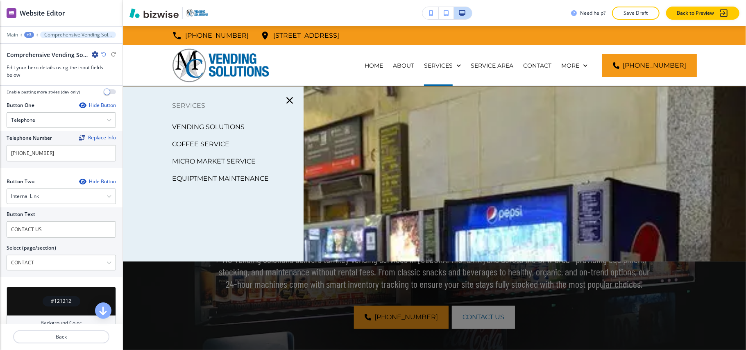
click at [202, 143] on p "COFFEE SERVICE" at bounding box center [200, 144] width 57 height 12
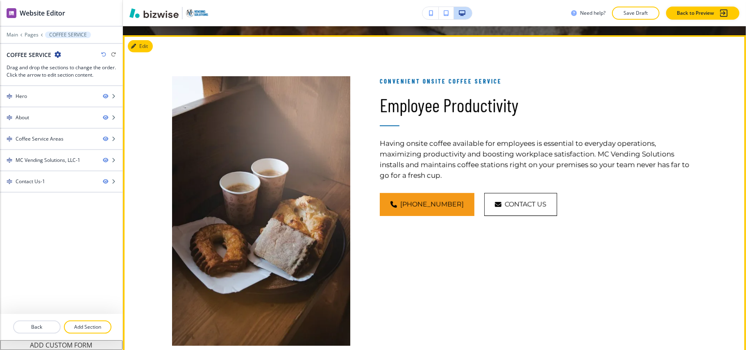
scroll to position [382, 0]
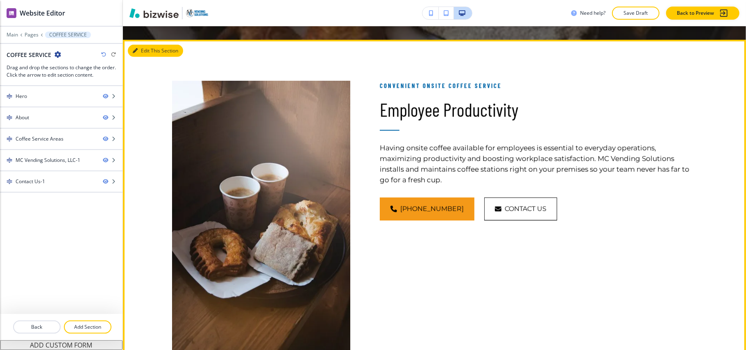
click at [136, 47] on button "Edit This Section" at bounding box center [155, 51] width 55 height 12
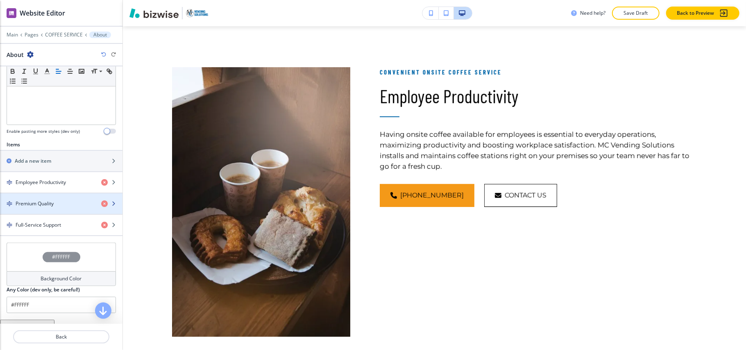
scroll to position [218, 0]
click at [101, 204] on icon "button" at bounding box center [104, 203] width 7 height 7
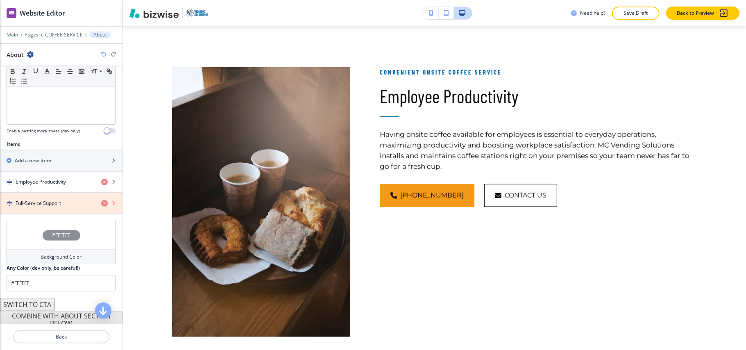
click at [101, 205] on icon "button" at bounding box center [104, 203] width 7 height 7
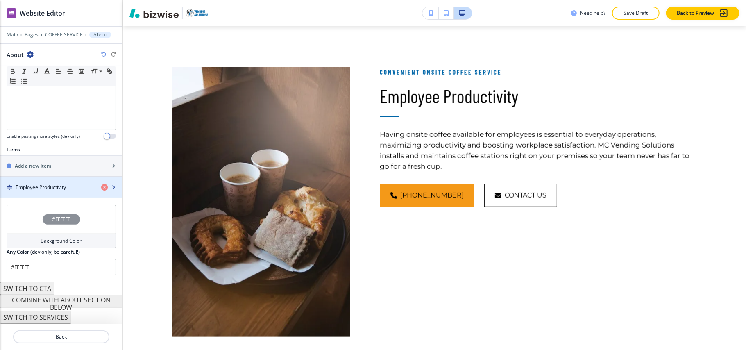
click at [51, 189] on h4 "Employee Productivity" at bounding box center [41, 186] width 50 height 7
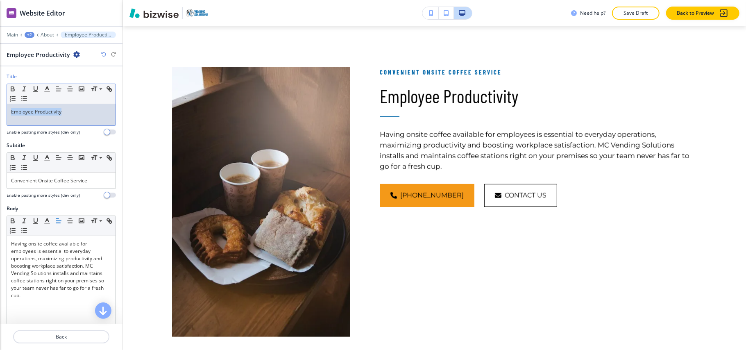
drag, startPoint x: 86, startPoint y: 111, endPoint x: 59, endPoint y: 112, distance: 27.1
click at [2, 106] on div "Title Small Normal Large Huge Employee Productivity Enable pasting more styles …" at bounding box center [61, 107] width 122 height 69
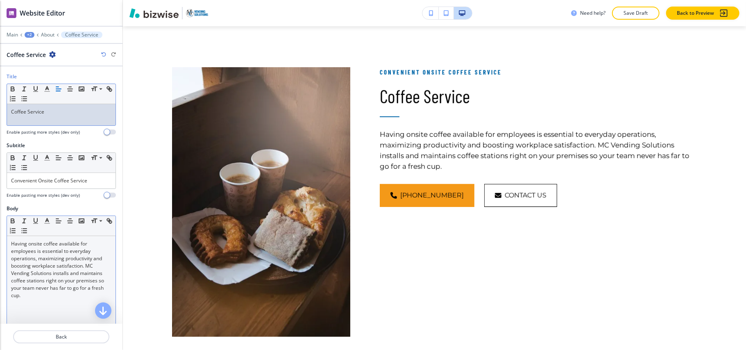
click at [39, 287] on p "Having onsite coffee available for employees is essential to everyday operation…" at bounding box center [61, 269] width 100 height 59
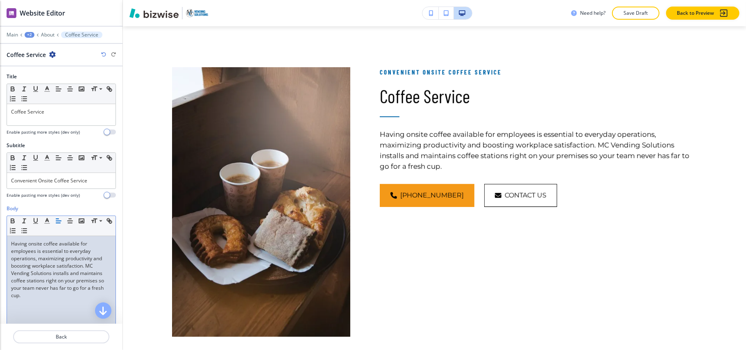
scroll to position [0, 0]
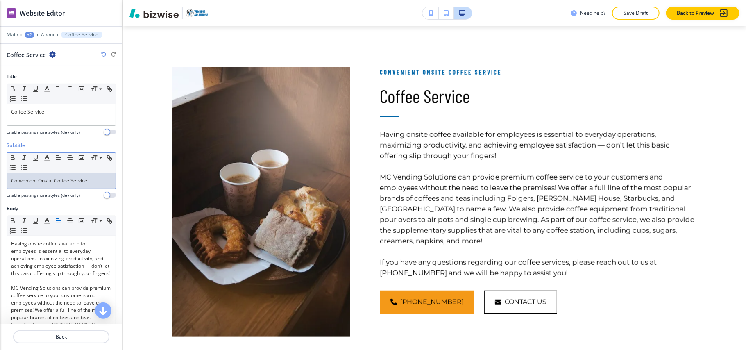
click at [84, 181] on p "Convenient Onsite Coffee Service" at bounding box center [61, 180] width 100 height 7
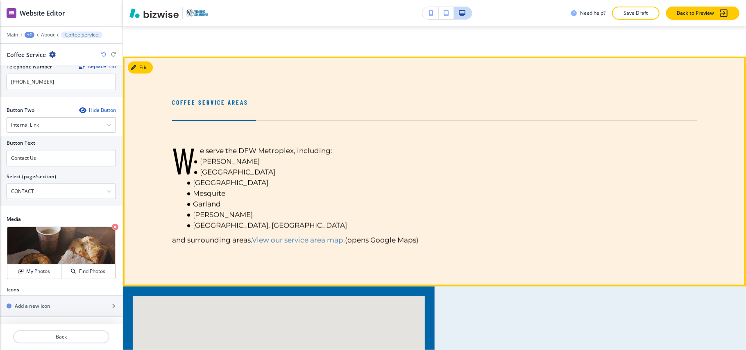
scroll to position [723, 0]
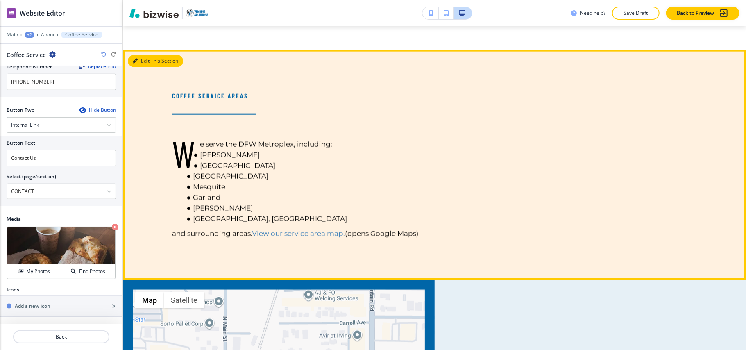
click at [139, 56] on button "Edit This Section" at bounding box center [155, 61] width 55 height 12
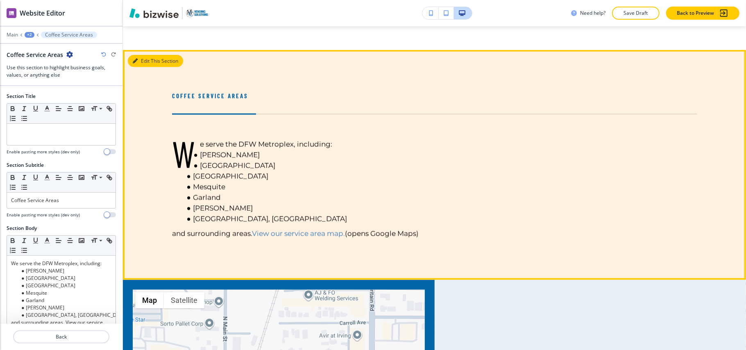
scroll to position [743, 0]
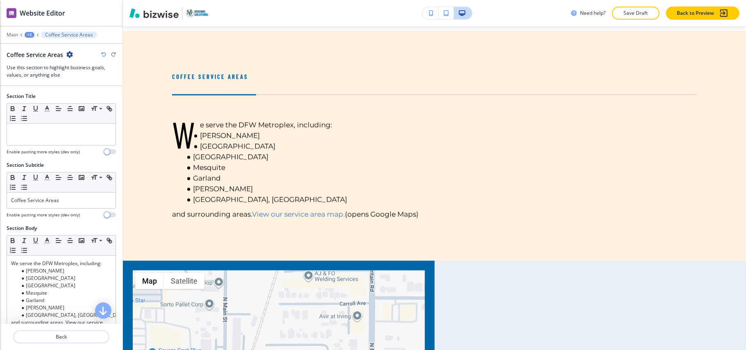
click at [73, 53] on div "Coffee Service Areas" at bounding box center [61, 54] width 109 height 9
drag, startPoint x: 71, startPoint y: 52, endPoint x: 79, endPoint y: 45, distance: 11.0
click at [70, 53] on icon "button" at bounding box center [69, 54] width 7 height 7
click at [93, 94] on p "Delete Section" at bounding box center [92, 97] width 42 height 7
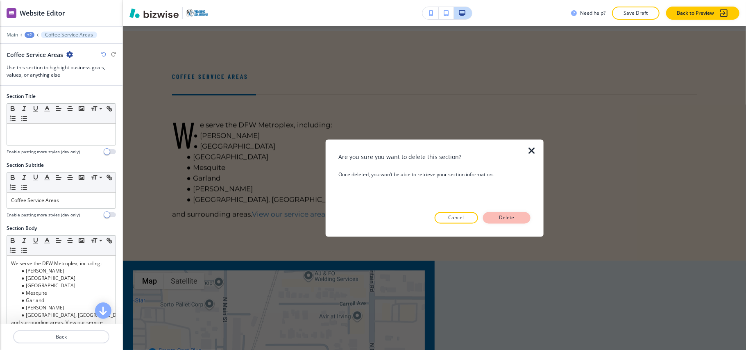
click at [512, 217] on p "Delete" at bounding box center [507, 217] width 20 height 7
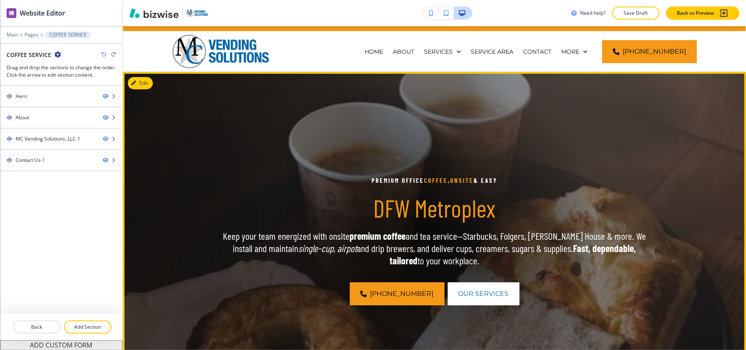
scroll to position [0, 0]
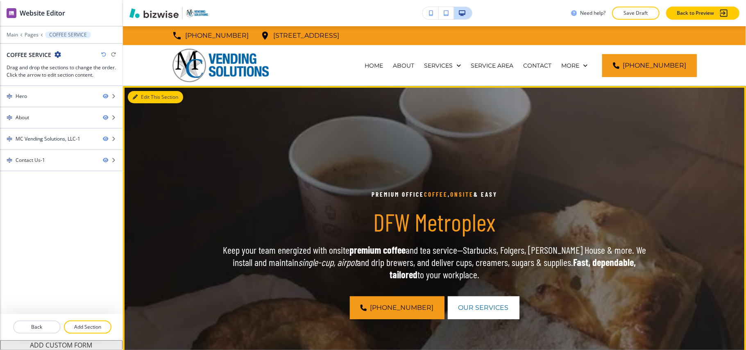
click at [149, 96] on button "Edit This Section" at bounding box center [155, 97] width 55 height 12
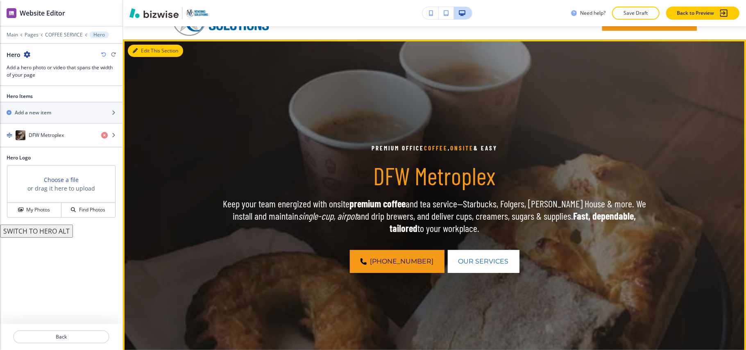
scroll to position [60, 0]
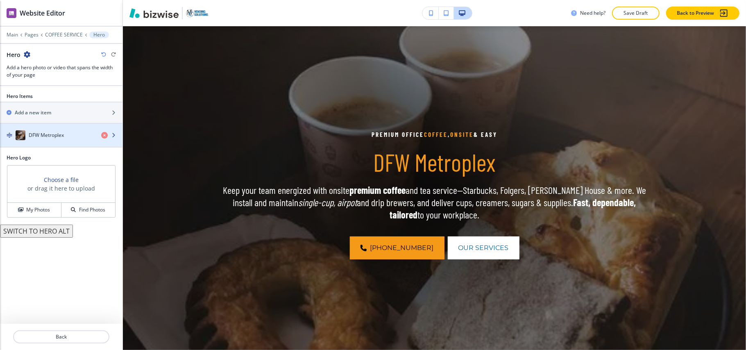
click at [33, 134] on h4 "DFW Metroplex" at bounding box center [46, 134] width 35 height 7
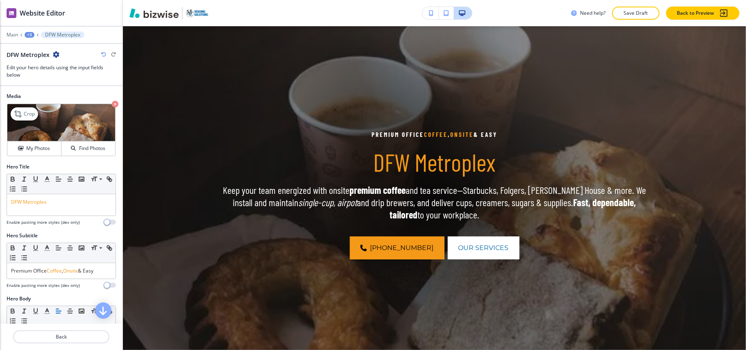
click at [112, 104] on icon "button" at bounding box center [115, 104] width 7 height 7
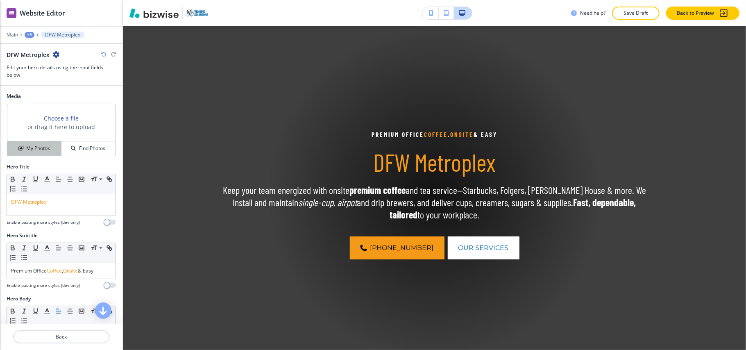
click at [36, 146] on h4 "My Photos" at bounding box center [38, 148] width 24 height 7
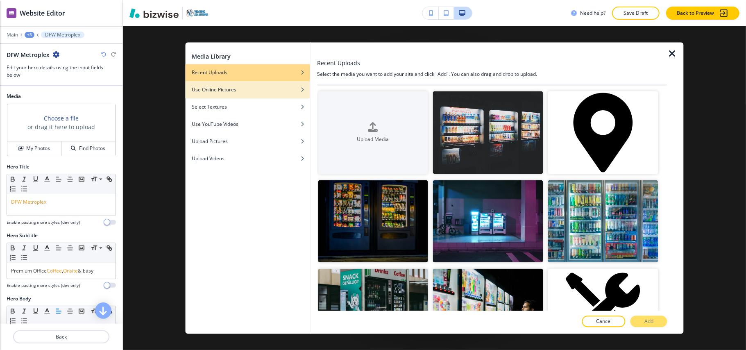
click at [251, 92] on div "Use Online Pictures" at bounding box center [247, 89] width 125 height 7
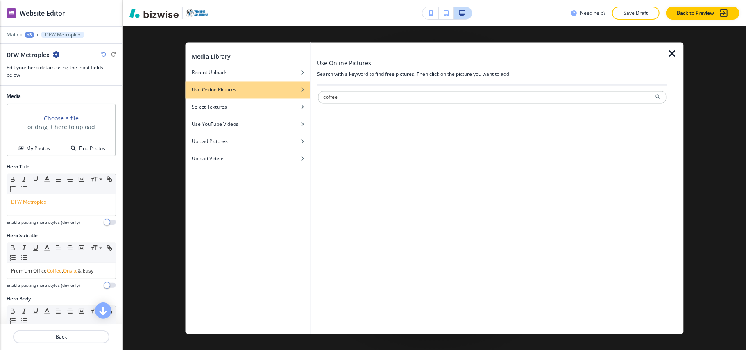
type input "coffee"
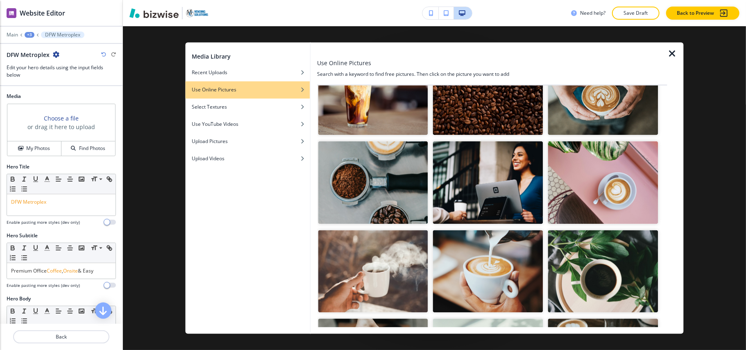
scroll to position [164, 0]
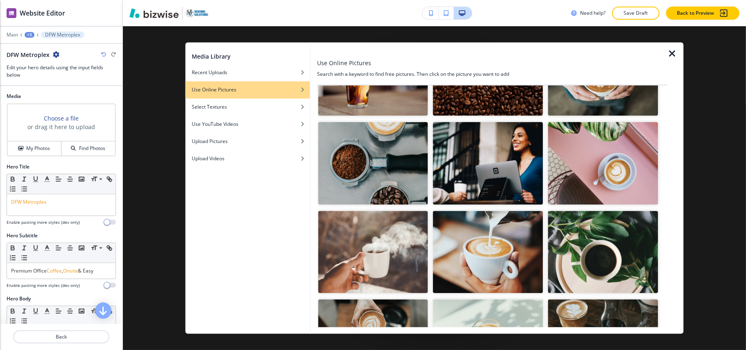
click at [385, 247] on img "button" at bounding box center [373, 252] width 110 height 83
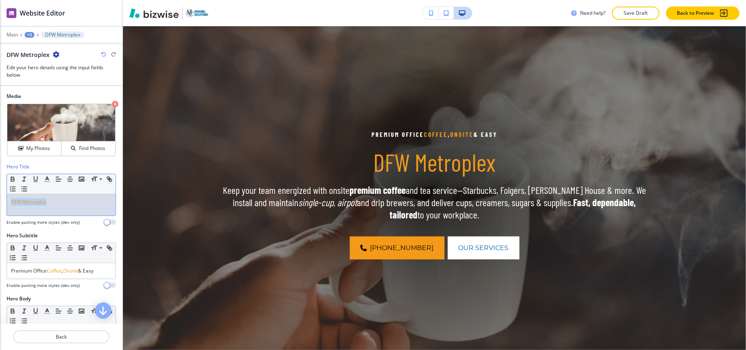
drag, startPoint x: 66, startPoint y: 204, endPoint x: 0, endPoint y: 204, distance: 66.3
click at [0, 204] on div "Hero Title Small Normal Large Huge DFW Metroplex Enable pasting more styles (de…" at bounding box center [61, 197] width 122 height 69
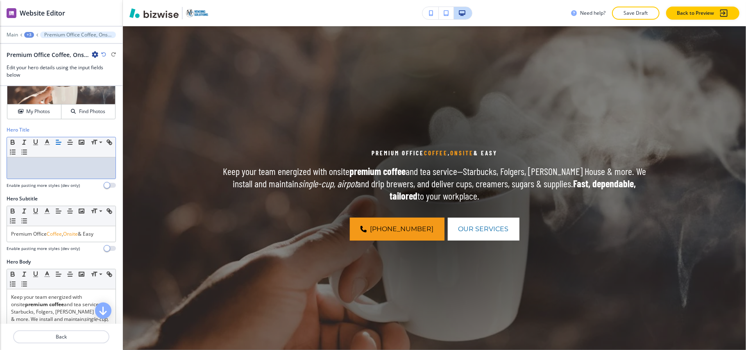
scroll to position [54, 0]
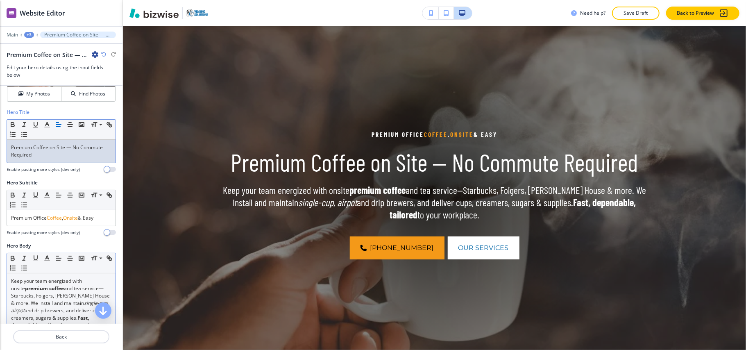
click at [30, 308] on p "Keep your team energized with onsite premium coffee and tea service—Starbucks, …" at bounding box center [61, 303] width 100 height 52
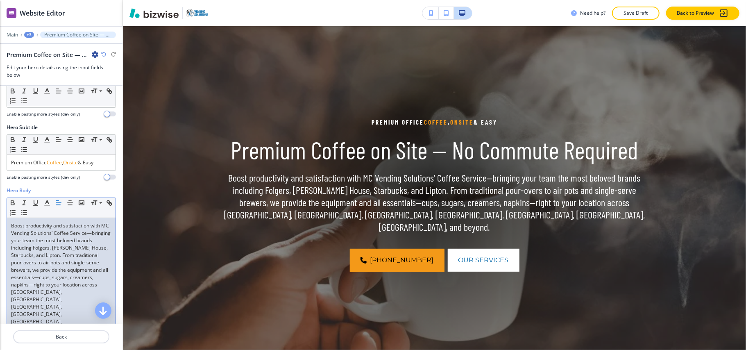
scroll to position [14, 0]
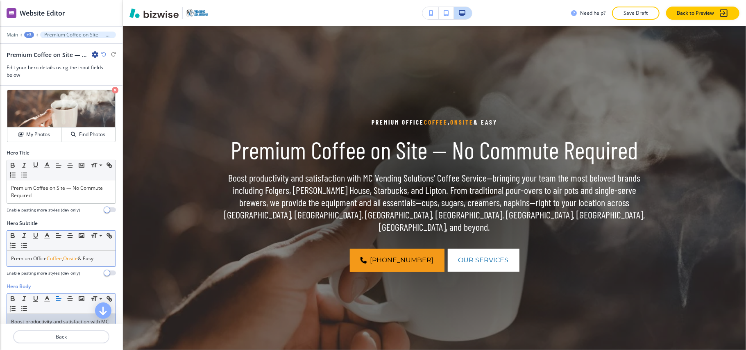
click at [60, 264] on div "Premium Office Coffee , Onsite & Easy" at bounding box center [61, 259] width 109 height 16
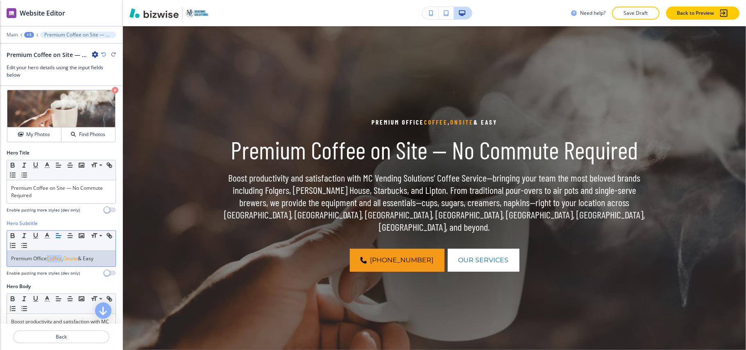
click at [60, 264] on div "Premium Office Coffee , Onsite & Easy" at bounding box center [61, 259] width 109 height 16
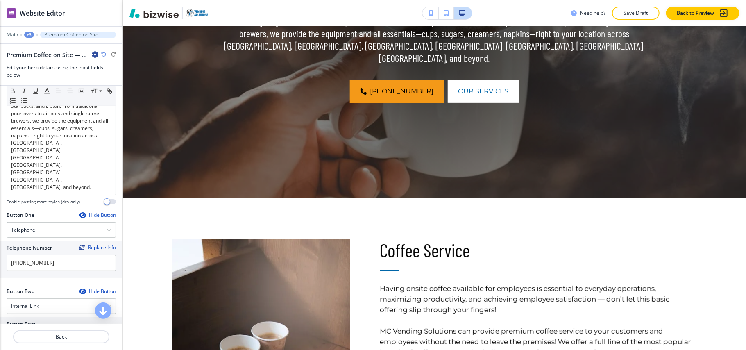
scroll to position [392, 0]
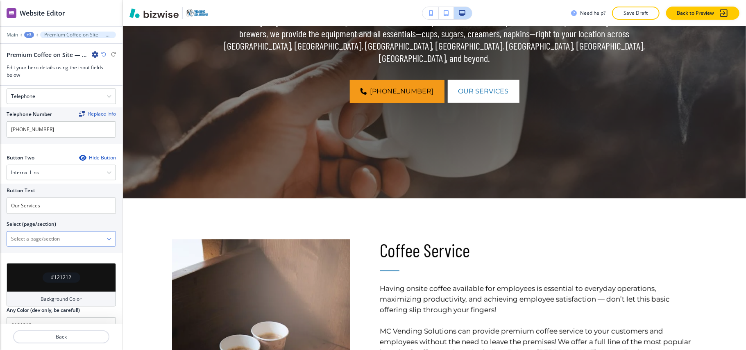
click at [56, 232] on \(page\/section\) "Manual Input" at bounding box center [57, 239] width 100 height 14
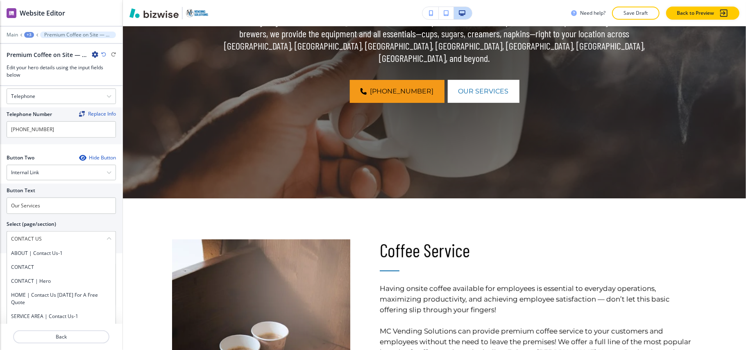
click at [35, 263] on h4 "CONTACT" at bounding box center [61, 266] width 100 height 7
type \(page\/section\) "CONTACT"
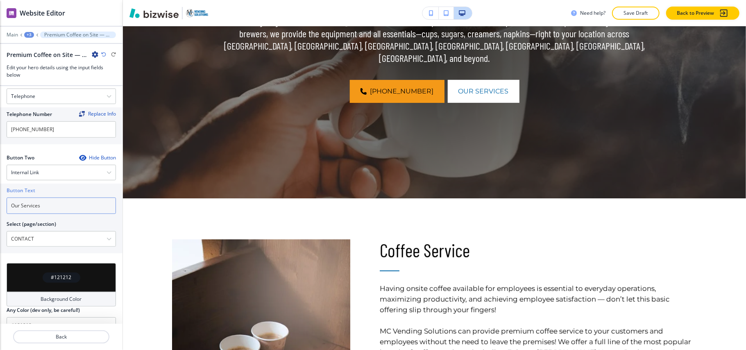
click at [38, 197] on input "Our Services" at bounding box center [61, 205] width 109 height 16
drag, startPoint x: 54, startPoint y: 186, endPoint x: 0, endPoint y: 182, distance: 54.2
click at [0, 183] on div "Button Text Our Services Select (page/section) CONTACT ABOUT | Contact Us-1 CON…" at bounding box center [61, 218] width 122 height 70
paste input "CONTACT US"
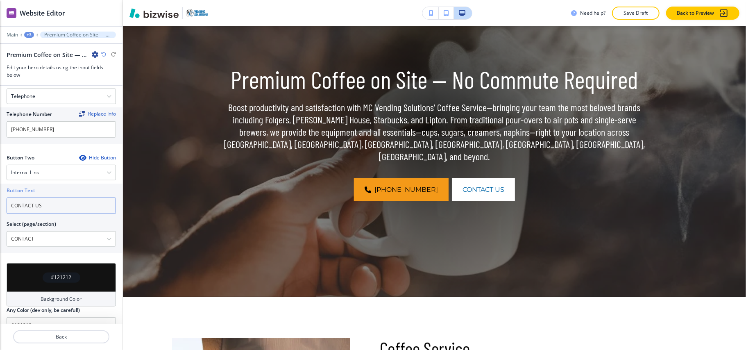
scroll to position [0, 0]
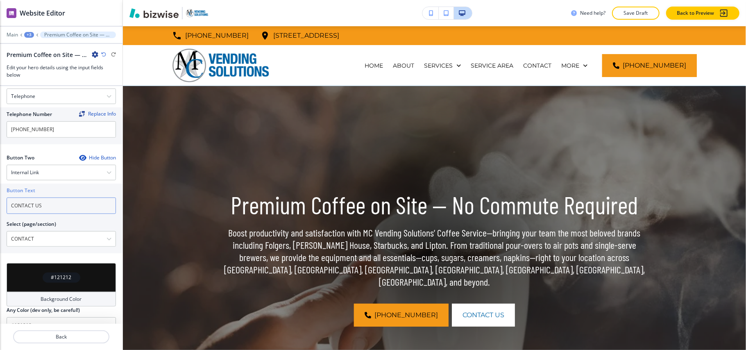
type input "CONTACT US"
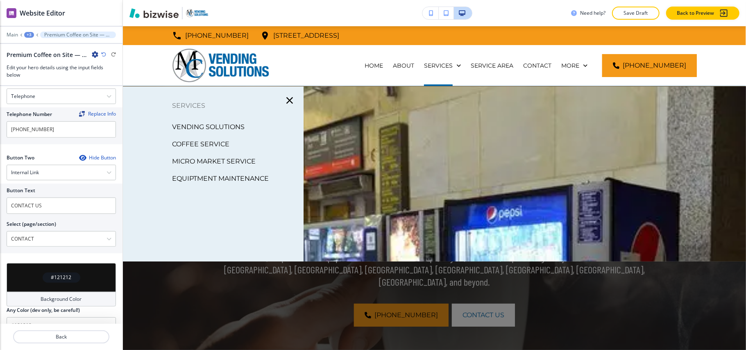
click at [240, 161] on p "MICRO MARKET SERVICE" at bounding box center [214, 161] width 84 height 12
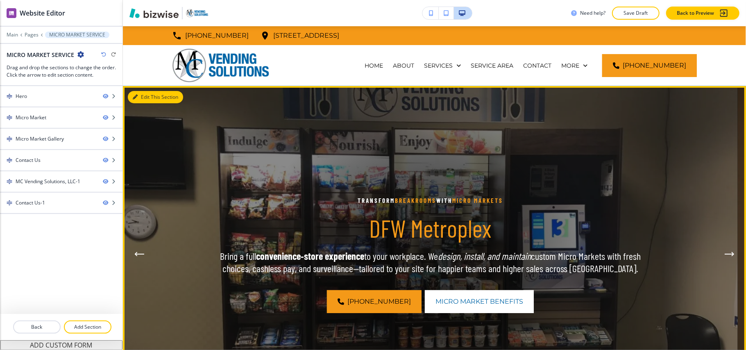
click at [138, 98] on button "Edit This Section" at bounding box center [155, 97] width 55 height 12
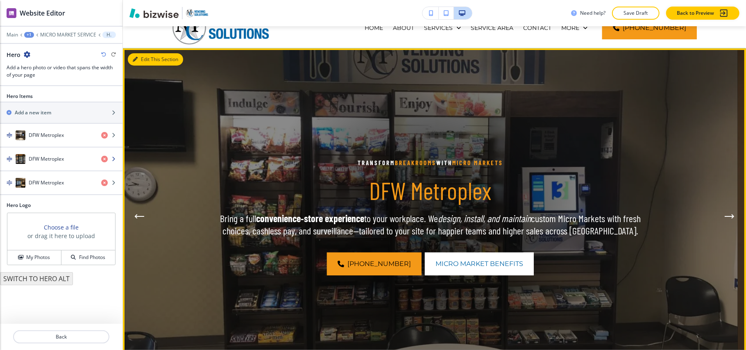
scroll to position [60, 0]
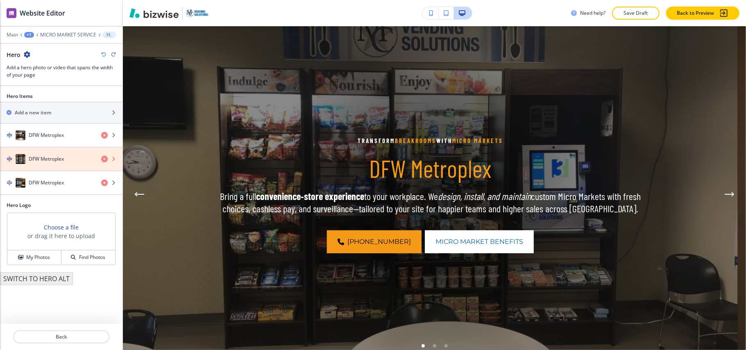
click at [105, 161] on icon "button" at bounding box center [104, 159] width 7 height 7
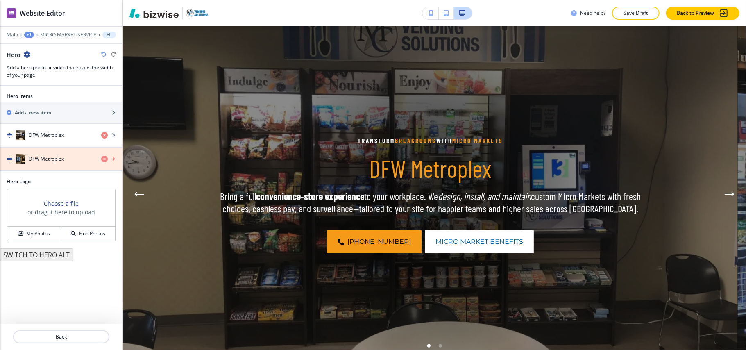
click at [105, 161] on icon "button" at bounding box center [104, 159] width 7 height 7
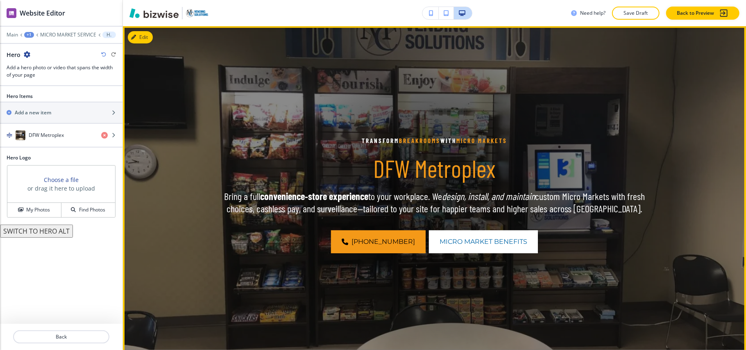
click at [145, 38] on button "Edit" at bounding box center [140, 37] width 25 height 12
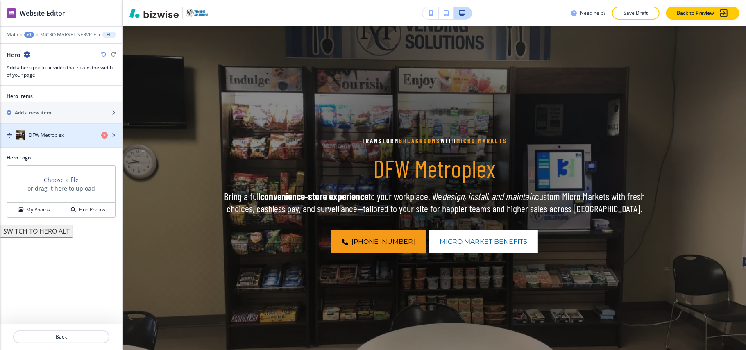
click at [46, 136] on h4 "DFW Metroplex" at bounding box center [46, 134] width 35 height 7
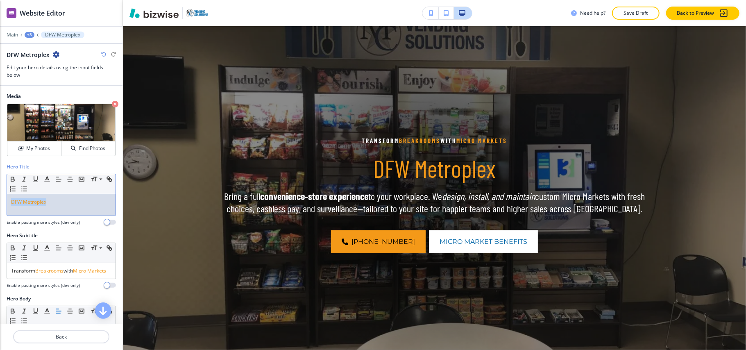
drag, startPoint x: 70, startPoint y: 207, endPoint x: 0, endPoint y: 202, distance: 70.6
click at [0, 202] on div "Hero Title Small Normal Large Huge DFW Metroplex Enable pasting more styles (de…" at bounding box center [61, 197] width 122 height 69
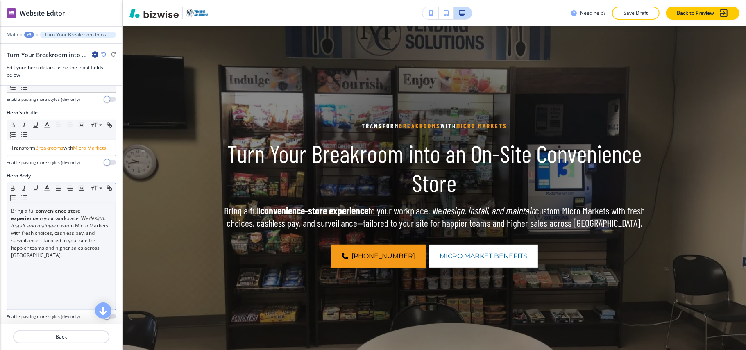
scroll to position [164, 0]
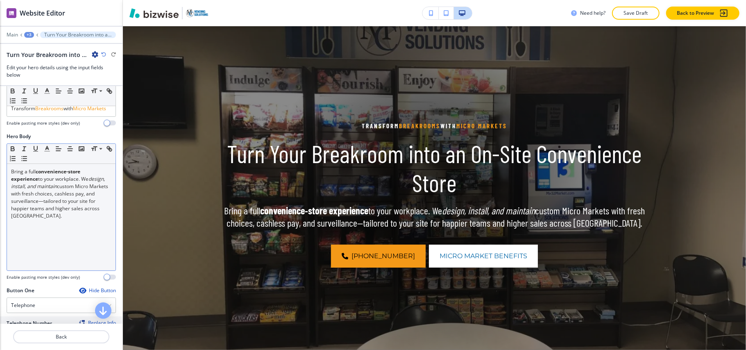
click at [48, 270] on div "Bring a full convenience‑store experience to your workplace. We design, install…" at bounding box center [61, 217] width 109 height 106
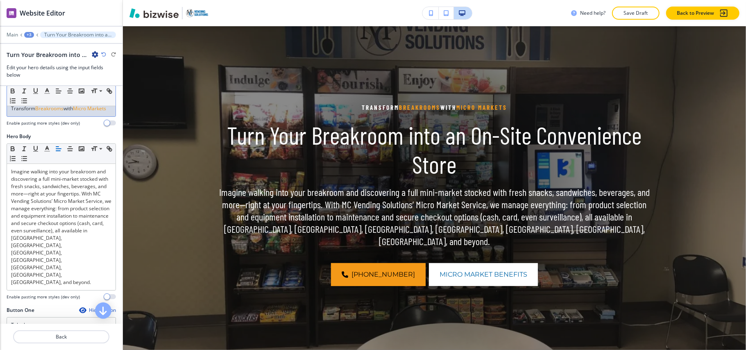
click at [50, 112] on p "Transform Breakrooms with Micro Markets" at bounding box center [61, 108] width 100 height 7
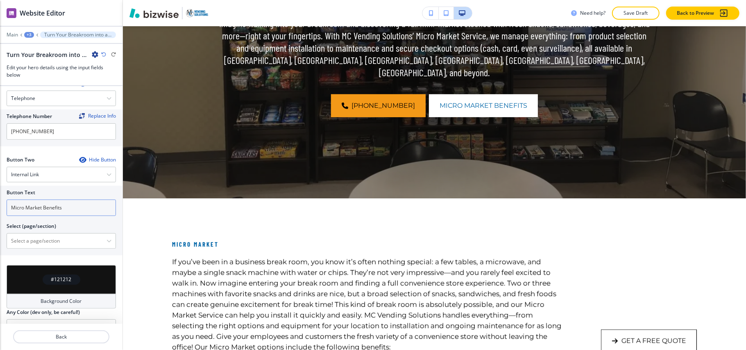
scroll to position [392, 0]
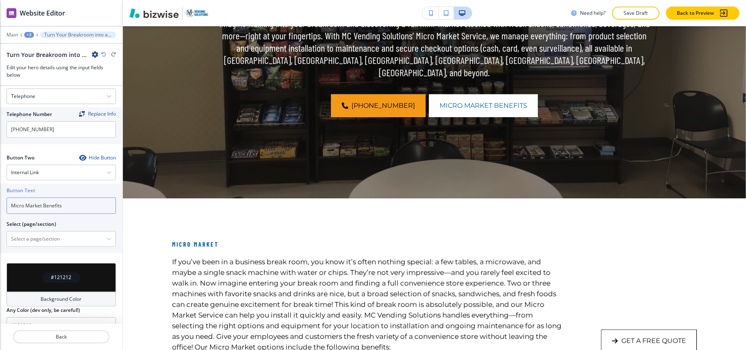
drag, startPoint x: 74, startPoint y: 184, endPoint x: 0, endPoint y: 182, distance: 74.2
click at [0, 183] on div "Button Text Micro Market Benefits Select (page/section) HOME HOME | Hero HOME |…" at bounding box center [61, 218] width 122 height 70
click at [36, 231] on div "Button Text Micro Market Benefits Select (page/section) HOME HOME | Hero HOME |…" at bounding box center [61, 218] width 122 height 70
click at [36, 232] on \(page\/section\) "Manual Input" at bounding box center [57, 239] width 100 height 14
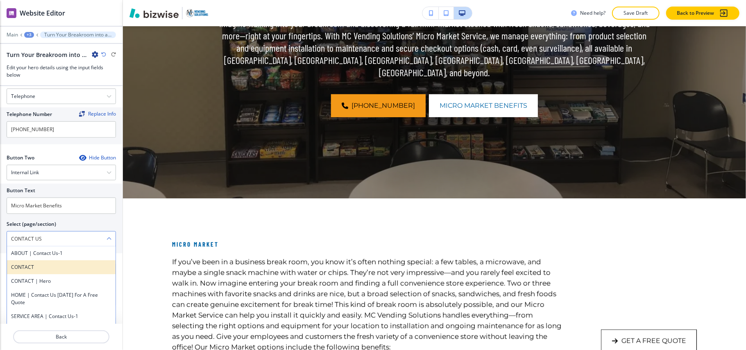
click at [41, 263] on h4 "CONTACT" at bounding box center [61, 266] width 100 height 7
type \(page\/section\) "CONTACT"
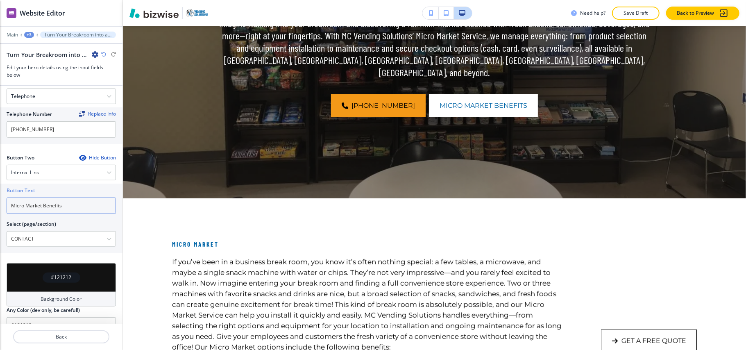
drag, startPoint x: 76, startPoint y: 190, endPoint x: 0, endPoint y: 177, distance: 77.2
click at [0, 183] on div "Button Text Micro Market Benefits Select (page/section) CONTACT ABOUT | Contact…" at bounding box center [61, 218] width 122 height 70
paste input "CONTACT US"
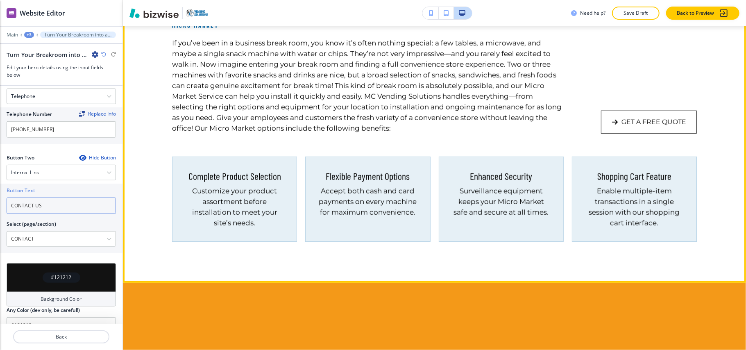
scroll to position [387, 0]
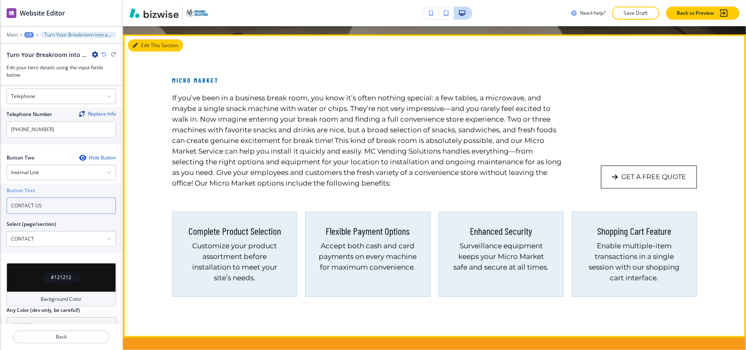
type input "CONTACT US"
click at [146, 46] on button "Edit This Section" at bounding box center [155, 45] width 55 height 12
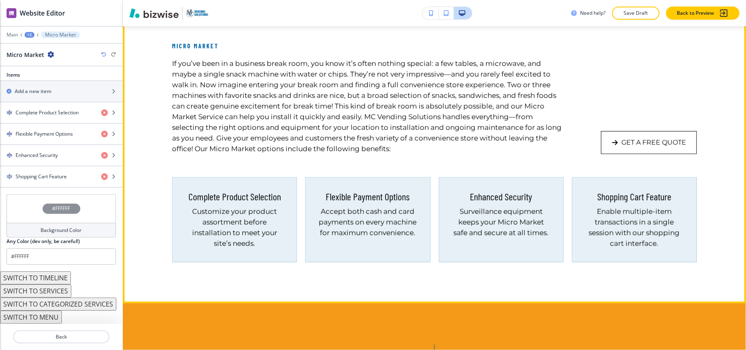
scroll to position [396, 0]
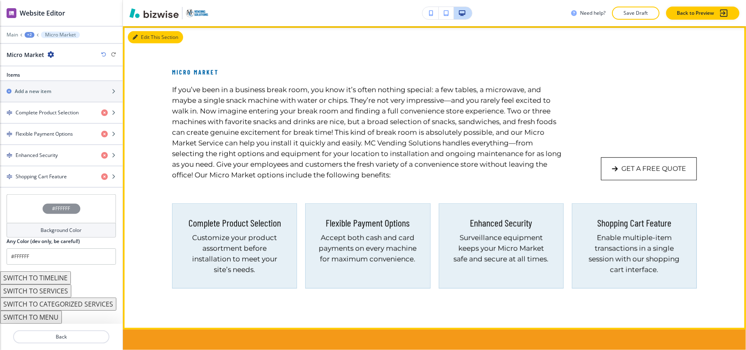
click at [141, 34] on button "Edit This Section" at bounding box center [155, 37] width 55 height 12
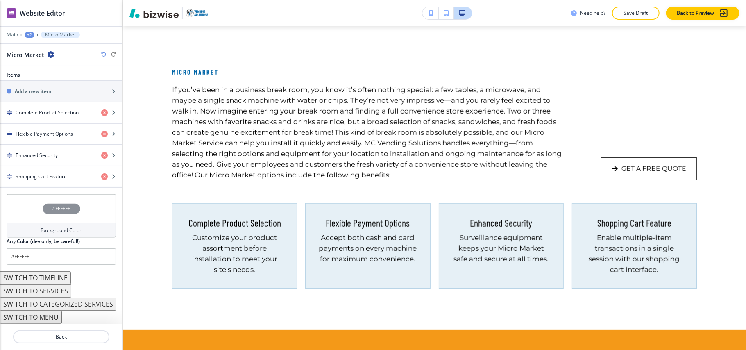
click at [51, 54] on icon "button" at bounding box center [51, 54] width 7 height 7
click at [76, 100] on p "Delete Section" at bounding box center [73, 97] width 42 height 7
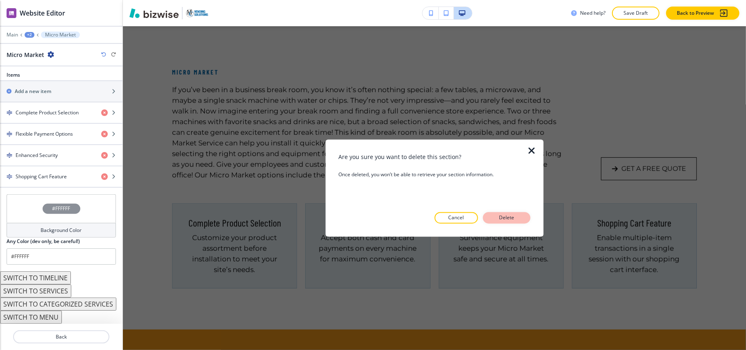
click at [512, 214] on p "Delete" at bounding box center [507, 217] width 20 height 7
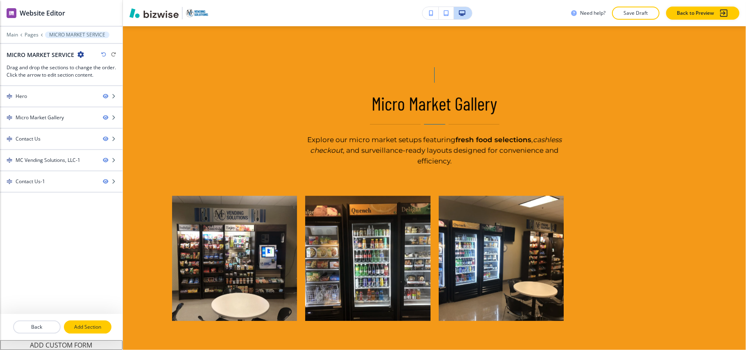
click at [95, 329] on p "Add Section" at bounding box center [88, 326] width 46 height 7
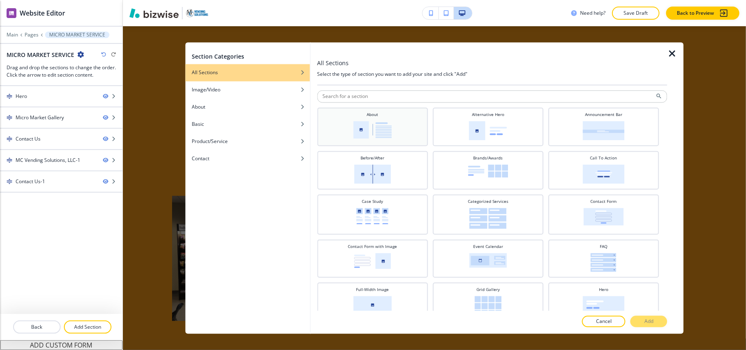
click at [364, 139] on div "About" at bounding box center [372, 126] width 102 height 29
click at [641, 316] on button "Add" at bounding box center [648, 321] width 37 height 11
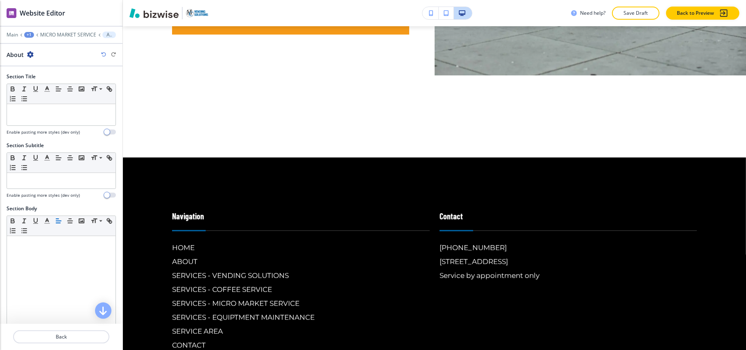
scroll to position [1648, 0]
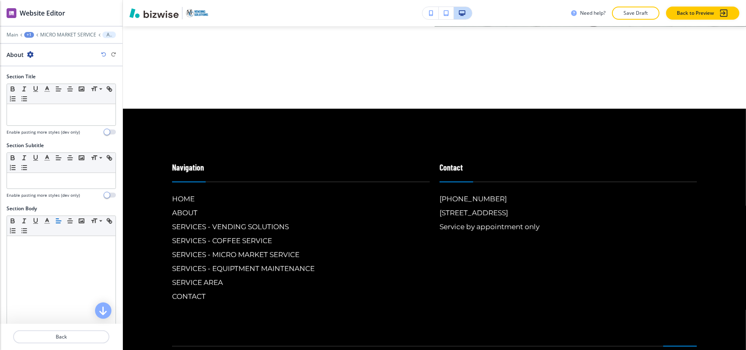
click at [56, 30] on div at bounding box center [61, 29] width 122 height 5
click at [56, 32] on div "Main +1 MICRO MARKET SERVICE About" at bounding box center [61, 35] width 109 height 7
click at [67, 34] on p "MICRO MARKET SERVICE" at bounding box center [68, 35] width 56 height 6
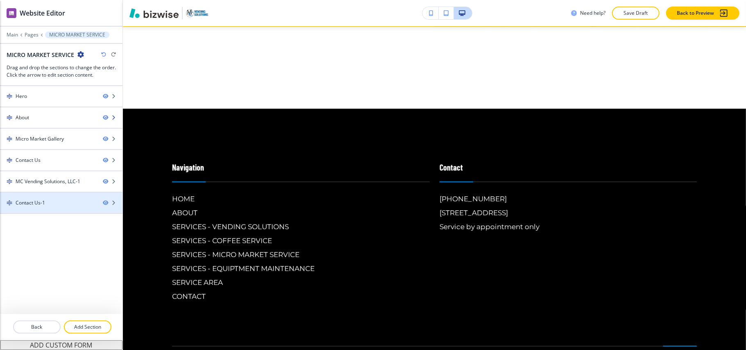
scroll to position [396, 0]
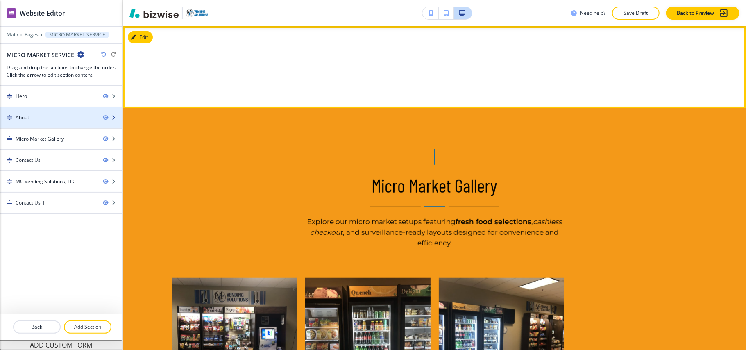
click at [50, 120] on div "About" at bounding box center [48, 117] width 96 height 7
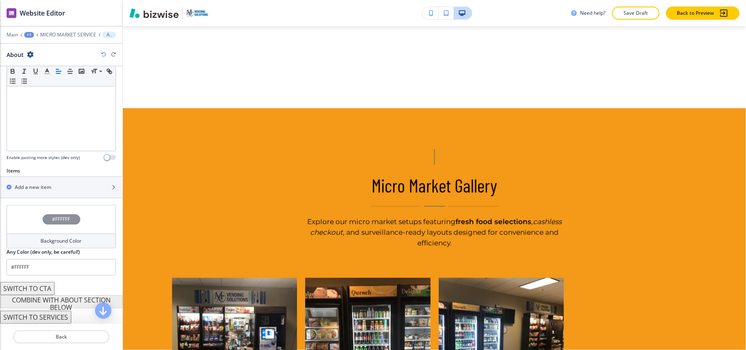
scroll to position [194, 0]
click at [40, 183] on h2 "Add a new item" at bounding box center [33, 186] width 36 height 7
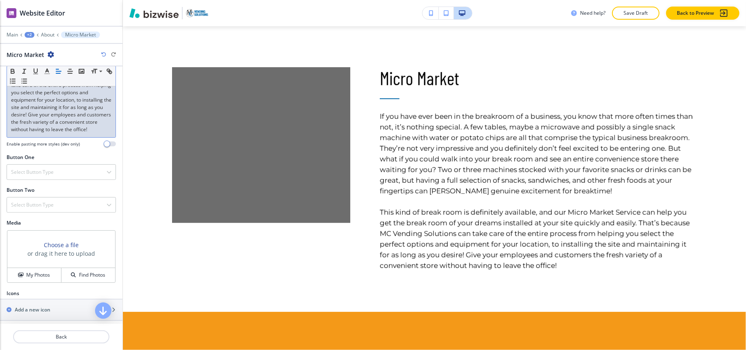
scroll to position [349, 0]
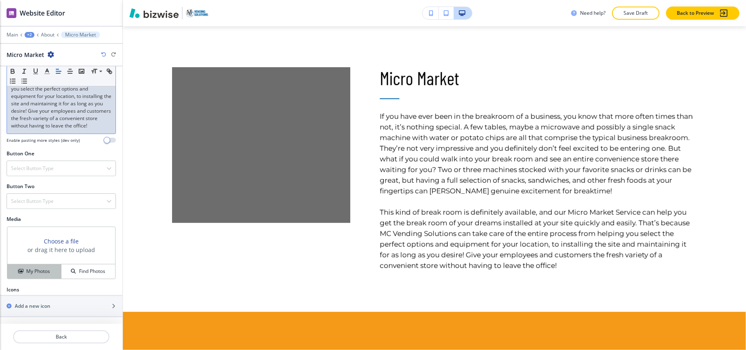
click at [33, 269] on h4 "My Photos" at bounding box center [38, 270] width 24 height 7
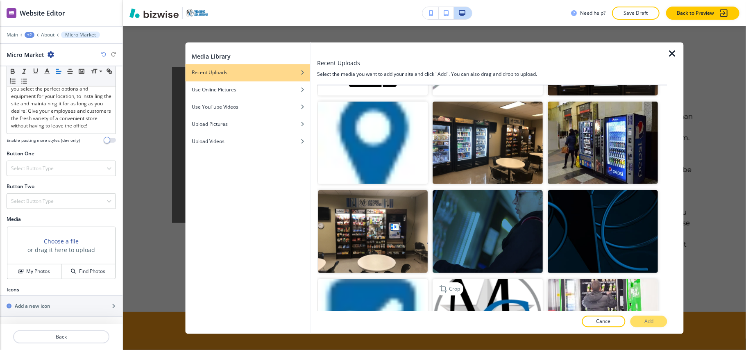
scroll to position [351, 0]
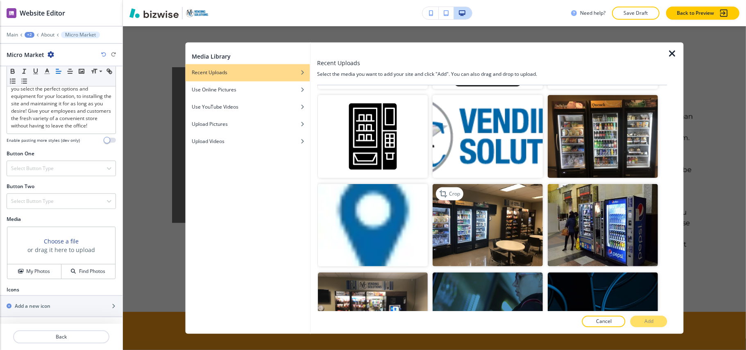
click at [521, 226] on img "button" at bounding box center [488, 224] width 110 height 83
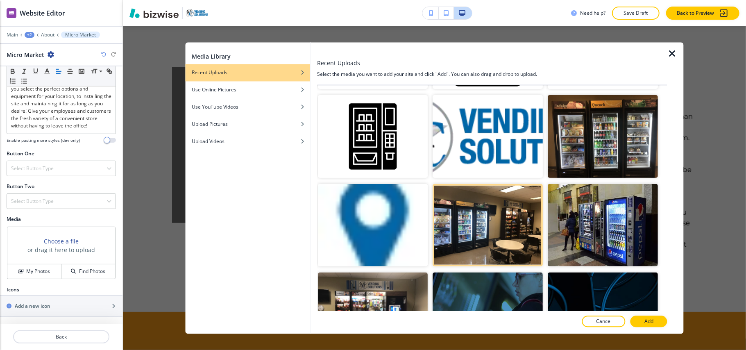
drag, startPoint x: 649, startPoint y: 313, endPoint x: 644, endPoint y: 314, distance: 4.9
click at [649, 313] on div at bounding box center [492, 313] width 350 height 5
click at [641, 317] on button "Add" at bounding box center [648, 321] width 37 height 11
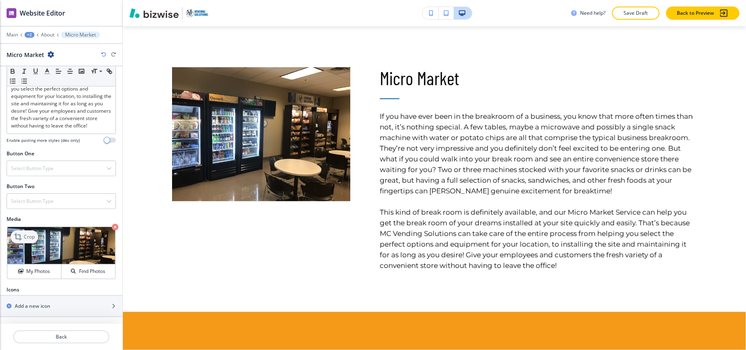
click at [20, 236] on icon at bounding box center [17, 236] width 7 height 7
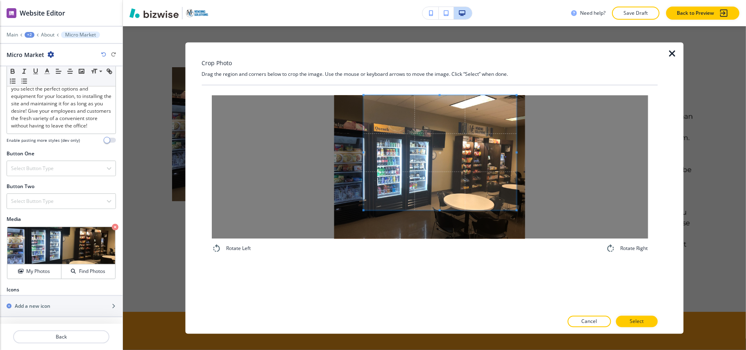
click at [432, 136] on span at bounding box center [439, 152] width 153 height 115
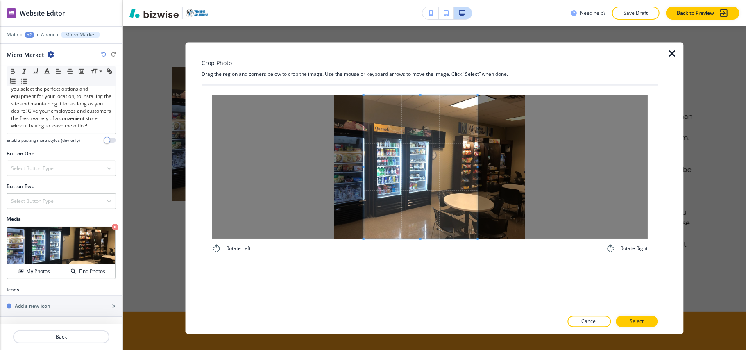
click at [475, 254] on div "Rotate Left Rotate Right" at bounding box center [429, 175] width 456 height 178
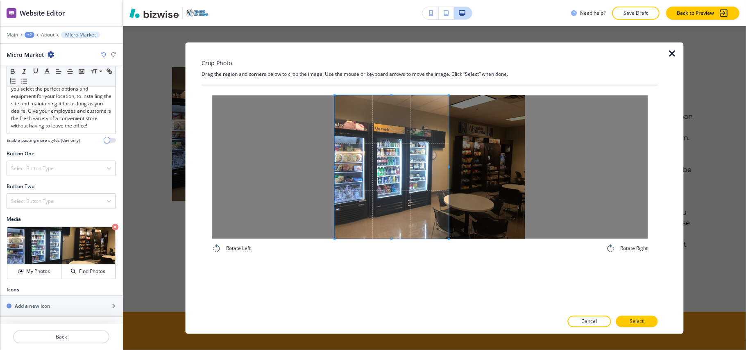
click at [397, 198] on span at bounding box center [392, 166] width 114 height 143
click at [632, 326] on button "Select" at bounding box center [637, 321] width 42 height 11
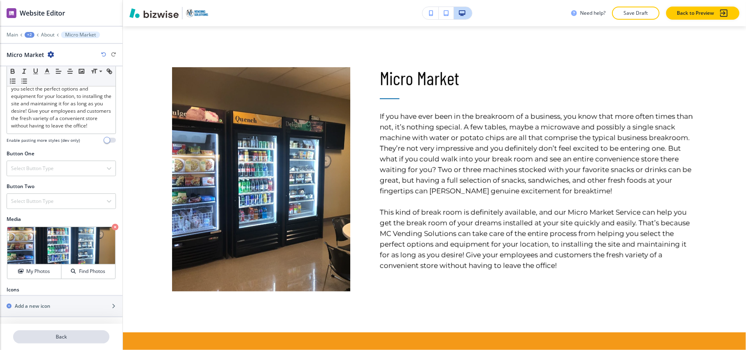
click at [56, 337] on p "Back" at bounding box center [61, 336] width 95 height 7
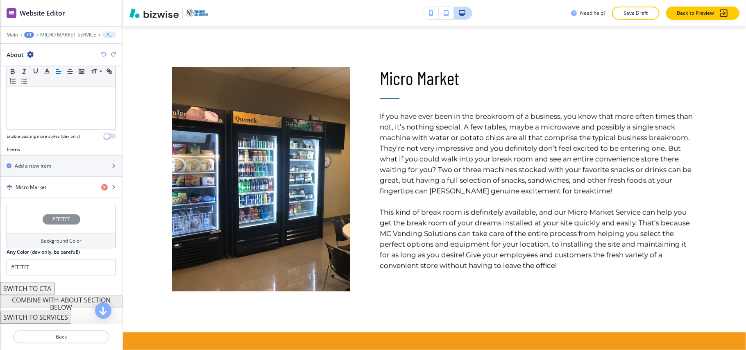
scroll to position [215, 0]
click at [41, 161] on div "button" at bounding box center [61, 159] width 122 height 7
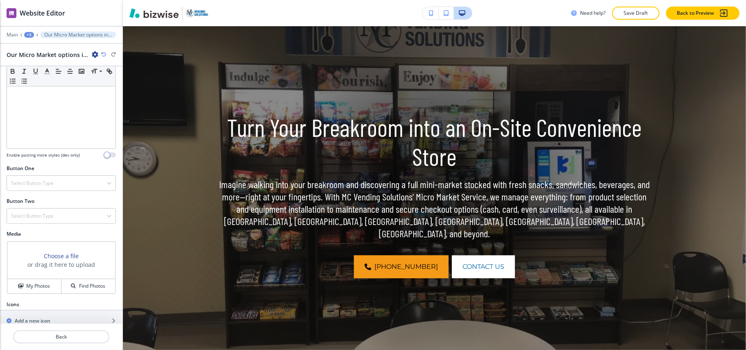
scroll to position [213, 0]
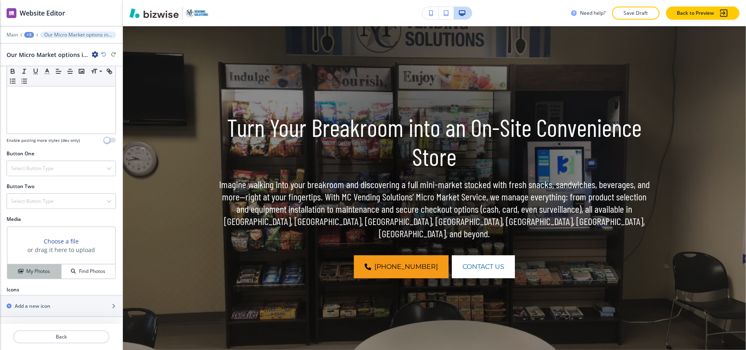
click at [35, 266] on button "My Photos" at bounding box center [34, 271] width 54 height 14
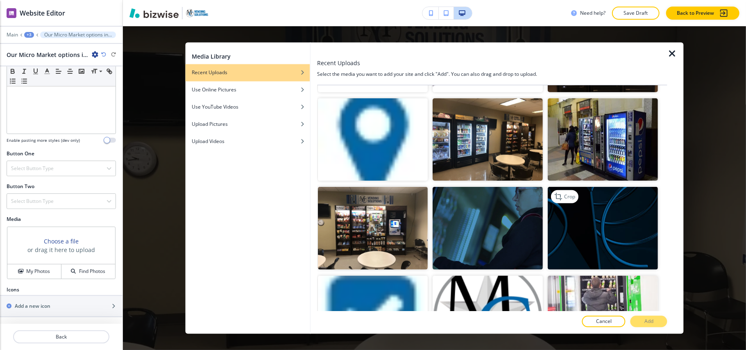
scroll to position [328, 0]
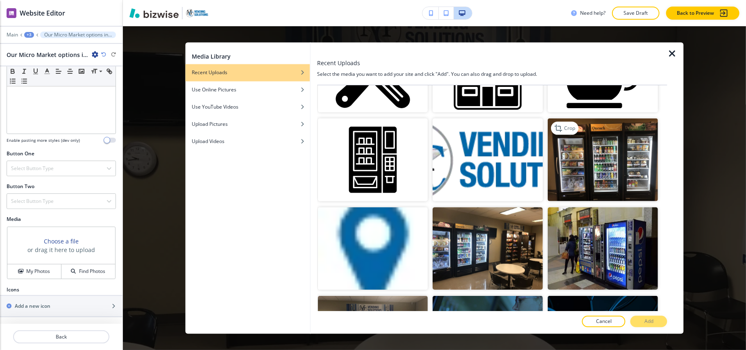
click at [587, 174] on img "button" at bounding box center [603, 159] width 110 height 83
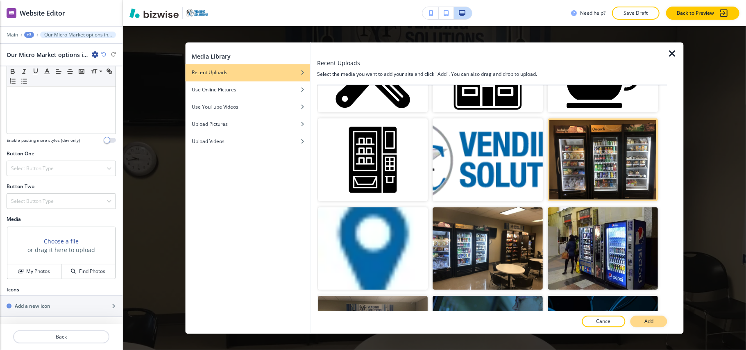
click at [647, 316] on button "Add" at bounding box center [648, 321] width 37 height 11
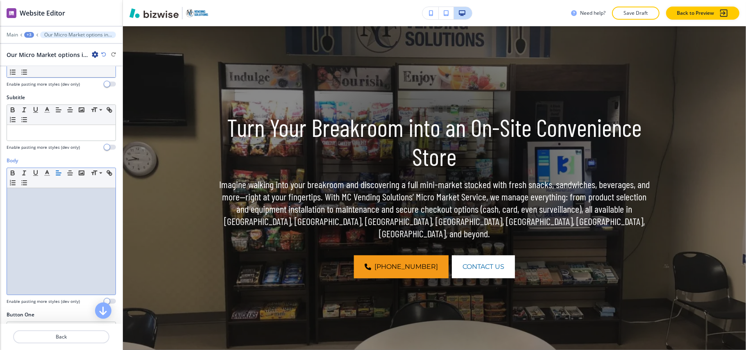
scroll to position [0, 0]
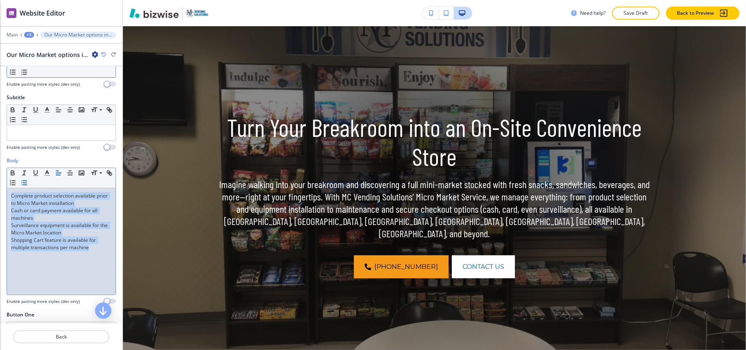
click at [28, 186] on icon "button" at bounding box center [23, 182] width 7 height 7
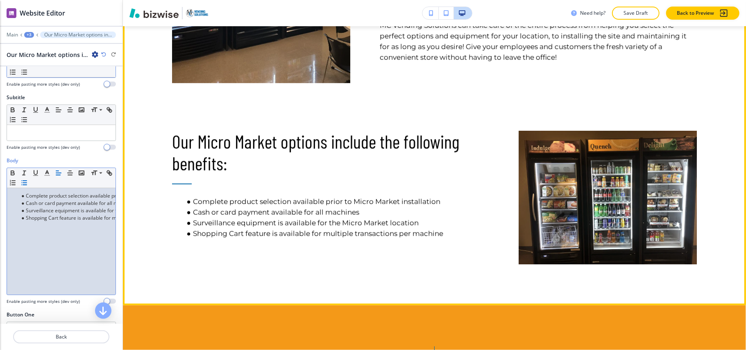
scroll to position [609, 0]
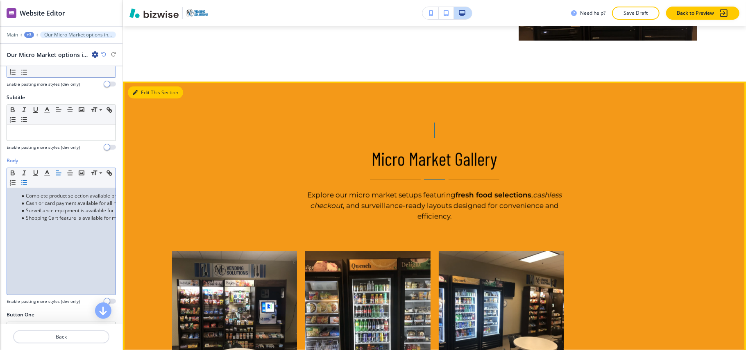
click at [153, 87] on button "Edit This Section" at bounding box center [155, 92] width 55 height 12
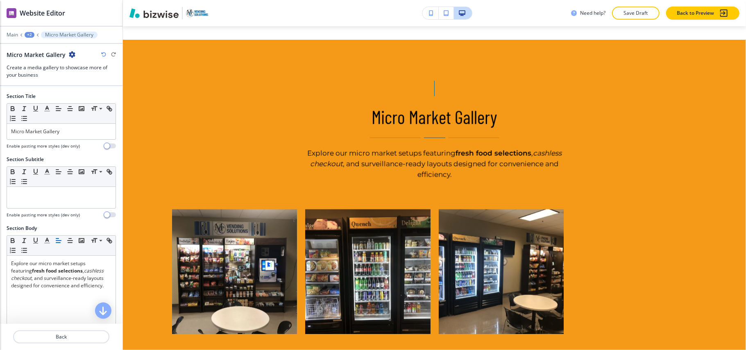
scroll to position [876, 0]
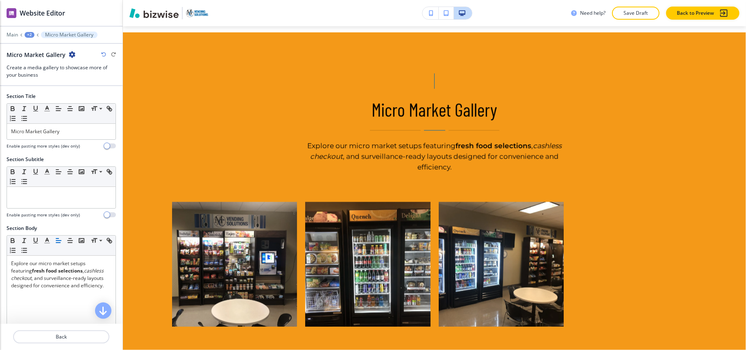
click at [69, 54] on icon "button" at bounding box center [72, 54] width 7 height 7
click at [86, 98] on p "Delete Section" at bounding box center [95, 97] width 42 height 7
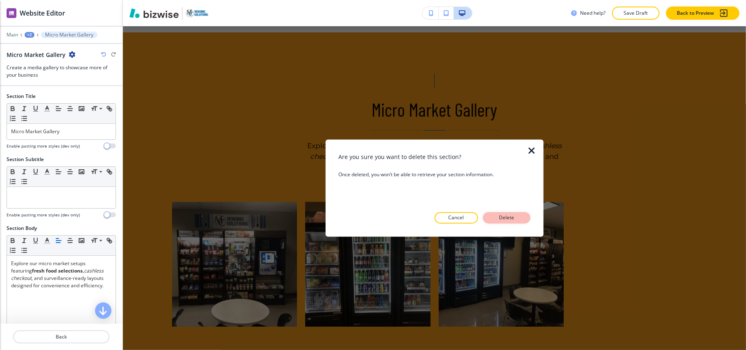
click at [500, 217] on p "Delete" at bounding box center [507, 217] width 20 height 7
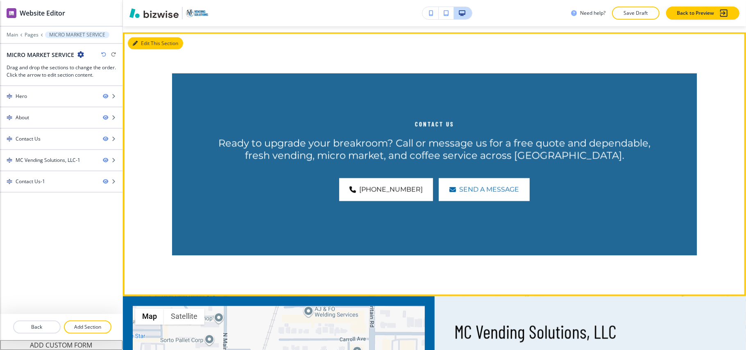
click at [143, 37] on button "Edit This Section" at bounding box center [155, 43] width 55 height 12
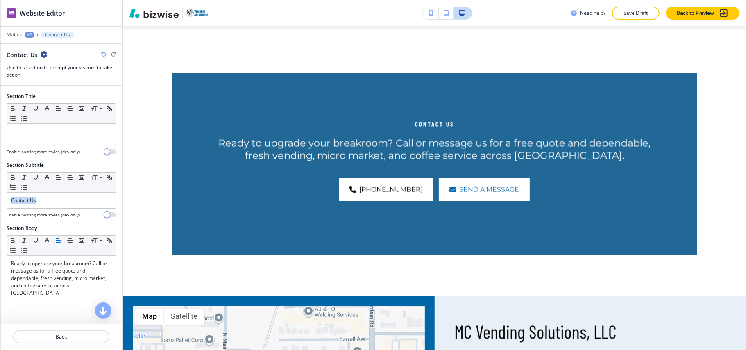
drag, startPoint x: 66, startPoint y: 201, endPoint x: 0, endPoint y: 199, distance: 65.6
click at [0, 199] on div "Section Subtitle Small Normal Large Huge Contact Us Enable pasting more styles …" at bounding box center [61, 192] width 122 height 63
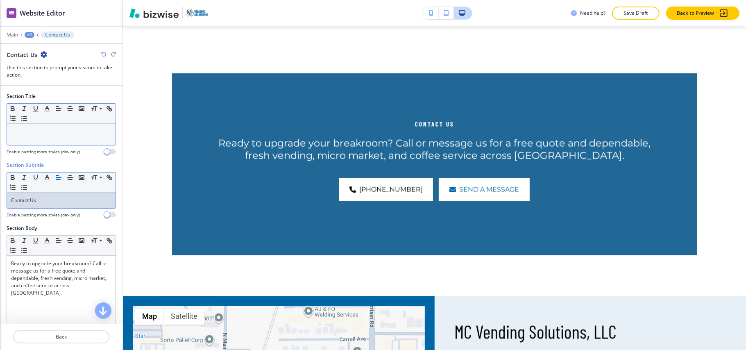
drag, startPoint x: 63, startPoint y: 201, endPoint x: 34, endPoint y: 146, distance: 62.3
click at [33, 142] on div at bounding box center [61, 134] width 109 height 21
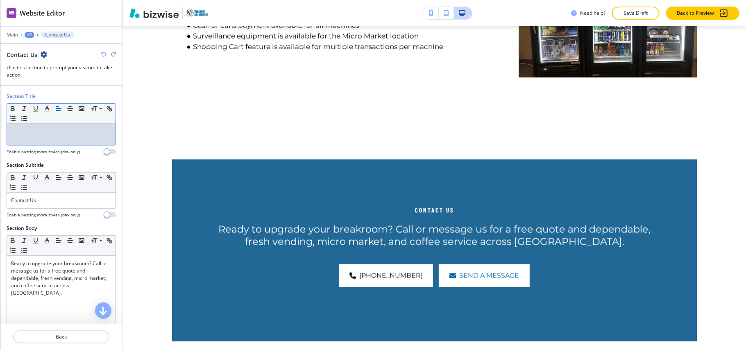
scroll to position [775, 0]
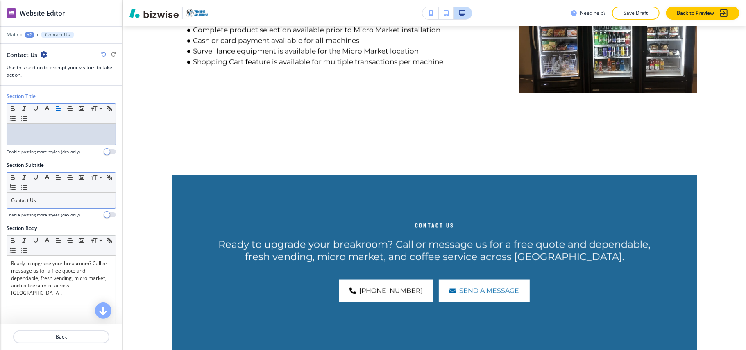
click at [57, 200] on p "Contact Us" at bounding box center [61, 200] width 100 height 7
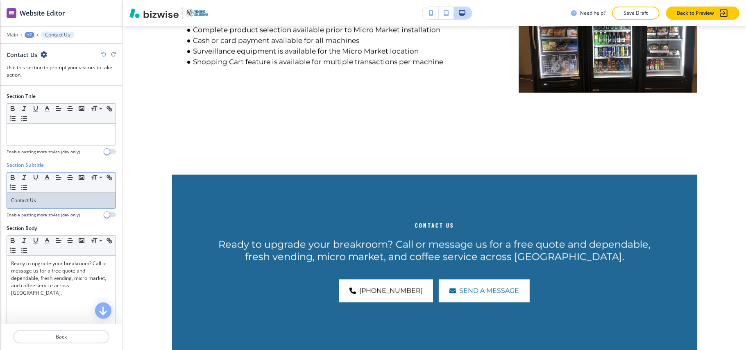
drag, startPoint x: 57, startPoint y: 200, endPoint x: 369, endPoint y: 111, distance: 324.6
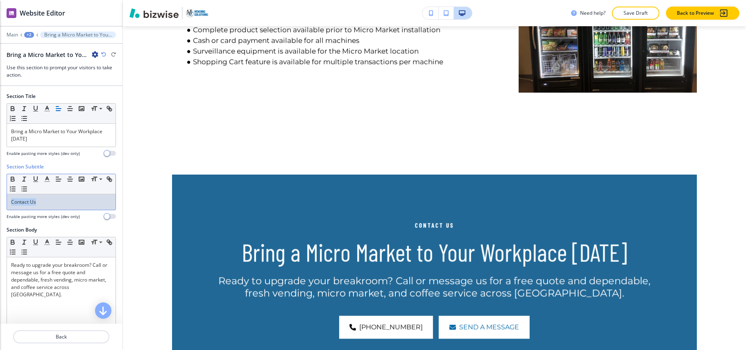
drag, startPoint x: 49, startPoint y: 206, endPoint x: 0, endPoint y: 200, distance: 49.4
click at [0, 200] on div "Section Subtitle Small Normal Large Huge Contact Us Enable pasting more styles …" at bounding box center [61, 194] width 122 height 63
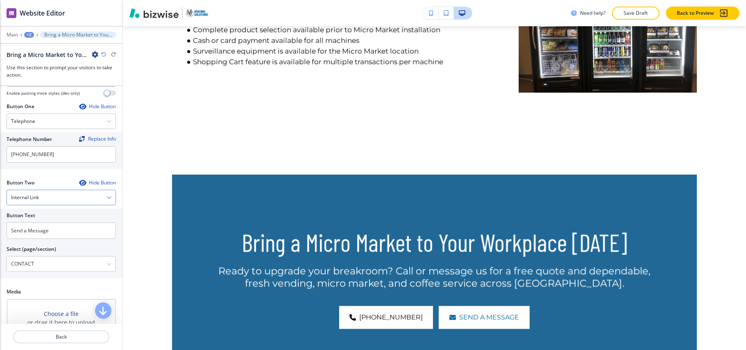
scroll to position [382, 0]
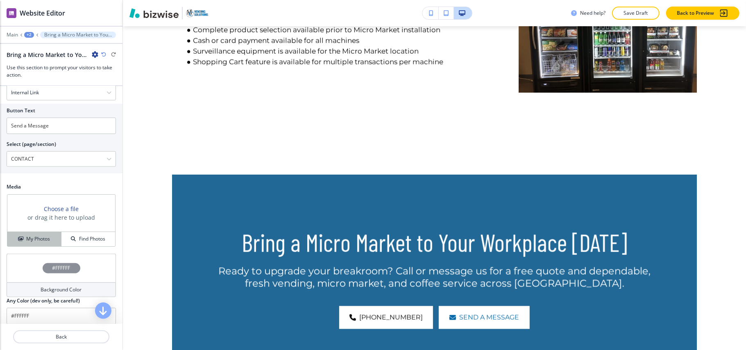
click at [36, 242] on h4 "My Photos" at bounding box center [38, 238] width 24 height 7
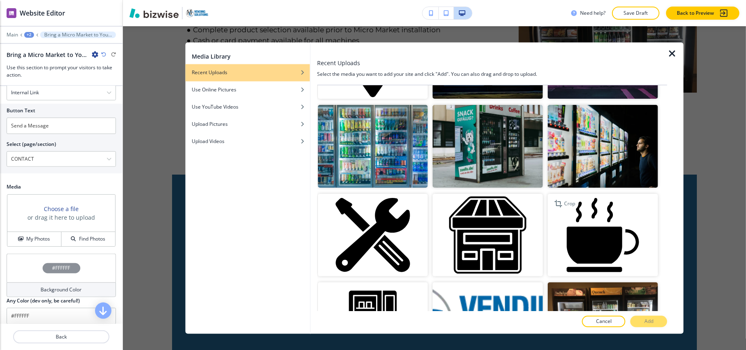
scroll to position [218, 0]
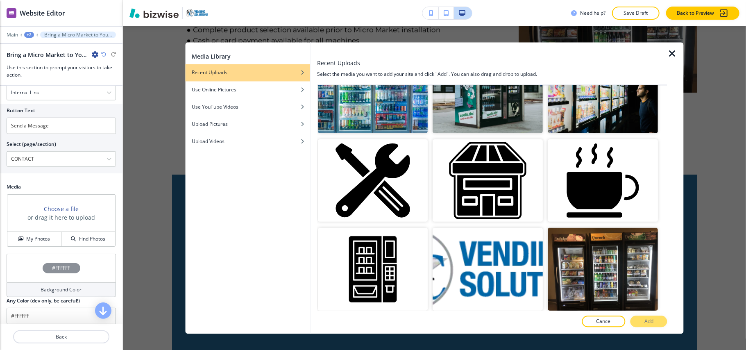
click at [627, 112] on img "button" at bounding box center [603, 91] width 110 height 83
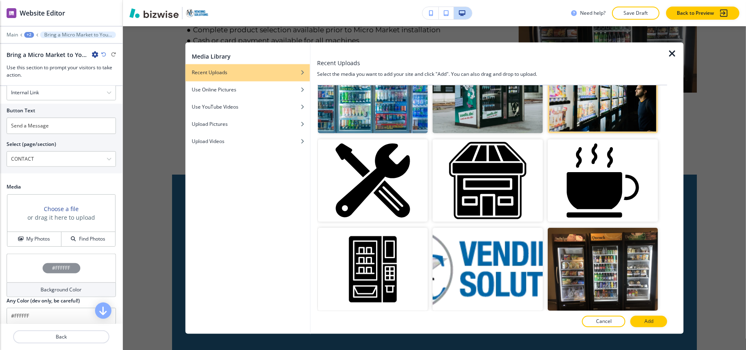
click at [639, 322] on button "Add" at bounding box center [648, 321] width 37 height 11
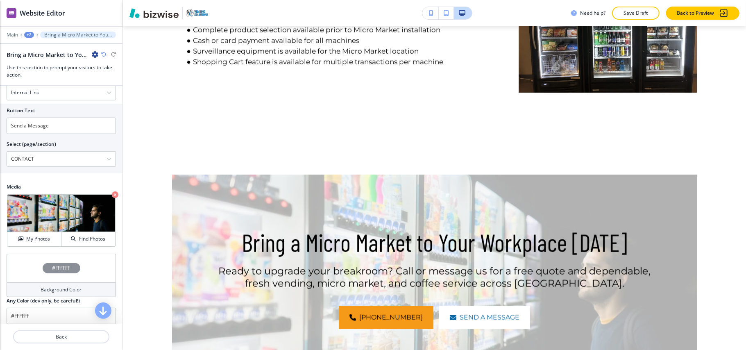
click at [38, 274] on div "#FFFFFF" at bounding box center [61, 268] width 109 height 29
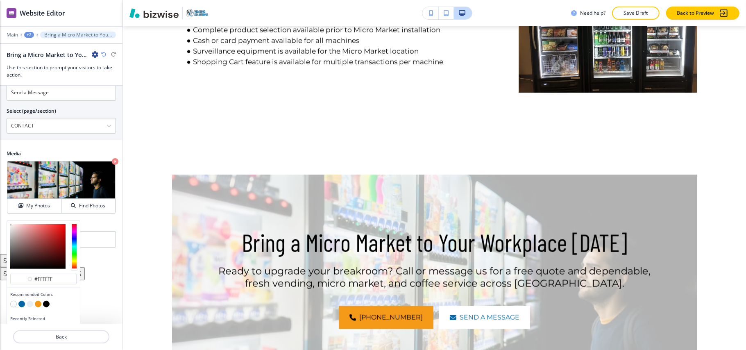
scroll to position [432, 0]
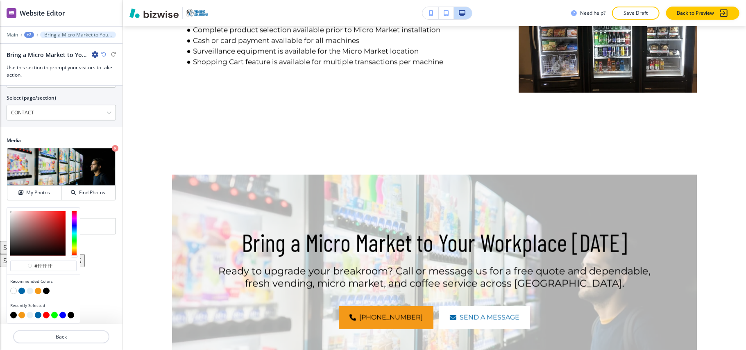
click at [23, 287] on div at bounding box center [43, 285] width 66 height 3
click at [20, 288] on button "button" at bounding box center [21, 291] width 7 height 7
type input "#0066a8"
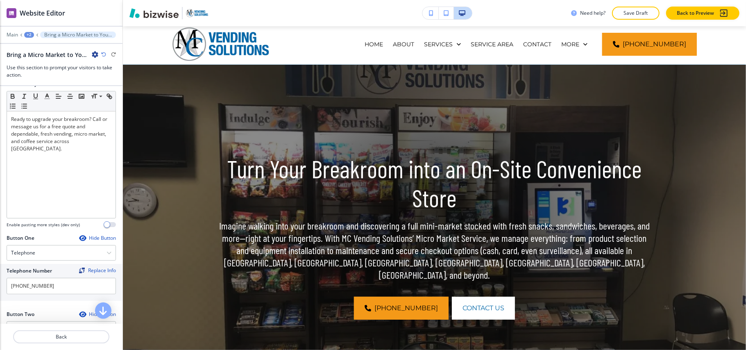
scroll to position [0, 0]
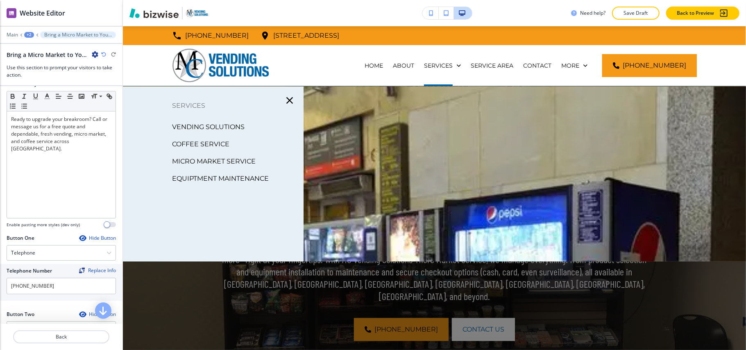
click at [212, 179] on p "EQUIPTMENT MAINTENANCE" at bounding box center [220, 178] width 97 height 12
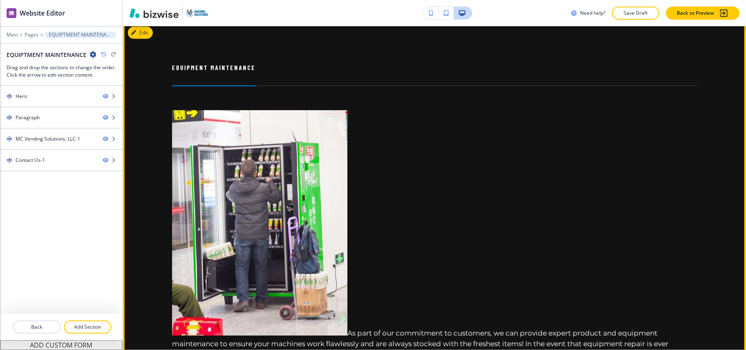
scroll to position [382, 0]
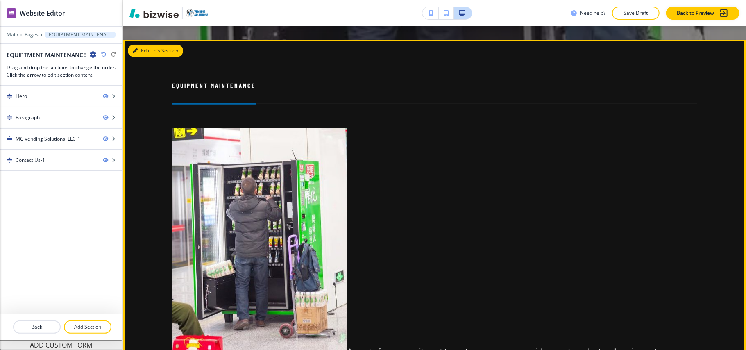
click at [148, 48] on button "Edit This Section" at bounding box center [155, 51] width 55 height 12
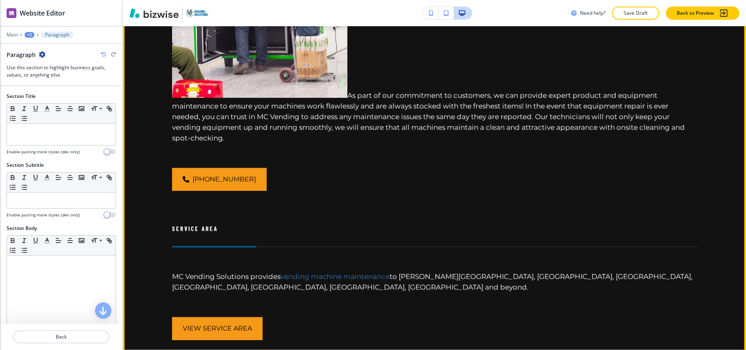
scroll to position [778, 0]
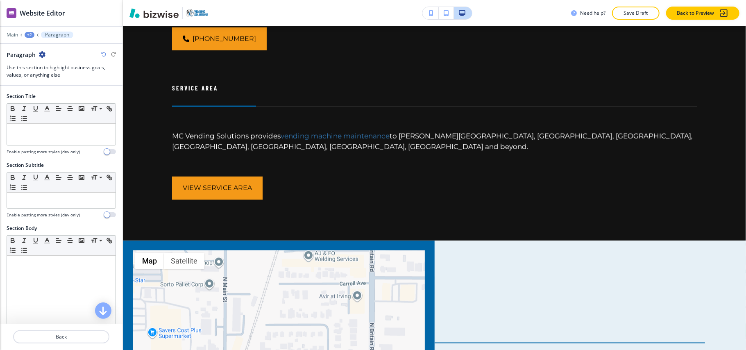
click at [43, 53] on icon "button" at bounding box center [42, 54] width 7 height 7
click at [59, 104] on button "Delete Section" at bounding box center [65, 98] width 52 height 15
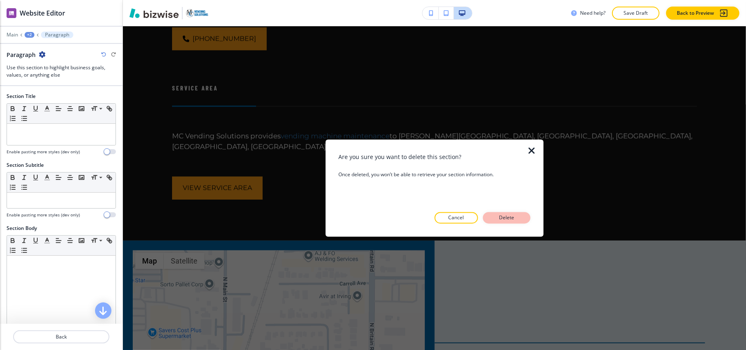
click at [510, 221] on p "Delete" at bounding box center [507, 217] width 20 height 7
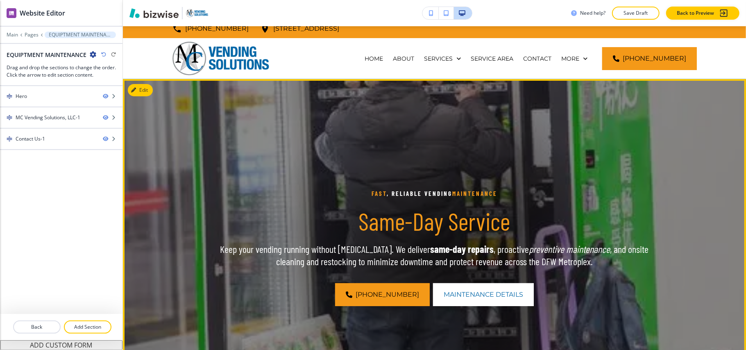
scroll to position [7, 0]
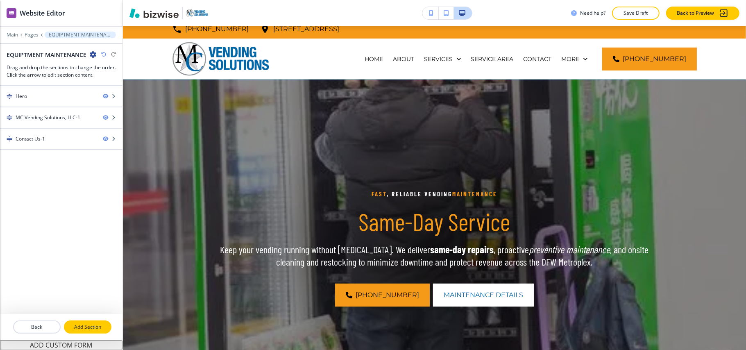
click at [99, 328] on p "Add Section" at bounding box center [88, 326] width 46 height 7
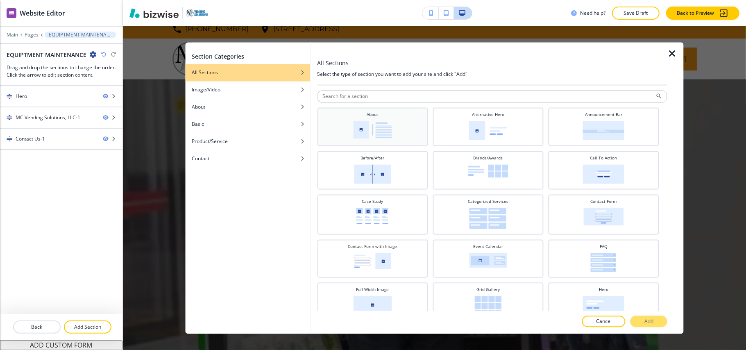
click at [389, 130] on img at bounding box center [372, 130] width 38 height 18
click at [651, 320] on p "Add" at bounding box center [648, 321] width 9 height 7
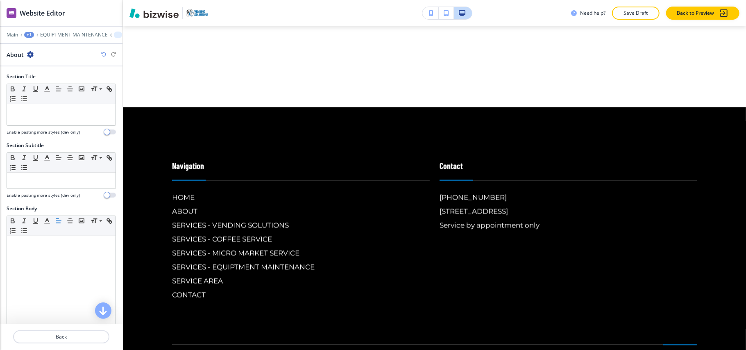
scroll to position [1050, 0]
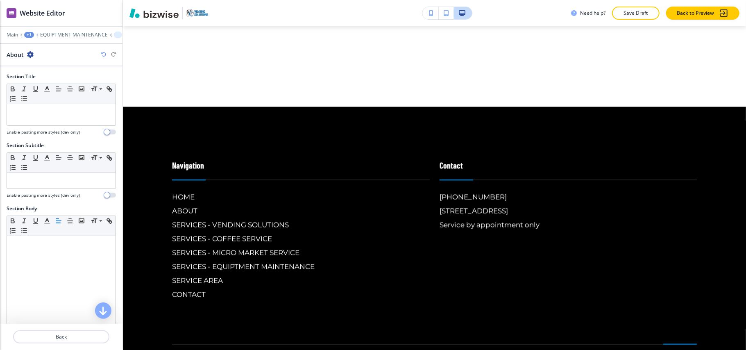
click at [61, 31] on div at bounding box center [61, 29] width 122 height 5
click at [61, 35] on p "EQUIPTMENT MAINTENANCE" at bounding box center [74, 35] width 68 height 6
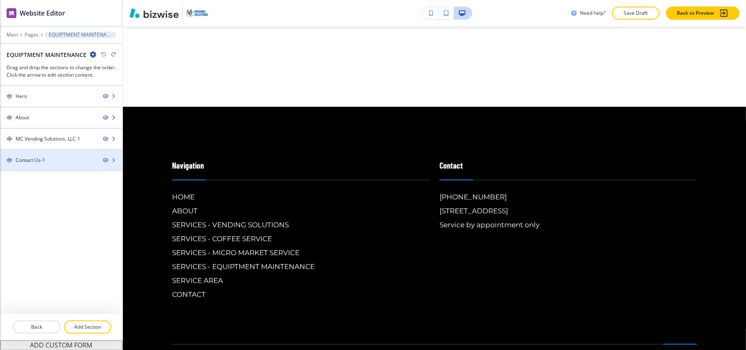
scroll to position [396, 0]
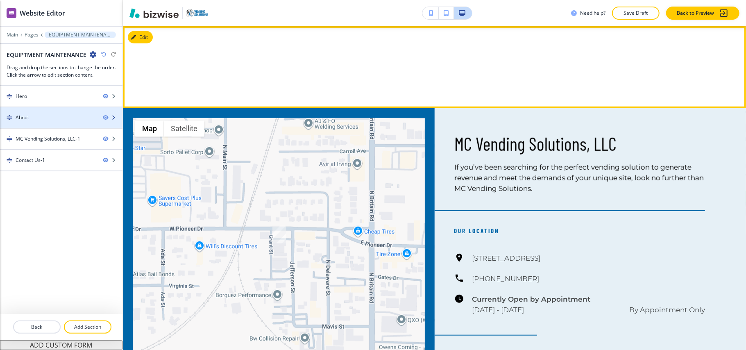
click at [39, 114] on div at bounding box center [61, 110] width 122 height 7
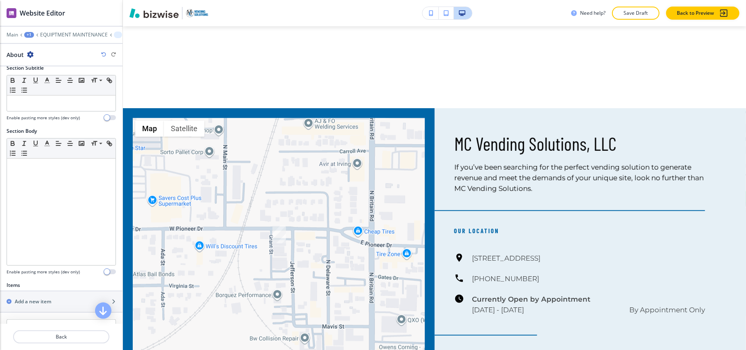
scroll to position [194, 0]
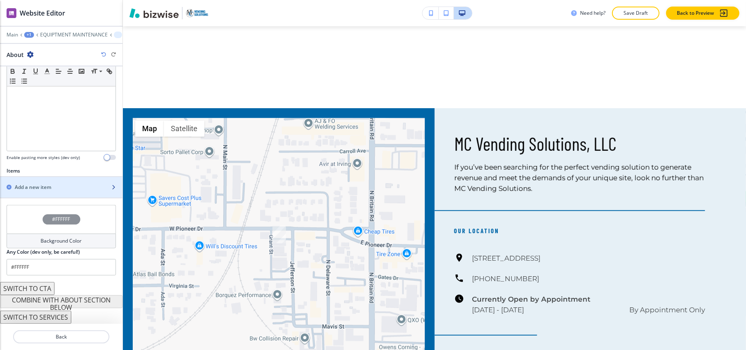
click at [49, 192] on div "button" at bounding box center [61, 194] width 122 height 7
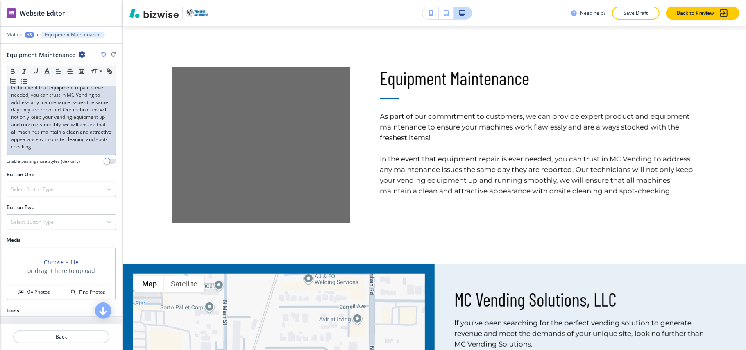
scroll to position [239, 0]
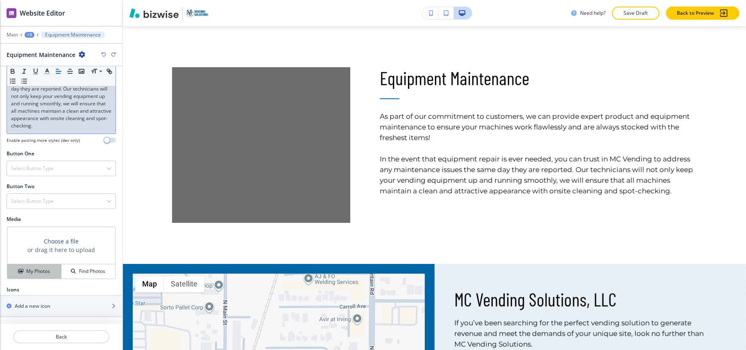
click at [29, 267] on h4 "My Photos" at bounding box center [38, 270] width 24 height 7
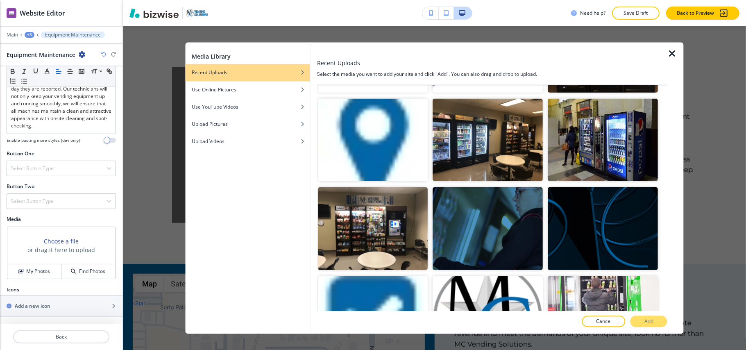
scroll to position [546, 0]
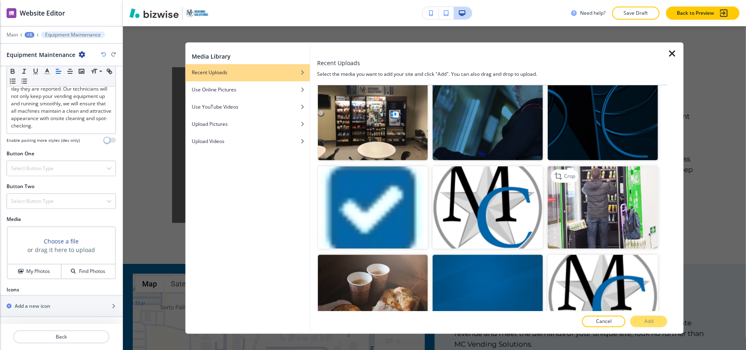
click at [596, 194] on img "button" at bounding box center [603, 207] width 110 height 83
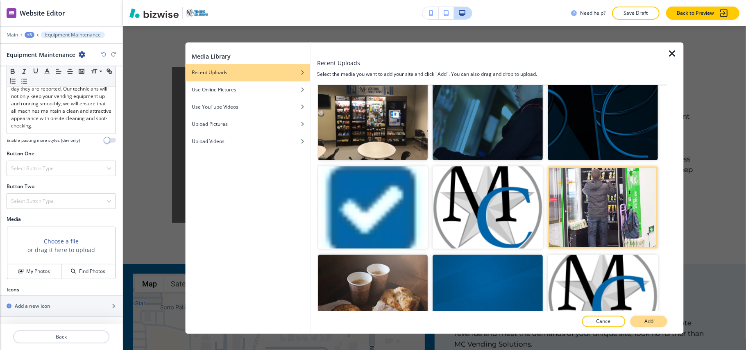
click at [641, 317] on button "Add" at bounding box center [648, 321] width 37 height 11
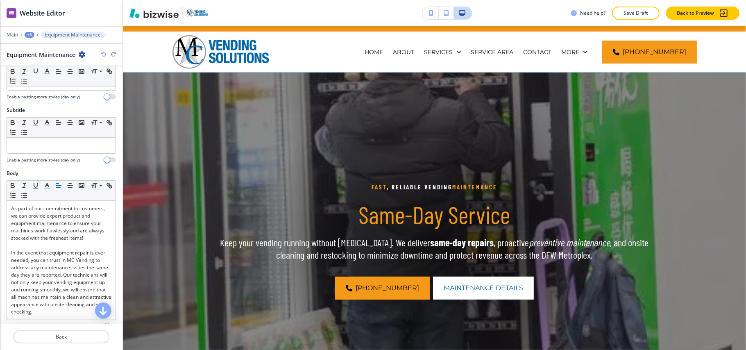
scroll to position [0, 0]
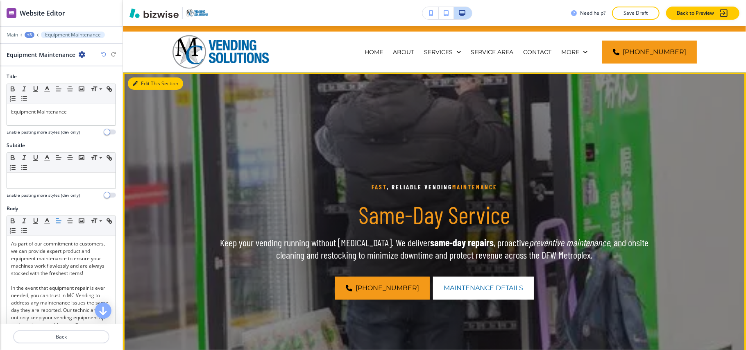
click at [138, 81] on button "Edit This Section" at bounding box center [155, 83] width 55 height 12
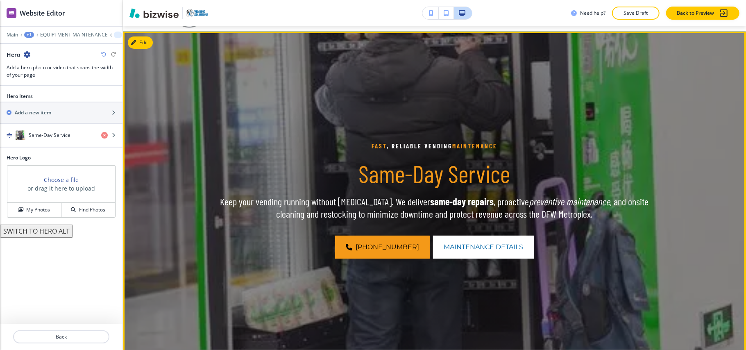
scroll to position [60, 0]
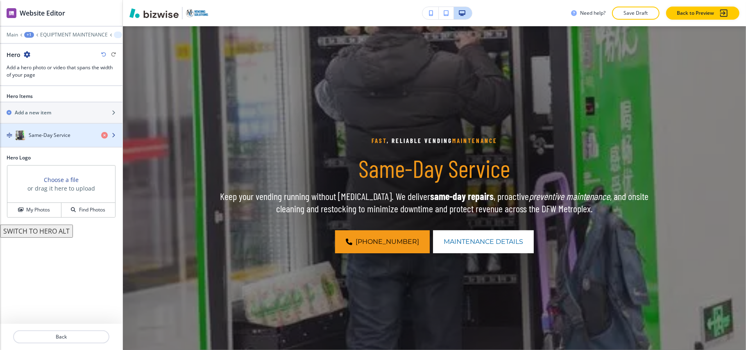
click at [56, 139] on h4 "Same-Day Service" at bounding box center [50, 134] width 42 height 7
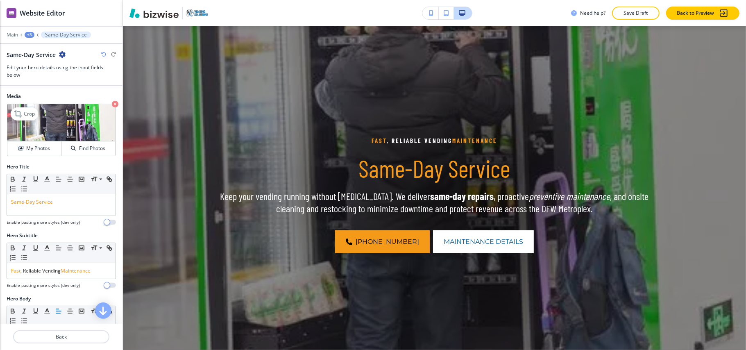
click at [112, 102] on icon "button" at bounding box center [115, 104] width 7 height 7
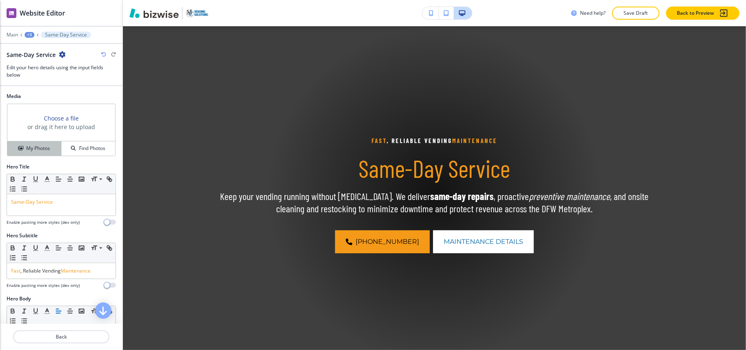
click at [28, 156] on button "My Photos" at bounding box center [34, 148] width 54 height 14
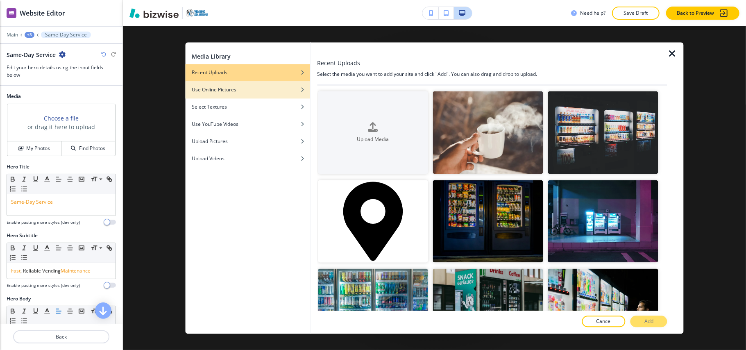
drag, startPoint x: 254, startPoint y: 87, endPoint x: 258, endPoint y: 89, distance: 4.2
click at [254, 87] on div "Use Online Pictures" at bounding box center [247, 89] width 125 height 7
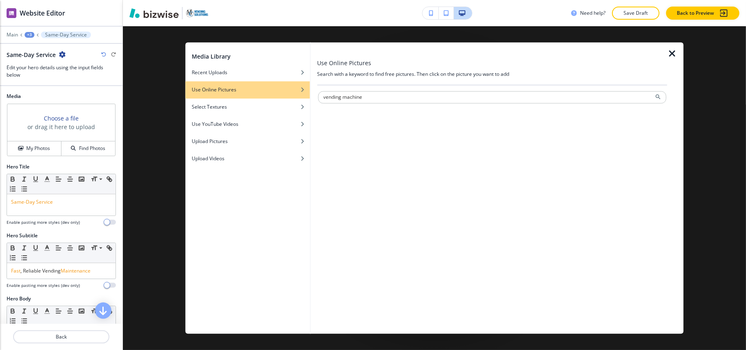
type input "vending machine"
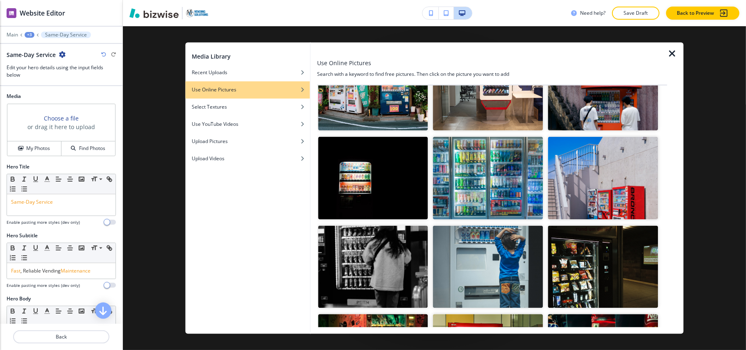
scroll to position [872, 0]
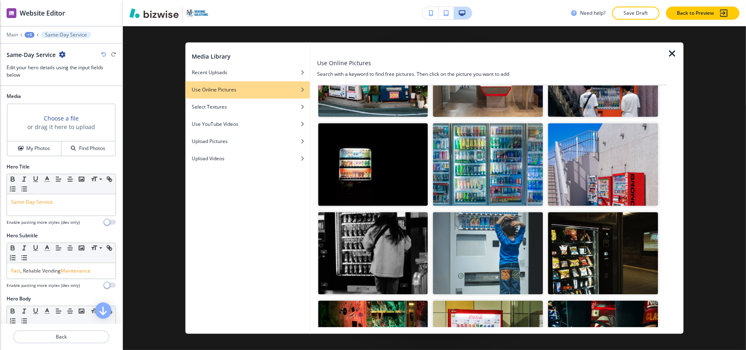
click at [585, 156] on img "button" at bounding box center [603, 164] width 110 height 83
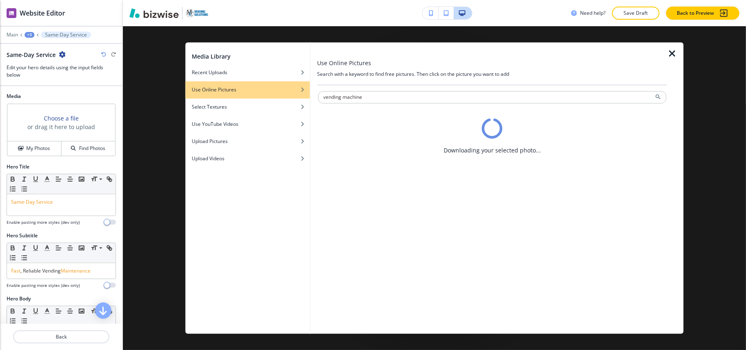
scroll to position [0, 0]
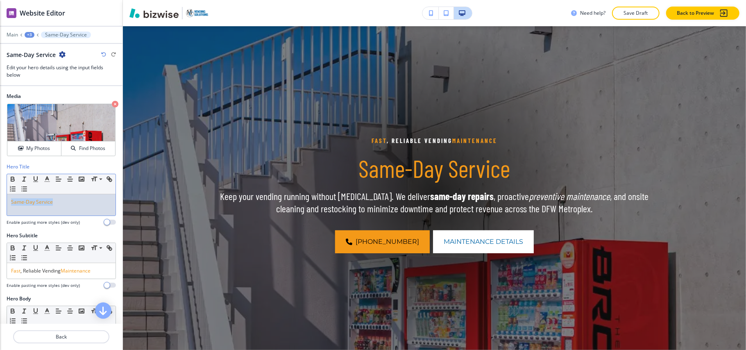
drag, startPoint x: 54, startPoint y: 205, endPoint x: 0, endPoint y: 208, distance: 54.2
click at [0, 208] on div "Hero Title Small Normal Large Huge Same-Day Service Enable pasting more styles …" at bounding box center [61, 197] width 122 height 69
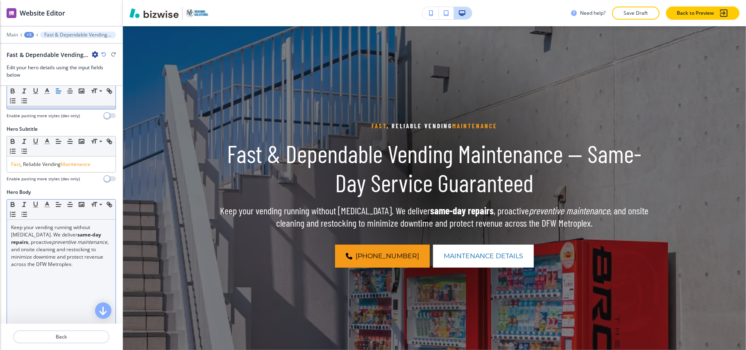
scroll to position [109, 0]
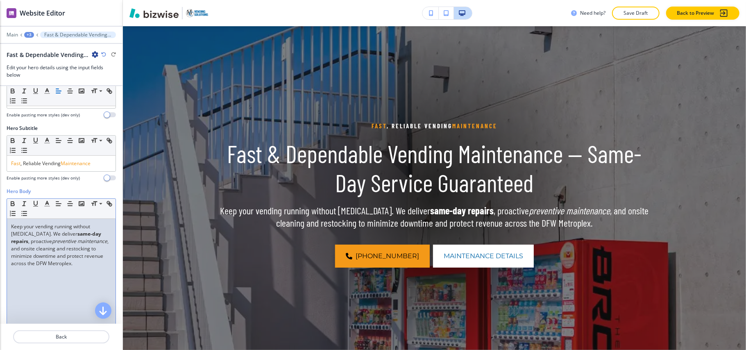
click at [49, 288] on div "Keep your vending running without hiccups. We deliver same-day repairs , proact…" at bounding box center [61, 272] width 109 height 106
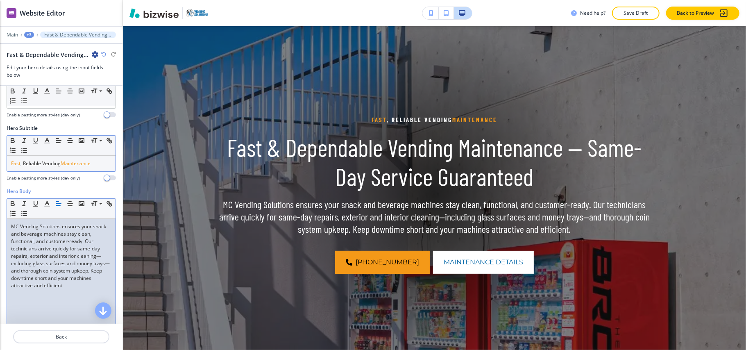
click at [66, 167] on span "Maintenance" at bounding box center [76, 163] width 30 height 7
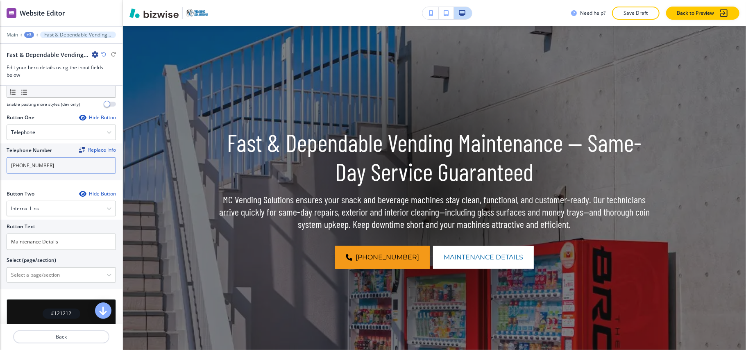
scroll to position [400, 0]
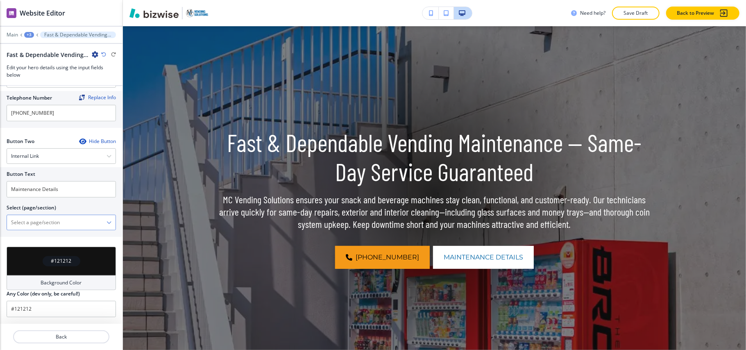
click at [19, 221] on \(page\/section\) "Manual Input" at bounding box center [57, 222] width 100 height 14
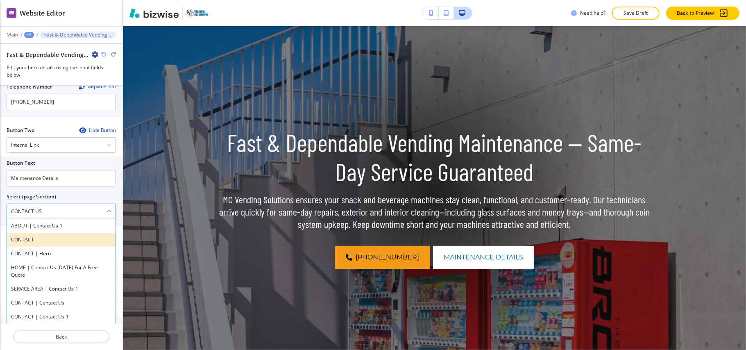
click at [46, 243] on h4 "CONTACT" at bounding box center [61, 239] width 100 height 7
type \(page\/section\) "CONTACT"
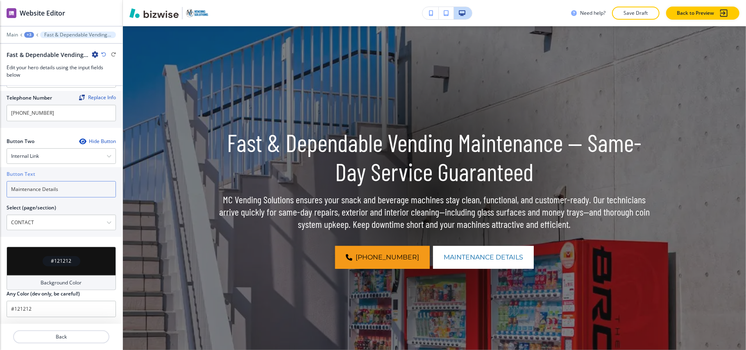
drag, startPoint x: 56, startPoint y: 183, endPoint x: 0, endPoint y: 183, distance: 55.7
click at [0, 183] on div "Button Text Maintenance Details Select (page/section) CONTACT ABOUT | Contact U…" at bounding box center [61, 202] width 122 height 70
drag, startPoint x: 58, startPoint y: 186, endPoint x: 0, endPoint y: 179, distance: 58.5
click at [0, 179] on div "Button Text Maintenance Details Select (page/section) CONTACT ABOUT | Contact U…" at bounding box center [61, 202] width 122 height 70
paste input "CONTACT US"
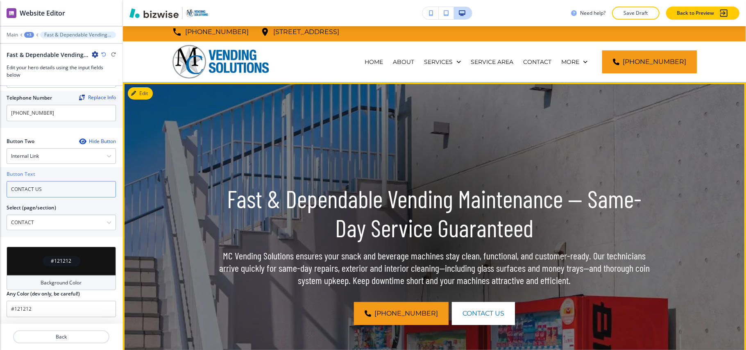
scroll to position [0, 0]
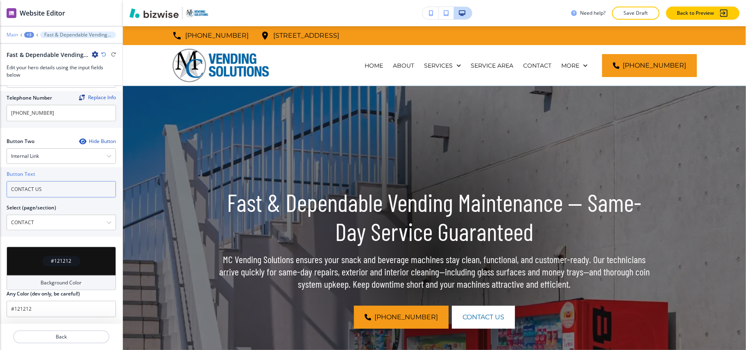
type input "CONTACT US"
click at [14, 35] on p "Main" at bounding box center [12, 35] width 11 height 6
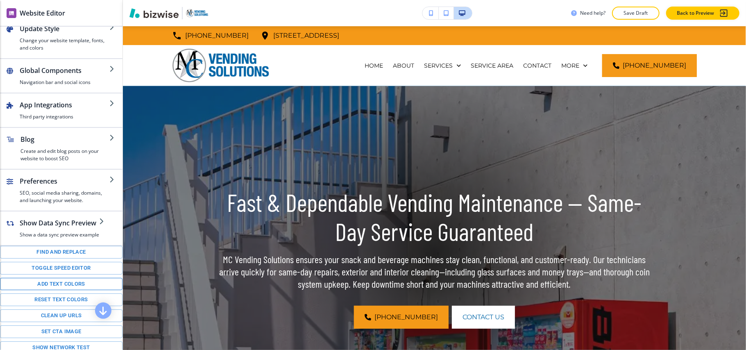
scroll to position [98, 0]
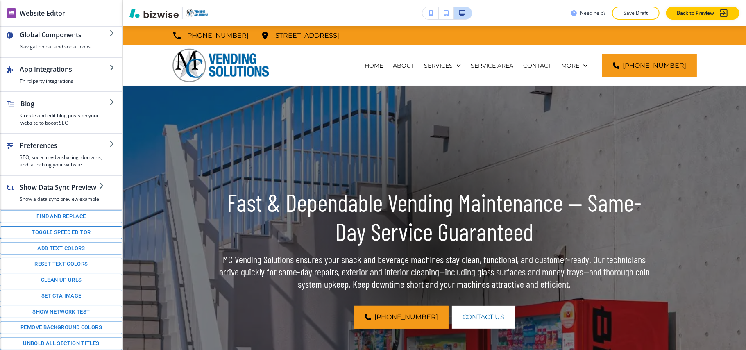
click at [59, 231] on button "Toggle speed editor" at bounding box center [61, 232] width 122 height 13
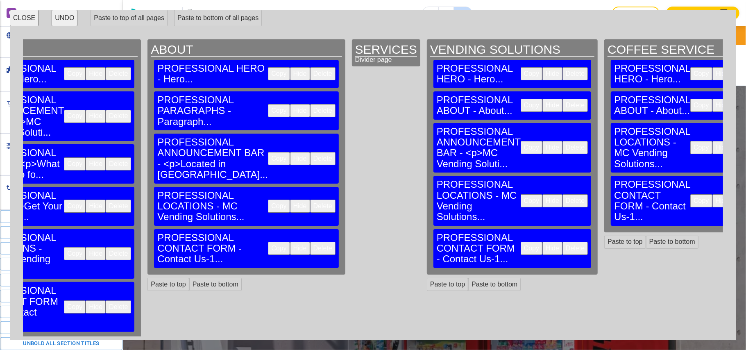
scroll to position [0, 129]
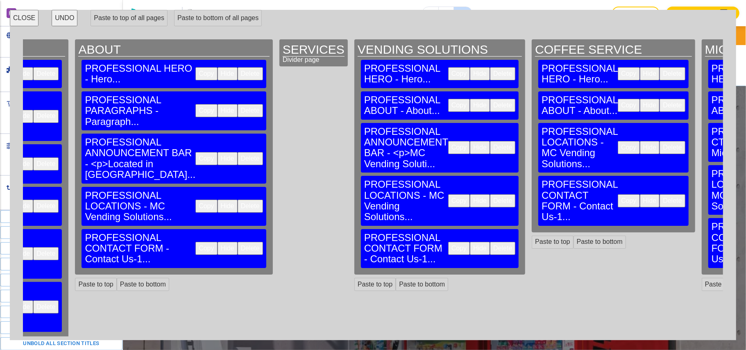
click at [448, 141] on button "Copy" at bounding box center [459, 147] width 22 height 13
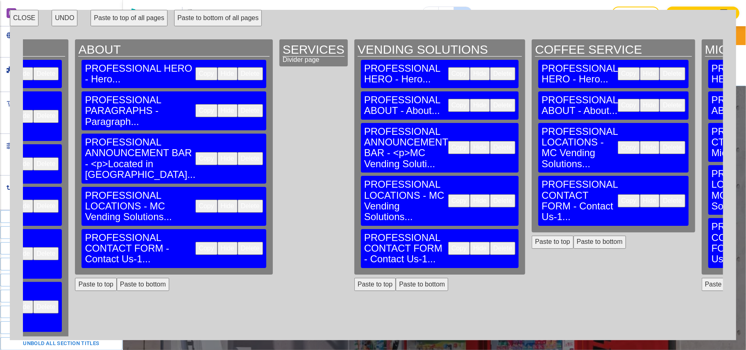
click at [573, 235] on button "Paste to bottom" at bounding box center [599, 241] width 52 height 13
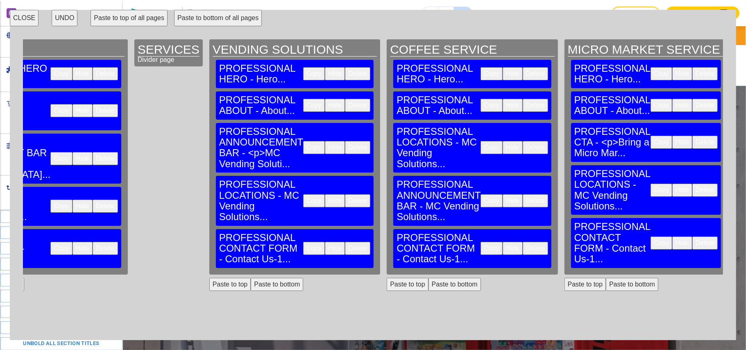
scroll to position [0, 274]
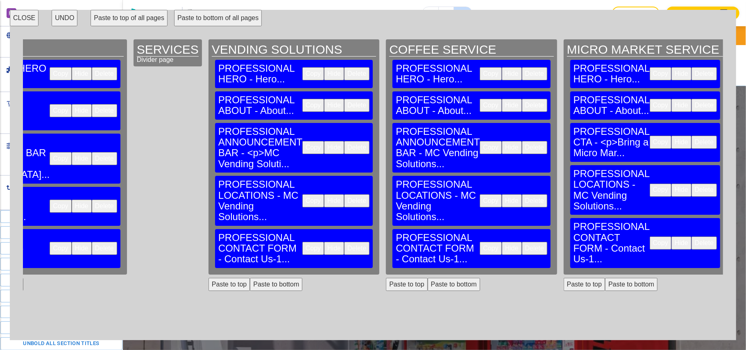
click at [605, 278] on button "Paste to bottom" at bounding box center [631, 284] width 52 height 13
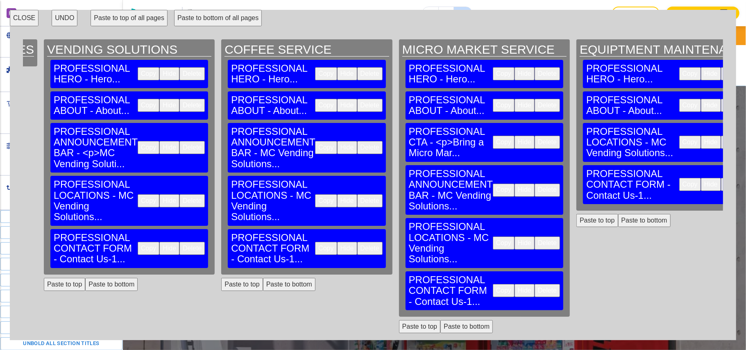
scroll to position [0, 494]
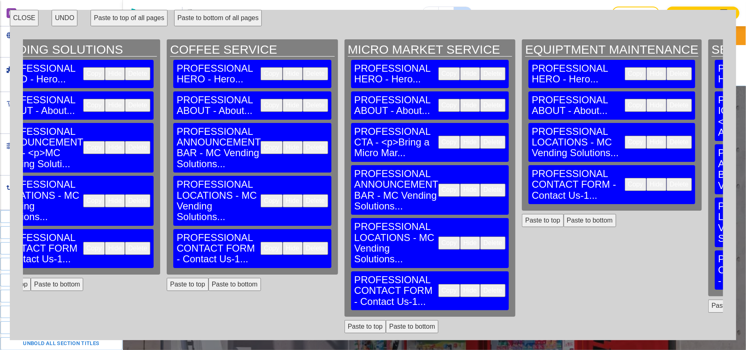
click at [564, 214] on button "Paste to bottom" at bounding box center [590, 220] width 52 height 13
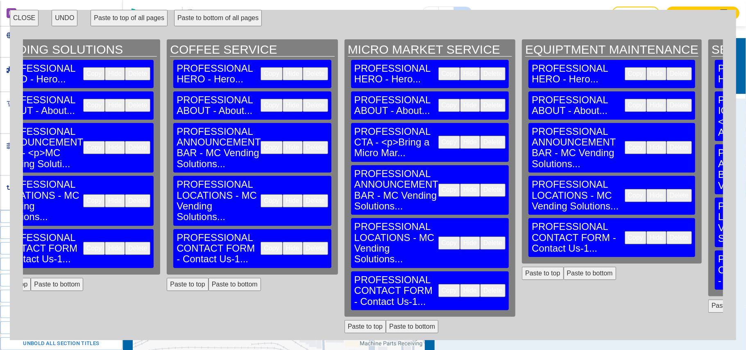
scroll to position [703, 0]
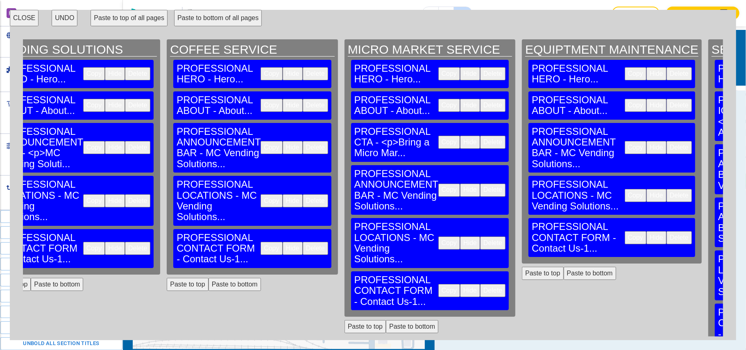
scroll to position [0, 599]
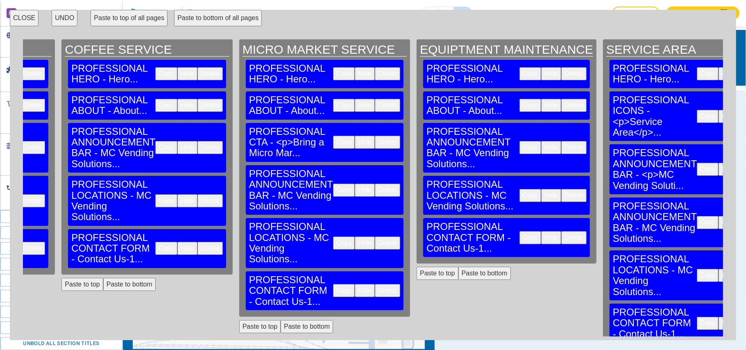
click at [738, 216] on button "Delete" at bounding box center [750, 222] width 25 height 13
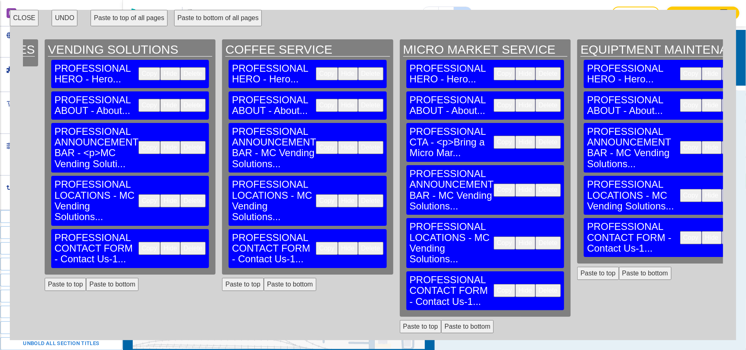
scroll to position [0, 437]
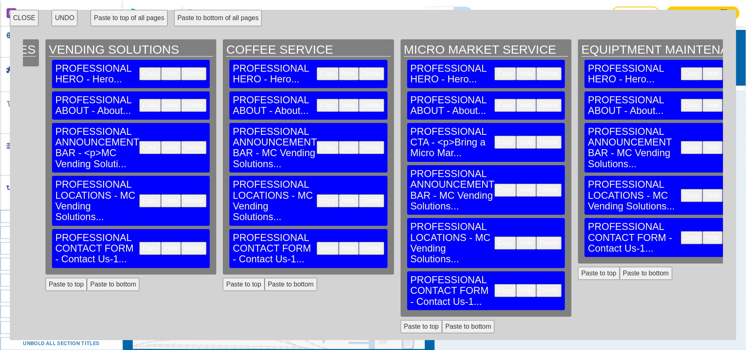
click at [494, 136] on button "Copy" at bounding box center [505, 142] width 22 height 13
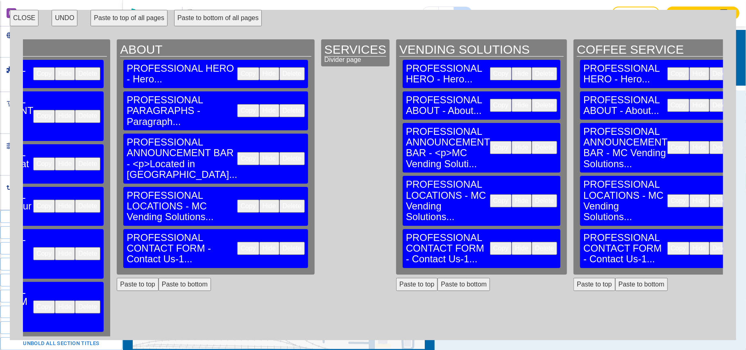
scroll to position [0, 0]
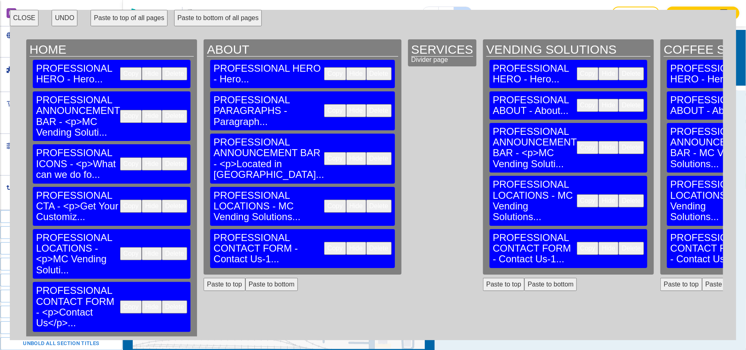
click at [120, 199] on button "Copy" at bounding box center [131, 205] width 22 height 13
click at [524, 278] on button "Paste to bottom" at bounding box center [550, 284] width 52 height 13
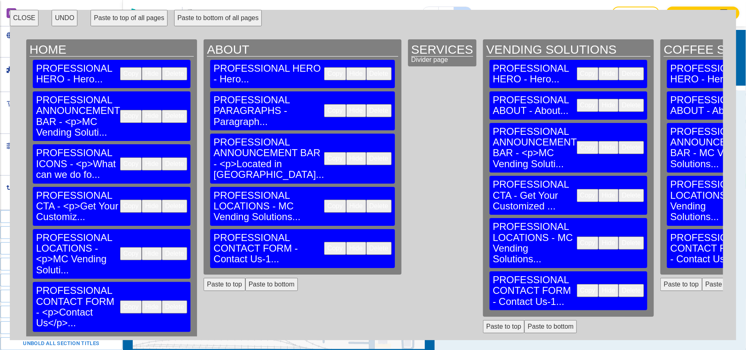
click at [702, 278] on button "Paste to bottom" at bounding box center [728, 284] width 52 height 13
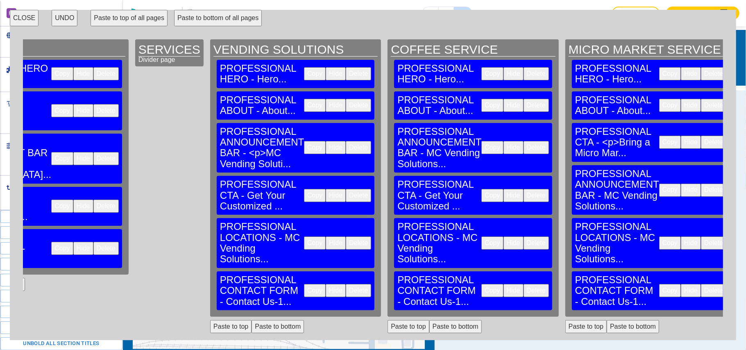
scroll to position [0, 289]
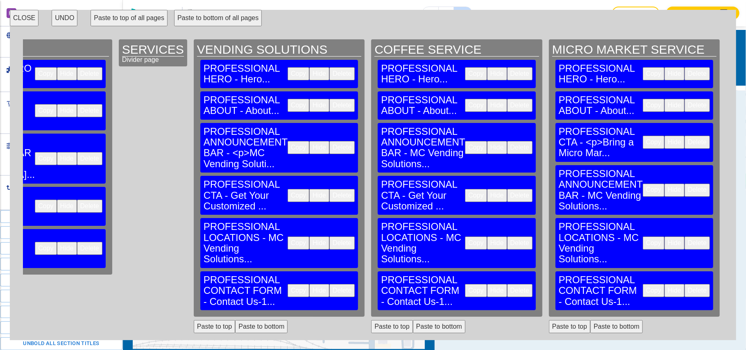
click at [590, 320] on button "Paste to bottom" at bounding box center [616, 326] width 52 height 13
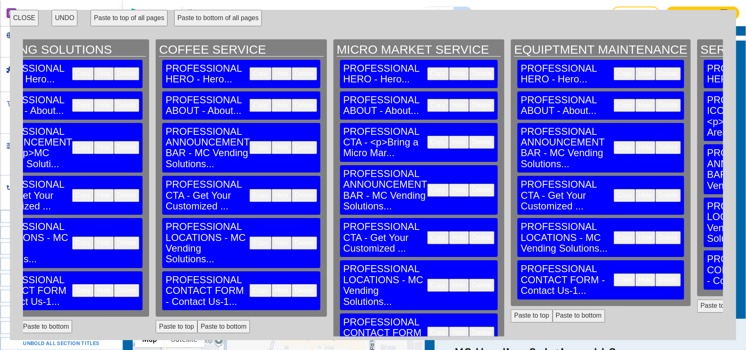
scroll to position [0, 505]
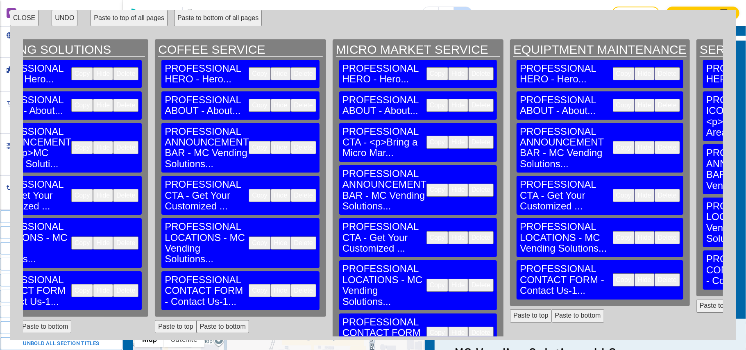
click at [468, 231] on button "Delete" at bounding box center [480, 237] width 25 height 13
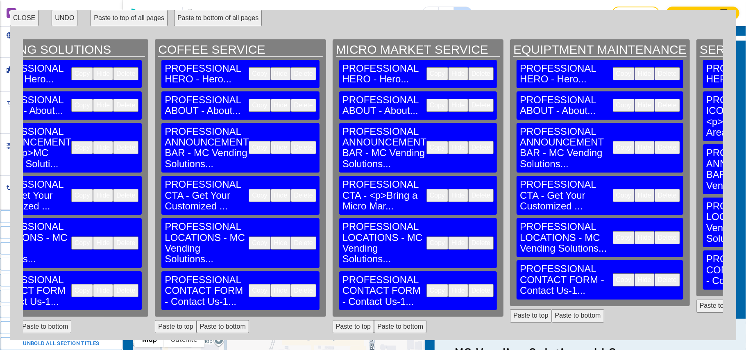
click at [26, 18] on button "CLOSE" at bounding box center [24, 18] width 29 height 16
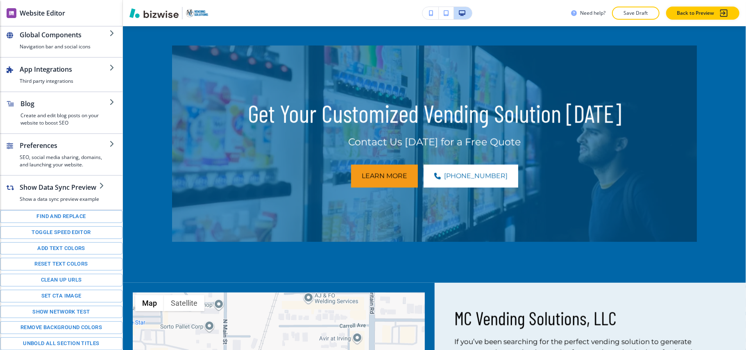
scroll to position [612, 0]
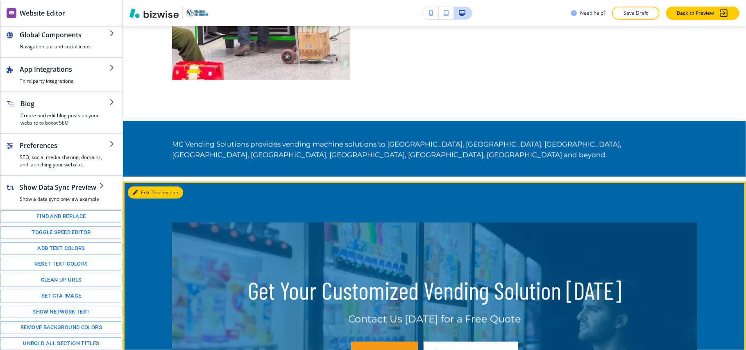
click at [152, 186] on button "Edit This Section" at bounding box center [155, 192] width 55 height 12
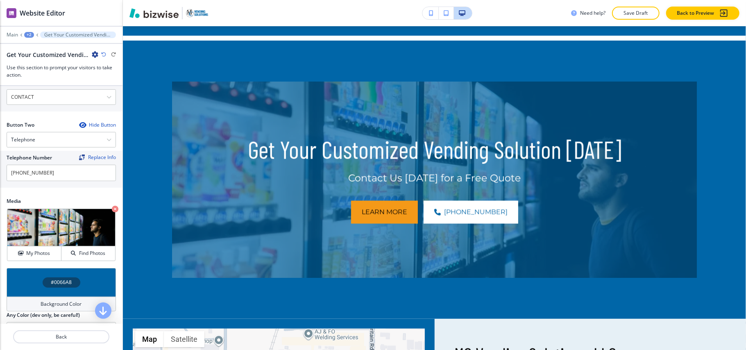
scroll to position [419, 0]
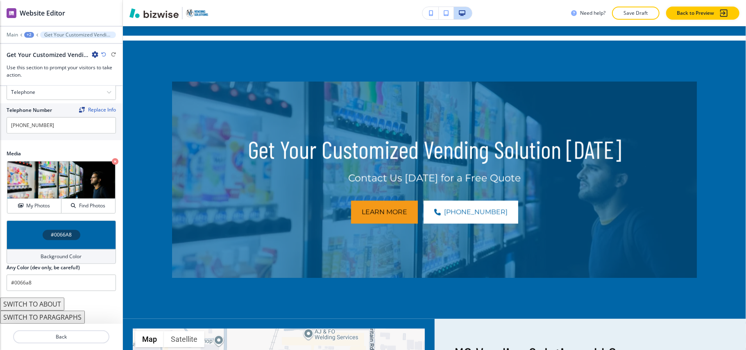
click at [27, 238] on div "#0066A8" at bounding box center [61, 234] width 109 height 29
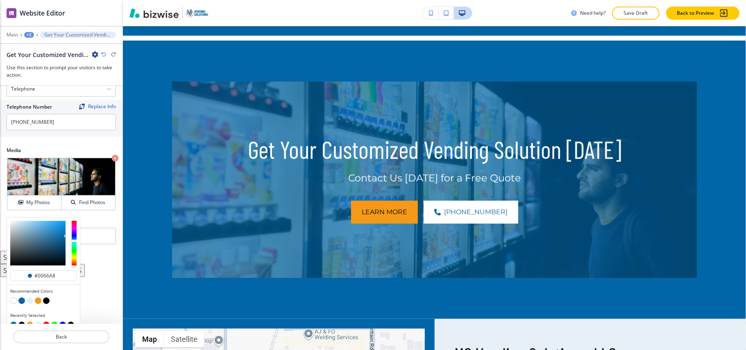
click at [36, 302] on button "button" at bounding box center [38, 300] width 7 height 7
type input "#f49918"
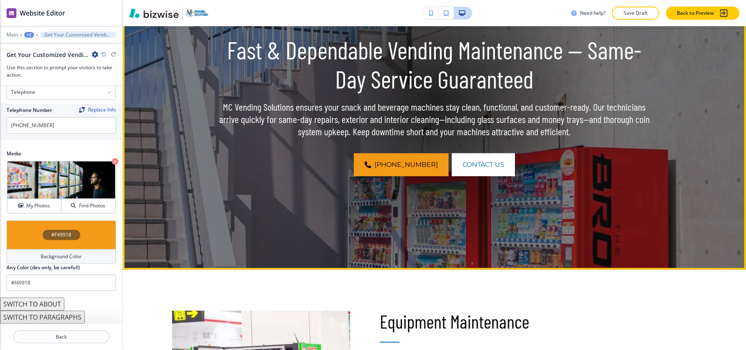
scroll to position [0, 0]
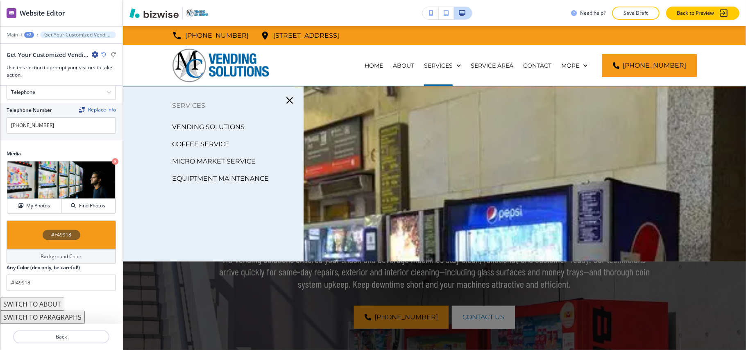
click at [208, 140] on p "COFFEE SERVICE" at bounding box center [200, 144] width 57 height 12
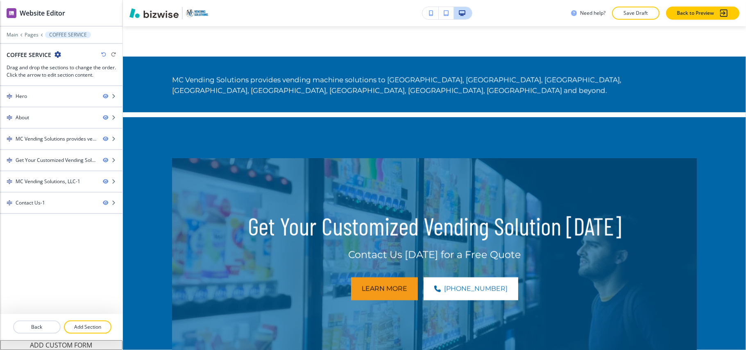
scroll to position [713, 0]
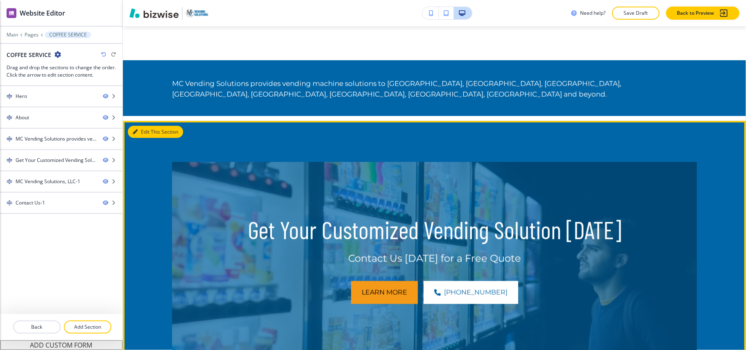
click at [146, 126] on button "Edit This Section" at bounding box center [155, 132] width 55 height 12
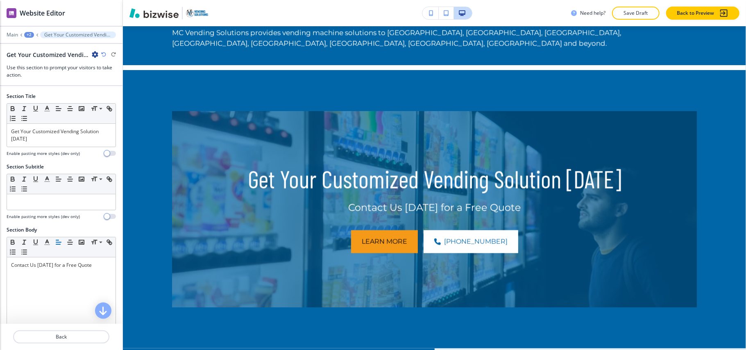
scroll to position [792, 0]
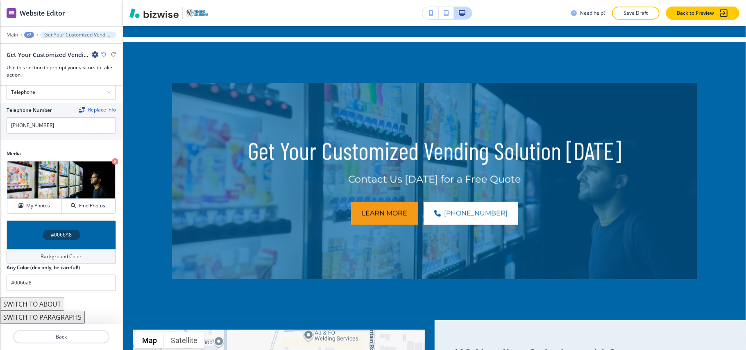
click at [38, 242] on div "#0066A8" at bounding box center [61, 234] width 109 height 29
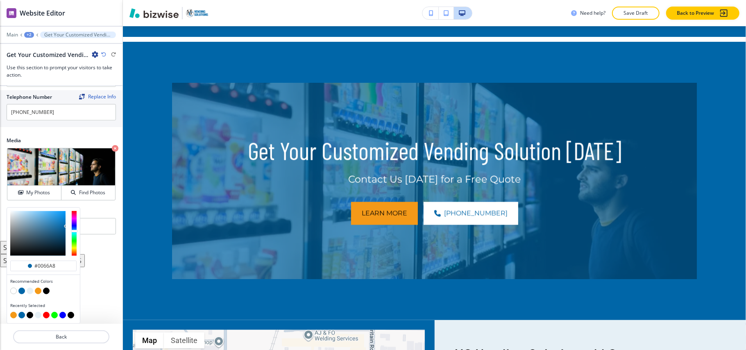
click at [39, 289] on button "button" at bounding box center [38, 291] width 7 height 7
type input "#f49918"
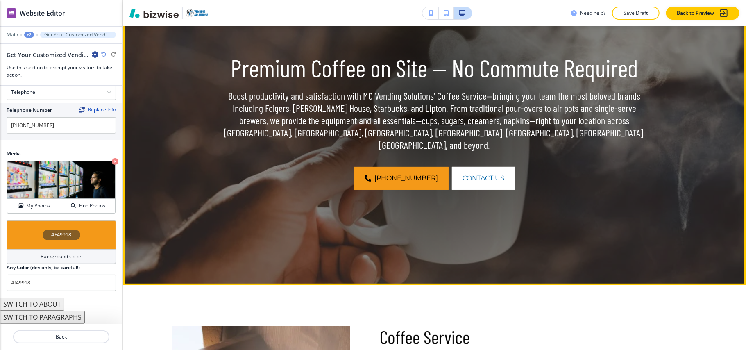
scroll to position [0, 0]
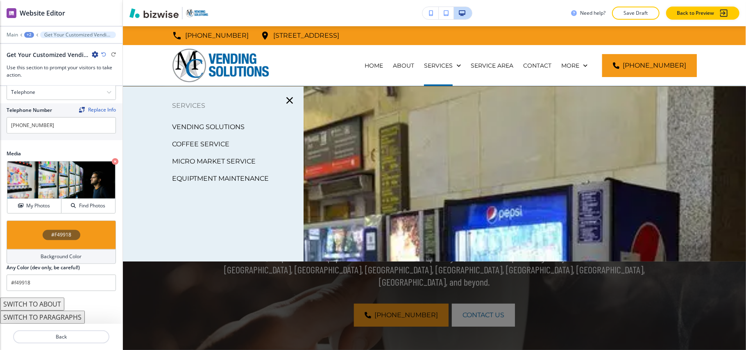
click at [213, 130] on p "VENDING SOLUTIONS" at bounding box center [208, 127] width 72 height 12
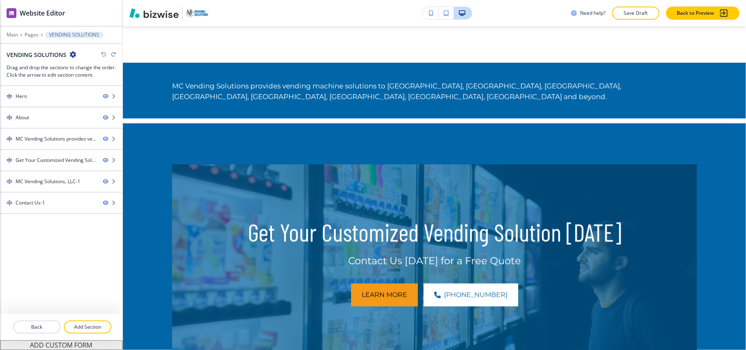
scroll to position [709, 0]
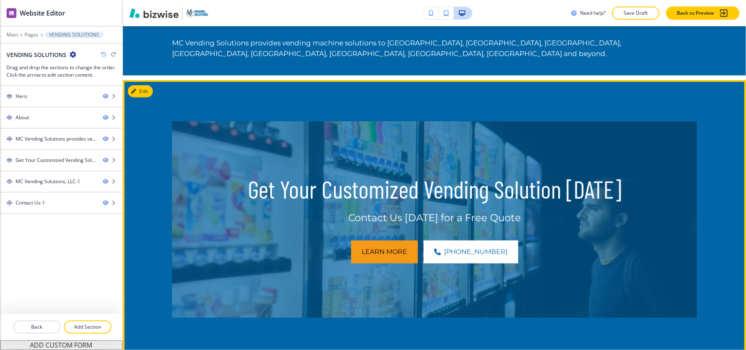
click at [154, 80] on div "Get Your Customized Vending Solution Today Contact Us Today for a Free Quote Le…" at bounding box center [434, 219] width 623 height 278
click at [149, 85] on button "Edit This Section" at bounding box center [155, 91] width 55 height 12
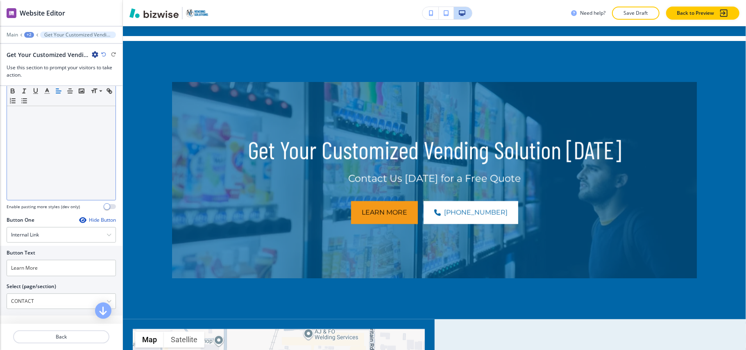
scroll to position [382, 0]
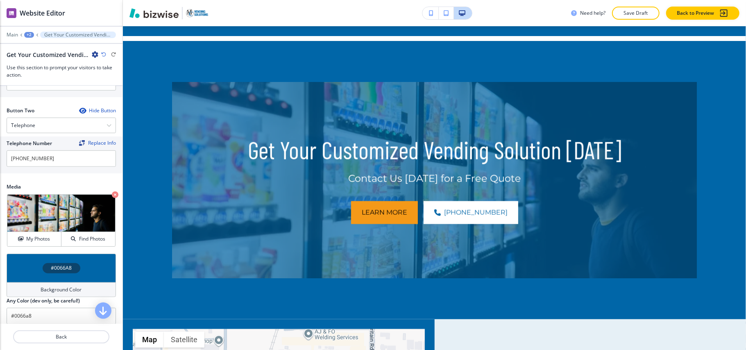
click at [20, 262] on div "#0066A8" at bounding box center [61, 268] width 109 height 29
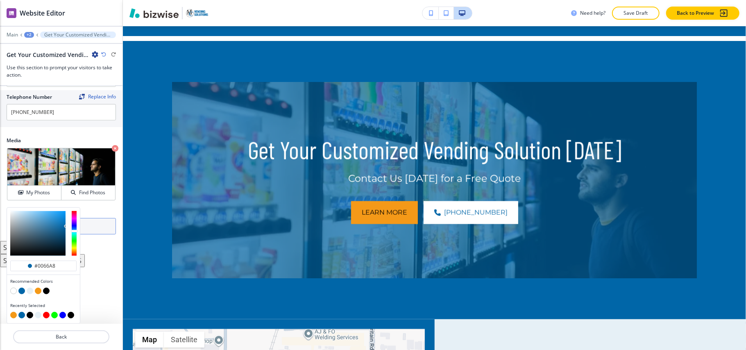
click at [38, 289] on button "button" at bounding box center [38, 291] width 7 height 7
type input "#f49918"
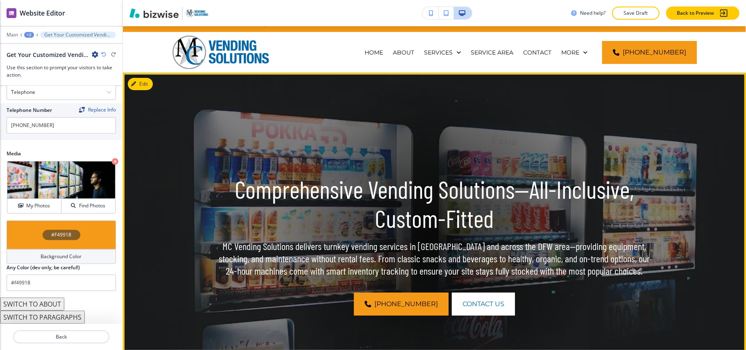
scroll to position [0, 0]
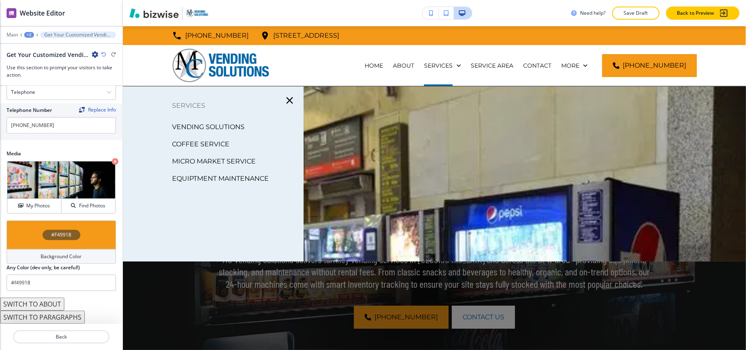
click at [247, 177] on p "EQUIPTMENT MAINTENANCE" at bounding box center [220, 178] width 97 height 12
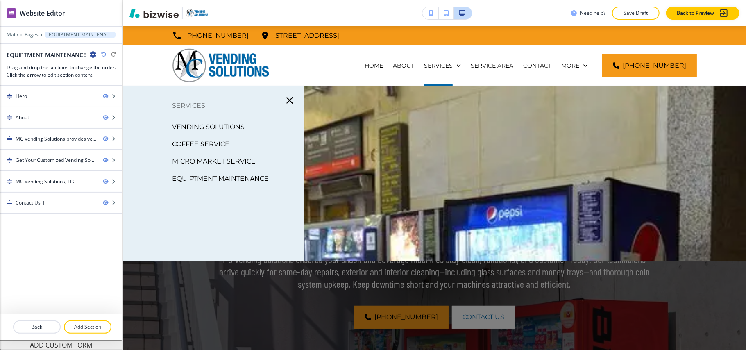
click at [233, 159] on p "MICRO MARKET SERVICE" at bounding box center [214, 161] width 84 height 12
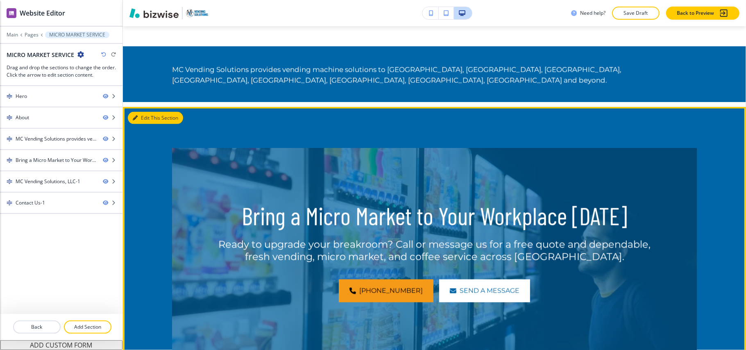
drag, startPoint x: 143, startPoint y: 102, endPoint x: 128, endPoint y: 104, distance: 14.5
click at [143, 112] on button "Edit This Section" at bounding box center [155, 118] width 55 height 12
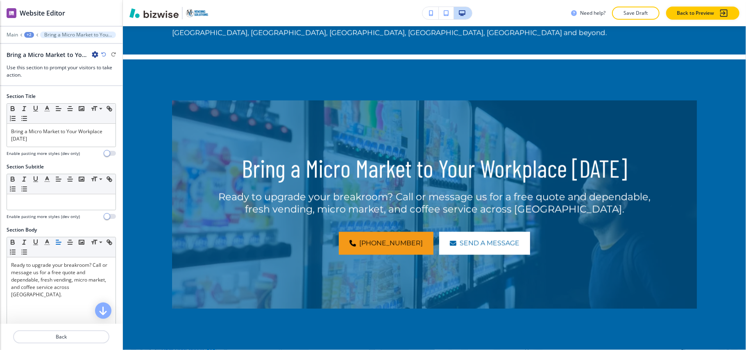
scroll to position [926, 0]
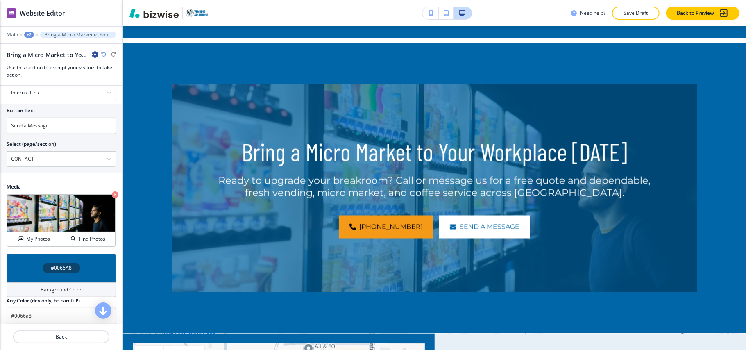
click at [18, 267] on div "#0066A8" at bounding box center [61, 268] width 109 height 29
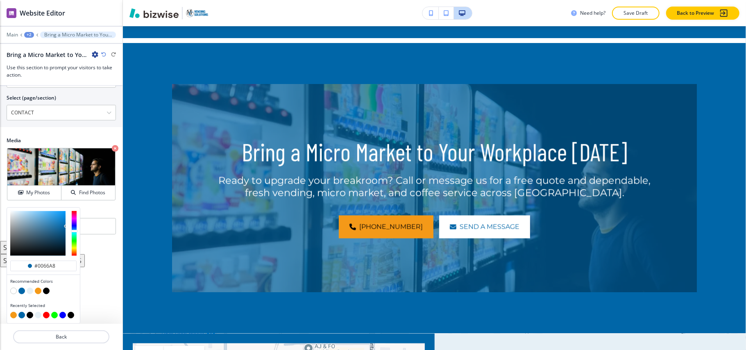
click at [37, 290] on button "button" at bounding box center [38, 291] width 7 height 7
type input "#f49918"
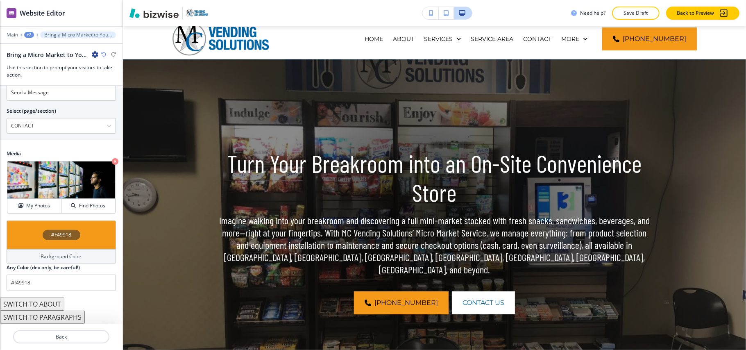
scroll to position [0, 0]
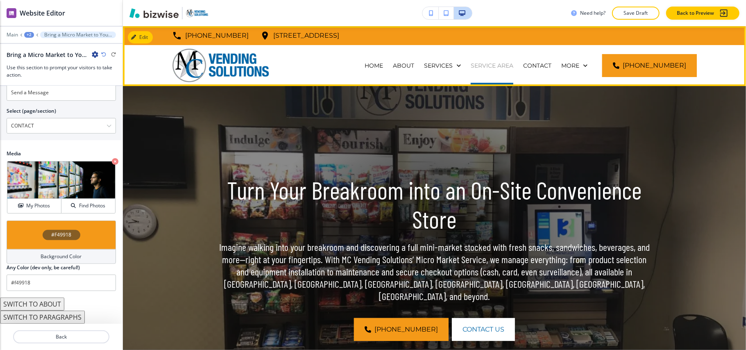
click at [492, 66] on p "SERVICE AREA" at bounding box center [492, 65] width 43 height 8
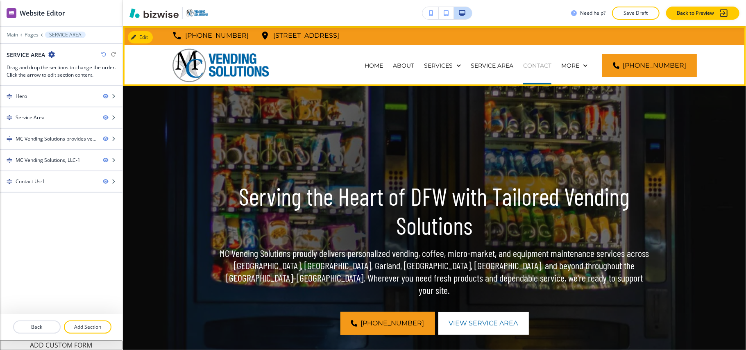
click at [551, 66] on p "CONTACT" at bounding box center [537, 65] width 28 height 8
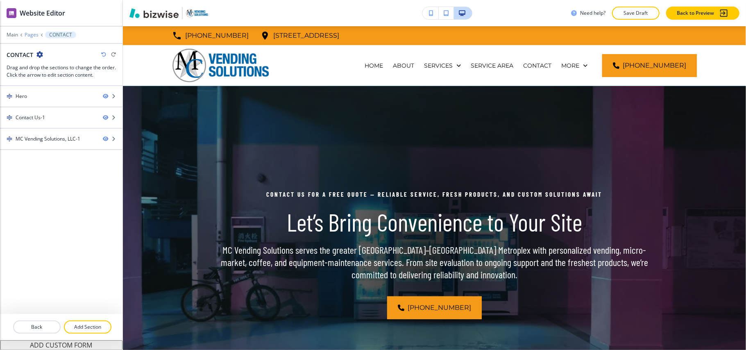
click at [29, 33] on p "Pages" at bounding box center [32, 35] width 14 height 6
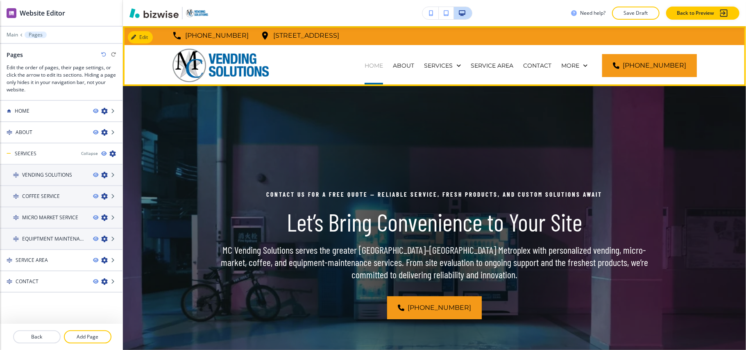
click at [378, 69] on p "HOME" at bounding box center [373, 65] width 18 height 8
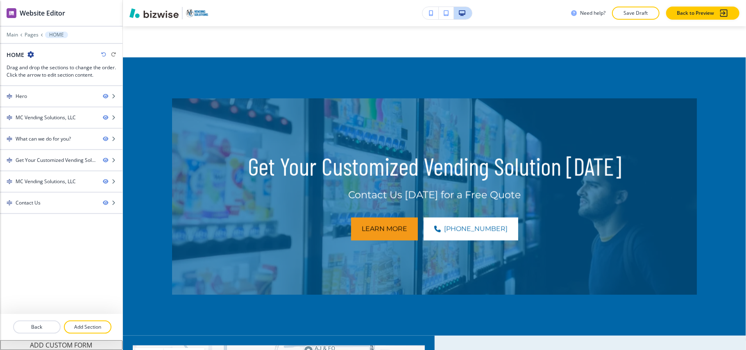
scroll to position [712, 0]
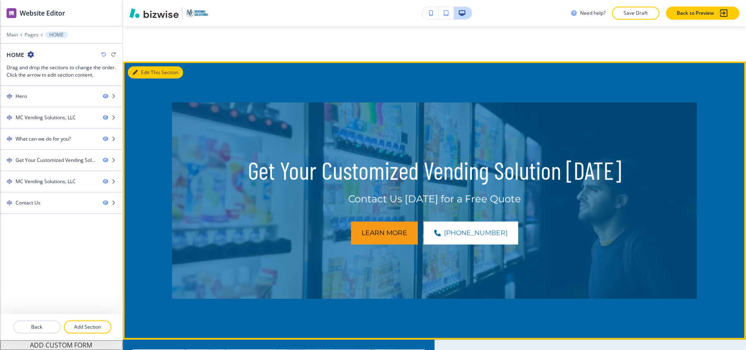
click at [144, 71] on button "Edit This Section" at bounding box center [155, 72] width 55 height 12
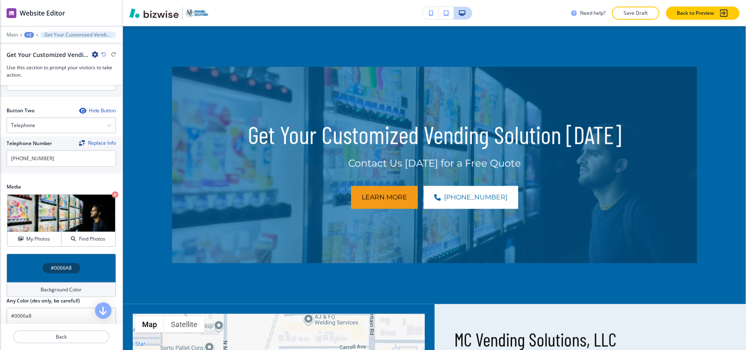
scroll to position [0, 0]
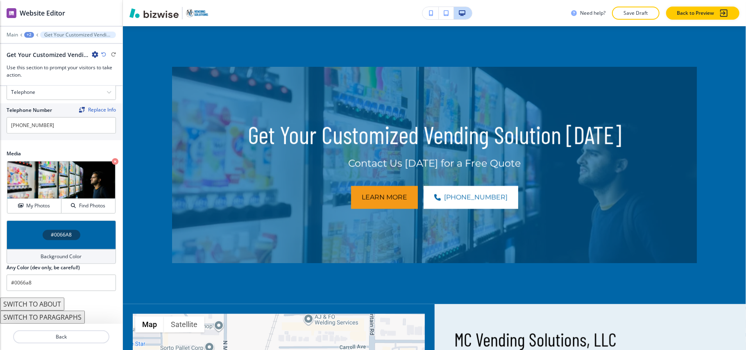
click at [20, 226] on div "#0066A8" at bounding box center [61, 234] width 109 height 29
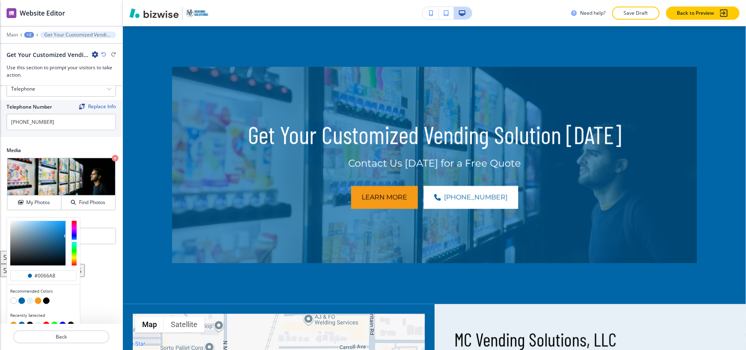
click at [36, 303] on button "button" at bounding box center [38, 300] width 7 height 7
type input "#f49918"
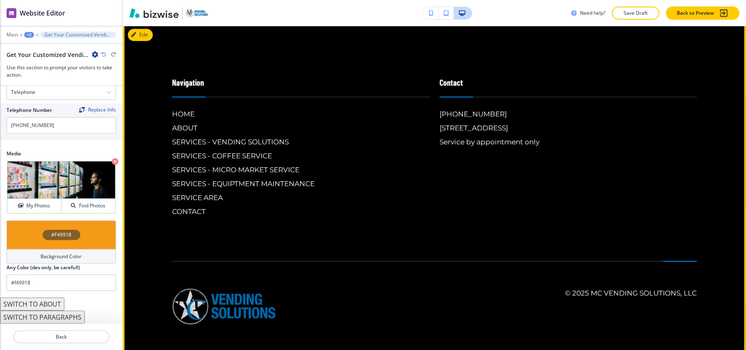
scroll to position [1688, 0]
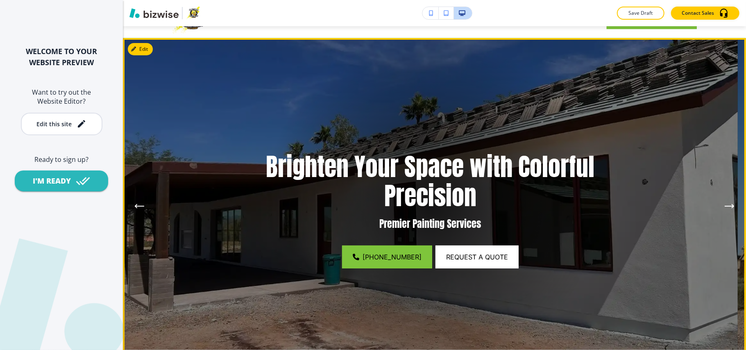
scroll to position [164, 0]
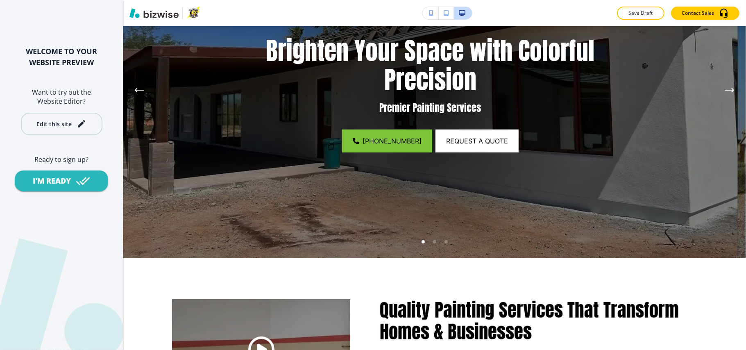
click at [41, 119] on div "Edit this site" at bounding box center [61, 124] width 50 height 10
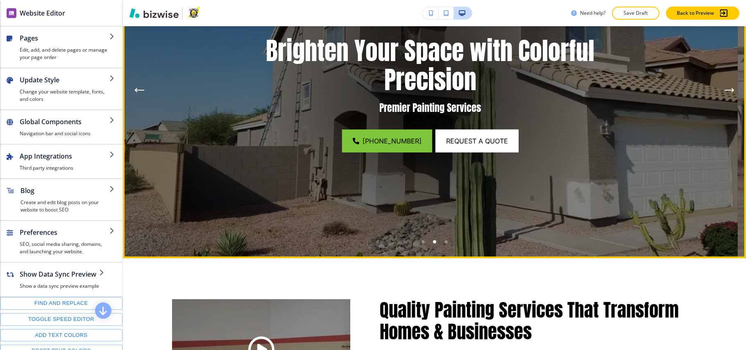
scroll to position [0, 0]
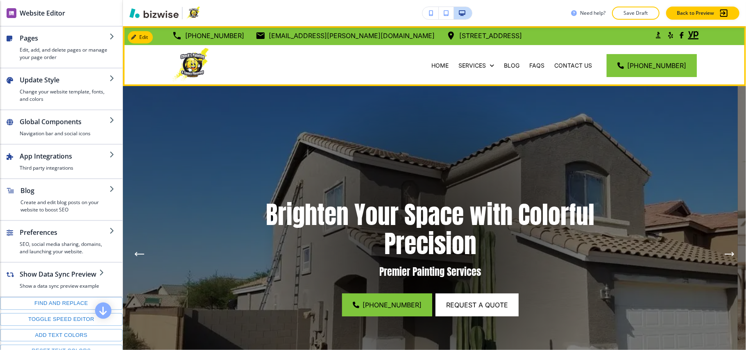
click at [141, 30] on div "(623) 451-9186 chuckspainting@cox.net 14705 W Ventura St, Surprise, AZ 85379, U…" at bounding box center [434, 35] width 623 height 19
click at [138, 40] on button "Edit Navigation Bar" at bounding box center [159, 37] width 62 height 12
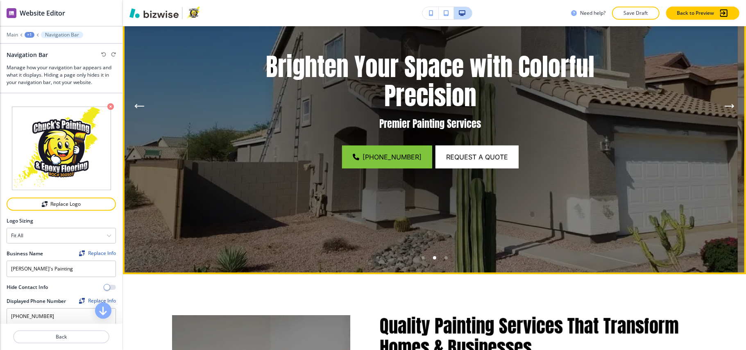
scroll to position [164, 0]
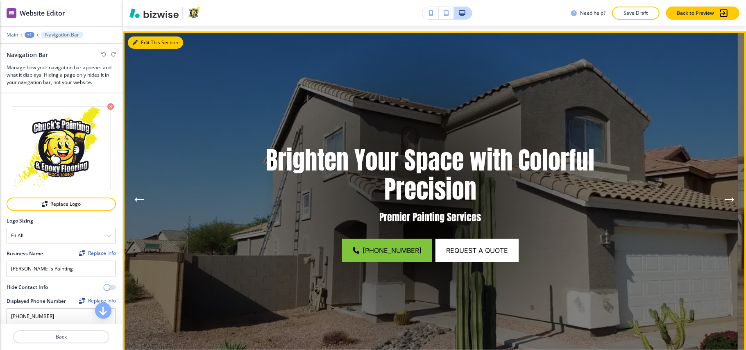
click at [138, 43] on button "Edit This Section" at bounding box center [155, 42] width 55 height 12
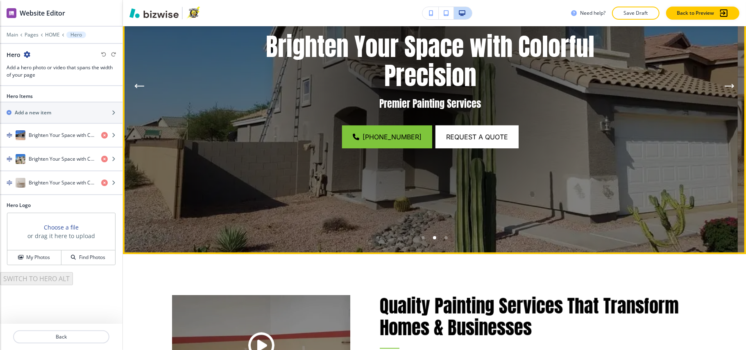
scroll to position [169, 0]
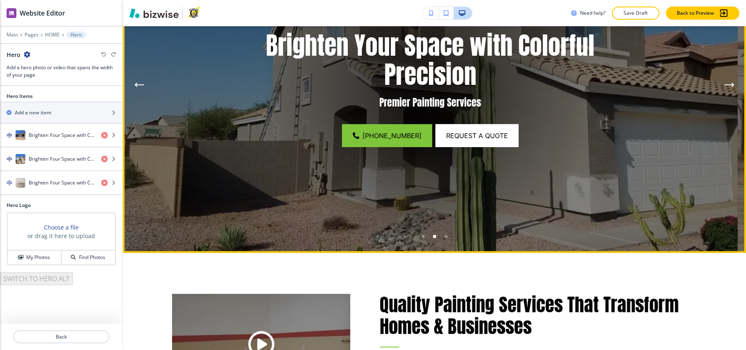
click at [417, 236] on li "Go to slide 1" at bounding box center [422, 236] width 11 height 11
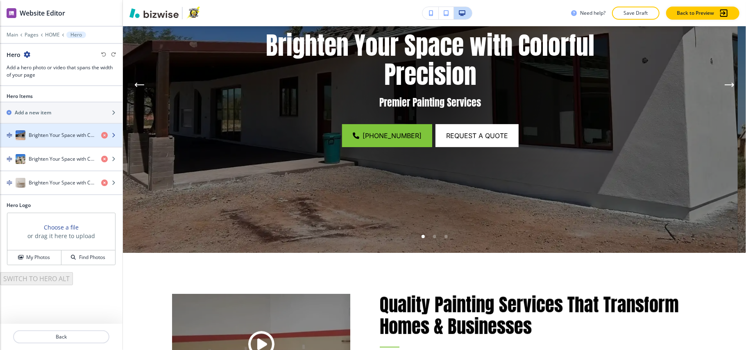
click at [50, 138] on h4 "Brighten Your Space with Colorful Precision" at bounding box center [62, 134] width 66 height 7
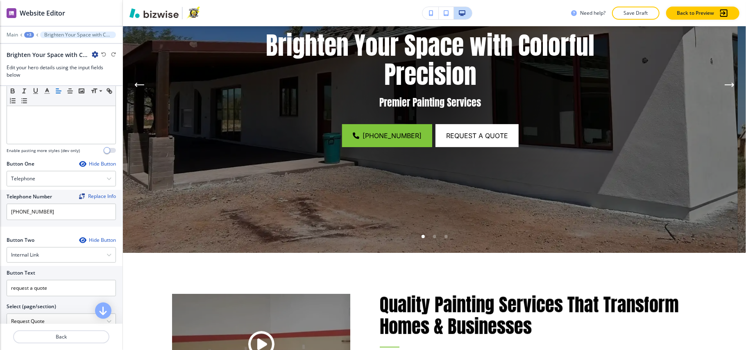
scroll to position [382, 0]
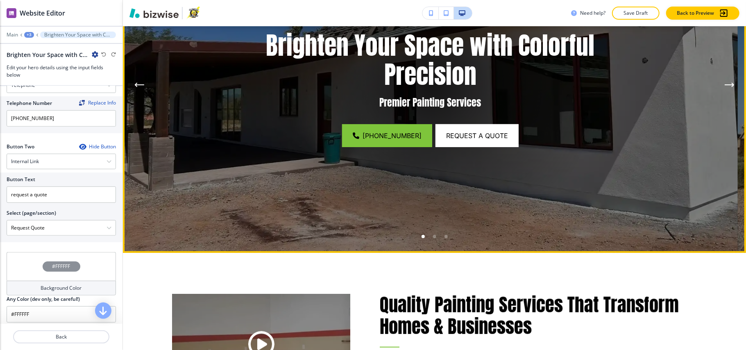
click at [444, 235] on div "Go to slide 3" at bounding box center [445, 236] width 3 height 3
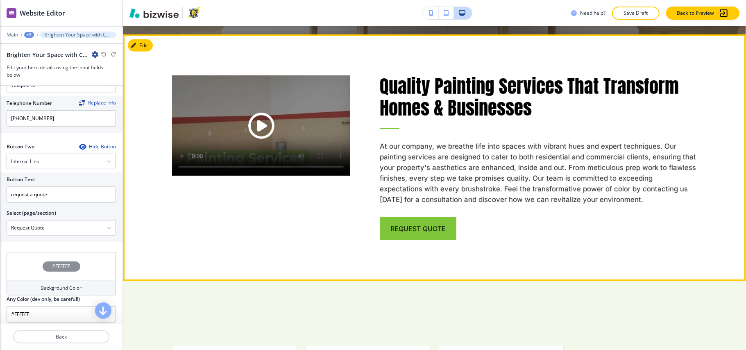
scroll to position [442, 0]
click at [143, 48] on button "Edit" at bounding box center [140, 45] width 25 height 12
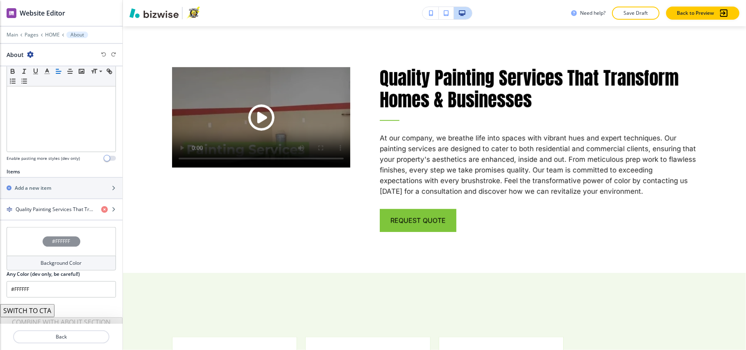
scroll to position [215, 0]
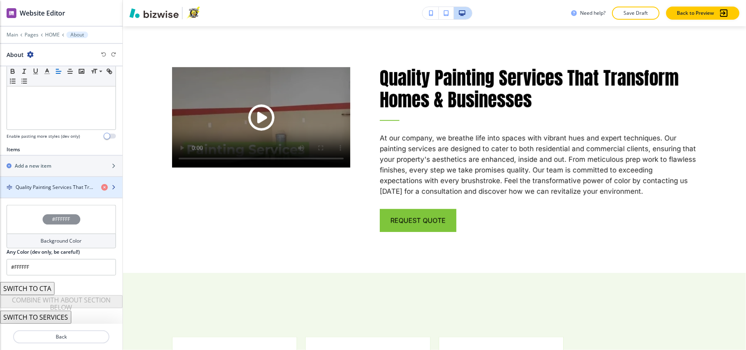
click at [58, 187] on h4 "Quality Painting Services That Transform Homes & Businesses" at bounding box center [55, 186] width 79 height 7
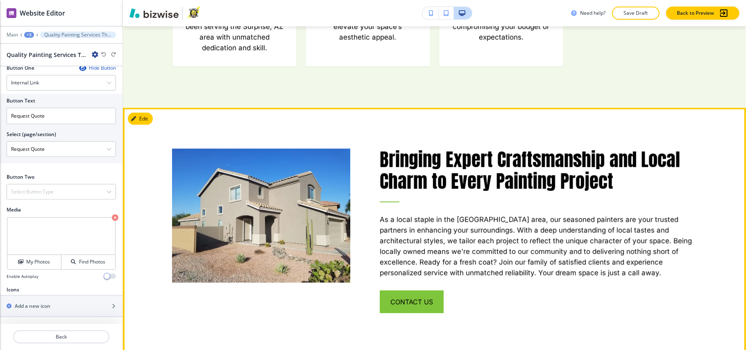
scroll to position [942, 0]
click at [138, 115] on button "Edit This Section" at bounding box center [155, 119] width 55 height 12
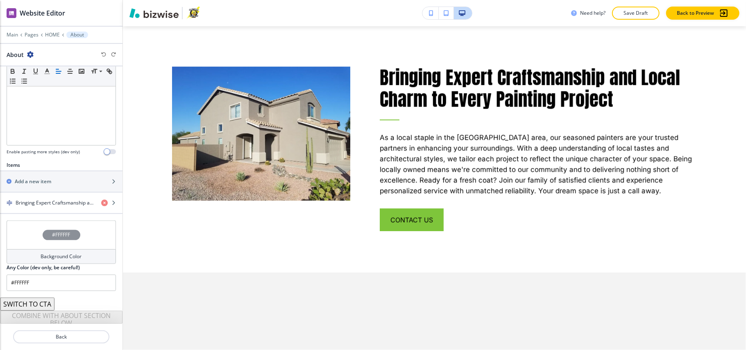
scroll to position [215, 0]
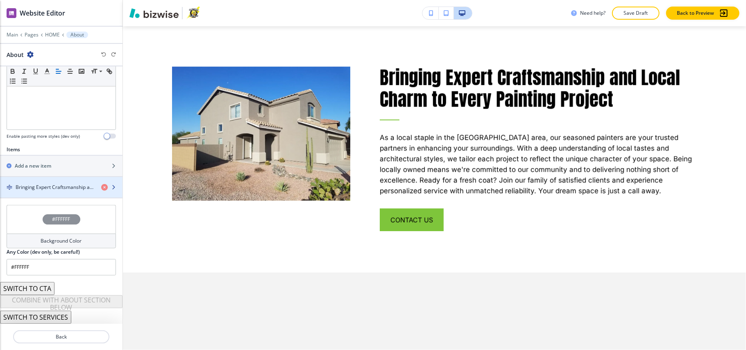
click at [40, 189] on h4 "Bringing Expert Craftsmanship and Local Charm to Every Painting Project" at bounding box center [55, 186] width 79 height 7
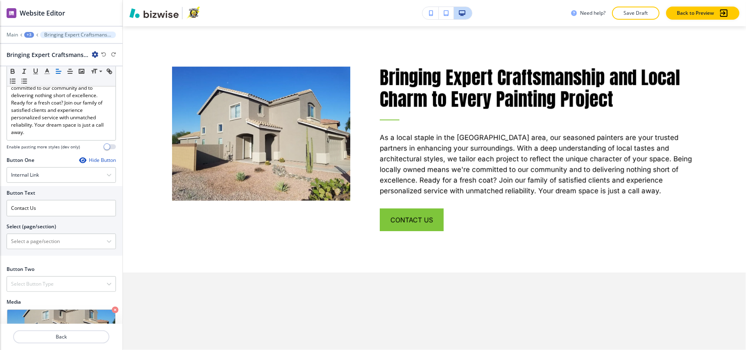
scroll to position [302, 0]
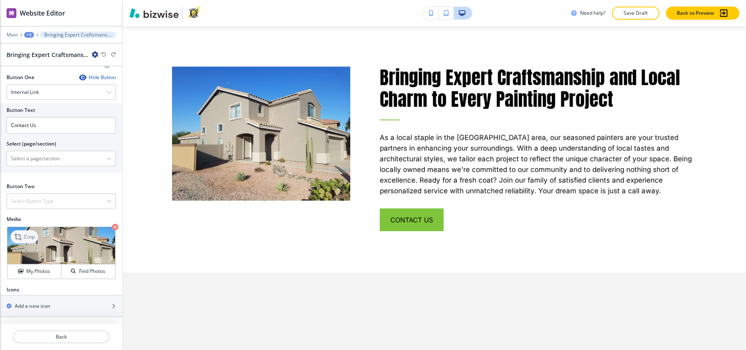
click at [25, 240] on div "Crop" at bounding box center [24, 236] width 27 height 13
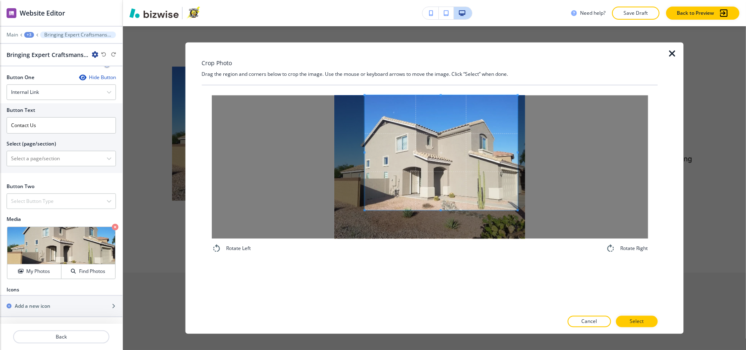
click at [424, 137] on span at bounding box center [440, 152] width 153 height 115
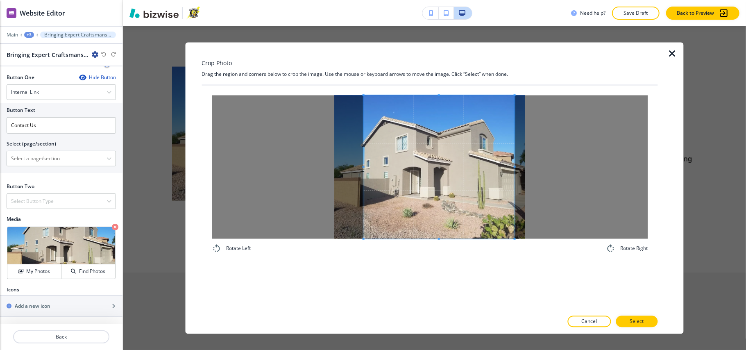
click at [513, 249] on div "Rotate Left Rotate Right" at bounding box center [429, 174] width 436 height 158
click at [639, 322] on p "Select" at bounding box center [636, 321] width 14 height 7
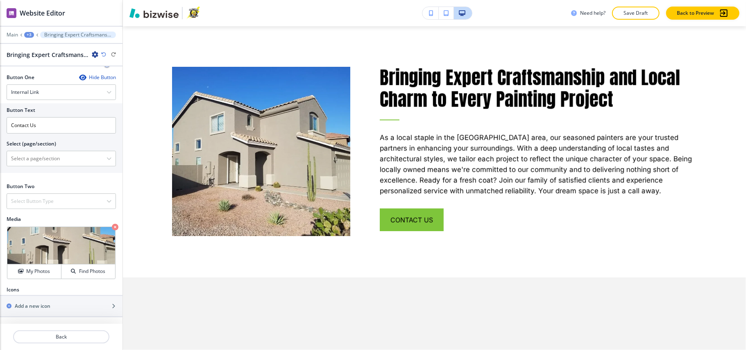
click at [48, 147] on div at bounding box center [61, 148] width 109 height 3
click at [45, 162] on \(page\/section\) "Manual Input" at bounding box center [57, 159] width 100 height 14
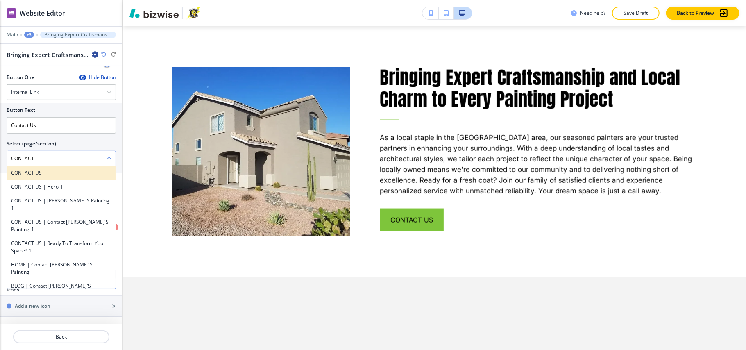
click at [34, 170] on h4 "CONTACT US" at bounding box center [61, 172] width 100 height 7
type \(page\/section\) "CONTACT US"
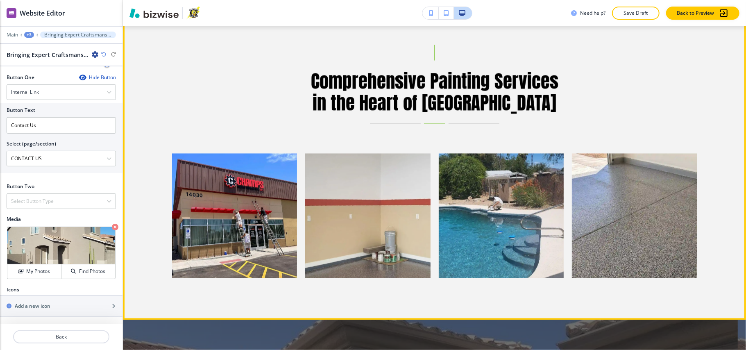
scroll to position [1188, 0]
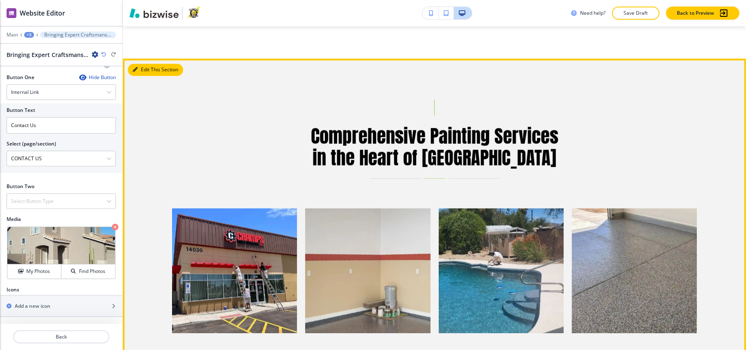
click at [130, 67] on button "Edit This Section" at bounding box center [155, 70] width 55 height 12
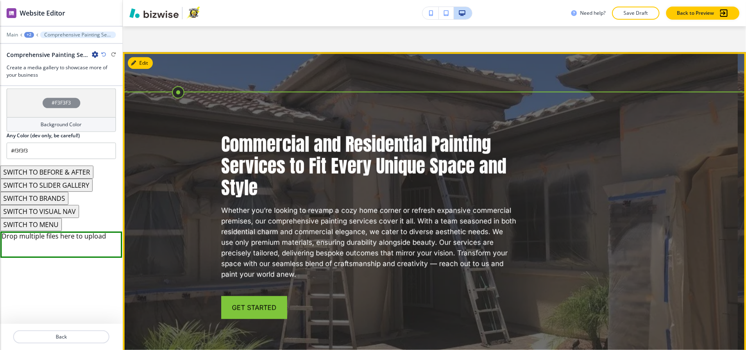
scroll to position [1437, 0]
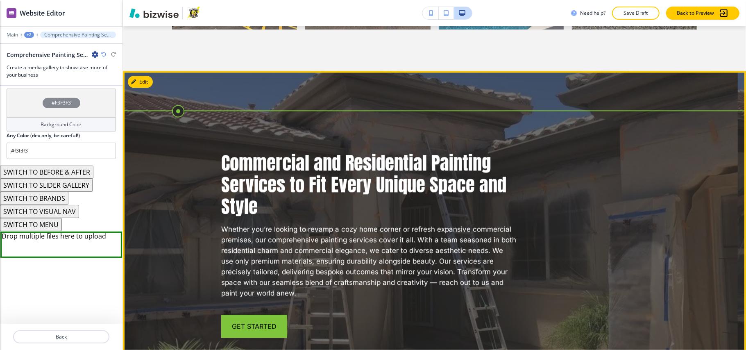
click at [154, 79] on img at bounding box center [430, 229] width 615 height 316
click at [148, 79] on button "Edit This Section" at bounding box center [155, 82] width 55 height 12
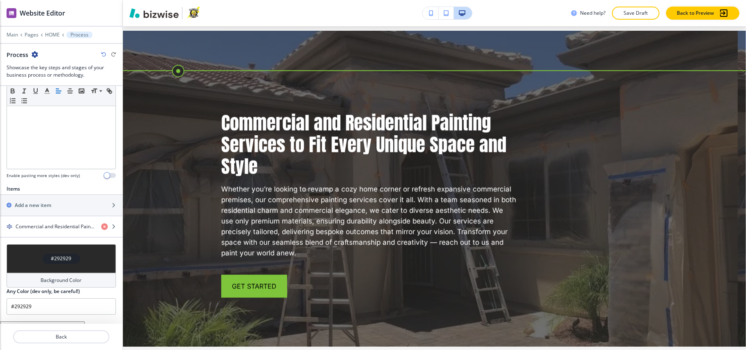
scroll to position [207, 0]
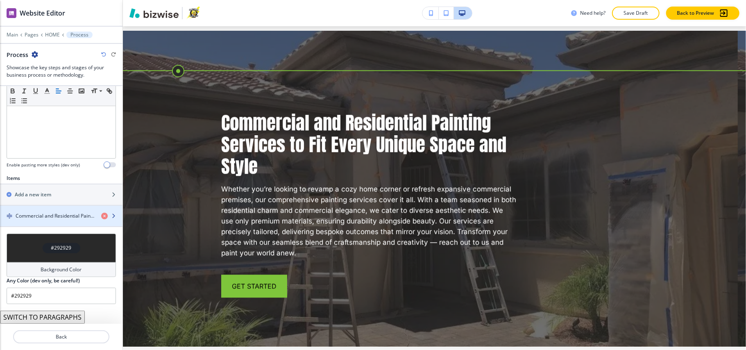
click at [56, 212] on h4 "Commercial and Residential Painting Services to Fit Every Unique Space and Style" at bounding box center [55, 215] width 79 height 7
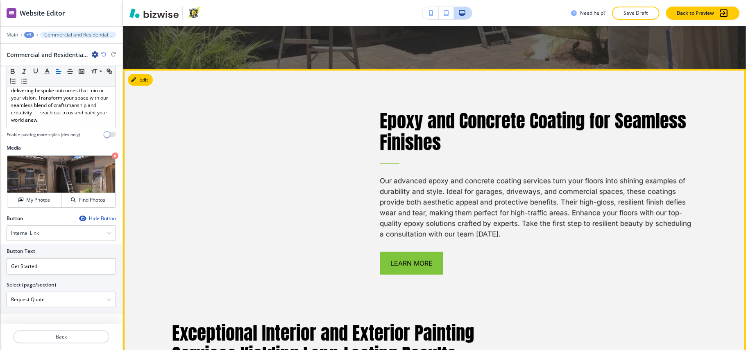
scroll to position [1750, 0]
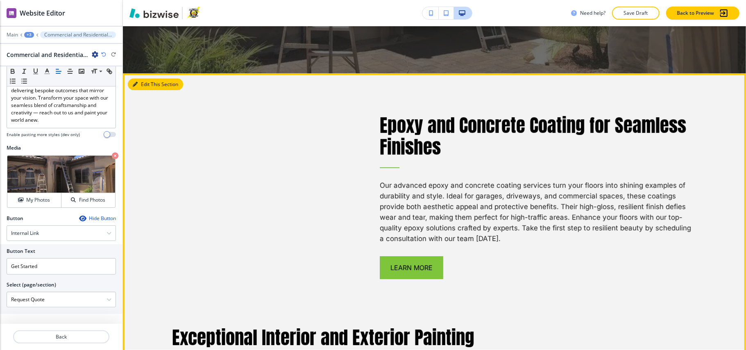
click at [141, 78] on button "Edit This Section" at bounding box center [155, 84] width 55 height 12
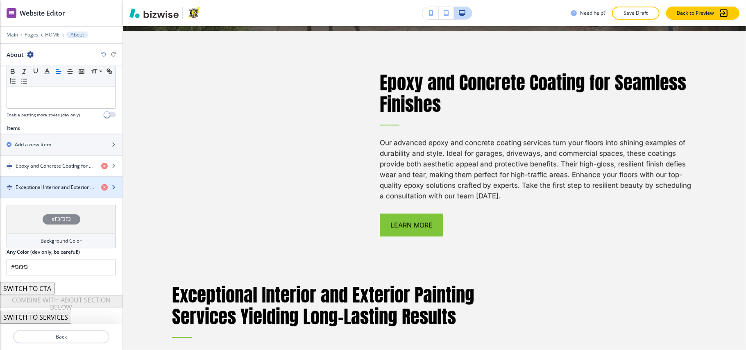
scroll to position [238, 0]
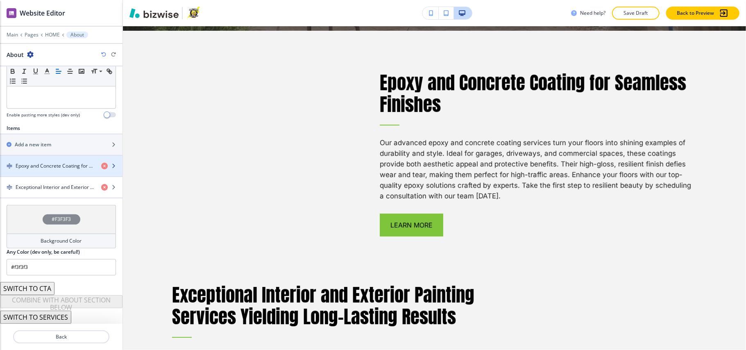
click at [32, 163] on h4 "Epoxy and Concrete Coating for Seamless Finishes" at bounding box center [55, 165] width 79 height 7
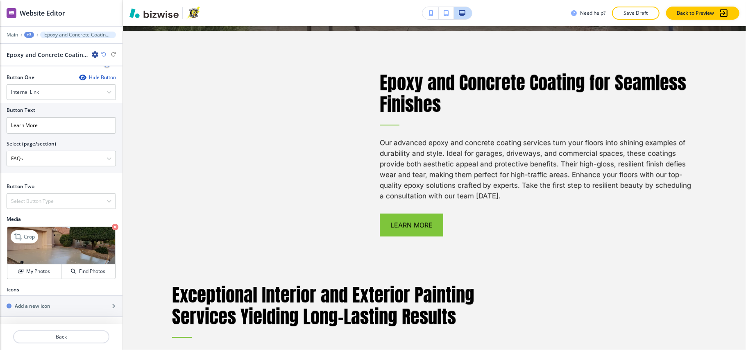
scroll to position [295, 0]
click at [65, 333] on button "Back" at bounding box center [61, 336] width 96 height 13
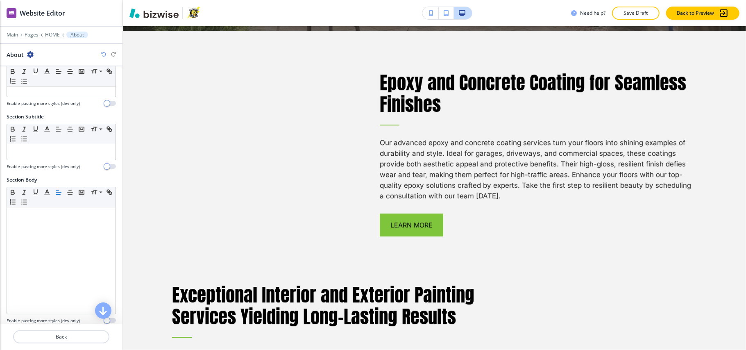
scroll to position [218, 0]
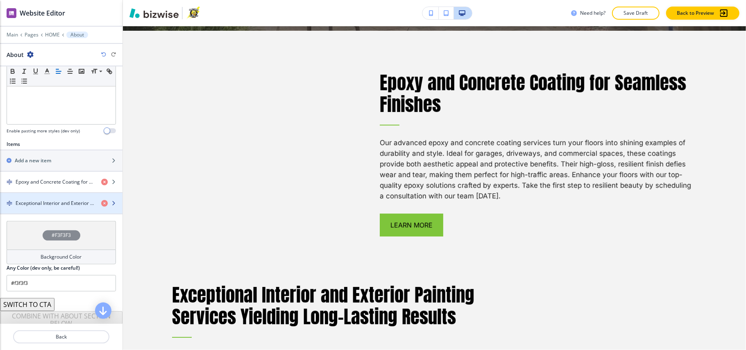
click at [57, 204] on h4 "Exceptional Interior and Exterior Painting Services Yielding Long-Lasting Resul…" at bounding box center [55, 202] width 79 height 7
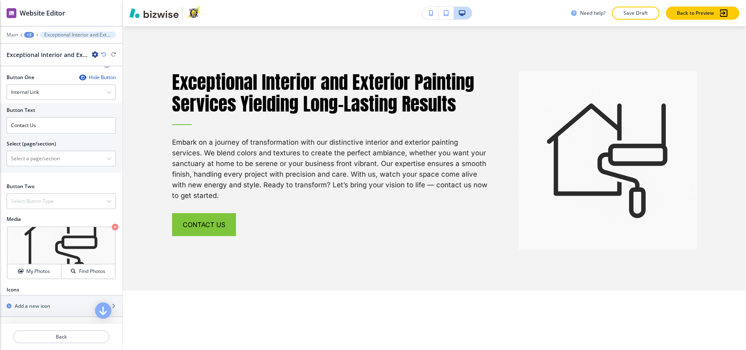
scroll to position [297, 0]
click at [45, 152] on \(page\/section\) "Manual Input" at bounding box center [57, 159] width 100 height 14
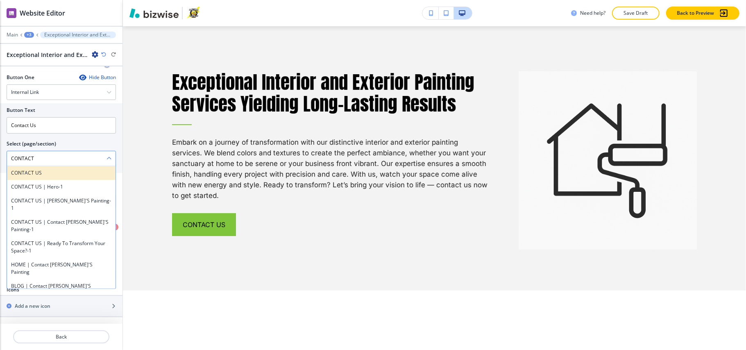
click at [38, 169] on h4 "CONTACT US" at bounding box center [61, 172] width 100 height 7
type \(page\/section\) "CONTACT US"
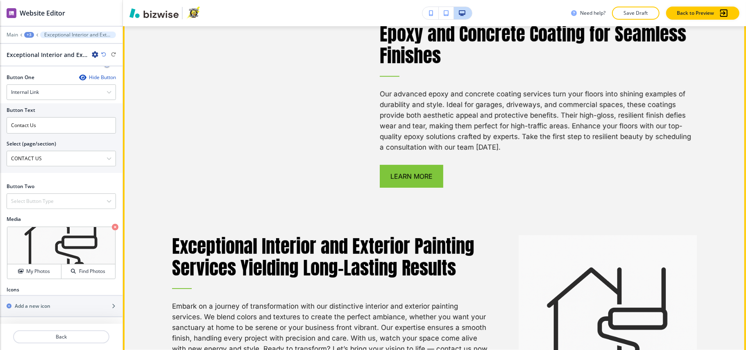
scroll to position [2005, 0]
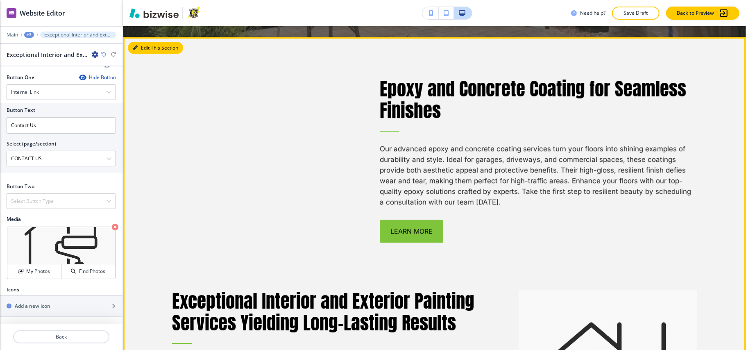
click at [144, 43] on button "Edit This Section" at bounding box center [155, 48] width 55 height 12
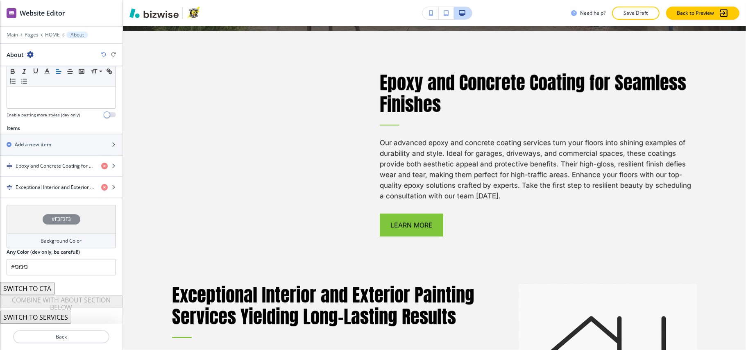
scroll to position [238, 0]
click at [66, 191] on div "button" at bounding box center [61, 194] width 122 height 7
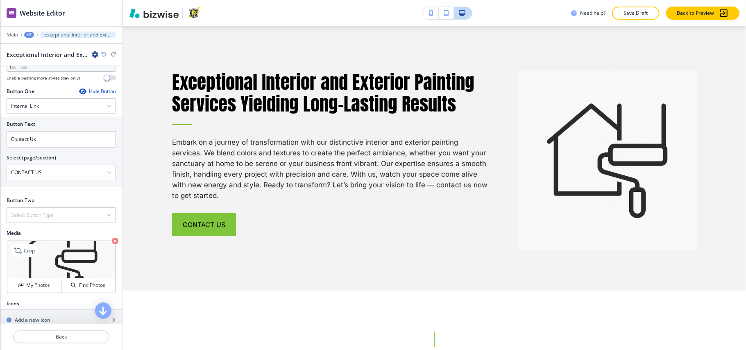
scroll to position [297, 0]
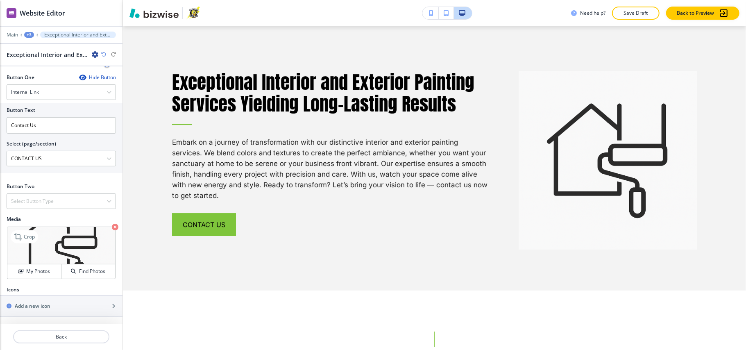
click at [112, 225] on icon "button" at bounding box center [115, 227] width 7 height 7
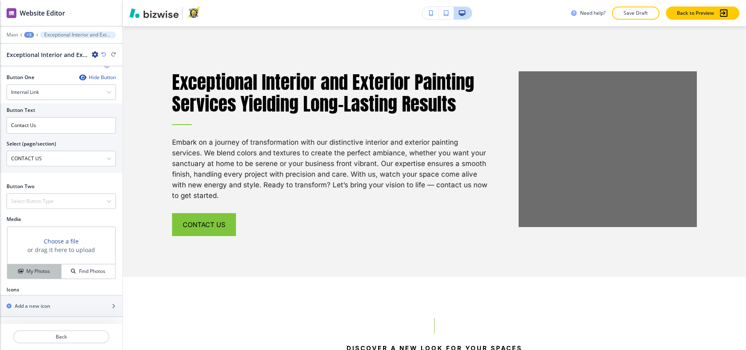
click at [43, 274] on h4 "My Photos" at bounding box center [38, 270] width 24 height 7
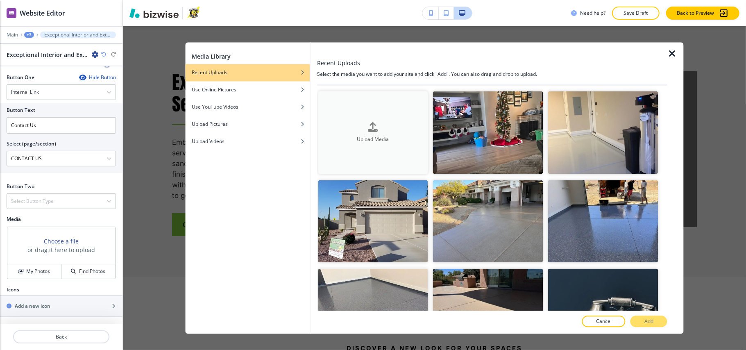
click at [384, 132] on div "button" at bounding box center [373, 133] width 110 height 3
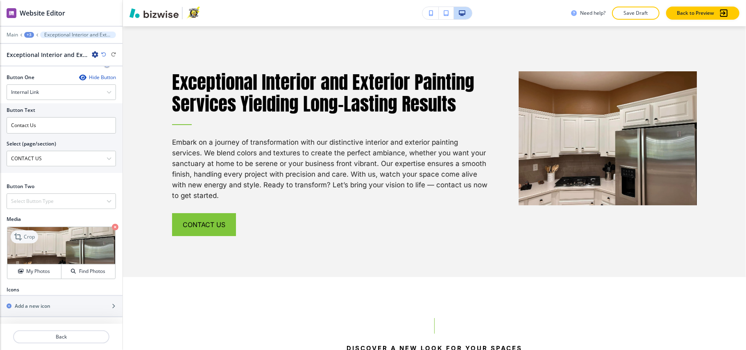
click at [24, 239] on p "Crop" at bounding box center [29, 236] width 11 height 7
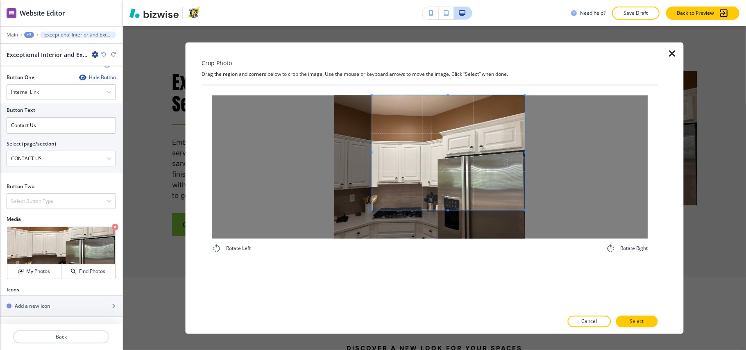
click at [477, 121] on span at bounding box center [447, 152] width 153 height 115
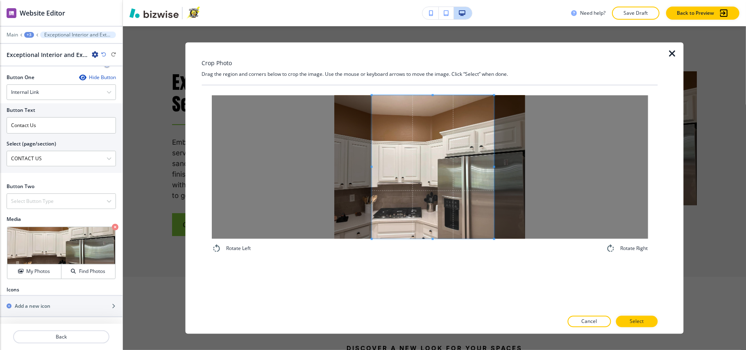
click at [494, 244] on div "Rotate Left Rotate Right" at bounding box center [429, 174] width 436 height 158
click at [651, 324] on button "Select" at bounding box center [637, 321] width 42 height 11
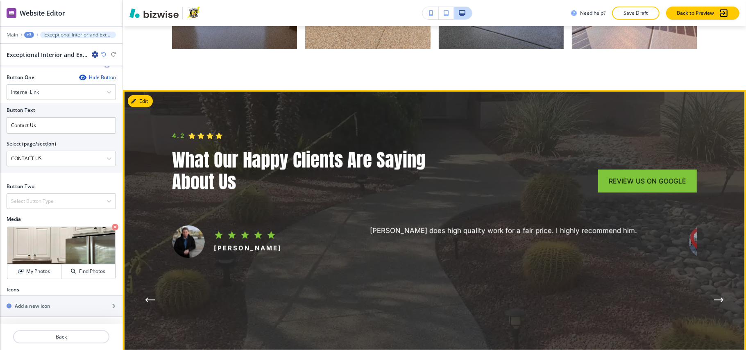
scroll to position [2879, 0]
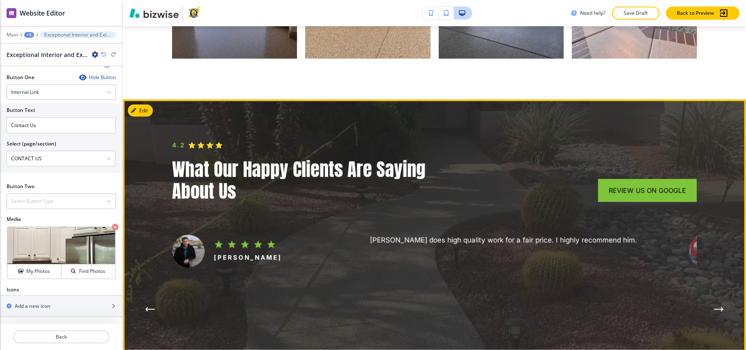
click at [156, 90] on img at bounding box center [434, 279] width 810 height 487
click at [148, 104] on button "Edit This Section" at bounding box center [155, 110] width 55 height 12
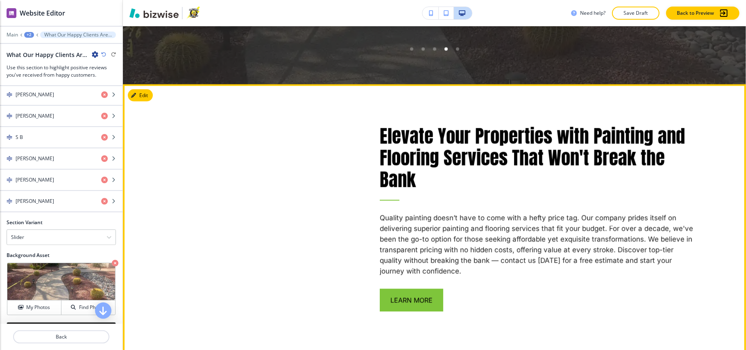
scroll to position [3310, 0]
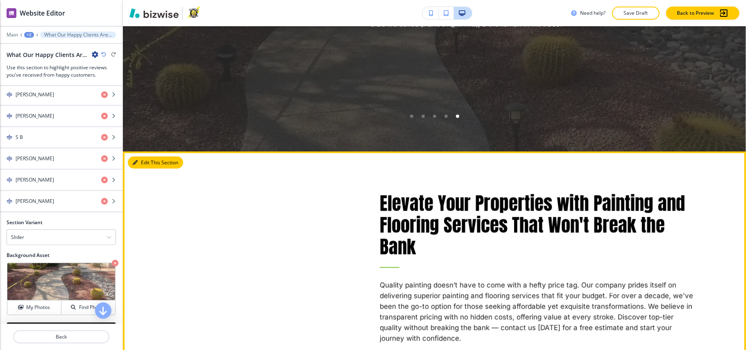
click at [139, 156] on button "Edit This Section" at bounding box center [155, 162] width 55 height 12
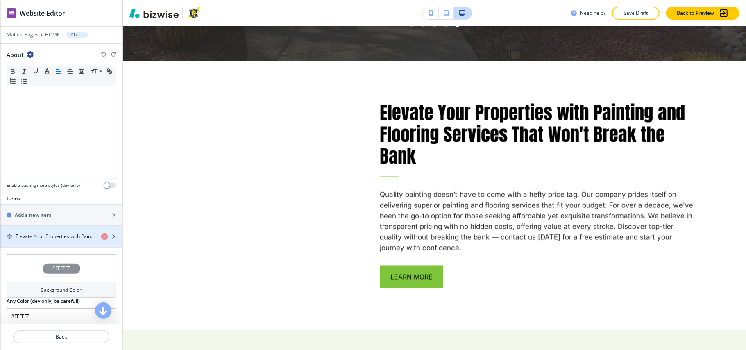
scroll to position [215, 0]
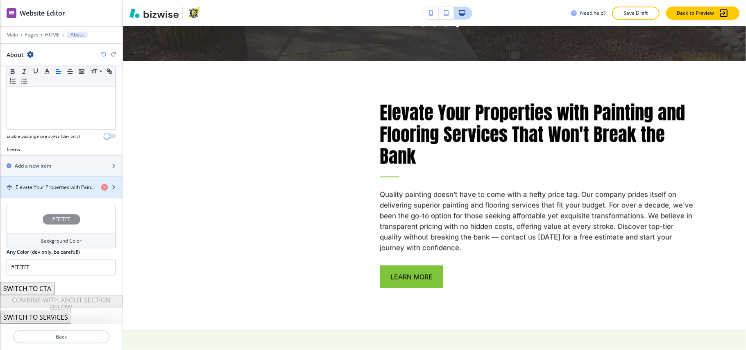
click at [36, 190] on h4 "Elevate Your Properties with Painting and Flooring Services That Won't Break th…" at bounding box center [55, 186] width 79 height 7
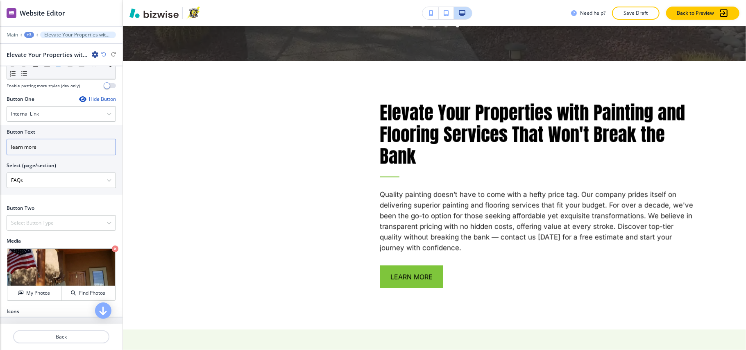
scroll to position [273, 0]
click at [17, 261] on icon at bounding box center [19, 258] width 10 height 10
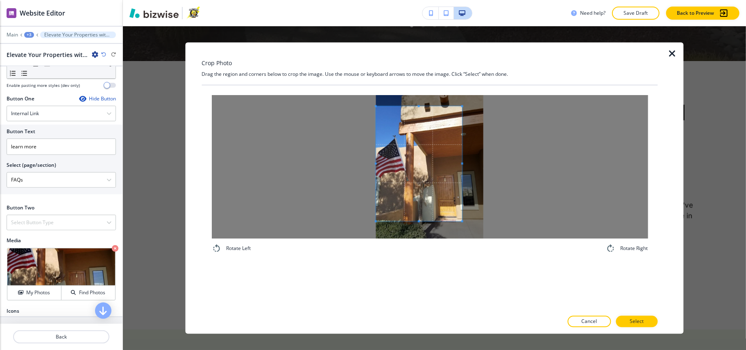
click at [394, 179] on span at bounding box center [419, 163] width 86 height 115
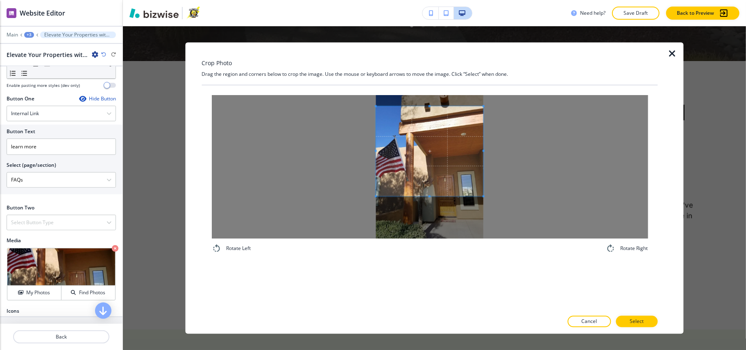
click at [511, 197] on div at bounding box center [429, 166] width 436 height 143
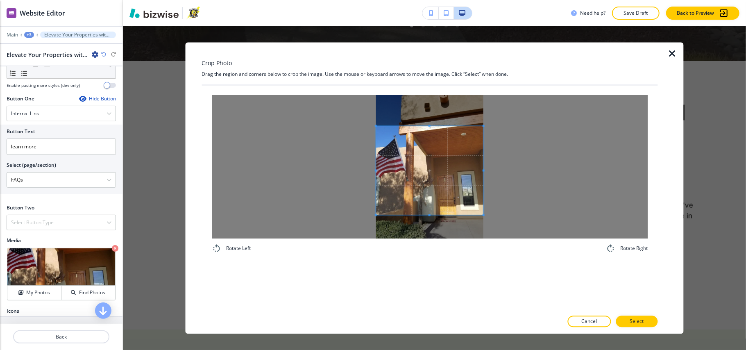
click at [459, 179] on span at bounding box center [430, 170] width 108 height 89
click at [628, 318] on button "Select" at bounding box center [637, 321] width 42 height 11
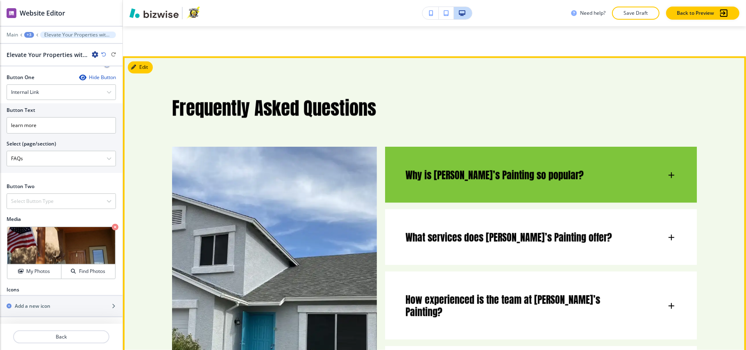
scroll to position [3674, 0]
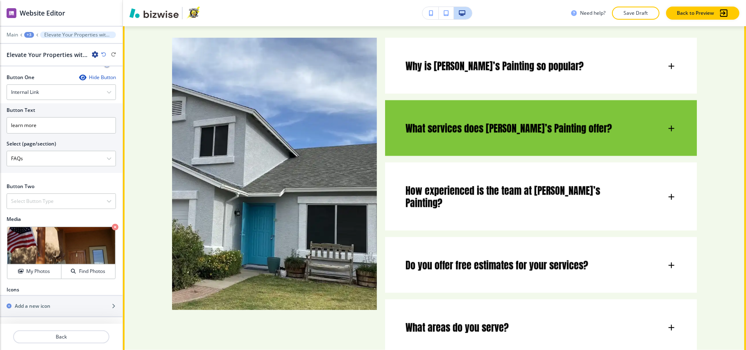
click at [495, 122] on h6 "What services does Chuck’s Painting offer?" at bounding box center [508, 128] width 206 height 12
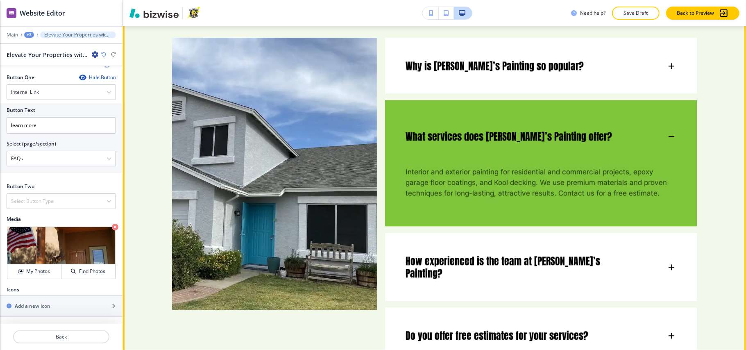
click at [498, 130] on h6 "What services does Chuck’s Painting offer?" at bounding box center [508, 136] width 206 height 12
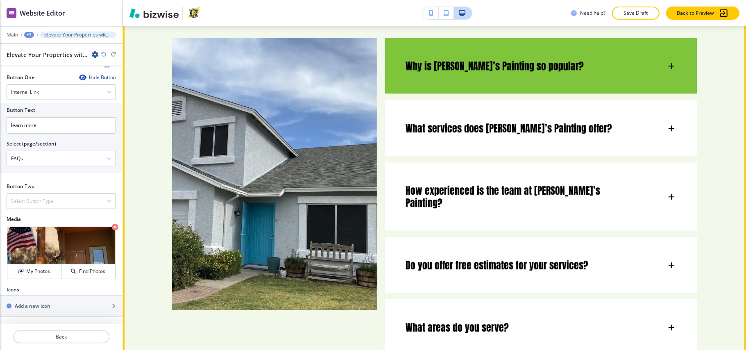
click at [505, 60] on div "Why is Chuck’s Painting so popular?" at bounding box center [541, 62] width 312 height 48
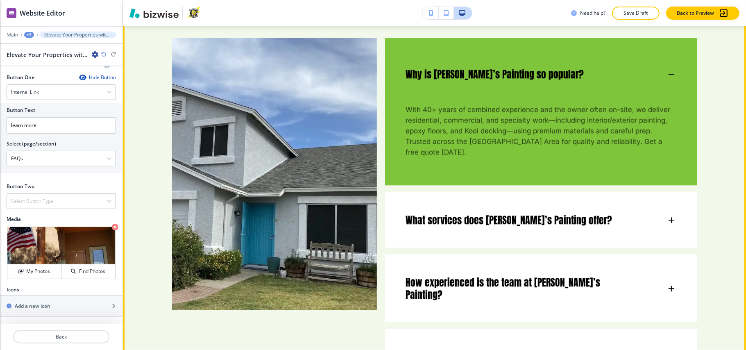
click at [505, 68] on h6 "Why is Chuck’s Painting so popular?" at bounding box center [494, 74] width 178 height 12
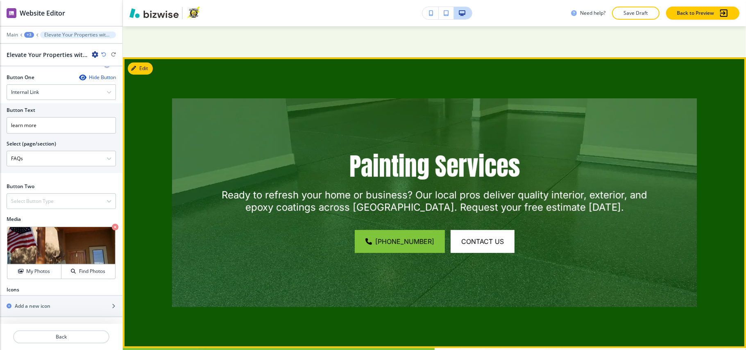
scroll to position [4001, 0]
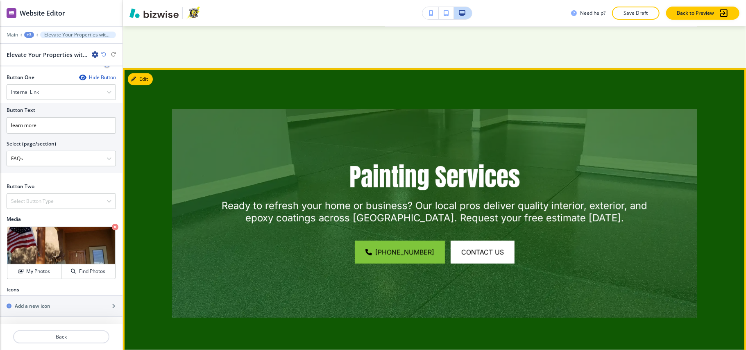
click at [156, 68] on div "Painting Services Ready to refresh your home or business? Our local pros delive…" at bounding box center [434, 213] width 623 height 290
click at [154, 68] on div "Painting Services Ready to refresh your home or business? Our local pros delive…" at bounding box center [434, 213] width 623 height 290
click at [149, 73] on button "Edit This Section" at bounding box center [155, 79] width 55 height 12
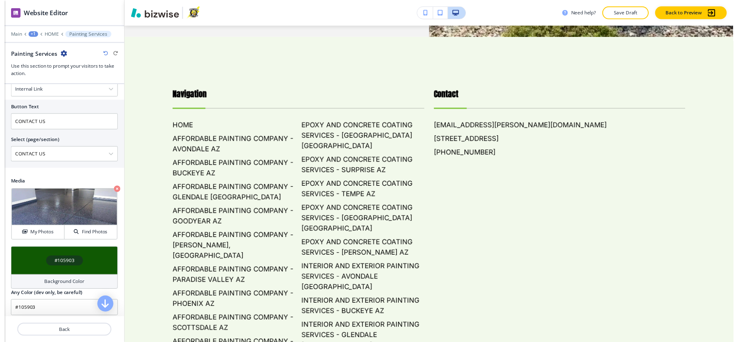
scroll to position [4979, 0]
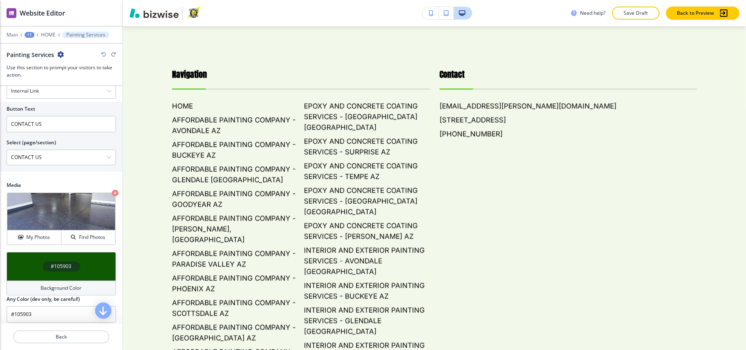
drag, startPoint x: 152, startPoint y: 23, endPoint x: 579, endPoint y: 335, distance: 528.9
click at [579, 335] on div "Cancel Copy Capture" at bounding box center [373, 182] width 746 height 350
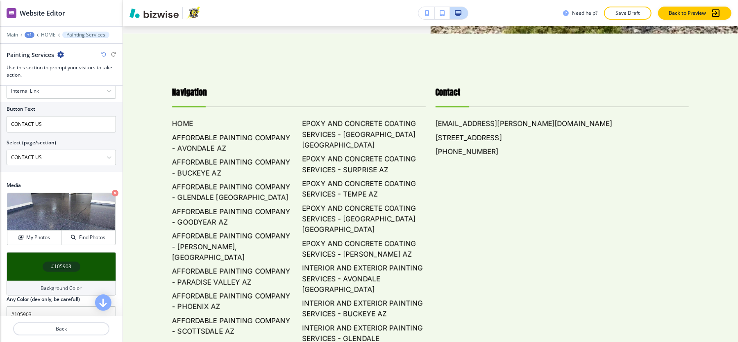
scroll to position [16, 0]
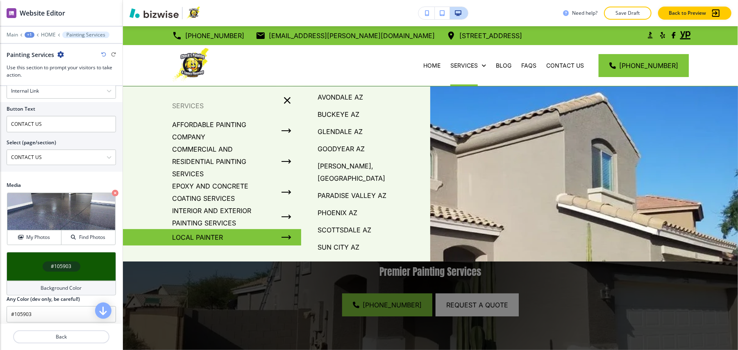
scroll to position [80, 0]
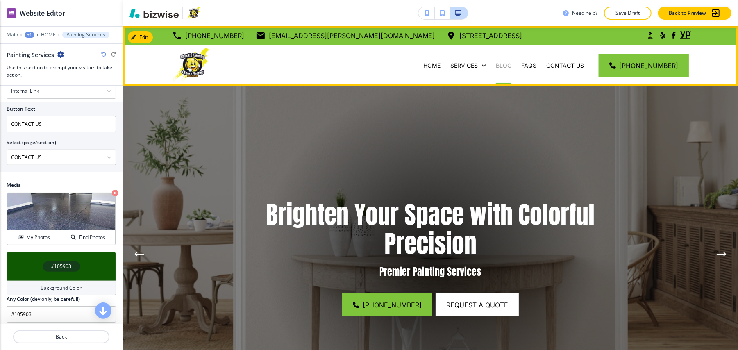
click at [511, 63] on p "BLOG" at bounding box center [504, 65] width 16 height 8
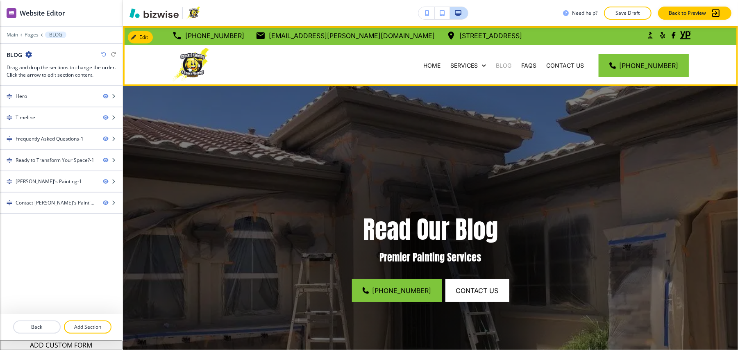
scroll to position [8, 0]
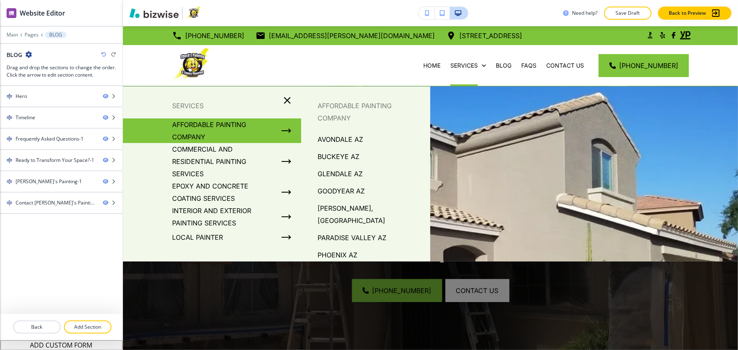
click at [227, 118] on p "AFFORDABLE PAINTING COMPANY" at bounding box center [223, 130] width 103 height 25
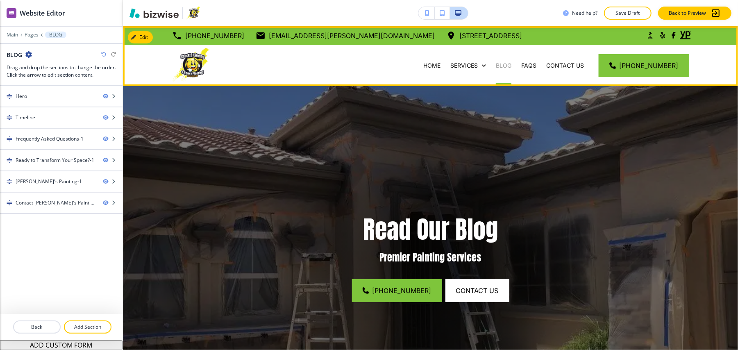
click at [511, 61] on p "BLOG" at bounding box center [504, 65] width 16 height 8
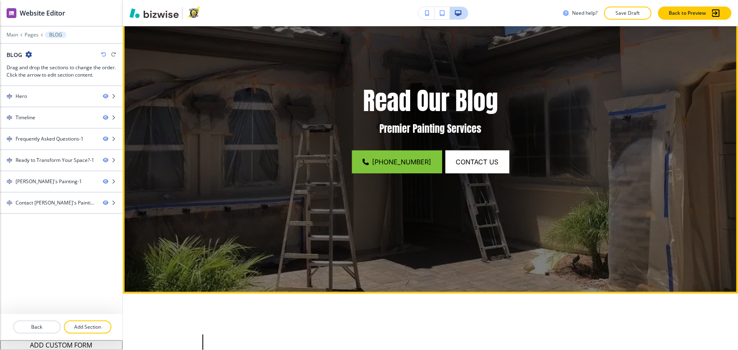
scroll to position [54, 0]
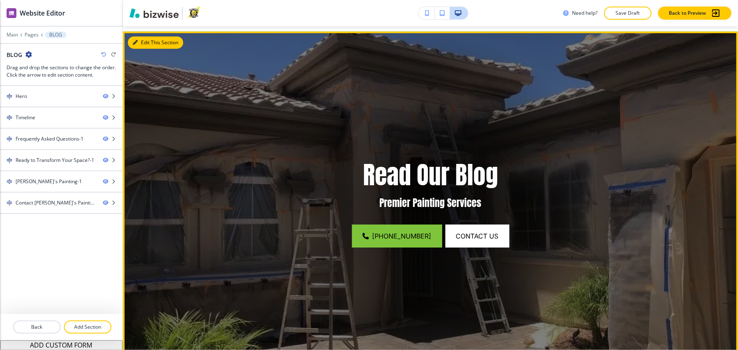
click at [143, 36] on button "Edit This Section" at bounding box center [155, 42] width 55 height 12
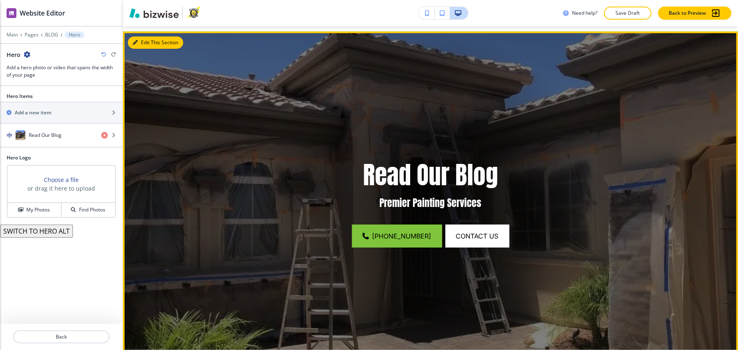
scroll to position [60, 0]
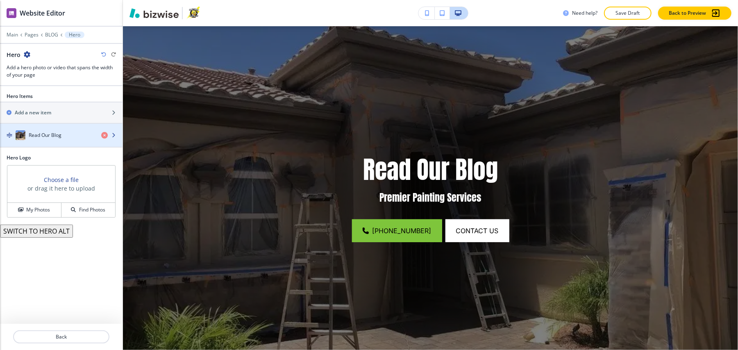
click at [45, 131] on h4 "Read Our Blog" at bounding box center [45, 134] width 33 height 7
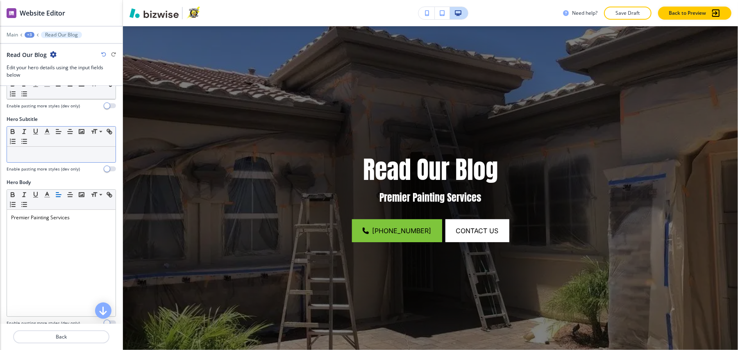
scroll to position [63, 0]
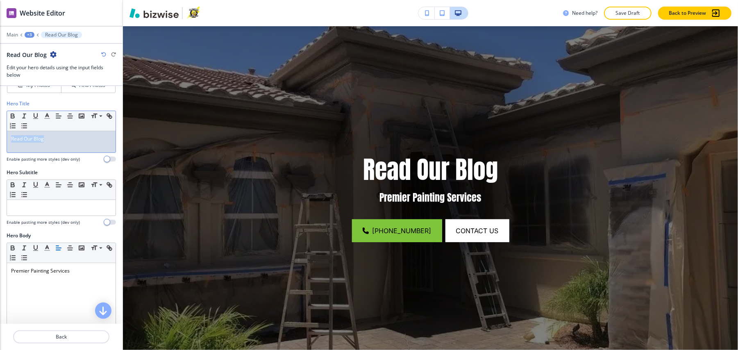
drag, startPoint x: 0, startPoint y: 129, endPoint x: 40, endPoint y: 128, distance: 40.1
click at [0, 128] on div "Hero Title Small Normal Large Huge Read Our Blog Enable pasting more styles (de…" at bounding box center [61, 134] width 122 height 69
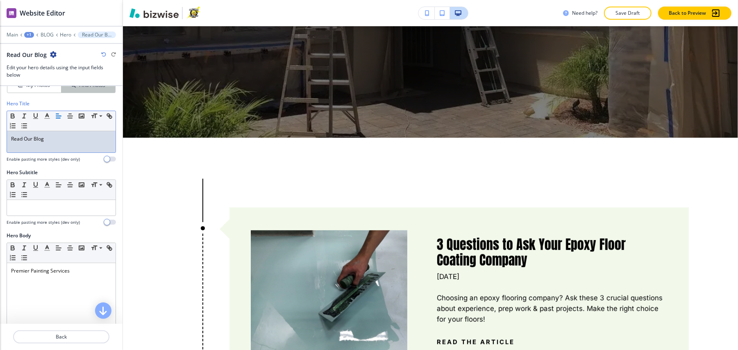
scroll to position [278, 0]
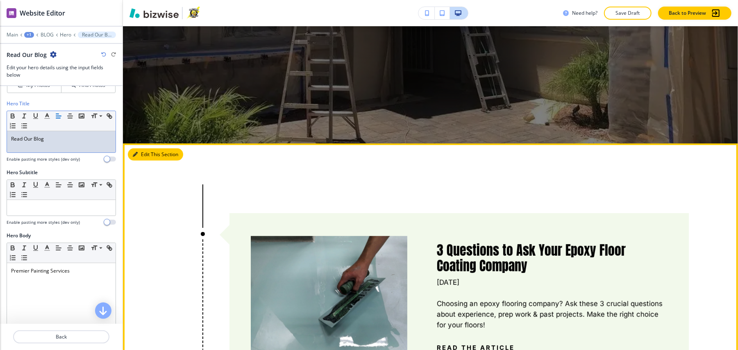
drag, startPoint x: 152, startPoint y: 146, endPoint x: 147, endPoint y: 146, distance: 4.9
click at [153, 148] on button "Edit This Section" at bounding box center [155, 154] width 55 height 12
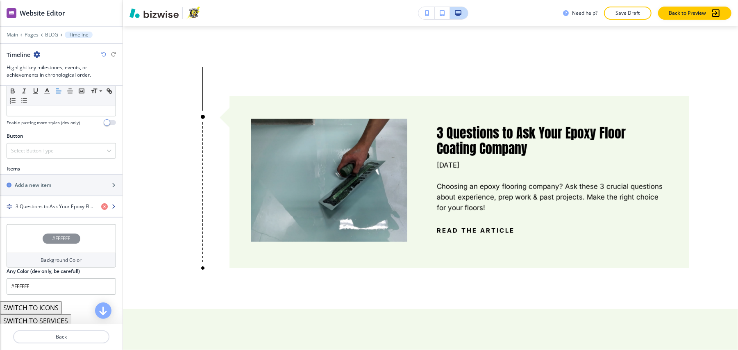
scroll to position [269, 0]
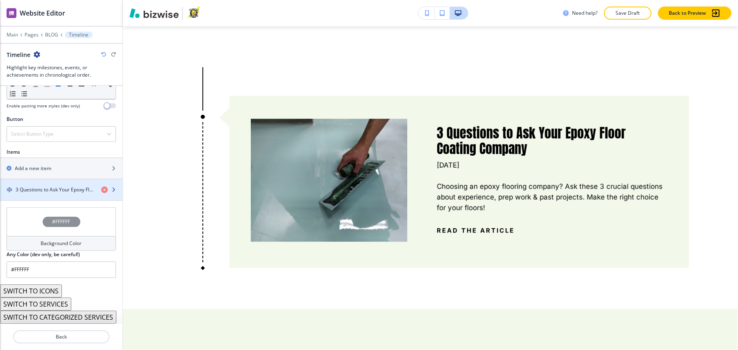
click at [56, 186] on h4 "3 Questions to Ask Your Epoxy Floor Coating Company" at bounding box center [55, 189] width 79 height 7
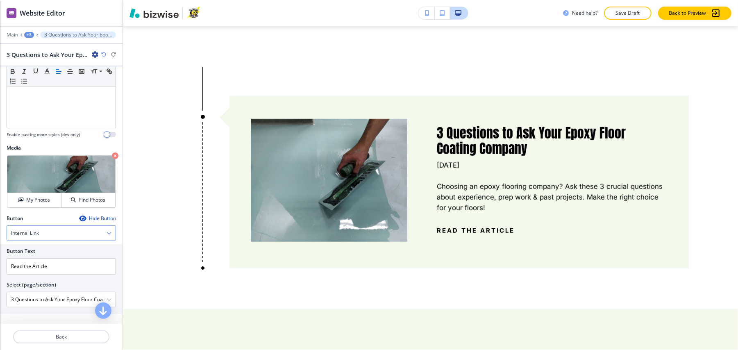
scroll to position [0, 0]
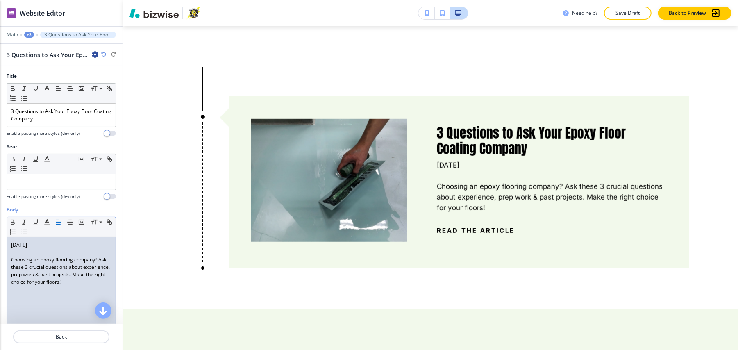
drag, startPoint x: 72, startPoint y: 240, endPoint x: 0, endPoint y: 241, distance: 72.5
click at [0, 241] on div "Body Small Normal Large Huge September 11, 2024 Choosing an epoxy flooring comp…" at bounding box center [61, 283] width 122 height 154
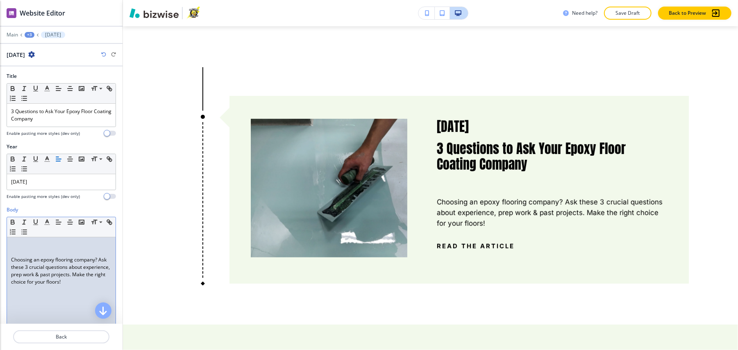
click at [6, 256] on div "Body Small Normal Large Huge Choosing an epoxy flooring company? Ask these 3 cr…" at bounding box center [61, 283] width 122 height 154
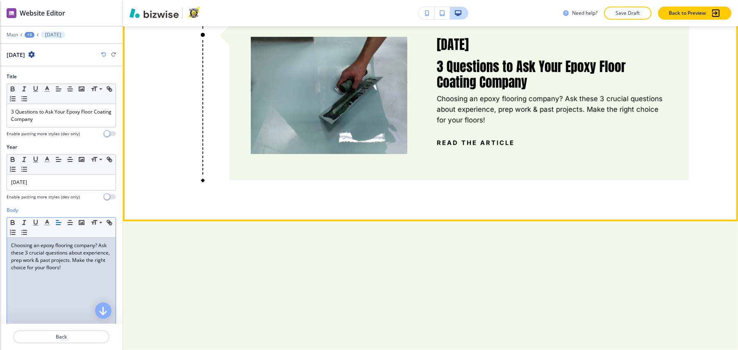
scroll to position [614, 0]
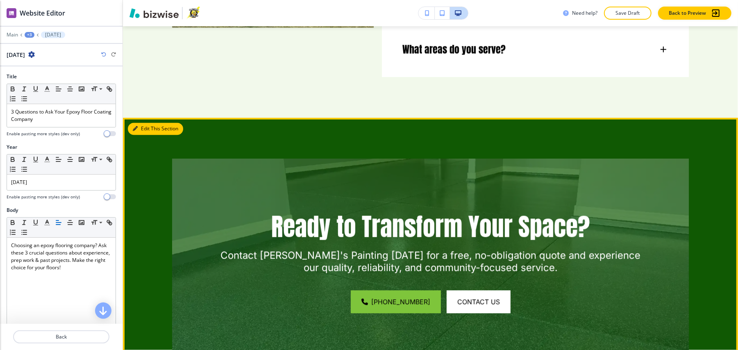
click at [147, 123] on button "Edit This Section" at bounding box center [155, 129] width 55 height 12
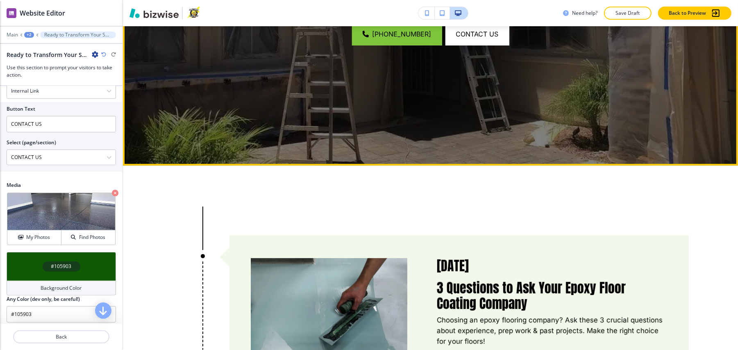
scroll to position [0, 0]
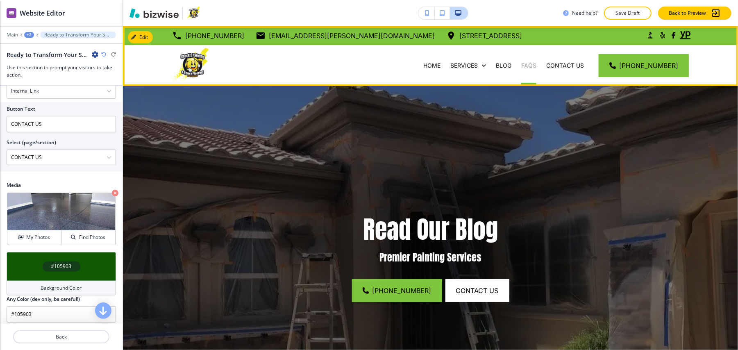
click at [536, 64] on p "FAQs" at bounding box center [528, 65] width 15 height 8
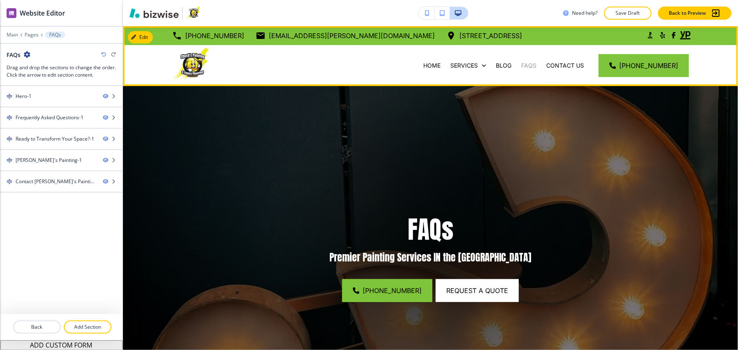
scroll to position [8, 0]
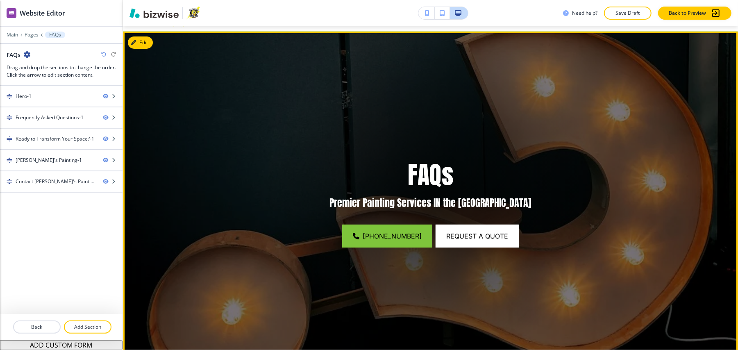
click at [144, 36] on button "Edit" at bounding box center [140, 42] width 25 height 12
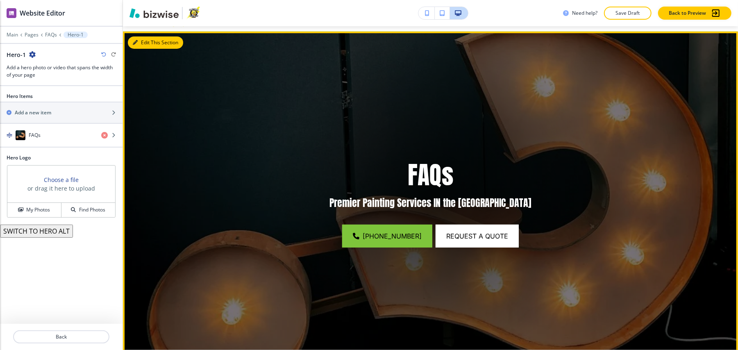
scroll to position [60, 0]
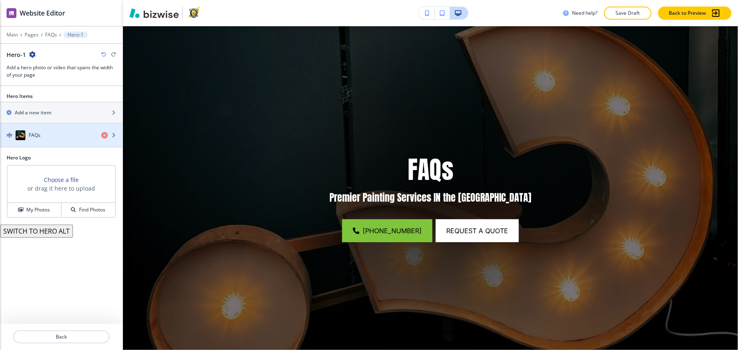
click at [50, 130] on div "FAQs" at bounding box center [47, 135] width 95 height 10
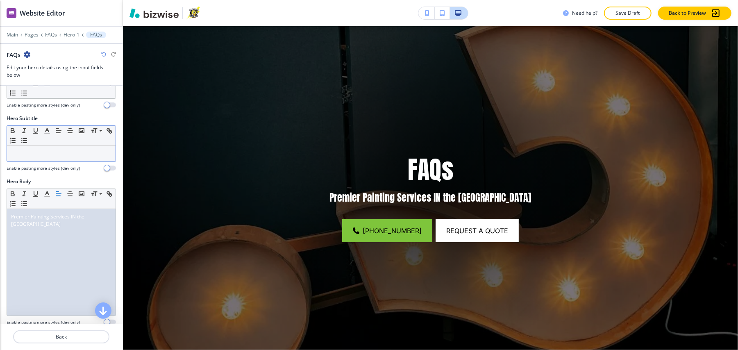
scroll to position [54, 0]
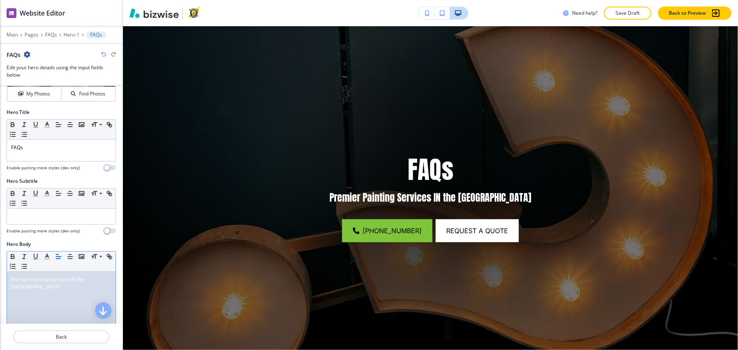
click at [57, 277] on span "Premier Painting Services IN the Greater Phoenix Area" at bounding box center [48, 283] width 75 height 14
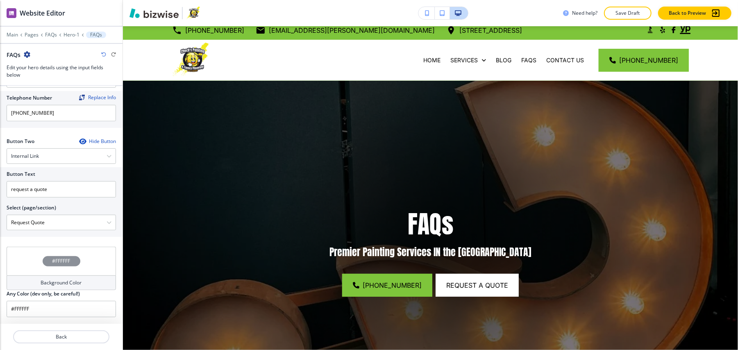
scroll to position [0, 0]
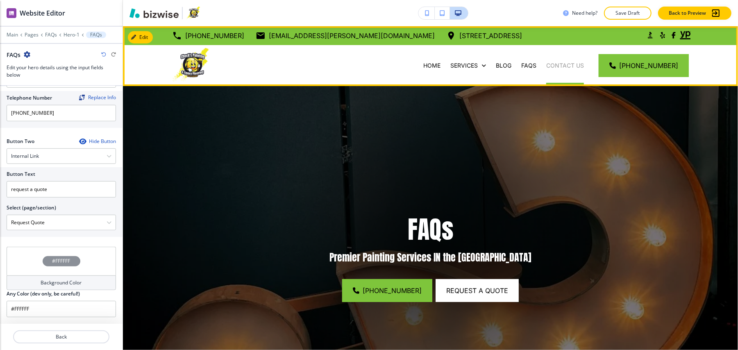
click at [575, 61] on p "CONTACT US" at bounding box center [565, 65] width 38 height 8
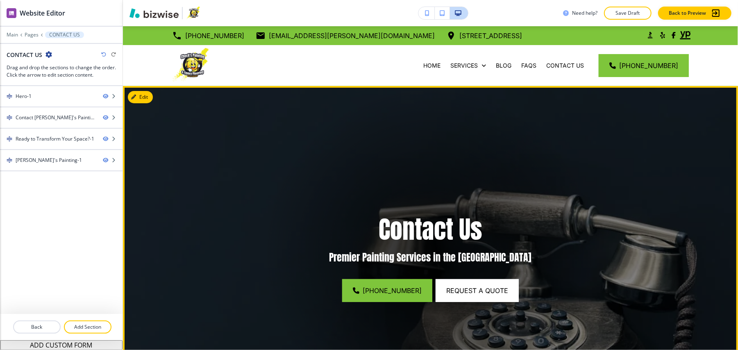
click at [153, 93] on img at bounding box center [430, 254] width 615 height 336
click at [152, 91] on button "Edit This Section" at bounding box center [155, 97] width 55 height 12
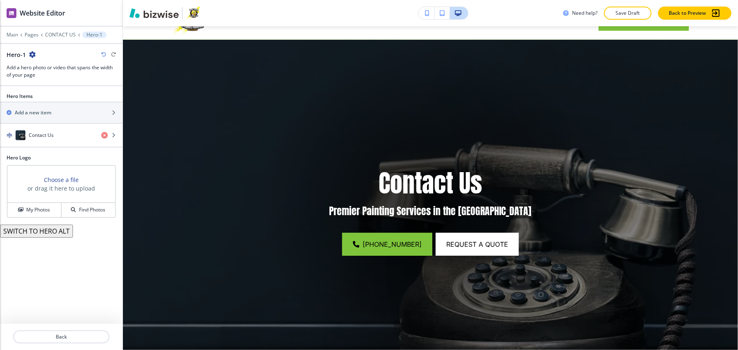
scroll to position [60, 0]
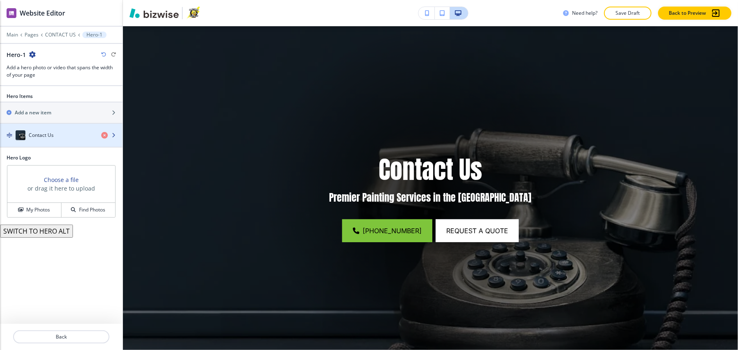
click at [56, 130] on div "Contact Us" at bounding box center [47, 135] width 95 height 10
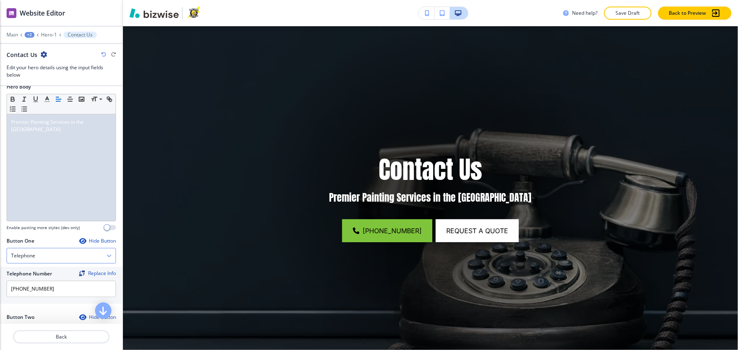
scroll to position [218, 0]
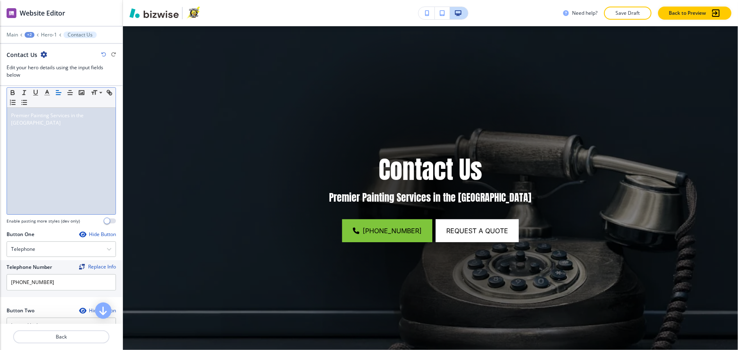
drag, startPoint x: 68, startPoint y: 122, endPoint x: 0, endPoint y: 102, distance: 70.4
click at [0, 102] on div "Hero Body Small Normal Large Huge Premier Painting Services in the Greater Phoe…" at bounding box center [61, 154] width 122 height 154
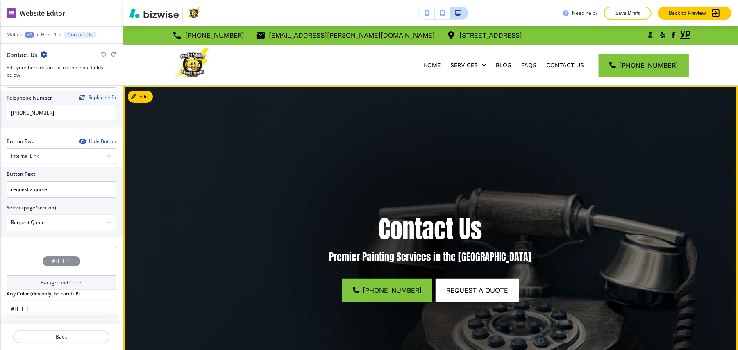
scroll to position [0, 0]
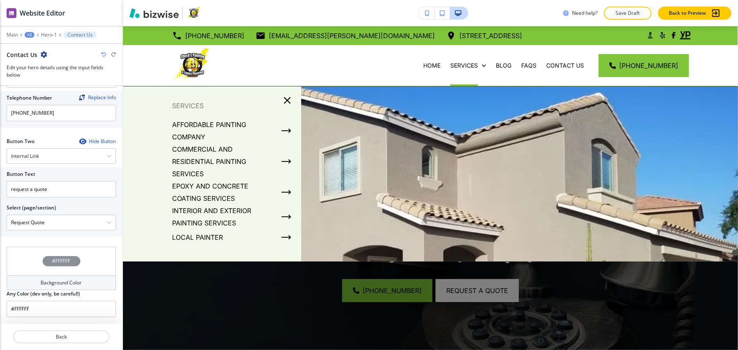
click at [28, 32] on div "+2" at bounding box center [30, 35] width 10 height 6
click at [38, 45] on p "Pages" at bounding box center [51, 48] width 42 height 7
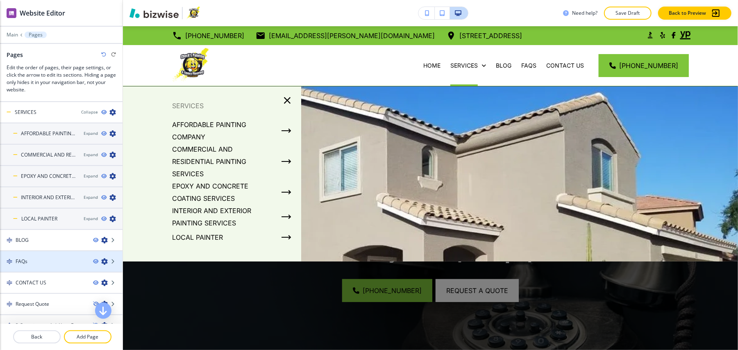
scroll to position [30, 0]
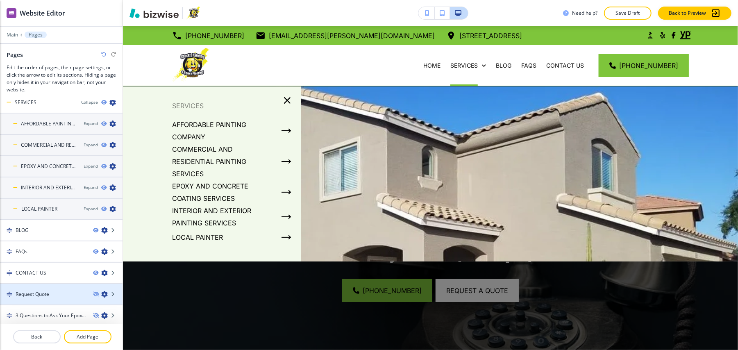
click at [45, 284] on div at bounding box center [61, 287] width 122 height 7
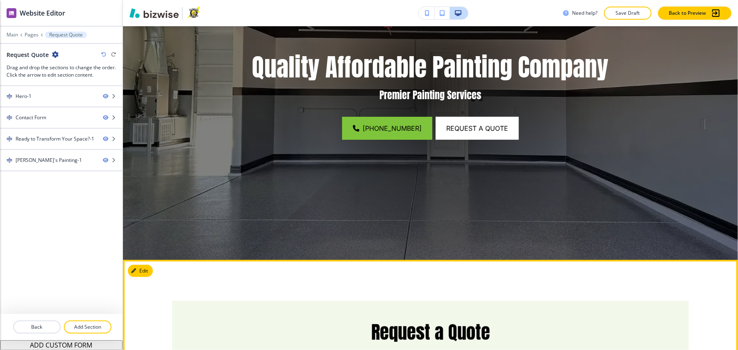
scroll to position [54, 0]
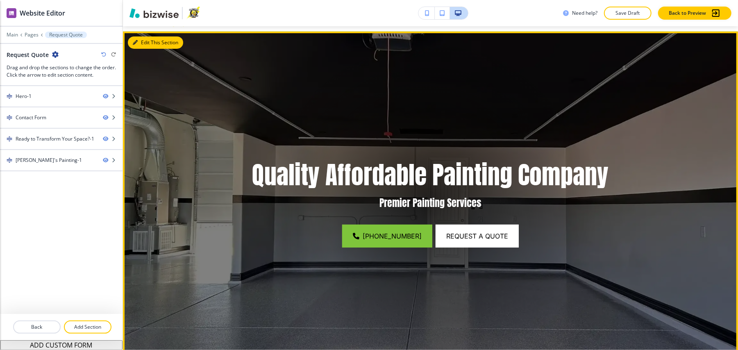
click at [146, 38] on button "Edit This Section" at bounding box center [155, 42] width 55 height 12
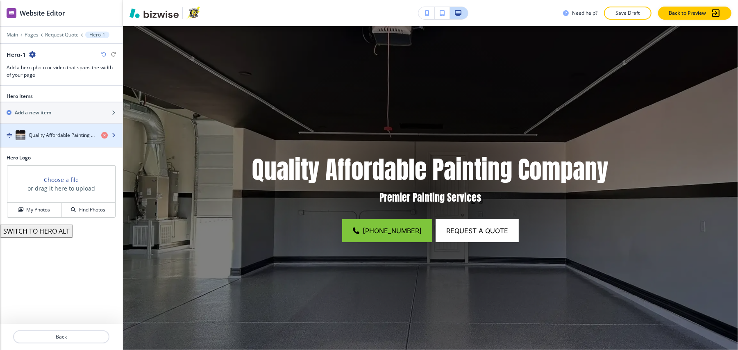
click at [56, 131] on h4 "Quality Affordable Painting Company" at bounding box center [62, 134] width 66 height 7
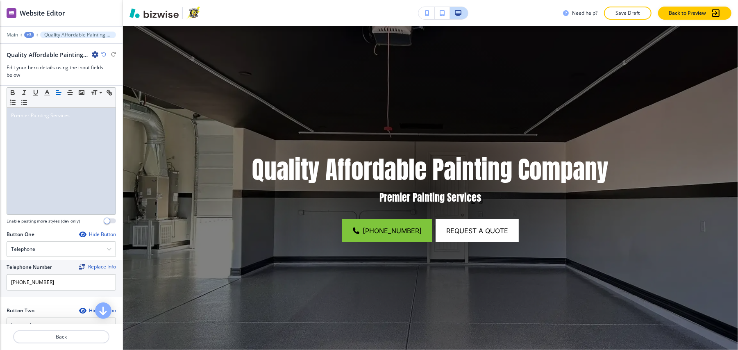
scroll to position [382, 0]
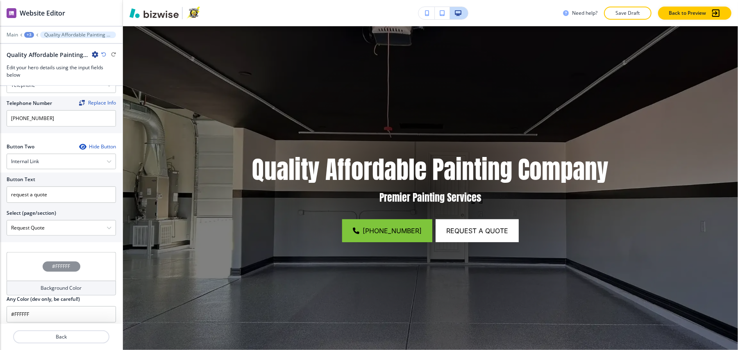
click at [79, 143] on icon "button" at bounding box center [82, 146] width 7 height 7
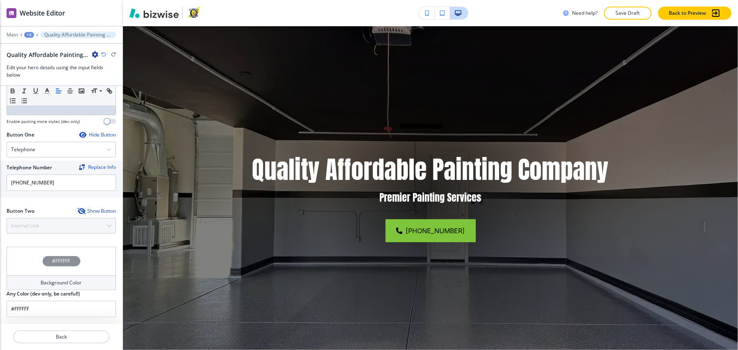
scroll to position [321, 0]
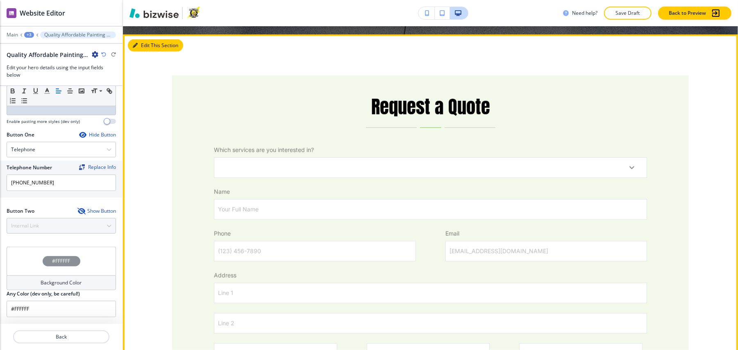
click at [145, 40] on button "Edit This Section" at bounding box center [155, 45] width 55 height 12
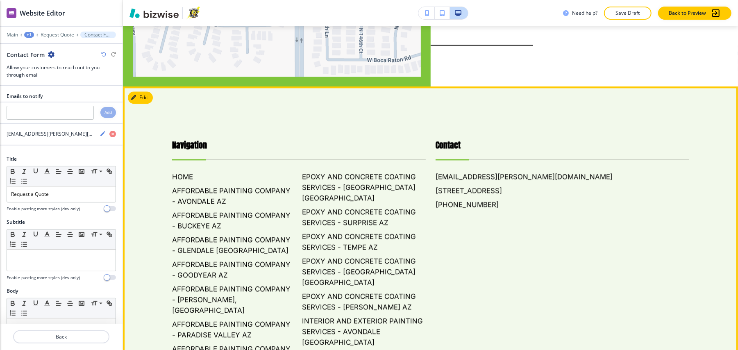
scroll to position [1106, 0]
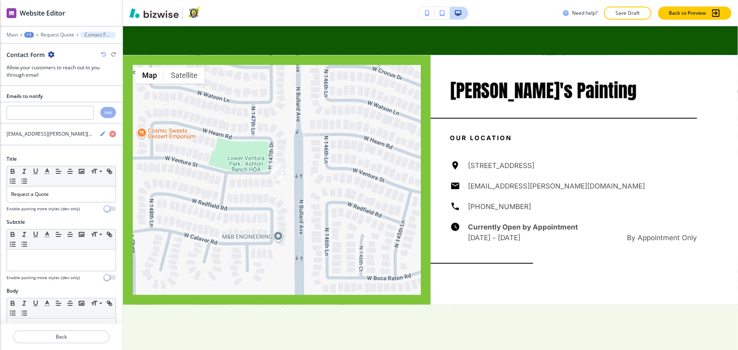
click at [32, 32] on div "+1" at bounding box center [29, 35] width 10 height 6
click at [50, 41] on button "Pages" at bounding box center [50, 48] width 52 height 15
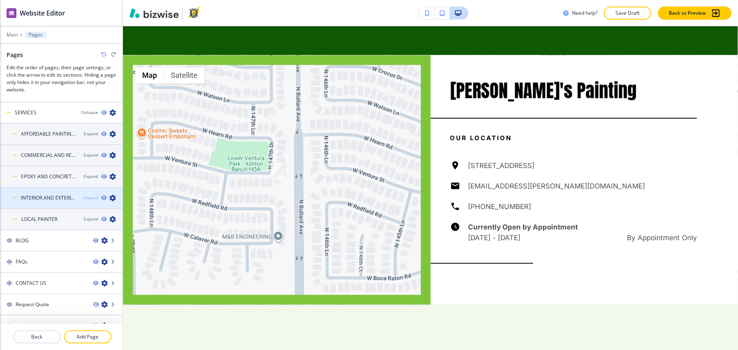
scroll to position [30, 0]
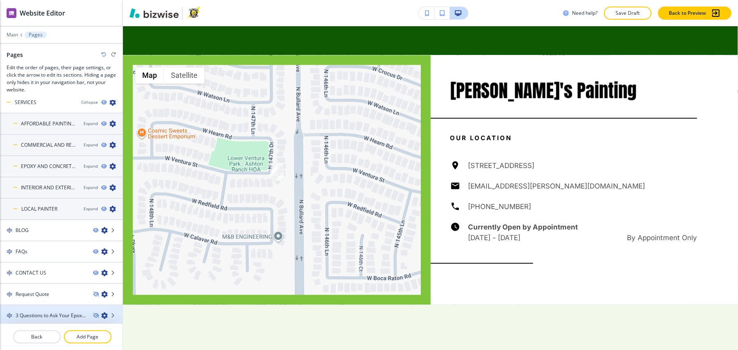
click at [25, 319] on div at bounding box center [61, 322] width 122 height 7
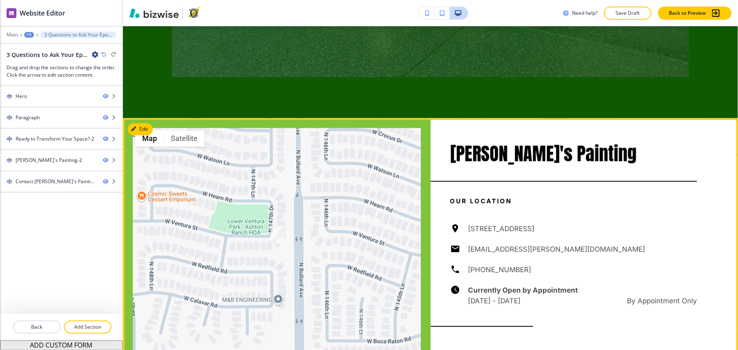
scroll to position [1419, 0]
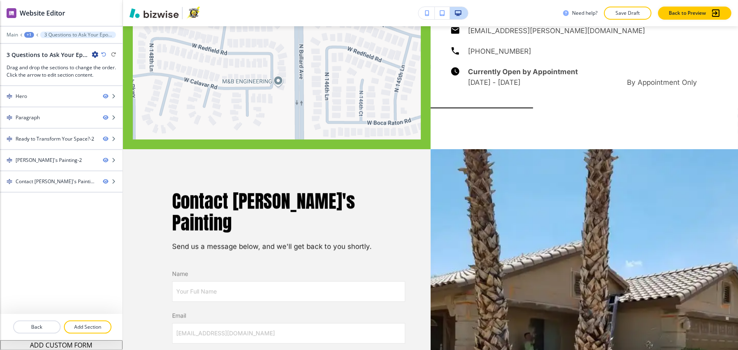
click at [29, 32] on div "+1" at bounding box center [29, 35] width 10 height 6
click at [41, 46] on button "Pages" at bounding box center [50, 48] width 52 height 15
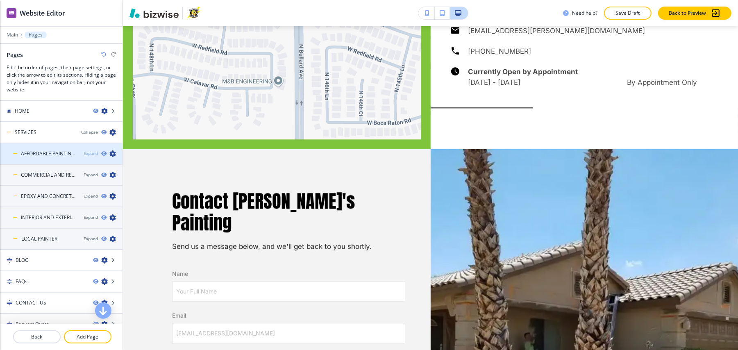
click at [84, 150] on div "Expand" at bounding box center [91, 153] width 14 height 6
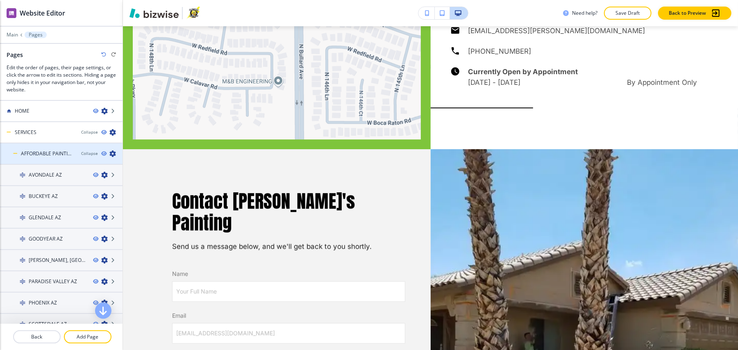
click at [50, 150] on h4 "AFFORDABLE PAINTING COMPANY" at bounding box center [48, 153] width 54 height 7
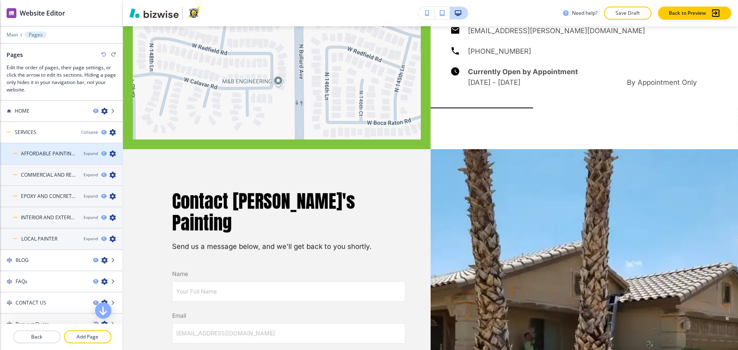
click at [50, 150] on h4 "AFFORDABLE PAINTING COMPANY" at bounding box center [49, 153] width 56 height 7
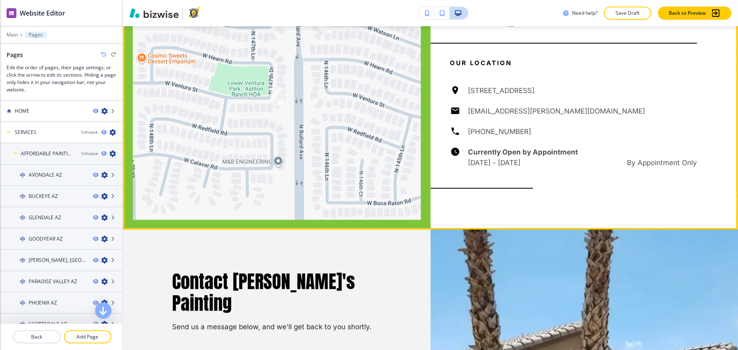
scroll to position [1256, 0]
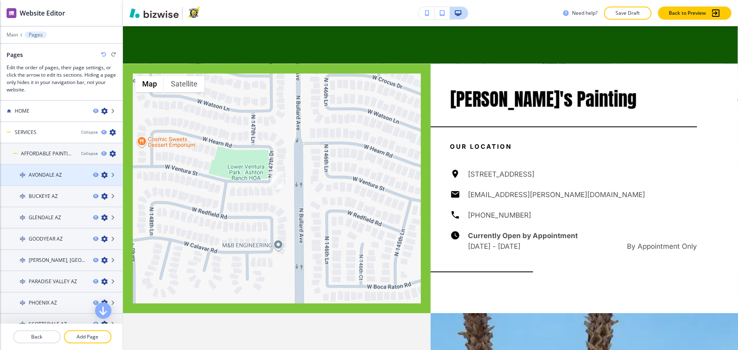
click at [43, 171] on h4 "AVONDALE AZ" at bounding box center [45, 174] width 33 height 7
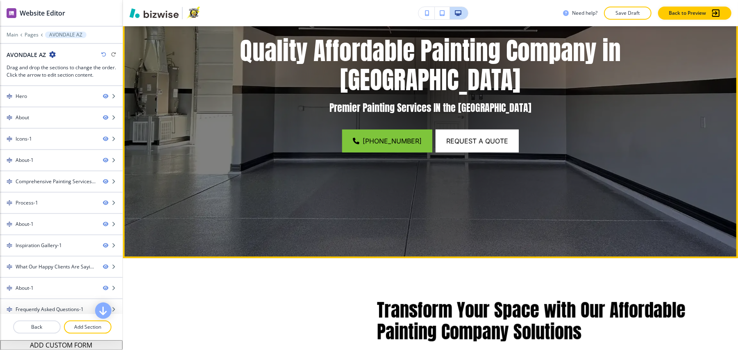
scroll to position [382, 0]
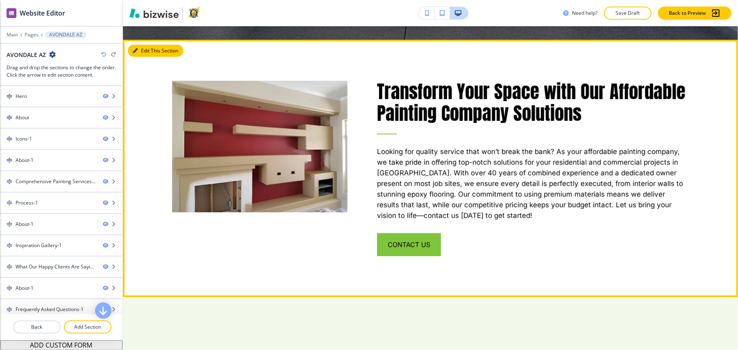
click at [144, 45] on button "Edit This Section" at bounding box center [155, 51] width 55 height 12
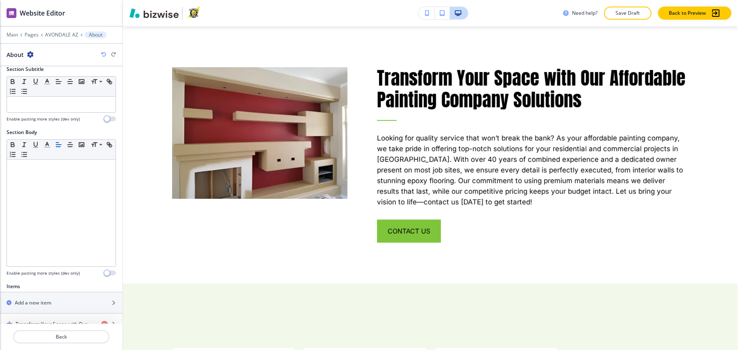
scroll to position [215, 0]
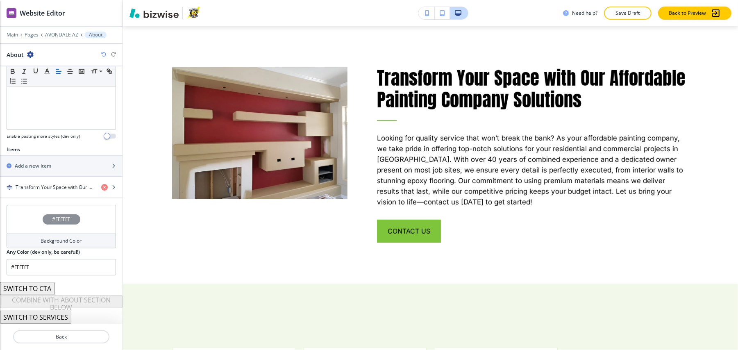
click at [56, 197] on div "button" at bounding box center [61, 197] width 122 height 1
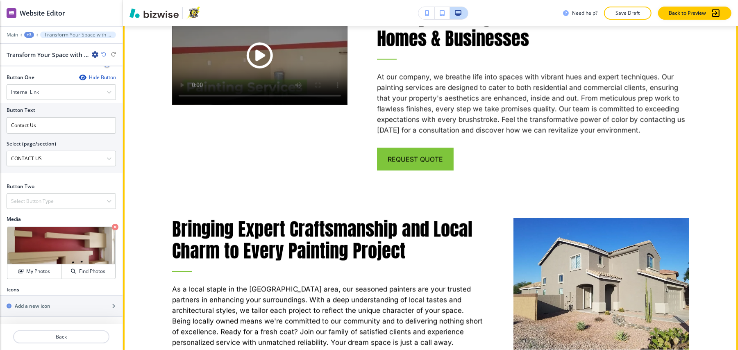
scroll to position [887, 0]
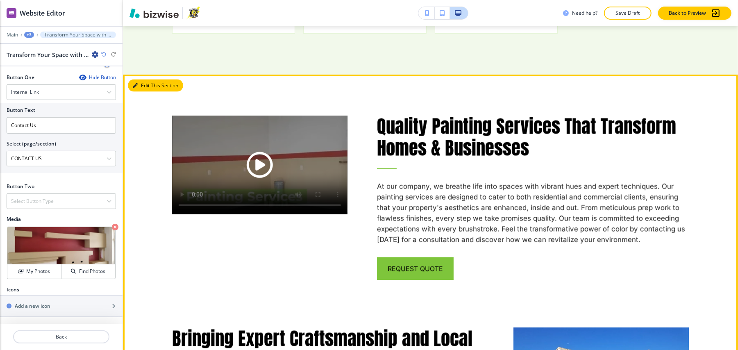
click at [141, 79] on button "Edit This Section" at bounding box center [155, 85] width 55 height 12
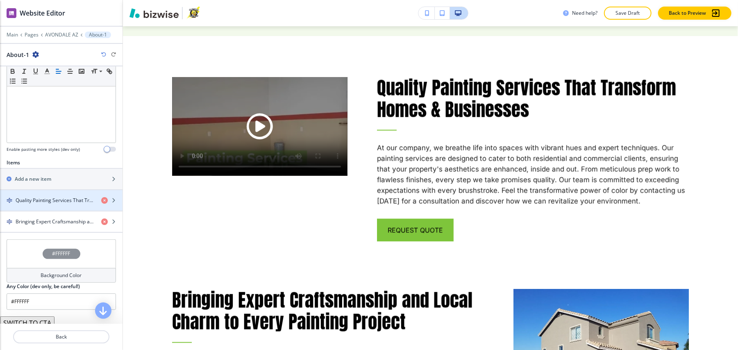
scroll to position [238, 0]
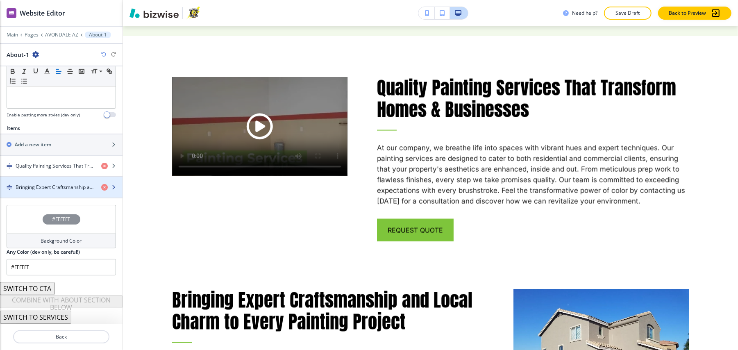
click at [42, 191] on div "button" at bounding box center [61, 194] width 122 height 7
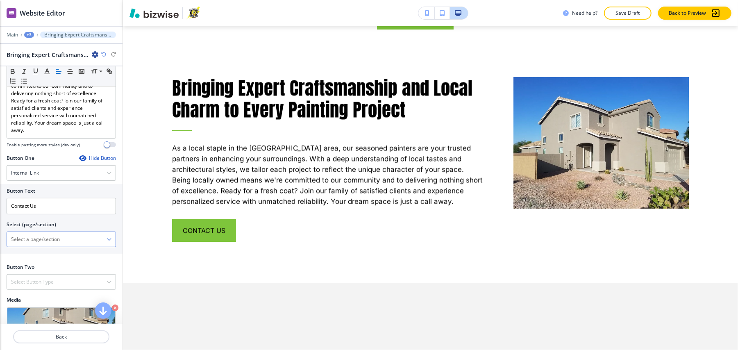
scroll to position [302, 0]
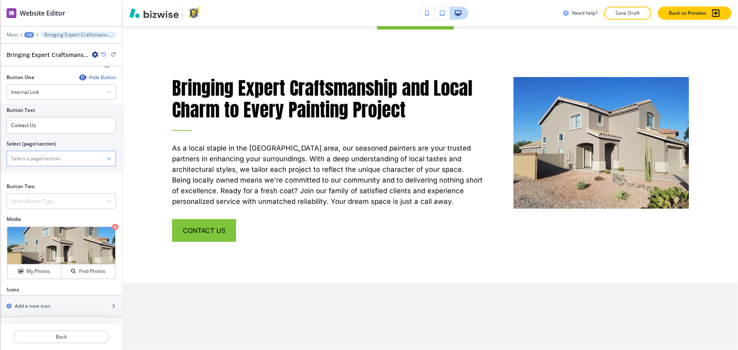
click at [57, 152] on \(page\/section\) "Manual Input" at bounding box center [57, 159] width 100 height 14
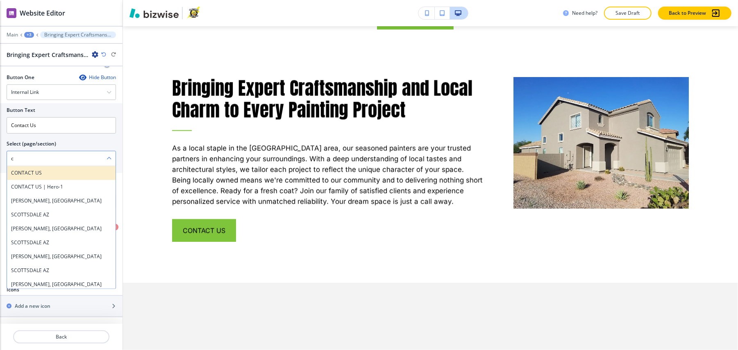
click at [32, 169] on h4 "CONTACT US" at bounding box center [61, 172] width 100 height 7
type \(page\/section\) "CONTACT US"
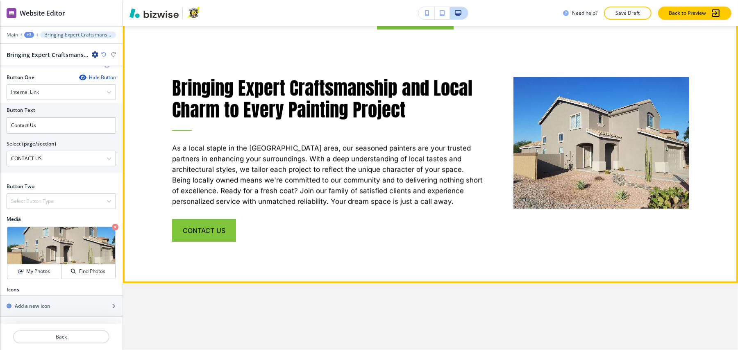
click at [431, 175] on p "As a local staple in the Greater Phoenix area, our seasoned painters are your t…" at bounding box center [328, 175] width 312 height 64
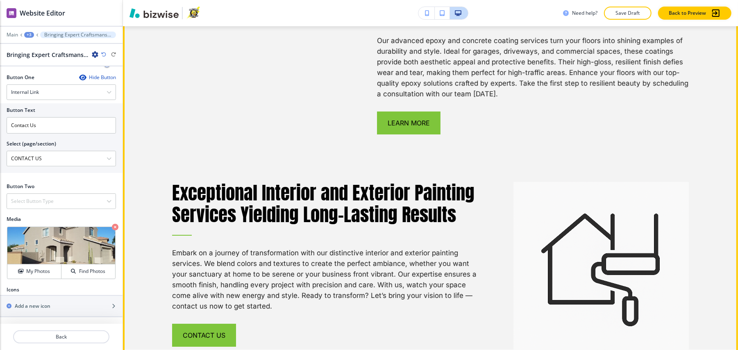
scroll to position [2066, 0]
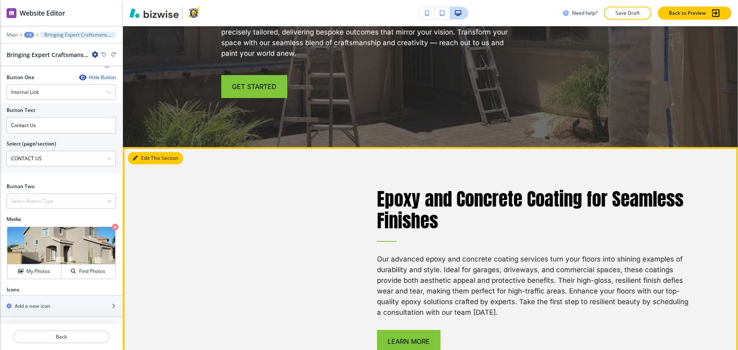
click at [157, 152] on button "Edit This Section" at bounding box center [155, 158] width 55 height 12
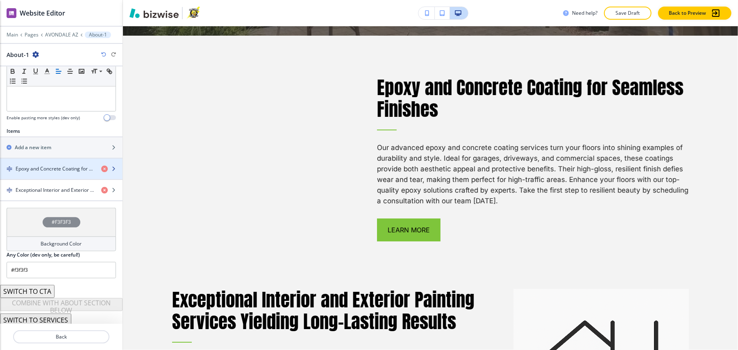
scroll to position [238, 0]
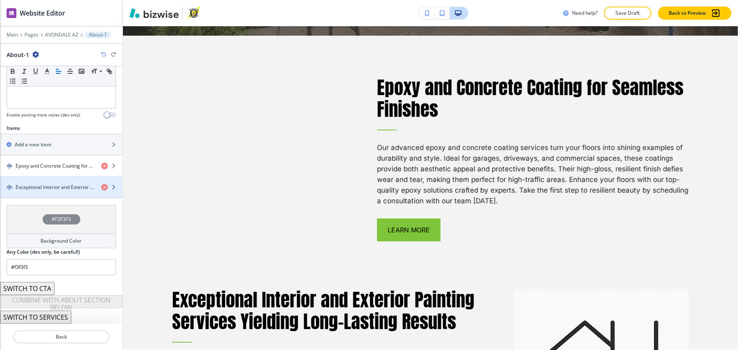
click at [65, 183] on h4 "Exceptional Interior and Exterior Painting Services Yielding Long-Lasting Resul…" at bounding box center [55, 186] width 79 height 7
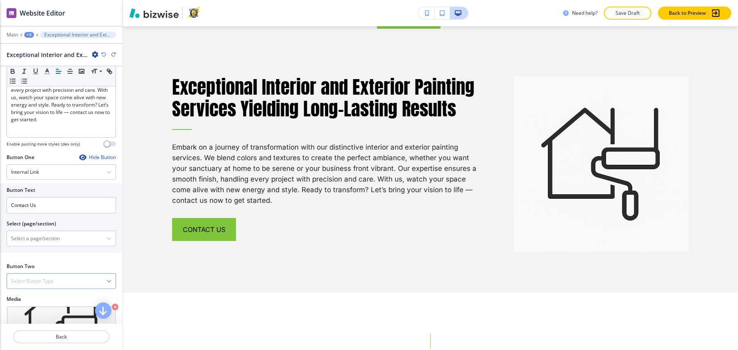
scroll to position [297, 0]
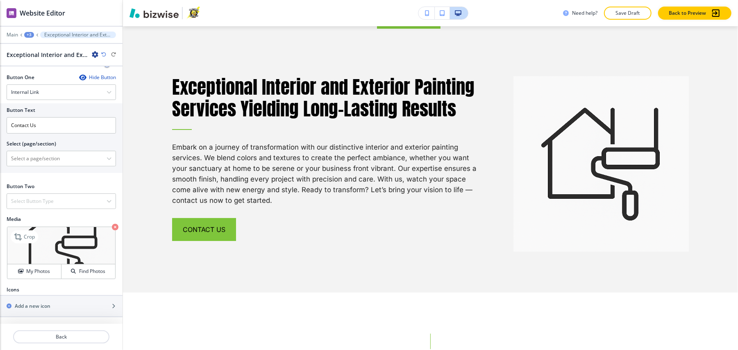
click at [112, 224] on icon "button" at bounding box center [115, 227] width 7 height 7
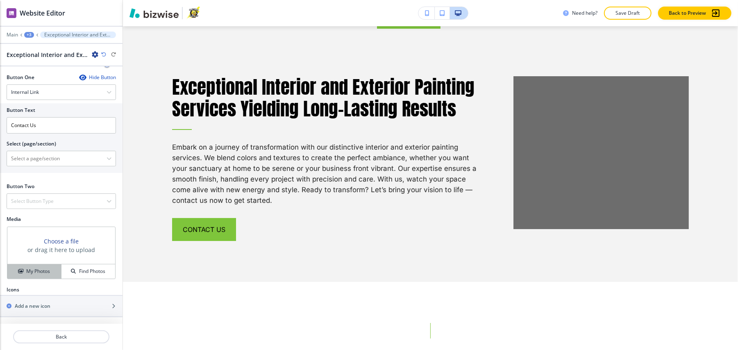
click at [36, 267] on h4 "My Photos" at bounding box center [38, 270] width 24 height 7
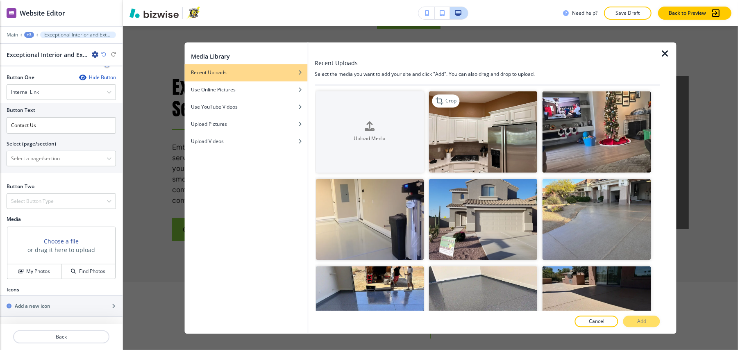
click at [490, 145] on img "button" at bounding box center [483, 131] width 109 height 81
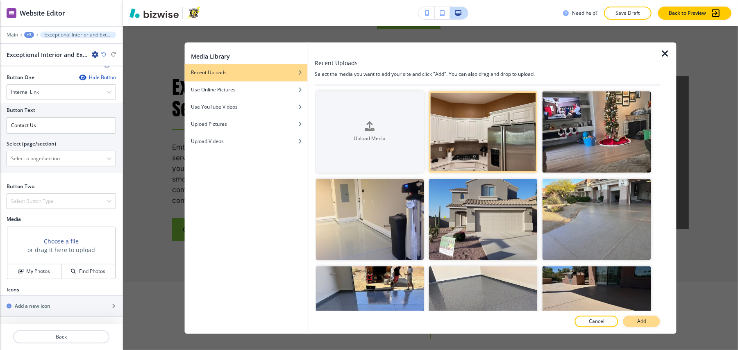
click at [643, 320] on p "Add" at bounding box center [641, 321] width 9 height 7
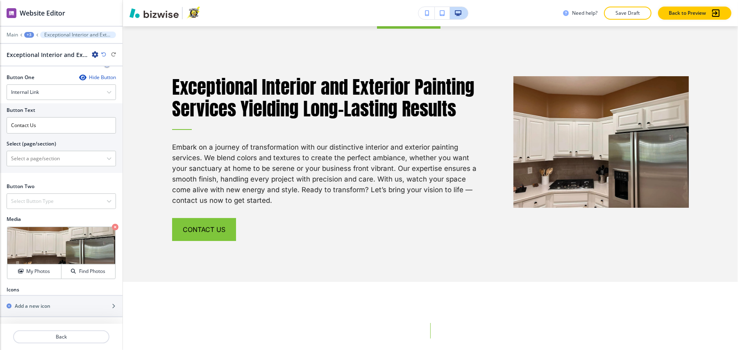
click at [102, 52] on icon "button" at bounding box center [103, 54] width 5 height 5
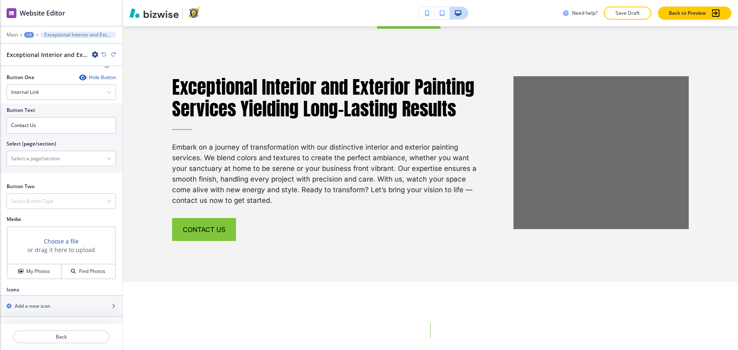
click at [104, 52] on icon "button" at bounding box center [103, 54] width 5 height 5
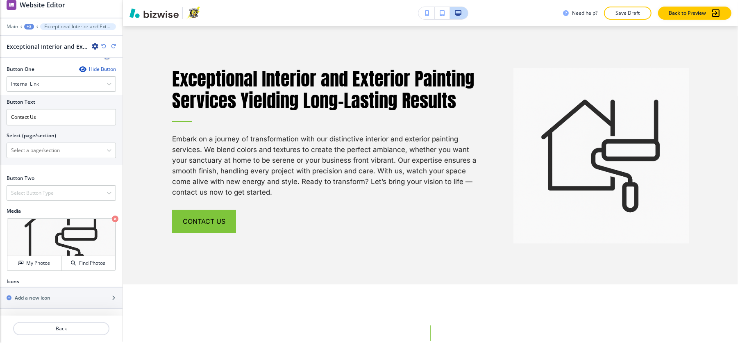
drag, startPoint x: 0, startPoint y: 57, endPoint x: 700, endPoint y: 299, distance: 740.7
click at [700, 299] on div "Cancel Copy Capture" at bounding box center [369, 177] width 738 height 358
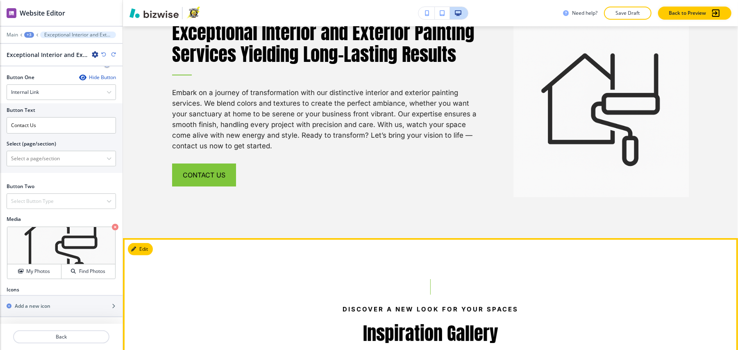
scroll to position [2226, 0]
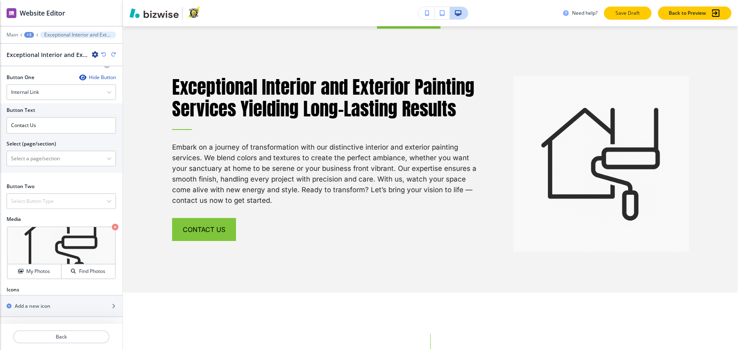
click at [633, 10] on p "Save Draft" at bounding box center [627, 12] width 26 height 7
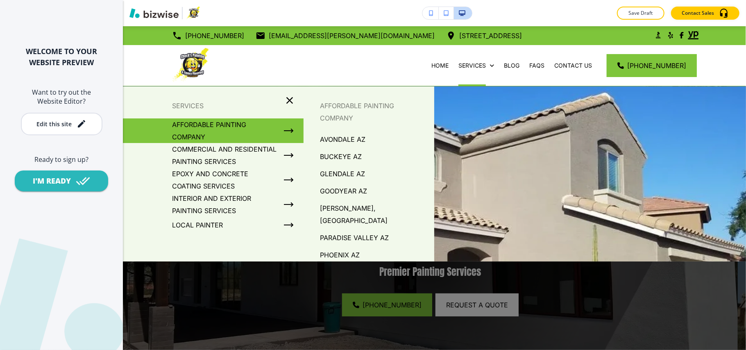
click at [343, 196] on p "GOODYEAR AZ" at bounding box center [343, 191] width 47 height 12
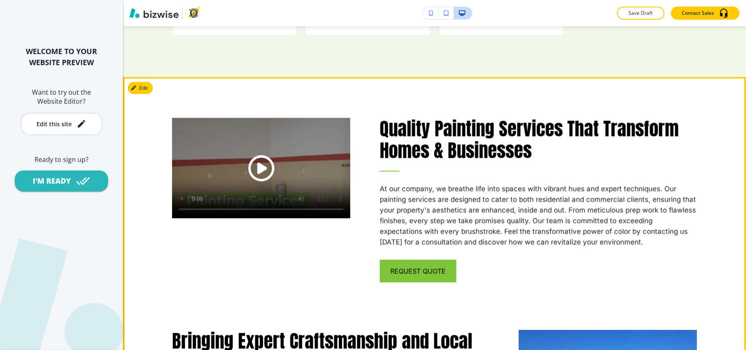
scroll to position [874, 0]
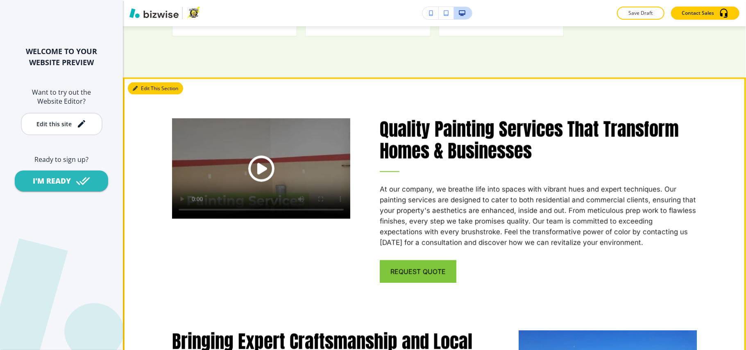
click at [144, 93] on button "Edit This Section" at bounding box center [155, 88] width 55 height 12
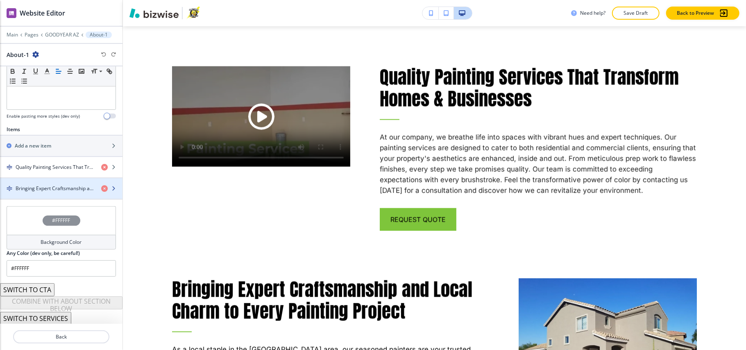
scroll to position [238, 0]
click at [52, 187] on h4 "Bringing Expert Craftsmanship and Local Charm to Every Painting Project" at bounding box center [55, 186] width 79 height 7
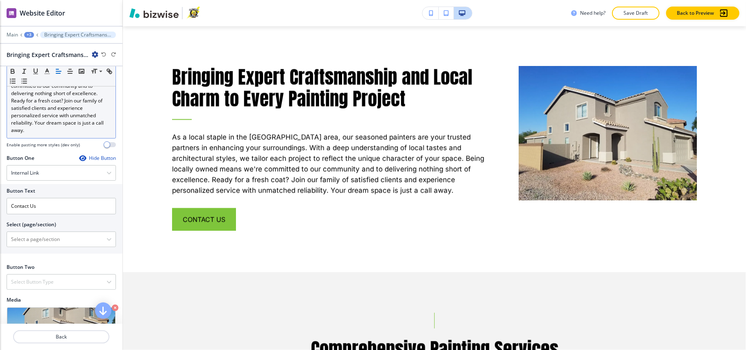
scroll to position [302, 0]
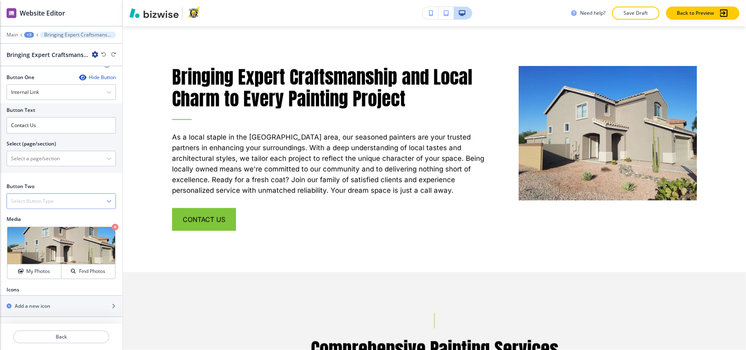
click at [36, 199] on h4 "Select Button Type" at bounding box center [32, 200] width 43 height 7
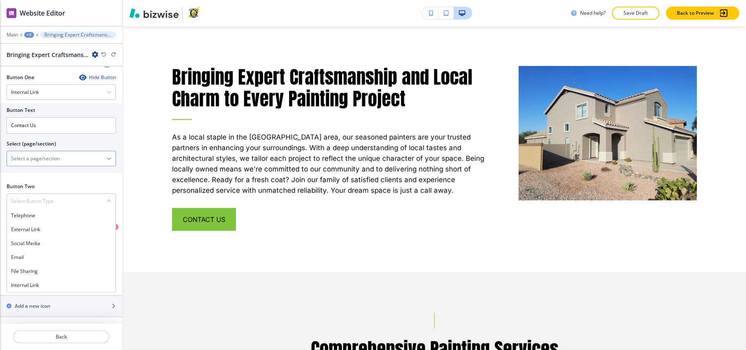
click at [50, 157] on \(page\/section\) "Manual Input" at bounding box center [57, 159] width 100 height 14
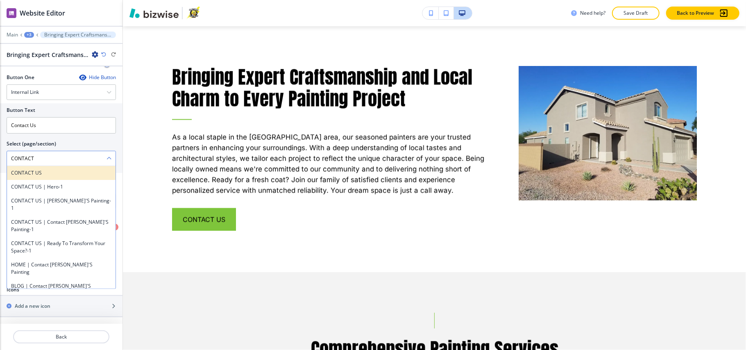
click at [37, 171] on h4 "CONTACT US" at bounding box center [61, 172] width 100 height 7
type \(page\/section\) "CONTACT US"
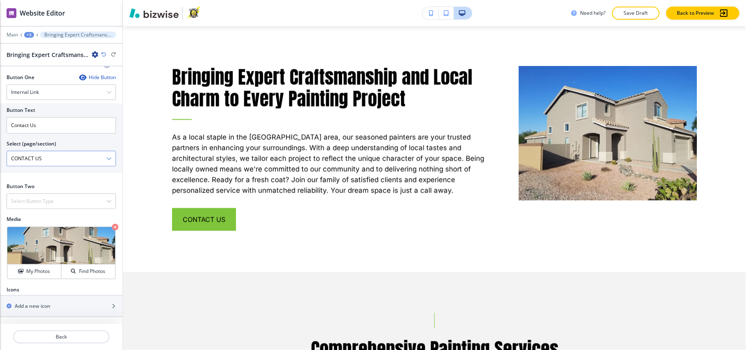
click at [49, 159] on \(page\/section\) "CONTACT US" at bounding box center [57, 159] width 100 height 14
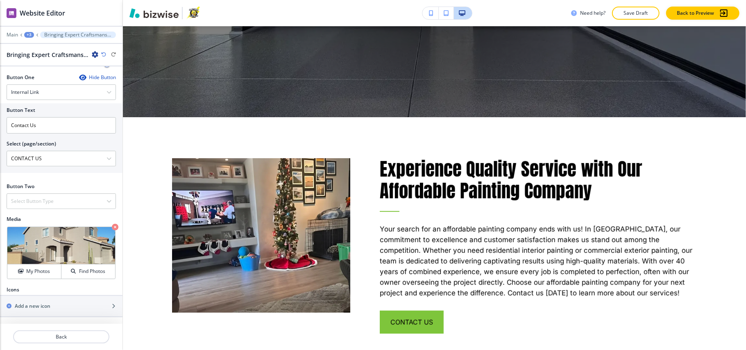
scroll to position [0, 0]
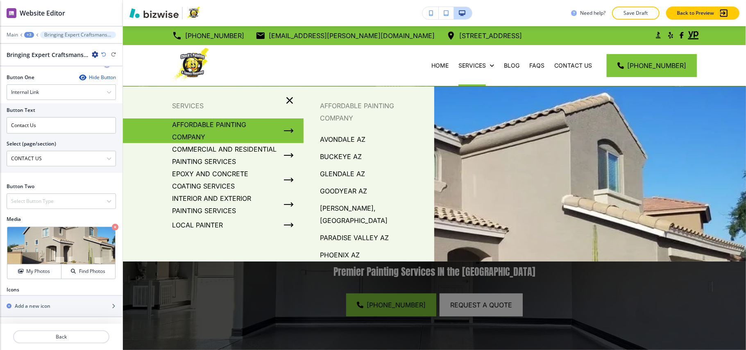
click at [338, 154] on p "BUCKEYE AZ" at bounding box center [341, 156] width 42 height 12
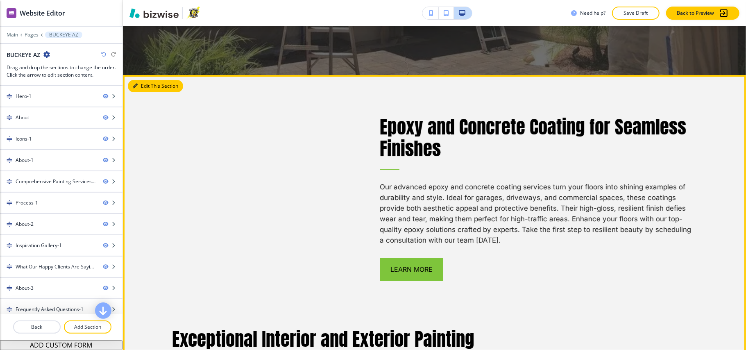
click at [142, 81] on button "Edit This Section" at bounding box center [155, 86] width 55 height 12
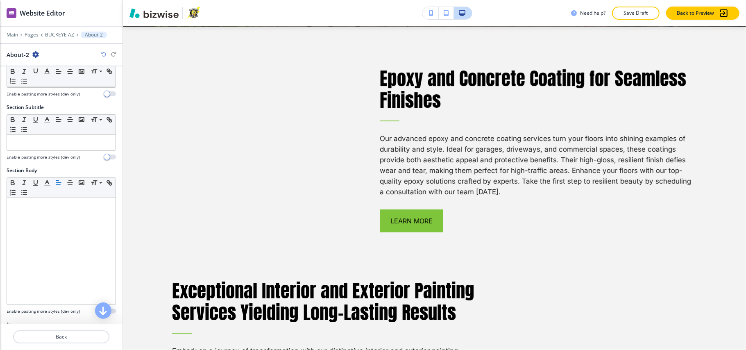
scroll to position [218, 0]
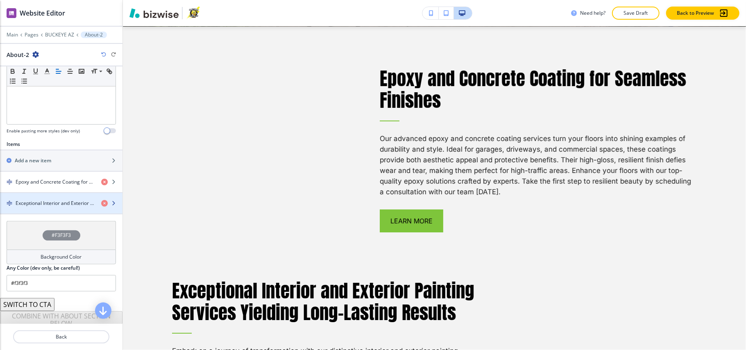
click at [50, 207] on h4 "Exceptional Interior and Exterior Painting Services Yielding Long-Lasting Resul…" at bounding box center [55, 202] width 79 height 7
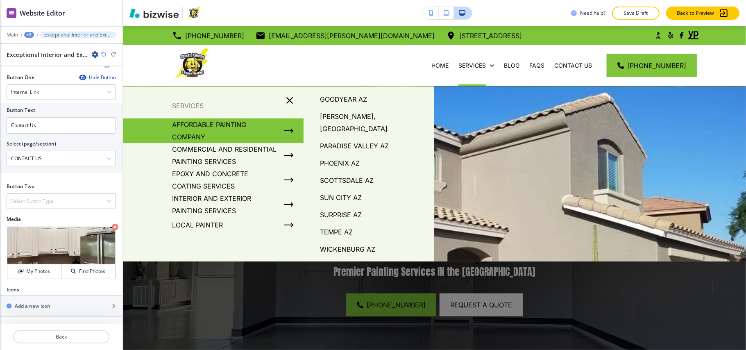
scroll to position [93, 0]
click at [351, 259] on p "[PERSON_NAME] AZ" at bounding box center [352, 265] width 64 height 12
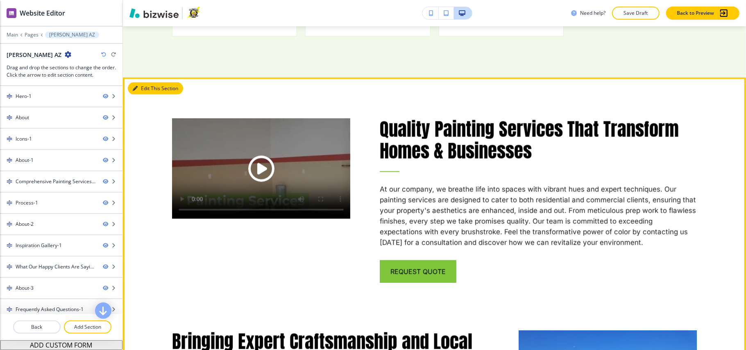
click at [145, 90] on button "Edit This Section" at bounding box center [155, 88] width 55 height 12
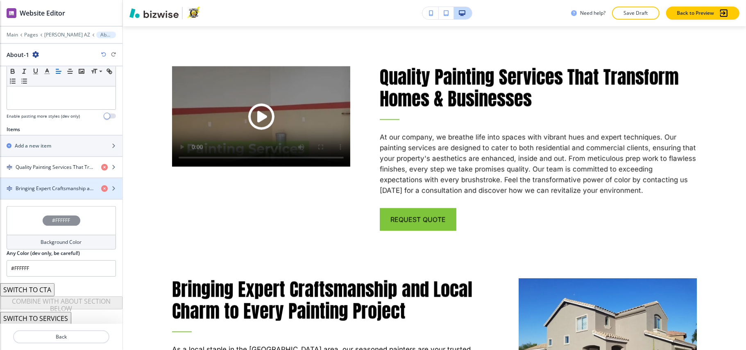
scroll to position [238, 0]
click at [48, 184] on h4 "Bringing Expert Craftsmanship and Local Charm to Every Painting Project" at bounding box center [55, 186] width 79 height 7
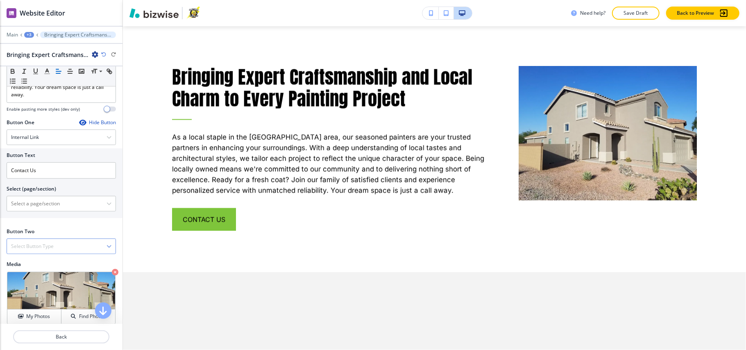
scroll to position [273, 0]
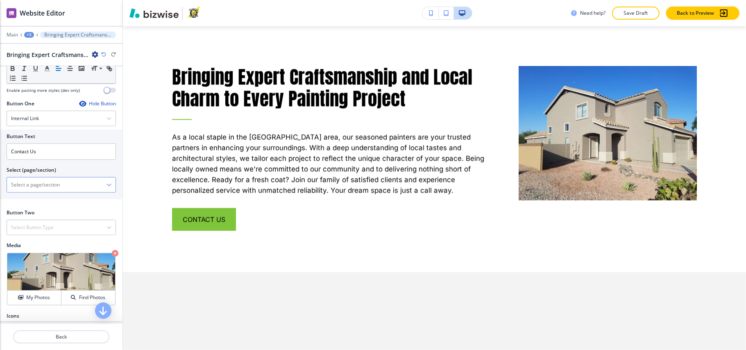
click at [49, 189] on \(page\/section\) "Manual Input" at bounding box center [57, 185] width 100 height 14
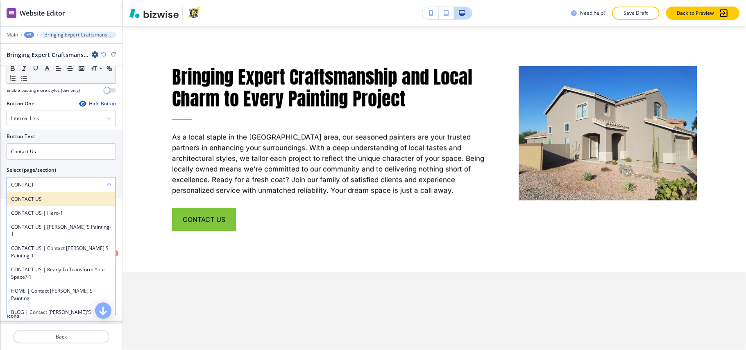
click at [30, 203] on h4 "CONTACT US" at bounding box center [61, 198] width 100 height 7
type \(page\/section\) "CONTACT US"
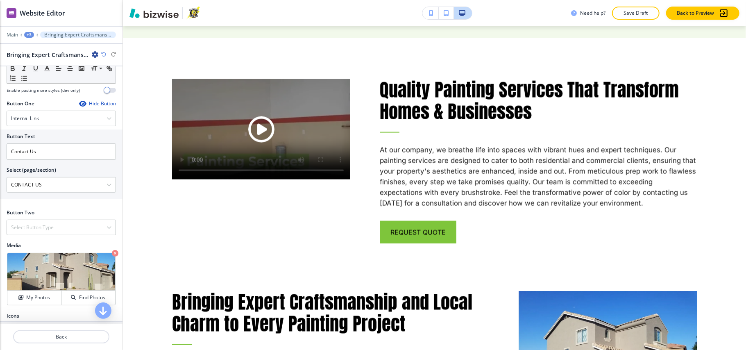
scroll to position [0, 0]
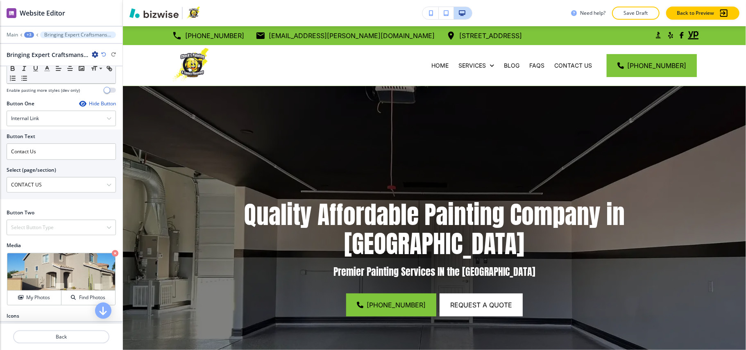
click at [27, 34] on div "+3" at bounding box center [29, 35] width 10 height 6
click at [41, 46] on p "Pages" at bounding box center [50, 48] width 42 height 7
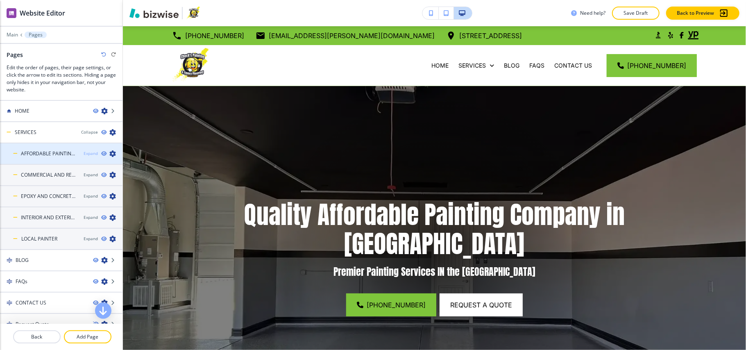
click at [84, 152] on div "Expand" at bounding box center [91, 153] width 14 height 6
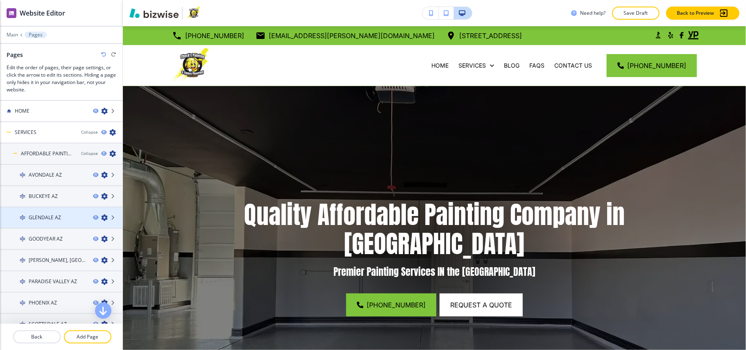
click at [45, 215] on h4 "GLENDALE AZ" at bounding box center [45, 217] width 32 height 7
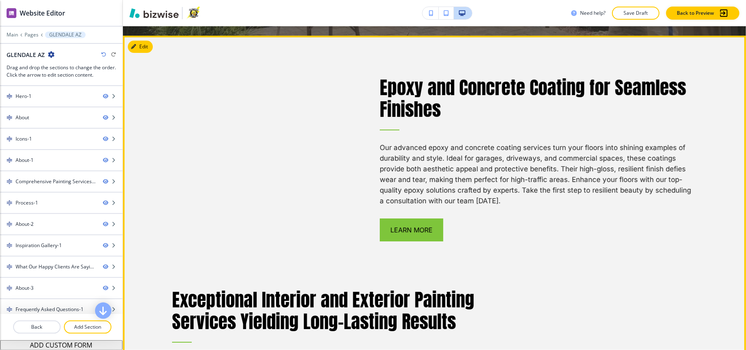
scroll to position [1897, 0]
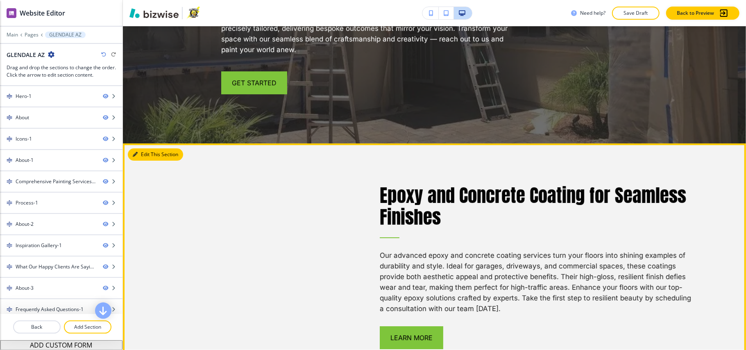
click at [146, 156] on button "Edit This Section" at bounding box center [155, 154] width 55 height 12
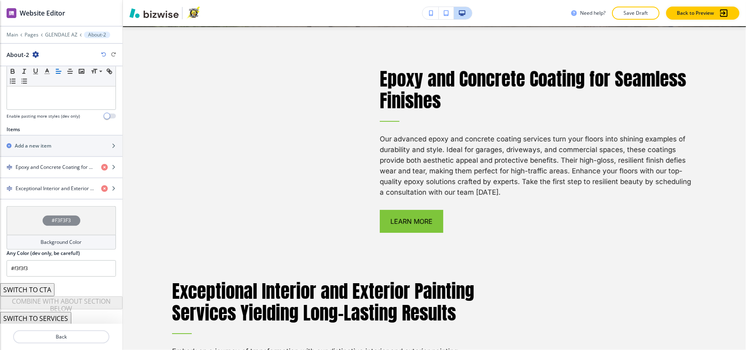
scroll to position [238, 0]
click at [26, 193] on div "button" at bounding box center [61, 194] width 122 height 7
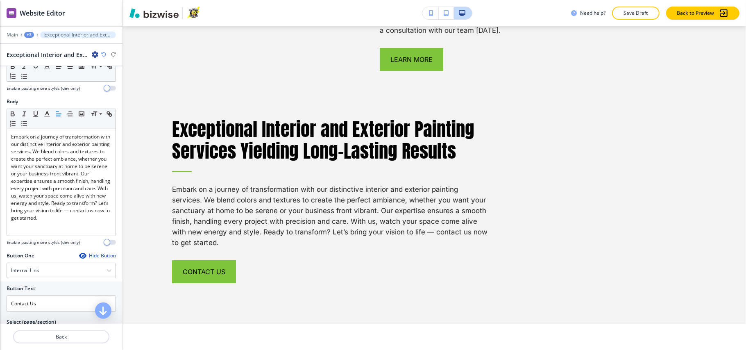
scroll to position [0, 0]
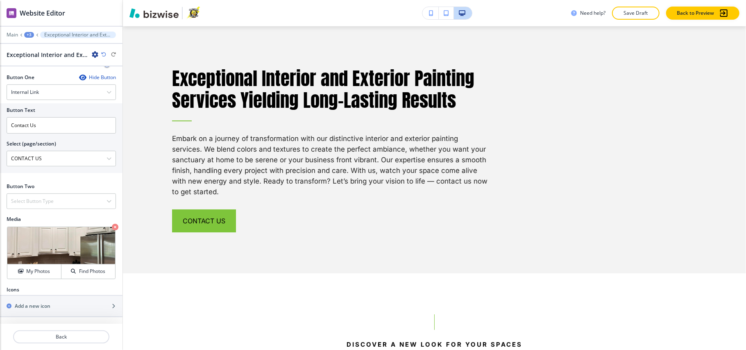
click at [30, 35] on div "+3" at bounding box center [29, 35] width 10 height 6
click at [9, 33] on p "Main" at bounding box center [12, 35] width 11 height 6
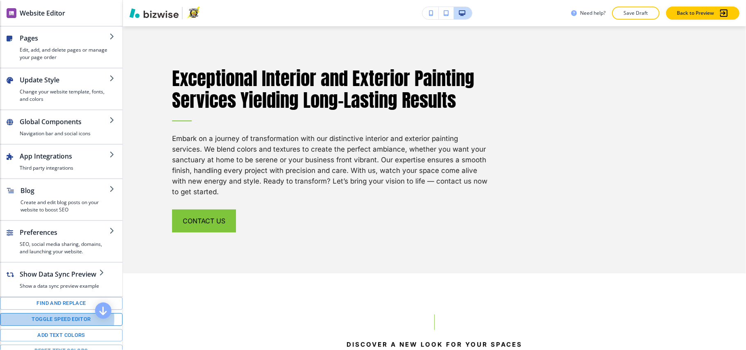
click at [56, 326] on button "Toggle speed editor" at bounding box center [61, 319] width 122 height 13
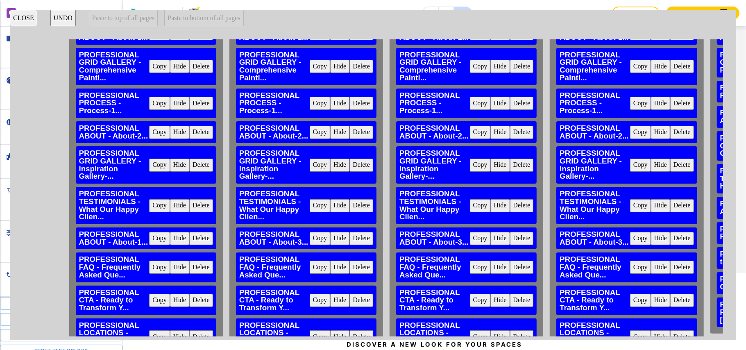
click at [13, 11] on button "CLOSE" at bounding box center [23, 18] width 27 height 16
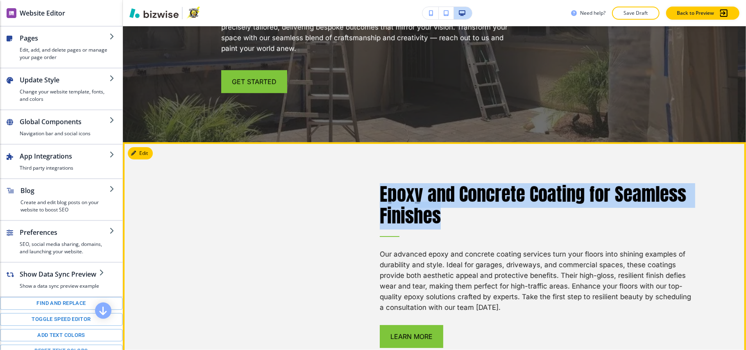
drag, startPoint x: 384, startPoint y: 197, endPoint x: 439, endPoint y: 210, distance: 56.3
click at [439, 210] on p "Epoxy and Concrete Coating for Seamless Finishes" at bounding box center [538, 204] width 317 height 43
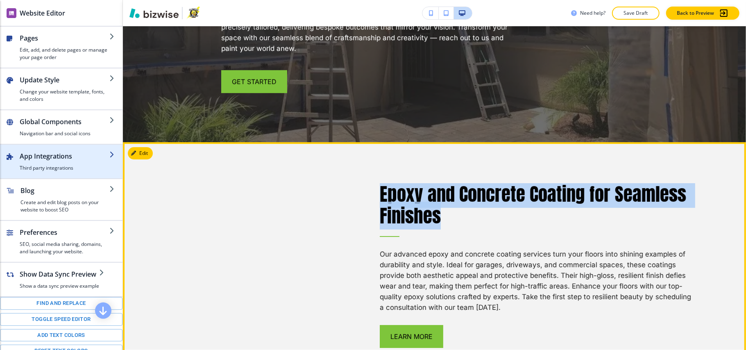
copy p "Epoxy and Concrete Coating for Seamless Finishes"
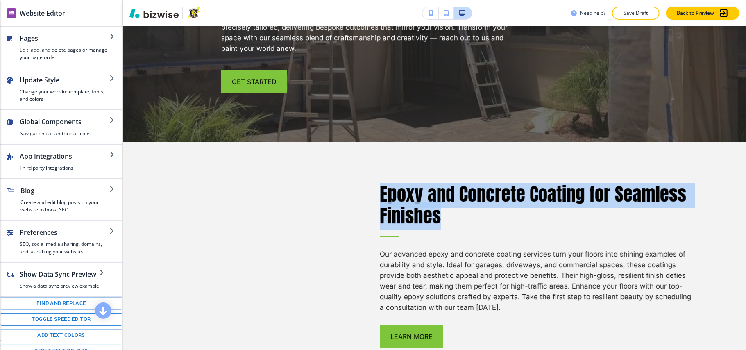
click at [51, 326] on button "Toggle speed editor" at bounding box center [61, 319] width 122 height 13
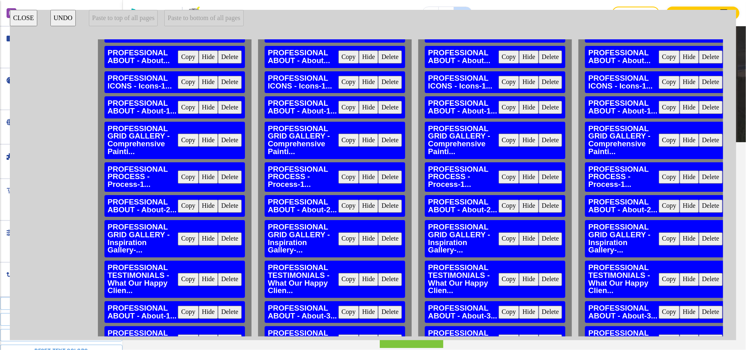
scroll to position [54, 334]
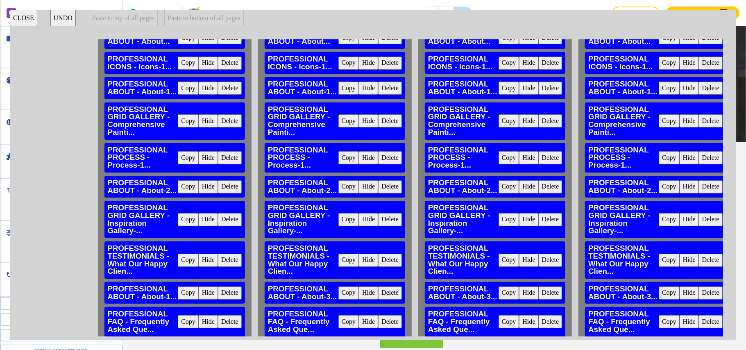
click at [338, 193] on button "Copy" at bounding box center [348, 186] width 21 height 13
click at [179, 193] on button "Copy" at bounding box center [188, 186] width 21 height 13
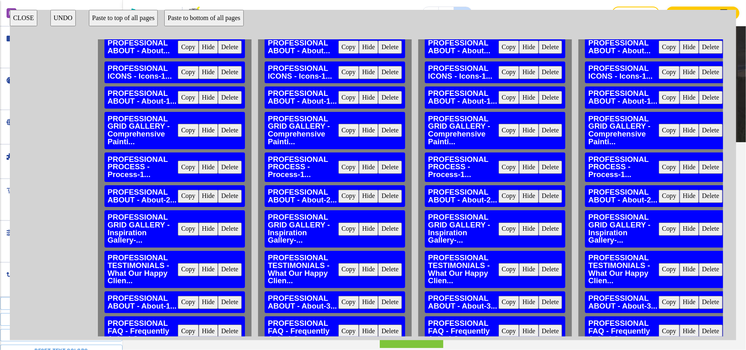
scroll to position [0, 334]
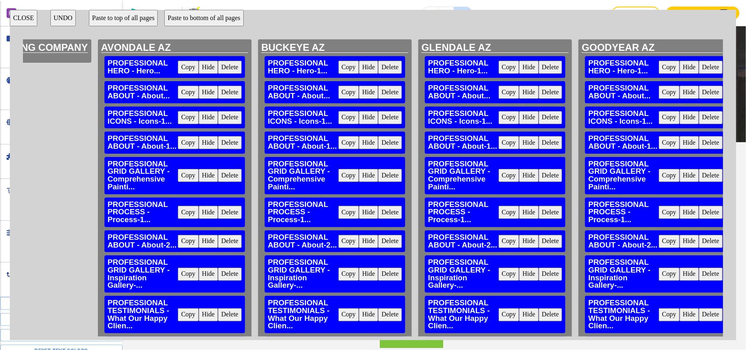
click at [23, 20] on button "CLOSE" at bounding box center [23, 18] width 27 height 16
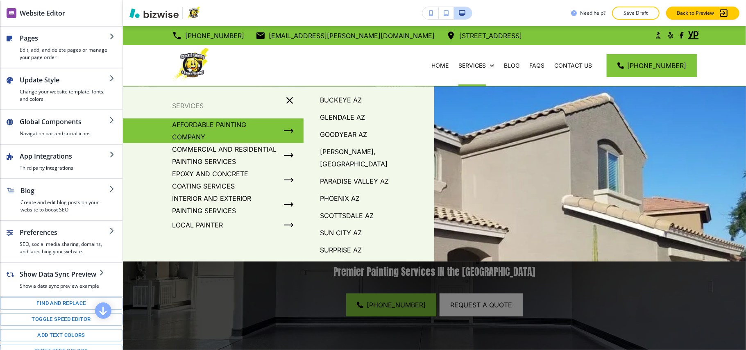
scroll to position [38, 0]
click at [350, 169] on p "[PERSON_NAME], [GEOGRAPHIC_DATA]" at bounding box center [374, 176] width 108 height 25
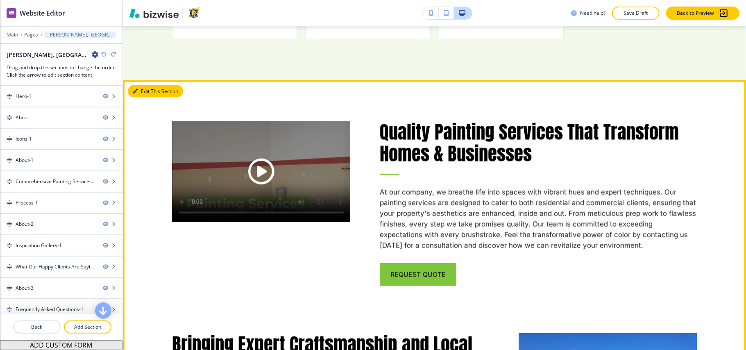
click at [143, 89] on button "Edit This Section" at bounding box center [155, 91] width 55 height 12
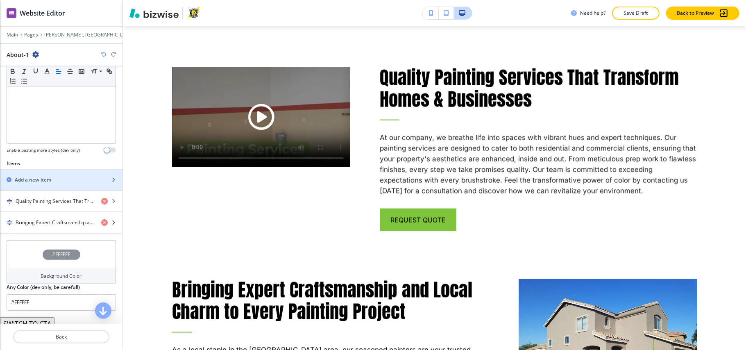
scroll to position [218, 0]
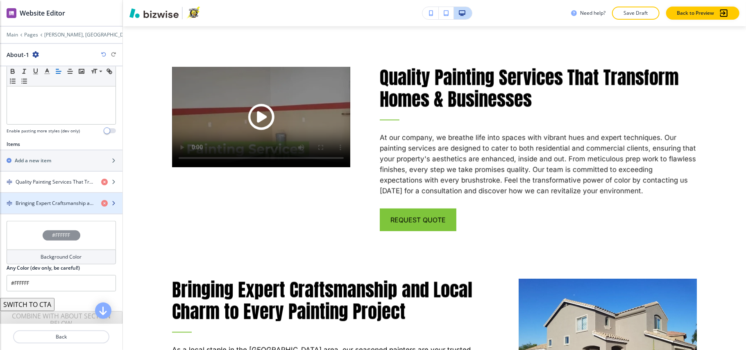
click at [41, 204] on h4 "Bringing Expert Craftsmanship and Local Charm to Every Painting Project" at bounding box center [55, 202] width 79 height 7
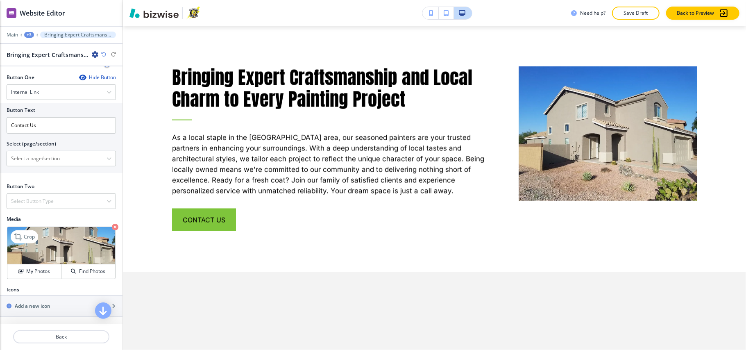
scroll to position [193, 0]
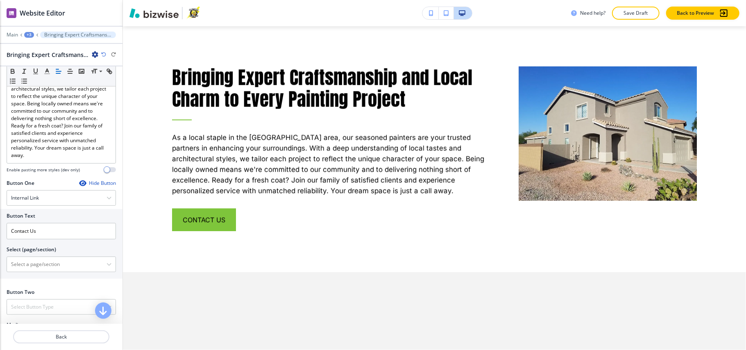
click at [27, 36] on div "+3" at bounding box center [29, 35] width 10 height 6
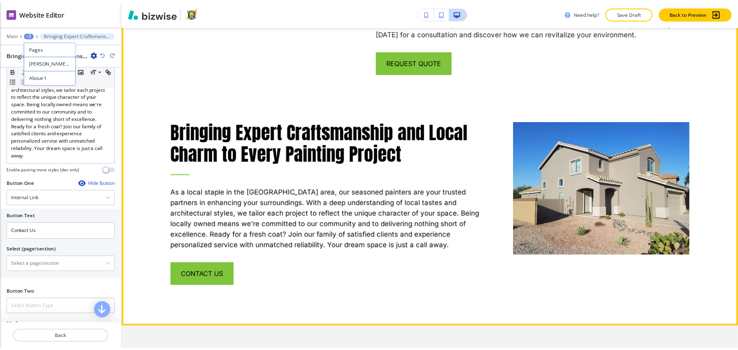
scroll to position [1203, 0]
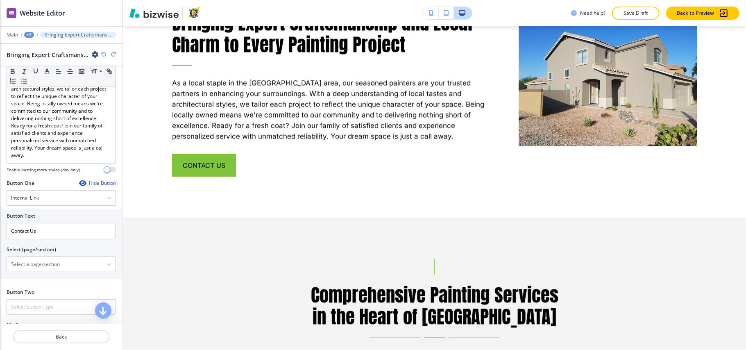
click at [29, 35] on div "+3" at bounding box center [29, 35] width 10 height 6
drag, startPoint x: 3, startPoint y: 53, endPoint x: 143, endPoint y: 292, distance: 276.6
click at [143, 292] on div "Cancel Copy Capture" at bounding box center [373, 182] width 746 height 350
drag, startPoint x: 89, startPoint y: 154, endPoint x: 88, endPoint y: 138, distance: 16.0
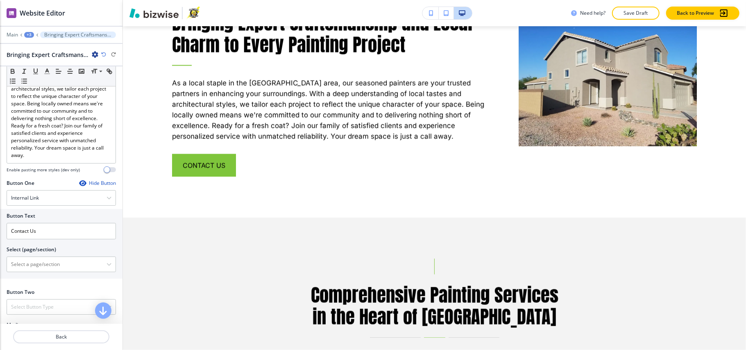
drag, startPoint x: 86, startPoint y: 174, endPoint x: 52, endPoint y: 157, distance: 37.2
drag, startPoint x: 76, startPoint y: 194, endPoint x: 46, endPoint y: 131, distance: 69.6
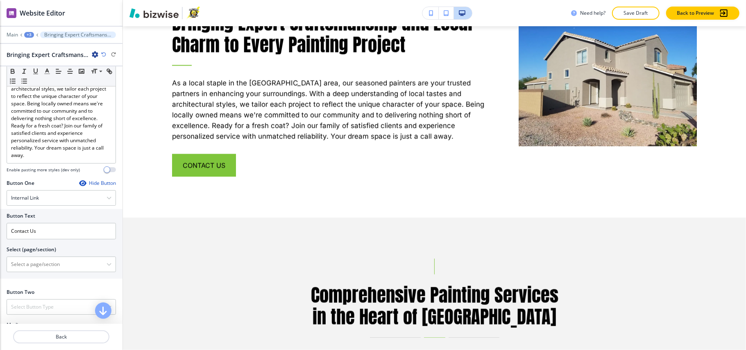
click at [114, 297] on div "341 X 583 Cancel Copy Capture" at bounding box center [373, 182] width 746 height 350
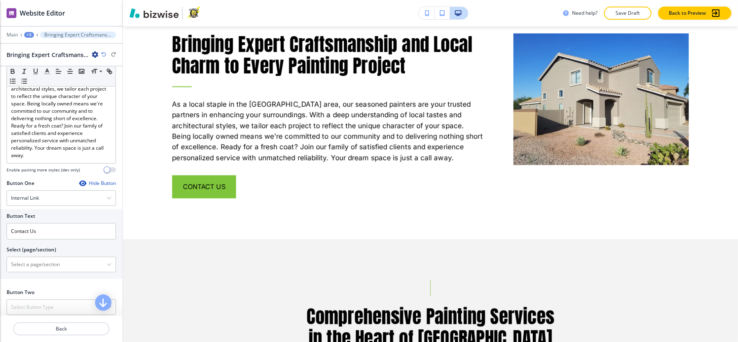
drag, startPoint x: 6, startPoint y: 75, endPoint x: 123, endPoint y: 274, distance: 231.9
click at [123, 274] on div "200 X 200 Cancel Copy Capture" at bounding box center [373, 182] width 746 height 350
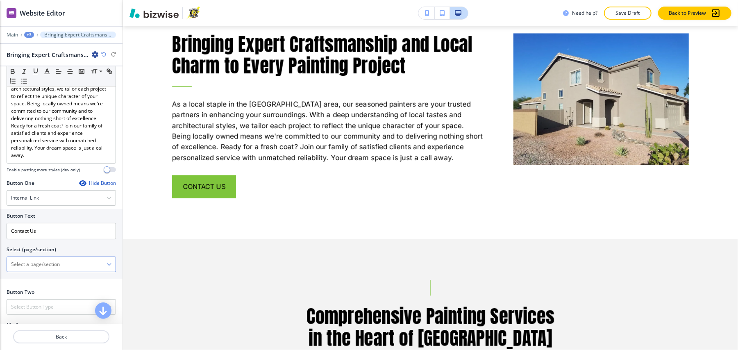
click at [27, 269] on \(page\/section\) "Manual Input" at bounding box center [57, 264] width 100 height 14
type \(page\/section\) "CONTACT US"
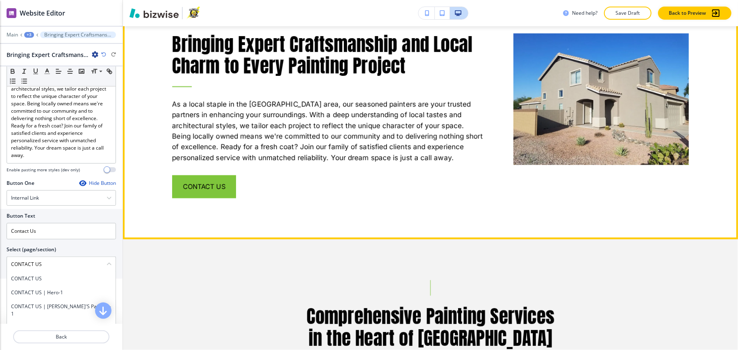
click at [488, 115] on div at bounding box center [586, 95] width 205 height 206
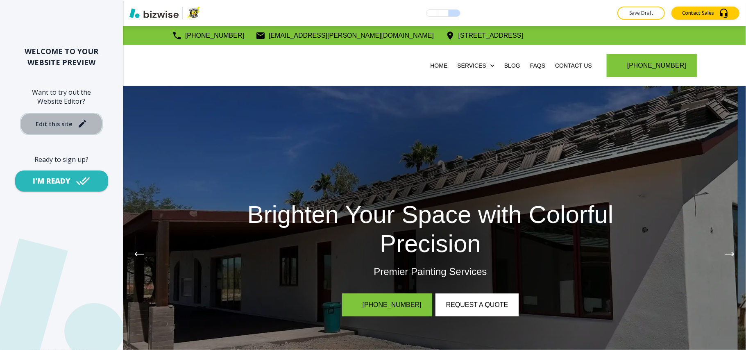
click at [52, 118] on button "Edit this site" at bounding box center [61, 124] width 83 height 23
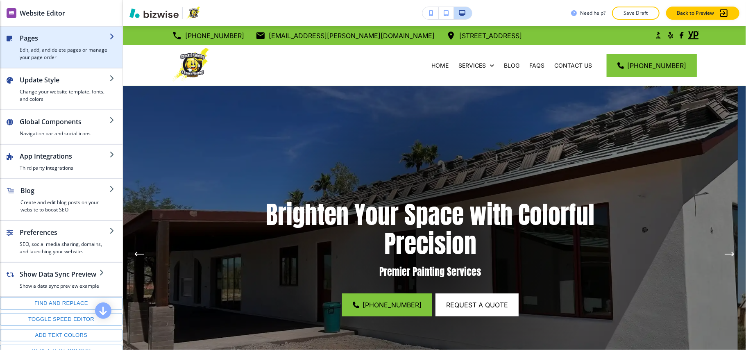
click at [50, 33] on div "button" at bounding box center [61, 30] width 122 height 7
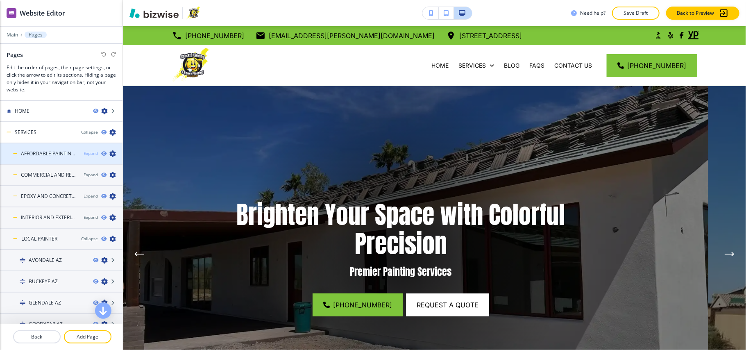
click at [85, 153] on div "Expand" at bounding box center [91, 153] width 14 height 6
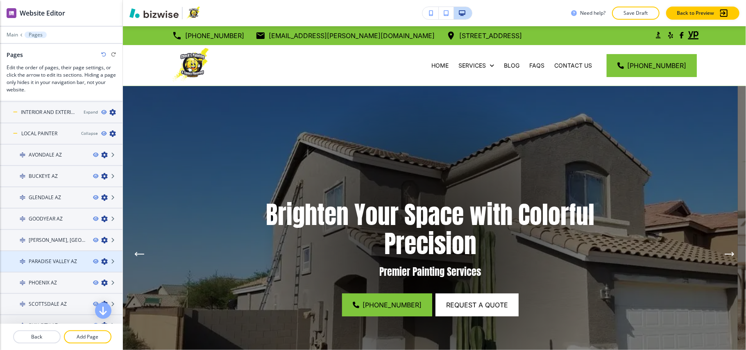
scroll to position [218, 0]
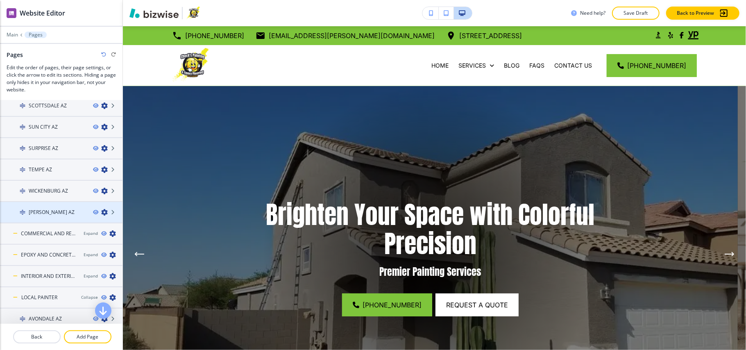
click at [48, 208] on h4 "[PERSON_NAME] AZ" at bounding box center [52, 211] width 46 height 7
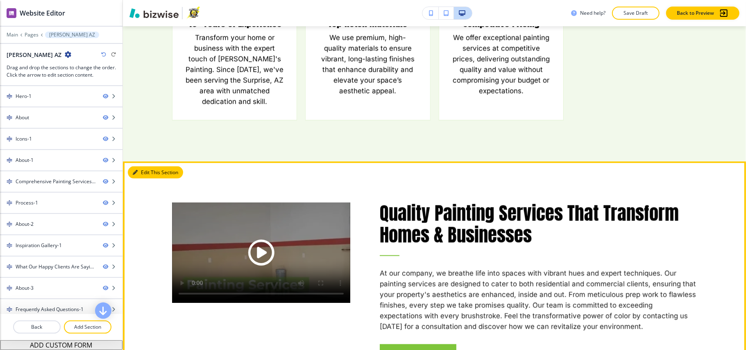
click at [143, 170] on button "Edit This Section" at bounding box center [155, 172] width 55 height 12
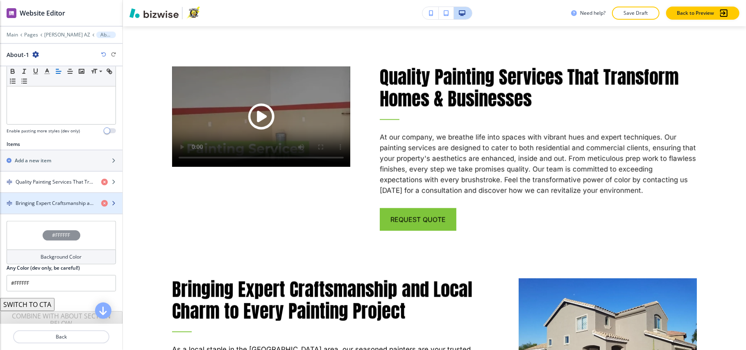
click at [33, 212] on div "button" at bounding box center [61, 210] width 122 height 7
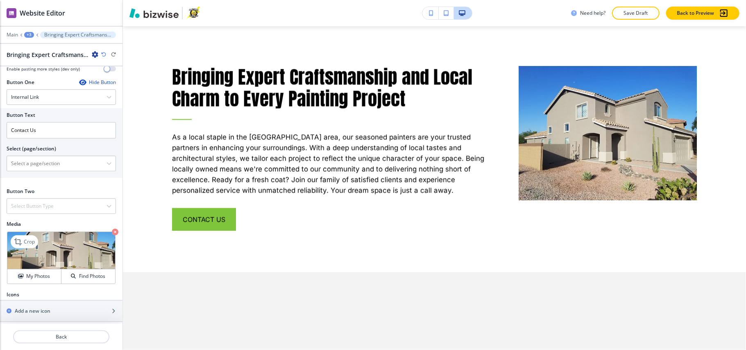
scroll to position [302, 0]
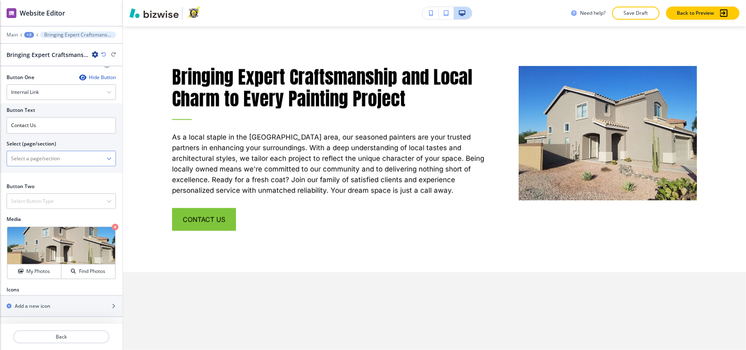
click at [44, 157] on \(page\/section\) "Manual Input" at bounding box center [57, 159] width 100 height 14
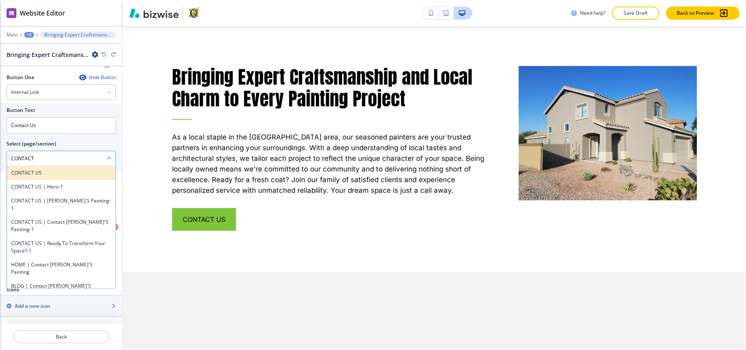
click at [43, 172] on h4 "CONTACT US" at bounding box center [61, 172] width 100 height 7
type \(page\/section\) "CONTACT US"
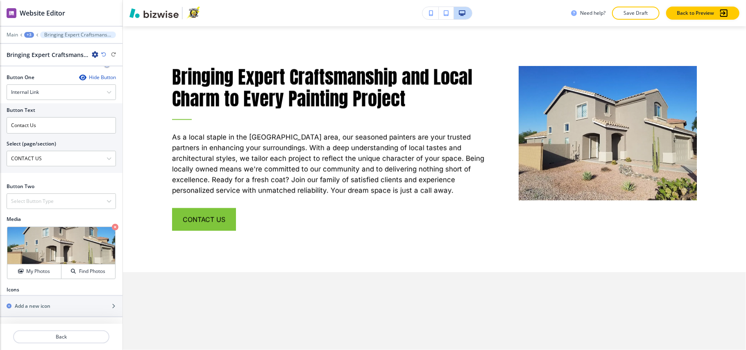
drag, startPoint x: 64, startPoint y: 157, endPoint x: 0, endPoint y: 152, distance: 64.1
click at [0, 152] on div "Button Text Contact Us Select (page/section) CONTACT US CONTACT US CONTACT US |…" at bounding box center [61, 138] width 122 height 70
click at [68, 333] on p "Back" at bounding box center [61, 336] width 95 height 7
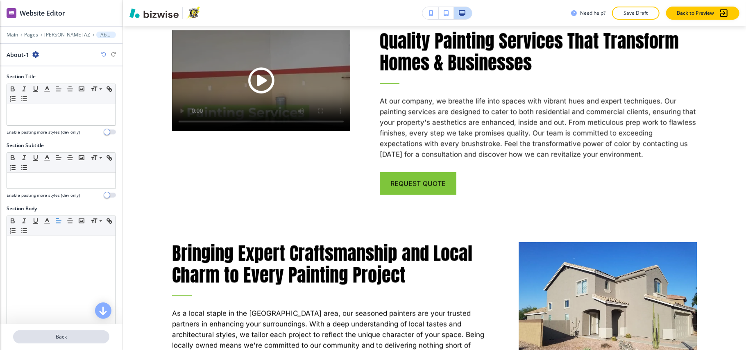
scroll to position [926, 0]
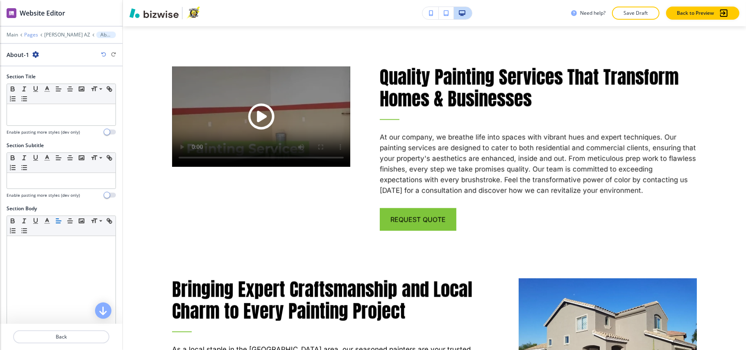
click at [30, 34] on p "Pages" at bounding box center [31, 35] width 14 height 6
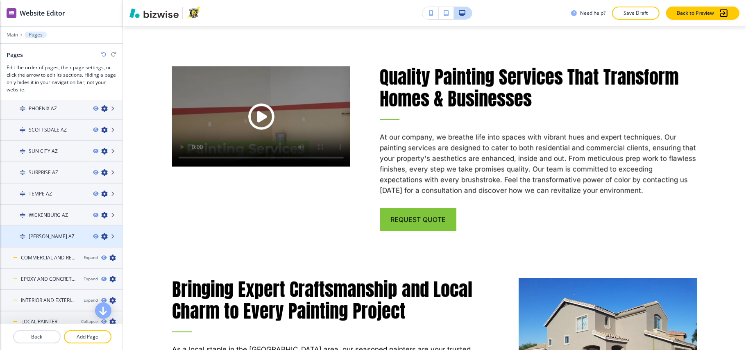
scroll to position [218, 0]
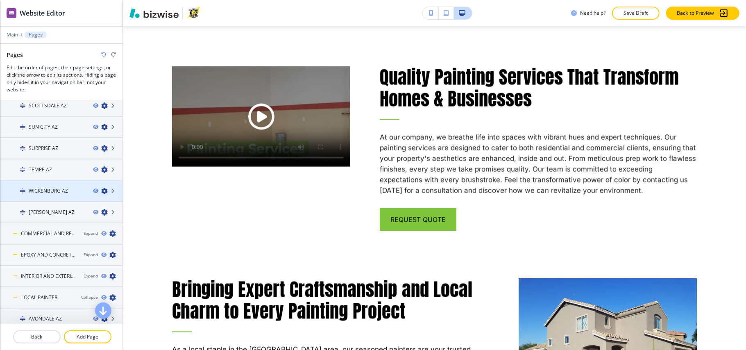
click at [54, 183] on div at bounding box center [61, 184] width 122 height 7
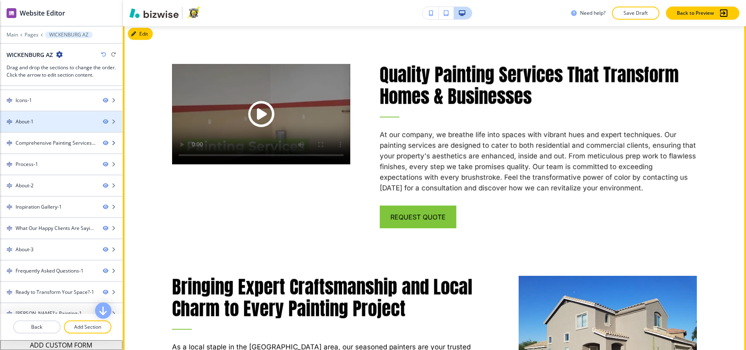
scroll to position [20, 0]
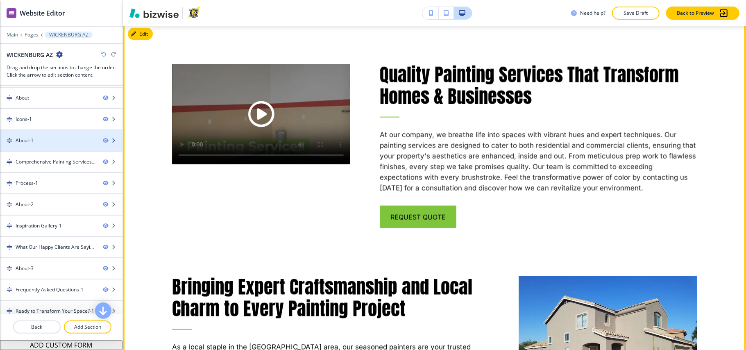
click at [56, 141] on div "About-1" at bounding box center [48, 140] width 96 height 7
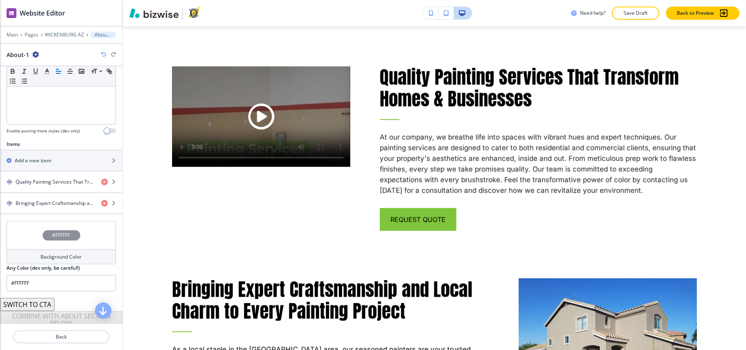
scroll to position [238, 0]
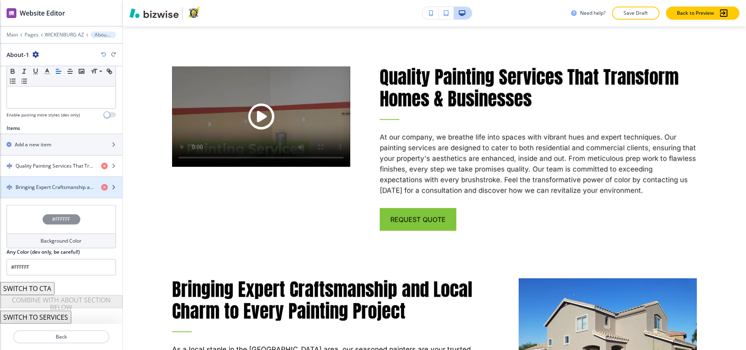
click at [53, 181] on div "button" at bounding box center [61, 180] width 122 height 7
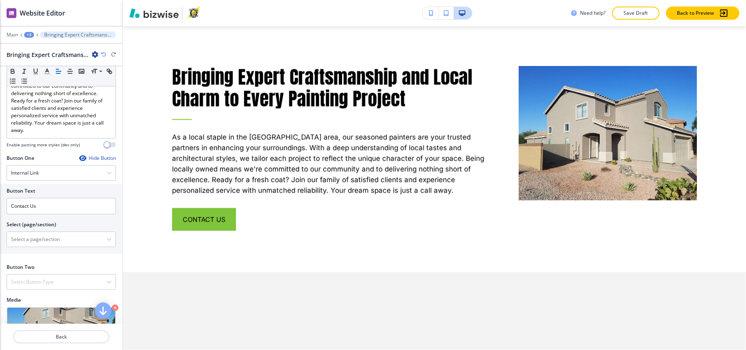
scroll to position [302, 0]
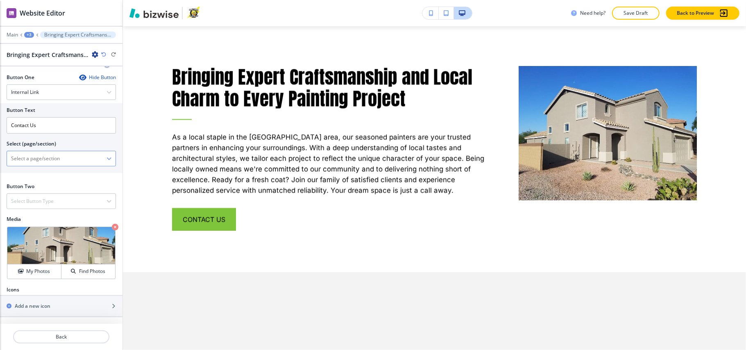
click at [40, 157] on \(page\/section\) "Manual Input" at bounding box center [57, 159] width 100 height 14
paste \(page\/section\) "CONTACT US"
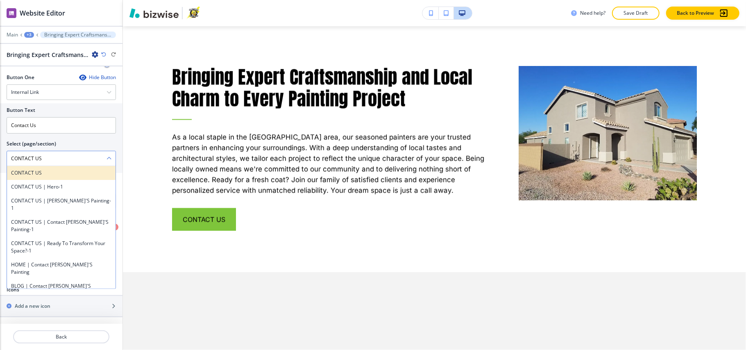
type \(page\/section\) "CONTACT US"
click at [37, 172] on h4 "CONTACT US" at bounding box center [61, 172] width 100 height 7
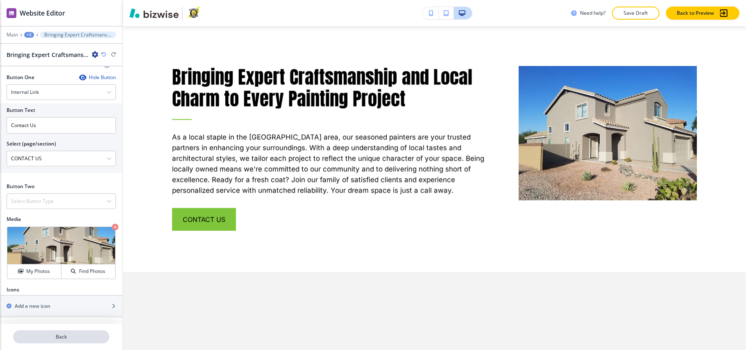
click at [70, 337] on p "Back" at bounding box center [61, 336] width 95 height 7
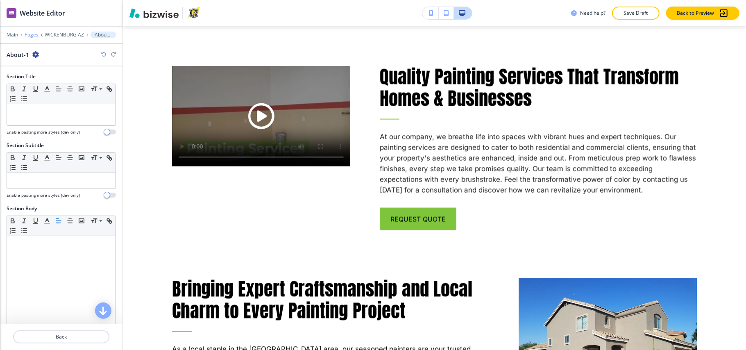
scroll to position [926, 0]
click at [32, 36] on p "Pages" at bounding box center [32, 35] width 14 height 6
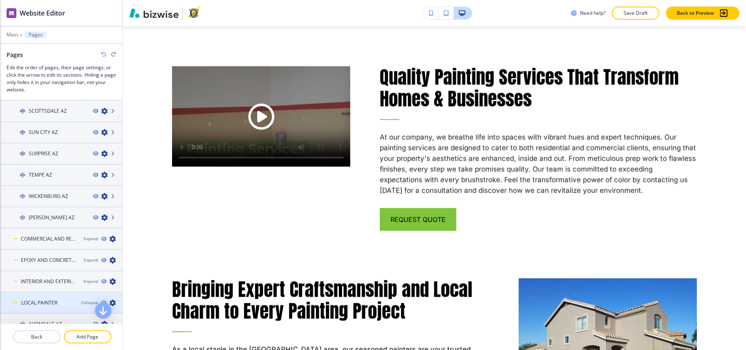
scroll to position [273, 0]
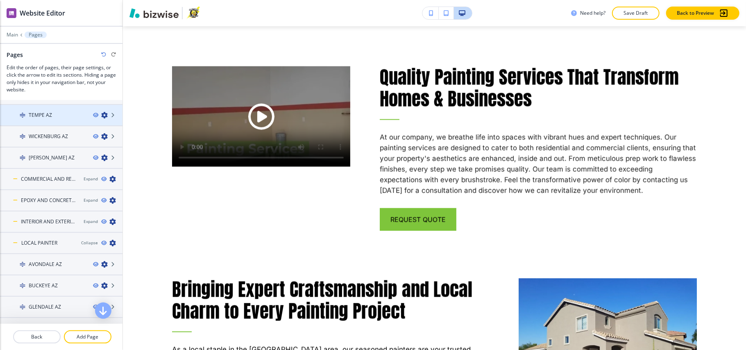
click at [46, 111] on h4 "TEMPE AZ" at bounding box center [40, 114] width 23 height 7
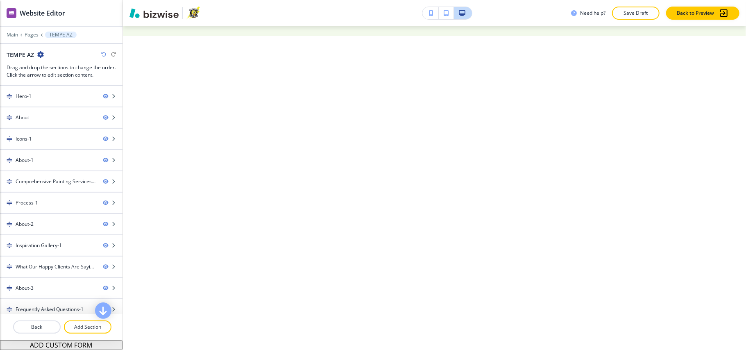
scroll to position [0, 0]
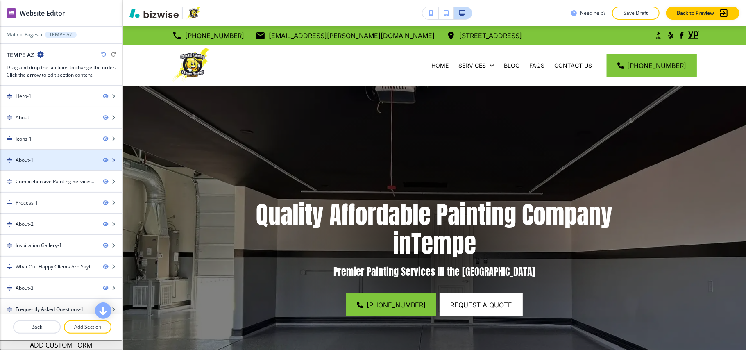
click at [41, 160] on div "About-1" at bounding box center [48, 159] width 96 height 7
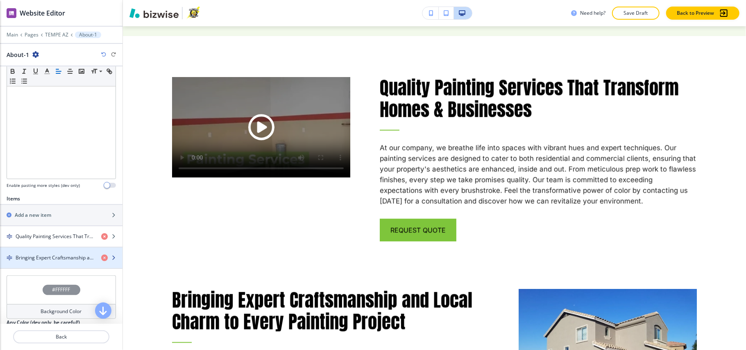
click at [37, 261] on h4 "Bringing Expert Craftsmanship and Local Charm to Every Painting Project" at bounding box center [55, 257] width 79 height 7
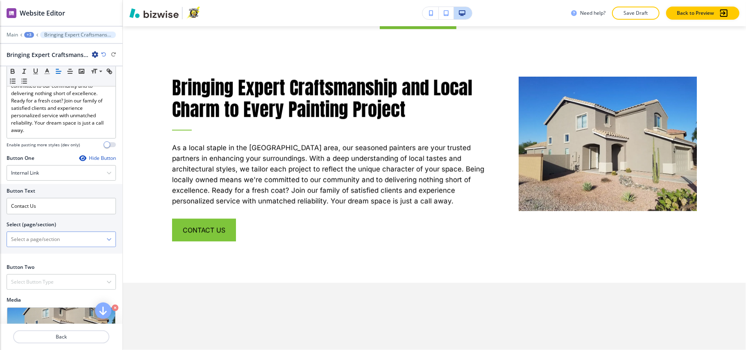
click at [38, 244] on \(page\/section\) "Manual Input" at bounding box center [57, 239] width 100 height 14
paste \(page\/section\) "CONTACT US"
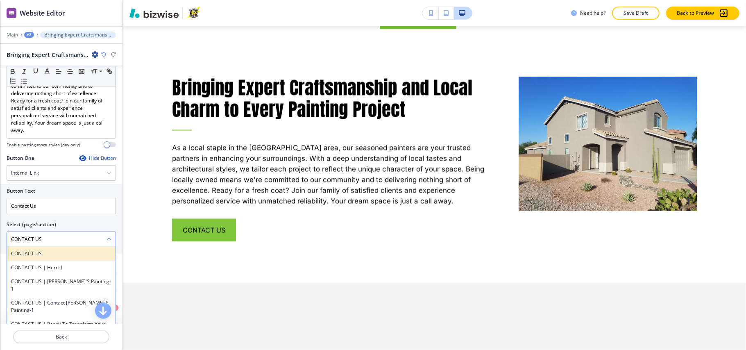
type \(page\/section\) "CONTACT US"
click at [36, 257] on h4 "CONTACT US" at bounding box center [61, 253] width 100 height 7
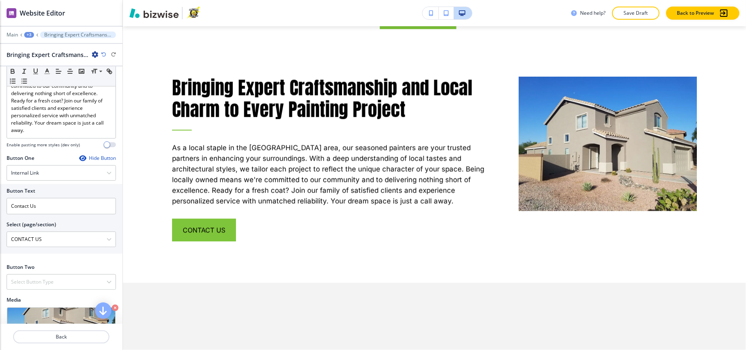
click at [32, 34] on div "+3" at bounding box center [29, 35] width 10 height 6
click at [33, 43] on button "Pages" at bounding box center [50, 48] width 52 height 14
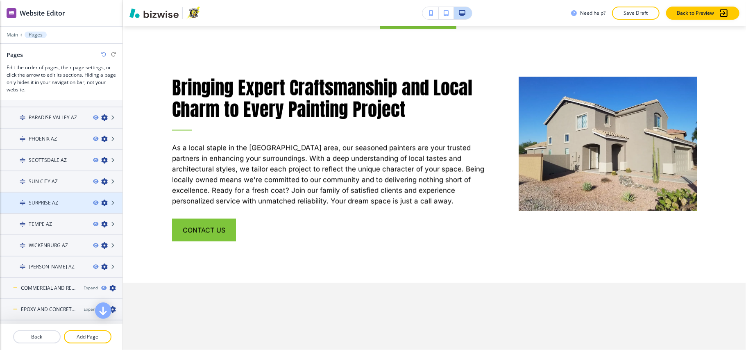
click at [66, 201] on div "SURPRISE AZ" at bounding box center [43, 202] width 86 height 7
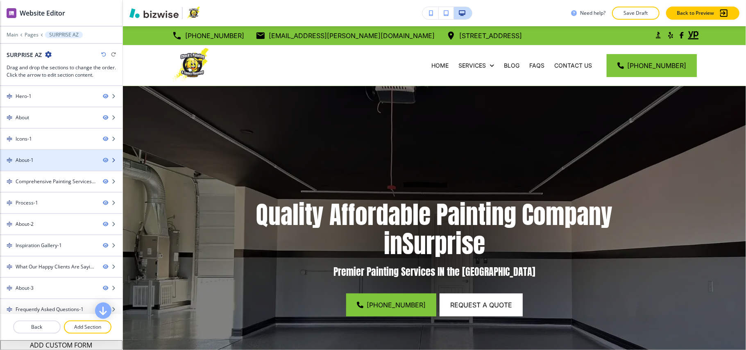
click at [38, 163] on div "About-1" at bounding box center [48, 159] width 96 height 7
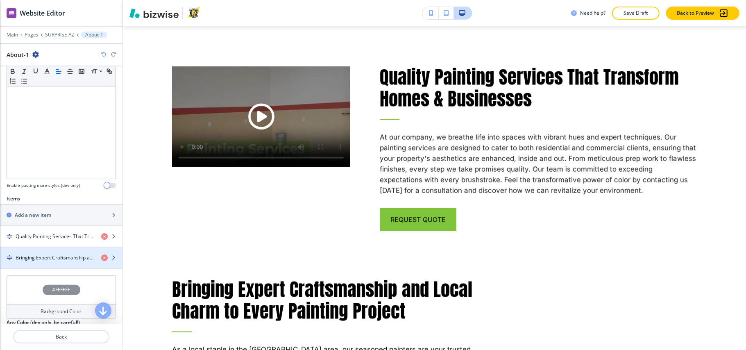
click at [43, 260] on h4 "Bringing Expert Craftsmanship and Local Charm to Every Painting Project" at bounding box center [55, 257] width 79 height 7
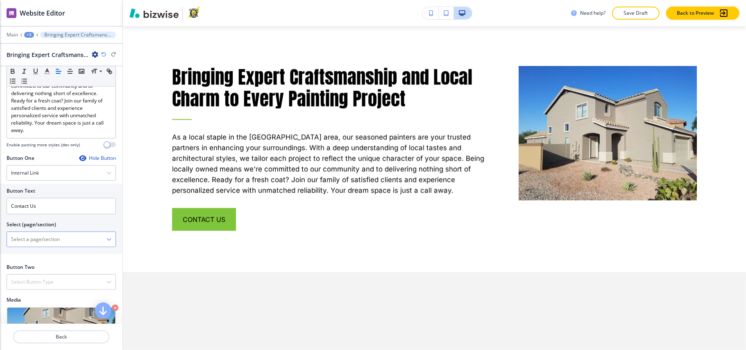
click at [45, 246] on \(page\/section\) "Manual Input" at bounding box center [57, 239] width 100 height 14
paste \(page\/section\) "CONTACT US"
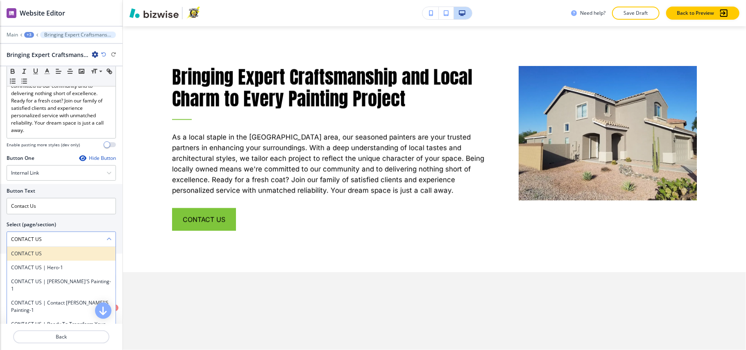
type \(page\/section\) "CONTACT US"
click at [45, 252] on h4 "CONTACT US" at bounding box center [61, 253] width 100 height 7
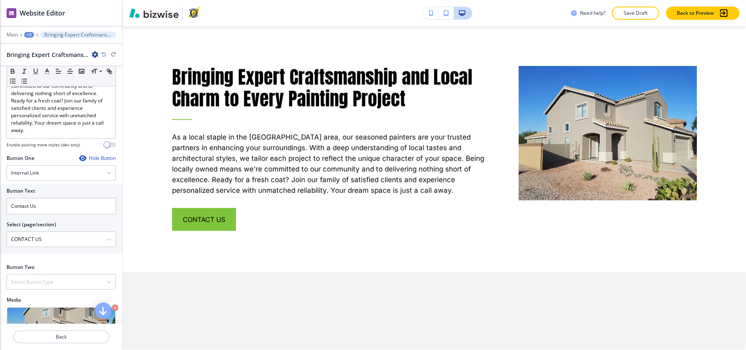
click at [28, 35] on div "+3" at bounding box center [29, 35] width 10 height 6
click at [35, 47] on p "Pages" at bounding box center [50, 48] width 42 height 7
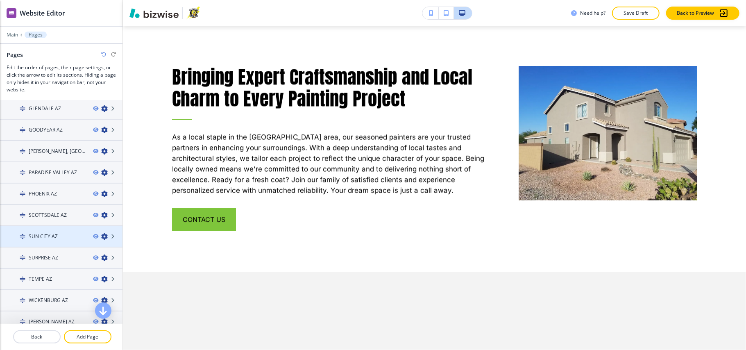
click at [57, 229] on div at bounding box center [61, 229] width 122 height 7
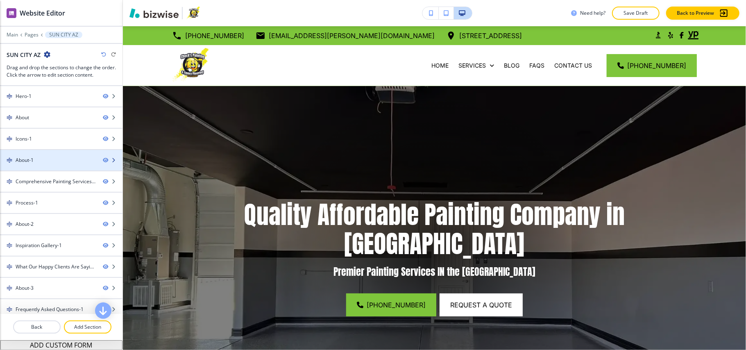
click at [40, 158] on div "About-1" at bounding box center [48, 159] width 96 height 7
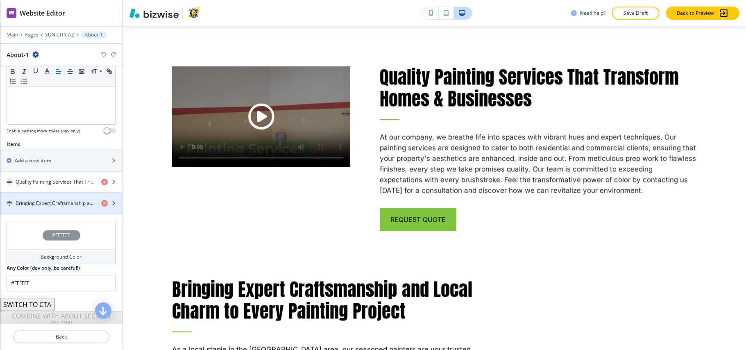
click at [46, 206] on h4 "Bringing Expert Craftsmanship and Local Charm to Every Painting Project" at bounding box center [55, 202] width 79 height 7
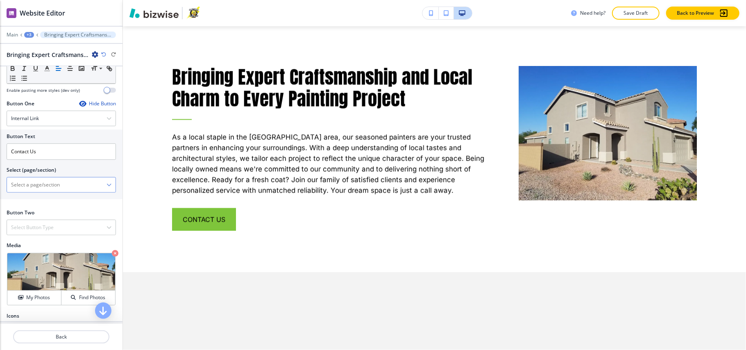
click at [54, 190] on \(page\/section\) "Manual Input" at bounding box center [57, 185] width 100 height 14
paste \(page\/section\) "CONTACT US"
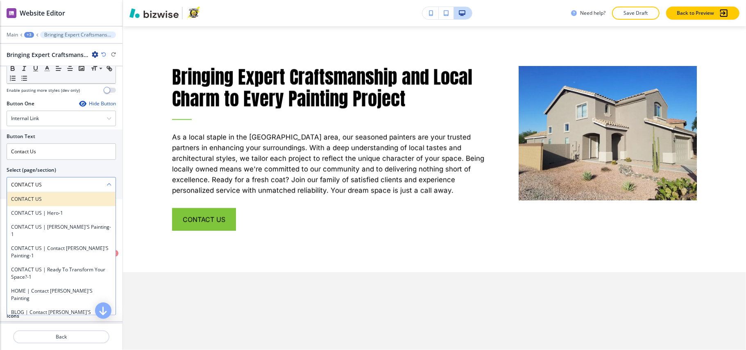
type \(page\/section\) "CONTACT US"
click at [30, 199] on h4 "CONTACT US" at bounding box center [61, 198] width 100 height 7
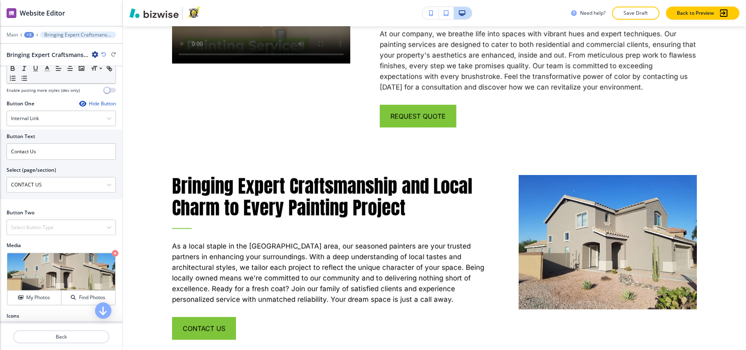
click at [25, 34] on div "+3" at bounding box center [29, 35] width 10 height 6
click at [35, 49] on p "Pages" at bounding box center [50, 48] width 42 height 7
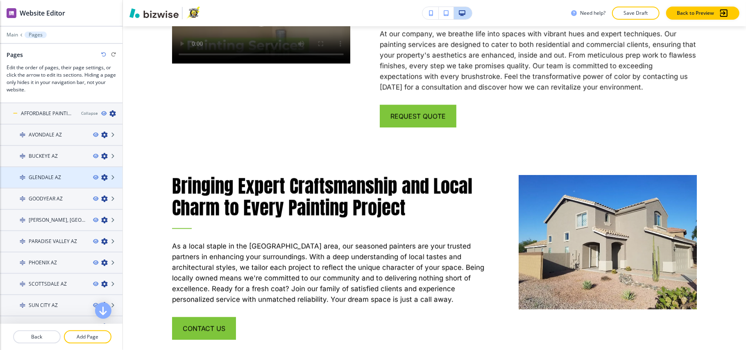
scroll to position [109, 0]
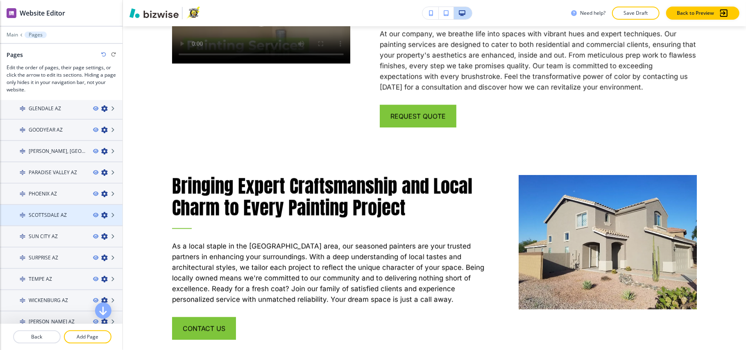
click at [57, 219] on div at bounding box center [61, 222] width 122 height 7
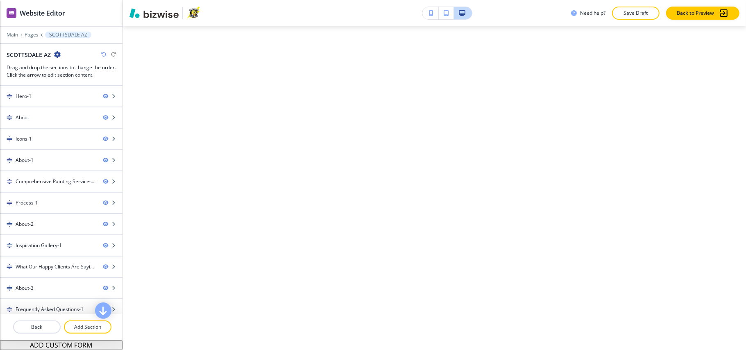
scroll to position [0, 0]
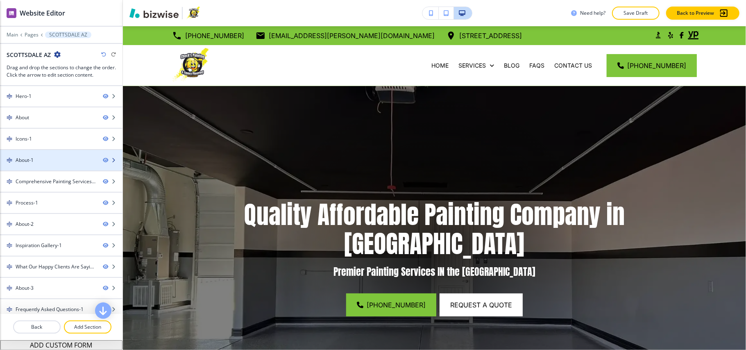
click at [41, 163] on div "About-1" at bounding box center [48, 159] width 96 height 7
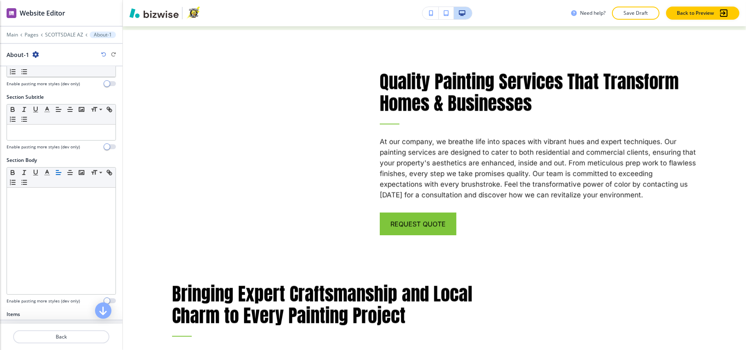
scroll to position [218, 0]
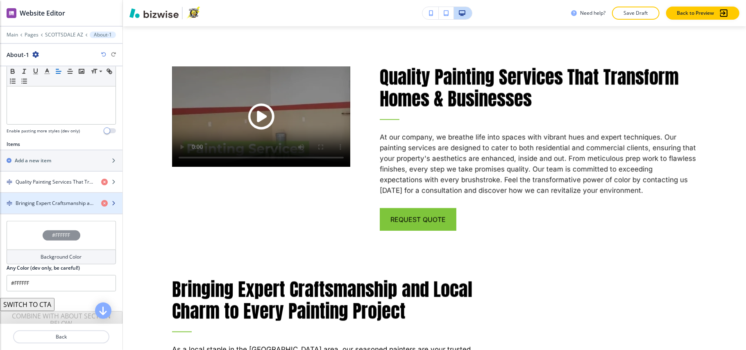
click at [58, 210] on div "button" at bounding box center [61, 210] width 122 height 7
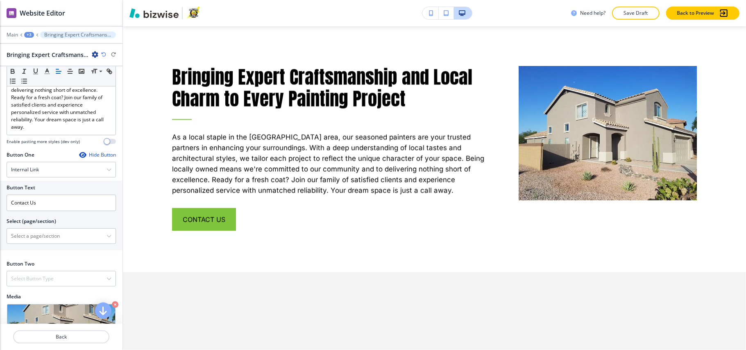
scroll to position [302, 0]
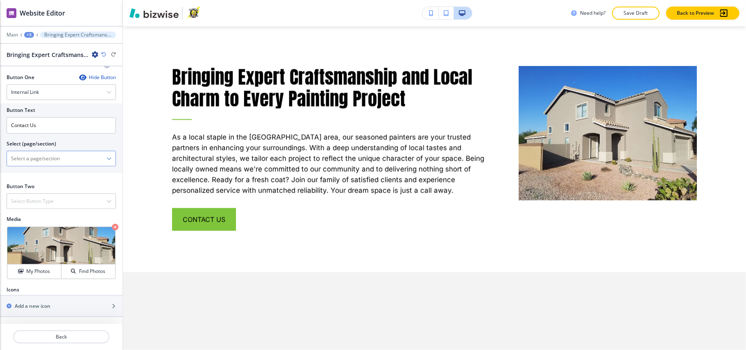
click at [49, 156] on \(page\/section\) "Manual Input" at bounding box center [57, 159] width 100 height 14
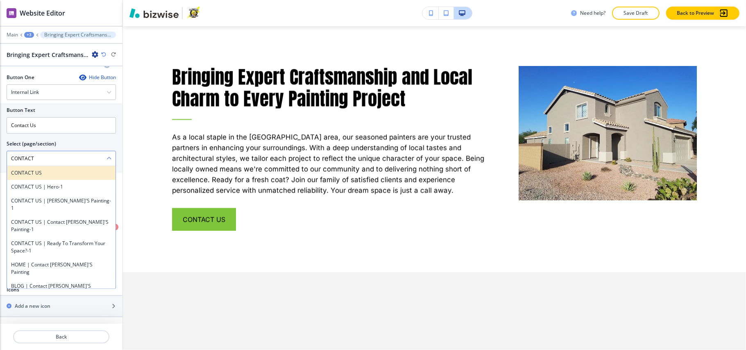
click at [34, 169] on h4 "CONTACT US" at bounding box center [61, 172] width 100 height 7
type \(page\/section\) "CONTACT US"
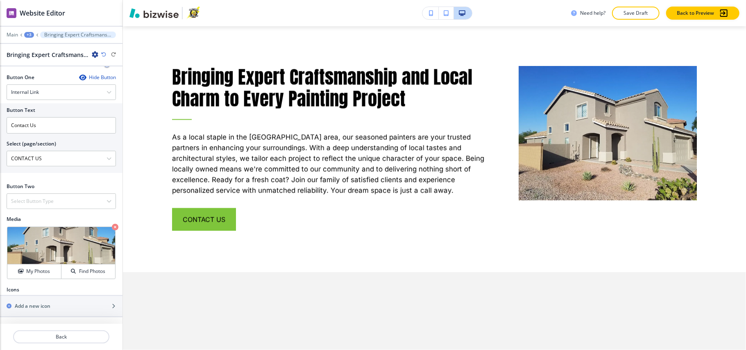
click at [28, 36] on div "+3" at bounding box center [29, 35] width 10 height 6
click at [31, 46] on p "Pages" at bounding box center [50, 48] width 42 height 7
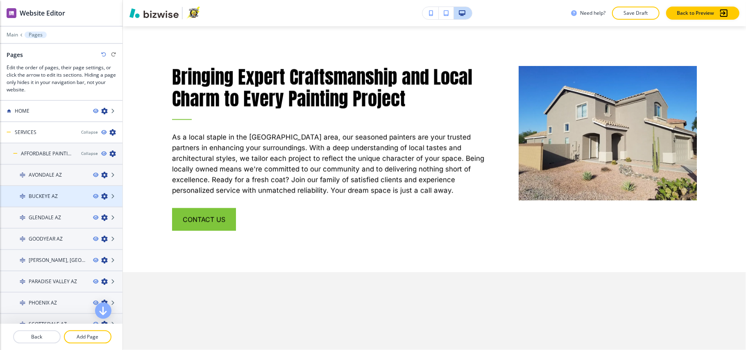
scroll to position [54, 0]
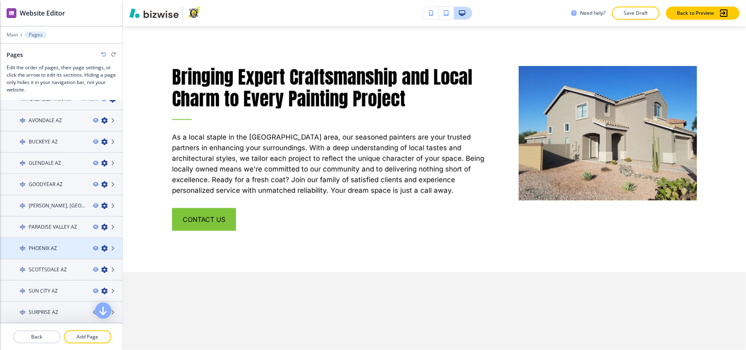
click at [53, 238] on div at bounding box center [61, 241] width 122 height 7
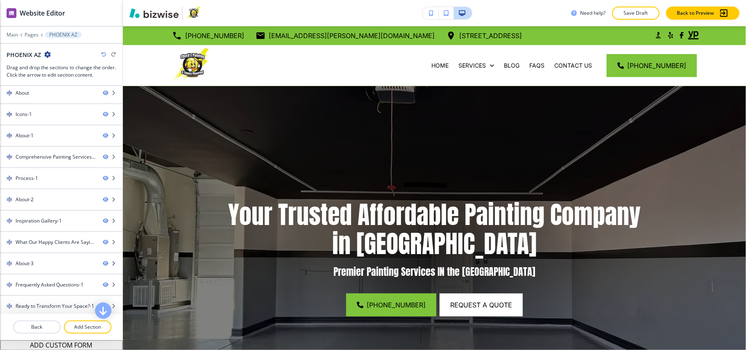
scroll to position [0, 0]
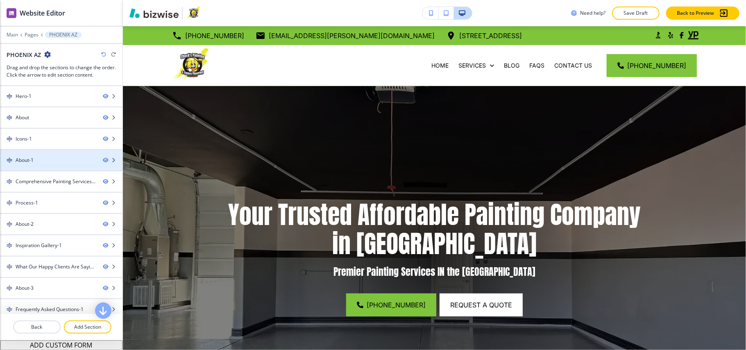
click at [35, 168] on div at bounding box center [61, 167] width 122 height 7
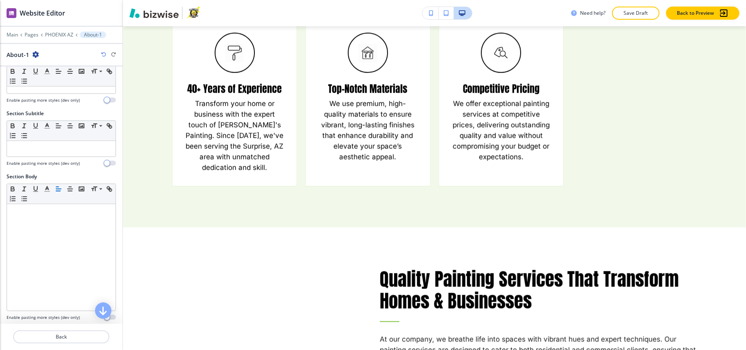
scroll to position [218, 0]
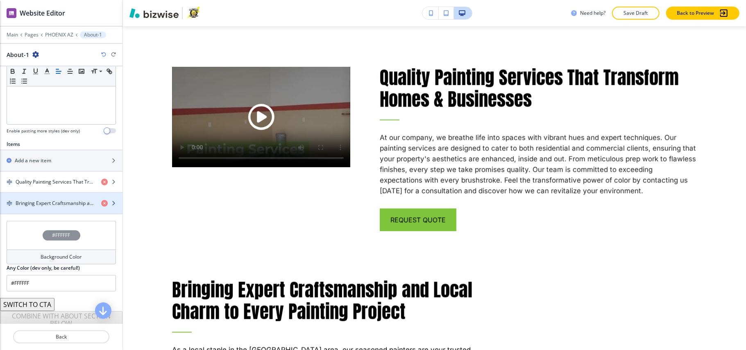
click at [46, 213] on div "button" at bounding box center [61, 210] width 122 height 7
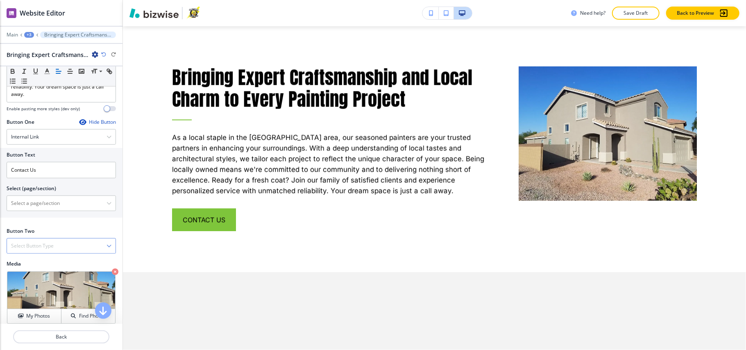
scroll to position [273, 0]
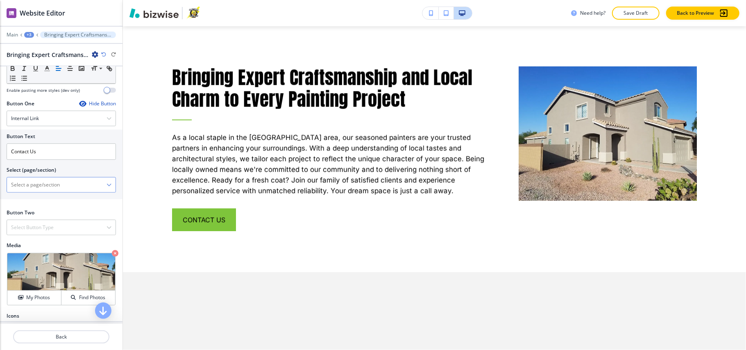
click at [54, 184] on \(page\/section\) "Manual Input" at bounding box center [57, 185] width 100 height 14
paste \(page\/section\) "CONTACT US"
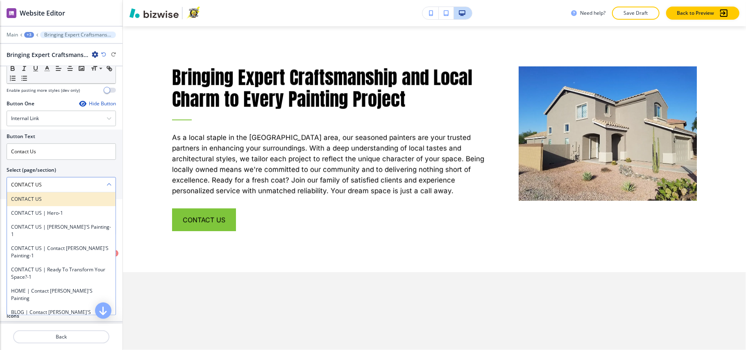
type \(page\/section\) "CONTACT US"
click at [29, 200] on h4 "CONTACT US" at bounding box center [61, 198] width 100 height 7
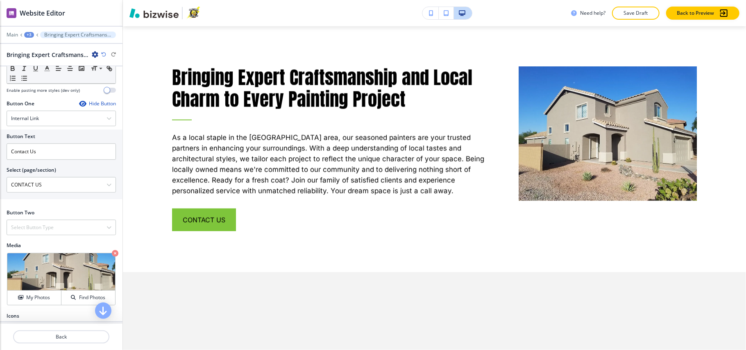
click at [27, 33] on div "+3" at bounding box center [29, 35] width 10 height 6
click at [30, 46] on p "Pages" at bounding box center [50, 48] width 42 height 7
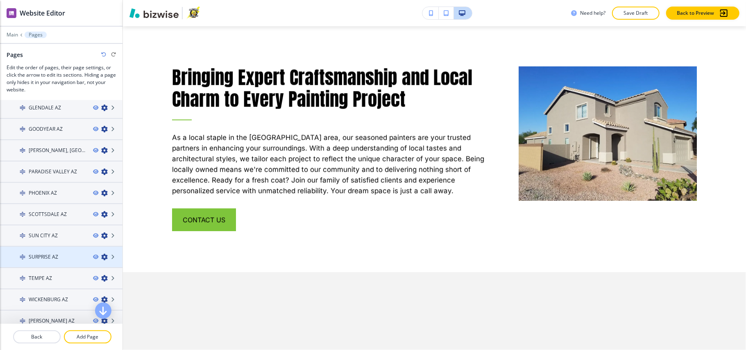
scroll to position [109, 0]
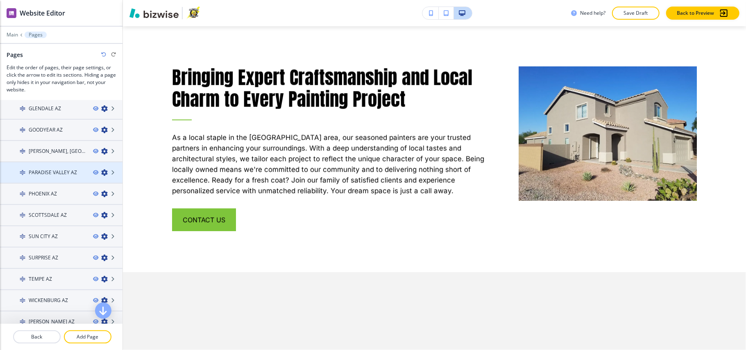
click at [59, 172] on h4 "PARADISE VALLEY AZ" at bounding box center [53, 172] width 48 height 7
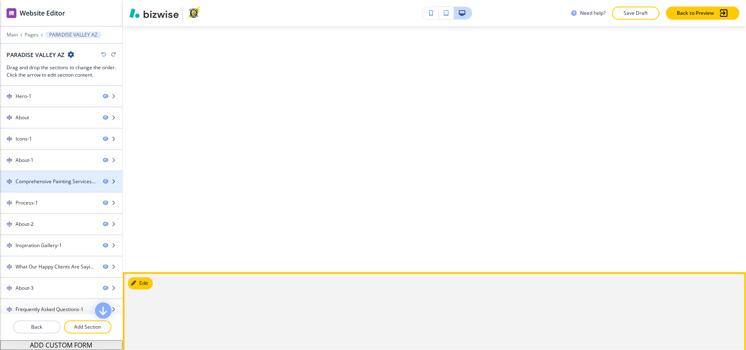
scroll to position [0, 0]
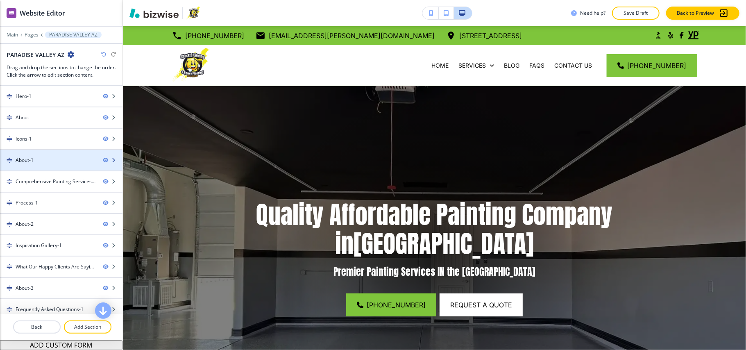
click at [46, 161] on div "About-1" at bounding box center [48, 159] width 96 height 7
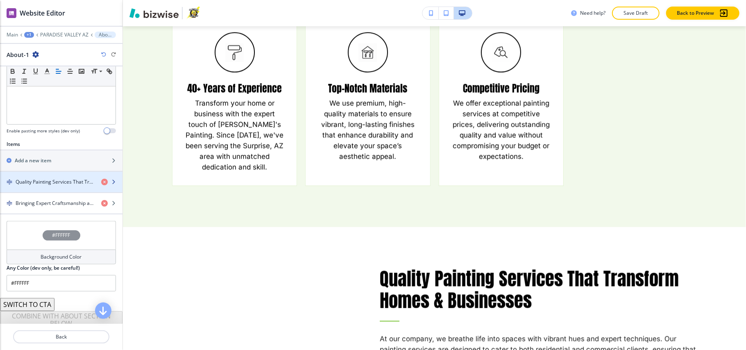
scroll to position [936, 0]
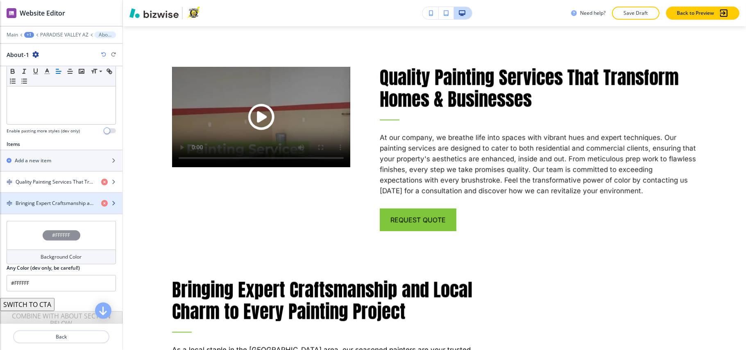
click at [34, 210] on div "button" at bounding box center [61, 210] width 122 height 7
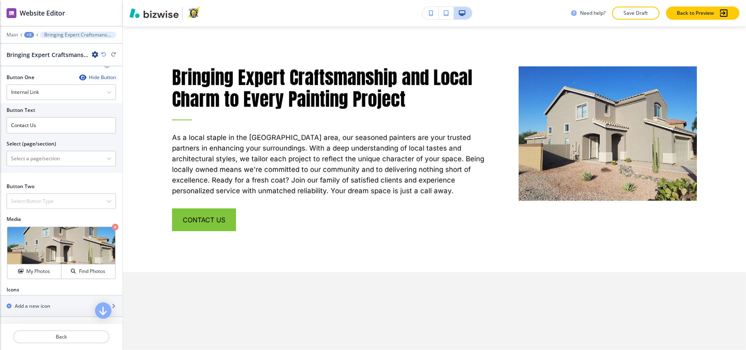
scroll to position [302, 0]
click at [48, 158] on \(page\/section\) "Manual Input" at bounding box center [57, 159] width 100 height 14
paste \(page\/section\) "CONTACT US"
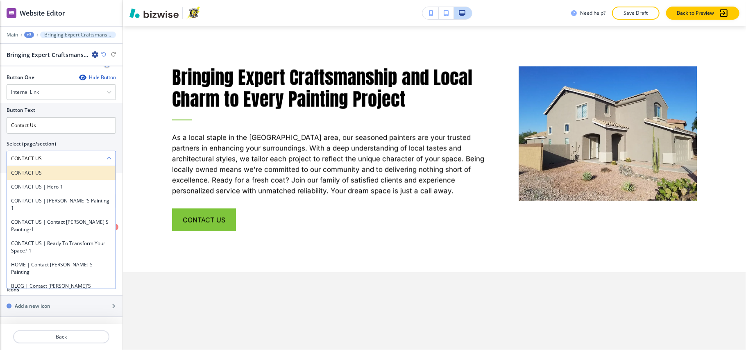
type \(page\/section\) "CONTACT US"
click at [26, 167] on div "CONTACT US" at bounding box center [61, 173] width 109 height 14
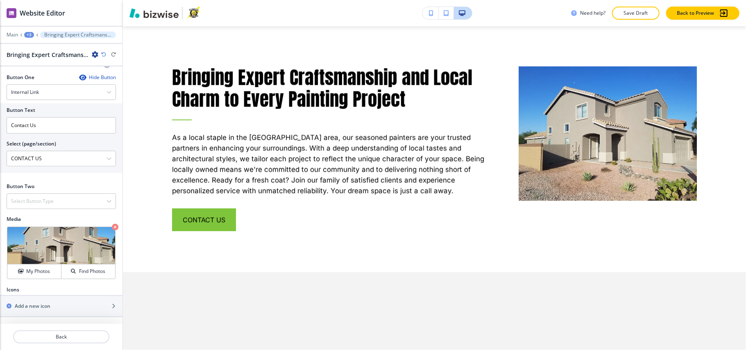
click at [27, 33] on div "+3" at bounding box center [29, 35] width 10 height 6
click at [38, 49] on p "Pages" at bounding box center [50, 48] width 42 height 7
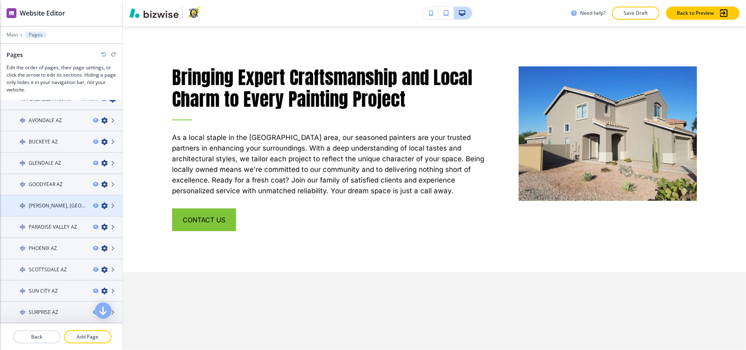
click at [48, 203] on h4 "[PERSON_NAME], [GEOGRAPHIC_DATA]" at bounding box center [58, 205] width 58 height 7
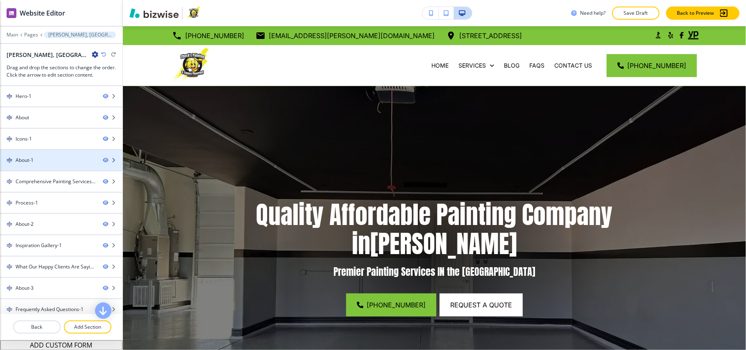
click at [32, 164] on div "About-1" at bounding box center [25, 159] width 18 height 7
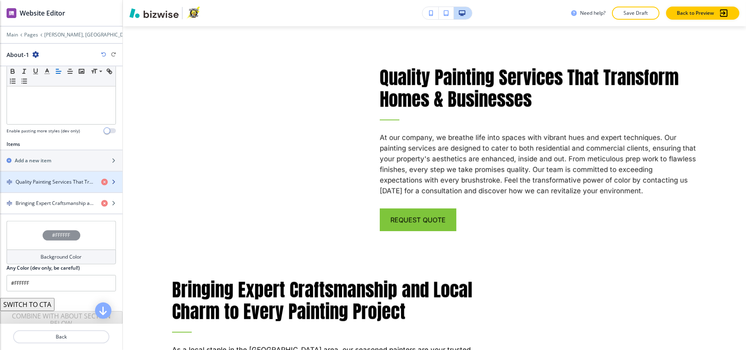
click at [34, 192] on div "button" at bounding box center [61, 189] width 122 height 7
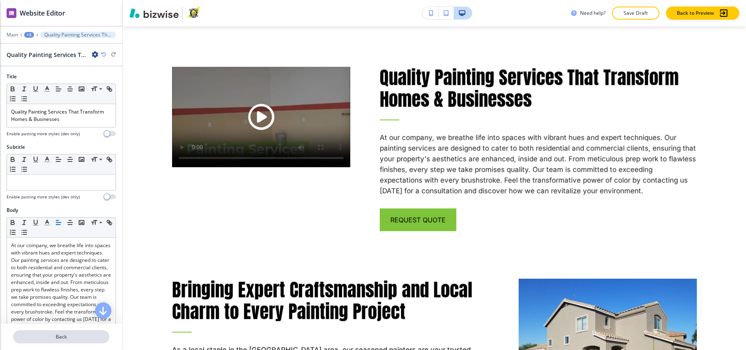
click at [76, 340] on button "Back" at bounding box center [61, 336] width 96 height 13
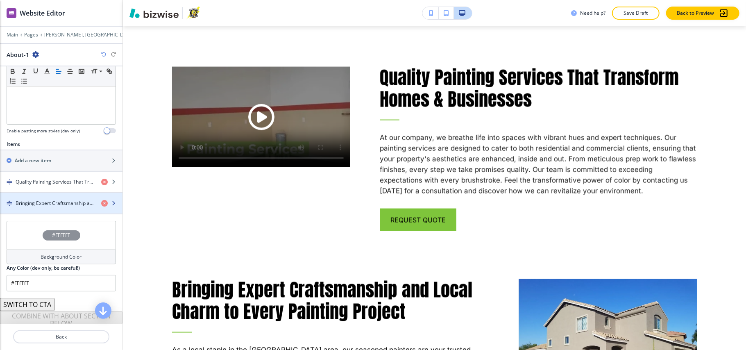
click at [29, 207] on h4 "Bringing Expert Craftsmanship and Local Charm to Every Painting Project" at bounding box center [55, 202] width 79 height 7
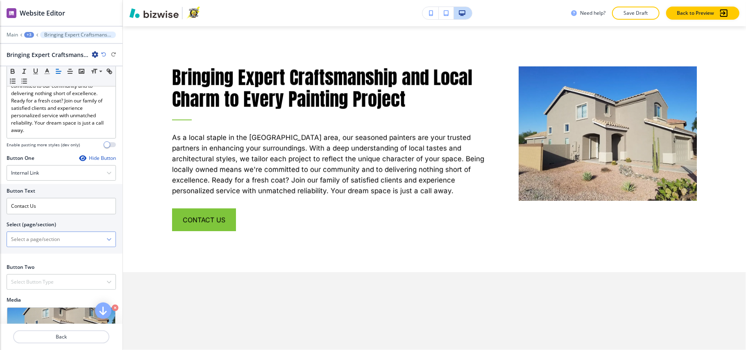
click at [30, 244] on \(page\/section\) "Manual Input" at bounding box center [57, 239] width 100 height 14
paste \(page\/section\) "CONTACT US"
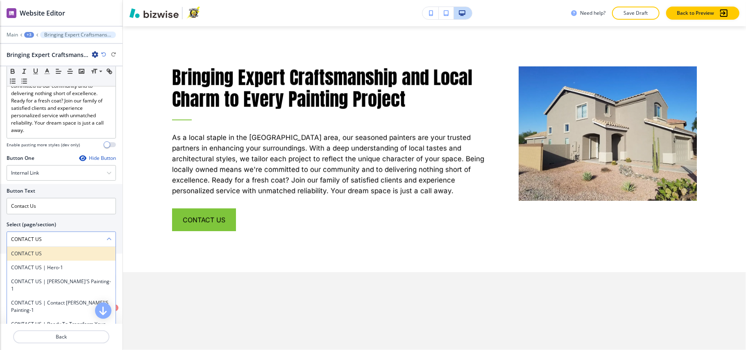
type \(page\/section\) "CONTACT US"
click at [29, 256] on h4 "CONTACT US" at bounding box center [61, 253] width 100 height 7
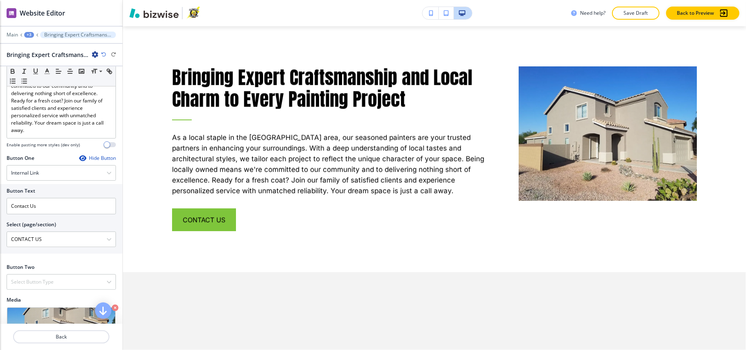
click at [30, 34] on div "+3" at bounding box center [29, 35] width 10 height 6
click at [36, 46] on p "Pages" at bounding box center [50, 48] width 42 height 7
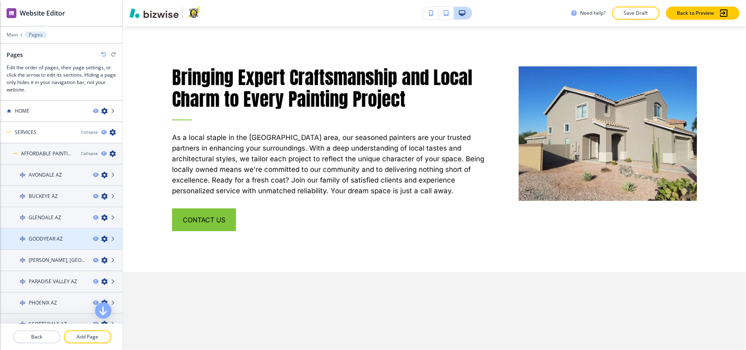
click at [30, 236] on h4 "GOODYEAR AZ" at bounding box center [46, 238] width 34 height 7
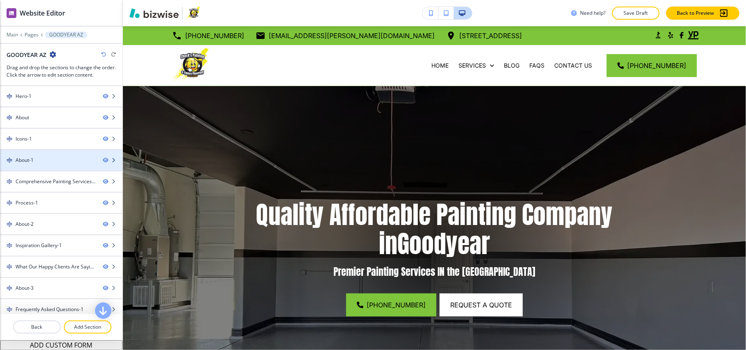
click at [35, 158] on div "About-1" at bounding box center [48, 159] width 96 height 7
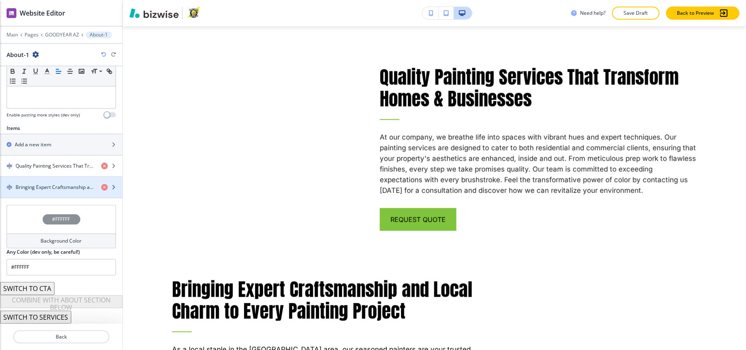
click at [57, 185] on h4 "Bringing Expert Craftsmanship and Local Charm to Every Painting Project" at bounding box center [55, 186] width 79 height 7
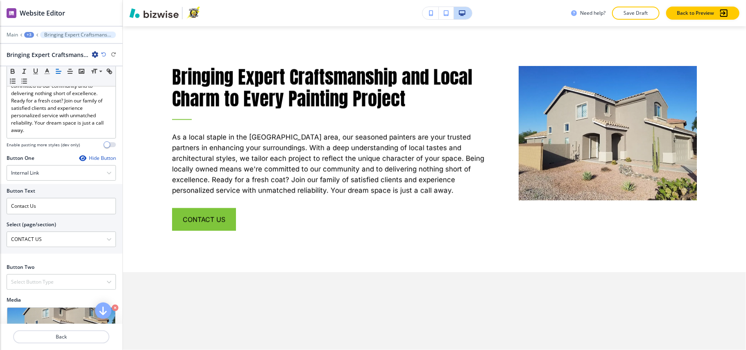
click at [31, 32] on div "+3" at bounding box center [29, 35] width 10 height 6
click at [35, 48] on p "Pages" at bounding box center [50, 48] width 42 height 7
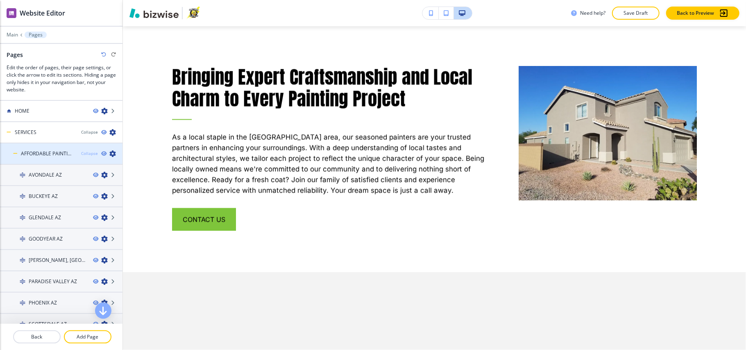
click at [81, 151] on div "Collapse" at bounding box center [89, 153] width 17 height 6
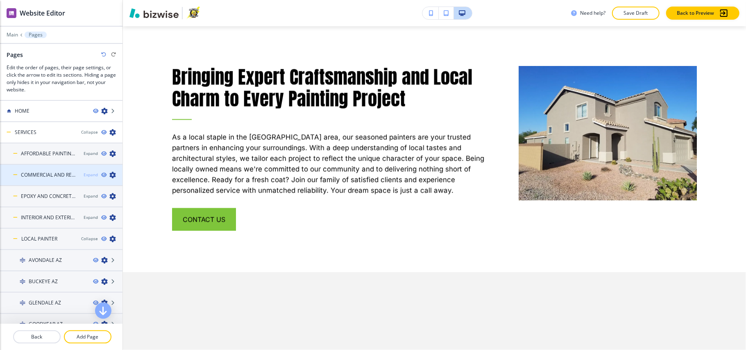
click at [84, 174] on div "Expand" at bounding box center [91, 175] width 14 height 6
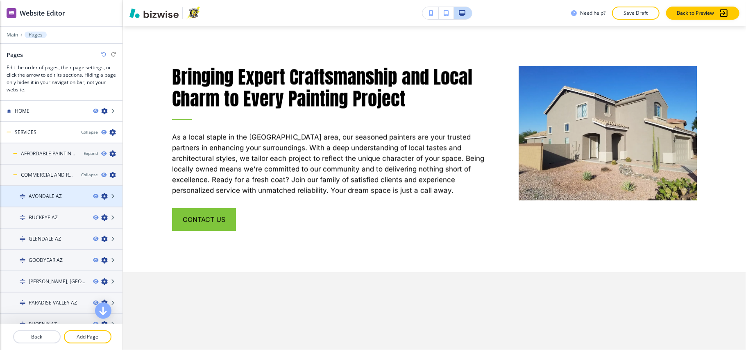
click at [43, 191] on div at bounding box center [61, 189] width 122 height 7
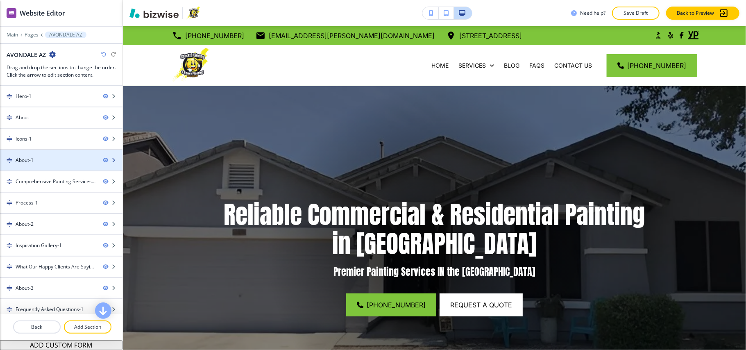
click at [46, 164] on div "About-1" at bounding box center [48, 159] width 96 height 7
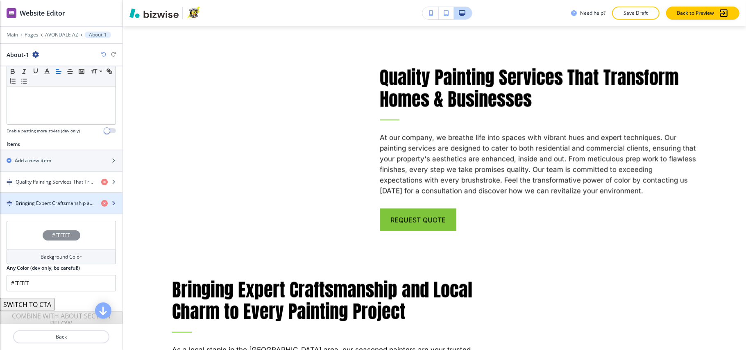
click at [43, 209] on div "button" at bounding box center [61, 210] width 122 height 7
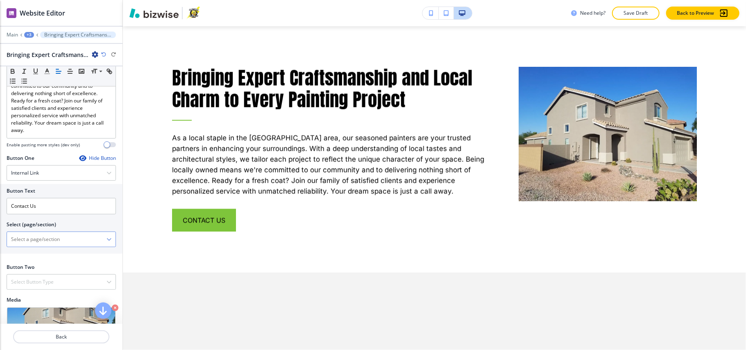
click at [49, 240] on \(page\/section\) "Manual Input" at bounding box center [57, 239] width 100 height 14
paste \(page\/section\) "CONTACT US"
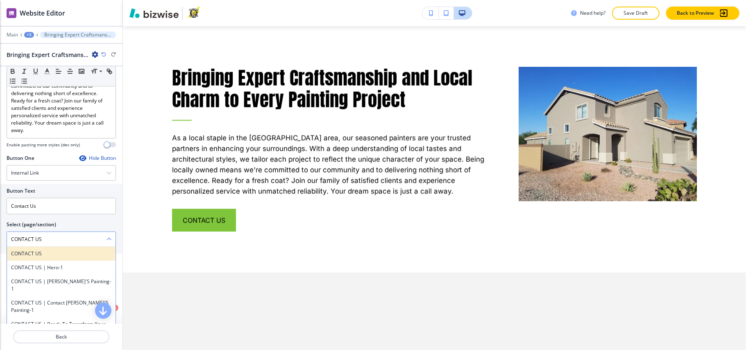
type \(page\/section\) "CONTACT US"
click at [34, 256] on h4 "CONTACT US" at bounding box center [61, 253] width 100 height 7
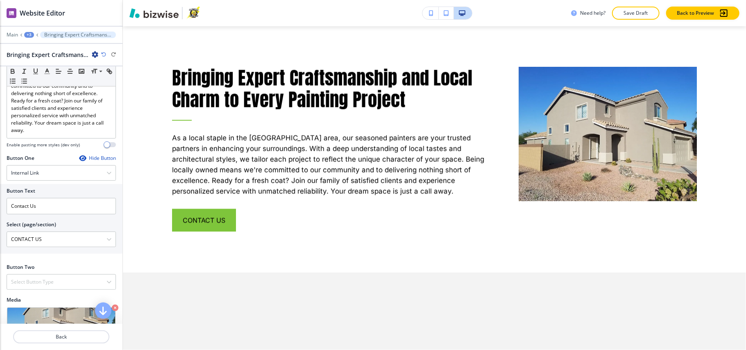
click at [23, 35] on div "Main +3 Bringing Expert Craftsmanship and Local Charm to Every Painting Project" at bounding box center [61, 35] width 109 height 7
click at [32, 35] on div "+3" at bounding box center [29, 35] width 10 height 6
click at [36, 48] on p "Pages" at bounding box center [50, 48] width 42 height 7
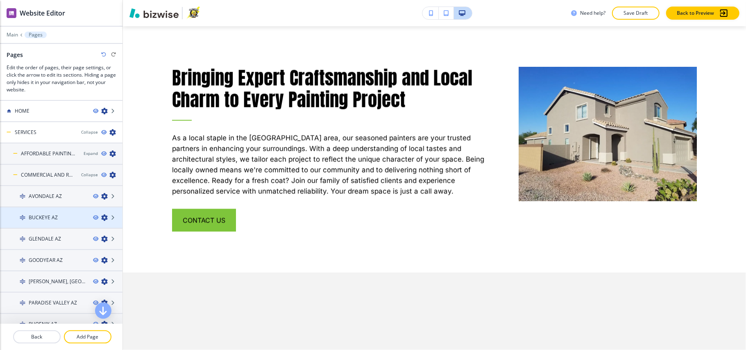
click at [48, 215] on h4 "BUCKEYE AZ" at bounding box center [43, 217] width 29 height 7
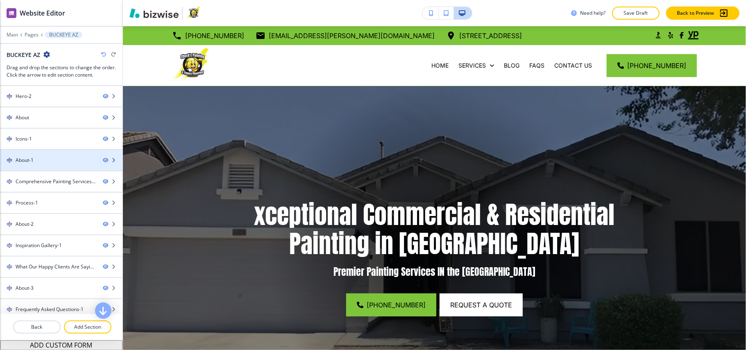
click at [36, 158] on div "About-1" at bounding box center [48, 159] width 96 height 7
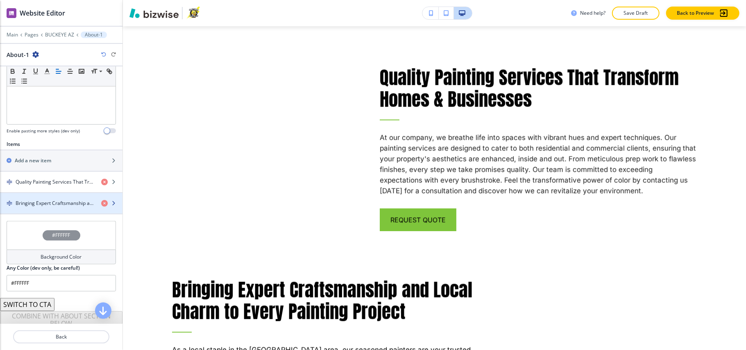
click at [42, 207] on h4 "Bringing Expert Craftsmanship and Local Charm to Every Painting Project" at bounding box center [55, 202] width 79 height 7
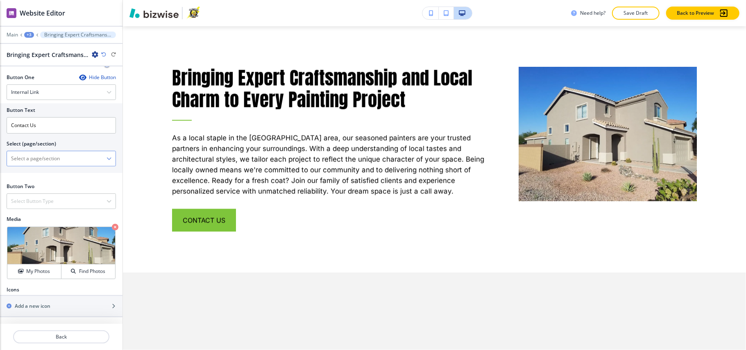
click at [51, 157] on \(page\/section\) "Manual Input" at bounding box center [57, 159] width 100 height 14
paste \(page\/section\) "CONTACT US"
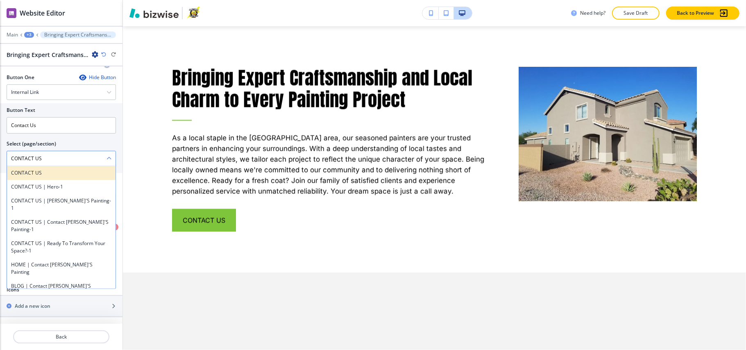
type \(page\/section\) "CONTACT US"
click at [30, 171] on h4 "CONTACT US" at bounding box center [61, 172] width 100 height 7
